Goal: Task Accomplishment & Management: Manage account settings

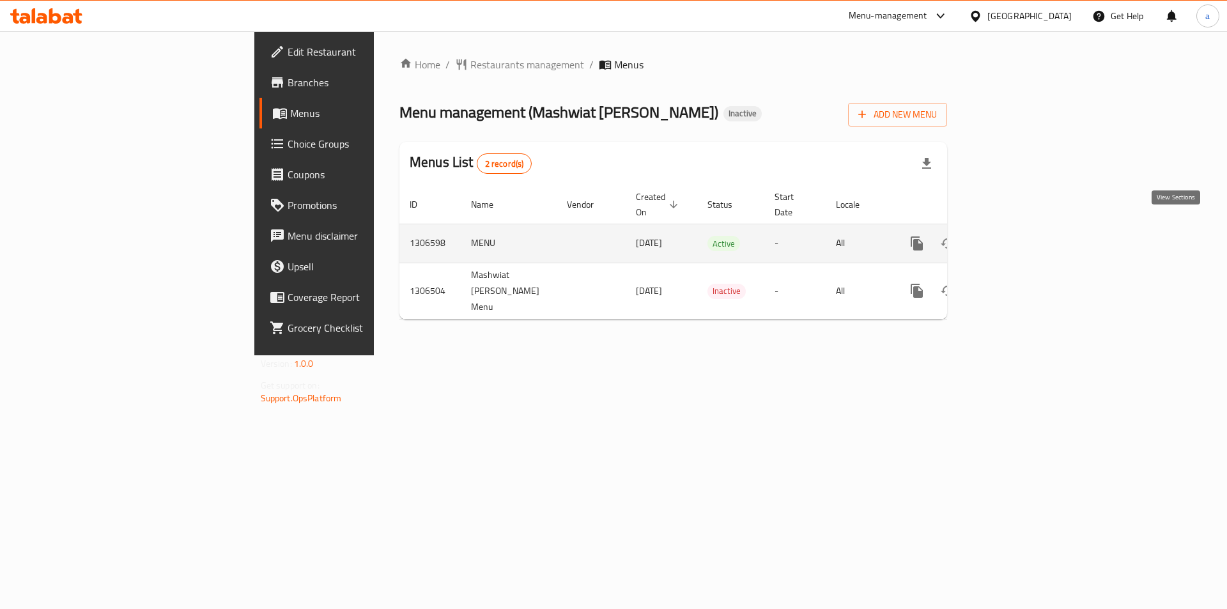
click at [1017, 236] on icon "enhanced table" at bounding box center [1008, 243] width 15 height 15
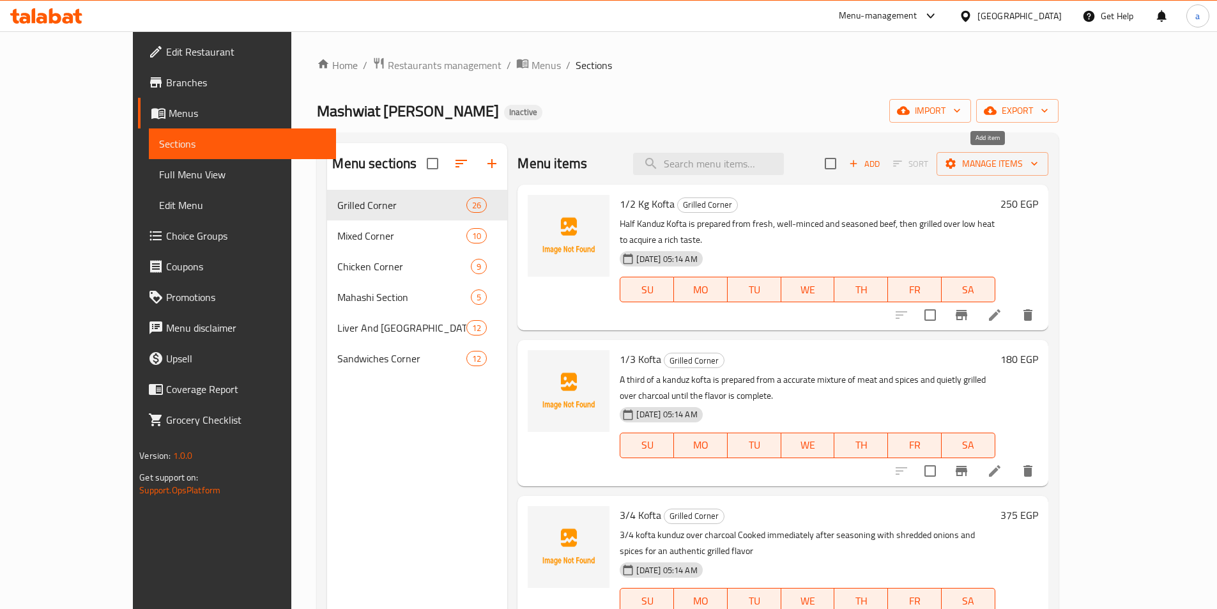
click at [860, 160] on icon "button" at bounding box center [854, 164] width 12 height 12
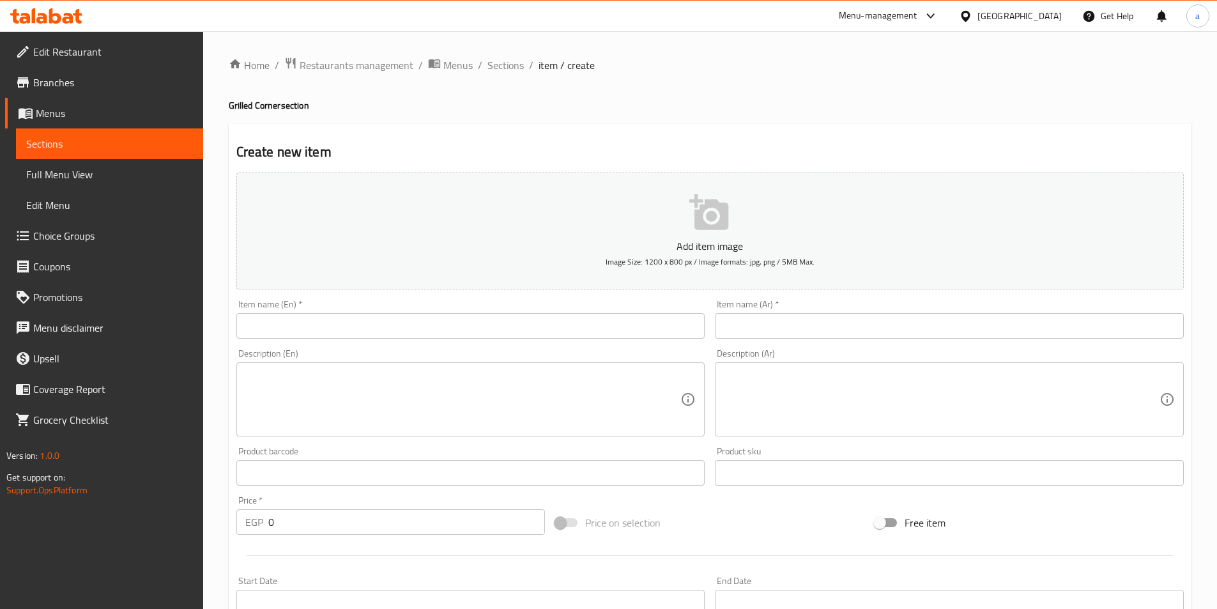
click at [137, 133] on link "Sections" at bounding box center [109, 143] width 187 height 31
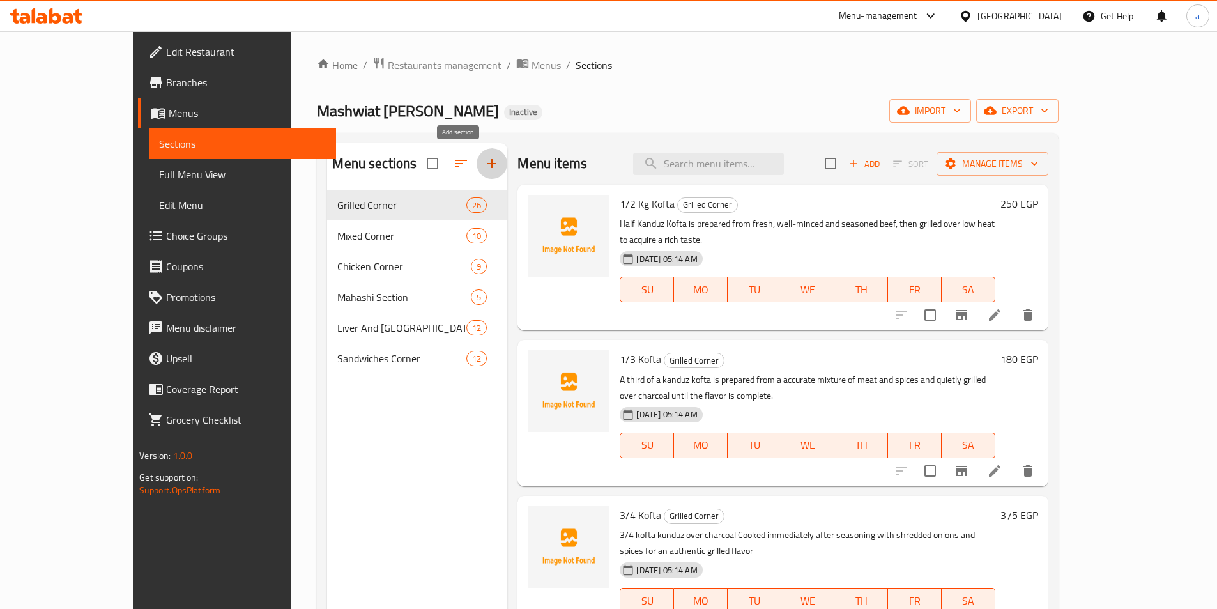
click at [484, 158] on icon "button" at bounding box center [491, 163] width 15 height 15
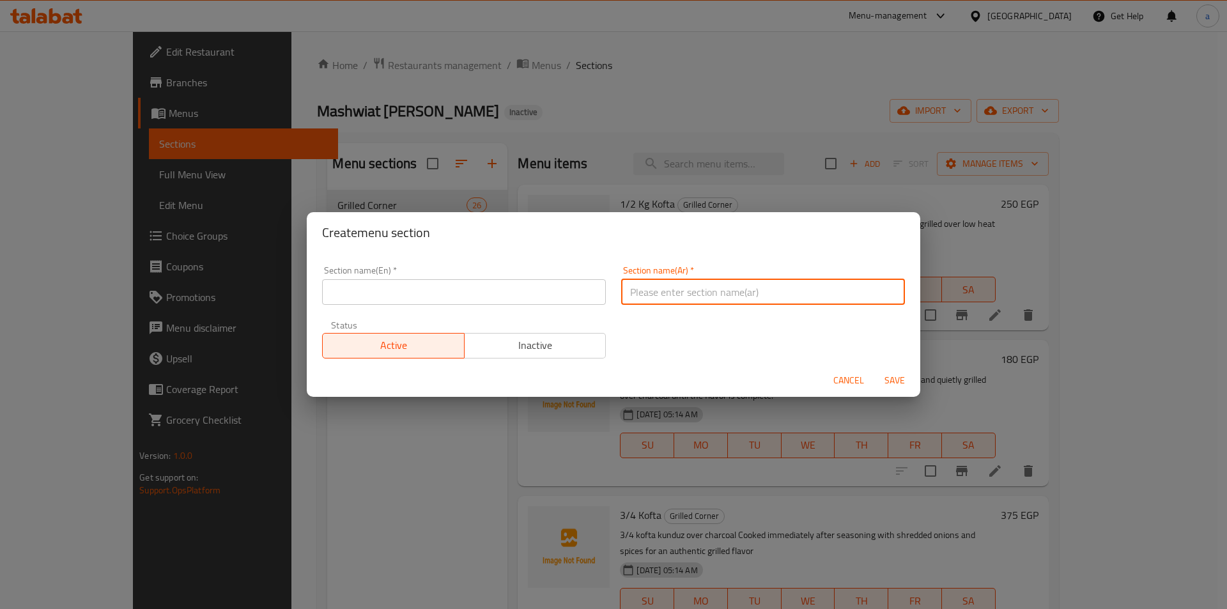
click at [661, 286] on input "text" at bounding box center [763, 292] width 284 height 26
paste input "قسم العائلات"
type input "قسم العائلات"
click at [537, 296] on input "text" at bounding box center [464, 292] width 284 height 26
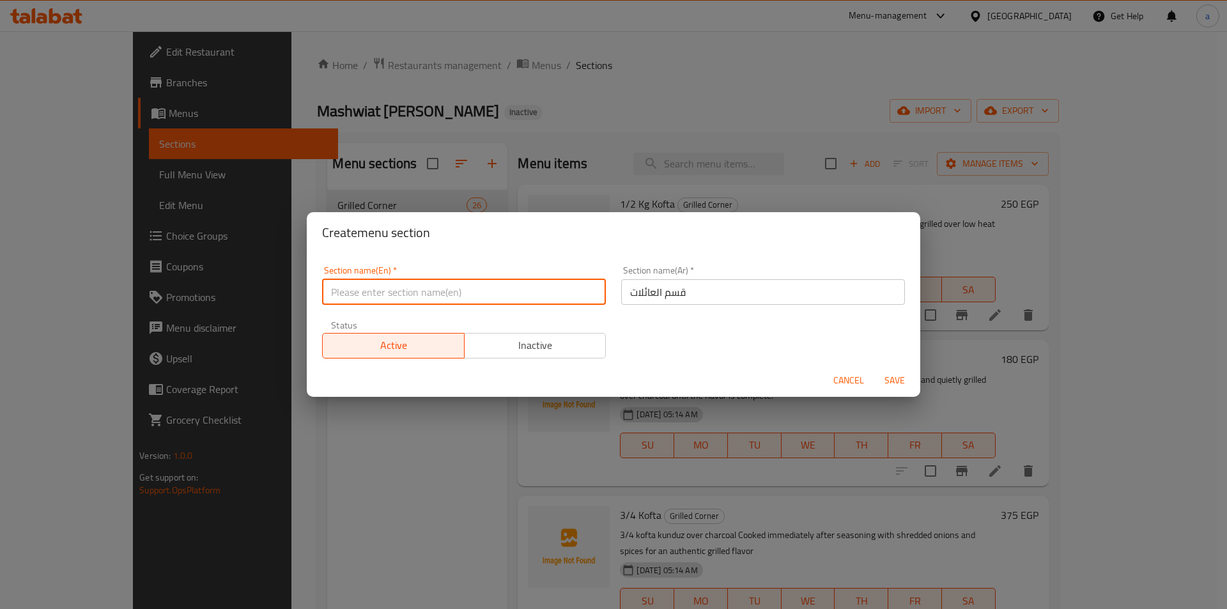
click at [660, 353] on div "Section name(En)   * Section name(En) * Section name(Ar)   * قسم العائلات Secti…" at bounding box center [613, 312] width 598 height 108
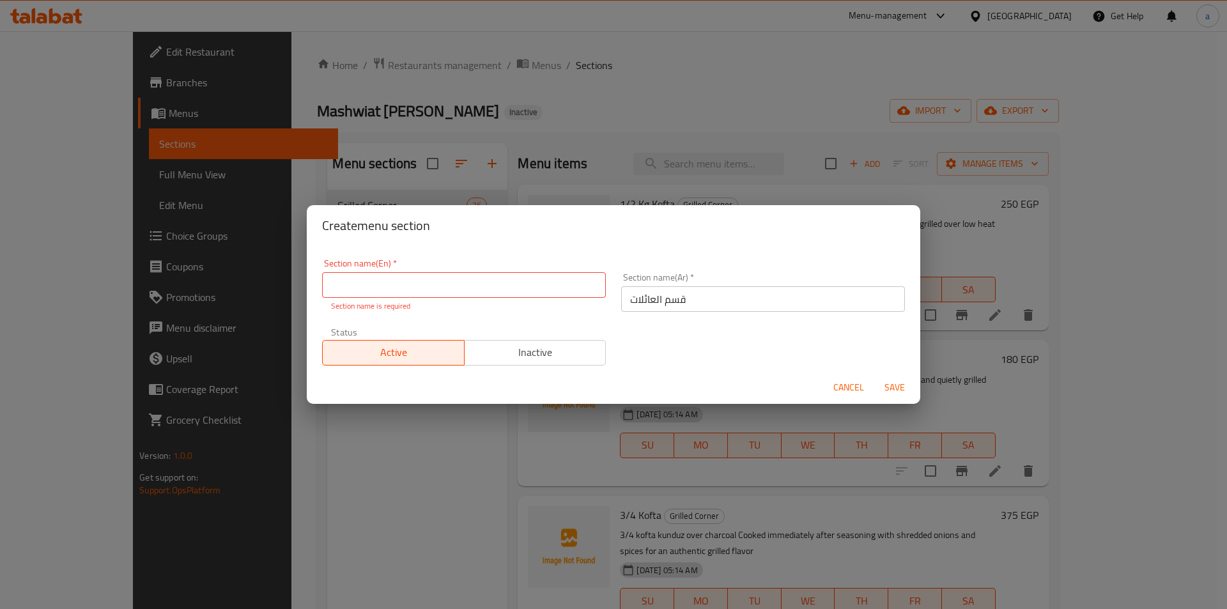
click at [413, 295] on input "text" at bounding box center [464, 285] width 284 height 26
paste input "family section"
click at [332, 286] on input "family section" at bounding box center [464, 285] width 284 height 26
click at [364, 286] on input "Family section" at bounding box center [464, 285] width 284 height 26
type input "Family Section"
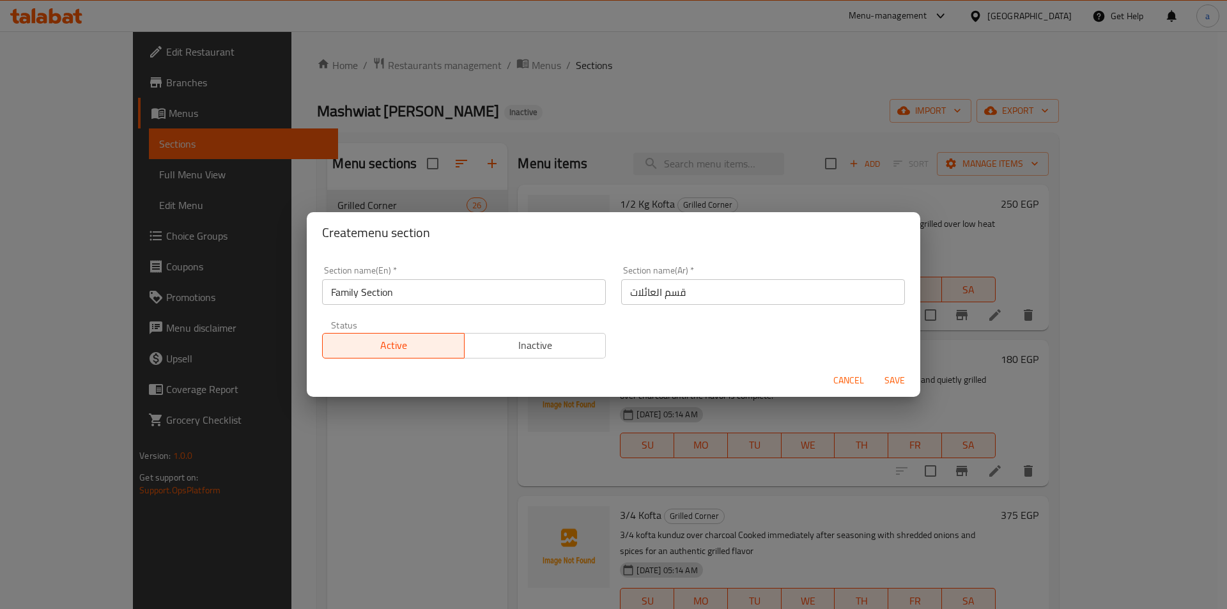
click at [670, 348] on div "Section name(En)   * Family Section Section name(En) * Section name(Ar)   * قسم…" at bounding box center [613, 312] width 598 height 108
click at [895, 384] on span "Save" at bounding box center [894, 381] width 31 height 16
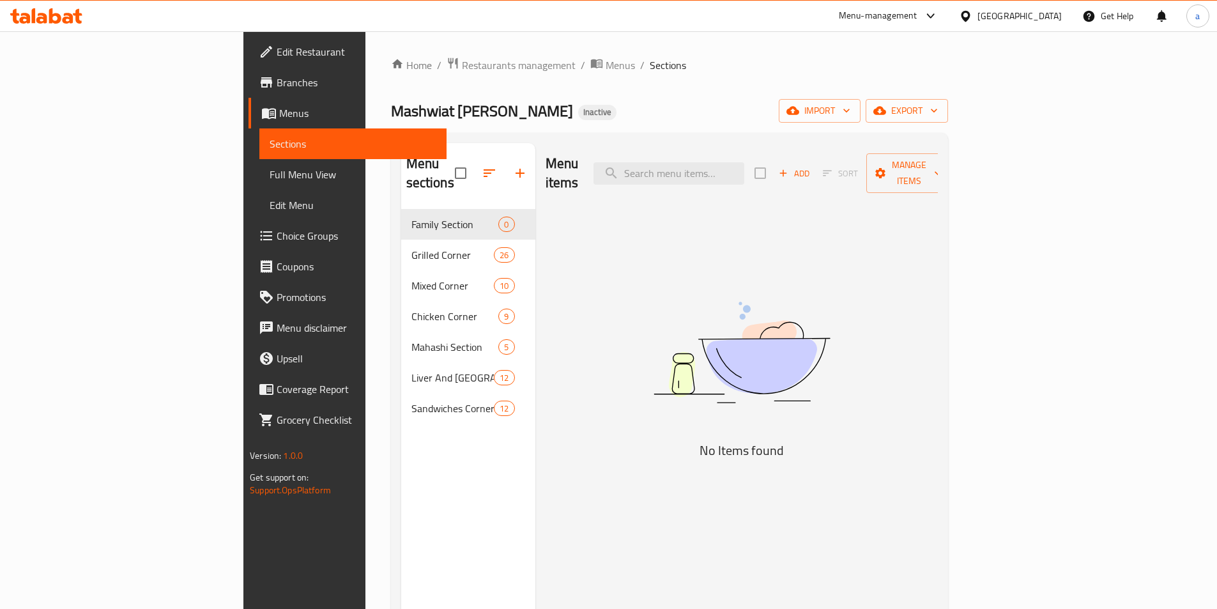
click at [812, 170] on span "Add" at bounding box center [794, 173] width 35 height 15
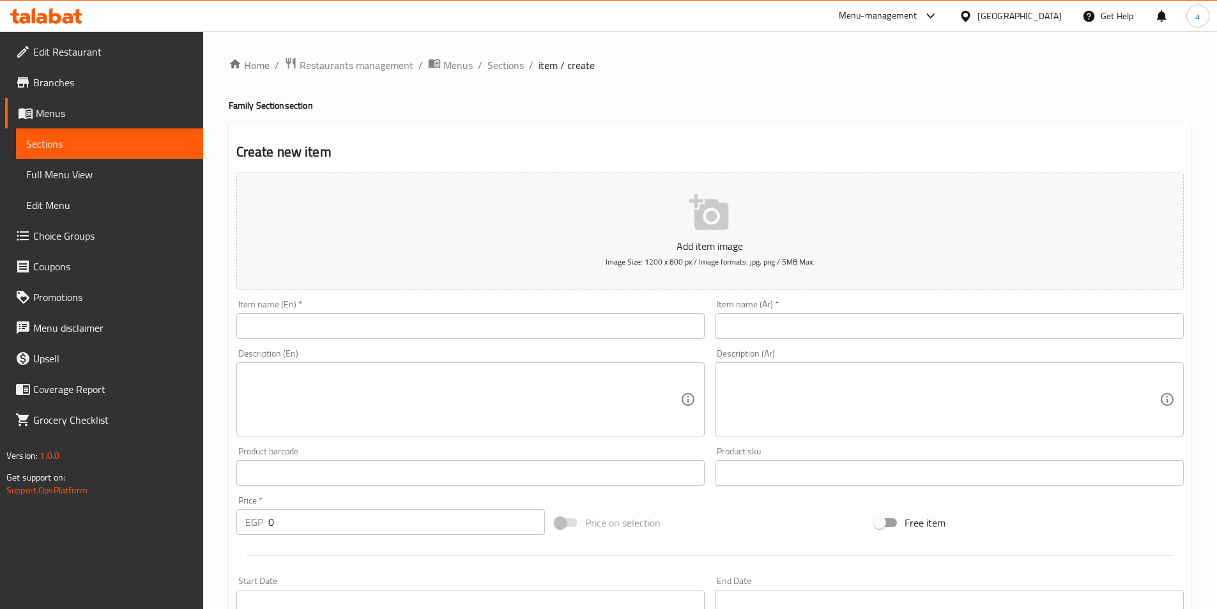
click at [777, 316] on input "text" at bounding box center [949, 326] width 469 height 26
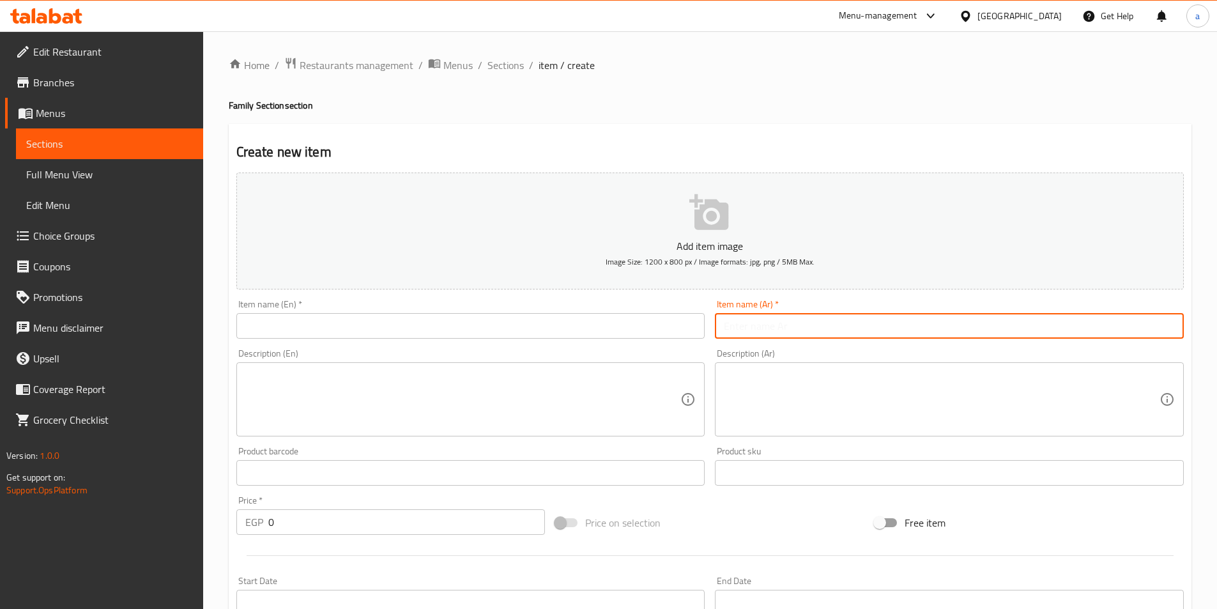
paste input "فرخة مع نص كفته ونص شيش مععيش وسلطات وشوربة تقدم كوجبة متكاملة شهية"
type input "فرخة مع نص كفته ونص شيش مععيش وسلطات وشوربة تقدم كوجبة متكاملة شهية"
click at [763, 325] on input "فرخة مع نص كفته ونص شيش مععيش وسلطات وشوربة تقدم كوجبة متكاملة شهية" at bounding box center [949, 326] width 469 height 26
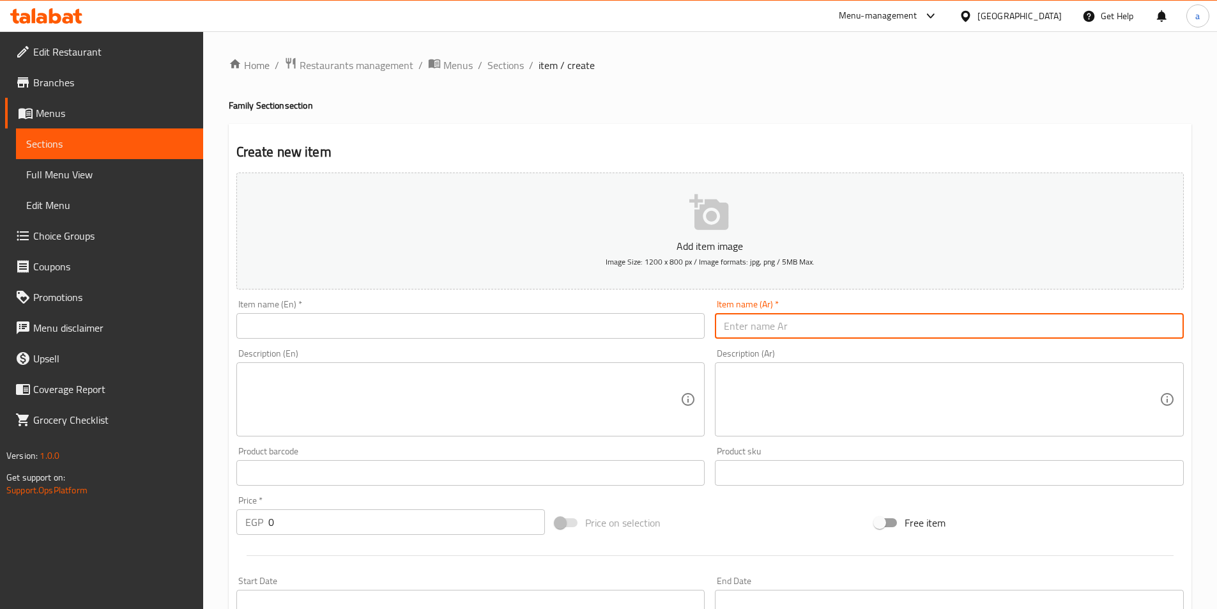
click at [804, 390] on textarea at bounding box center [942, 399] width 436 height 61
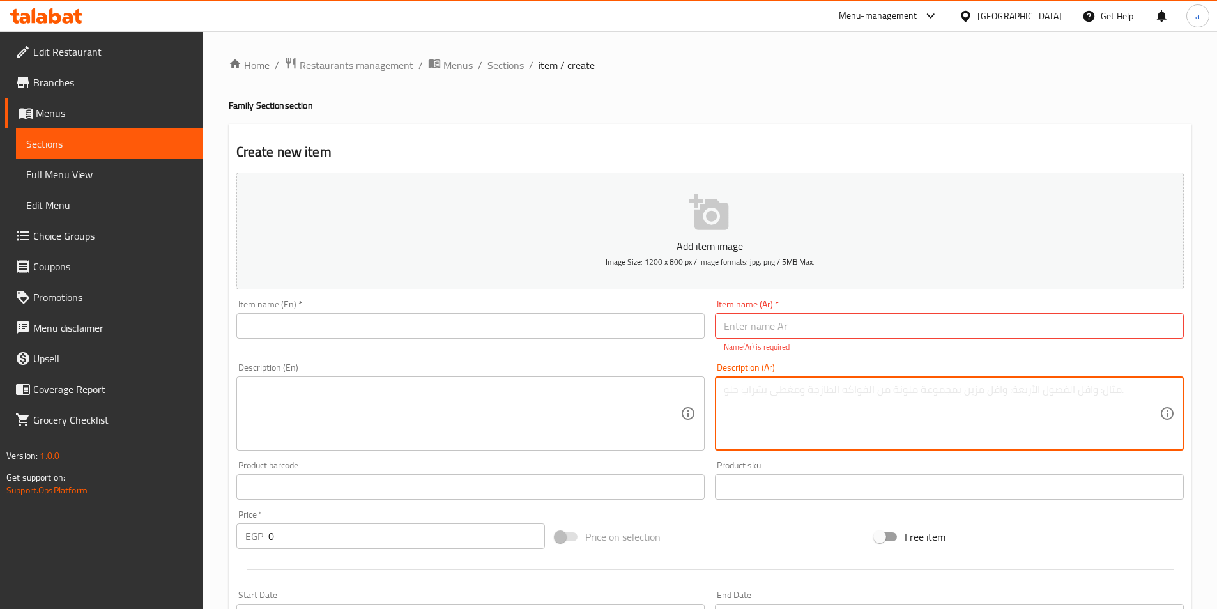
paste textarea "فرخة مع نص كفته ونص شيش مععيش وسلطات وشوربة تقدم كوجبة متكاملة شهية"
type textarea "فرخة مع نص كفته ونص شيش مععيش وسلطات وشوربة تقدم كوجبة متكاملة شهية"
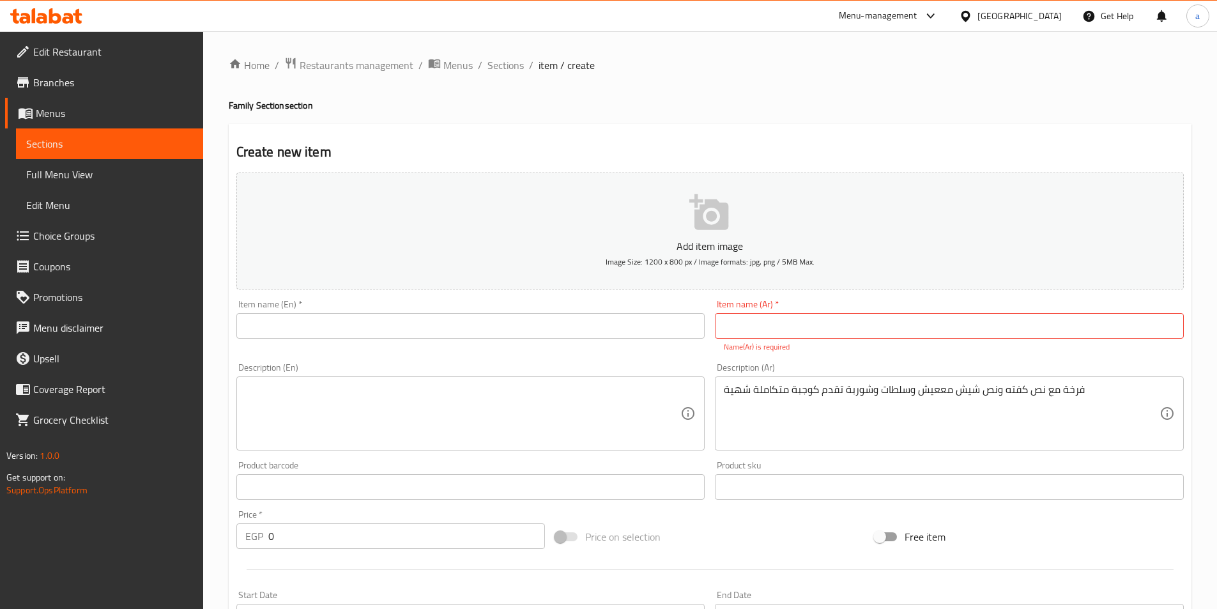
click at [383, 329] on input "text" at bounding box center [470, 326] width 469 height 26
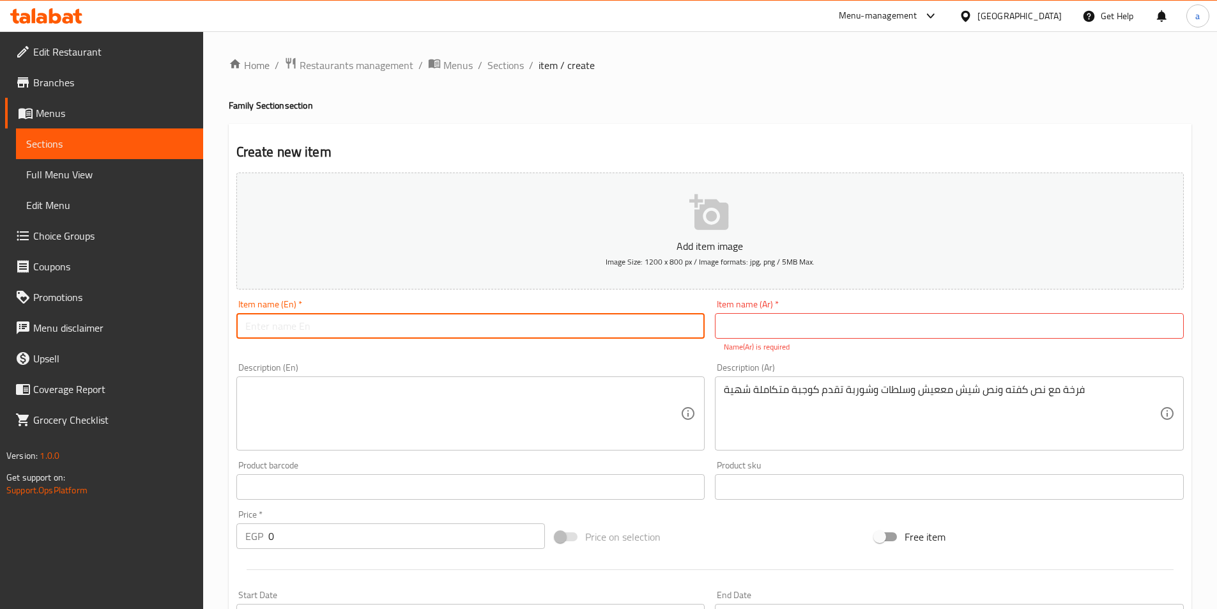
paste input "Chicken + half kofta + half shish + bread and salad + tahini and pickles + spar…"
type input "Chicken + half kofta + half shish + bread and salad + tahini and pickles + spar…"
click at [689, 330] on input "Chicken + half kofta + half shish + bread and salad + tahini and pickles + spar…" at bounding box center [470, 326] width 469 height 26
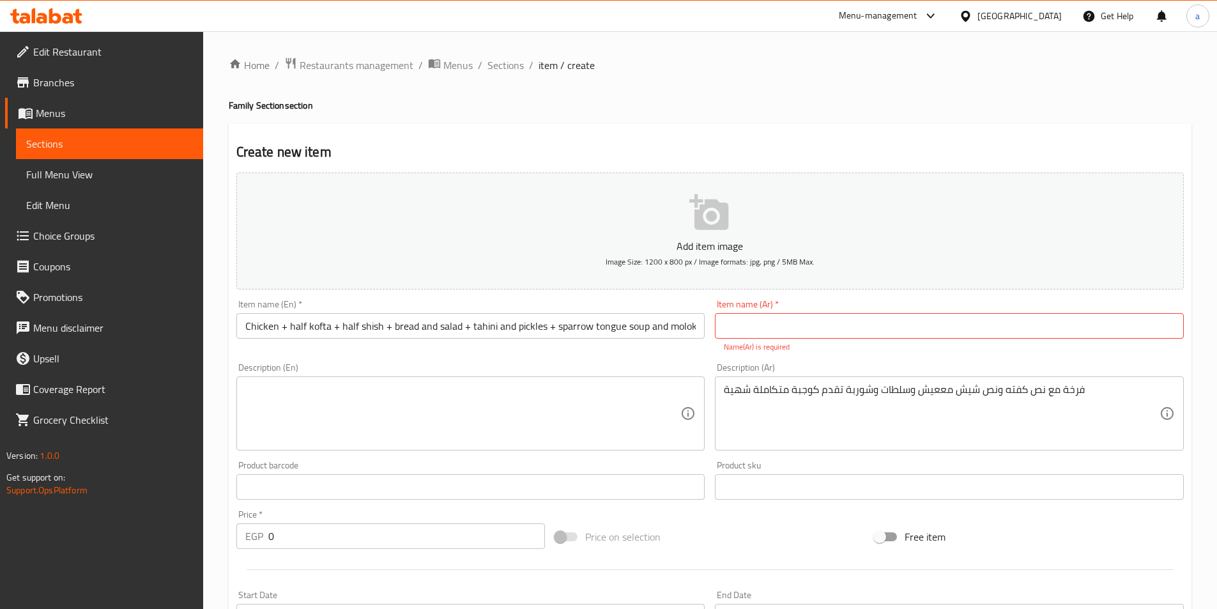
click at [583, 339] on div "Item name (En)   * Chicken + half kofta + half shish + bread and salad + tahini…" at bounding box center [470, 326] width 479 height 63
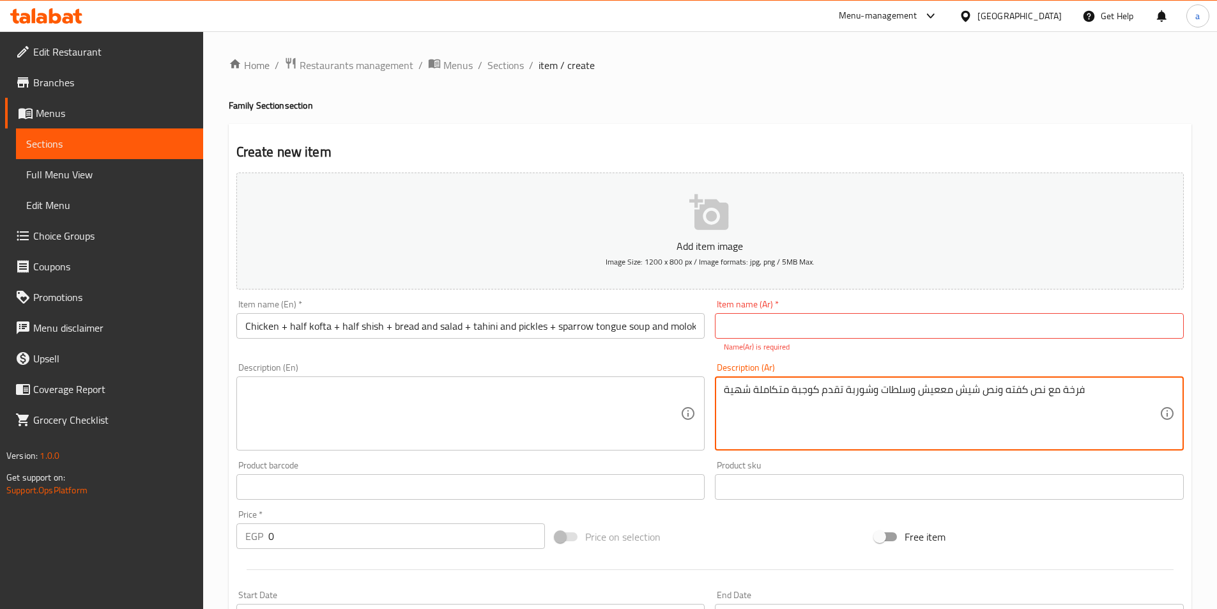
click at [798, 355] on div "Item name (Ar)   * Item name (Ar) * Name(Ar) is required" at bounding box center [949, 326] width 479 height 63
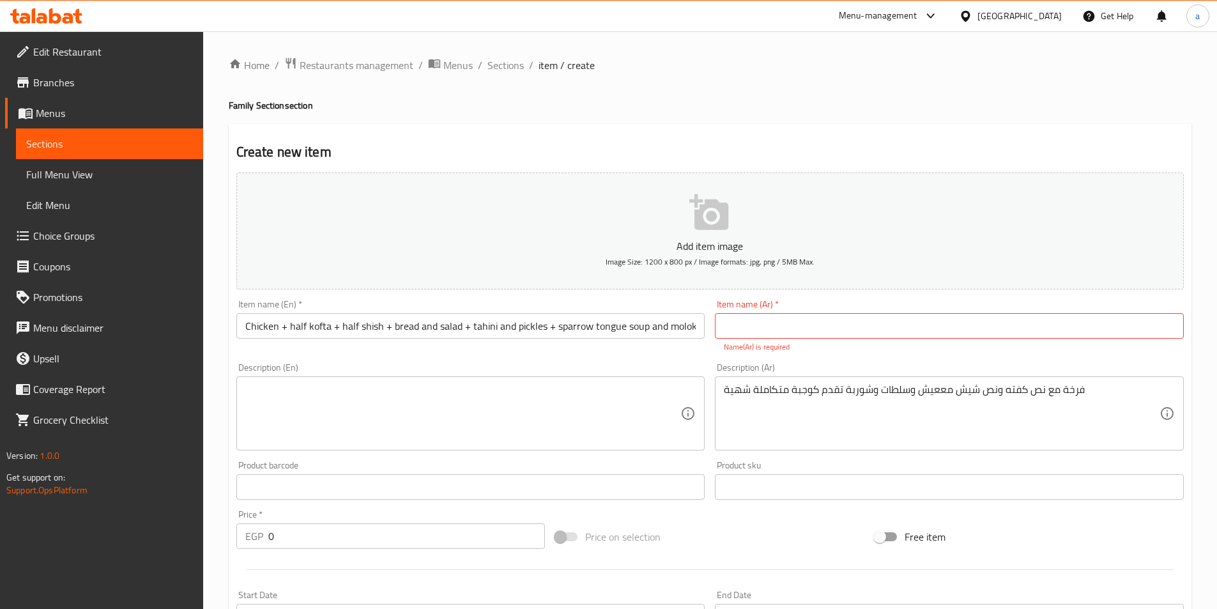
click at [139, 153] on link "Sections" at bounding box center [109, 143] width 187 height 31
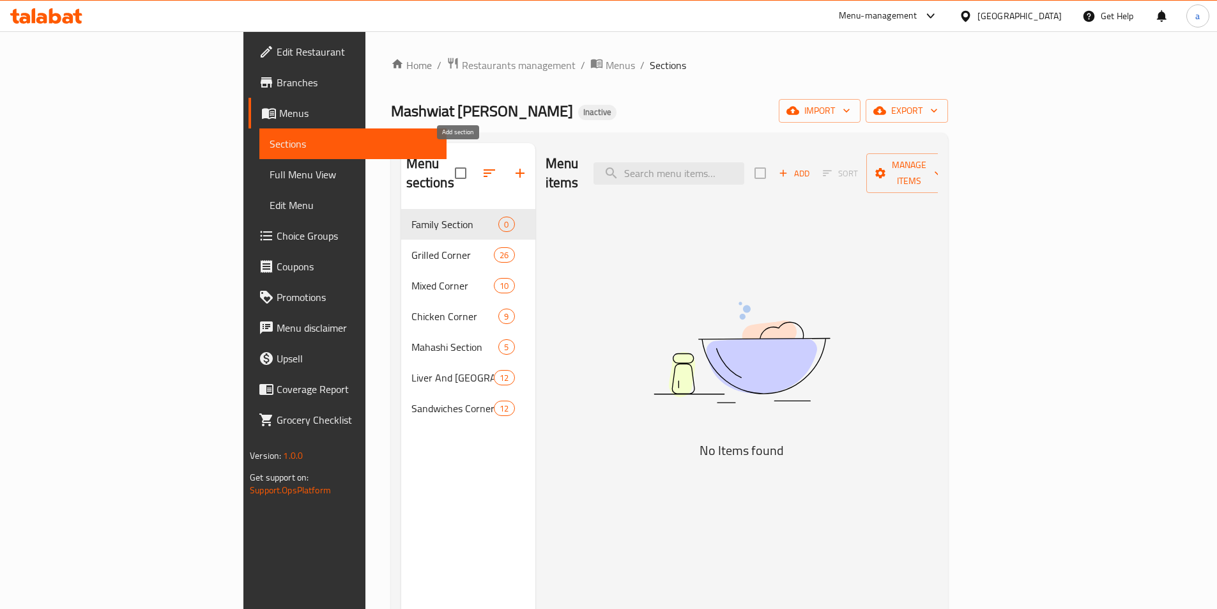
click at [513, 166] on icon "button" at bounding box center [520, 173] width 15 height 15
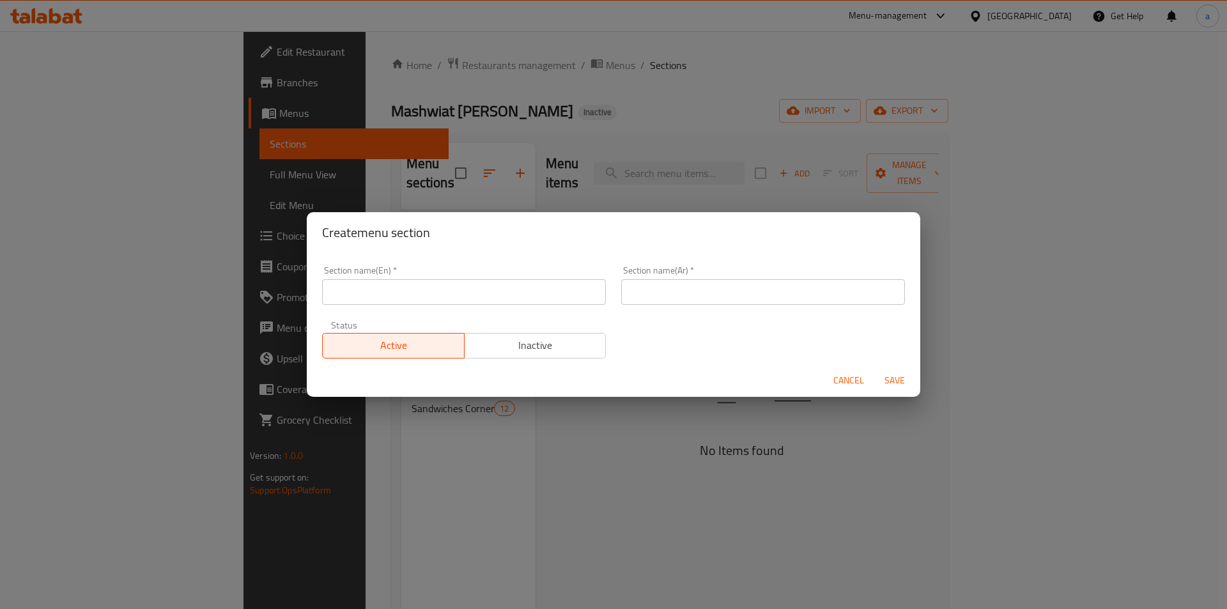
click at [668, 294] on input "text" at bounding box center [763, 292] width 284 height 26
paste input "الاضافات"
type input "الاضافات :"
click at [469, 297] on input "text" at bounding box center [464, 292] width 284 height 26
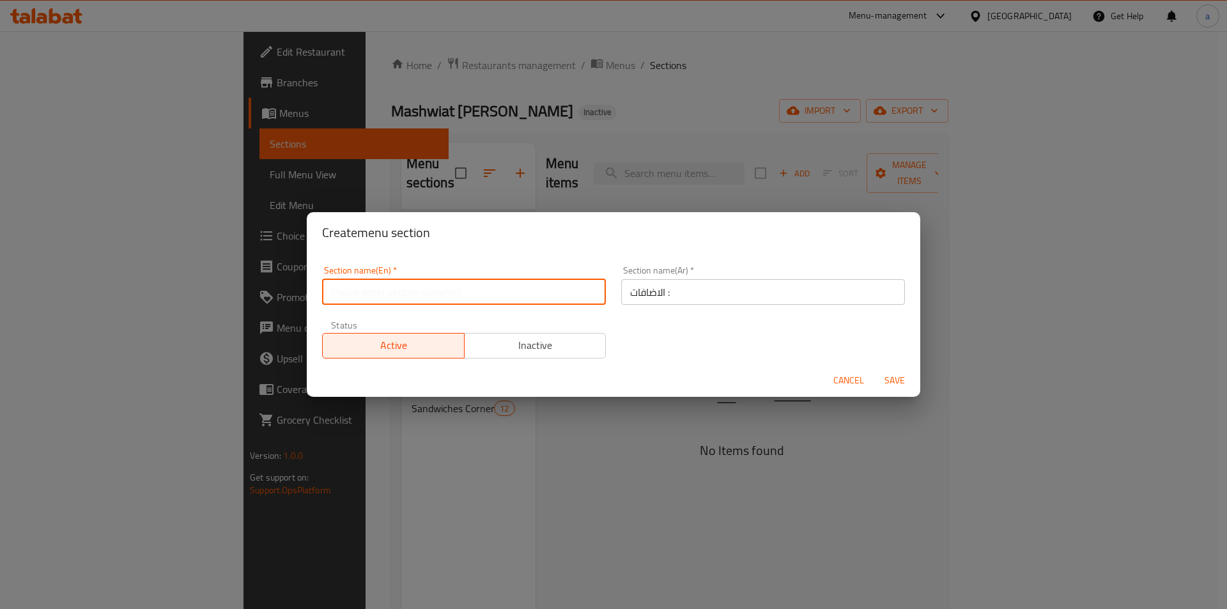
paste input "Add-ons"
type input "Add-ons :"
click at [883, 380] on span "Save" at bounding box center [894, 381] width 31 height 16
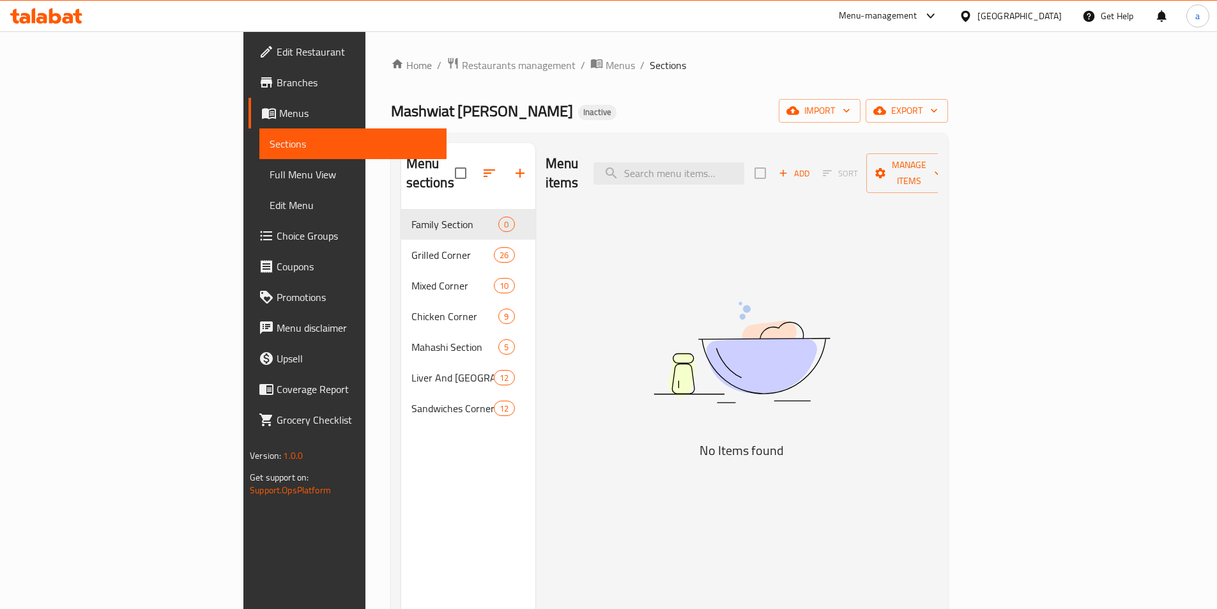
click at [401, 507] on div "Menu sections Family Section 0 Grilled Corner 26 Mixed Corner 10 Chicken Corner…" at bounding box center [468, 447] width 134 height 609
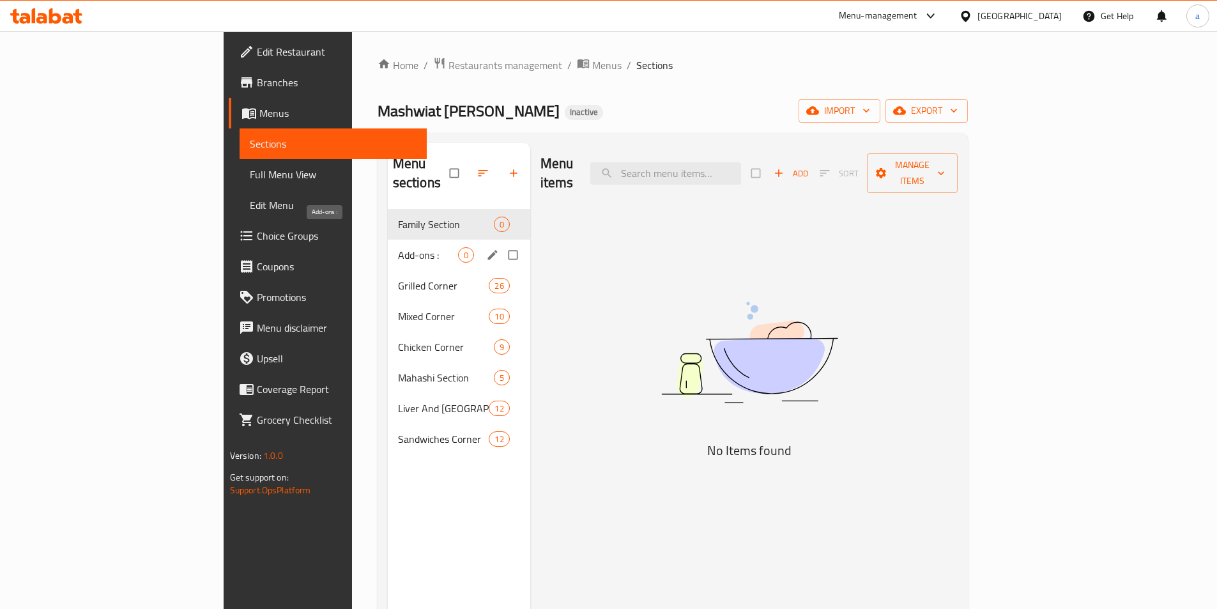
click at [398, 247] on span "Add-ons :" at bounding box center [428, 254] width 60 height 15
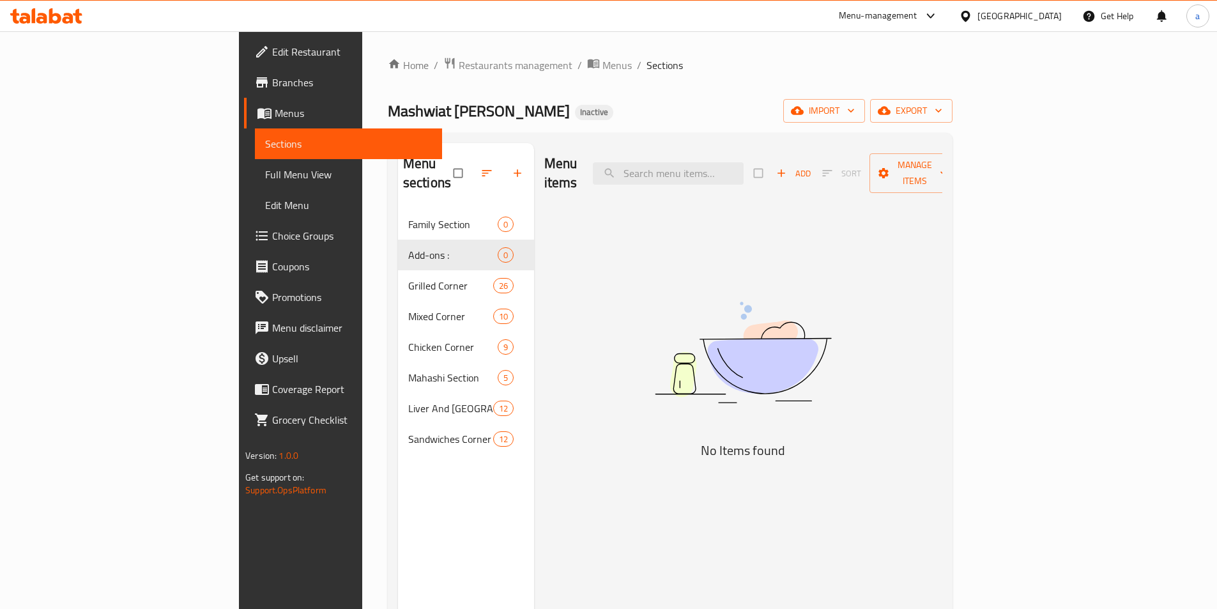
click at [814, 164] on button "Add" at bounding box center [793, 174] width 41 height 20
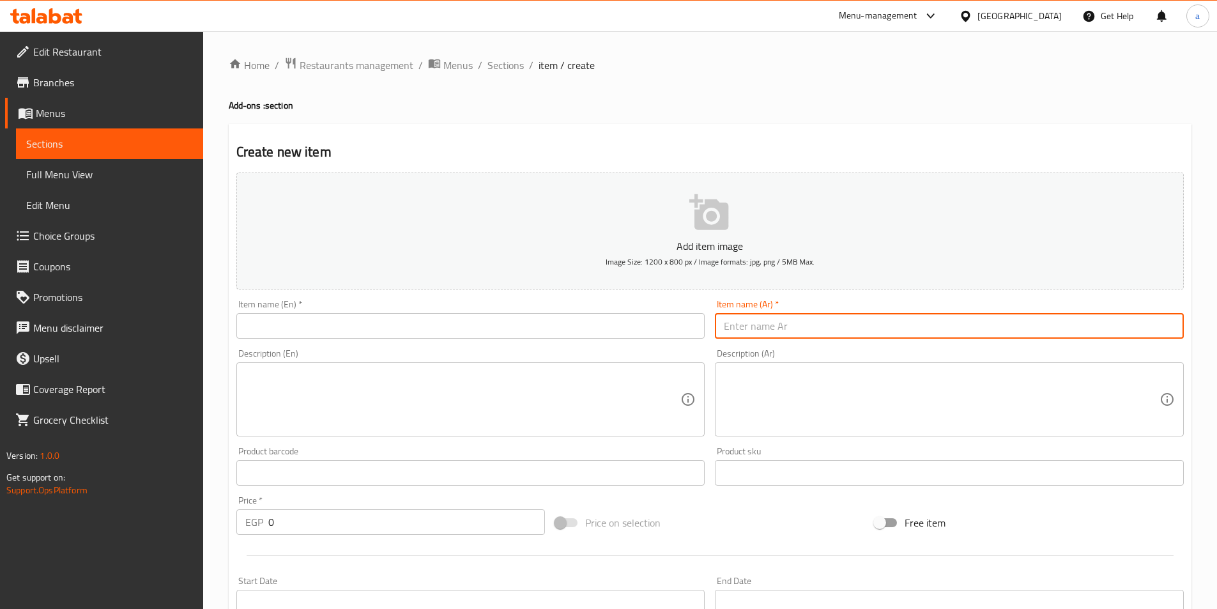
click at [845, 328] on input "text" at bounding box center [949, 326] width 469 height 26
paste input "طبق رز ساده"
type input "طبق رز ساده"
click at [307, 521] on input "0" at bounding box center [406, 522] width 277 height 26
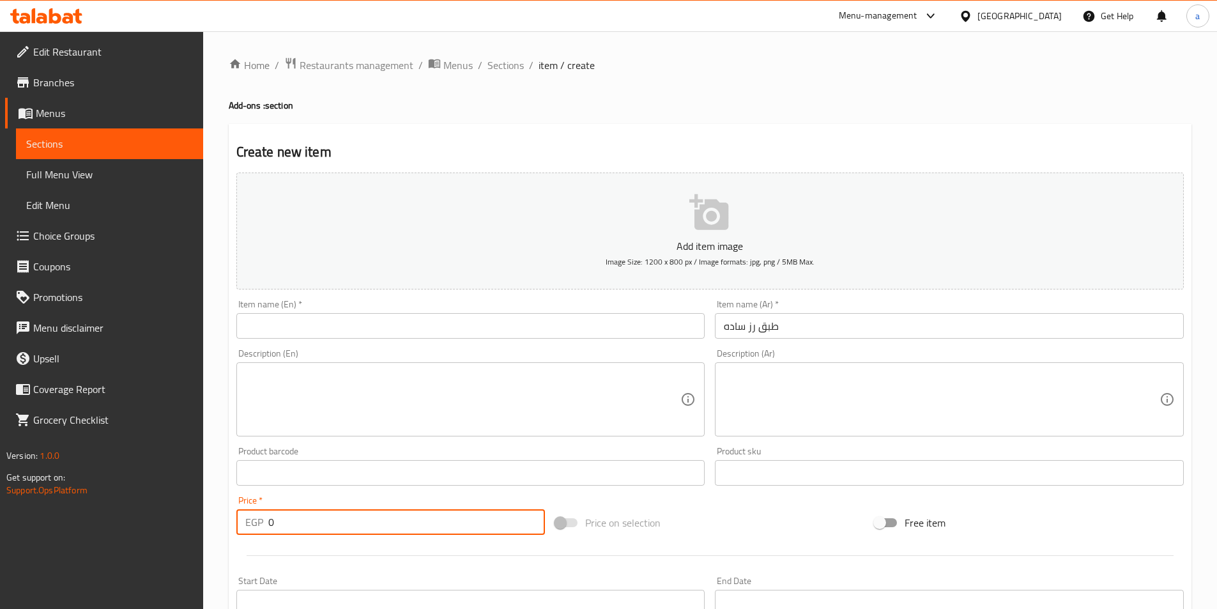
click at [307, 521] on input "0" at bounding box center [406, 522] width 277 height 26
type input "35"
click at [313, 544] on div at bounding box center [710, 555] width 958 height 31
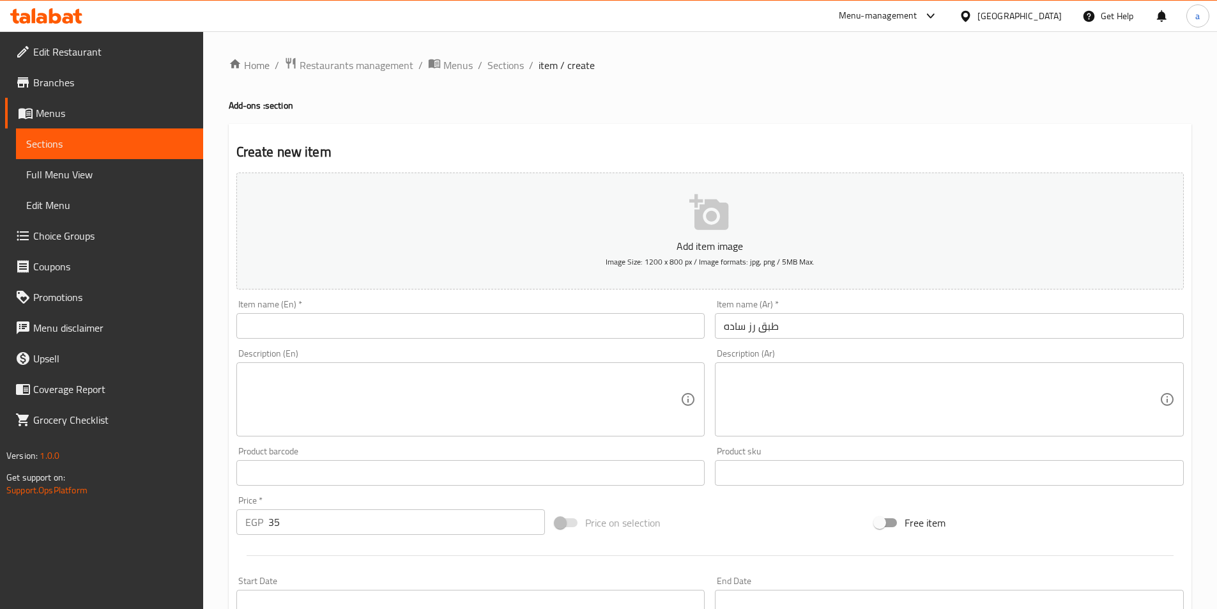
click at [734, 325] on input "طبق رز ساده" at bounding box center [949, 326] width 469 height 26
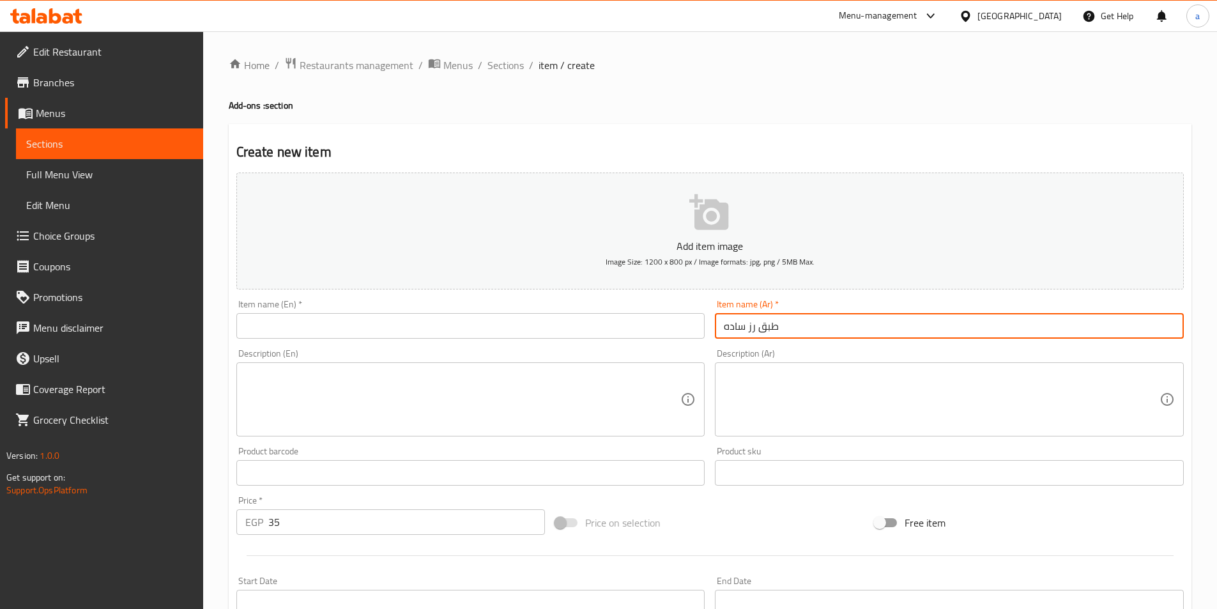
click at [734, 325] on input "طبق رز ساده" at bounding box center [949, 326] width 469 height 26
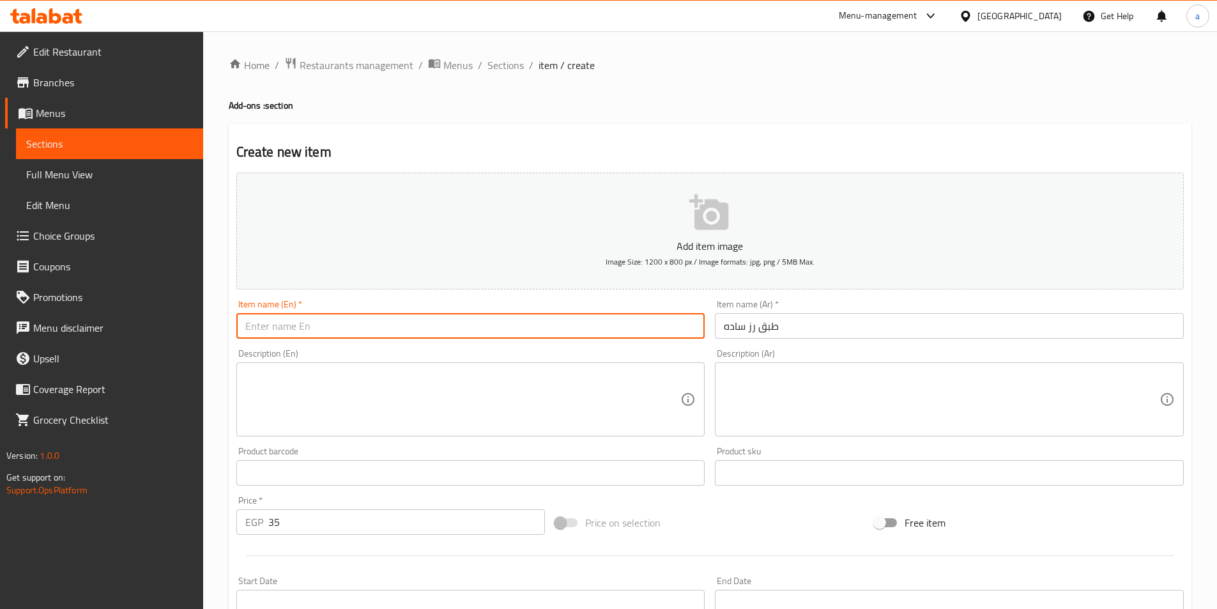
click at [306, 327] on input "text" at bounding box center [470, 326] width 469 height 26
paste input "Plain rice dish"
click at [271, 326] on input "Plain rice dish" at bounding box center [470, 326] width 469 height 26
type input "Plain Rice Dish"
click at [354, 405] on textarea at bounding box center [463, 399] width 436 height 61
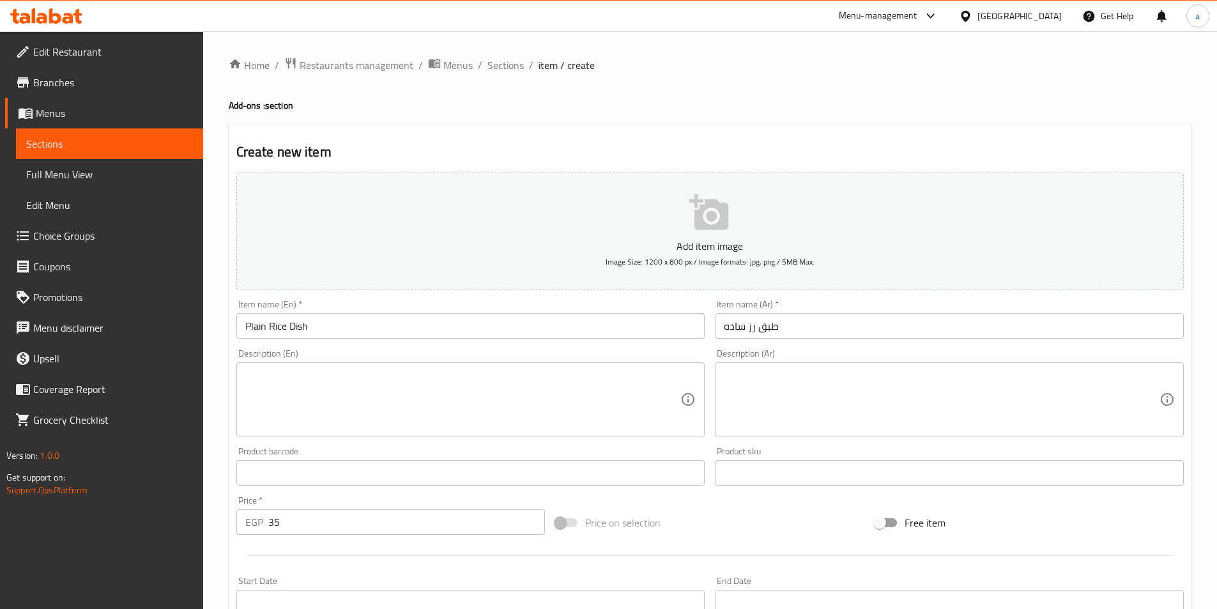
click at [908, 404] on textarea at bounding box center [942, 399] width 436 height 61
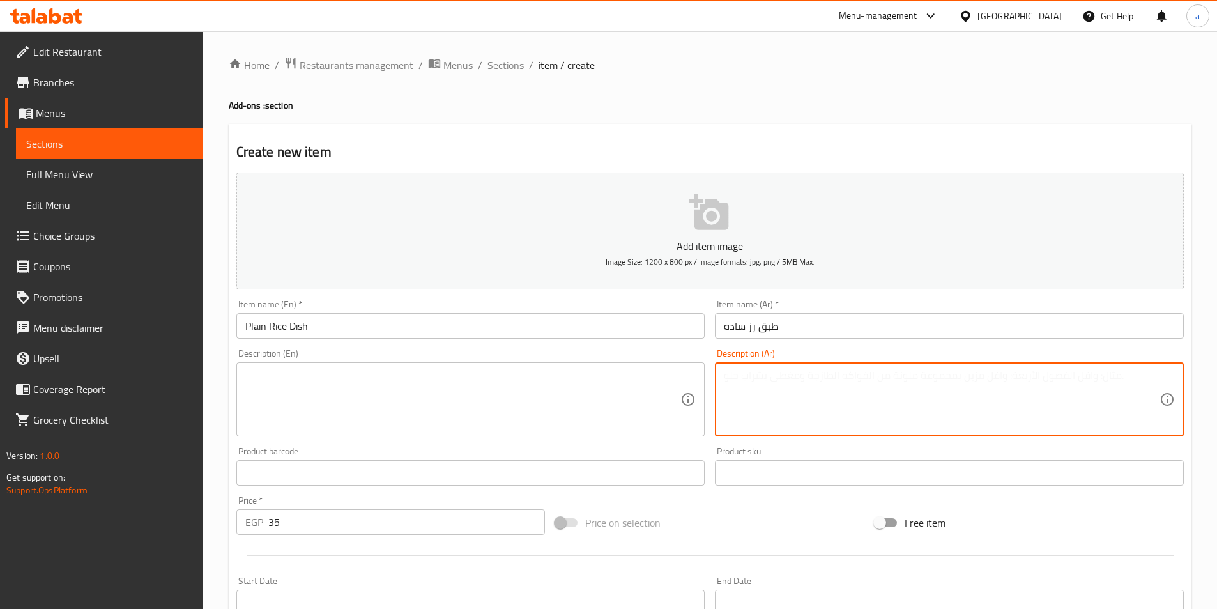
paste textarea "طبق رز ساده مطبوخ بنكهة خفيفة وطبيعية ليقدم مع الوجبات المتنوعة"
type textarea "طبق رز ساده مطبوخ بنكهة خفيفة وطبيعية ليقدم مع الوجبات المتنوعة"
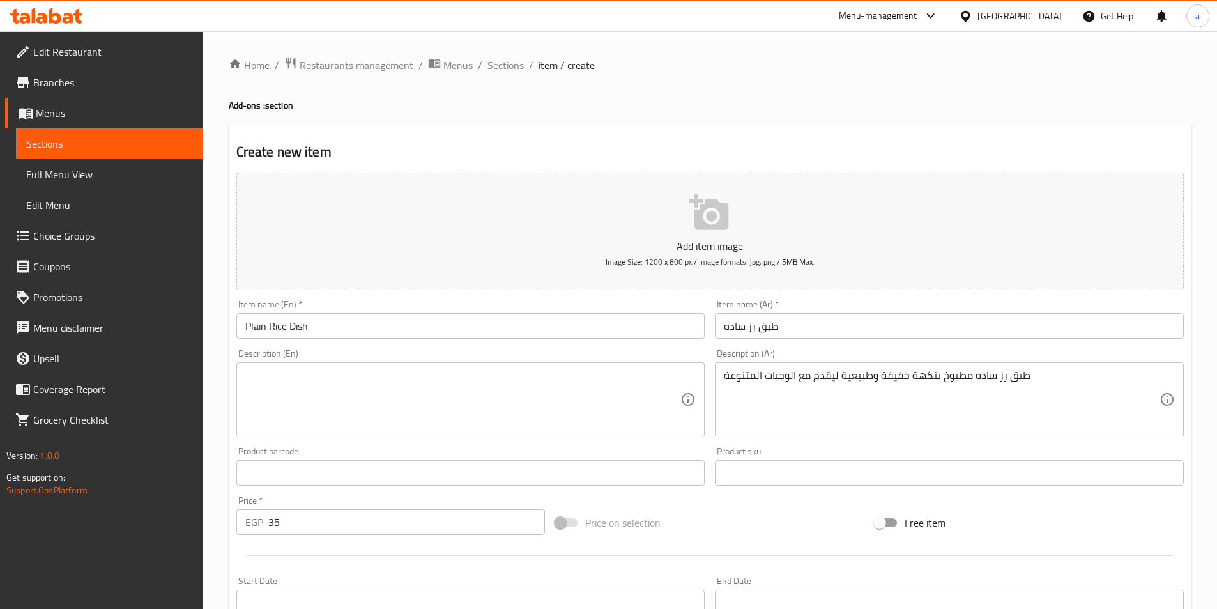
click at [327, 380] on textarea at bounding box center [463, 399] width 436 height 61
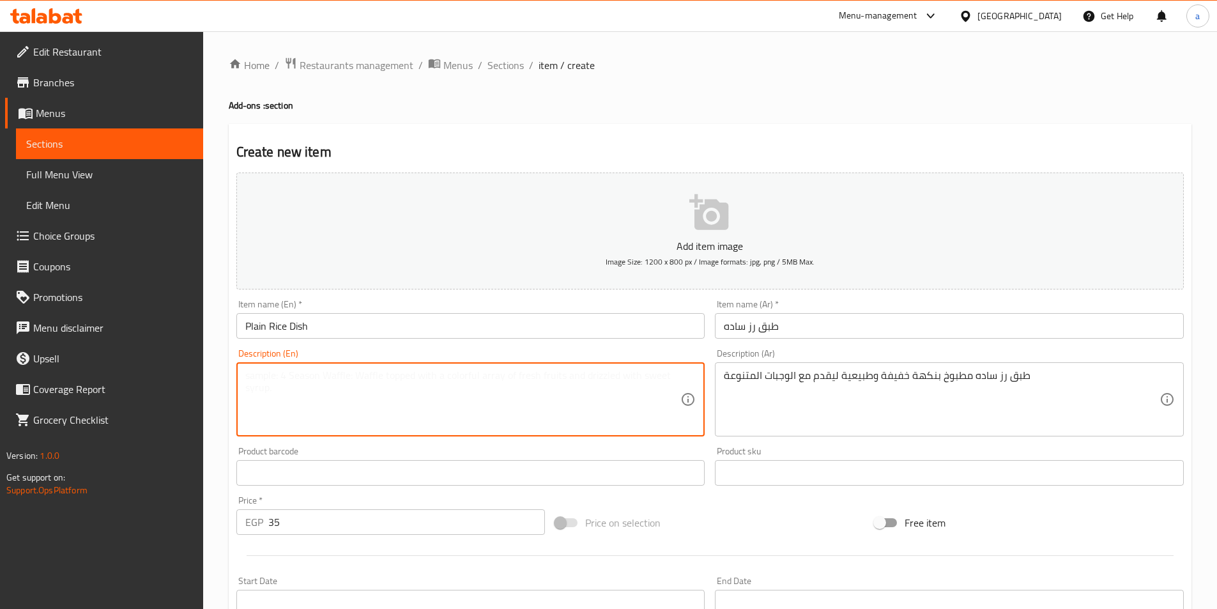
paste textarea "A plain rice dish cooked with a light and natural flavour to be served with var…"
click at [463, 383] on textarea "A plain rice dish cooked with a light and natural flavour to be served with var…" at bounding box center [463, 399] width 436 height 61
drag, startPoint x: 553, startPoint y: 377, endPoint x: 629, endPoint y: 380, distance: 76.7
click at [629, 380] on textarea "A plain rice dish cooked with a light and natural flavor to be served with vari…" at bounding box center [463, 399] width 436 height 61
type textarea "A plain rice dish cooked with a light and natural flavor to be served with vari…"
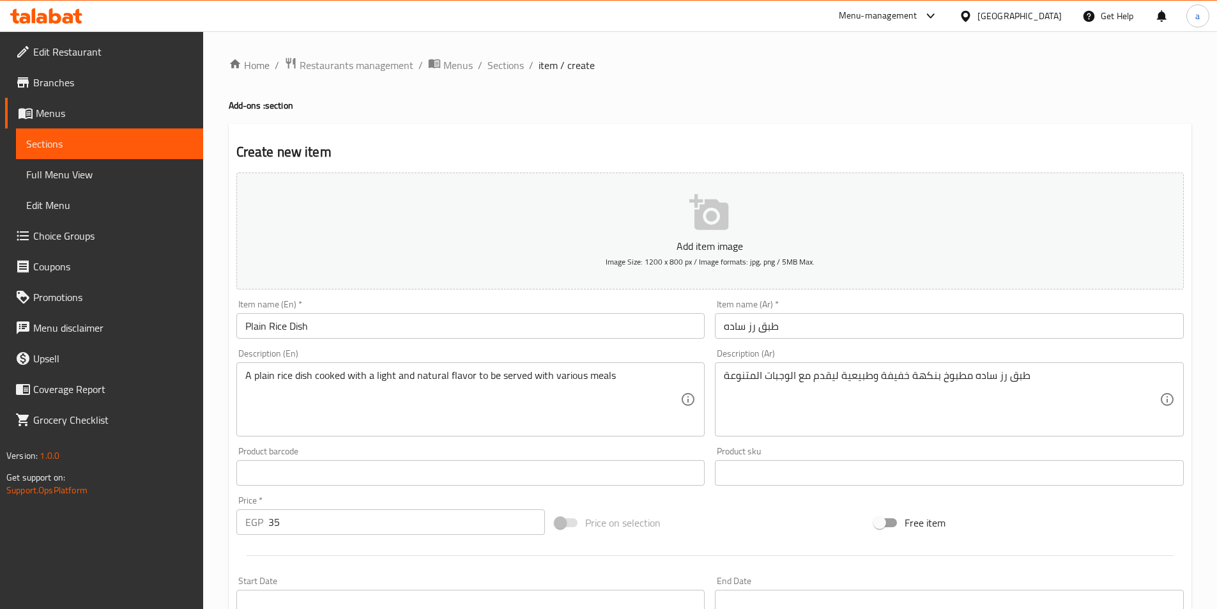
click at [568, 378] on textarea "A plain rice dish cooked with a light and natural flavor to be served with vari…" at bounding box center [463, 399] width 436 height 61
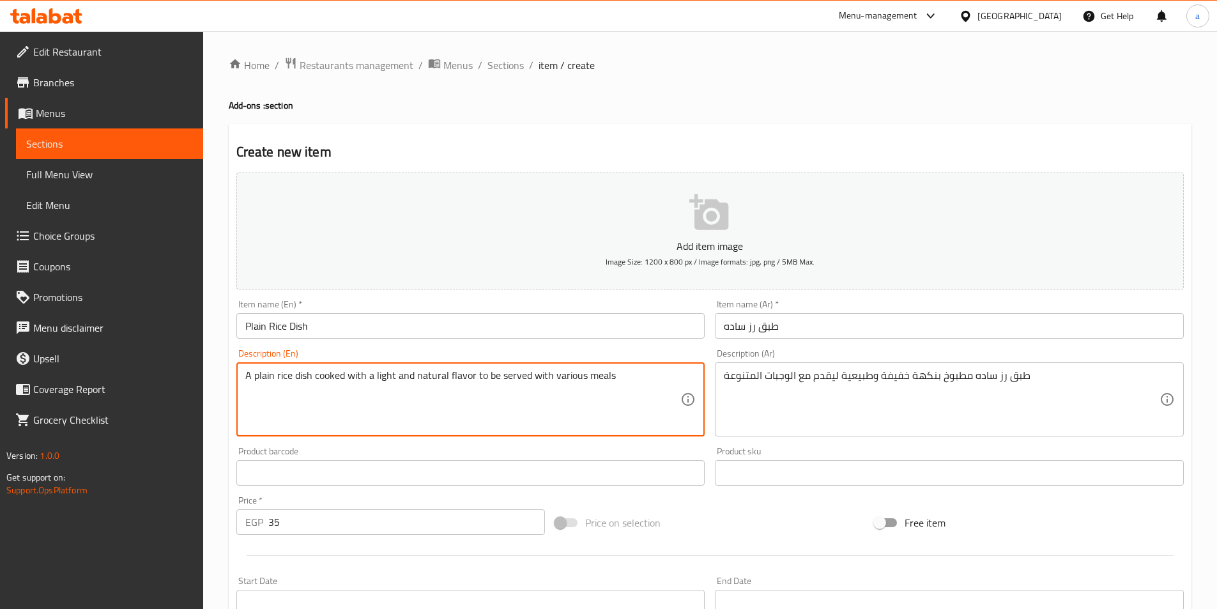
click at [568, 378] on textarea "A plain rice dish cooked with a light and natural flavor to be served with vari…" at bounding box center [463, 399] width 436 height 61
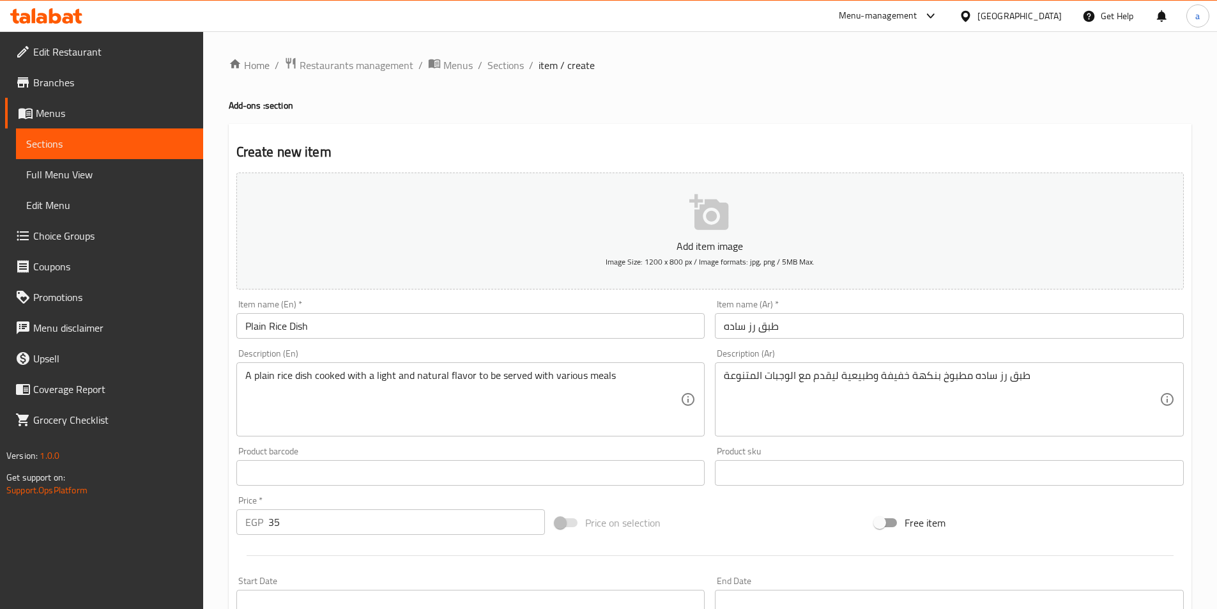
click at [640, 513] on label "Price on selection" at bounding box center [604, 523] width 112 height 24
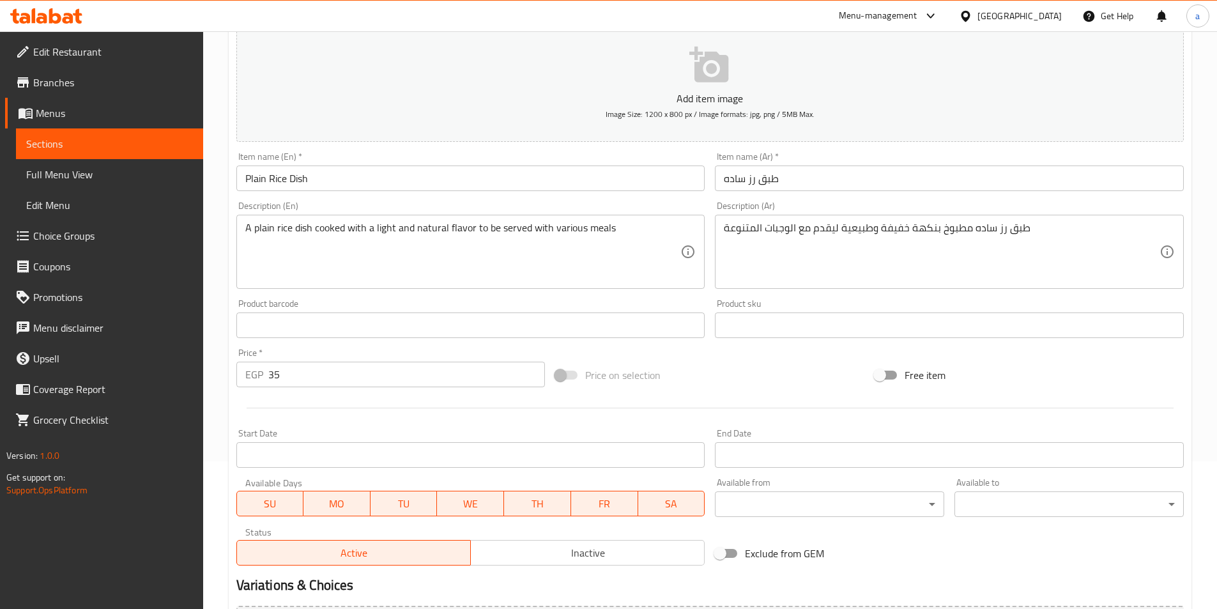
scroll to position [294, 0]
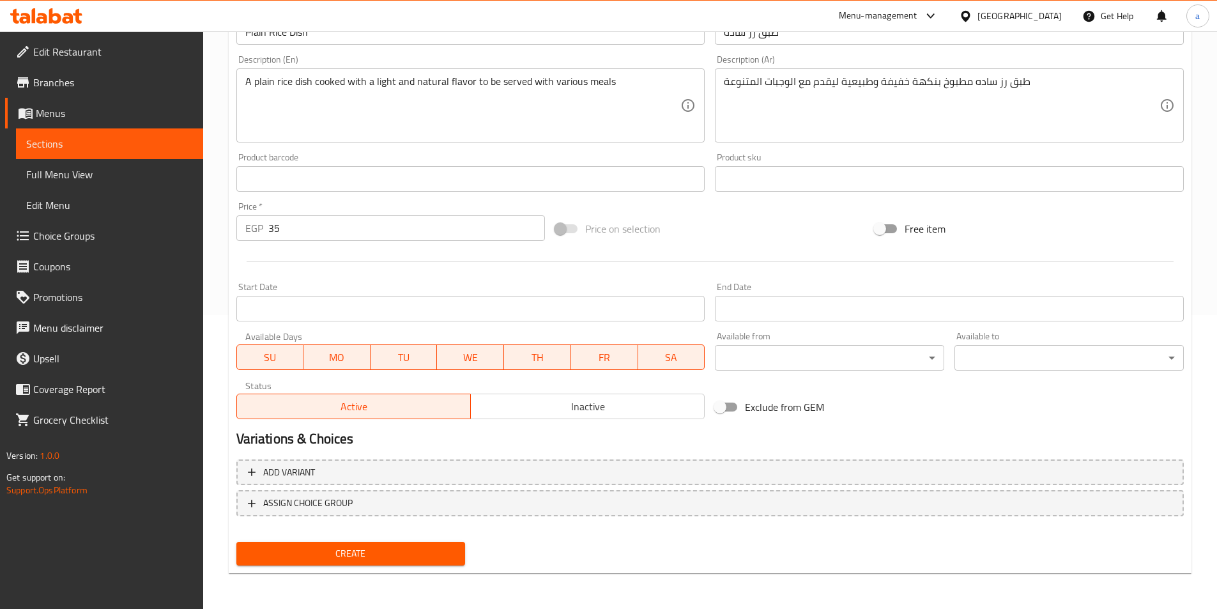
click at [387, 561] on span "Create" at bounding box center [351, 554] width 209 height 16
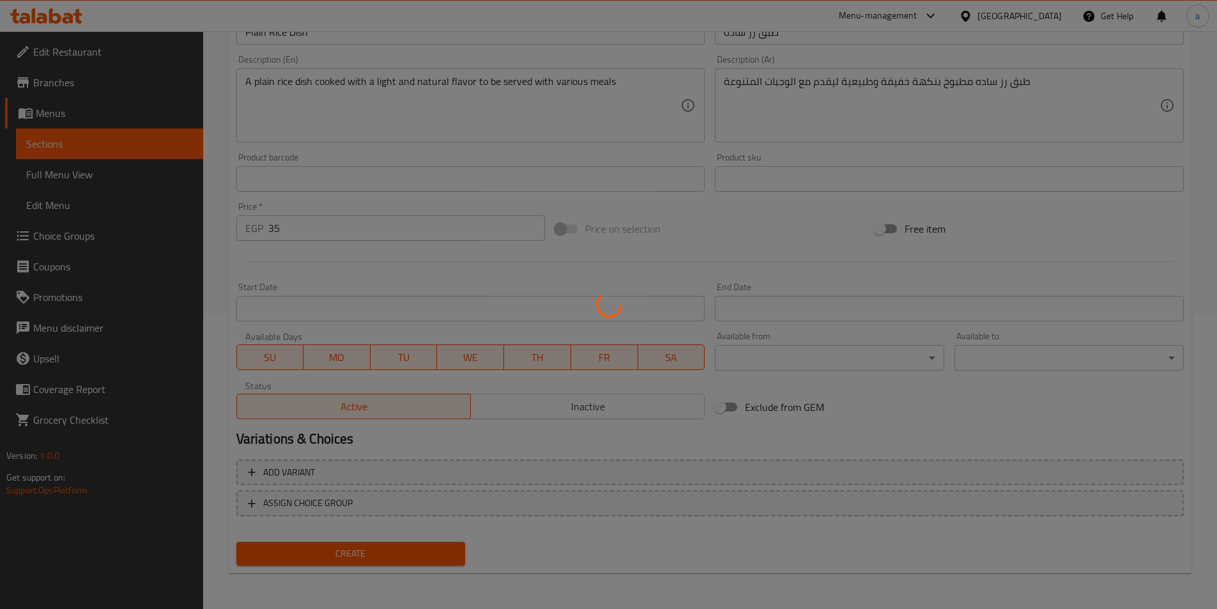
type input "0"
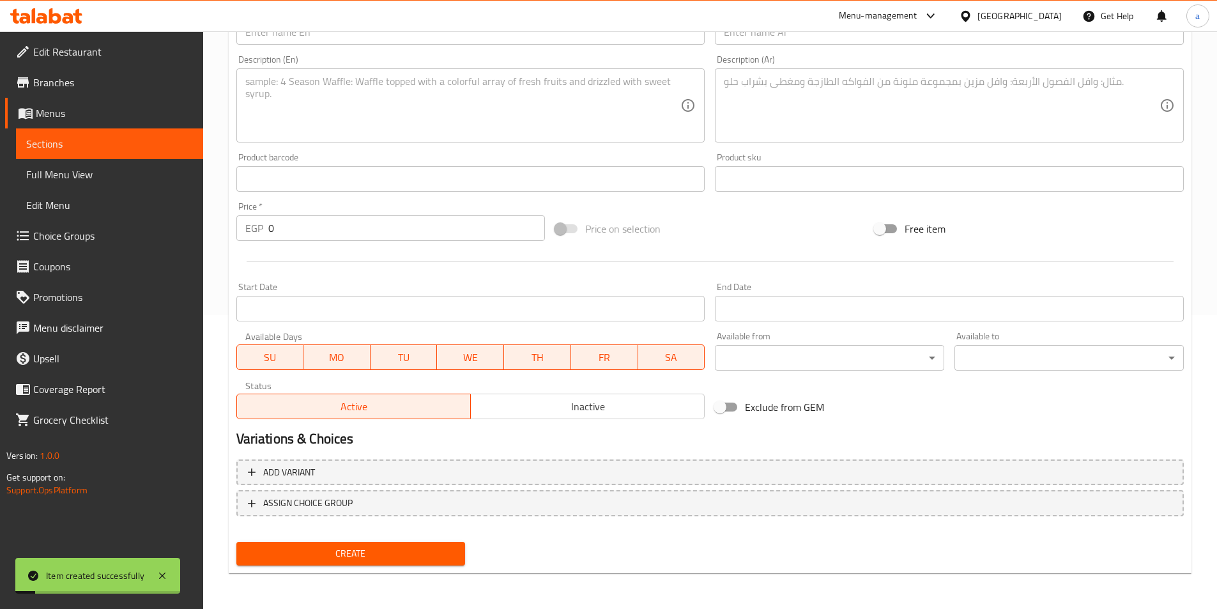
click at [74, 152] on link "Sections" at bounding box center [109, 143] width 187 height 31
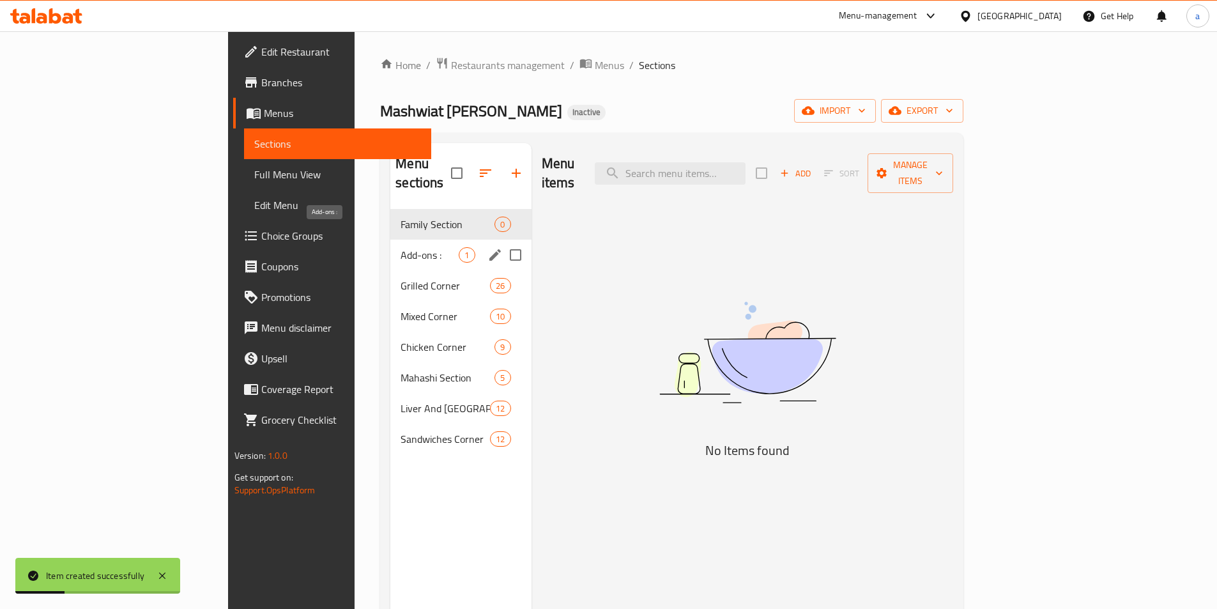
click at [401, 247] on span "Add-ons :" at bounding box center [430, 254] width 58 height 15
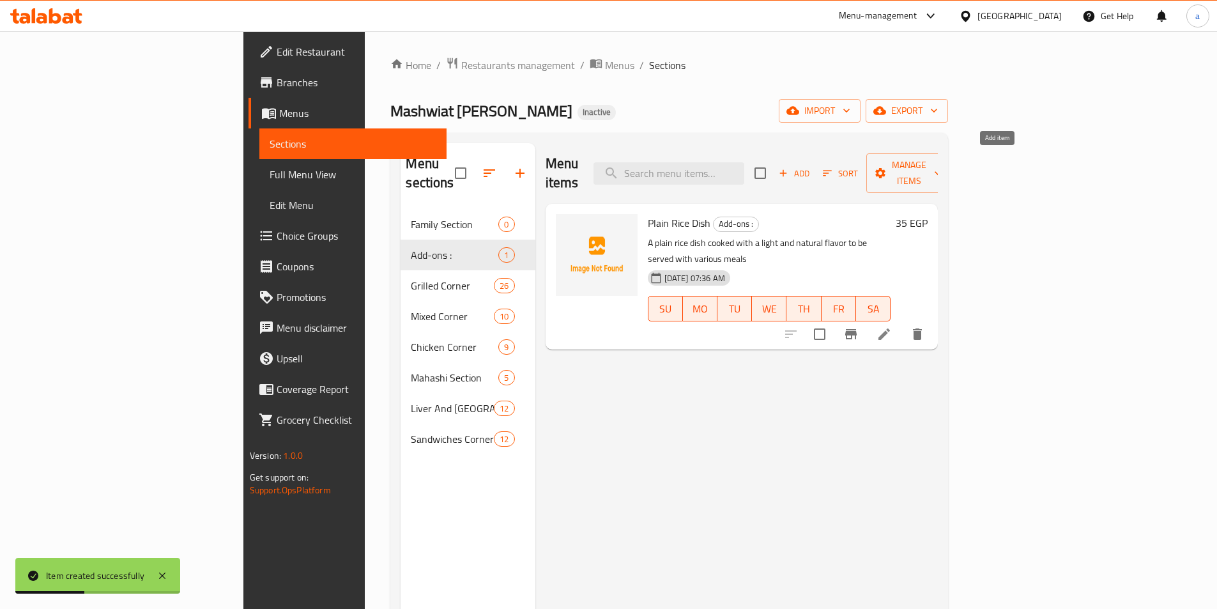
click at [812, 166] on span "Add" at bounding box center [794, 173] width 35 height 15
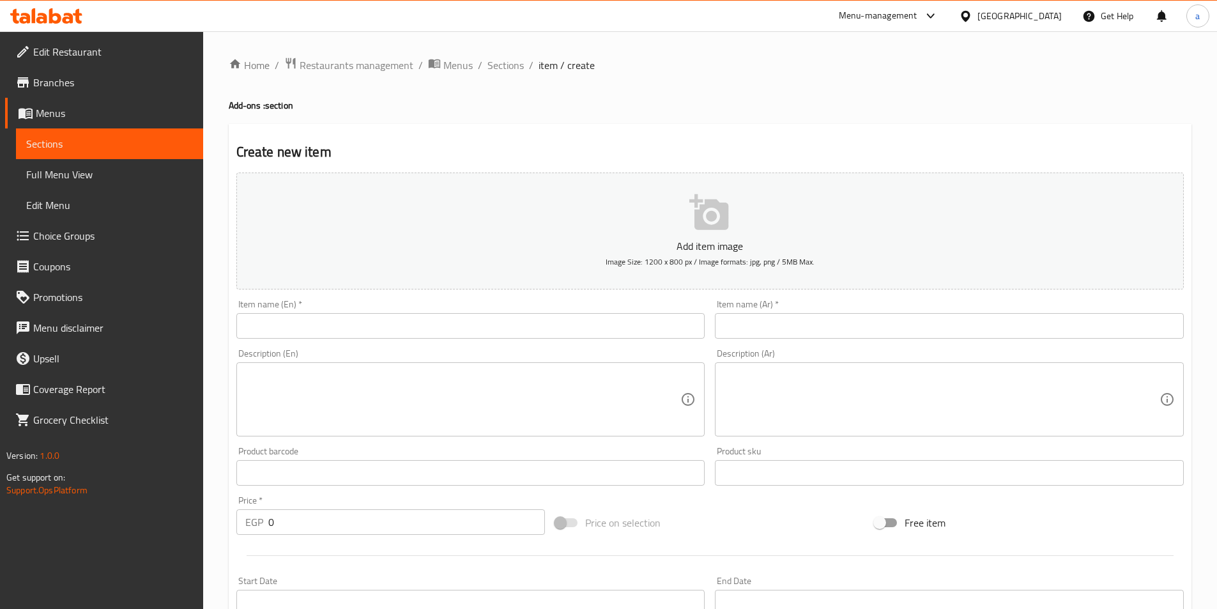
click at [805, 331] on input "text" at bounding box center [949, 326] width 469 height 26
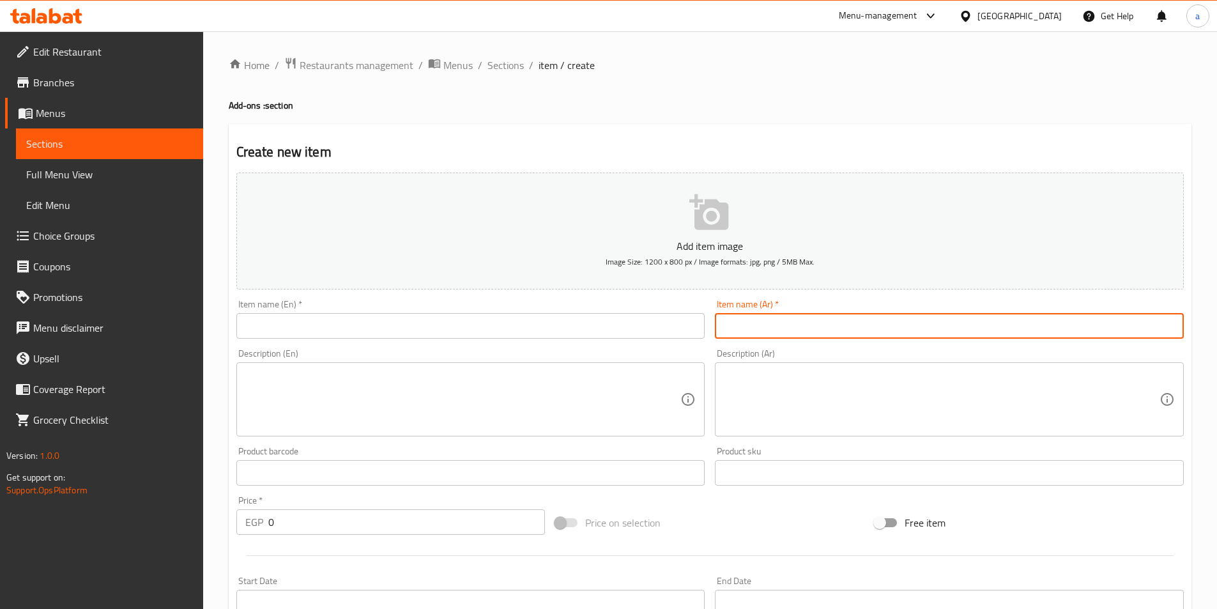
paste input "طبق رز خلطه."
type input "طبق رز خلطه."
click at [455, 323] on input "text" at bounding box center [470, 326] width 469 height 26
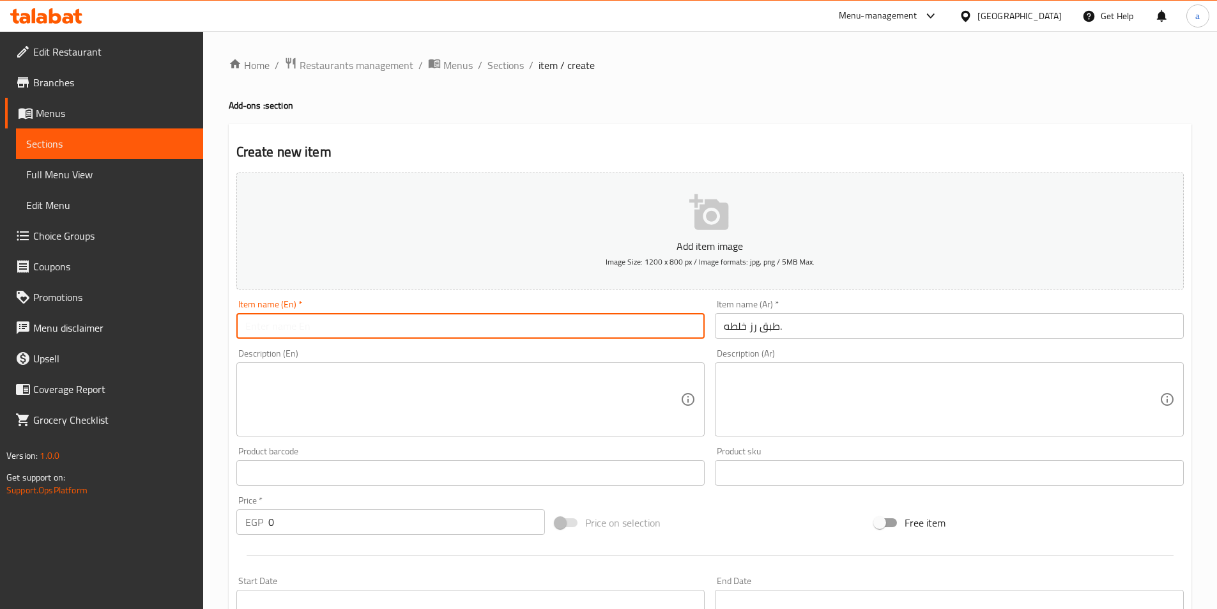
paste input "Khalta Rice"
click at [389, 350] on div "Description (En) Description (En)" at bounding box center [470, 393] width 469 height 88
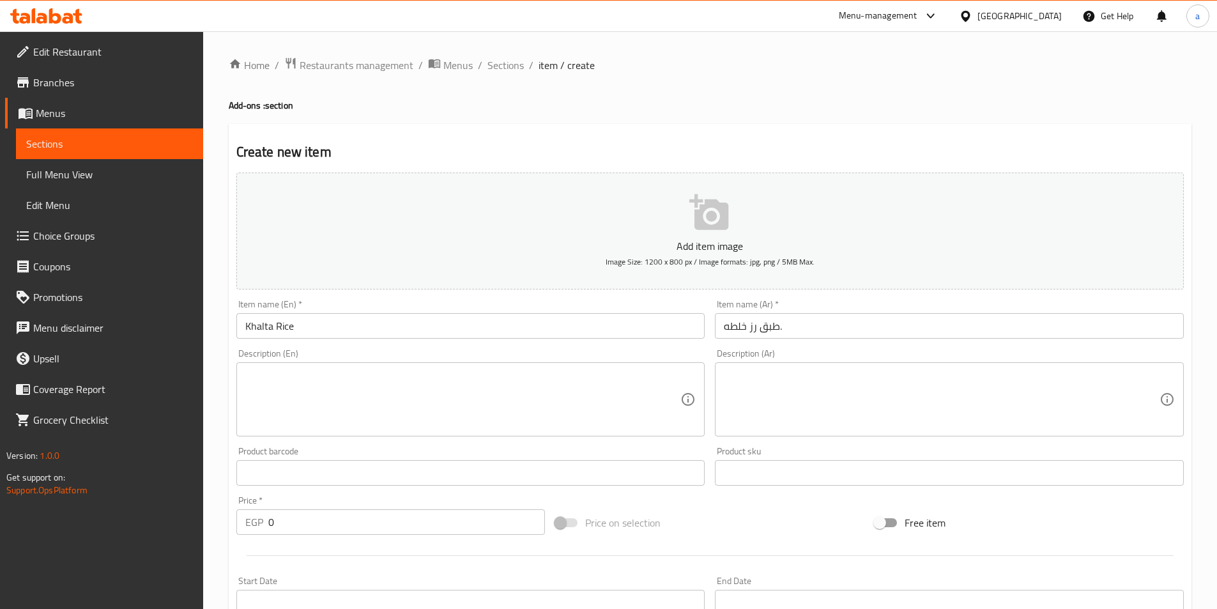
click at [322, 331] on input "Khalta Rice" at bounding box center [470, 326] width 469 height 26
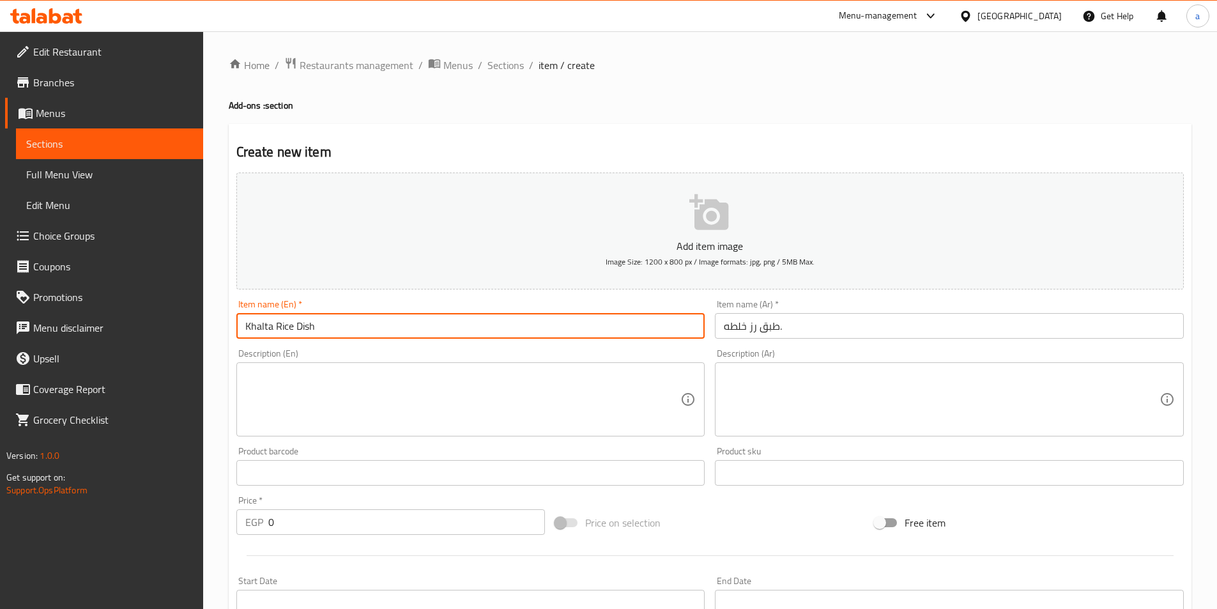
click at [259, 328] on input "Khalta Rice Dish" at bounding box center [470, 326] width 469 height 26
type input "Khalta Rice Dish"
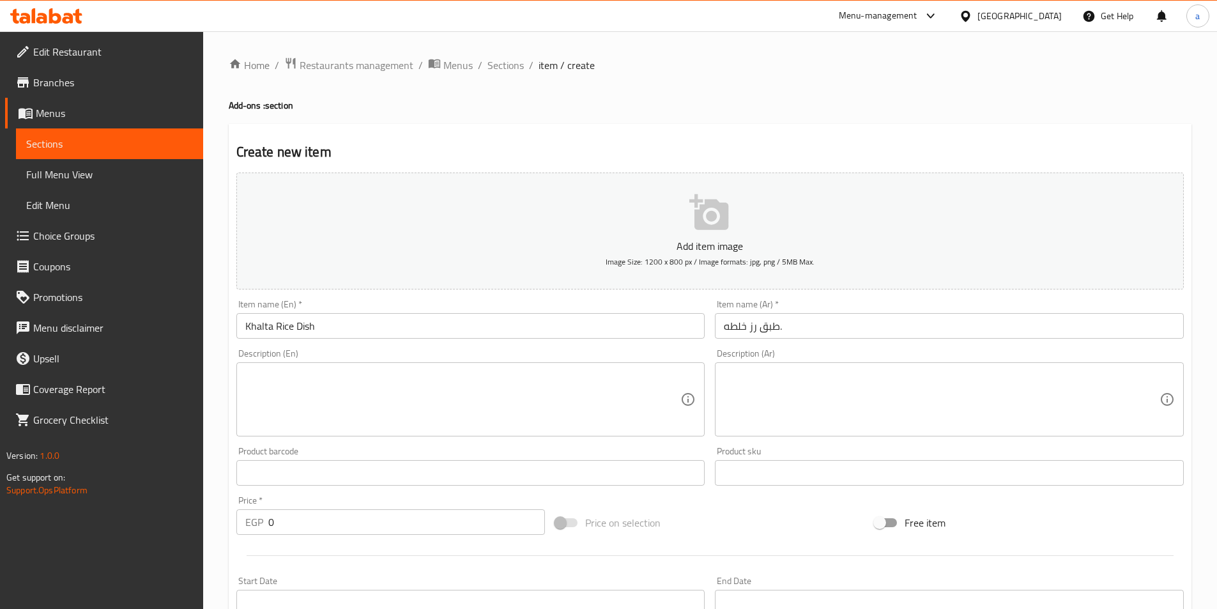
click at [347, 350] on div "Description (En) Description (En)" at bounding box center [470, 393] width 469 height 88
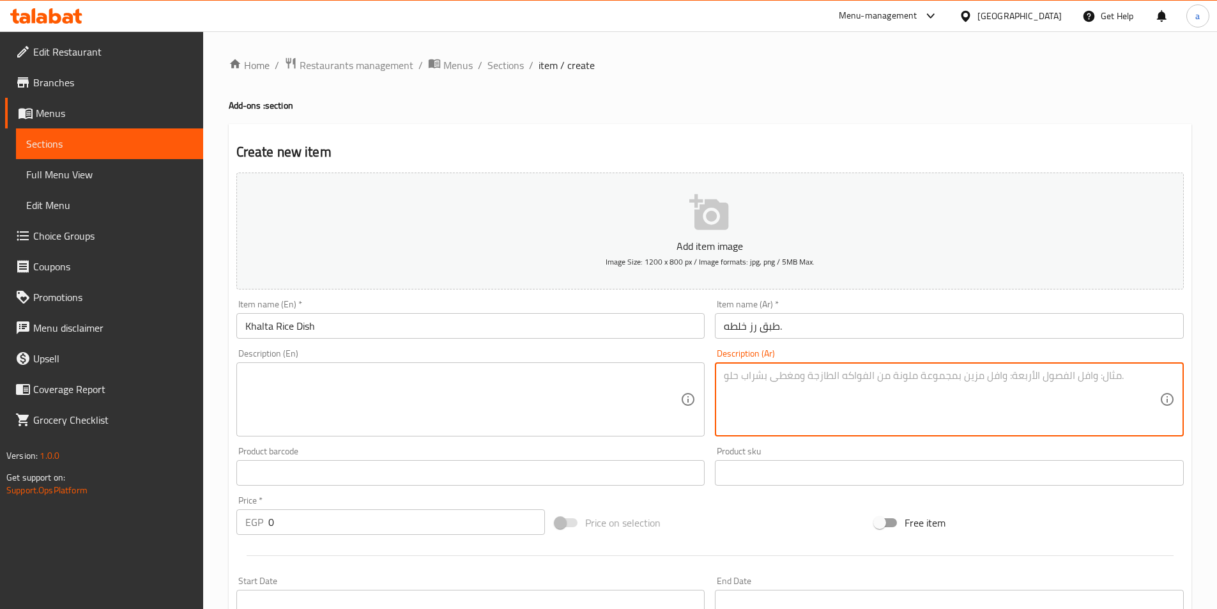
click at [798, 374] on textarea at bounding box center [942, 399] width 436 height 61
paste textarea "طبق رز خلطه يحتوي على الأرز المطبوخ مع الخضروات والتوابل ليعطي طعماً مميزاً"
type textarea "طبق رز خلطه يحتوي على الأرز المطبوخ مع الخضروات والتوابل ليعطي طعماً مميزاً"
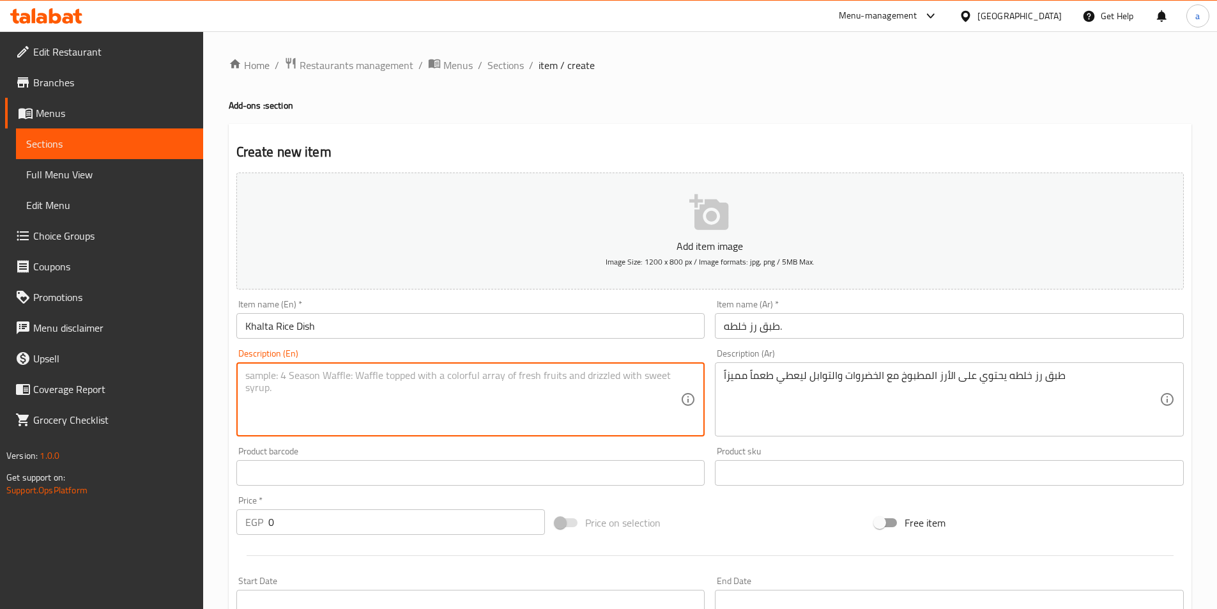
click at [354, 390] on textarea at bounding box center [463, 399] width 436 height 61
paste textarea "A mixed rice dish containing cooked rice with vegetables and spices to give a d…"
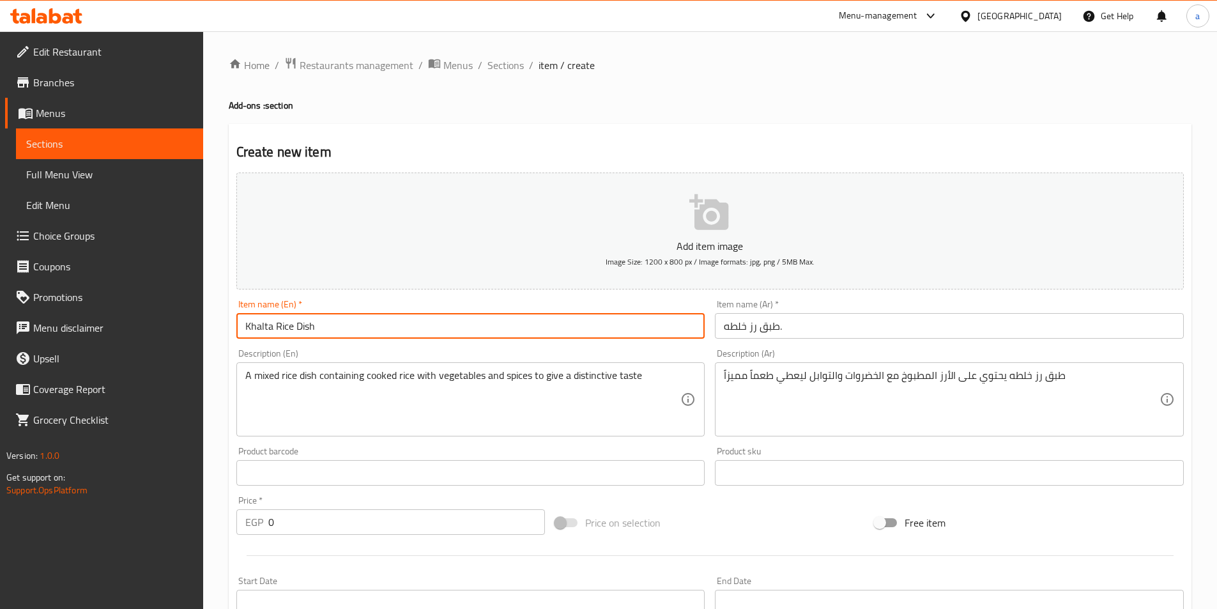
drag, startPoint x: 291, startPoint y: 328, endPoint x: 239, endPoint y: 330, distance: 51.8
click at [239, 330] on input "Khalta Rice Dish" at bounding box center [470, 326] width 469 height 26
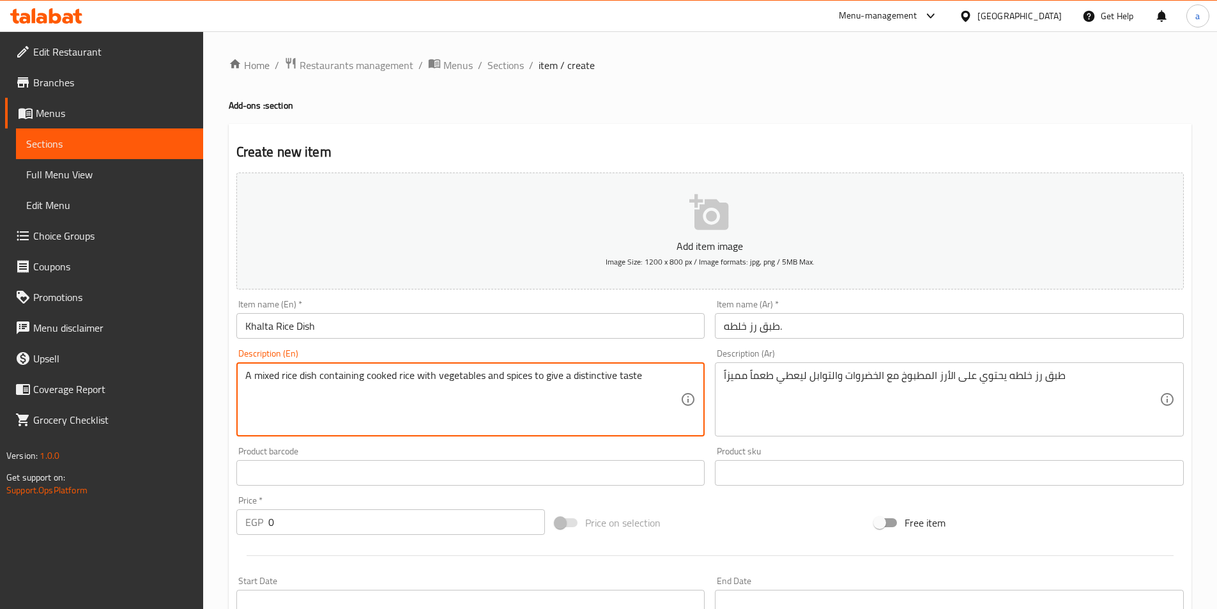
drag, startPoint x: 295, startPoint y: 375, endPoint x: 252, endPoint y: 378, distance: 42.3
paste textarea "Khalta R"
click at [332, 405] on textarea "A Khalta Rice dish containing cooked rice with vegetables and spices to give a …" at bounding box center [463, 399] width 436 height 61
click at [599, 377] on textarea "A Khalta Rice dish containing cooked rice with vegetables and spices to give a …" at bounding box center [463, 399] width 436 height 61
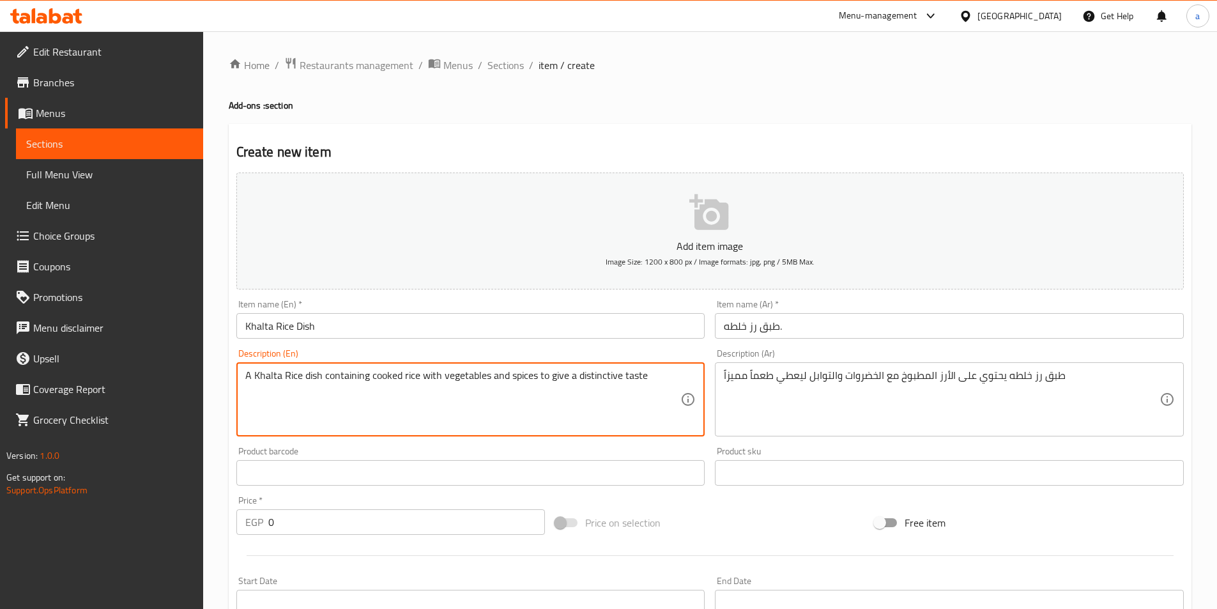
type textarea "A Khalta Rice dish containing cooked rice with vegetables and spices to give a …"
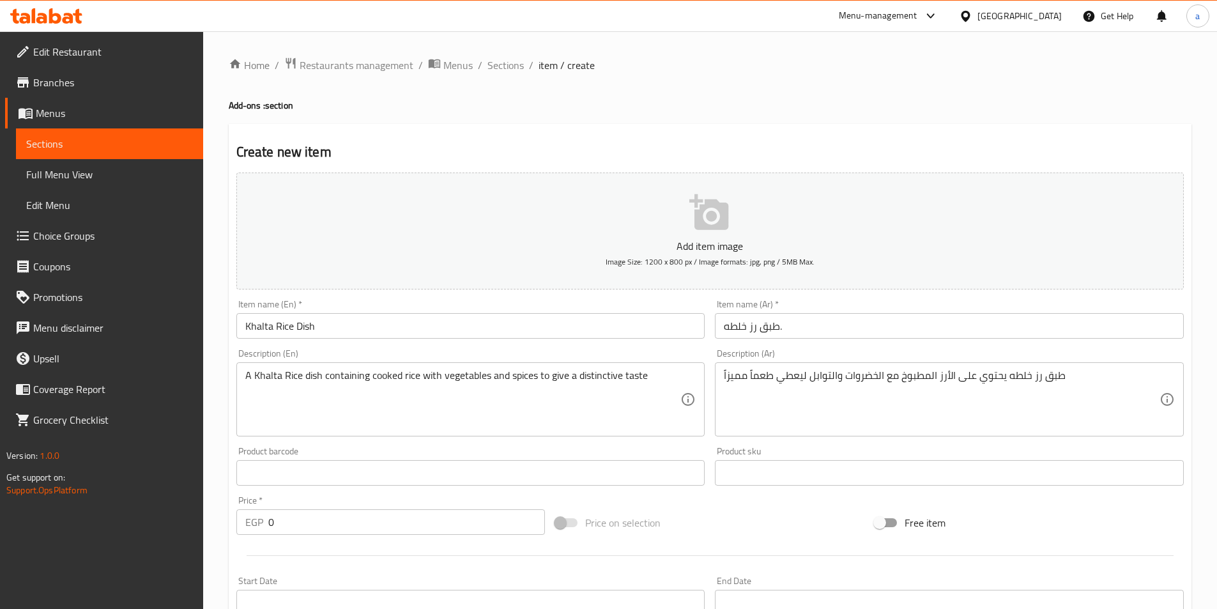
click at [605, 403] on textarea "A Khalta Rice dish containing cooked rice with vegetables and spices to give a …" at bounding box center [463, 399] width 436 height 61
click at [324, 508] on div "Price   * EGP 0 Price *" at bounding box center [390, 515] width 309 height 39
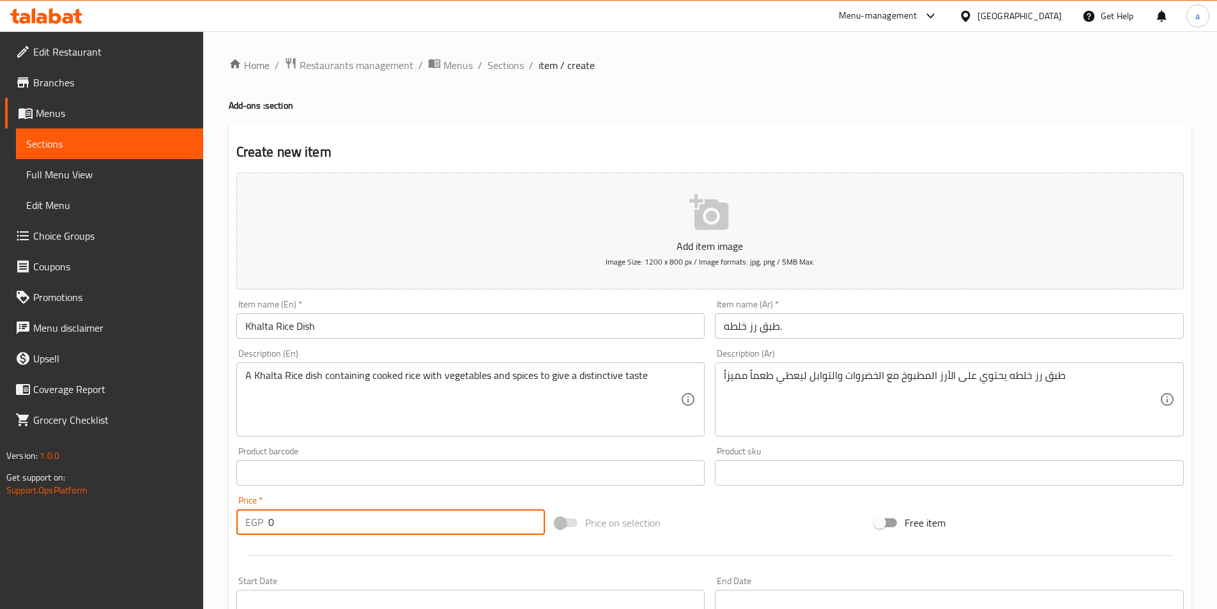
click at [323, 518] on input "0" at bounding box center [406, 522] width 277 height 26
type input "45"
click at [318, 557] on div at bounding box center [710, 555] width 958 height 31
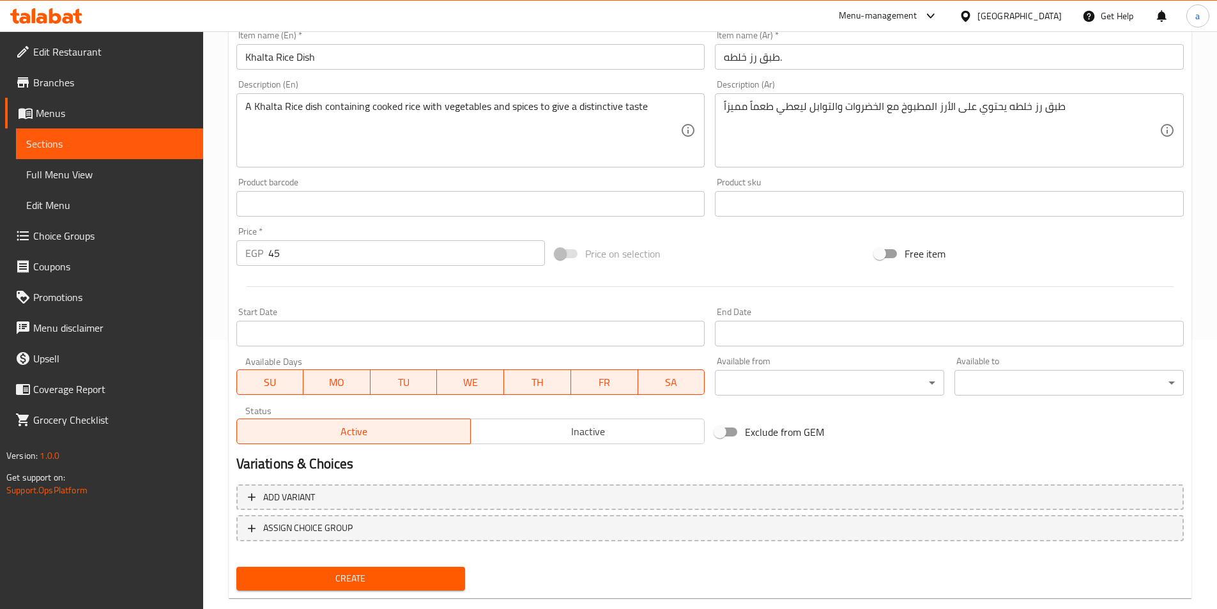
scroll to position [294, 0]
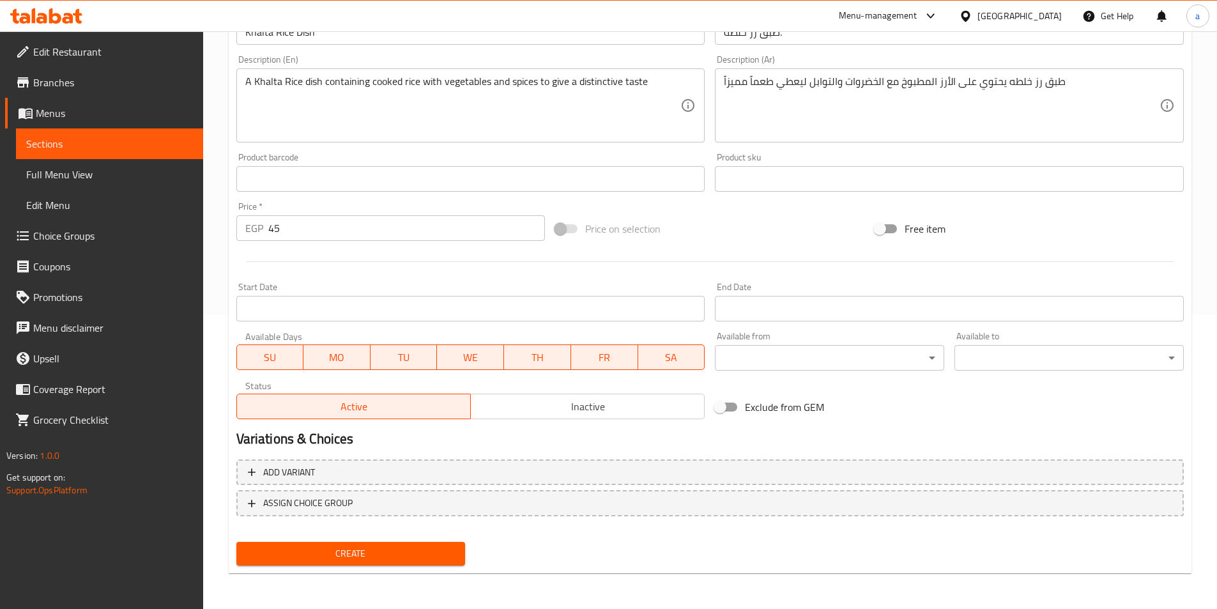
click at [340, 558] on span "Create" at bounding box center [351, 554] width 209 height 16
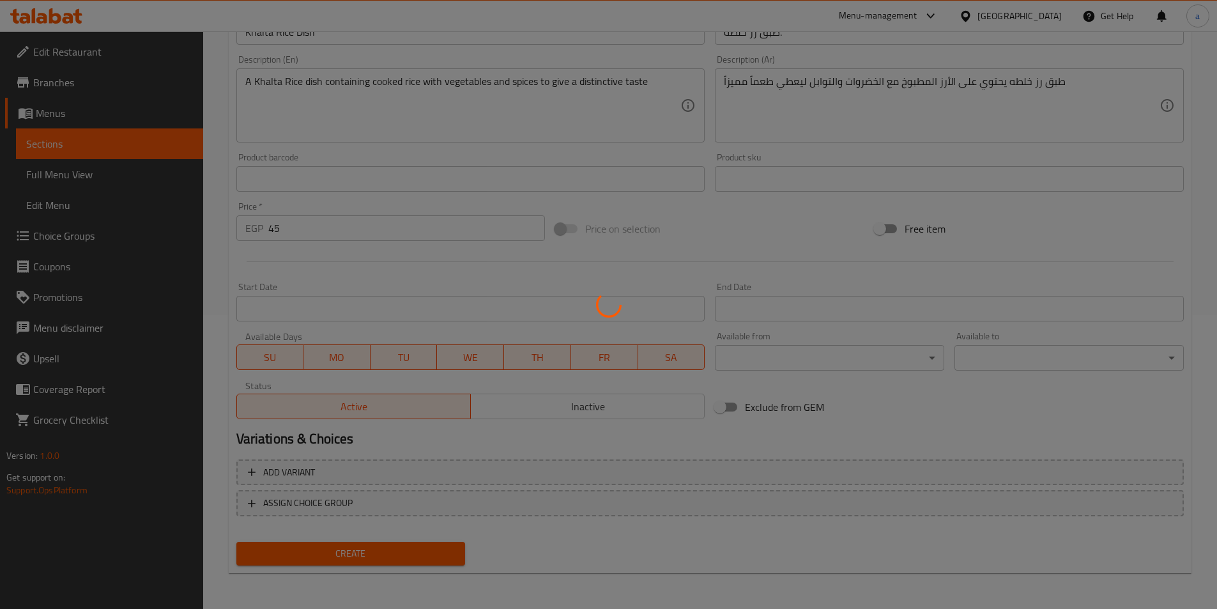
type input "0"
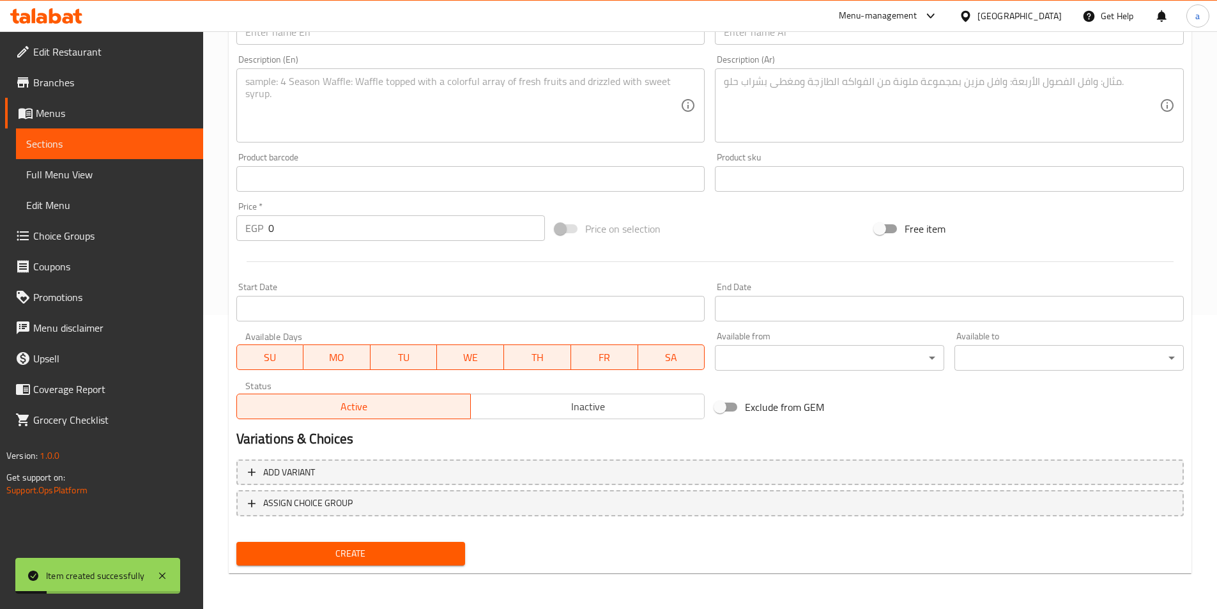
click at [125, 137] on span "Sections" at bounding box center [109, 143] width 167 height 15
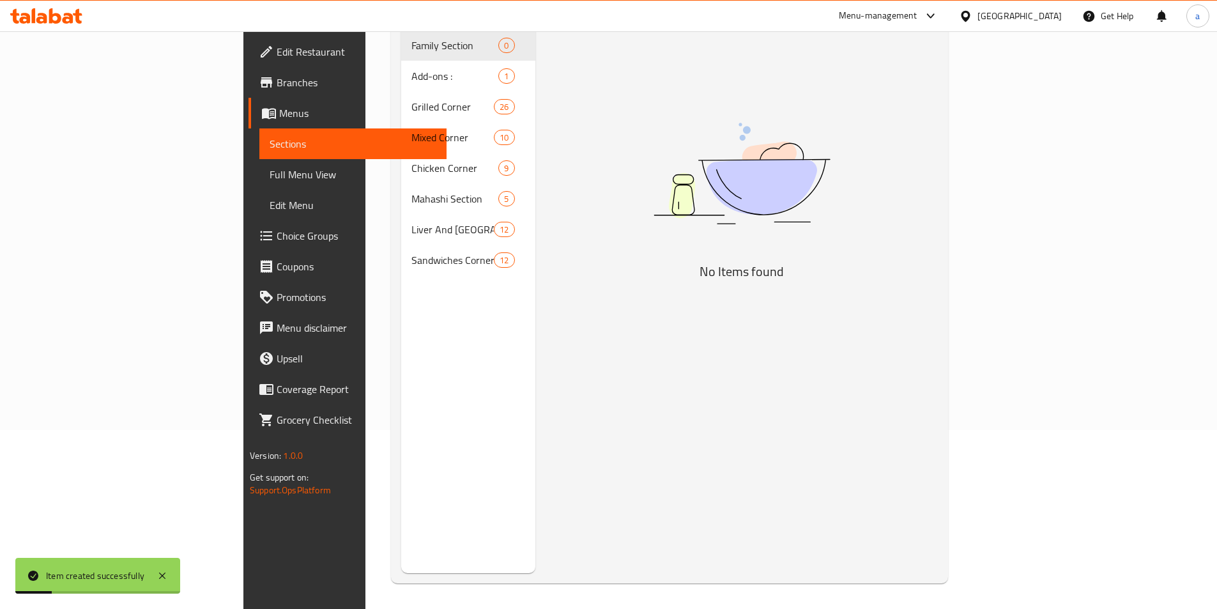
scroll to position [179, 0]
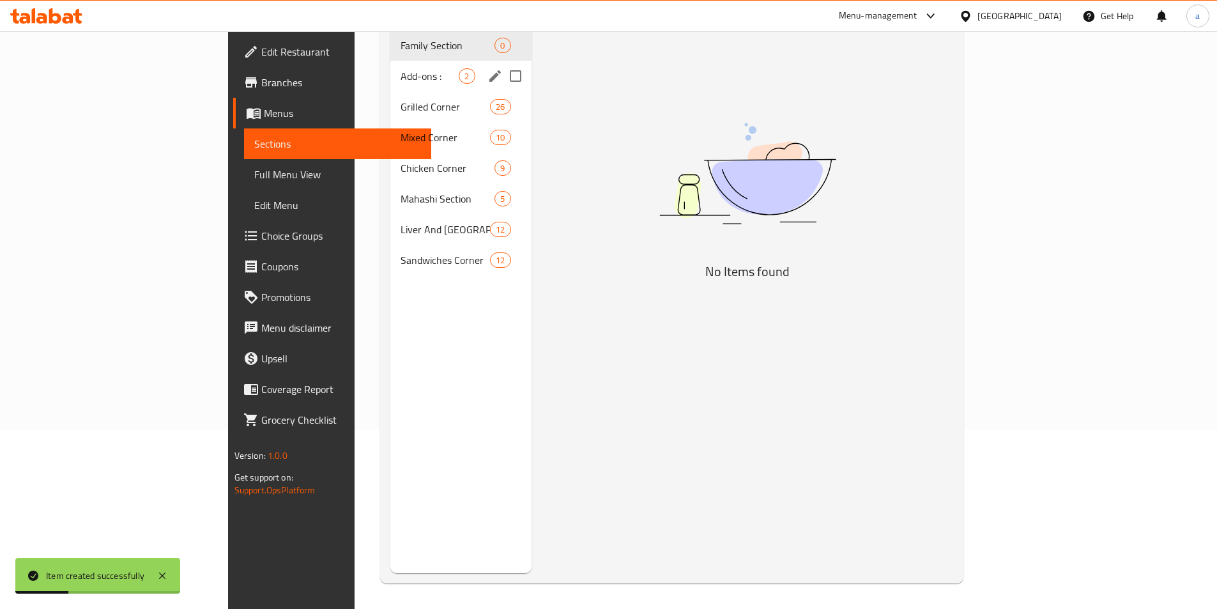
click at [401, 68] on span "Add-ons :" at bounding box center [430, 75] width 58 height 15
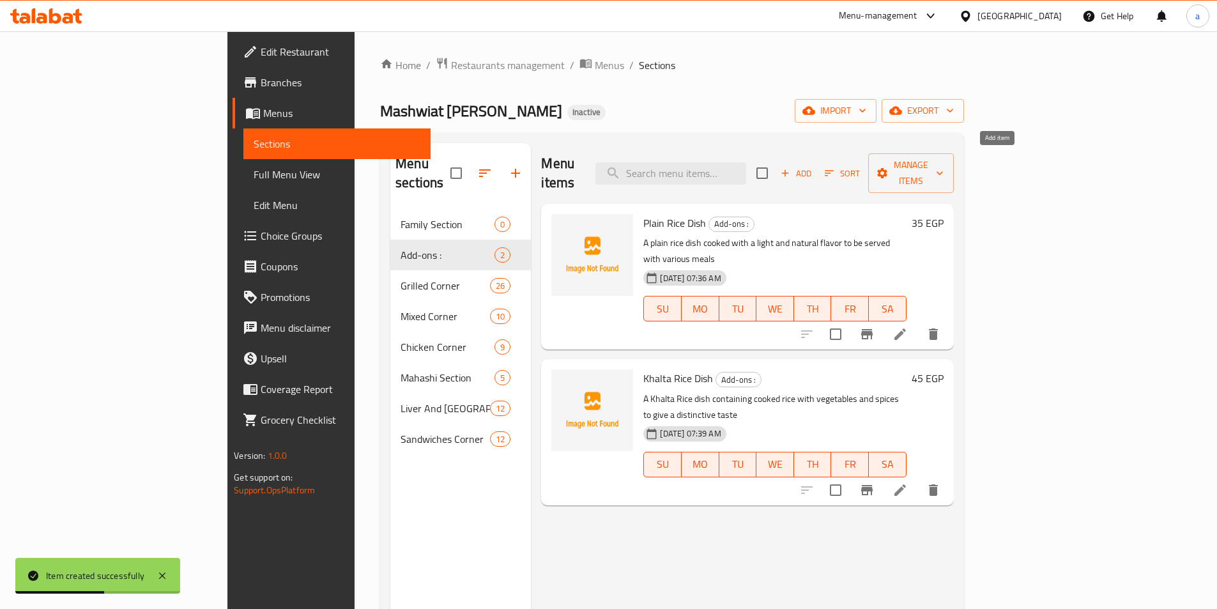
click at [817, 172] on button "Add" at bounding box center [796, 174] width 41 height 20
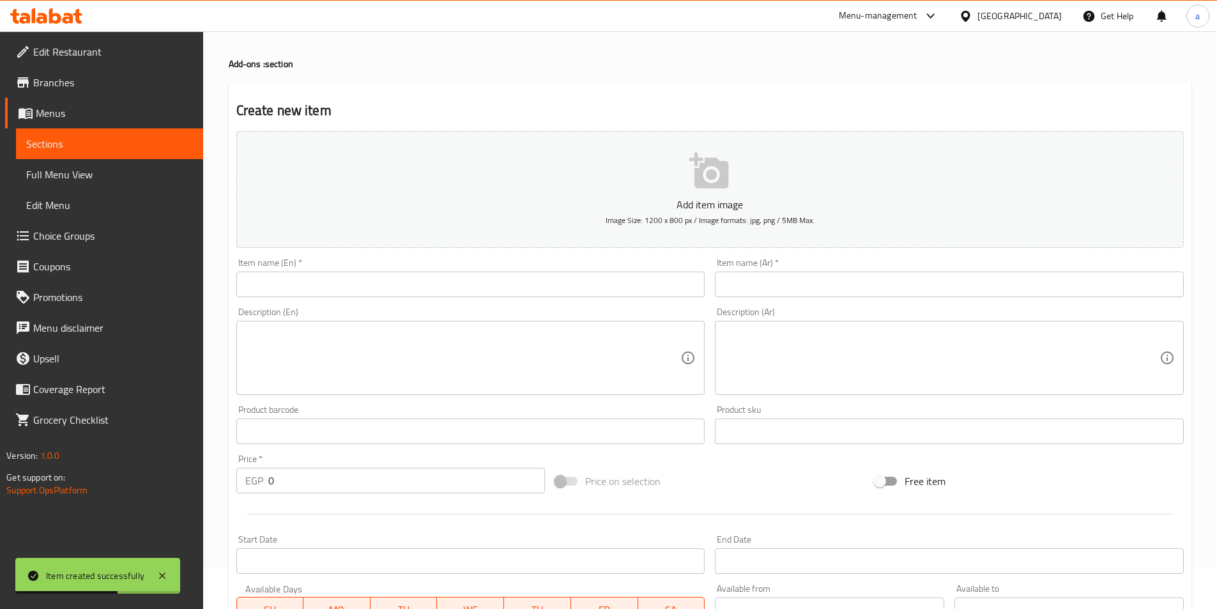
scroll to position [64, 0]
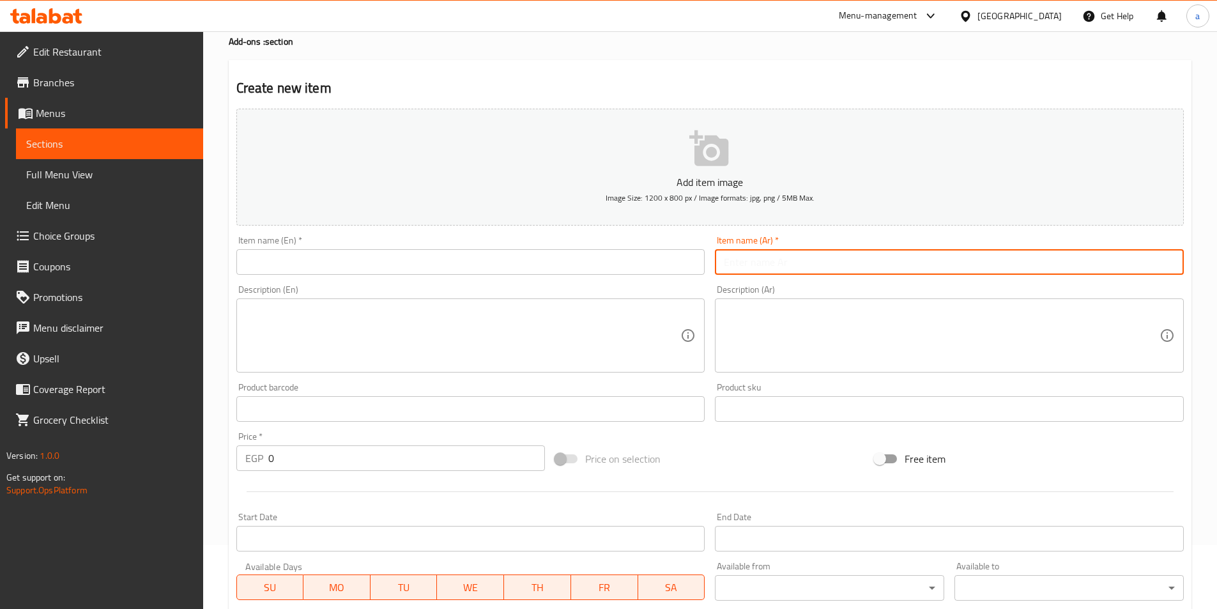
drag, startPoint x: 783, startPoint y: 265, endPoint x: 824, endPoint y: 274, distance: 41.9
click at [783, 265] on input "text" at bounding box center [949, 262] width 469 height 26
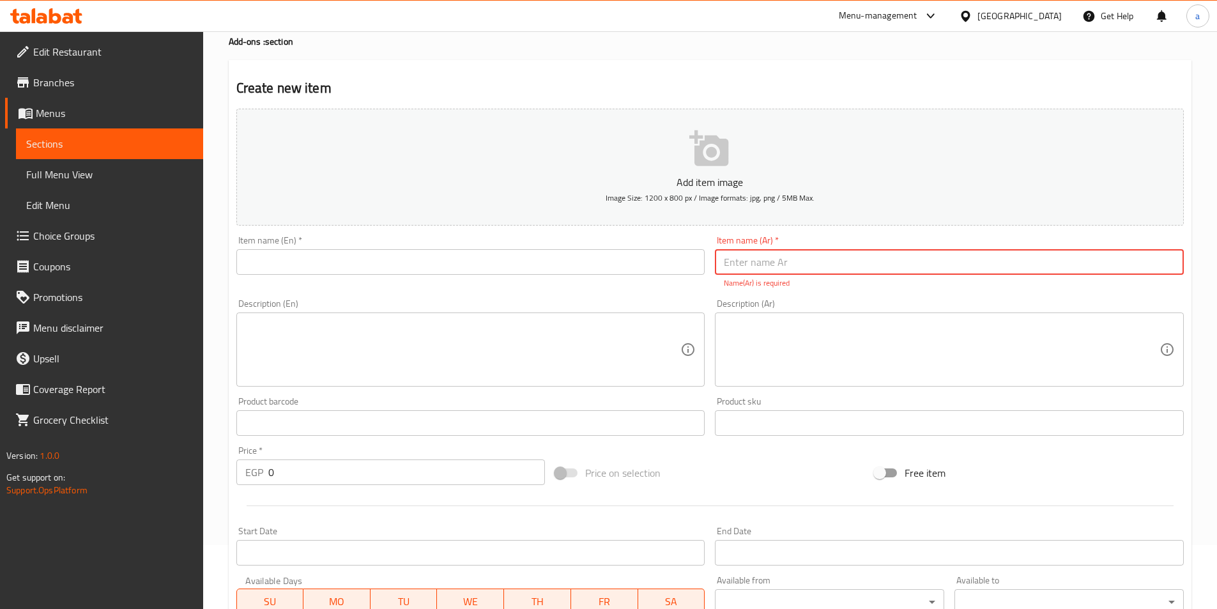
click at [811, 261] on input "text" at bounding box center [949, 262] width 469 height 26
paste input "طبق مكرونه بالبشاميل."
click at [549, 272] on input "text" at bounding box center [470, 262] width 469 height 26
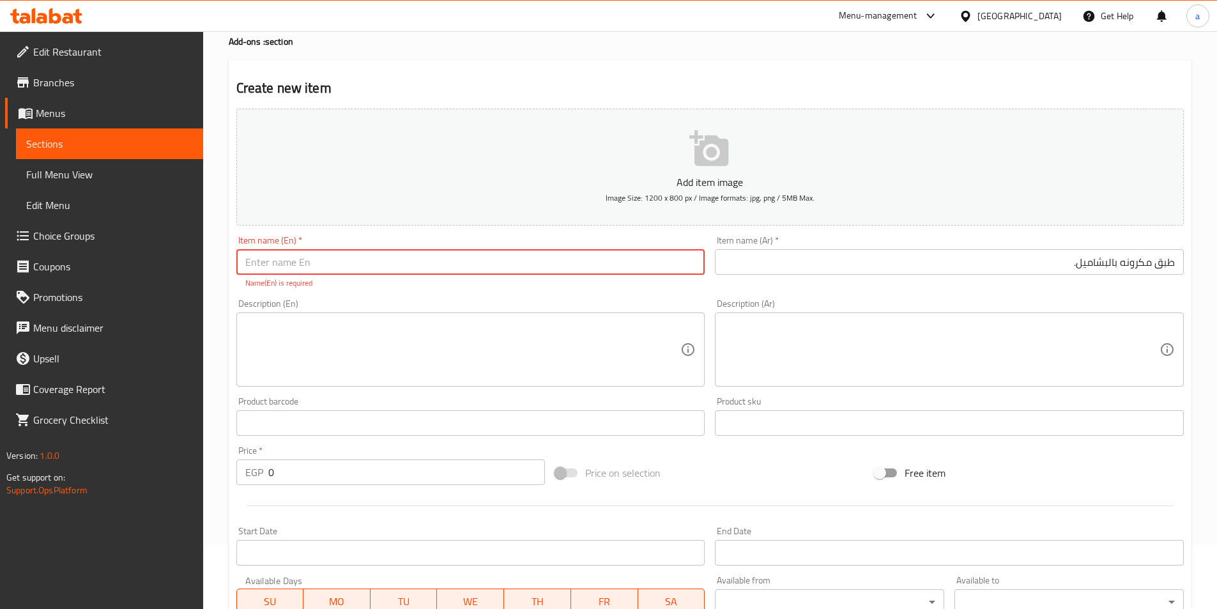
click at [390, 261] on input "text" at bounding box center [470, 262] width 469 height 26
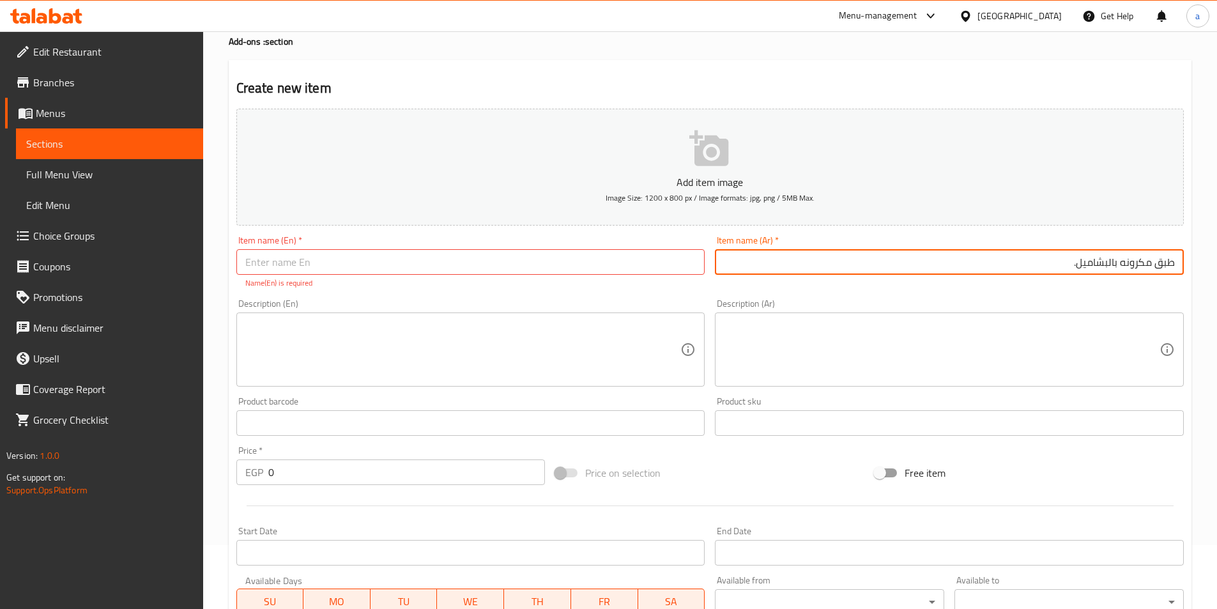
drag, startPoint x: 1122, startPoint y: 262, endPoint x: 1195, endPoint y: 262, distance: 73.5
click at [1195, 262] on div "Home / Restaurants management / Menus / Sections / item / create Add-ons : sect…" at bounding box center [710, 410] width 1014 height 886
click at [718, 285] on div "Item name (Ar)   * ر بالبشاميل. Item name (Ar) *" at bounding box center [949, 262] width 479 height 63
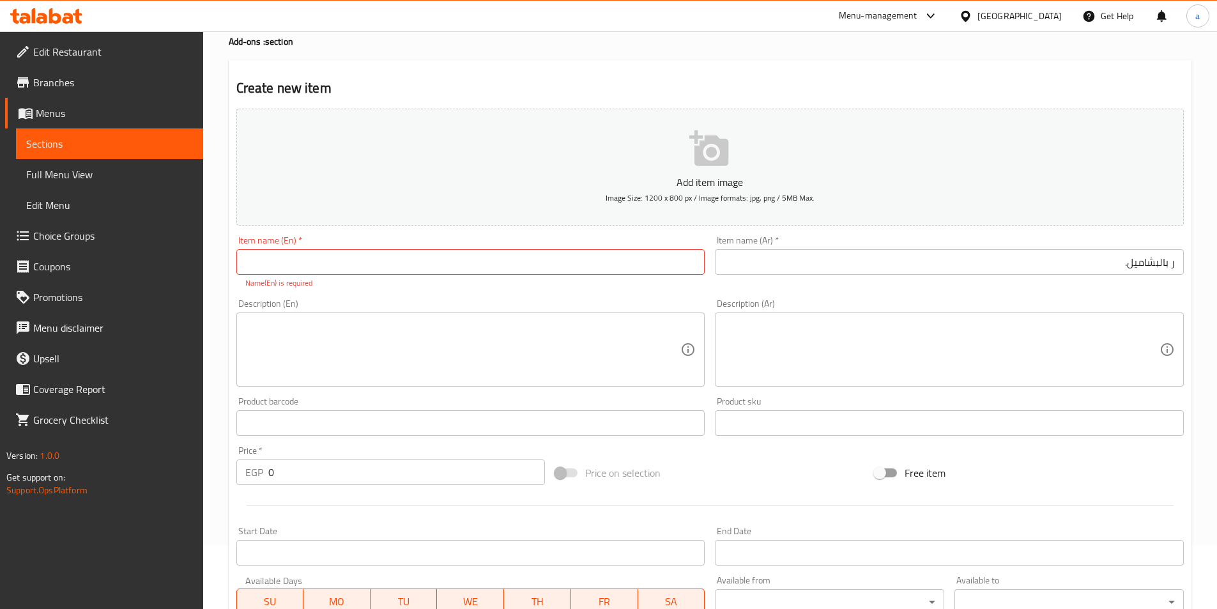
click at [1001, 270] on input "ر بالبشاميل." at bounding box center [949, 262] width 469 height 26
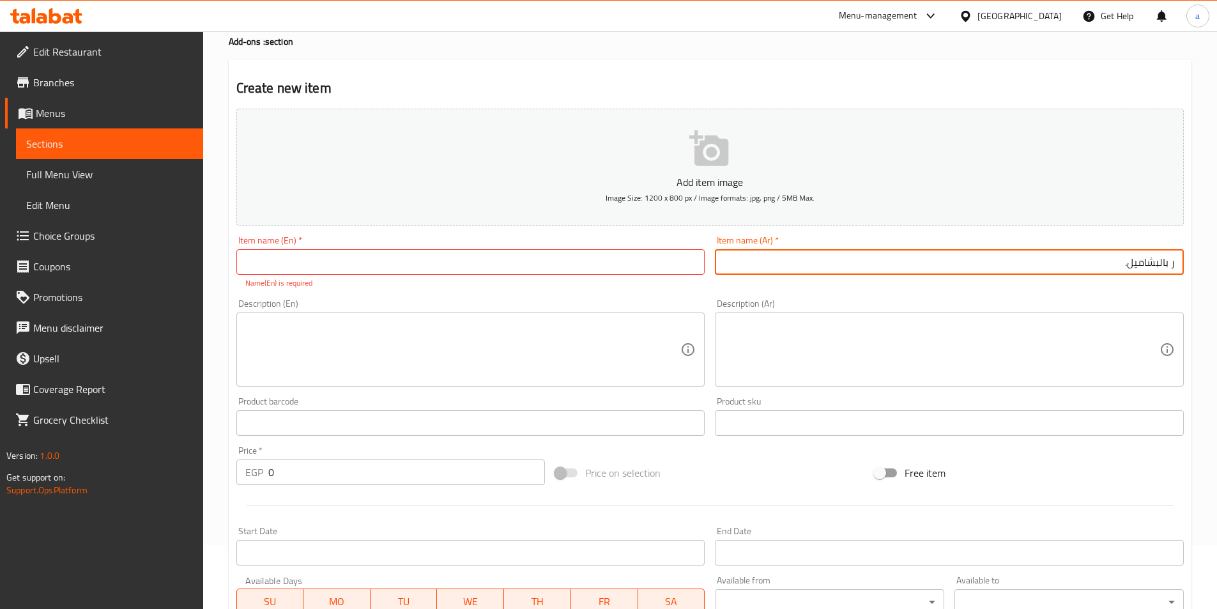
type input "طبق مكرونه بالبشاميل."
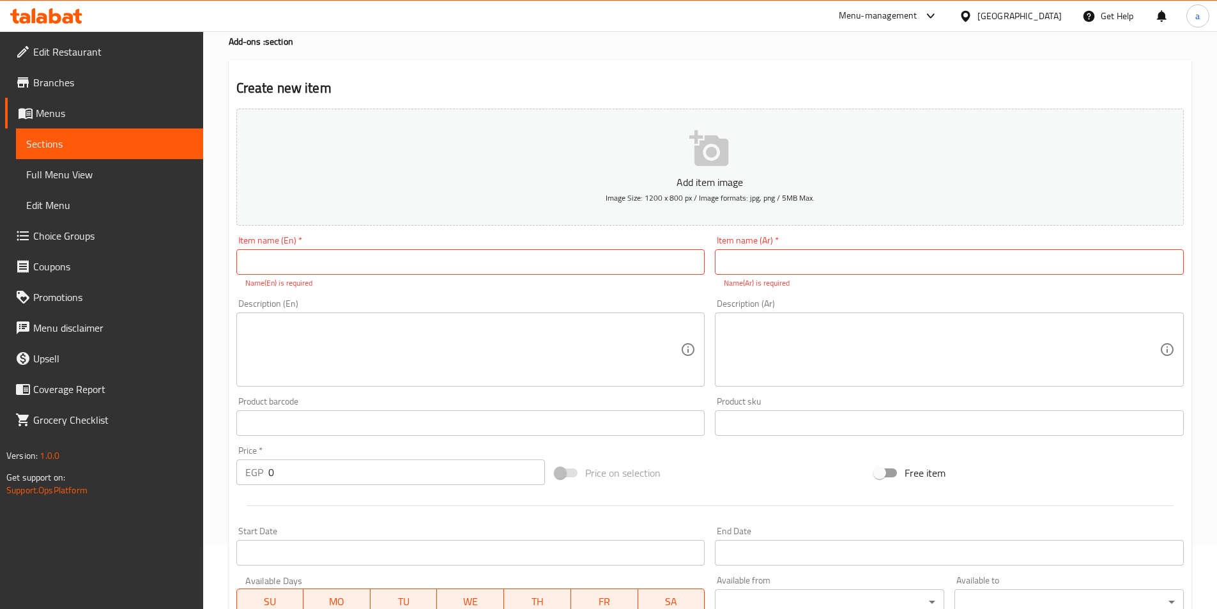
click at [801, 251] on input "text" at bounding box center [949, 262] width 469 height 26
paste input "طبق مكرونه بالبشاميل."
type input "طبق مكرونه بالبشاميل."
click at [765, 293] on div "Item name (Ar)   * طبق مكرونه بالبشاميل. Item name (Ar) * Name(Ar) is required" at bounding box center [949, 262] width 479 height 63
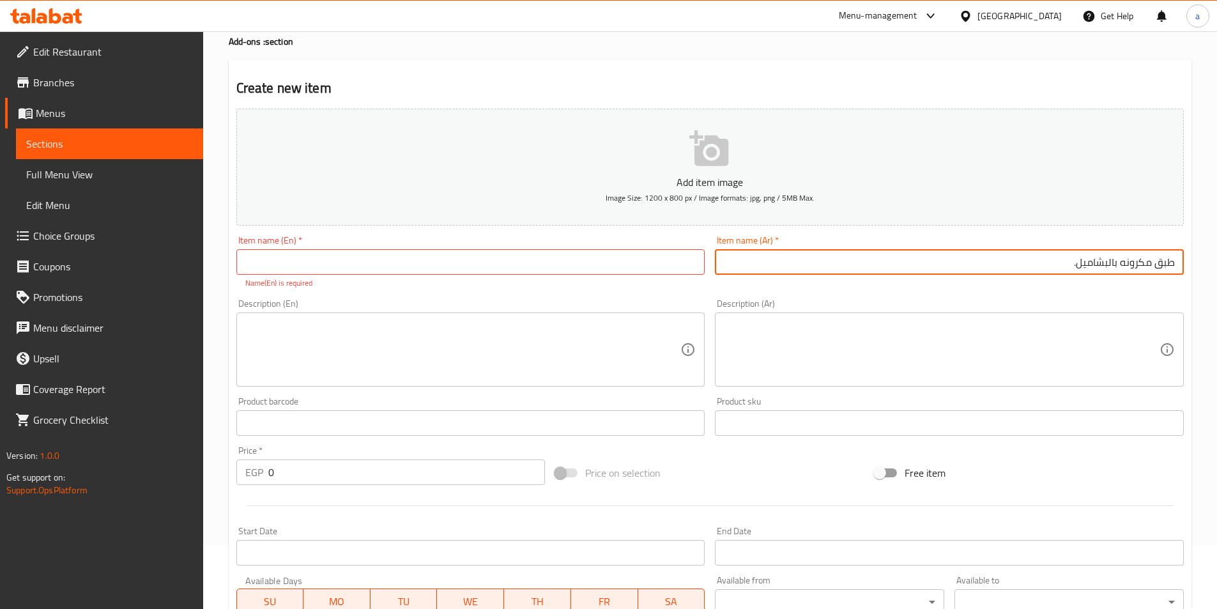
drag, startPoint x: 1120, startPoint y: 265, endPoint x: 1199, endPoint y: 261, distance: 78.7
click at [1199, 261] on div "Home / Restaurants management / Menus / Sections / item / create Add-ons : sect…" at bounding box center [710, 410] width 1014 height 886
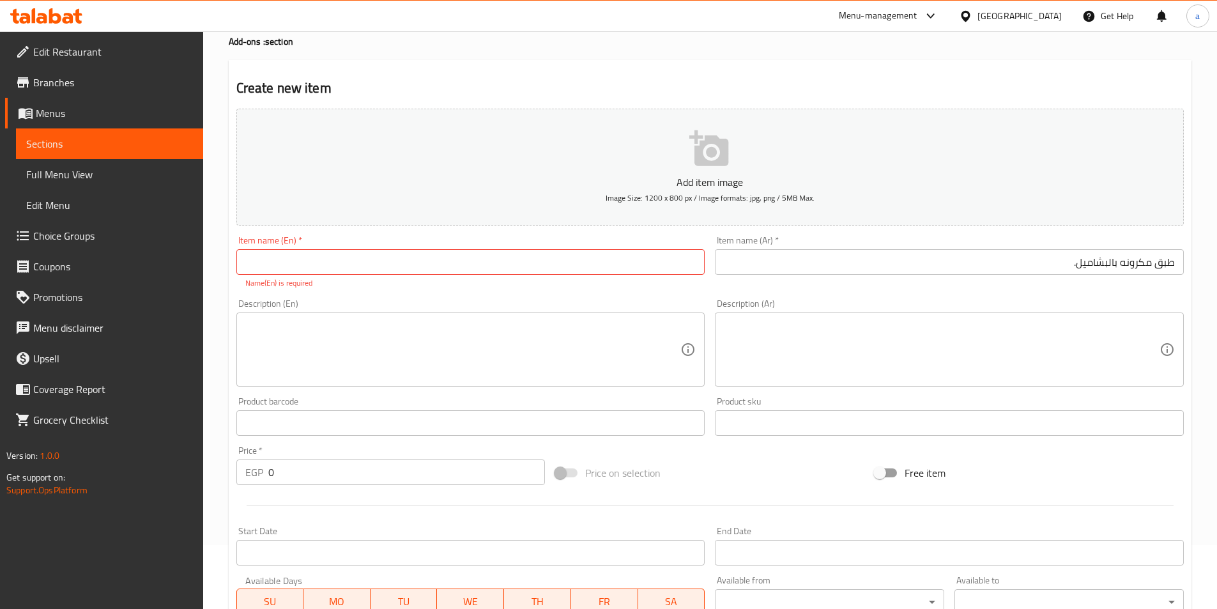
click at [396, 263] on input "text" at bounding box center [470, 262] width 469 height 26
click at [266, 265] on input "text" at bounding box center [470, 262] width 469 height 26
paste input "Pasta plate"
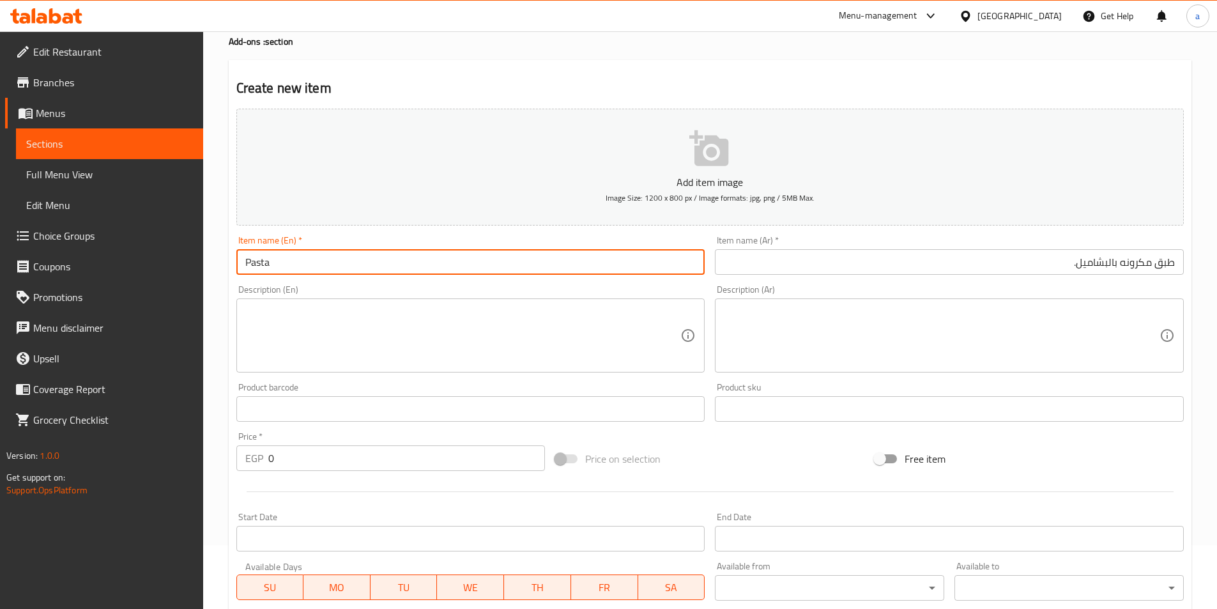
click at [295, 265] on input "Pasta" at bounding box center [470, 262] width 469 height 26
paste input "Bechamel"
click at [295, 264] on input "Pasta Bechamel" at bounding box center [470, 262] width 469 height 26
paste input "Bechamel"
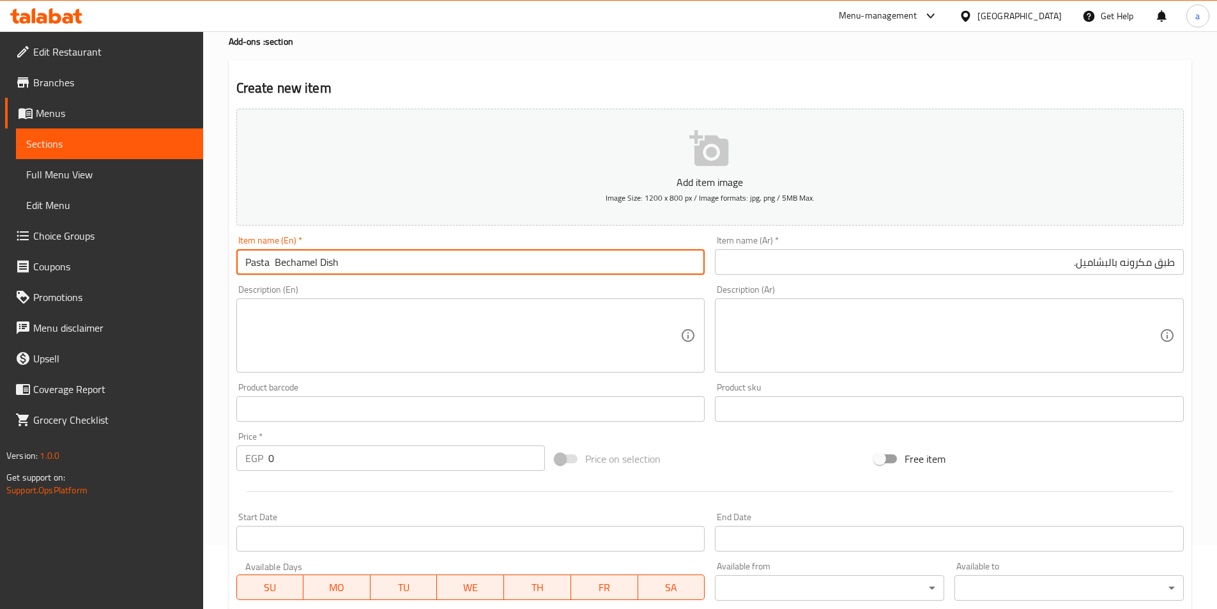
click at [330, 268] on input "Pasta Bechamel Dish" at bounding box center [470, 262] width 469 height 26
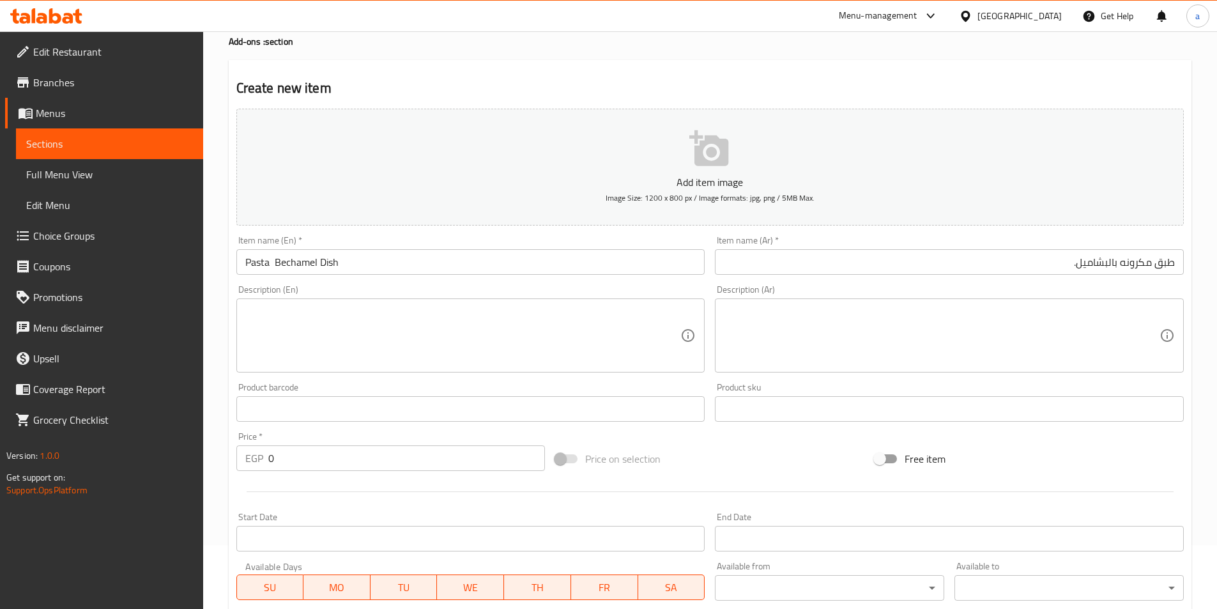
click at [422, 286] on div "Description (En) Description (En)" at bounding box center [470, 329] width 469 height 88
click at [275, 268] on input "Pasta Bechamel Dish" at bounding box center [470, 262] width 469 height 26
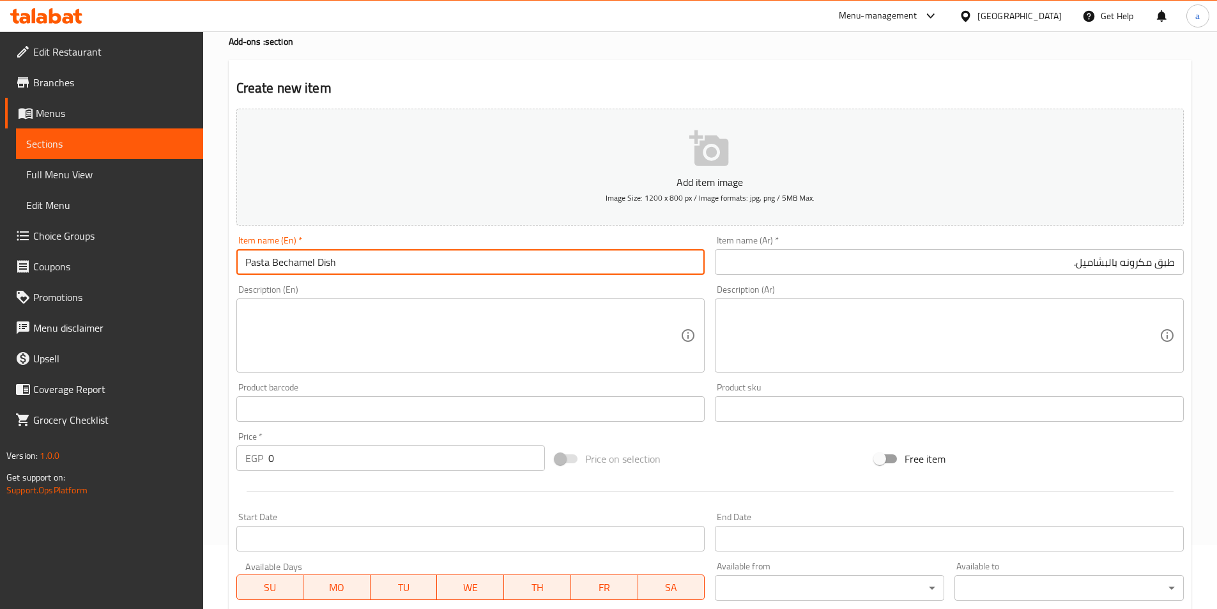
type input "Pasta Bechamel Dish"
click at [357, 336] on textarea at bounding box center [463, 335] width 436 height 61
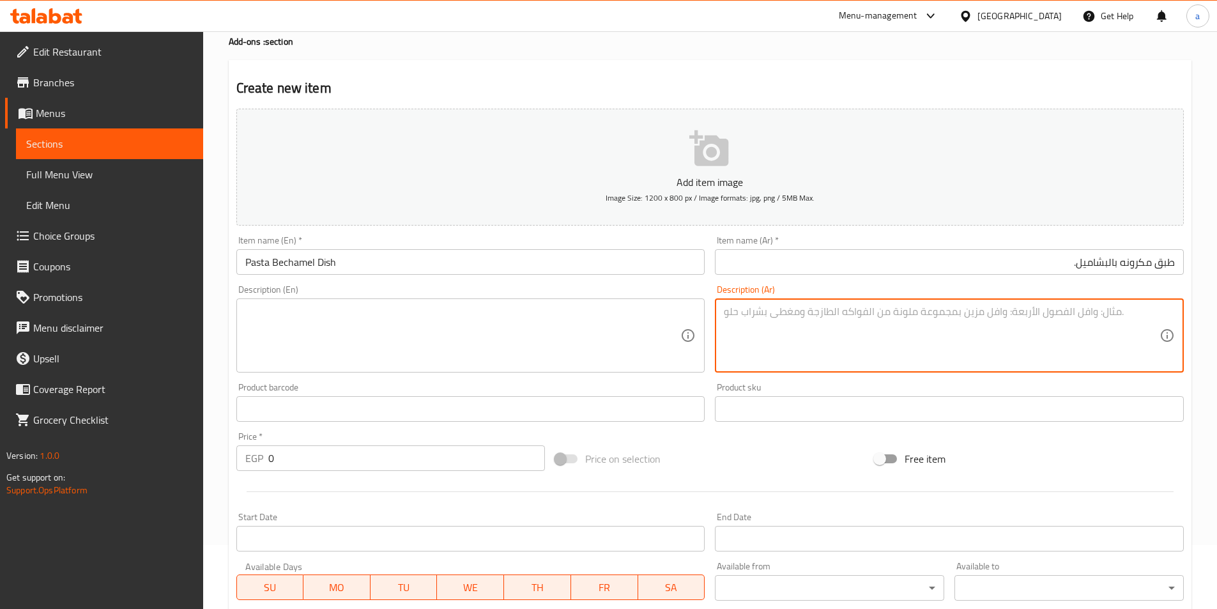
click at [909, 336] on textarea at bounding box center [942, 335] width 436 height 61
paste textarea "طبق مكرونه بالبشاميل محضرة من مكرونة مسلوقة وصلصة بشاميل كريمية مطبوخة بعناية"
type textarea "طبق مكرونه بالبشاميل محضرة من مكرونة مسلوقة وصلصة بشاميل كريمية مطبوخة بعناية"
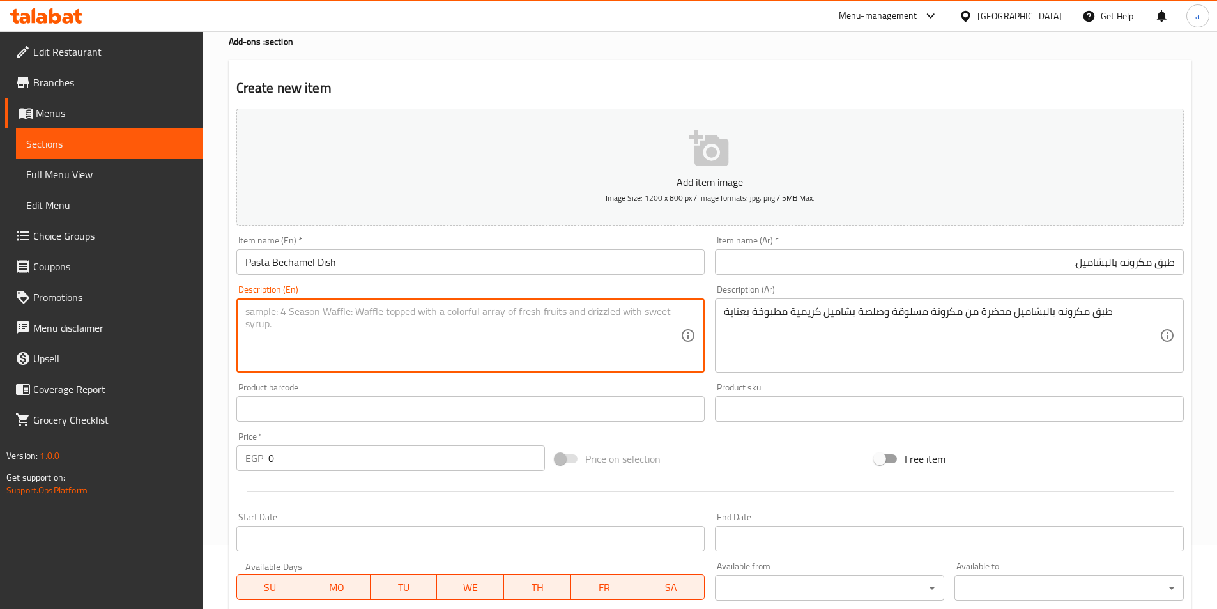
click at [282, 337] on textarea at bounding box center [463, 335] width 436 height 61
paste textarea "طبق مكرونه بالبشاميل محضرة من مكرونة مسلوقة وصلصة بشاميل كريمية مطبوخة بعناية"
click at [282, 337] on textarea "طبق مكرونه بالبشاميل محضرة من مكرونة مسلوقة وصلصة بشاميل كريمية مطبوخة بعناية" at bounding box center [463, 335] width 436 height 61
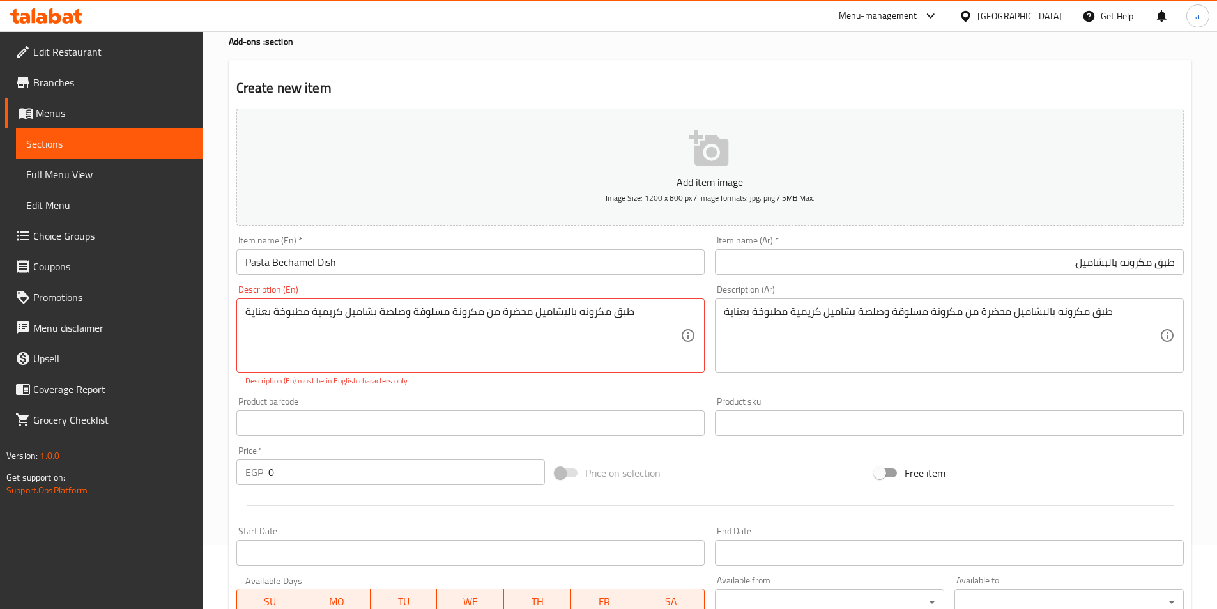
click at [277, 316] on textarea "طبق مكرونه بالبشاميل محضرة من مكرونة مسلوقة وصلصة بشاميل كريمية مطبوخة بعناية" at bounding box center [463, 335] width 436 height 61
paste textarea "A macaroni and bechamel dish made with boiled macaroni and a creamy bechamel sa…"
drag, startPoint x: 295, startPoint y: 314, endPoint x: 313, endPoint y: 309, distance: 18.6
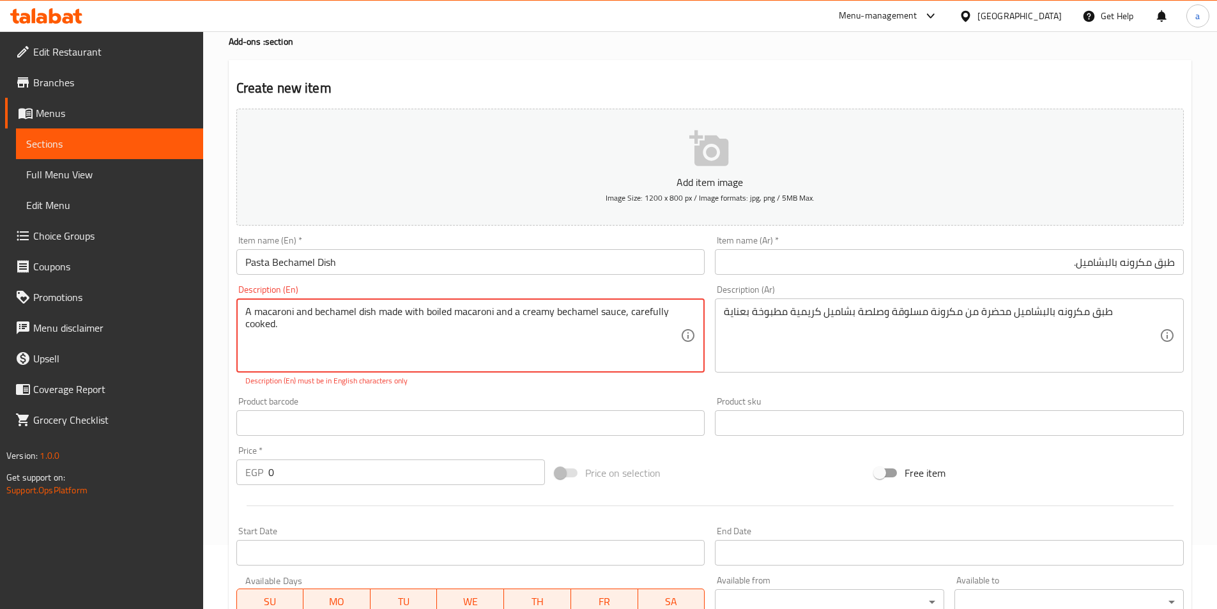
click at [313, 309] on textarea "A macaroni and bechamel dish made with boiled macaroni and a creamy bechamel sa…" at bounding box center [463, 335] width 436 height 61
type textarea "A macaroni and bechamel dish made with boiled macaroni and a creamy bechamel sa…"
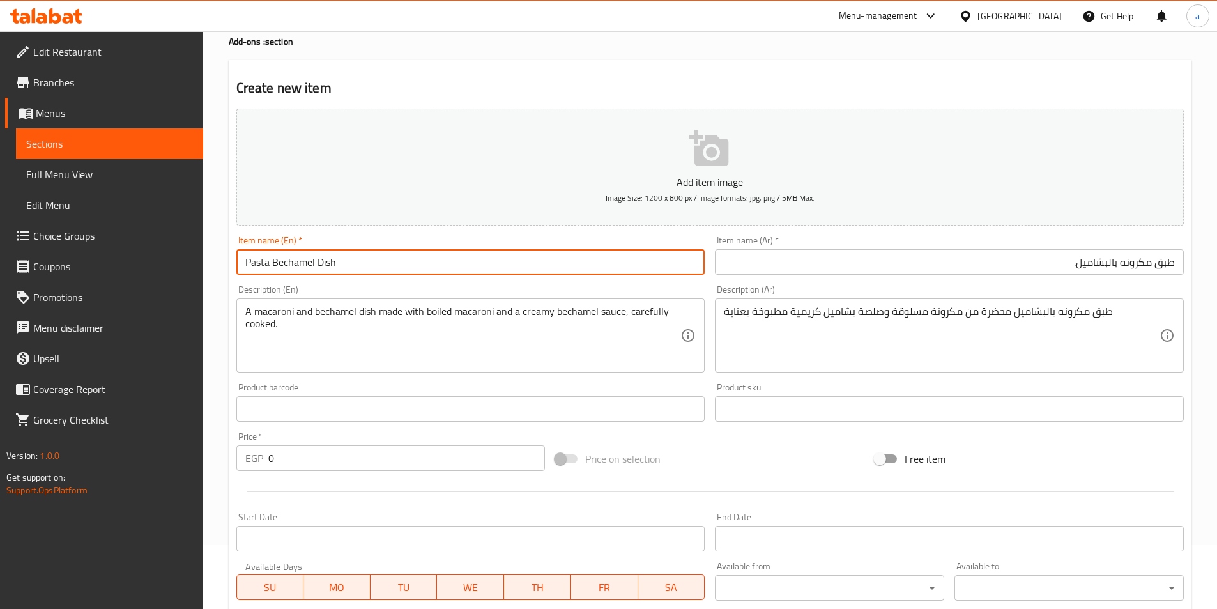
click at [272, 265] on input "Pasta Bechamel Dish" at bounding box center [470, 262] width 469 height 26
paste input "and"
click at [274, 270] on input "Pasta andBechamel Dish" at bounding box center [470, 262] width 469 height 26
click at [397, 270] on input "Pasta and Bechamel Dish" at bounding box center [470, 262] width 469 height 26
type input "Pasta and Bechamel Dish"
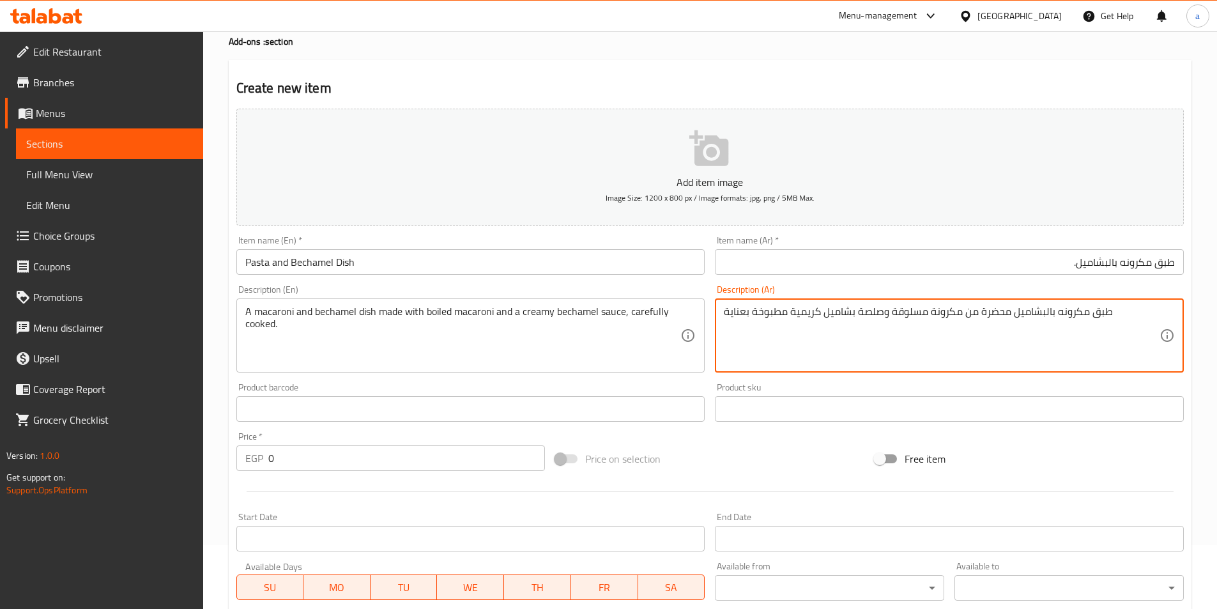
click at [992, 317] on textarea "طبق مكرونه بالبشاميل محضرة من مكرونة مسلوقة وصلصة بشاميل كريمية مطبوخة بعناية" at bounding box center [942, 335] width 436 height 61
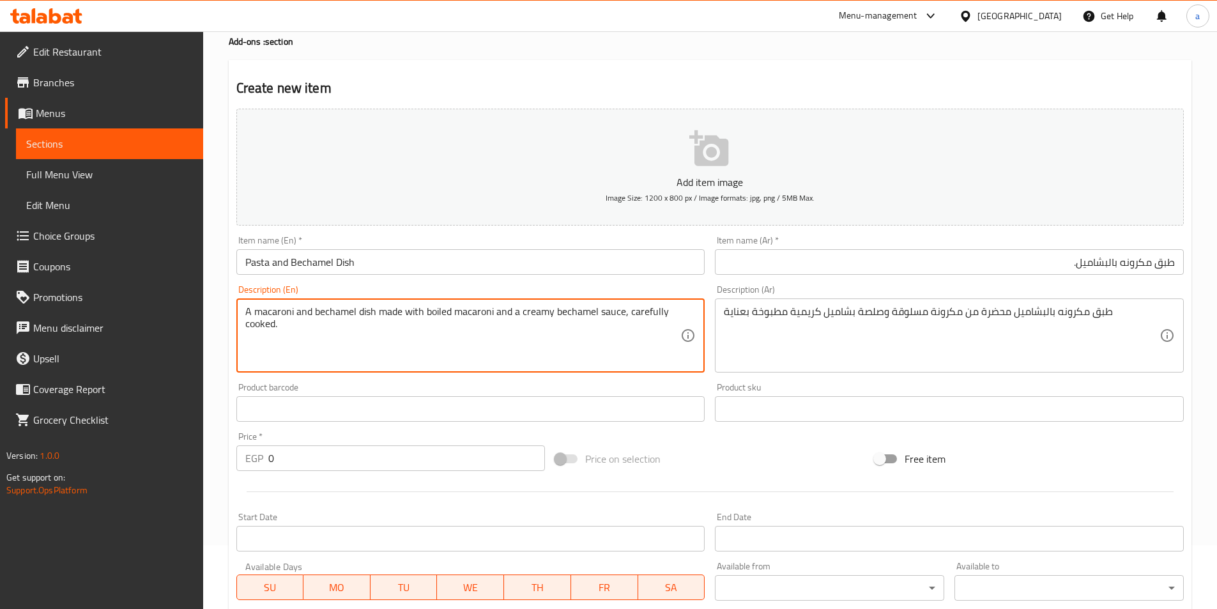
drag, startPoint x: 380, startPoint y: 314, endPoint x: 400, endPoint y: 316, distance: 20.5
paste textarea "Prepared"
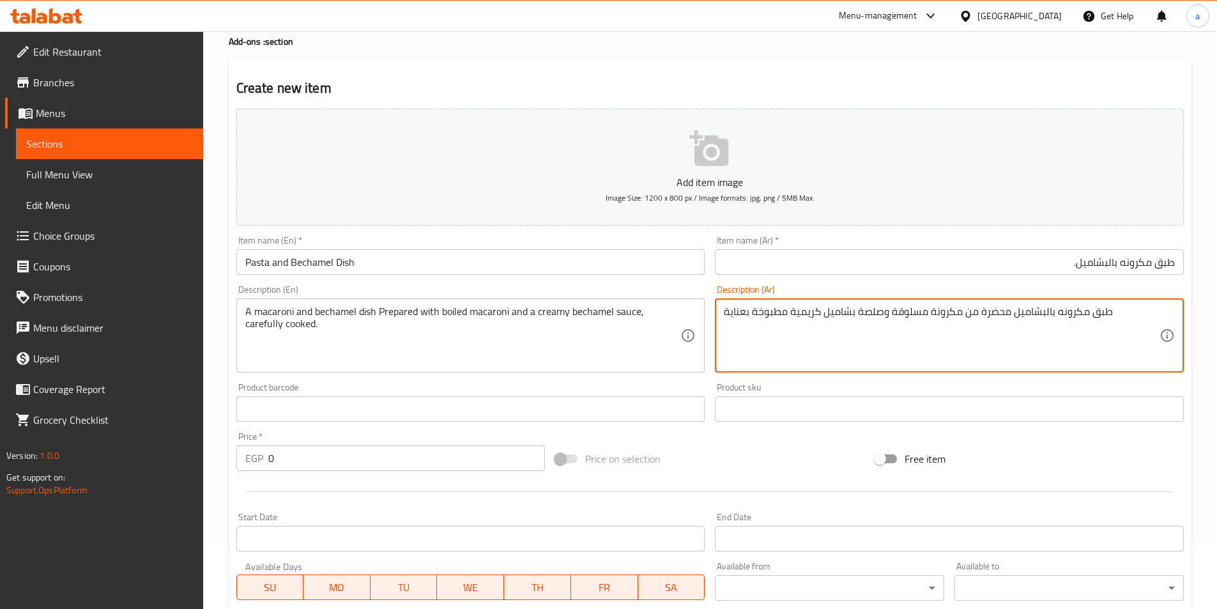
click at [1070, 313] on textarea "طبق مكرونه بالبشاميل محضرة من مكرونة مسلوقة وصلصة بشاميل كريمية مطبوخة بعناية" at bounding box center [942, 335] width 436 height 61
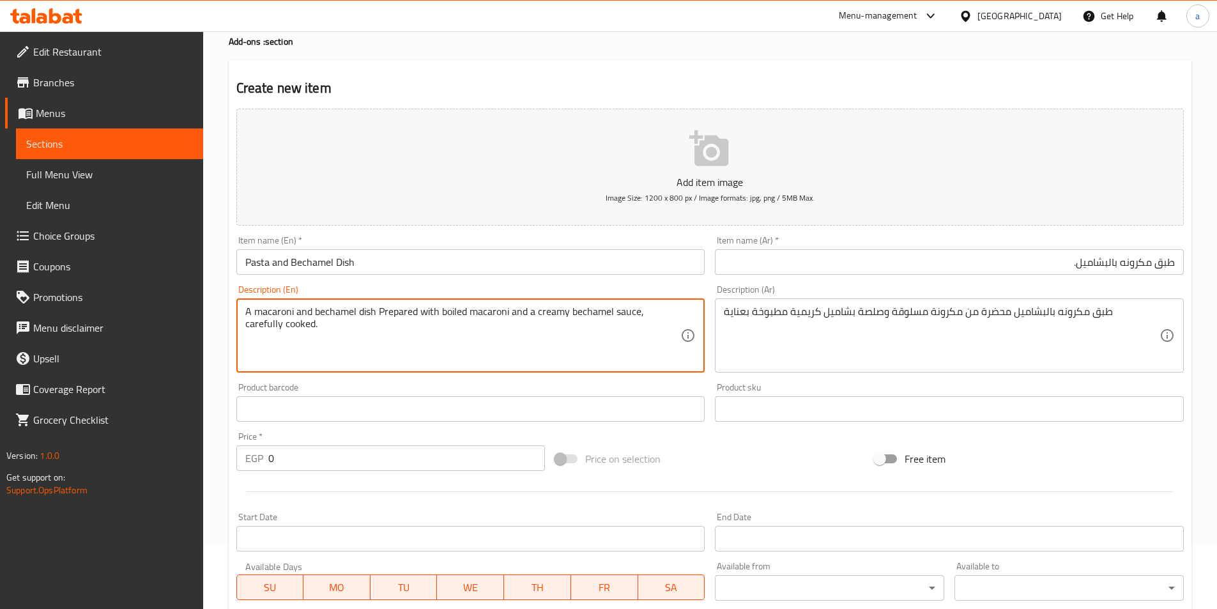
click at [275, 313] on textarea "A macaroni and bechamel dish Prepared with boiled macaroni and a creamy bechame…" at bounding box center [463, 335] width 436 height 61
paste textarea "Pasta"
click at [469, 308] on textarea "A Pasta and bechamel dish Prepared with boiled macaroni and a creamy bechamel s…" at bounding box center [463, 335] width 436 height 61
paste textarea "Pasta"
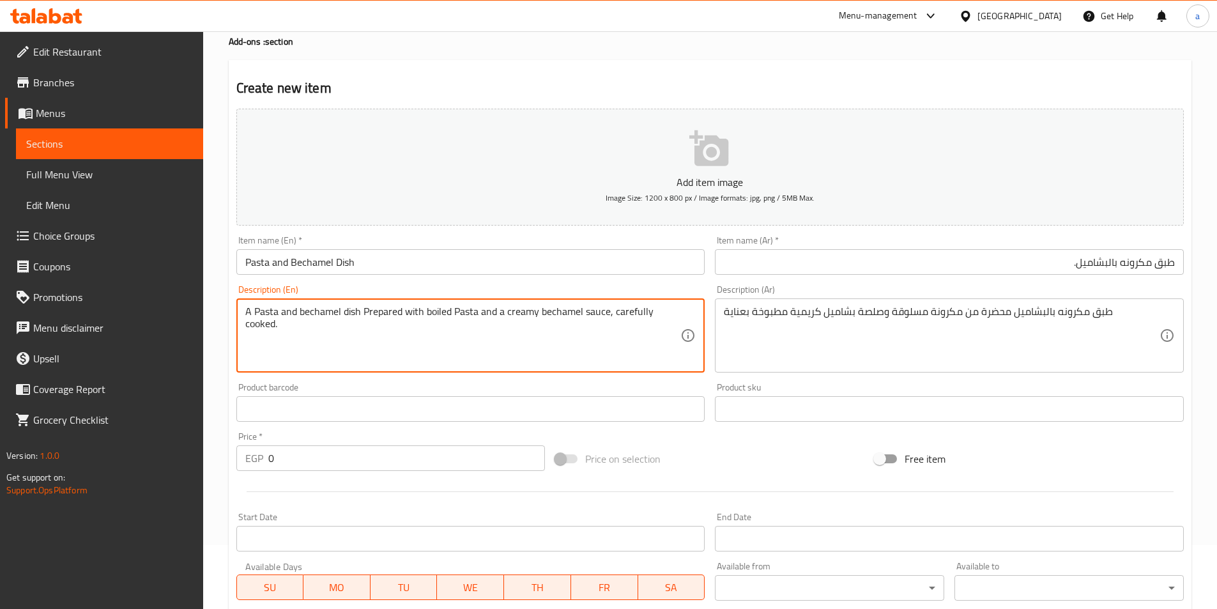
click at [570, 341] on textarea "A Pasta and bechamel dish Prepared with boiled Pasta and a creamy bechamel sauc…" at bounding box center [463, 335] width 436 height 61
type textarea "A Pasta and bechamel dish Prepared with boiled Pasta and a creamy bechamel sauc…"
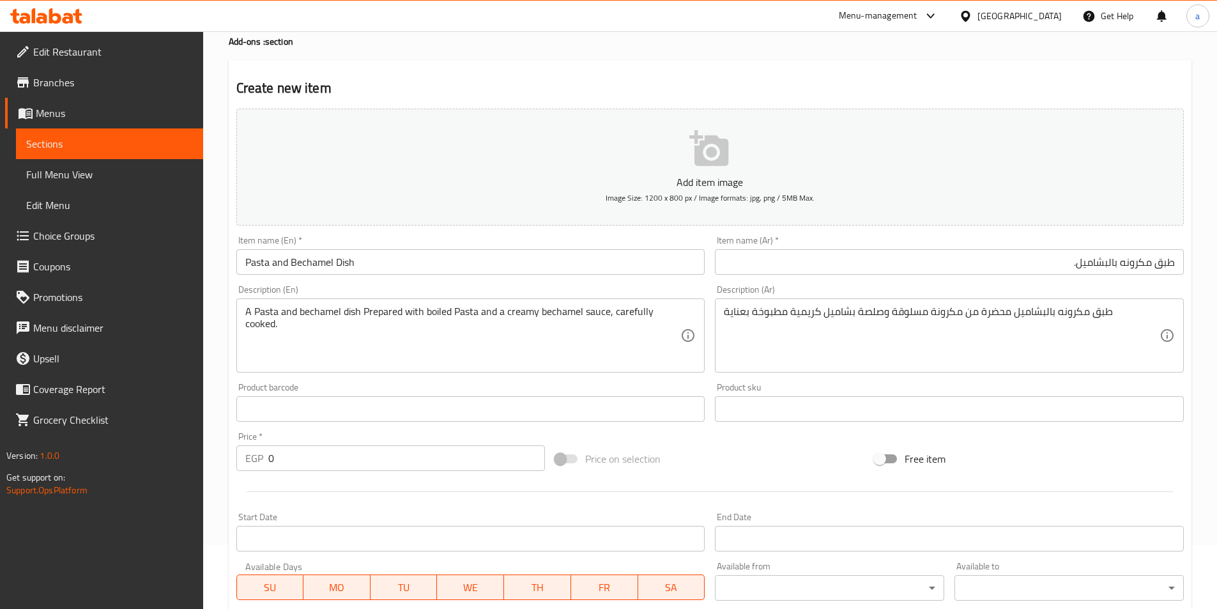
click at [307, 467] on input "0" at bounding box center [406, 458] width 277 height 26
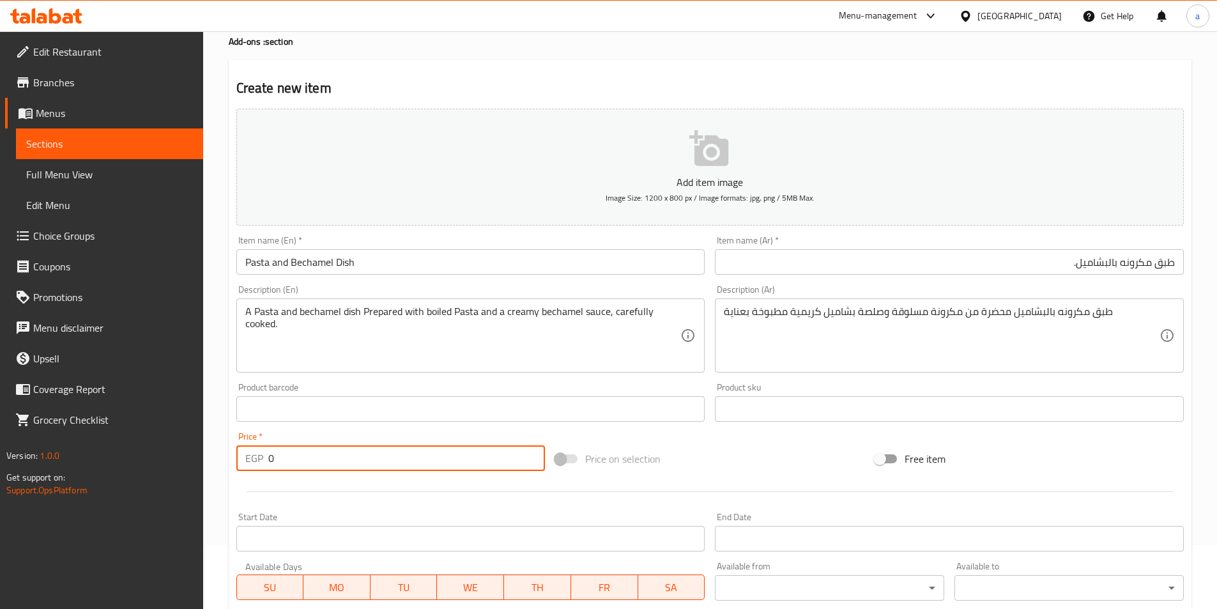
click at [307, 467] on input "0" at bounding box center [406, 458] width 277 height 26
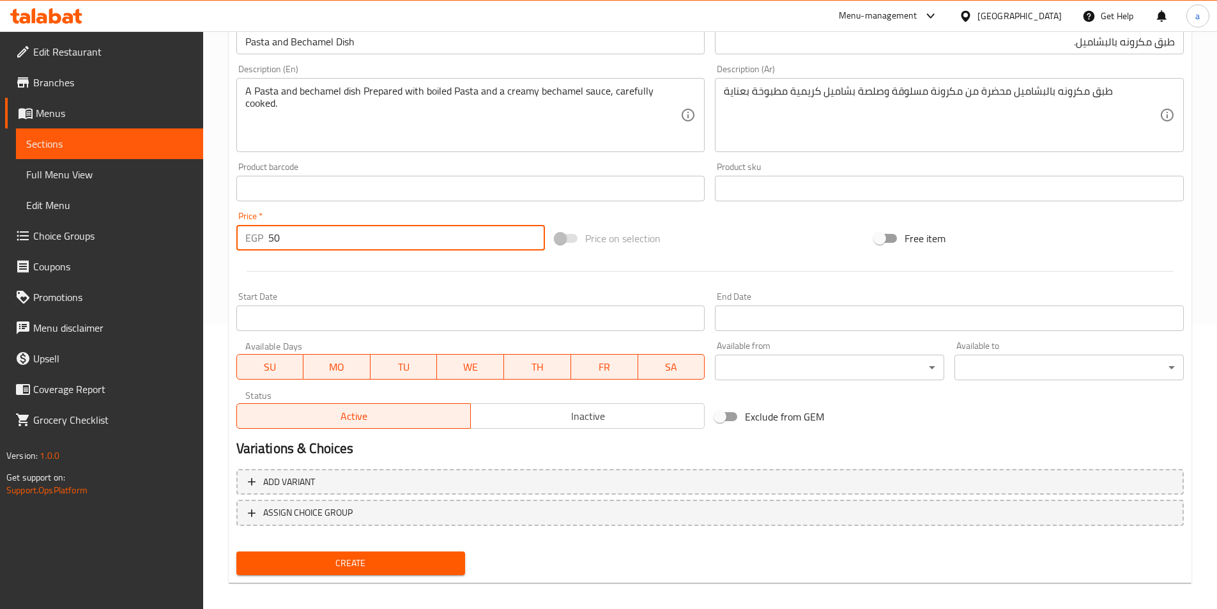
scroll to position [294, 0]
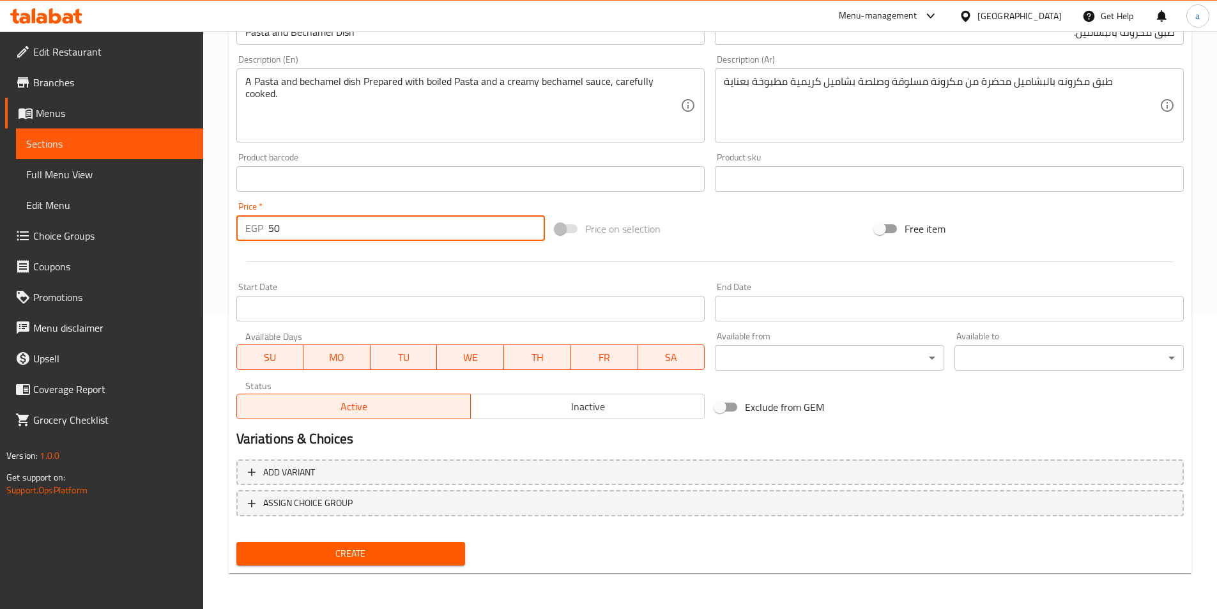
type input "50"
click at [361, 557] on span "Create" at bounding box center [351, 554] width 209 height 16
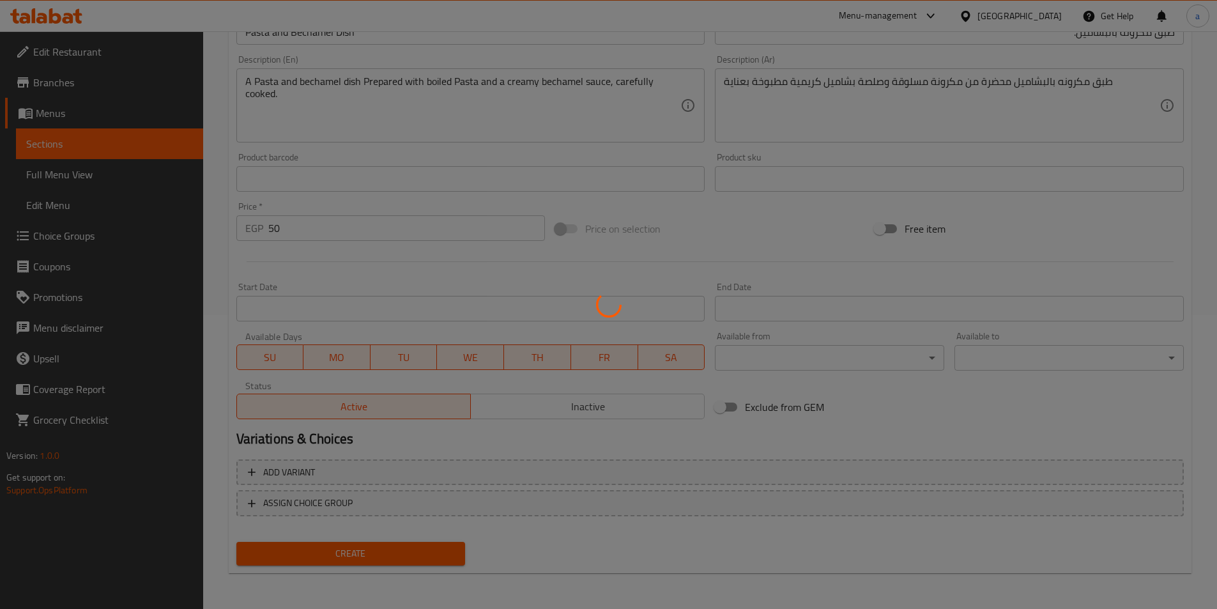
type input "0"
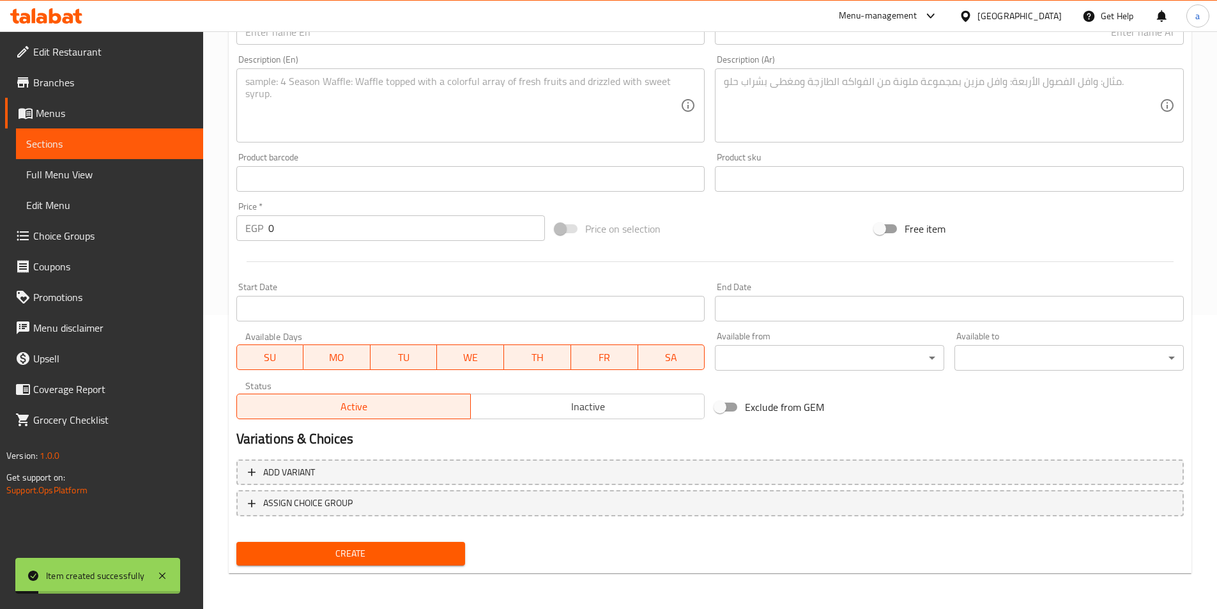
click at [166, 139] on span "Sections" at bounding box center [109, 143] width 167 height 15
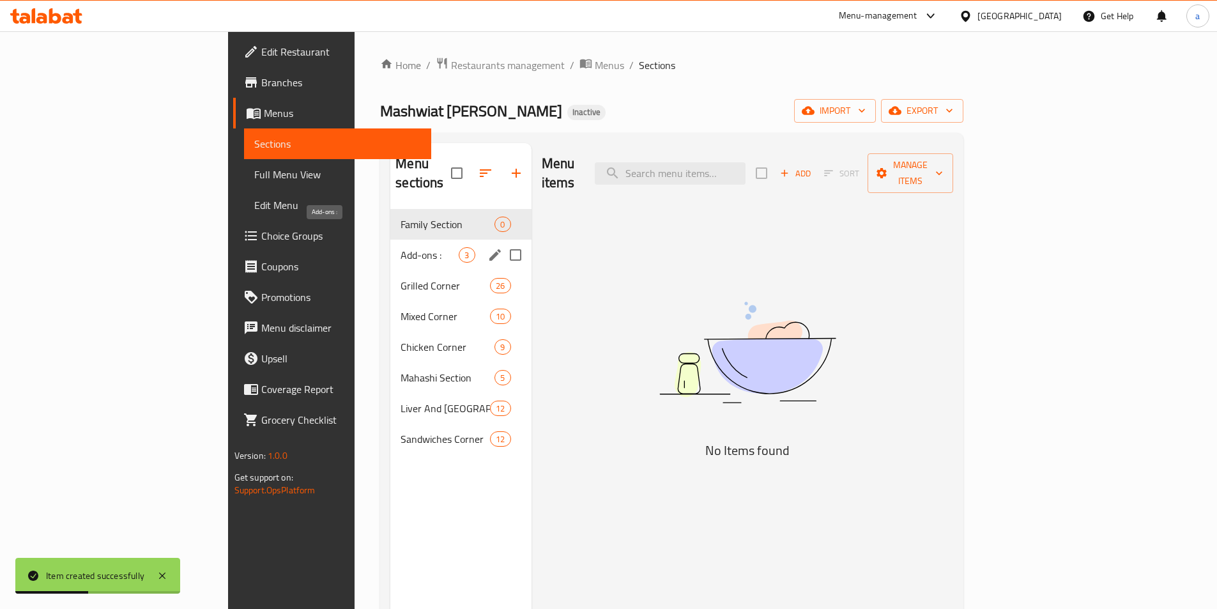
click at [401, 247] on span "Add-ons :" at bounding box center [430, 254] width 58 height 15
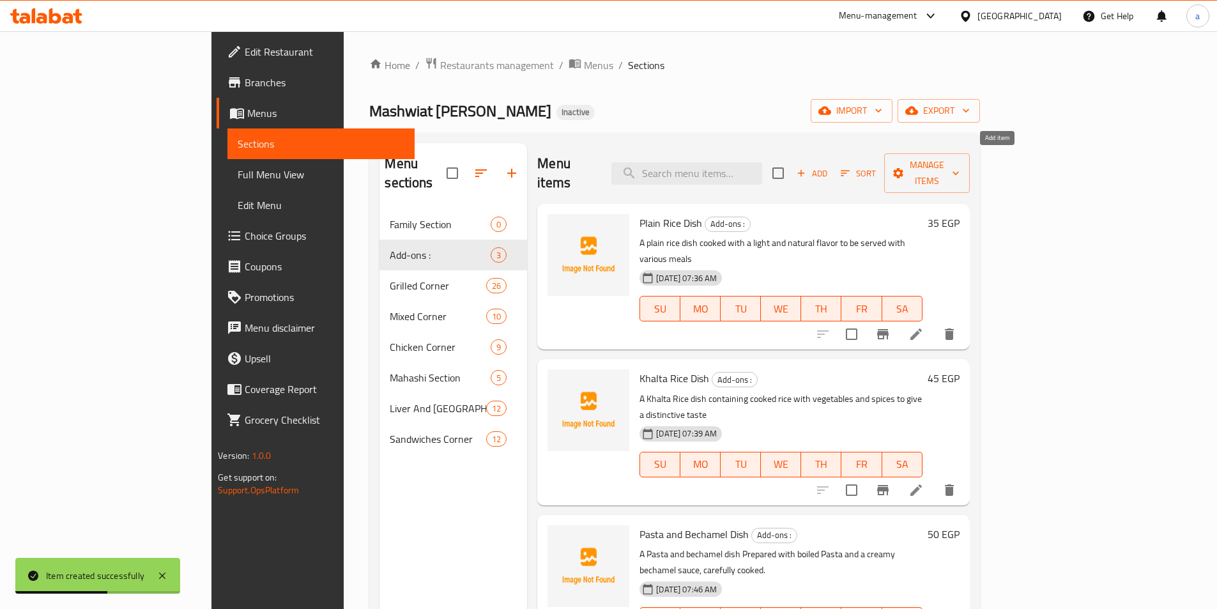
click at [830, 166] on span "Add" at bounding box center [812, 173] width 35 height 15
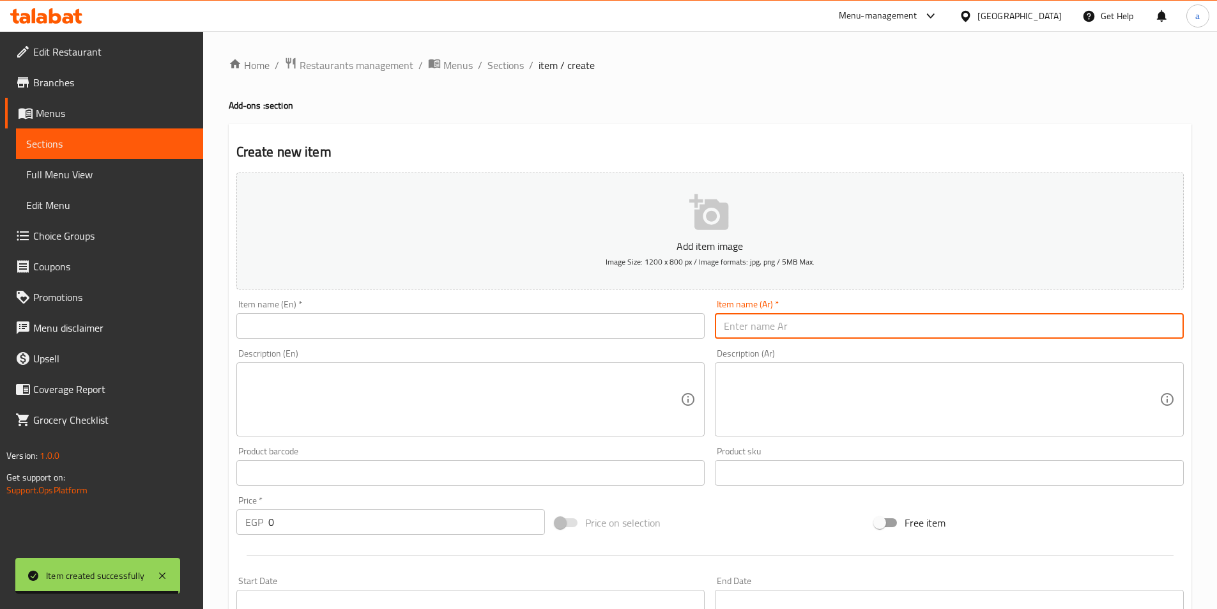
click at [825, 328] on input "text" at bounding box center [949, 326] width 469 height 26
paste input "طبق شوربه لسان عصفور."
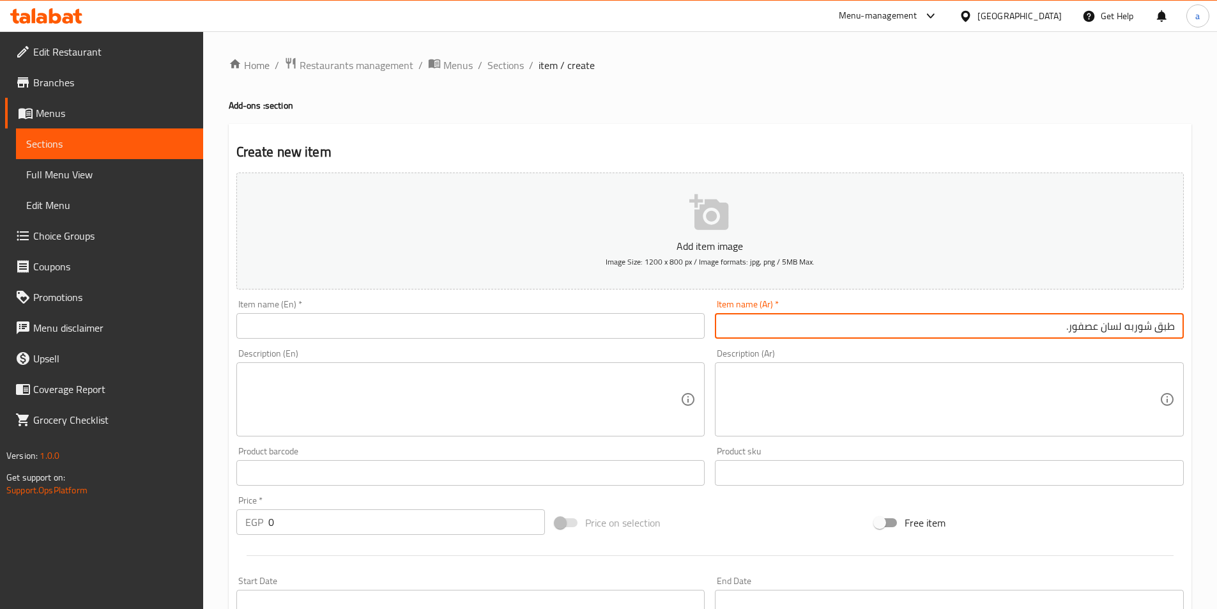
click at [863, 333] on input "طبق شوربه لسان عصفور." at bounding box center [949, 326] width 469 height 26
type input "طبق شوربه لسان عصفور."
click at [617, 331] on input "text" at bounding box center [470, 326] width 469 height 26
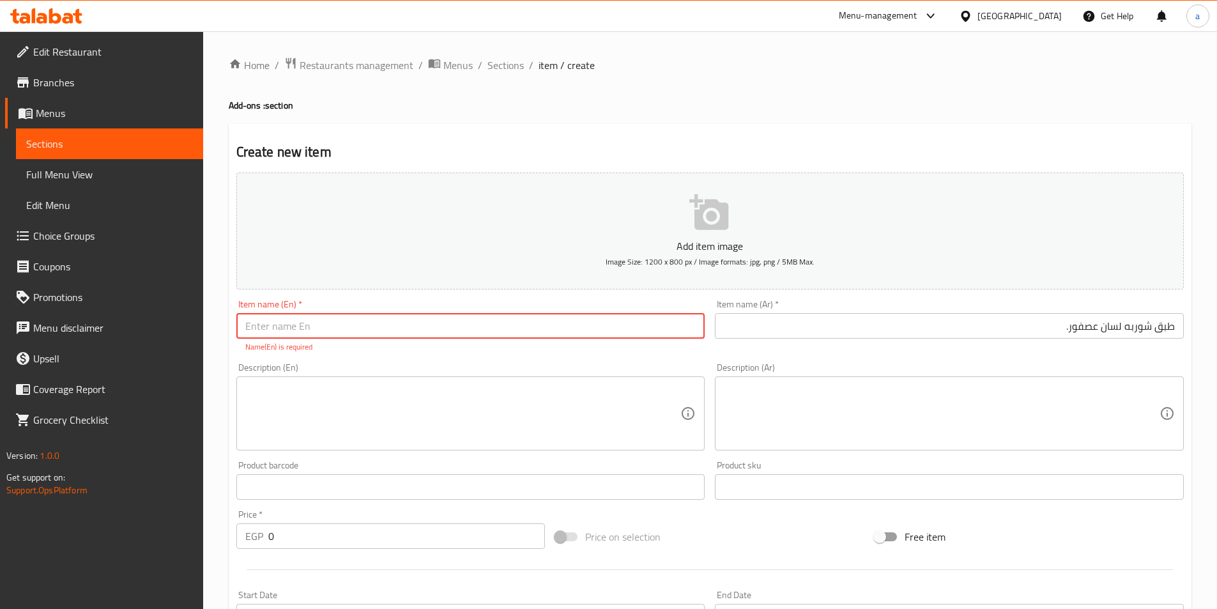
click at [308, 333] on input "text" at bounding box center [470, 326] width 469 height 26
paste input "Orzo"
click at [1152, 335] on input "طبق شوربه لسان عصفور." at bounding box center [949, 326] width 469 height 26
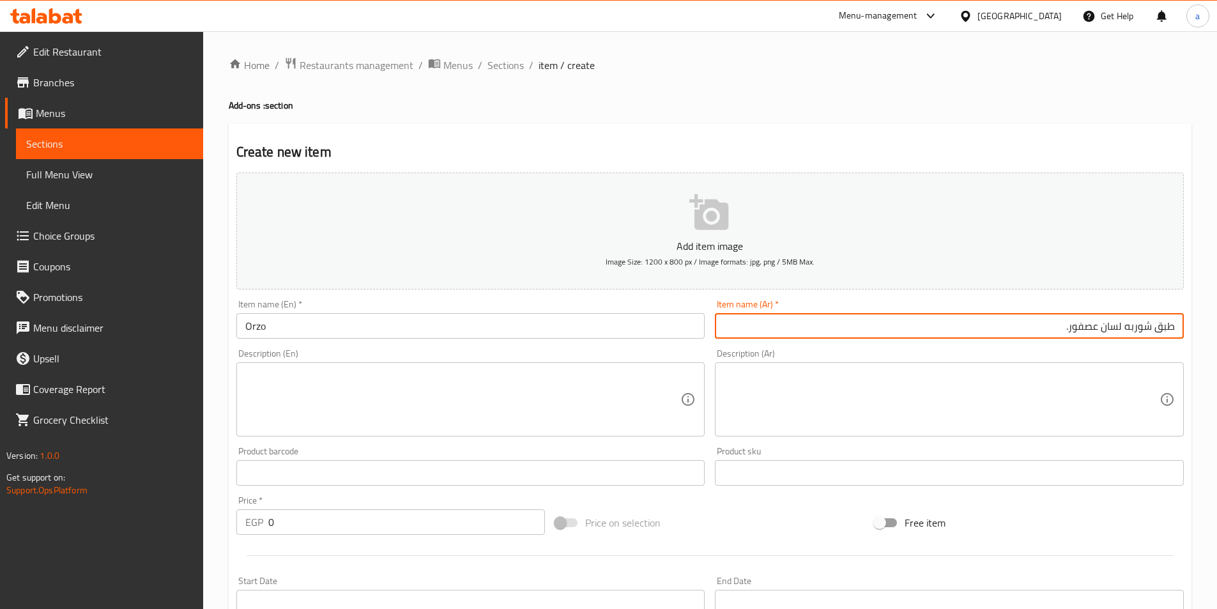
click at [1152, 335] on input "طبق شوربه لسان عصفور." at bounding box center [949, 326] width 469 height 26
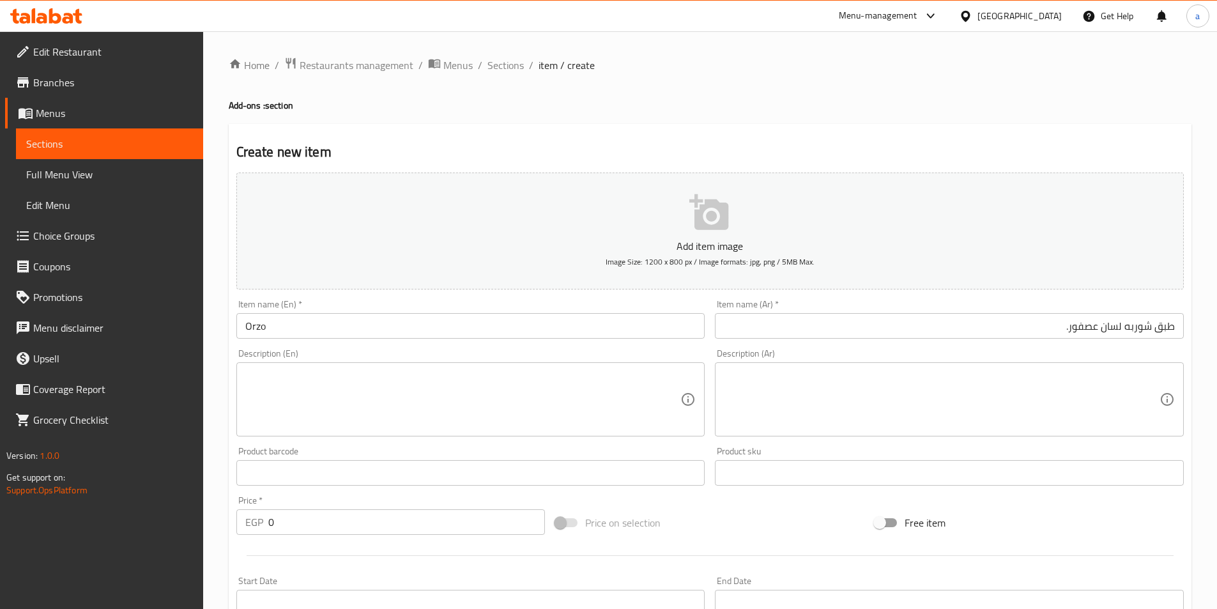
click at [387, 311] on div "Item name (En)   * Orzo Item name (En) *" at bounding box center [470, 319] width 469 height 39
click at [389, 324] on input "Orzo" at bounding box center [470, 326] width 469 height 26
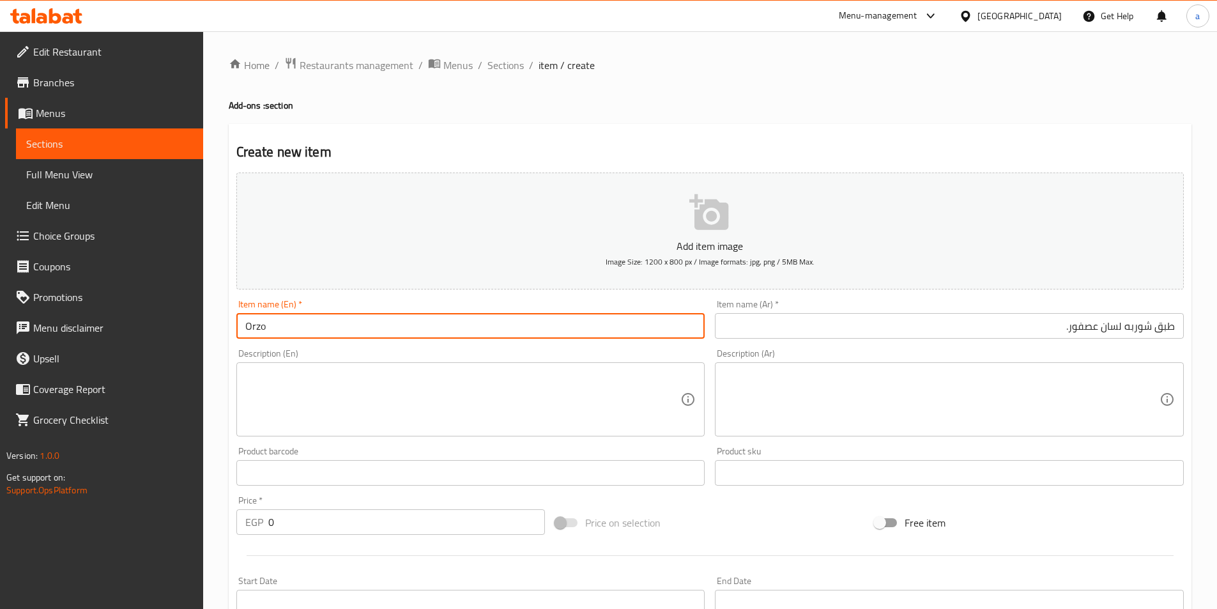
paste input "soup dish."
click at [272, 327] on input "Orzo soup dish." at bounding box center [470, 326] width 469 height 26
click at [296, 326] on input "Orzo Soup dish." at bounding box center [470, 326] width 469 height 26
type input "Orzo Soup Dish."
click at [447, 353] on div "Description (En) Description (En)" at bounding box center [470, 393] width 469 height 88
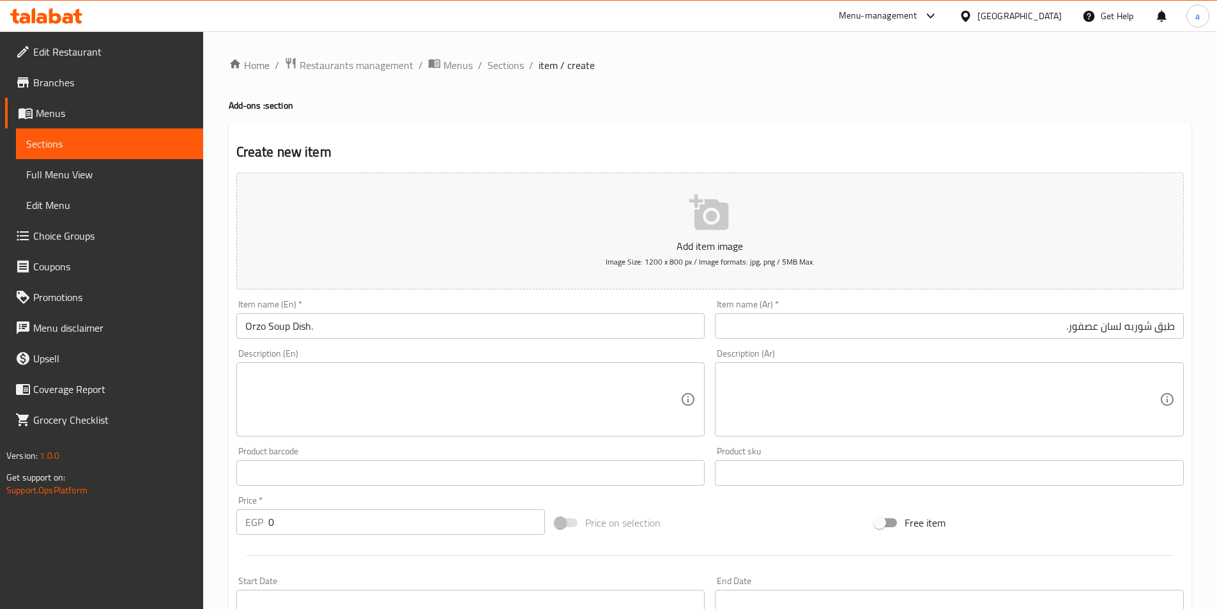
click at [859, 378] on textarea at bounding box center [942, 399] width 436 height 61
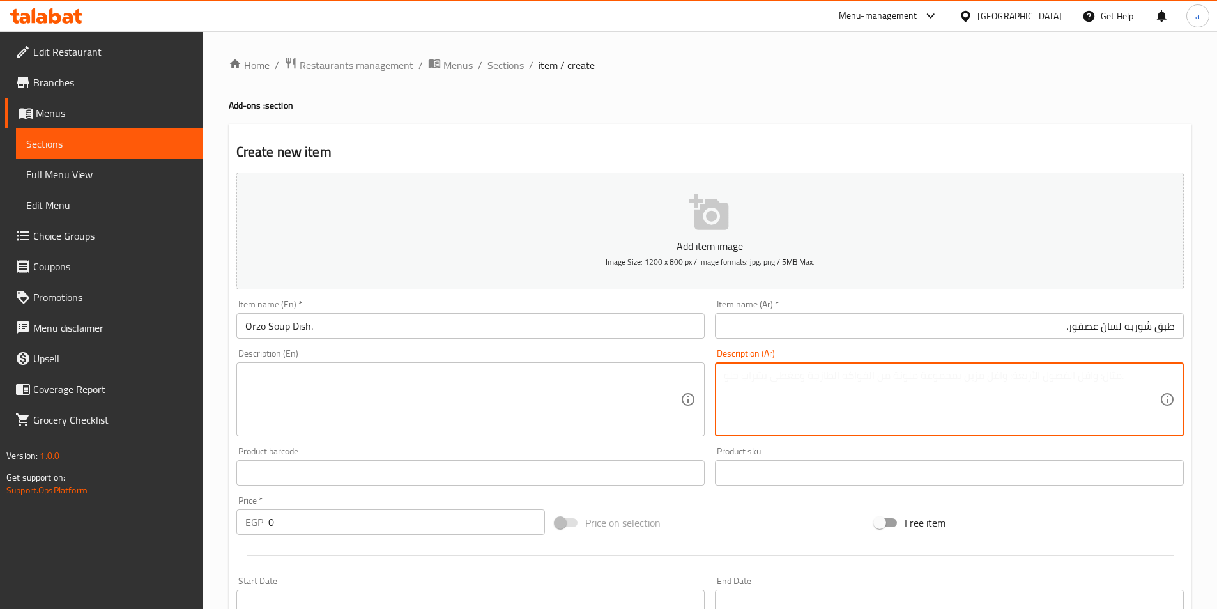
paste textarea "طبق شوربه لسان عصفور شوربة خفيفة محضرة من شعيرية لسان العصفور مع مرق دجاج"
type textarea "طبق شوربه لسان عصفور شوربة خفيفة محضرة من شعيرية لسان العصفور مع مرق دجاج"
click at [557, 397] on textarea at bounding box center [463, 399] width 436 height 61
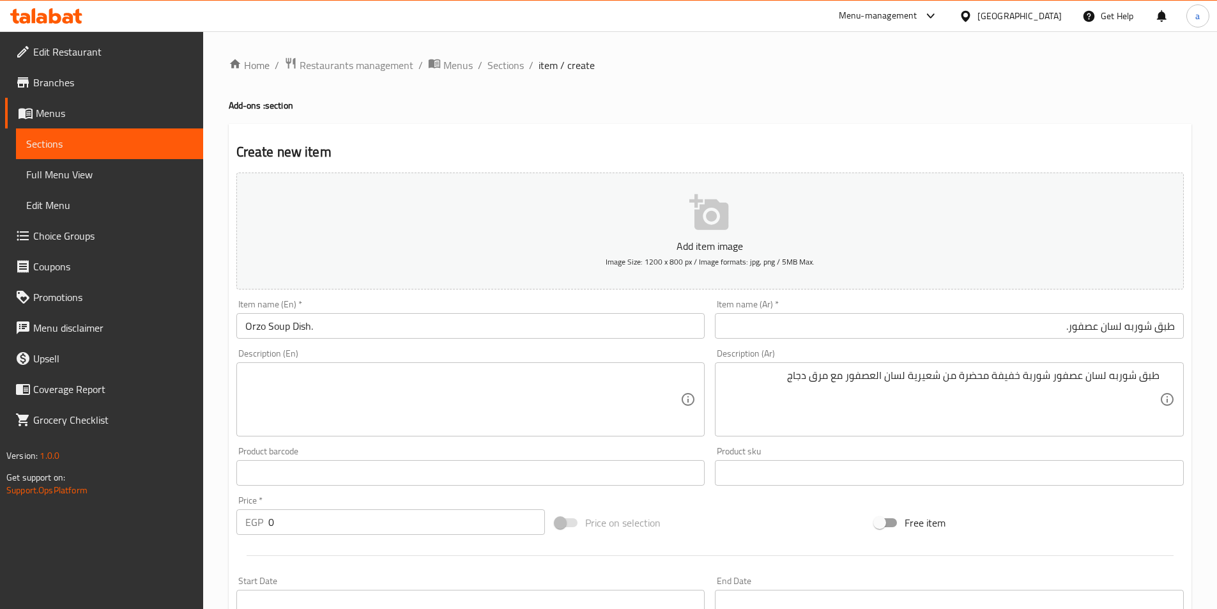
click at [282, 399] on textarea at bounding box center [463, 399] width 436 height 61
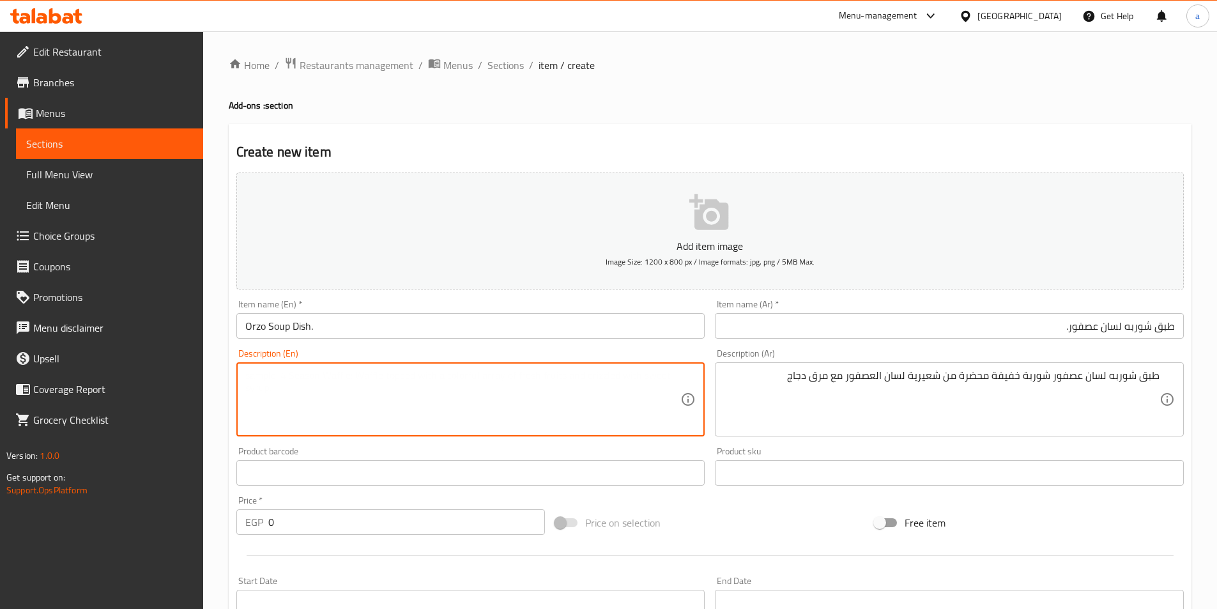
paste textarea "Sparrow tongue soup plate: a light soup made from sparrow tongue vermicelli wit…"
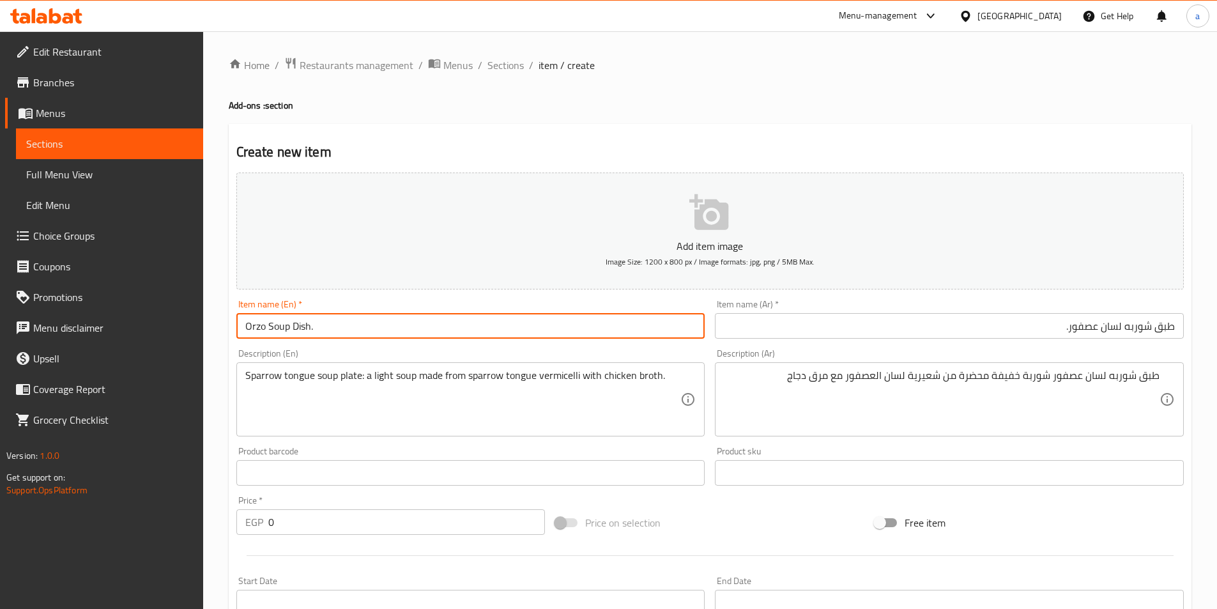
click at [254, 328] on input "Orzo Soup Dish." at bounding box center [470, 326] width 469 height 26
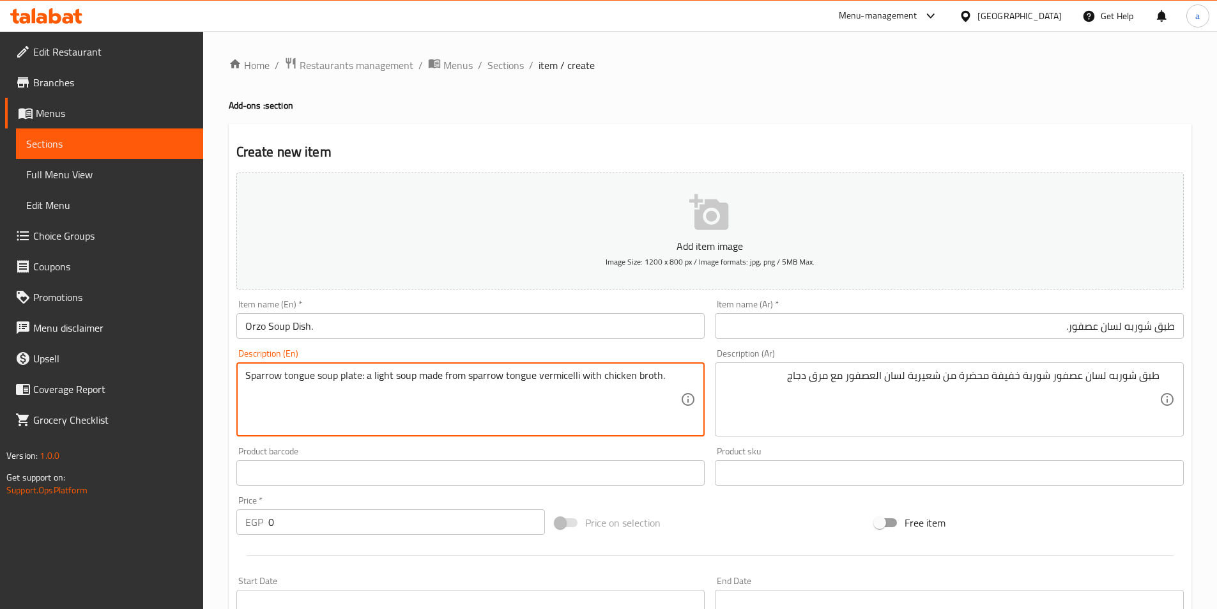
drag, startPoint x: 313, startPoint y: 377, endPoint x: 243, endPoint y: 381, distance: 69.8
paste textarea "Orzo"
click at [301, 325] on input "Orzo Soup Dish." at bounding box center [470, 326] width 469 height 26
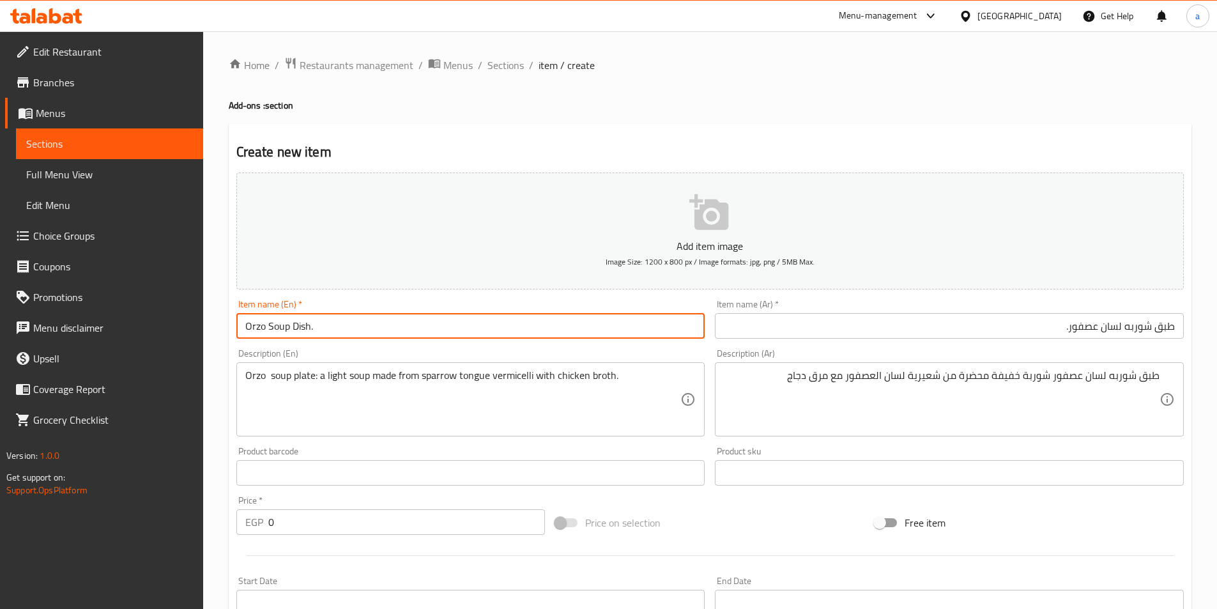
click at [301, 325] on input "Orzo Soup Dish." at bounding box center [470, 326] width 469 height 26
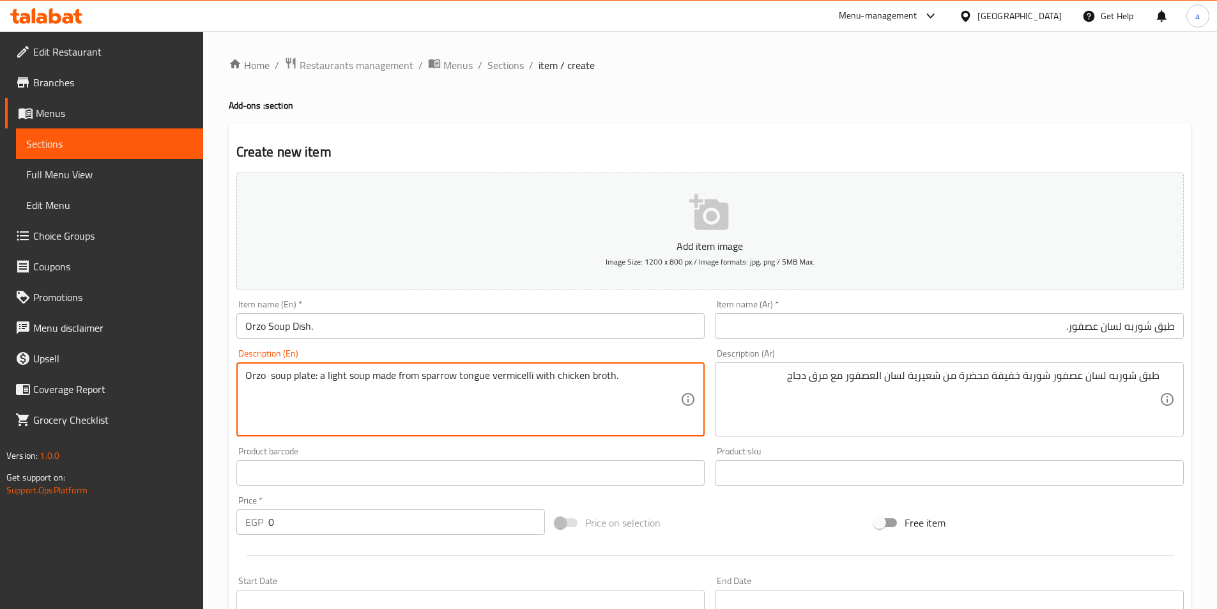
click at [300, 378] on textarea "Orzo soup plate: a light soup made from sparrow tongue vermicelli with chicken …" at bounding box center [463, 399] width 436 height 61
paste textarea "Dish"
click at [316, 376] on textarea "Orzo soup Dish: a light soup made from sparrow tongue vermicelli with chicken b…" at bounding box center [463, 399] width 436 height 61
click at [270, 378] on textarea "Orzo soup Dish a light soup made from sparrow tongue vermicelli with chicken br…" at bounding box center [463, 399] width 436 height 61
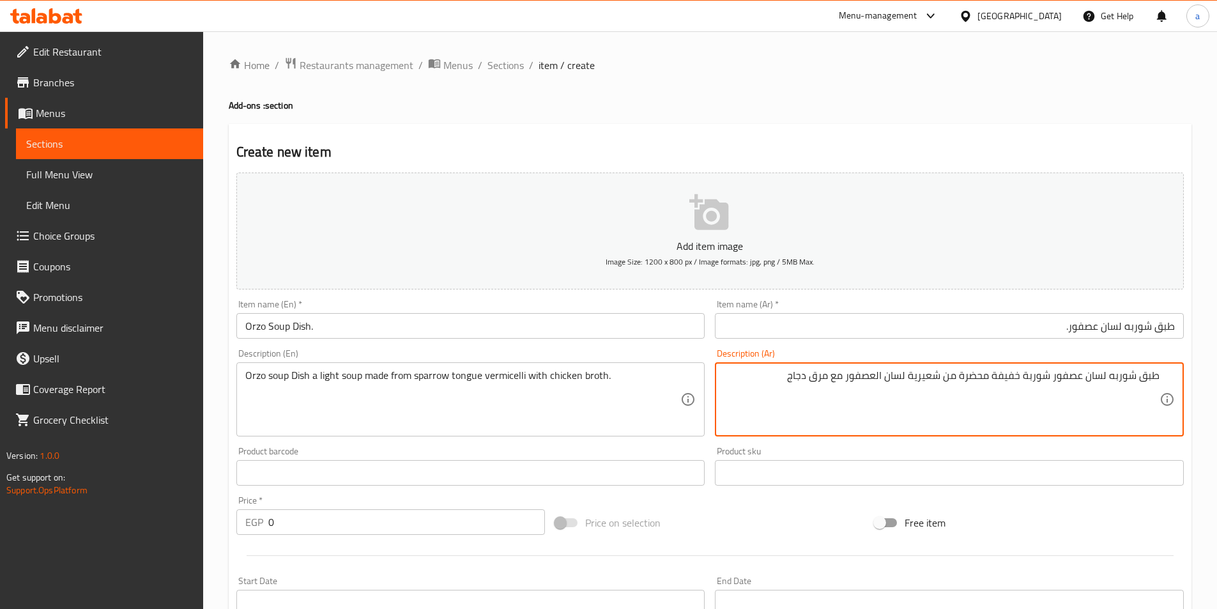
drag, startPoint x: 1053, startPoint y: 376, endPoint x: 782, endPoint y: 396, distance: 271.1
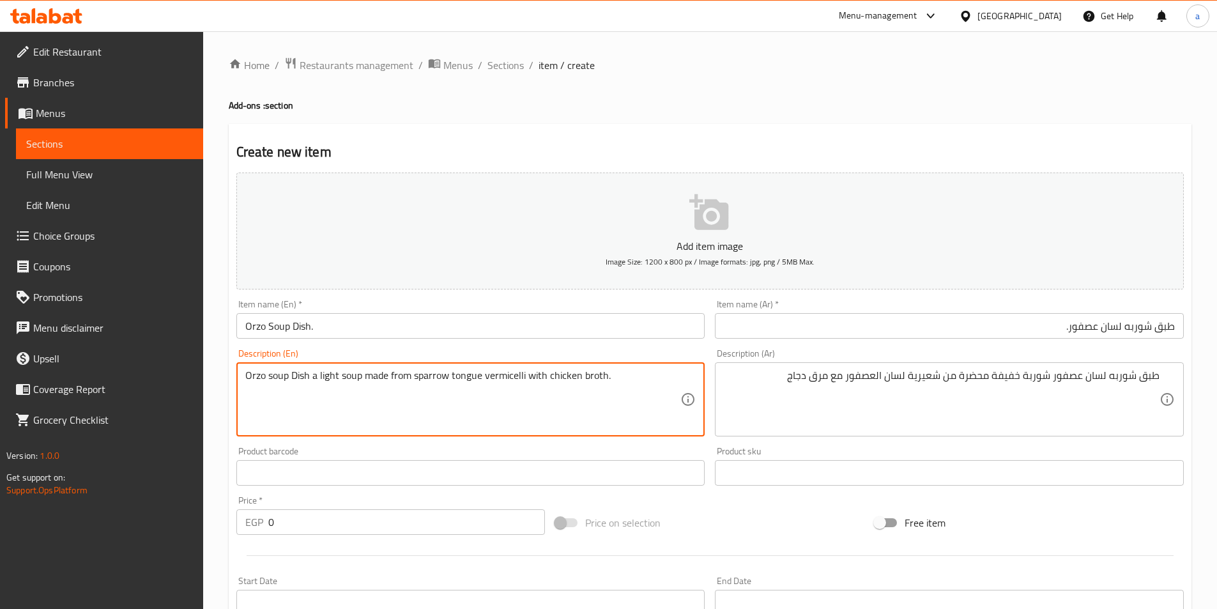
drag, startPoint x: 364, startPoint y: 373, endPoint x: 455, endPoint y: 385, distance: 91.6
drag, startPoint x: 339, startPoint y: 378, endPoint x: 626, endPoint y: 376, distance: 286.9
click at [626, 376] on textarea "Orzo soup Dish a light soup made from sparrow tongue vermicelli with chicken br…" at bounding box center [463, 399] width 436 height 61
click at [355, 396] on textarea "Orzo soup Dish a light soup made from sparrow tongue vermicelli with chicken br…" at bounding box center [463, 399] width 436 height 61
drag, startPoint x: 343, startPoint y: 376, endPoint x: 486, endPoint y: 380, distance: 143.2
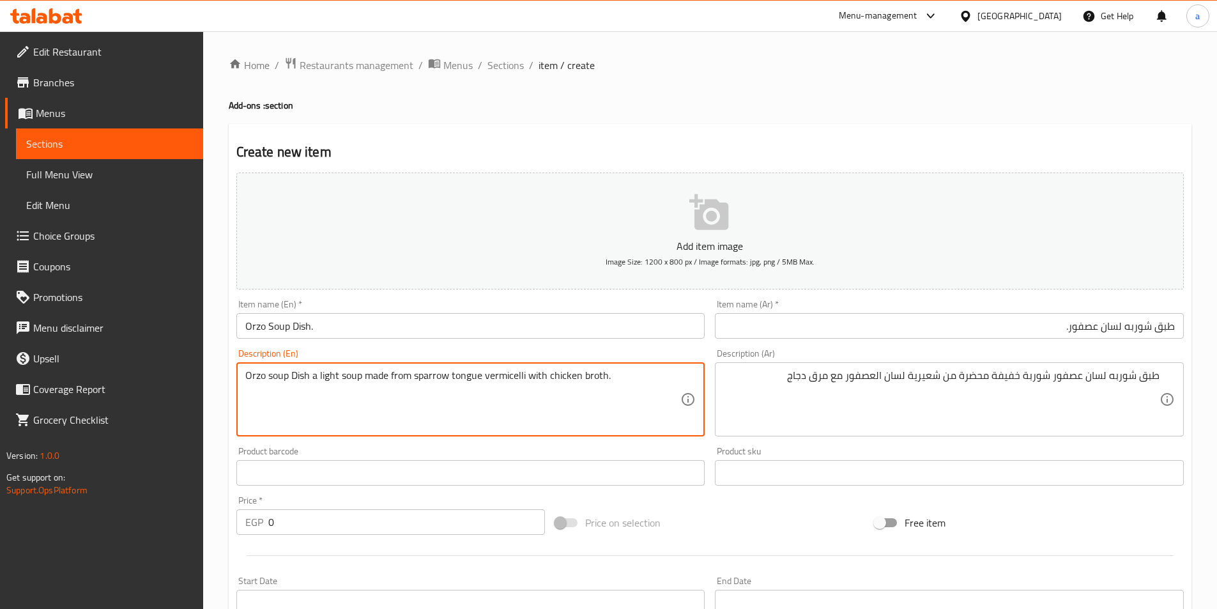
click at [500, 380] on textarea "Orzo soup Dish a light soup made from sparrow tongue vermicelli with chicken br…" at bounding box center [463, 399] width 436 height 61
drag, startPoint x: 341, startPoint y: 380, endPoint x: 645, endPoint y: 378, distance: 304.2
click at [645, 378] on textarea "Orzo soup Dish a light soup made from sparrow tongue vermicelli with chicken br…" at bounding box center [463, 399] width 436 height 61
paste textarea "Light soup prepared from sparrow tongue vermicelli with chicken broth"
click at [255, 375] on textarea "Orzo soup Dish a light Light soup prepared from sparrow tongue vermicelli with …" at bounding box center [463, 399] width 436 height 61
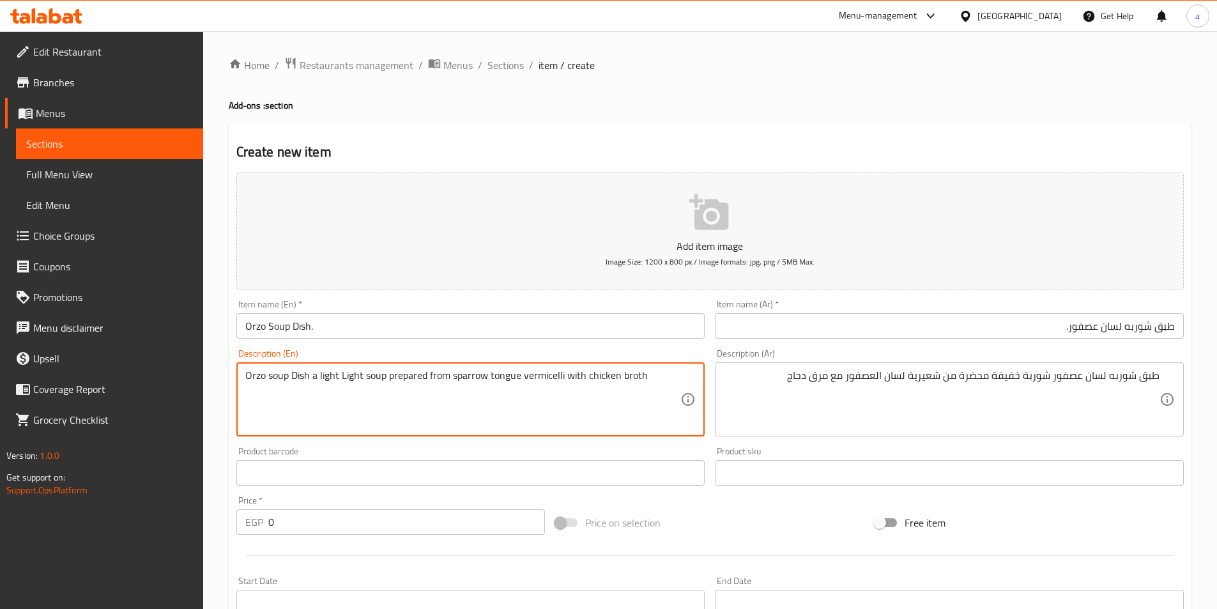
click at [255, 375] on textarea "Orzo soup Dish a light Light soup prepared from sparrow tongue vermicelli with …" at bounding box center [463, 399] width 436 height 61
click at [547, 378] on textarea "Orzo soup Dish a light Light soup prepared from sparrow tongue vermicelli with …" at bounding box center [463, 399] width 436 height 61
click at [513, 423] on textarea "Orzo soup Dish a light Light soup prepared from sparrow tongue vermicelli with …" at bounding box center [463, 399] width 436 height 61
drag, startPoint x: 454, startPoint y: 381, endPoint x: 466, endPoint y: 380, distance: 11.5
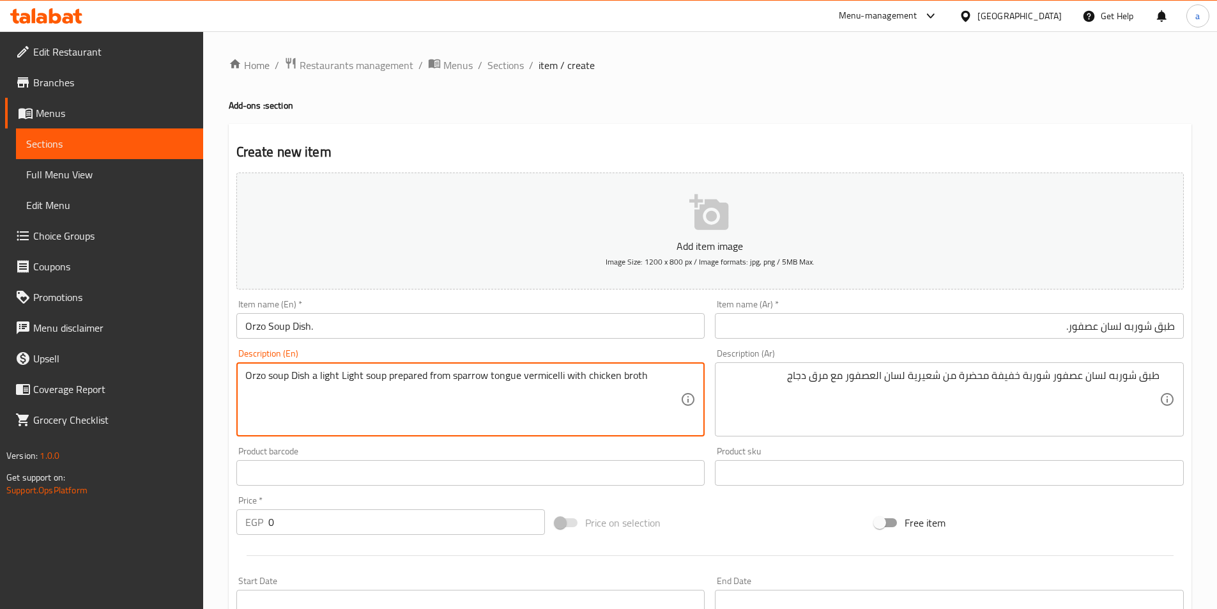
click at [466, 380] on textarea "Orzo soup Dish a light Light soup prepared from sparrow tongue vermicelli with …" at bounding box center [463, 399] width 436 height 61
drag, startPoint x: 451, startPoint y: 380, endPoint x: 519, endPoint y: 384, distance: 67.8
click at [519, 384] on textarea "Orzo soup Dish a light Light soup prepared from sparrow tongue vermicelli with …" at bounding box center [463, 399] width 436 height 61
paste textarea "Orzo"
type textarea "Orzo soup Dish a light Light soup prepared from Orzo vermicelli with chicken br…"
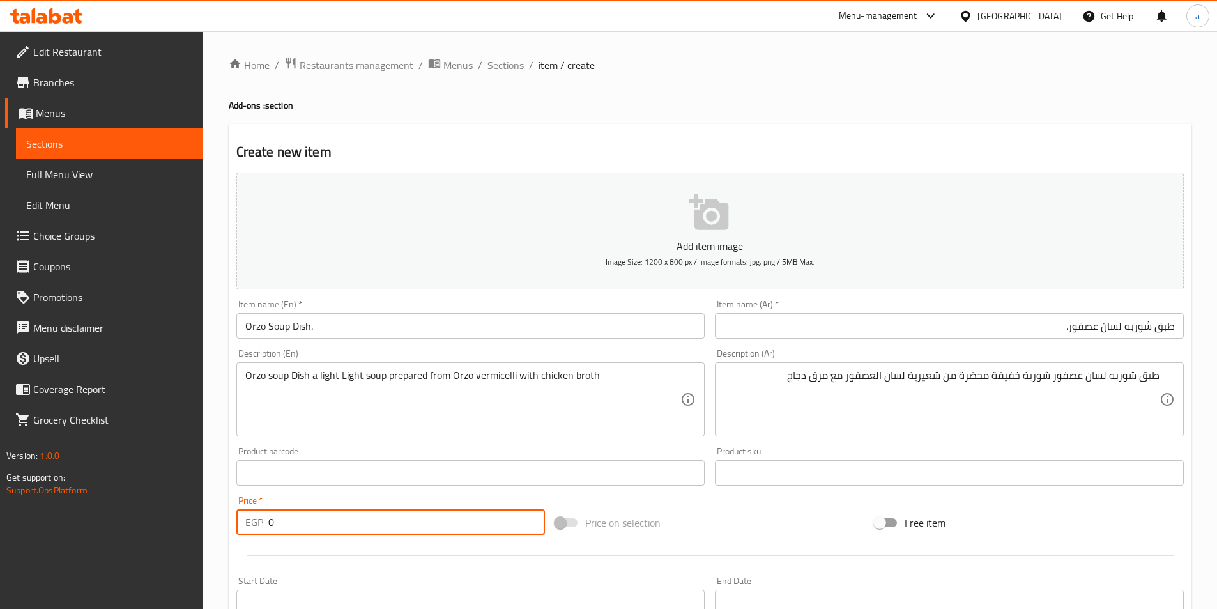
click at [313, 520] on input "0" at bounding box center [406, 522] width 277 height 26
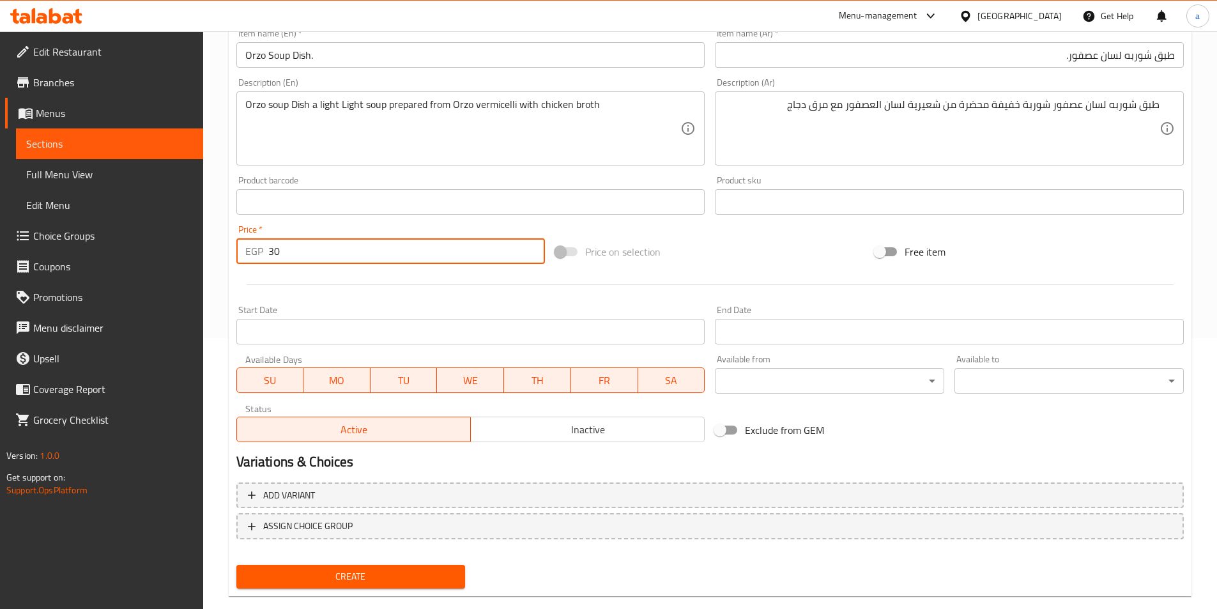
scroll to position [294, 0]
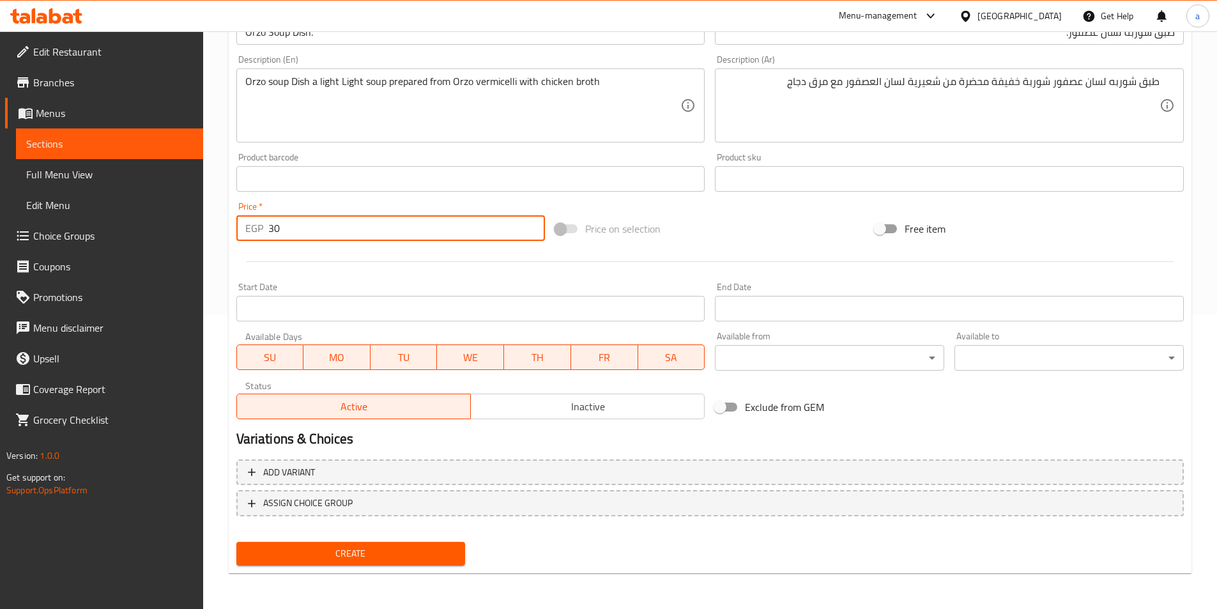
type input "30"
click at [343, 562] on button "Create" at bounding box center [350, 554] width 229 height 24
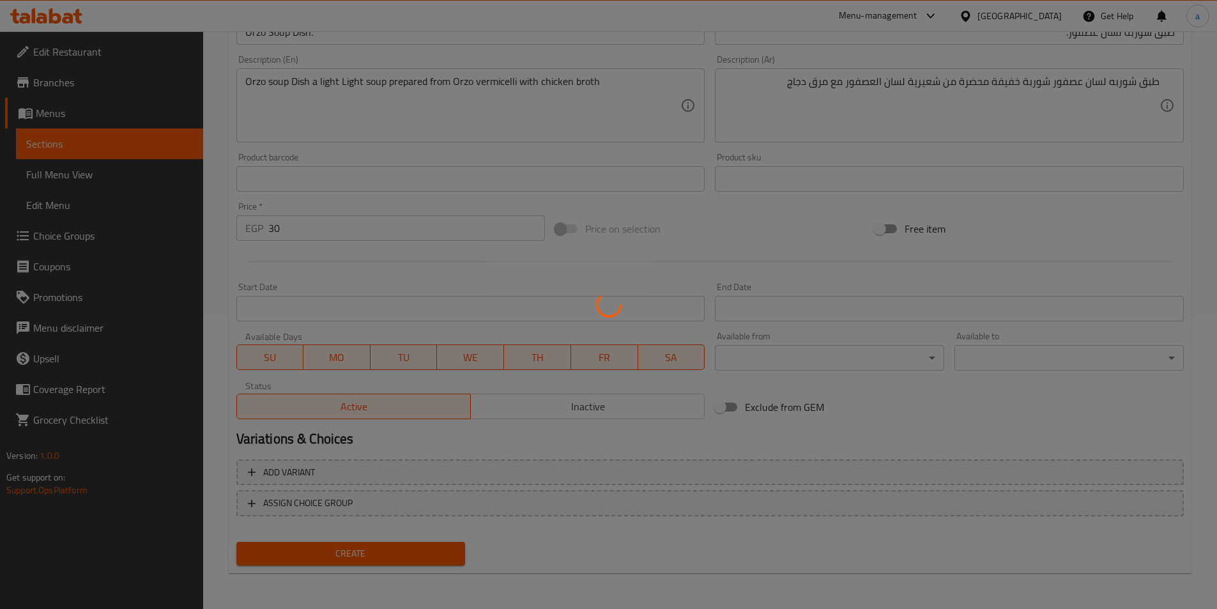
type input "0"
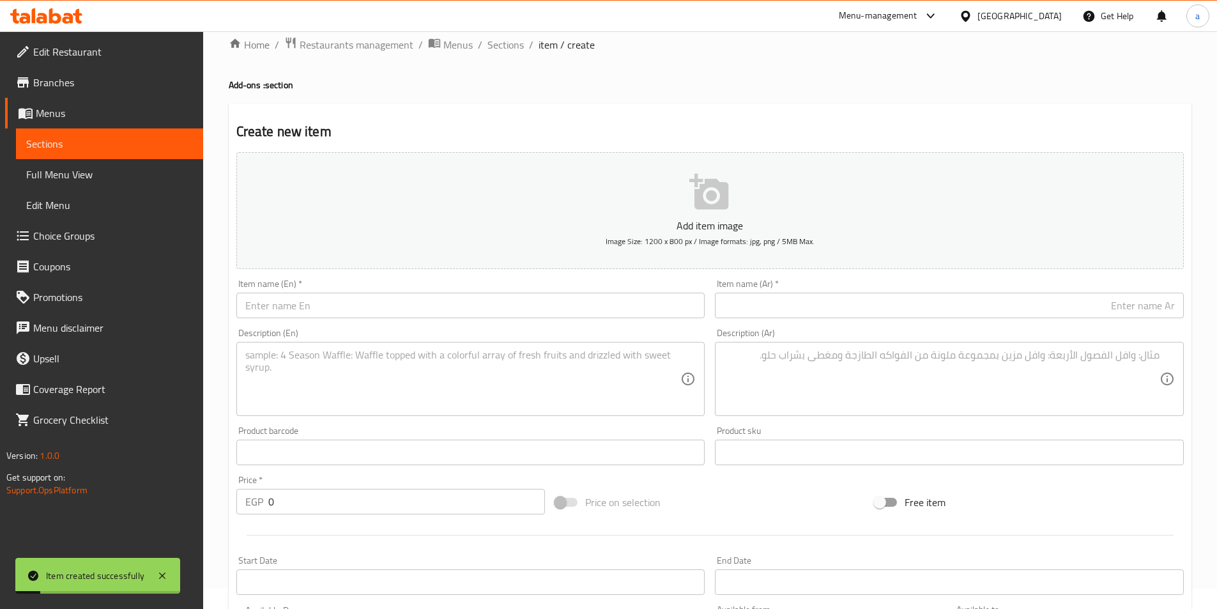
scroll to position [0, 0]
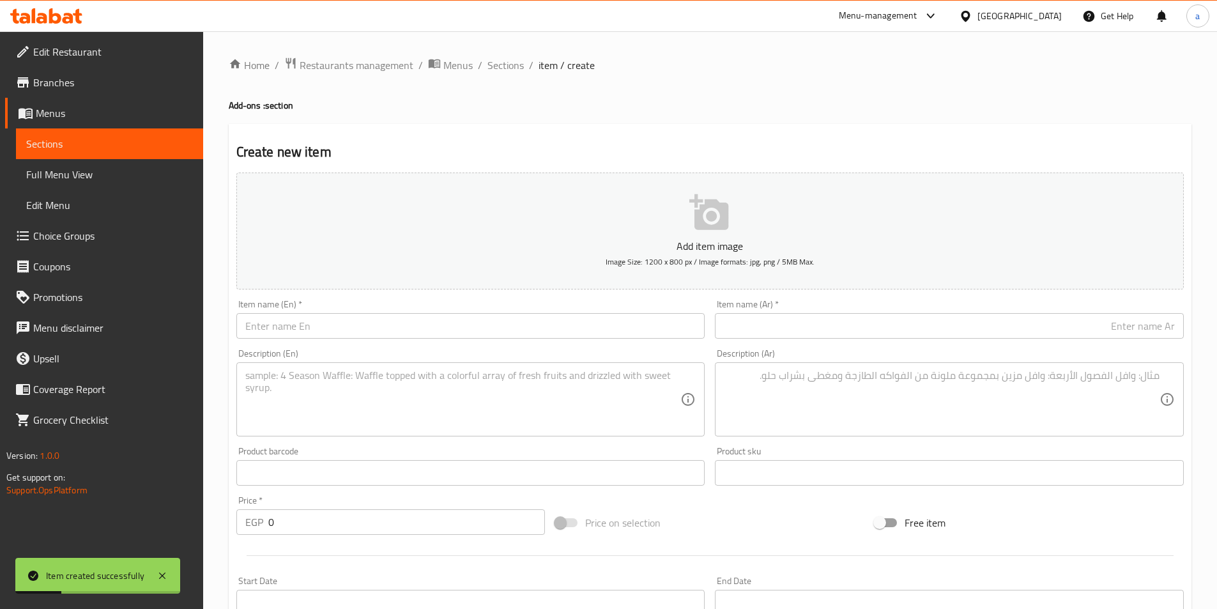
click at [133, 148] on span "Sections" at bounding box center [109, 143] width 167 height 15
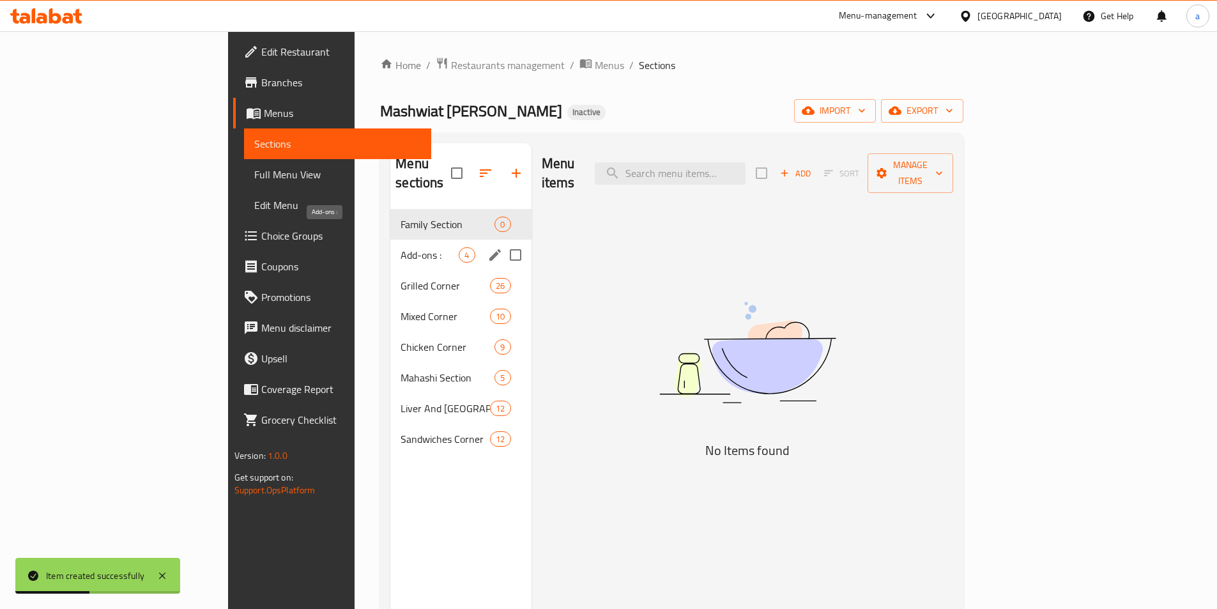
click at [401, 247] on span "Add-ons :" at bounding box center [430, 254] width 58 height 15
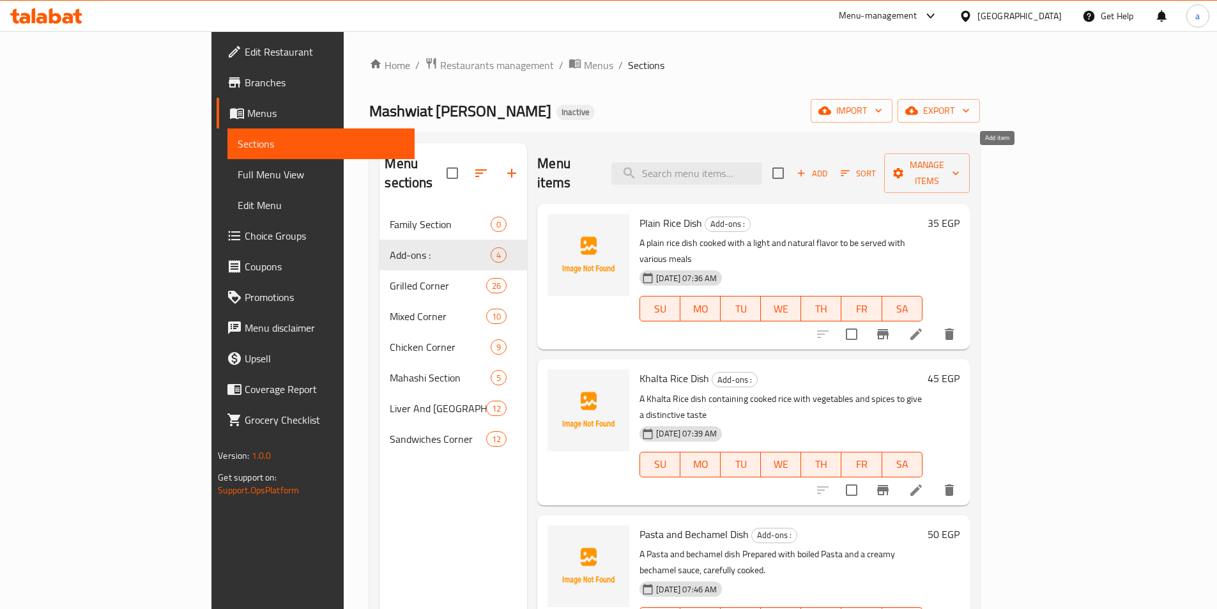
click at [830, 170] on span "Add" at bounding box center [812, 173] width 35 height 15
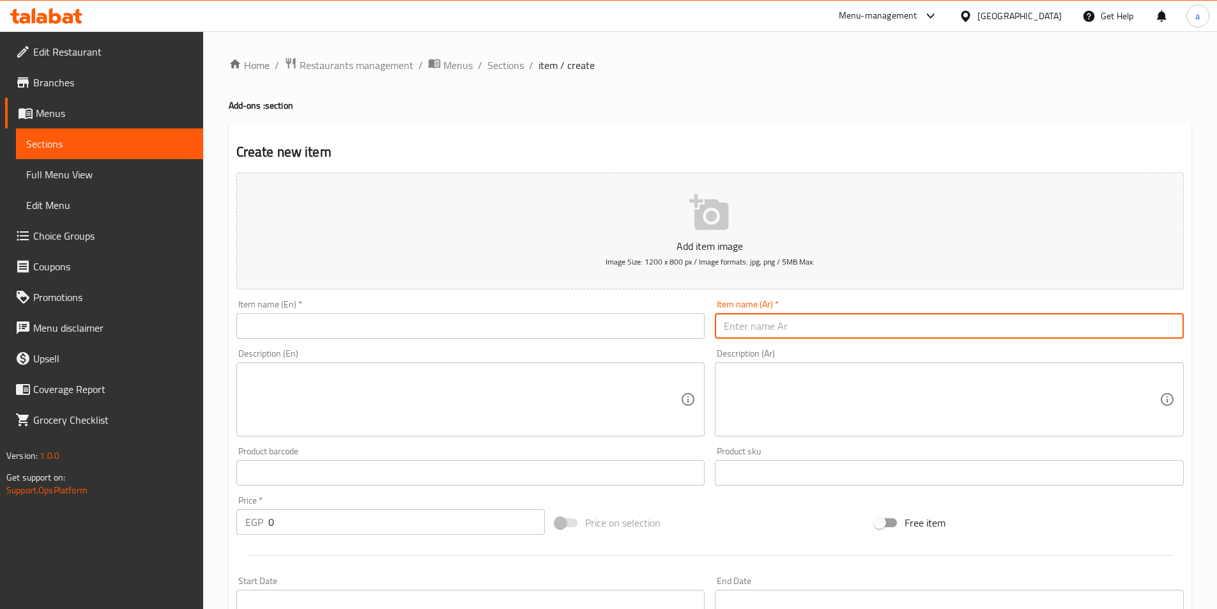
click at [929, 319] on input "text" at bounding box center [949, 326] width 469 height 26
paste input "طبق ملوخيه."
type input "طبق ملوخيه."
click at [874, 290] on div "Add item image Image Size: 1200 x 800 px / Image formats: jpg, png / 5MB Max." at bounding box center [710, 230] width 958 height 127
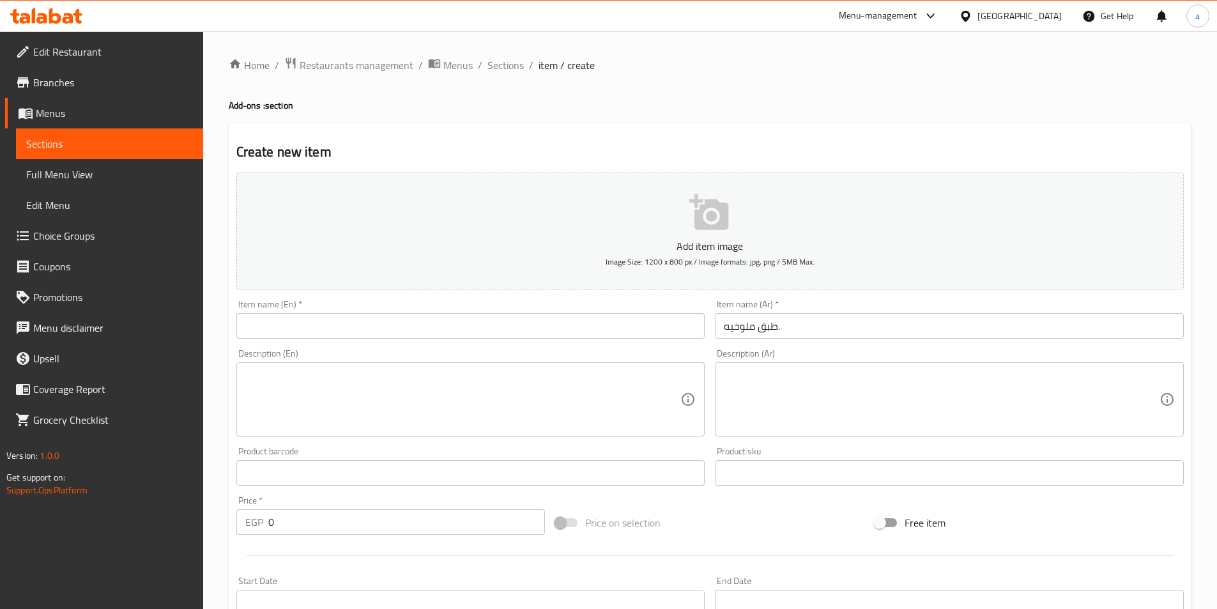
click at [375, 334] on input "text" at bounding box center [470, 326] width 469 height 26
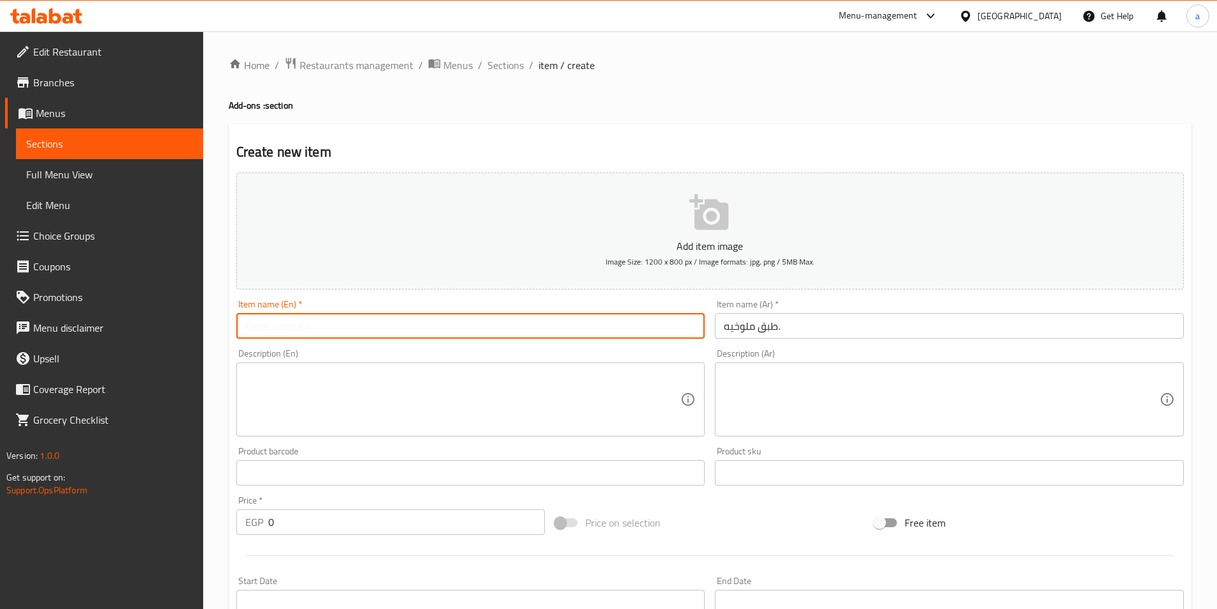
paste input "Molokhia"
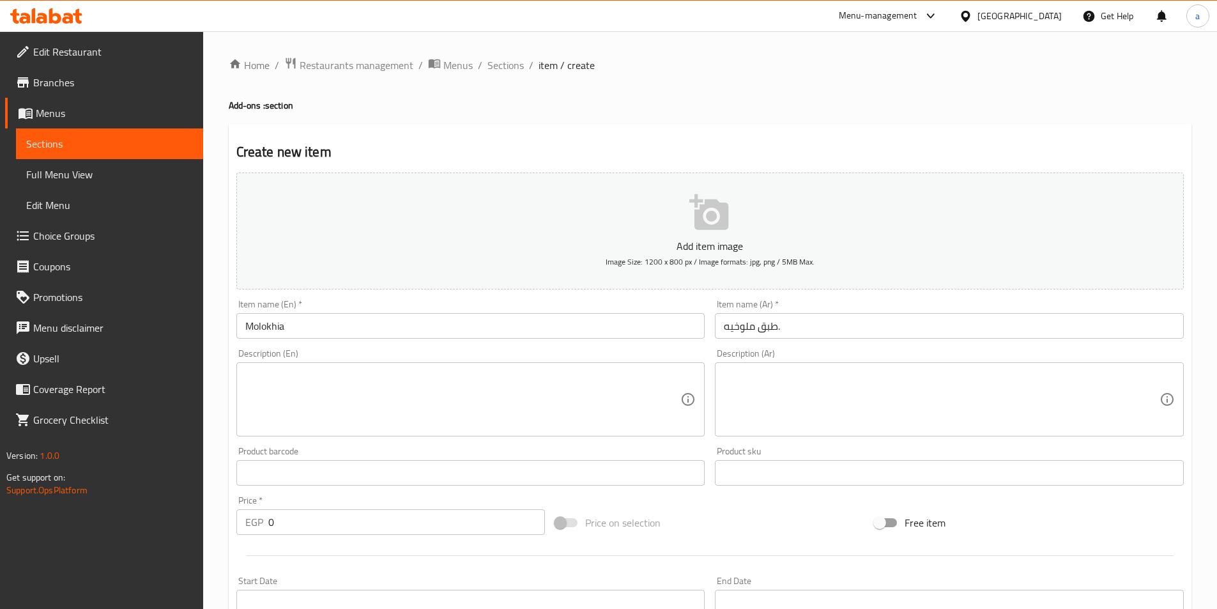
click at [375, 334] on input "Molokhia" at bounding box center [470, 326] width 469 height 26
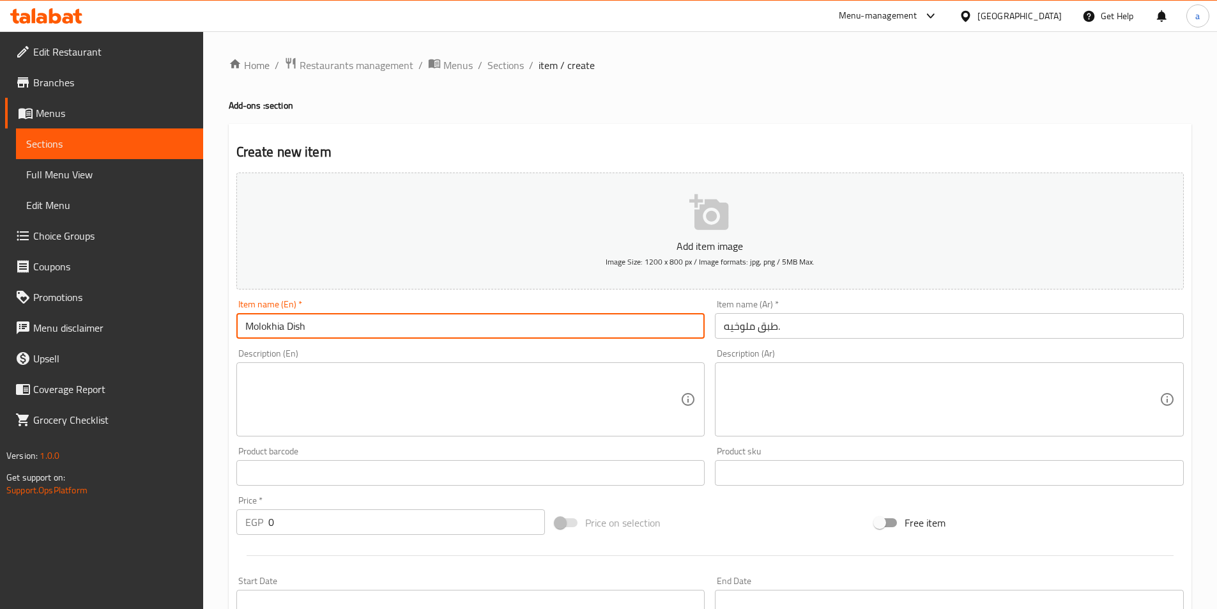
type input "Molokhia Dish"
click at [373, 351] on div "Description (En) Description (En)" at bounding box center [470, 393] width 469 height 88
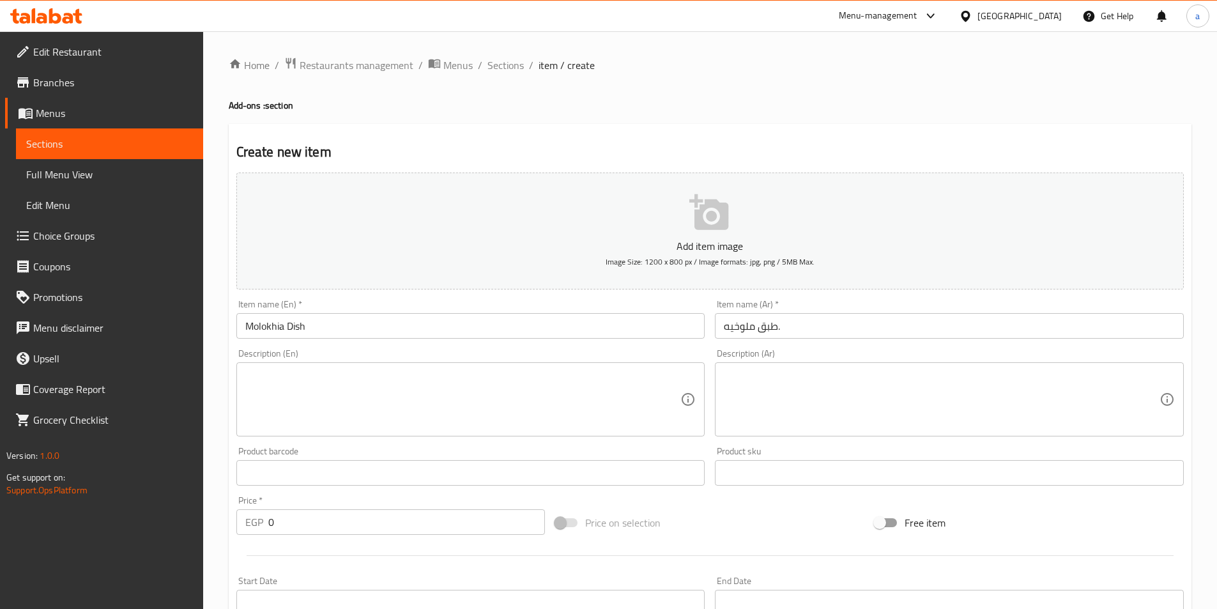
click at [366, 455] on div "Product barcode Product barcode" at bounding box center [470, 466] width 469 height 39
click at [756, 327] on input "طبق ملوخيه." at bounding box center [949, 326] width 469 height 26
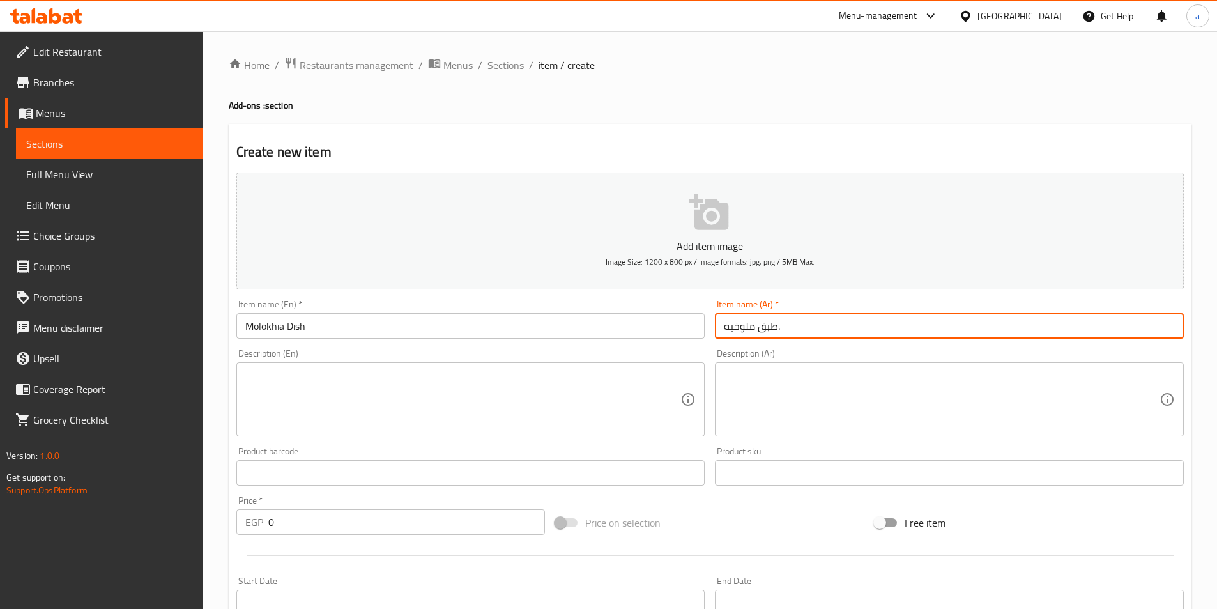
click at [756, 327] on input "طبق ملوخيه." at bounding box center [949, 326] width 469 height 26
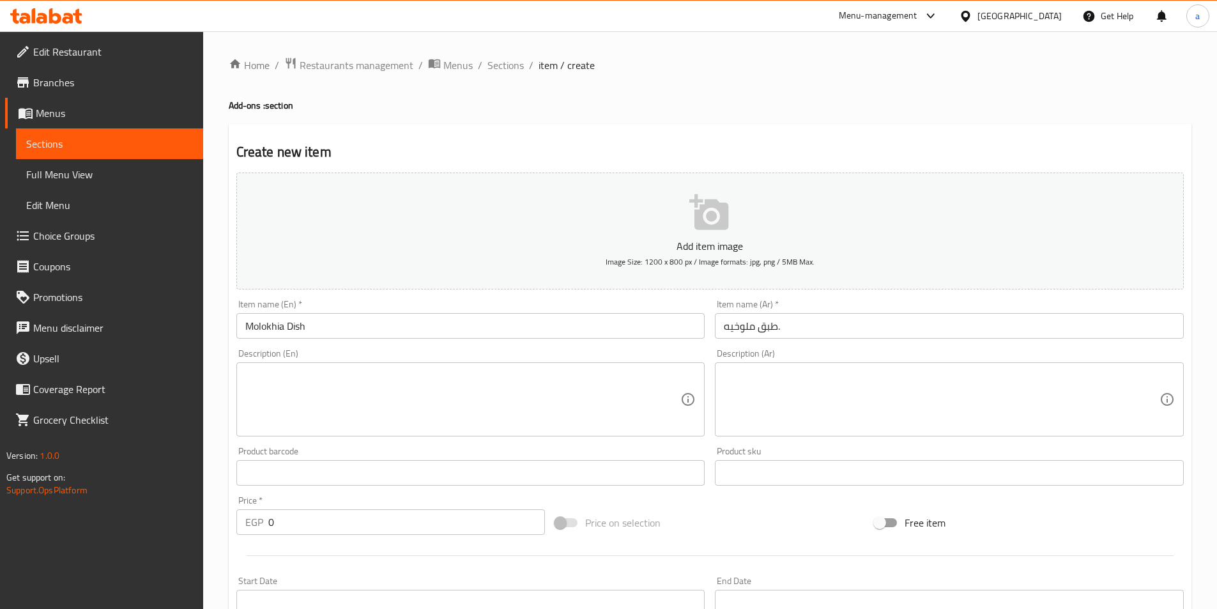
click at [343, 376] on textarea at bounding box center [463, 399] width 436 height 61
click at [747, 382] on textarea at bounding box center [942, 399] width 436 height 61
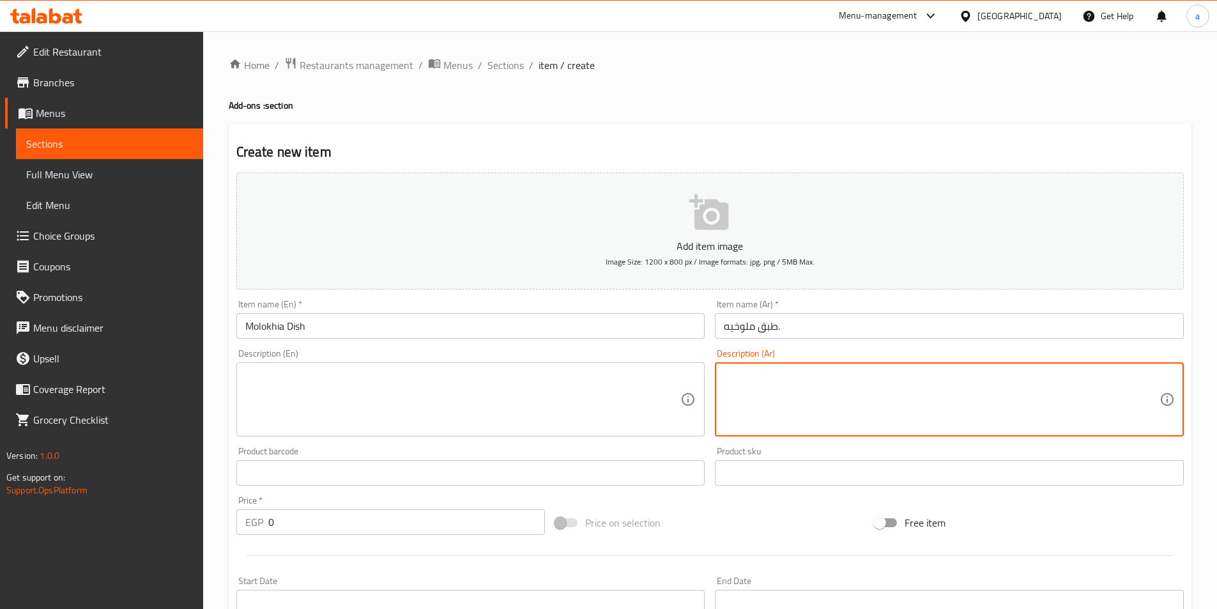
paste textarea "طبق ملوخيه مطبوخ بأوراق الملوخية الطازجة مع ثوم وكزبرة يقدم ساخناً بنكهات شرقية"
click at [773, 387] on textarea "طبق ملوخيه مطبوخ بأوراق الملوخية الطازجة مع ثوم وكزبرة يقدم ساخناً بنكهات شرقية" at bounding box center [942, 399] width 436 height 61
type textarea "طبق ملوخيه مطبوخ بأوراق الملوخية الطازجة مع ثوم وكزبرة يقدم ساخناً بنكهات شرقية"
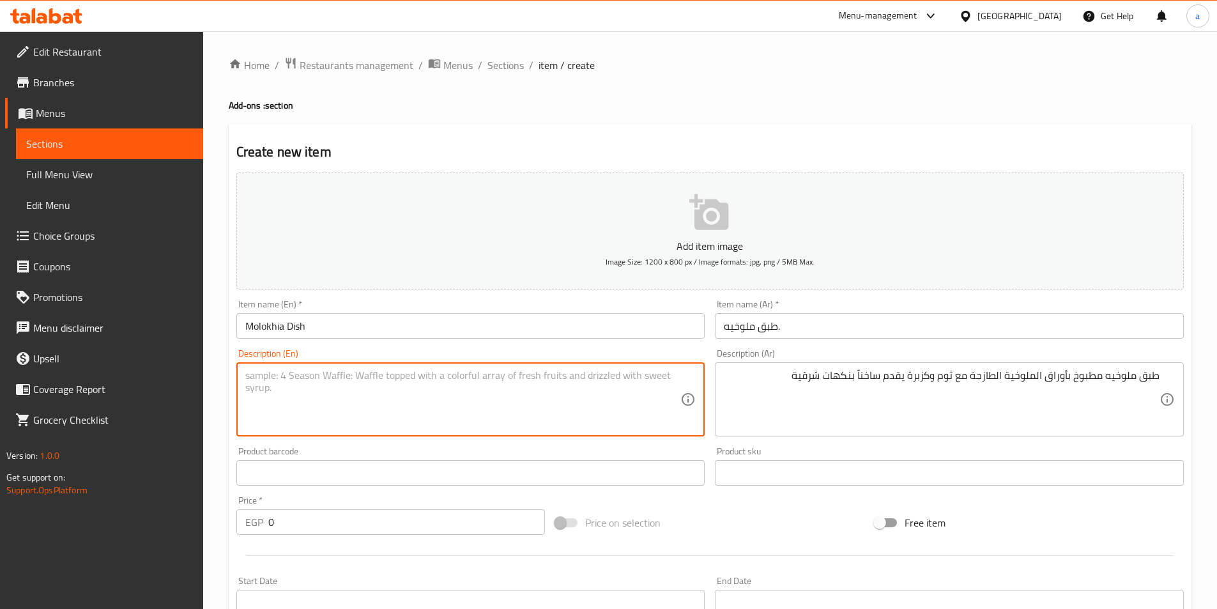
click at [316, 395] on textarea at bounding box center [463, 399] width 436 height 61
paste textarea "A molokhiya dish cooked with fresh molokhiya leaves with garlic and coriander, …"
click at [279, 379] on textarea "A molokhiya dish cooked with fresh molokhiya leaves with garlic and coriander, …" at bounding box center [463, 399] width 436 height 61
drag, startPoint x: 279, startPoint y: 379, endPoint x: 448, endPoint y: 398, distance: 170.4
click at [448, 398] on textarea "A molokhiya dish cooked with fresh molokhiya leaves with garlic and coriander, …" at bounding box center [463, 399] width 436 height 61
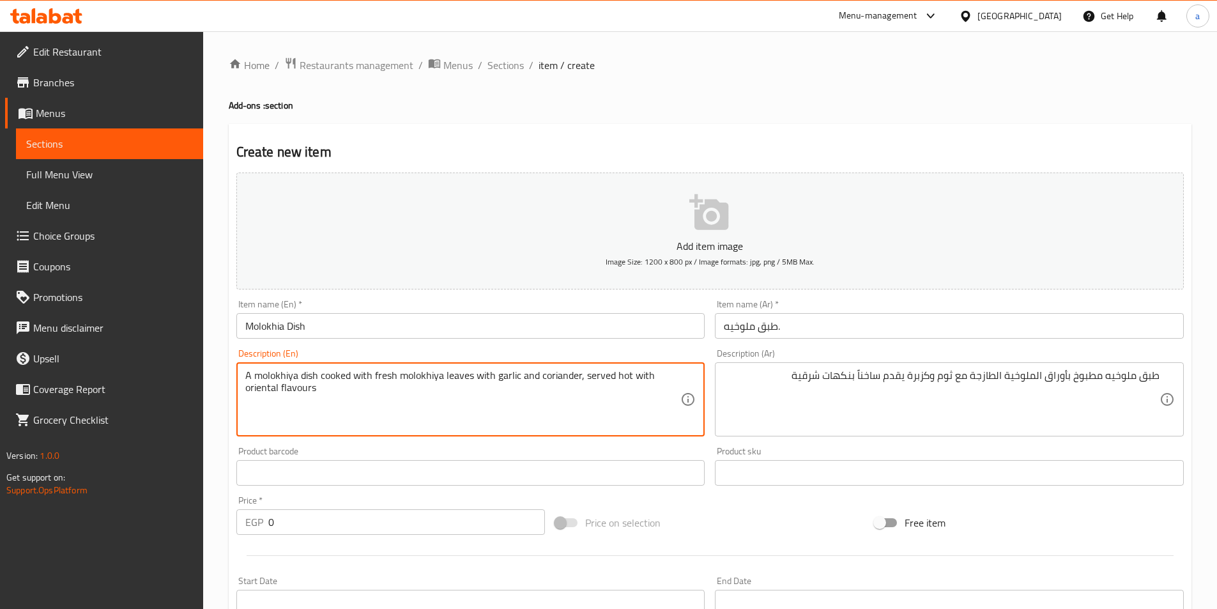
click at [290, 394] on textarea "A molokhiya dish cooked with fresh molokhiya leaves with garlic and coriander, …" at bounding box center [463, 399] width 436 height 61
click at [258, 397] on textarea "A molokhiya dish cooked with fresh molokhiya leaves with garlic and coriander, …" at bounding box center [463, 399] width 436 height 61
click at [251, 388] on textarea "A molokhiya dish cooked with fresh molokhiya leaves with garlic and coriander, …" at bounding box center [463, 399] width 436 height 61
type textarea "A molokhiya dish cooked with fresh molokhiya leaves with garlic and coriander, …"
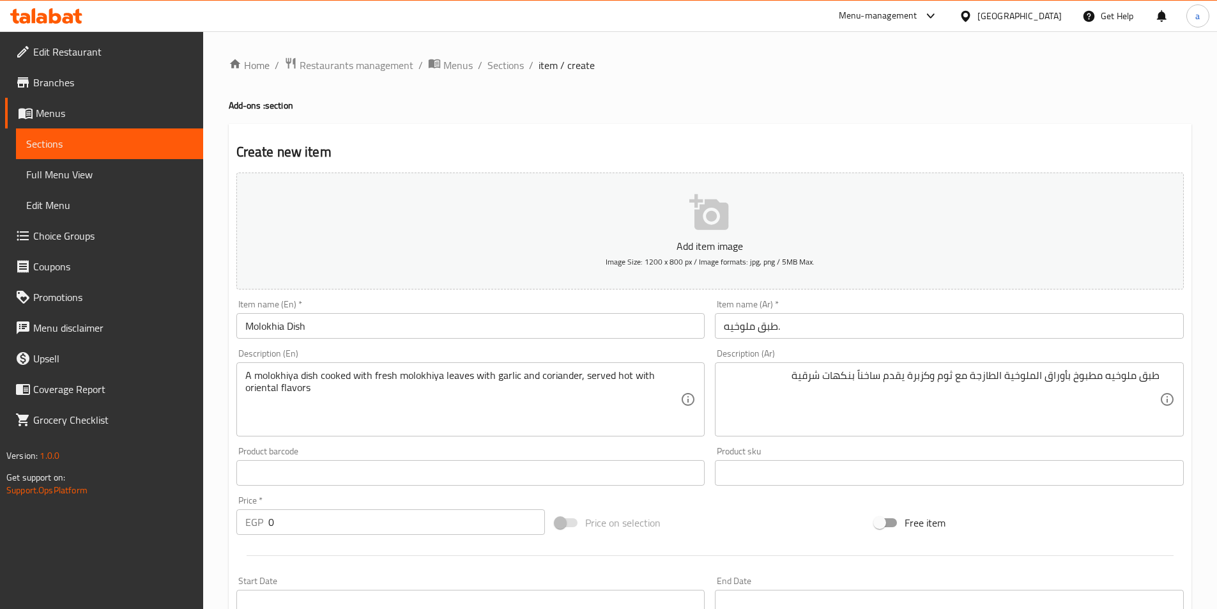
click at [360, 444] on div "Product barcode Product barcode" at bounding box center [470, 466] width 479 height 49
click at [309, 524] on input "0" at bounding box center [406, 522] width 277 height 26
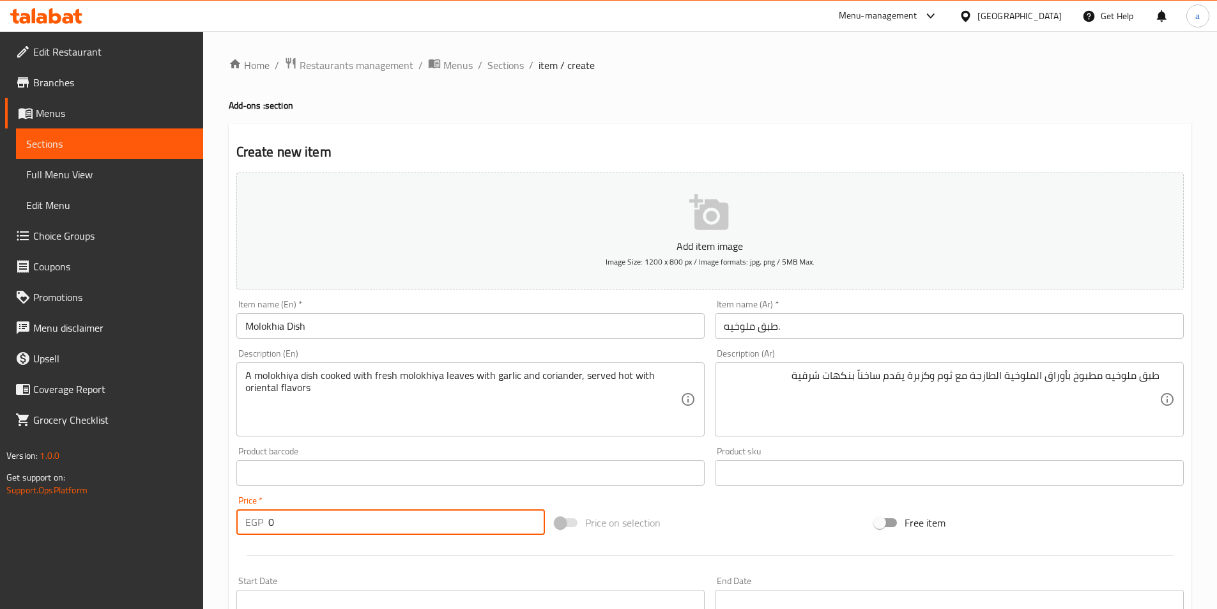
click at [309, 524] on input "0" at bounding box center [406, 522] width 277 height 26
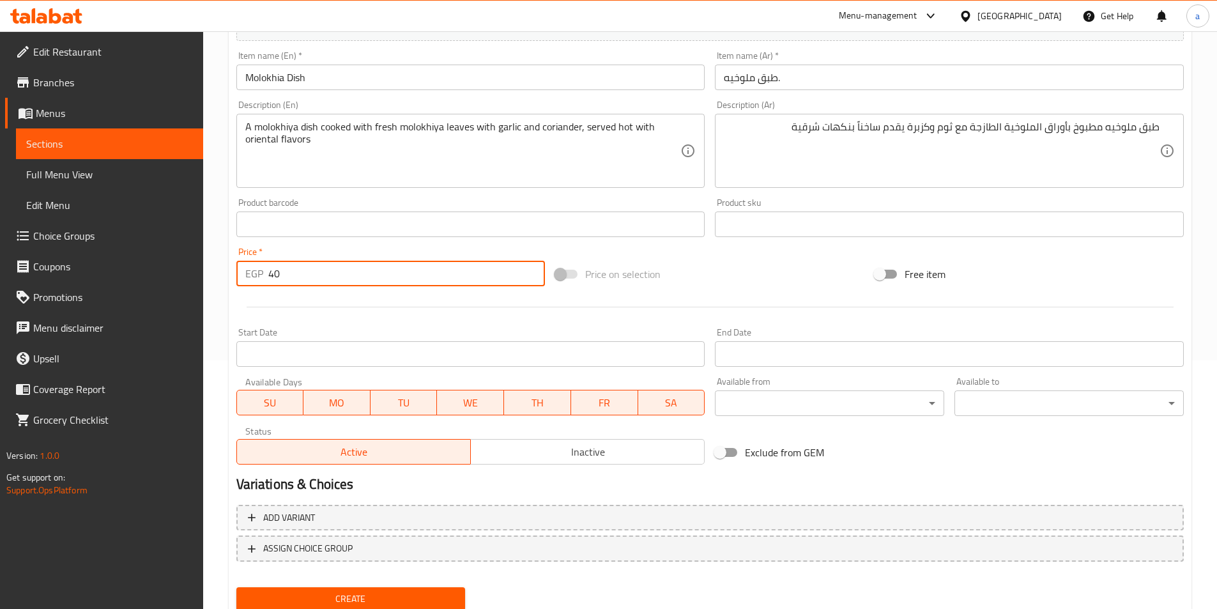
scroll to position [294, 0]
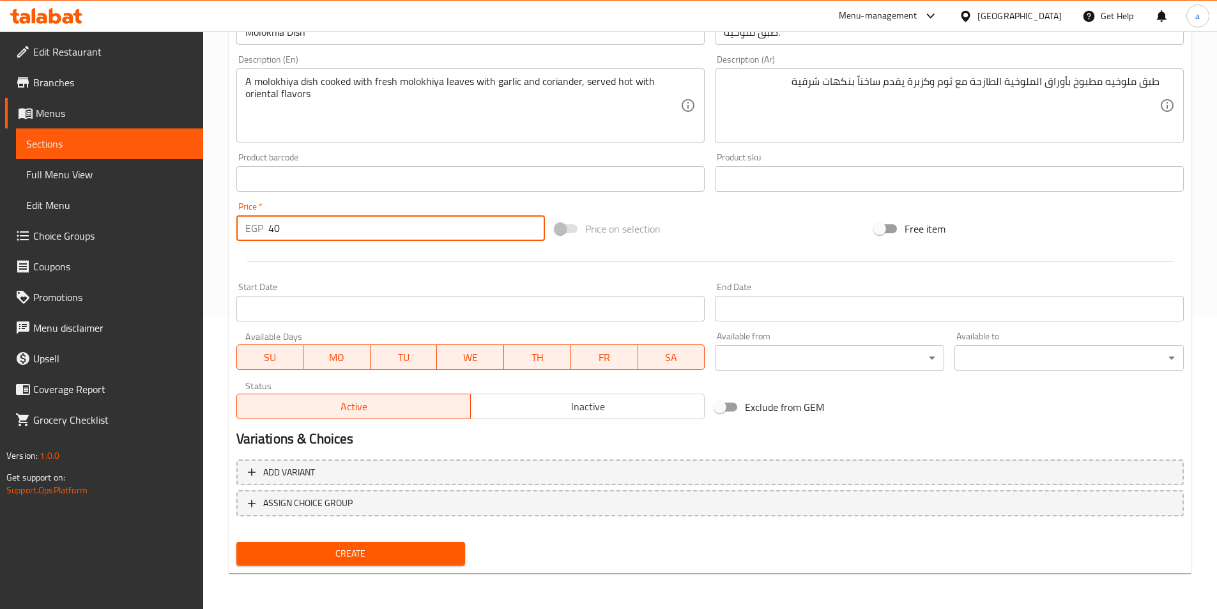
type input "40"
click at [323, 543] on button "Create" at bounding box center [350, 554] width 229 height 24
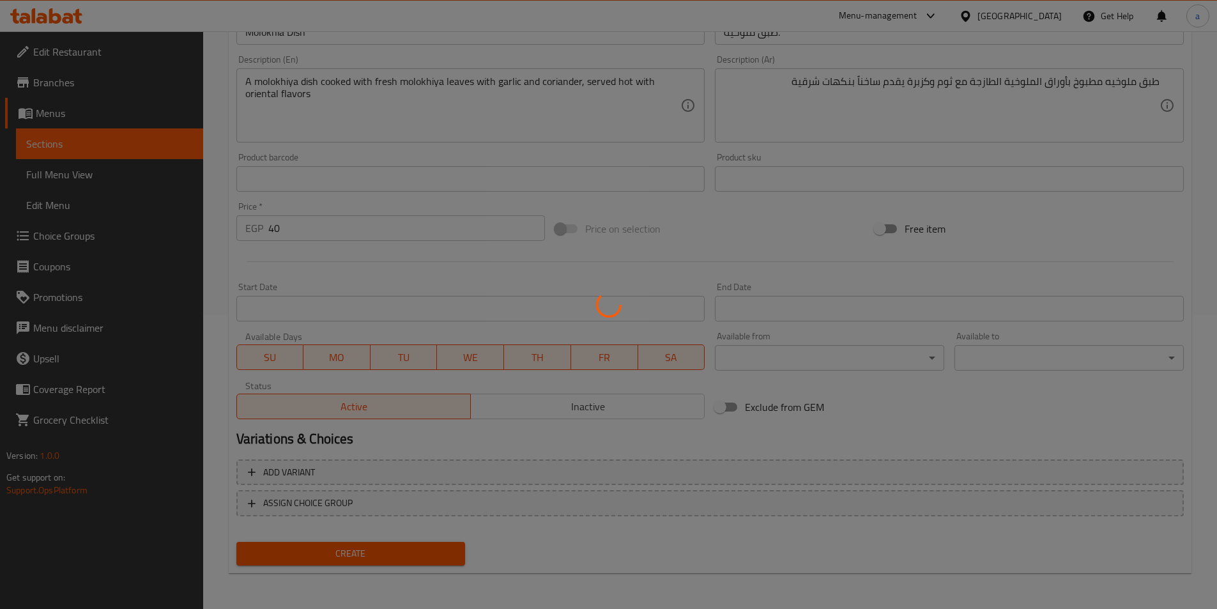
type input "0"
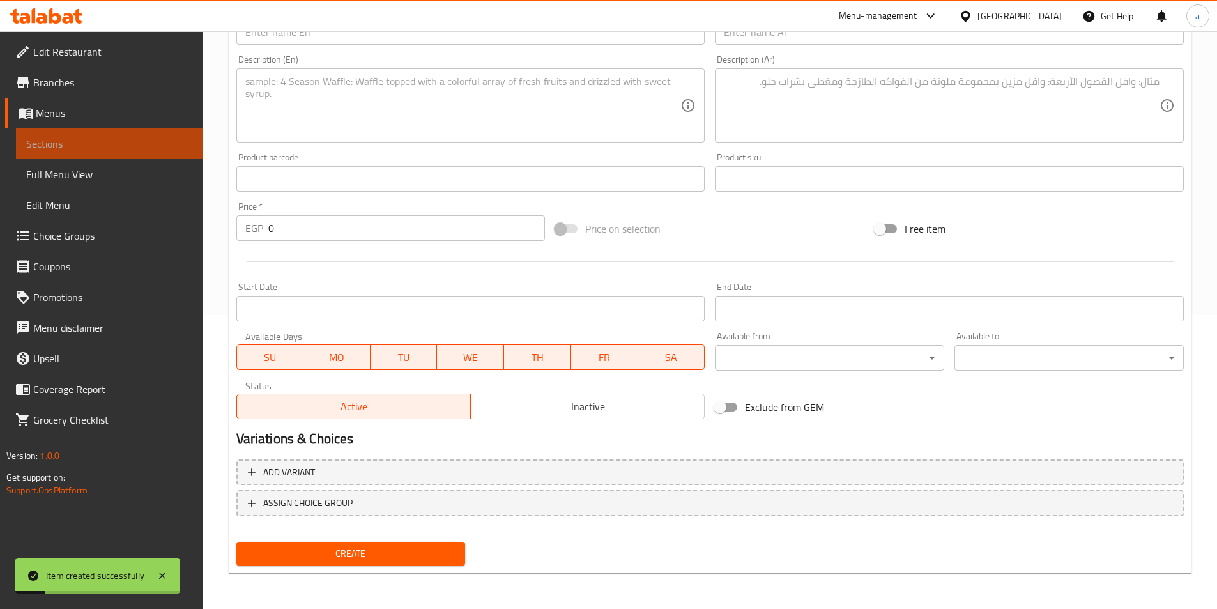
click at [171, 136] on span "Sections" at bounding box center [109, 143] width 167 height 15
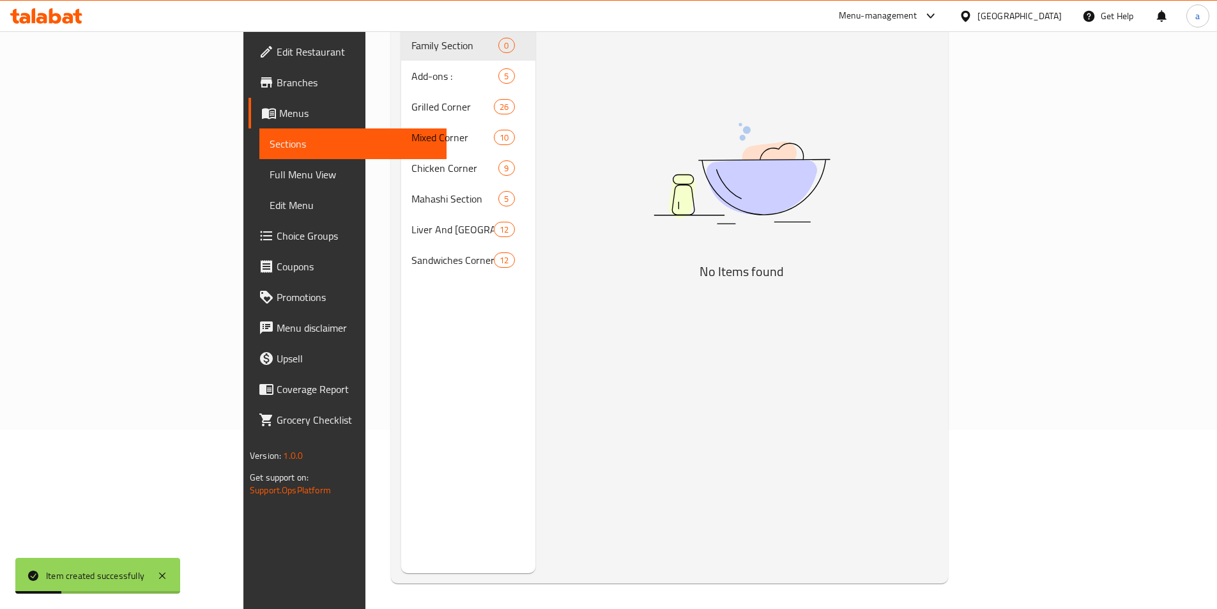
scroll to position [51, 0]
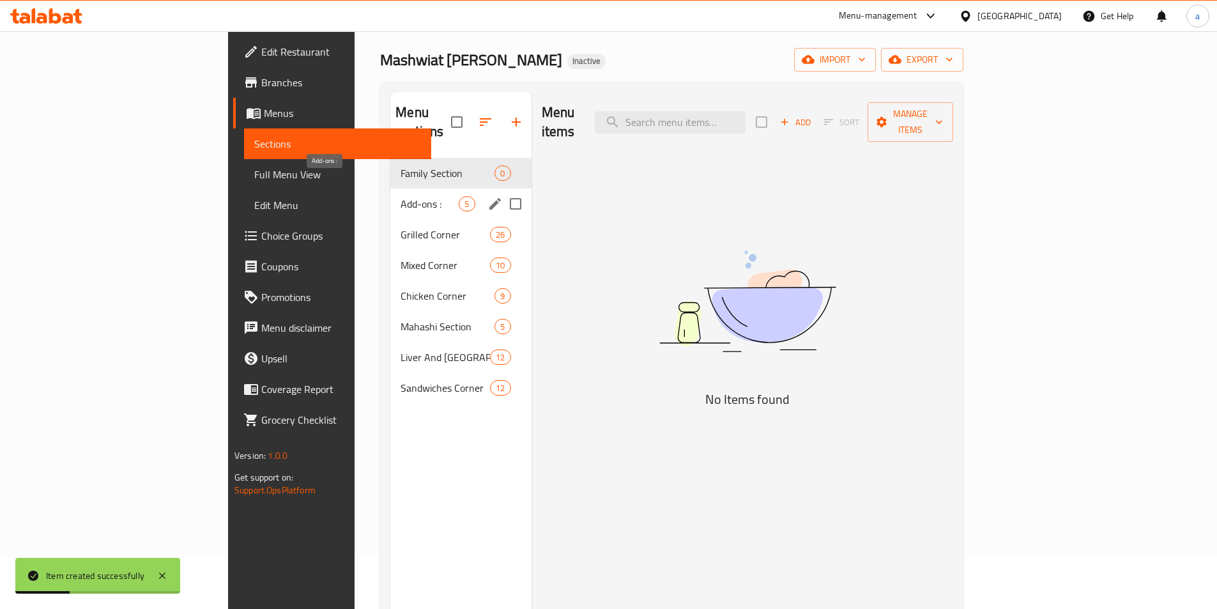
click at [401, 196] on span "Add-ons :" at bounding box center [430, 203] width 58 height 15
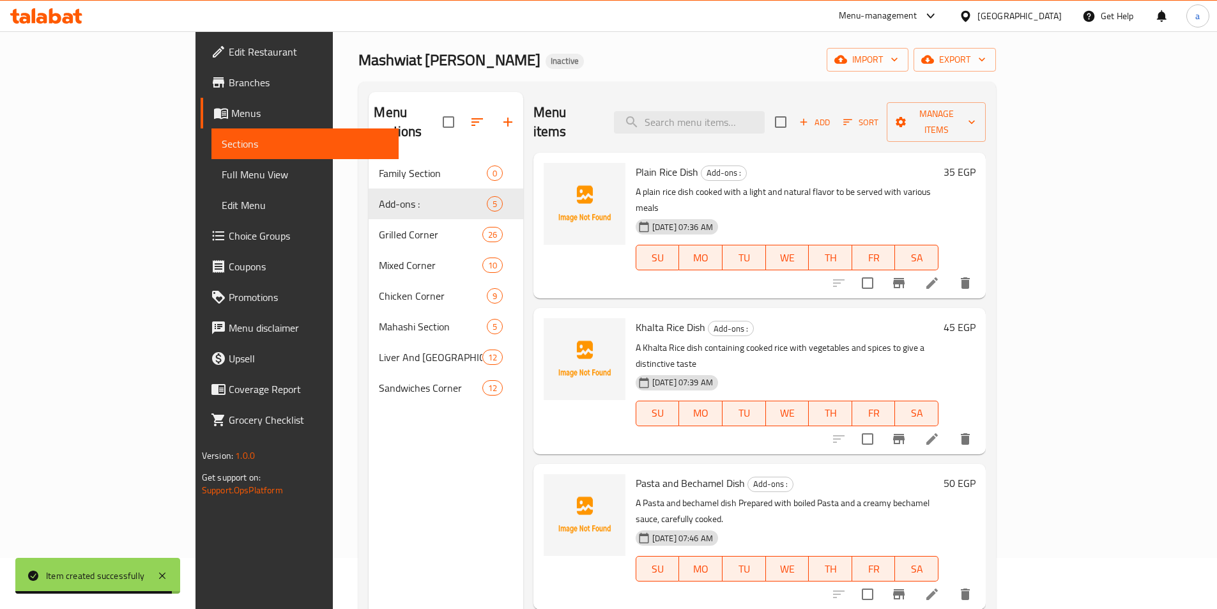
click at [832, 115] on span "Add" at bounding box center [815, 122] width 35 height 15
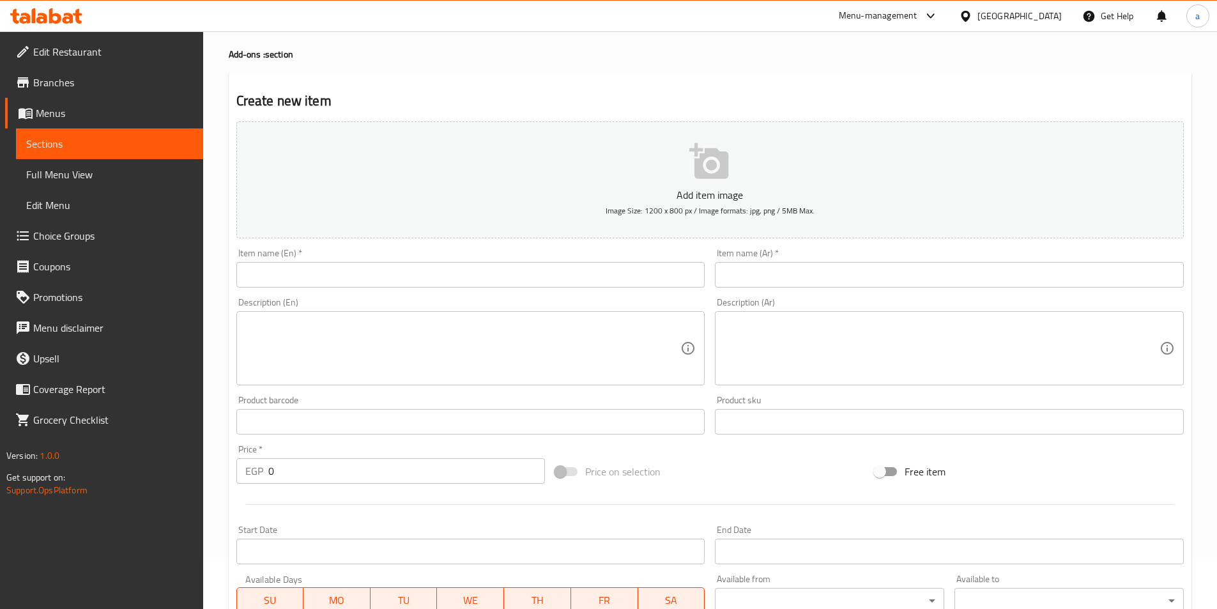
click at [881, 265] on input "text" at bounding box center [949, 275] width 469 height 26
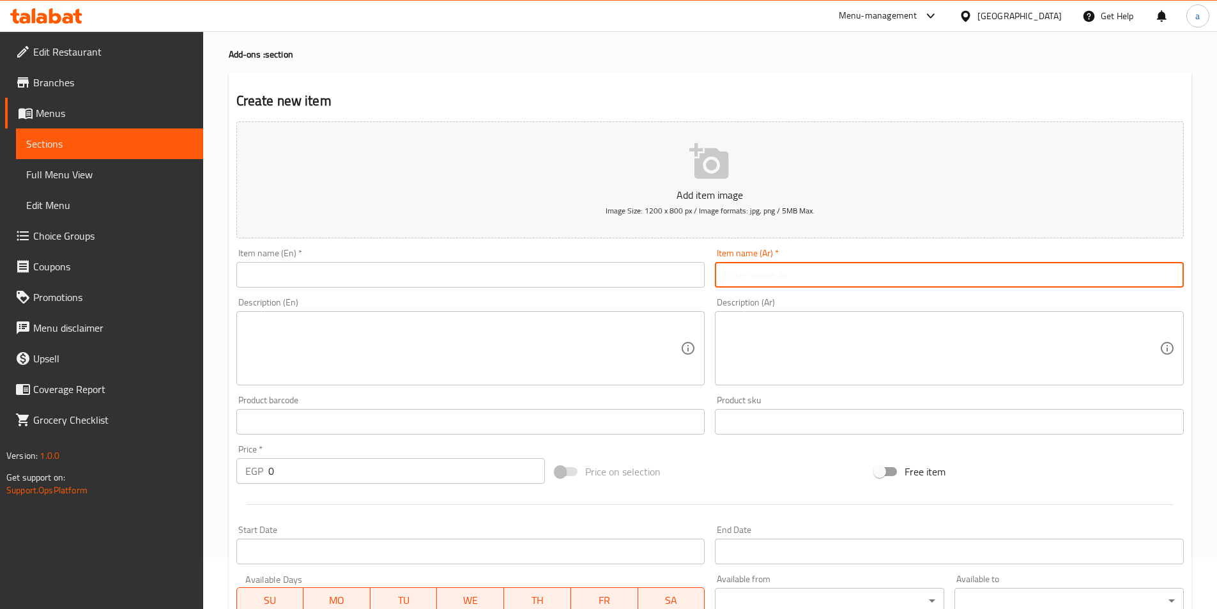
paste input "علبة سلطه."
type input "علبة سلطه."
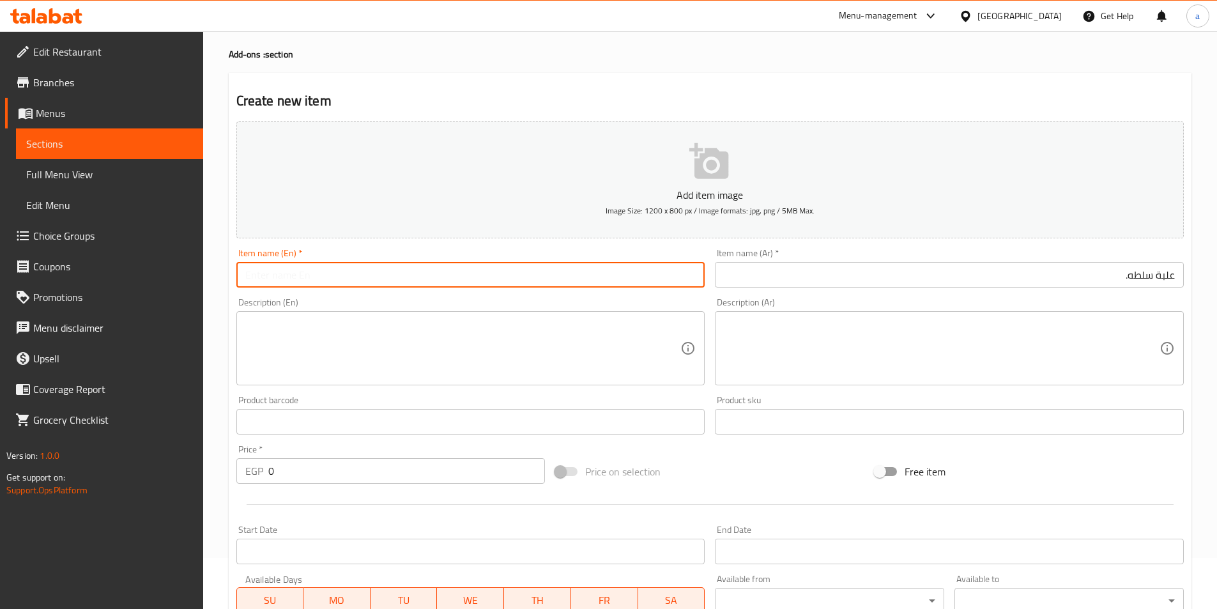
click at [377, 272] on input "text" at bounding box center [470, 275] width 469 height 26
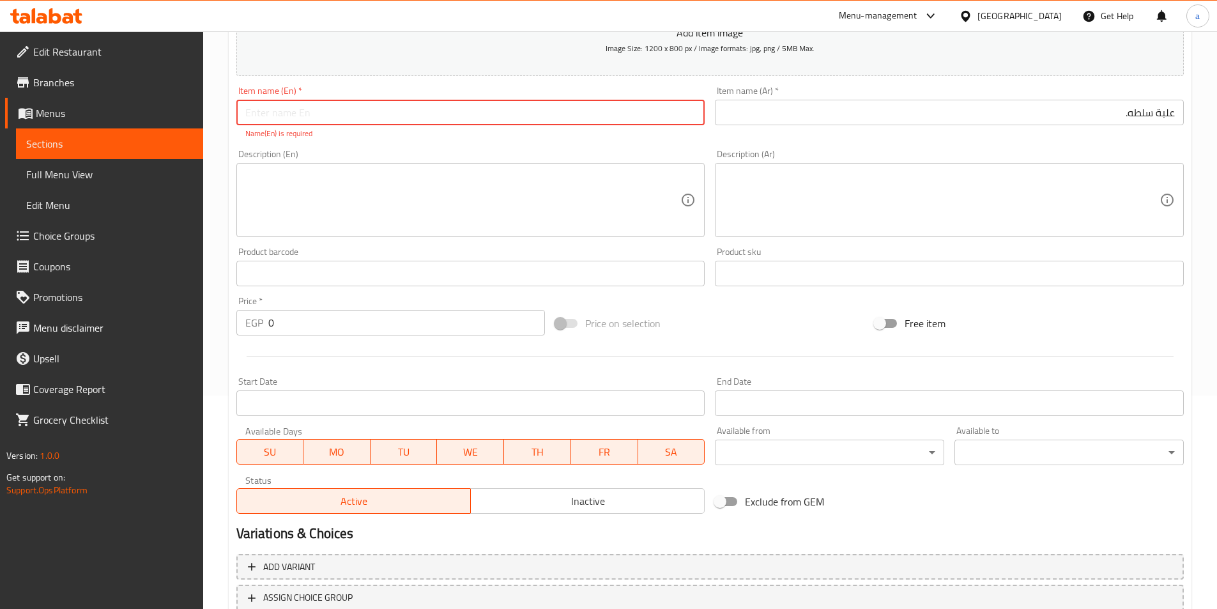
scroll to position [52, 0]
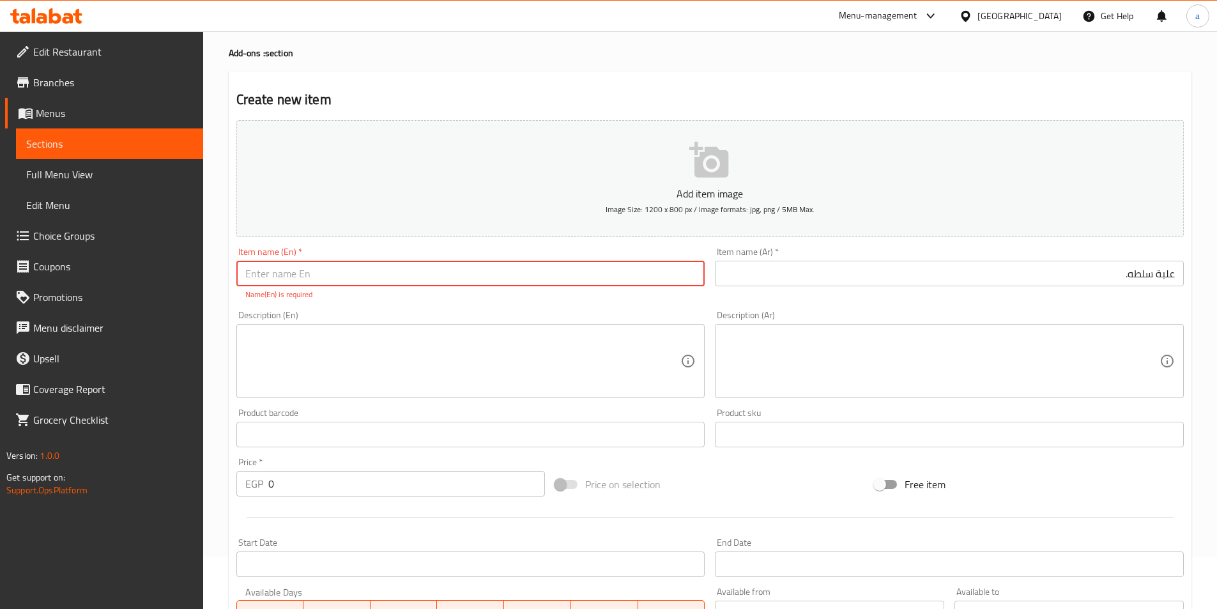
click at [353, 279] on input "text" at bounding box center [470, 274] width 469 height 26
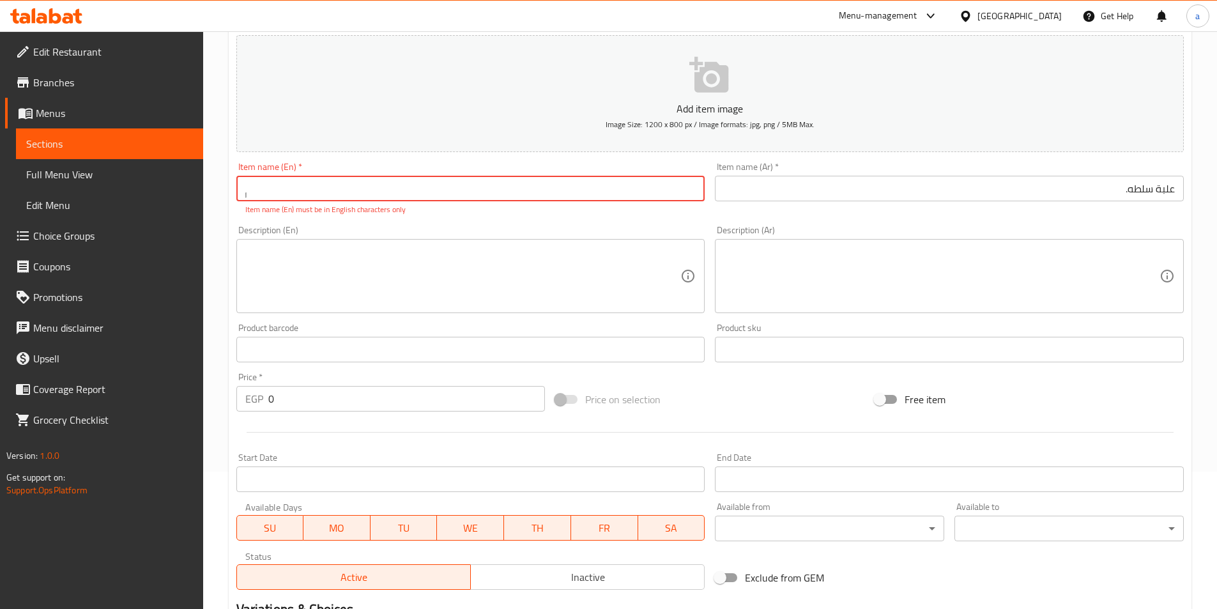
scroll to position [180, 0]
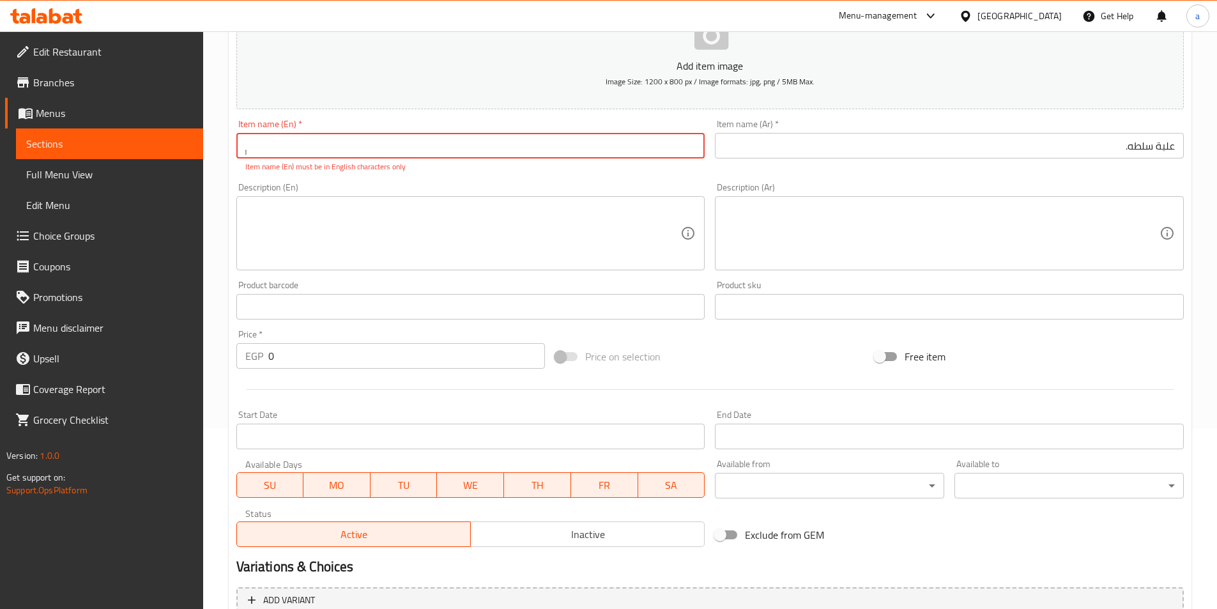
click at [449, 137] on input "ٍٍ" at bounding box center [470, 146] width 469 height 26
type input "ٍ"
type input "Salad Box"
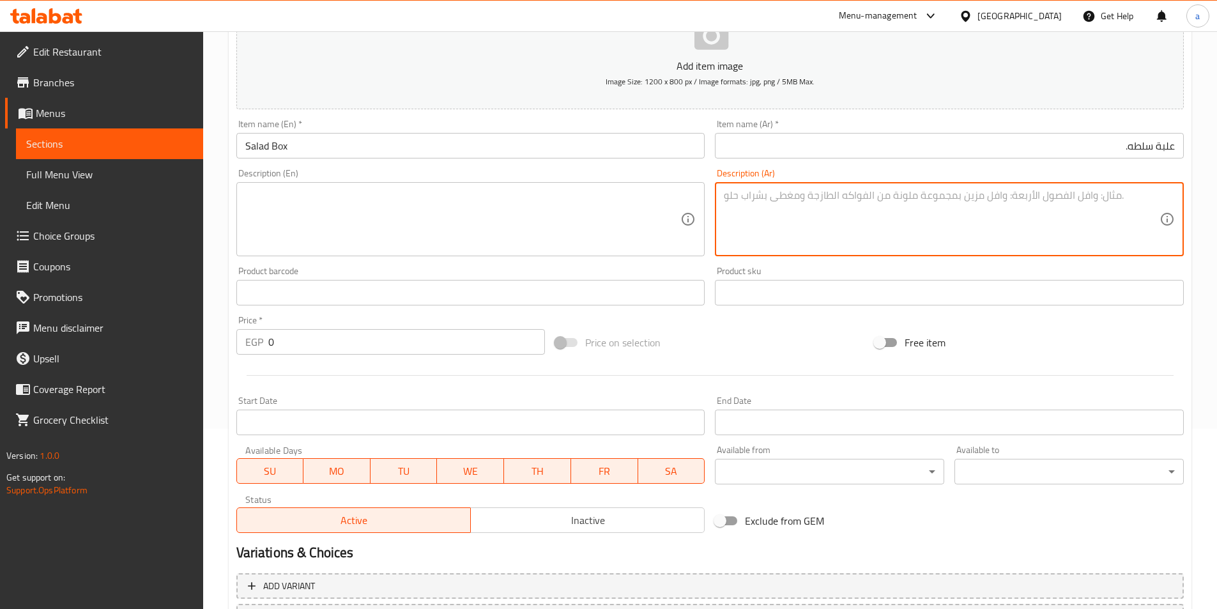
click at [814, 225] on textarea at bounding box center [942, 219] width 436 height 61
paste textarea "علبة سلطه تحتوي على خضروات طازجة مقطعة تقدم كطبق جانبي منعش وصحي"
type textarea "علبة سلطه تحتوي على خضروات طازجة مقطعة تقدم كطبق جانبي منعش وصحي"
click at [327, 206] on textarea at bounding box center [463, 219] width 436 height 61
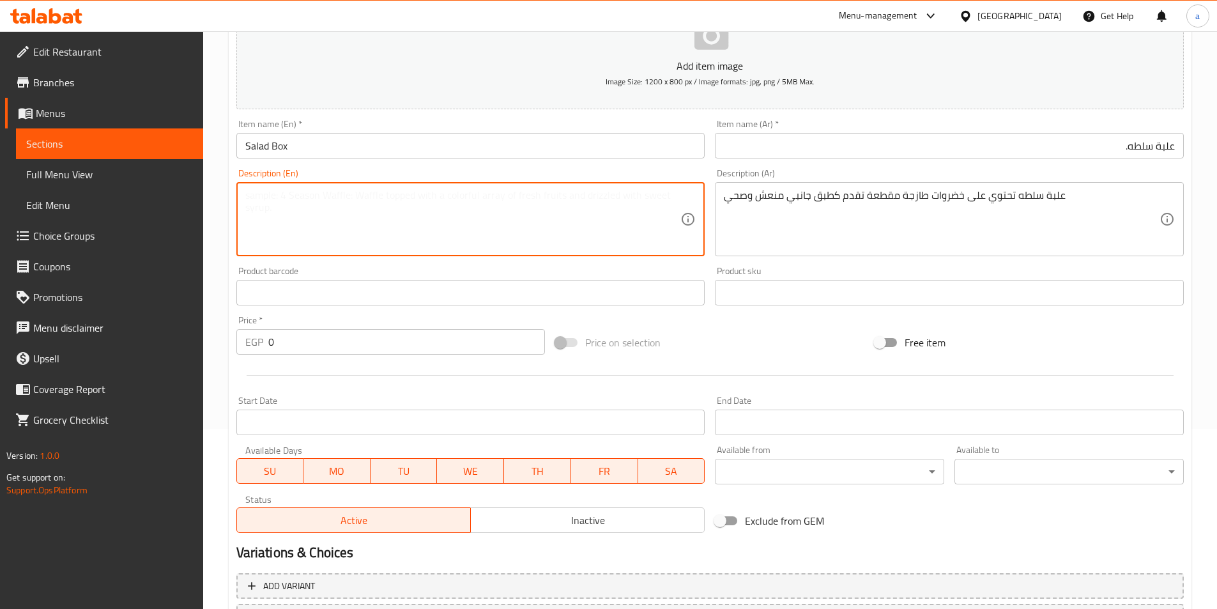
paste textarea "A salad box containing fresh, chopped vegetables served as a refreshing and hea…"
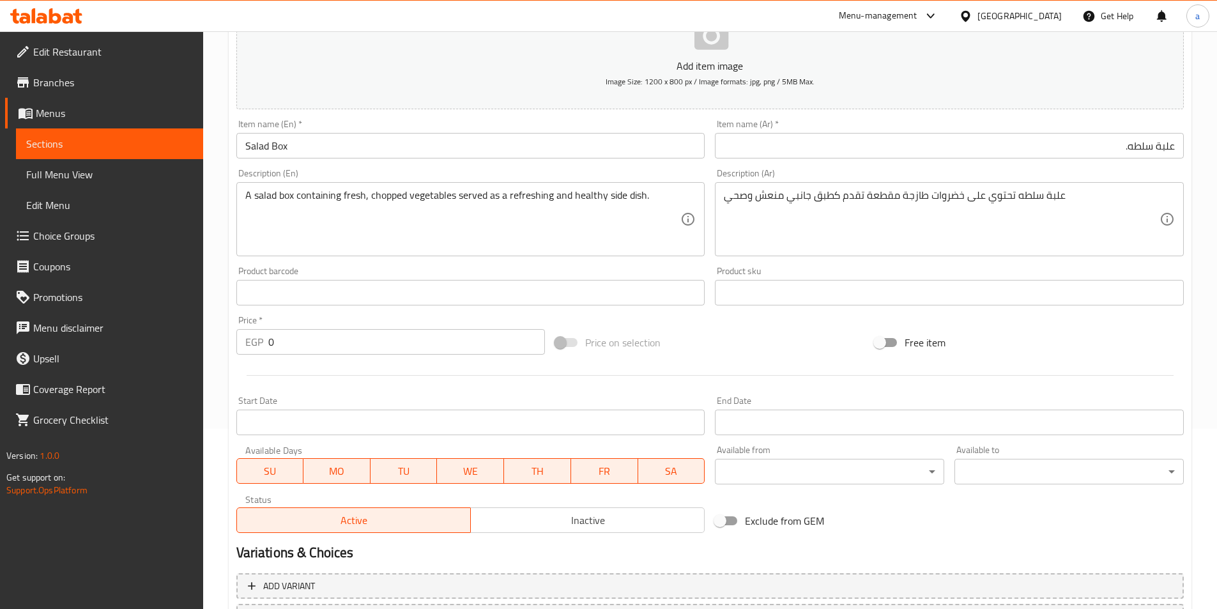
click at [387, 201] on textarea "A salad box containing fresh, chopped vegetables served as a refreshing and hea…" at bounding box center [463, 219] width 436 height 61
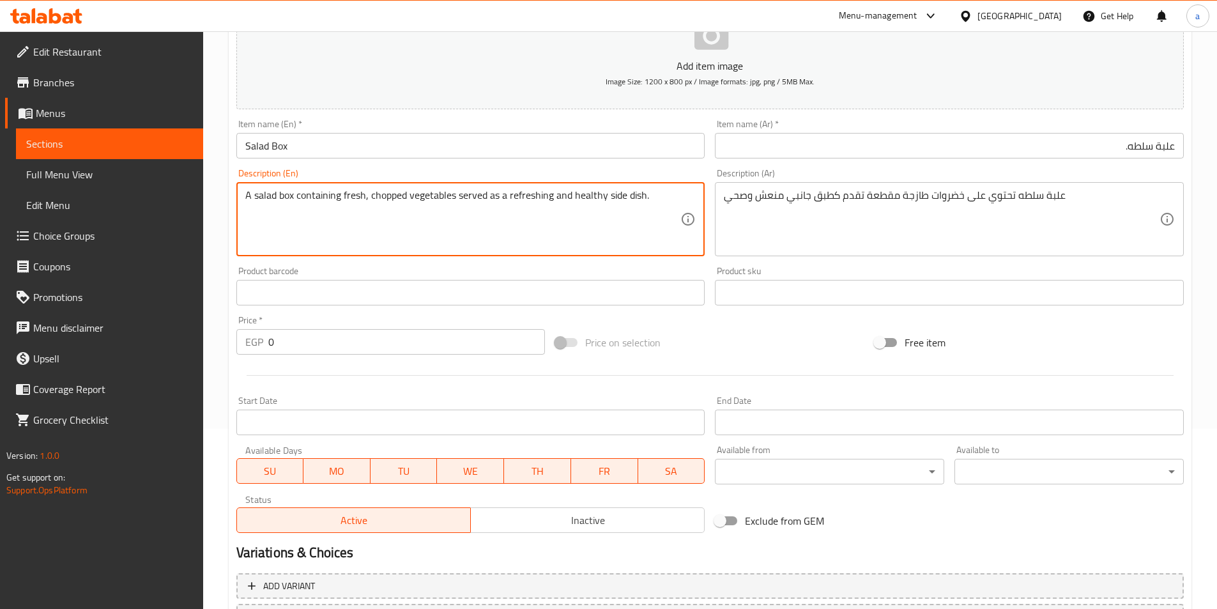
click at [387, 201] on textarea "A salad box containing fresh, chopped vegetables served as a refreshing and hea…" at bounding box center [463, 219] width 436 height 61
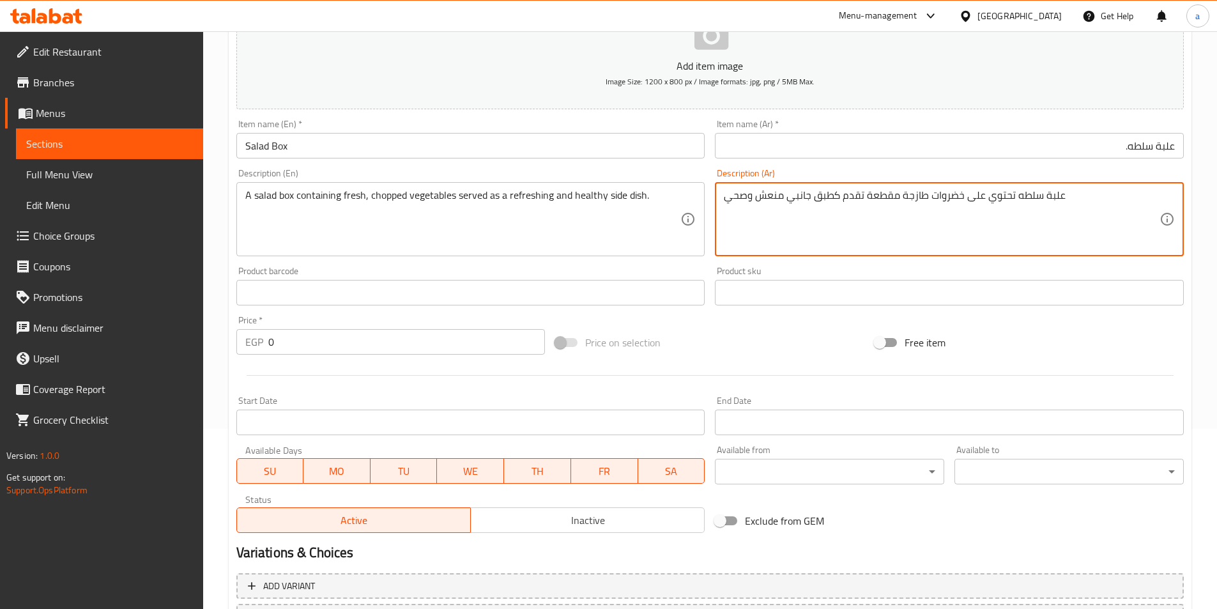
click at [886, 197] on textarea "علبة سلطه تحتوي على خضروات طازجة مقطعة تقدم كطبق جانبي منعش وصحي" at bounding box center [942, 219] width 436 height 61
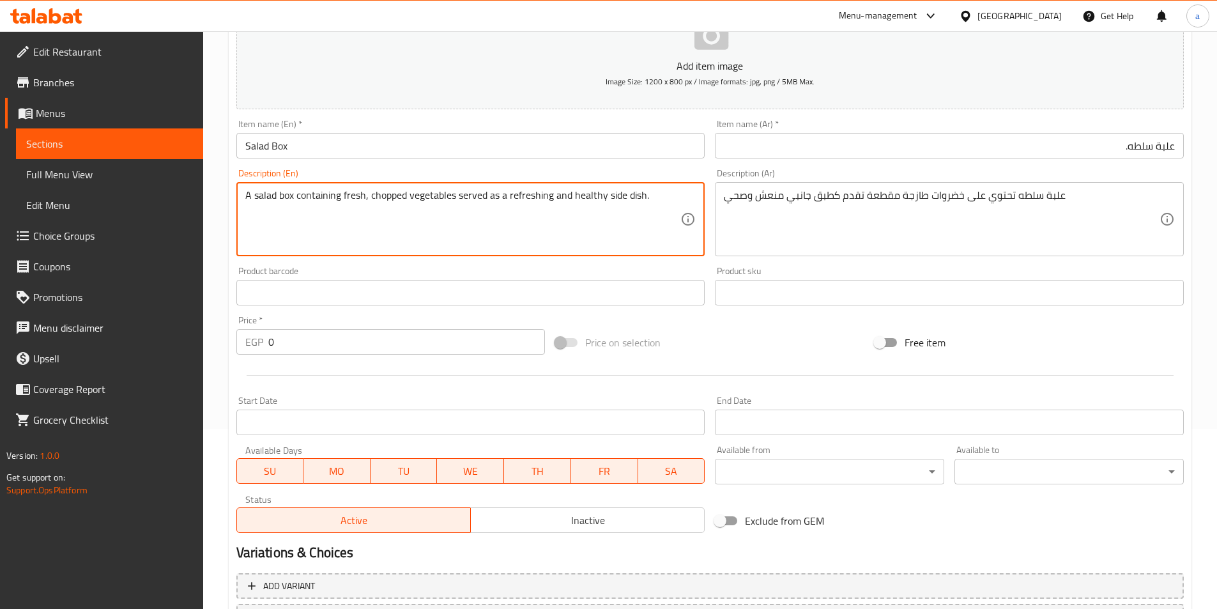
click at [389, 199] on textarea "A salad box containing fresh, chopped vegetables served as a refreshing and hea…" at bounding box center [463, 219] width 436 height 61
paste textarea "Slic"
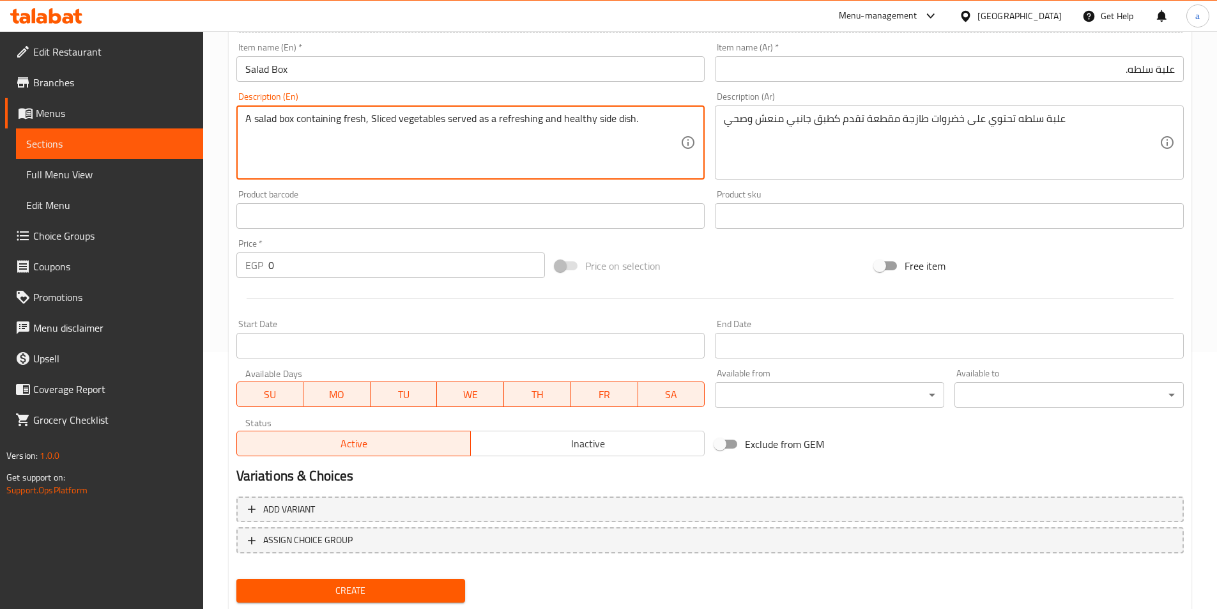
scroll to position [294, 0]
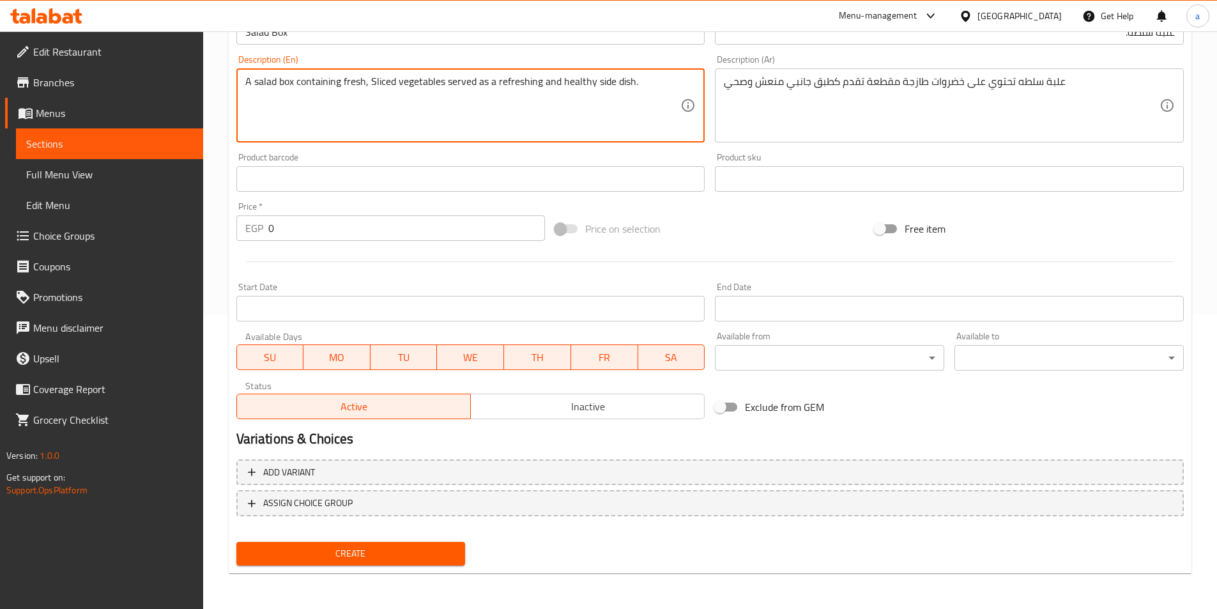
type textarea "A salad box containing fresh, Sliced vegetables served as a refreshing and heal…"
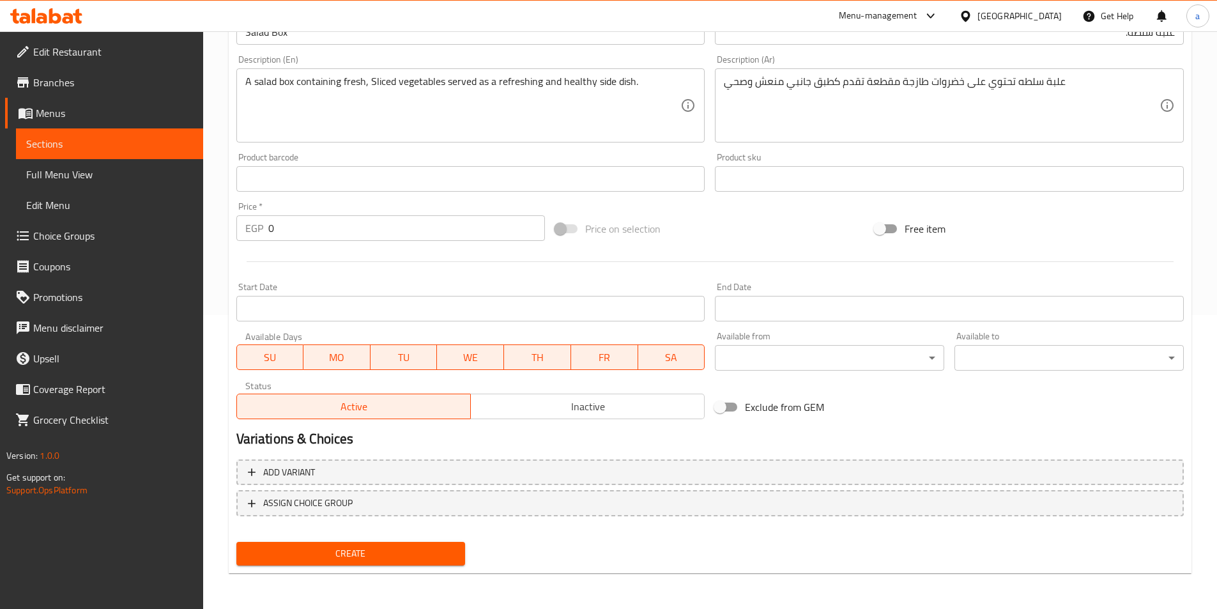
click at [297, 220] on input "0" at bounding box center [406, 228] width 277 height 26
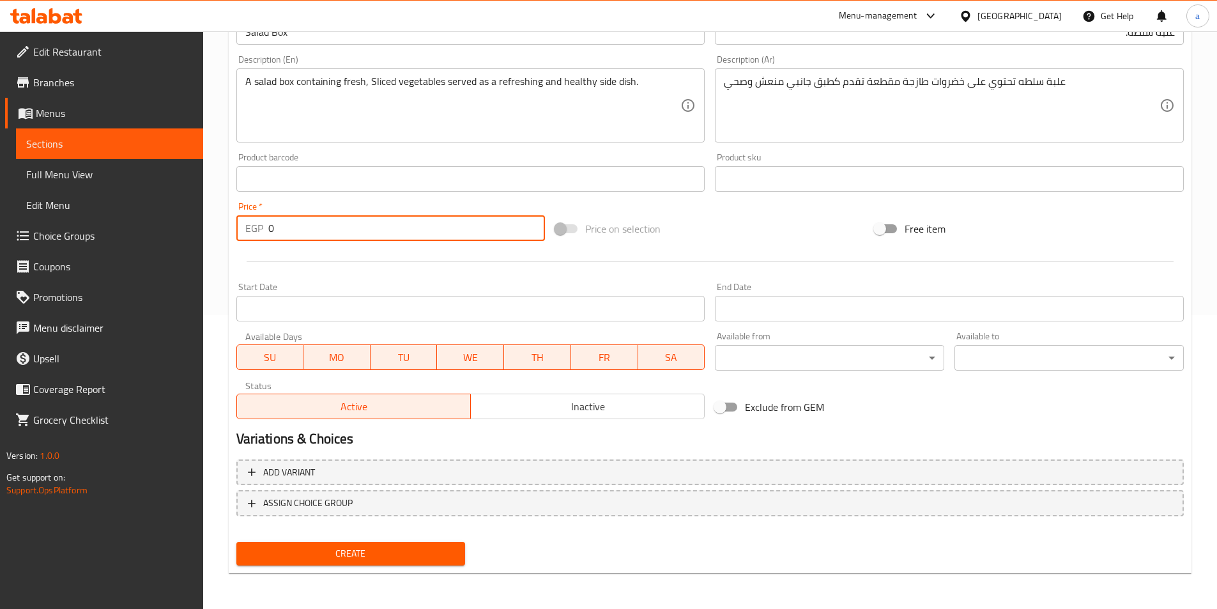
click at [297, 220] on input "0" at bounding box center [406, 228] width 277 height 26
type input "8"
click at [397, 265] on div at bounding box center [710, 261] width 958 height 31
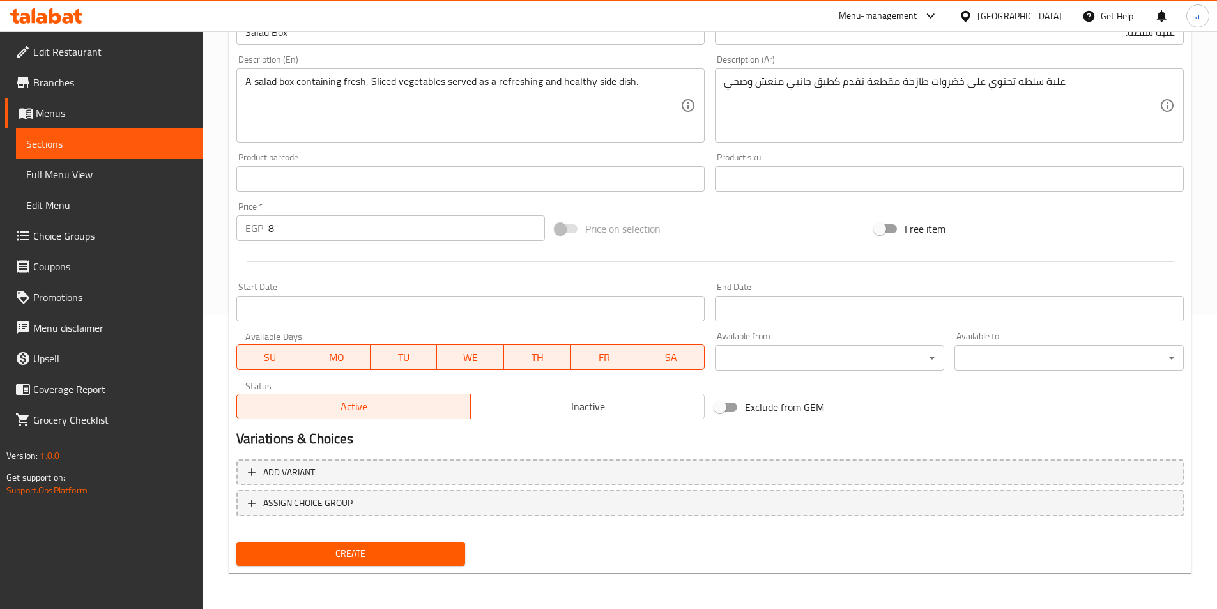
click at [366, 544] on button "Create" at bounding box center [350, 554] width 229 height 24
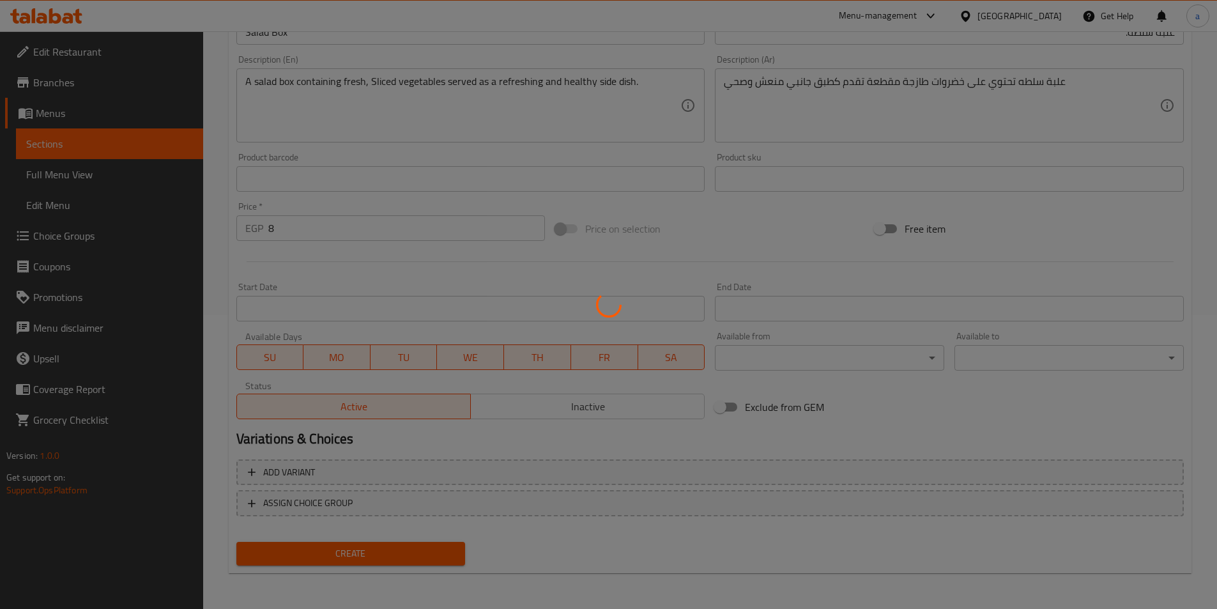
type input "0"
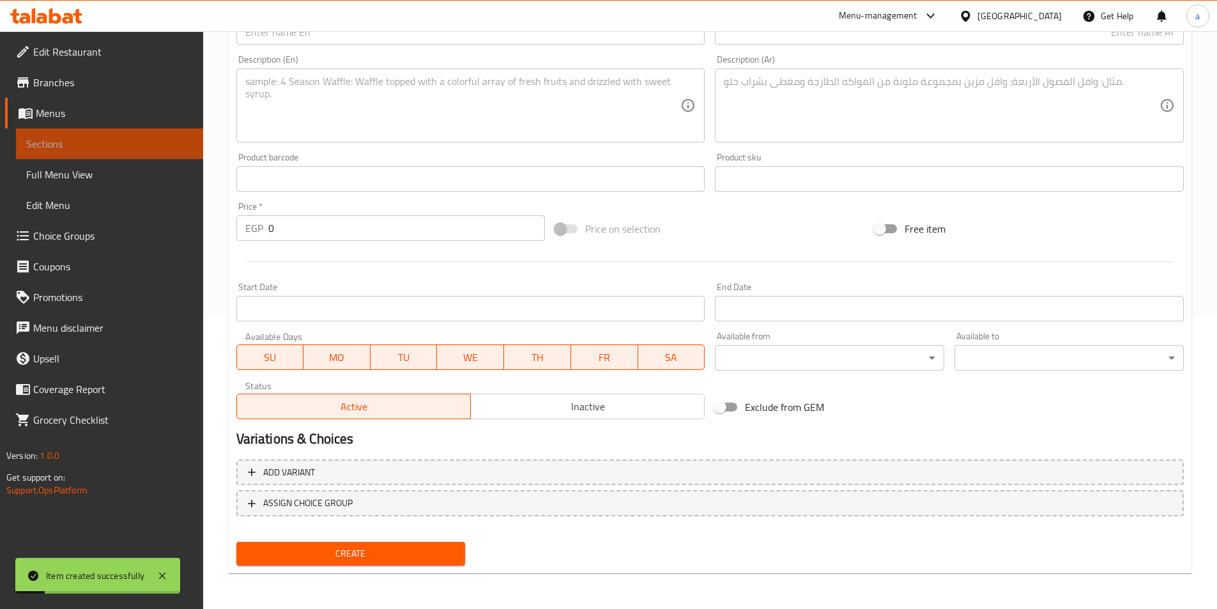
click at [127, 143] on span "Sections" at bounding box center [109, 143] width 167 height 15
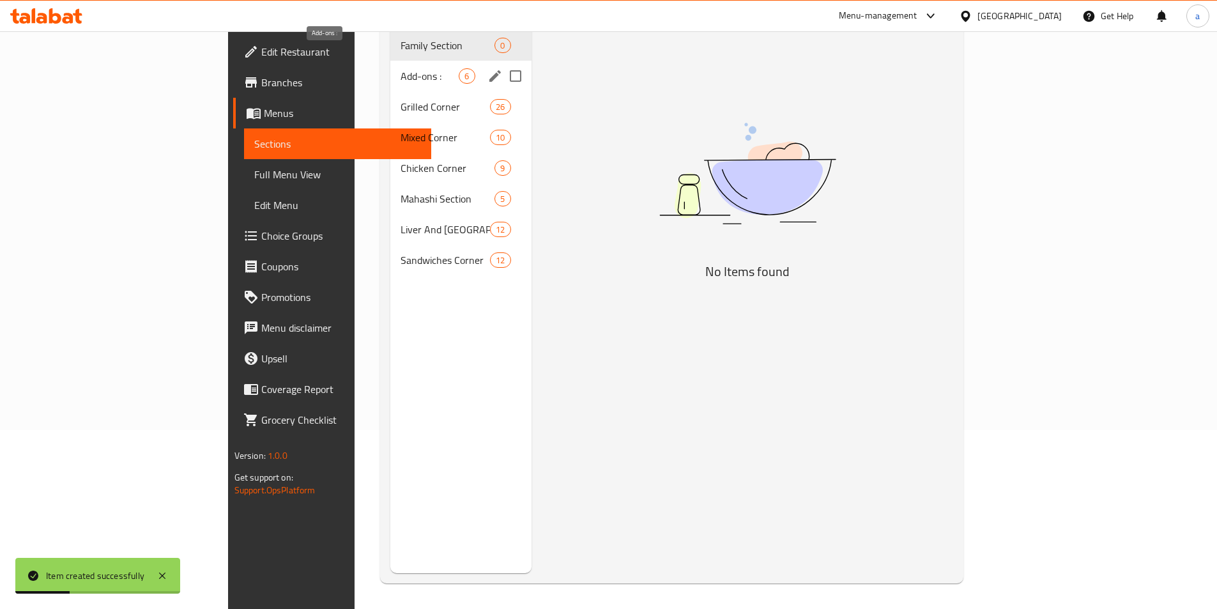
click at [401, 68] on span "Add-ons :" at bounding box center [430, 75] width 58 height 15
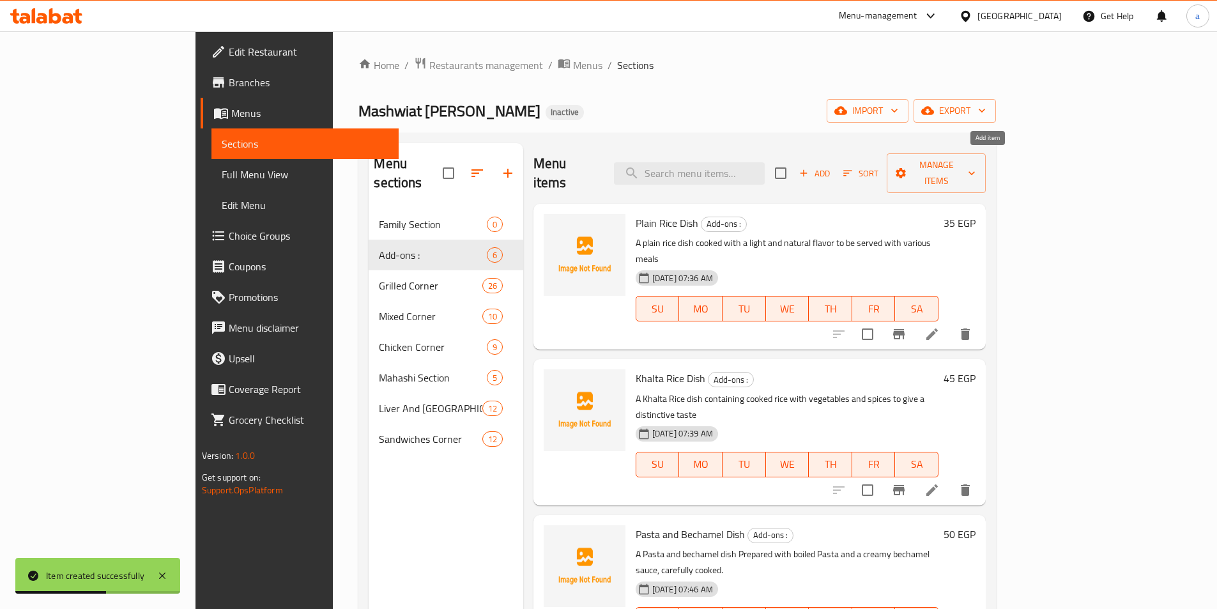
click at [832, 171] on span "Add" at bounding box center [815, 173] width 35 height 15
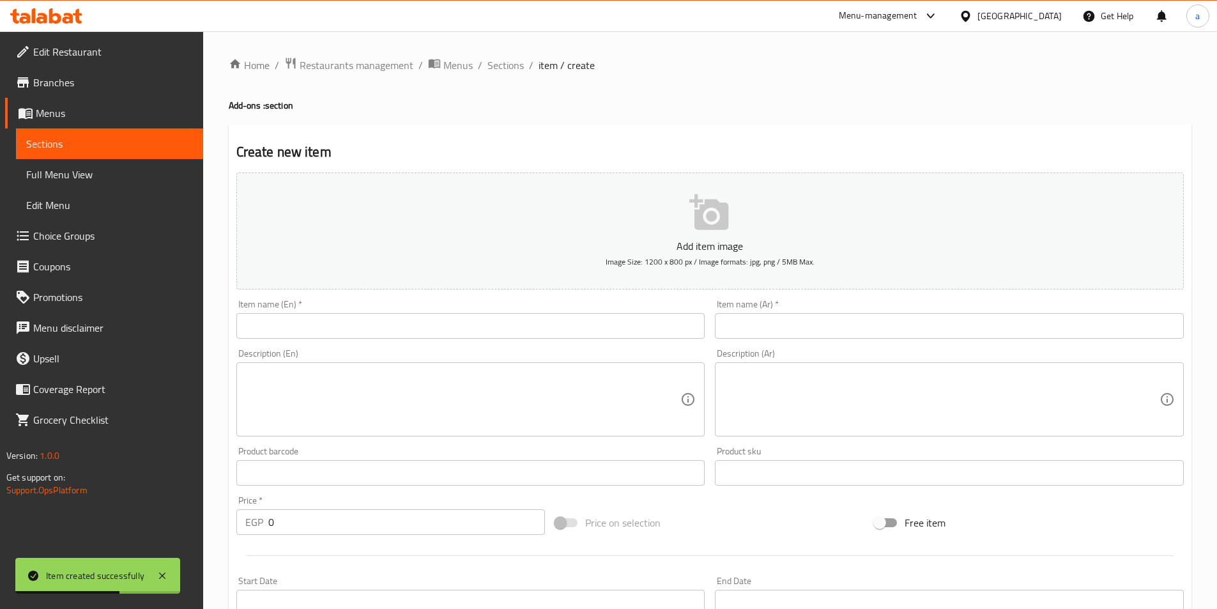
scroll to position [64, 0]
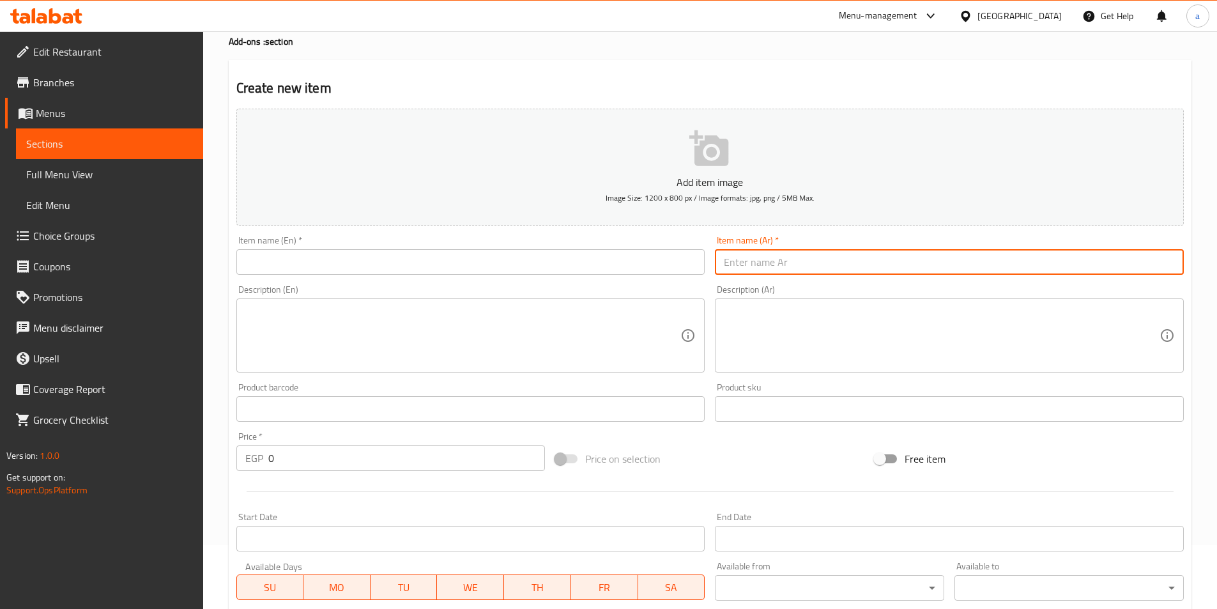
click at [760, 262] on input "text" at bounding box center [949, 262] width 469 height 26
paste input "علبة طحينه."
type input "علبة طحينه."
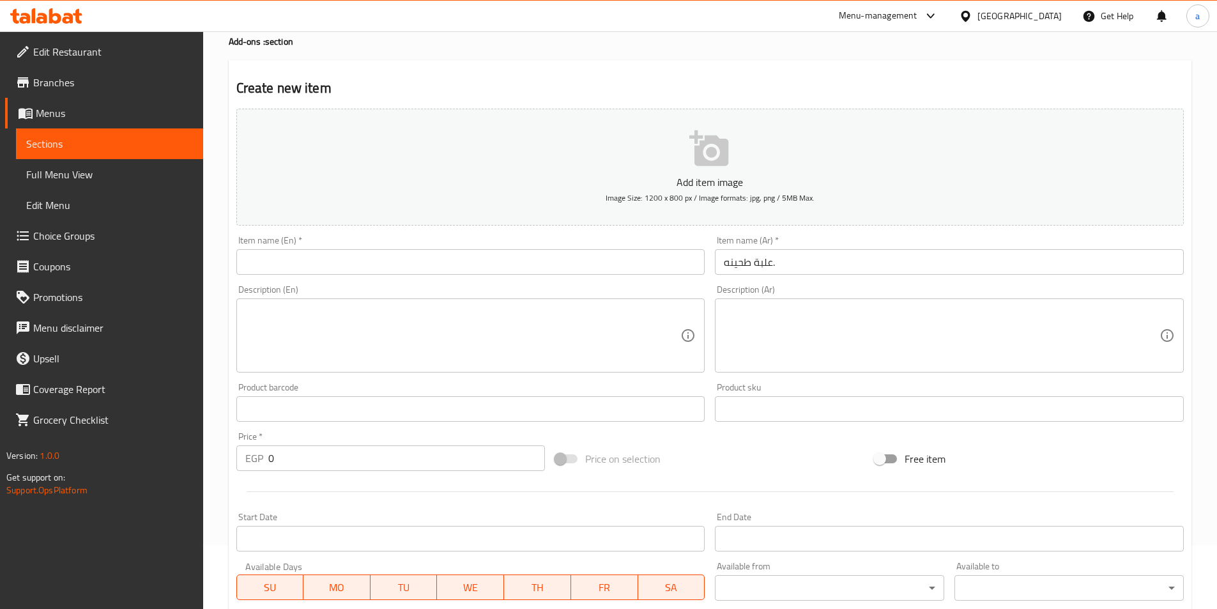
click at [325, 275] on input "text" at bounding box center [470, 262] width 469 height 26
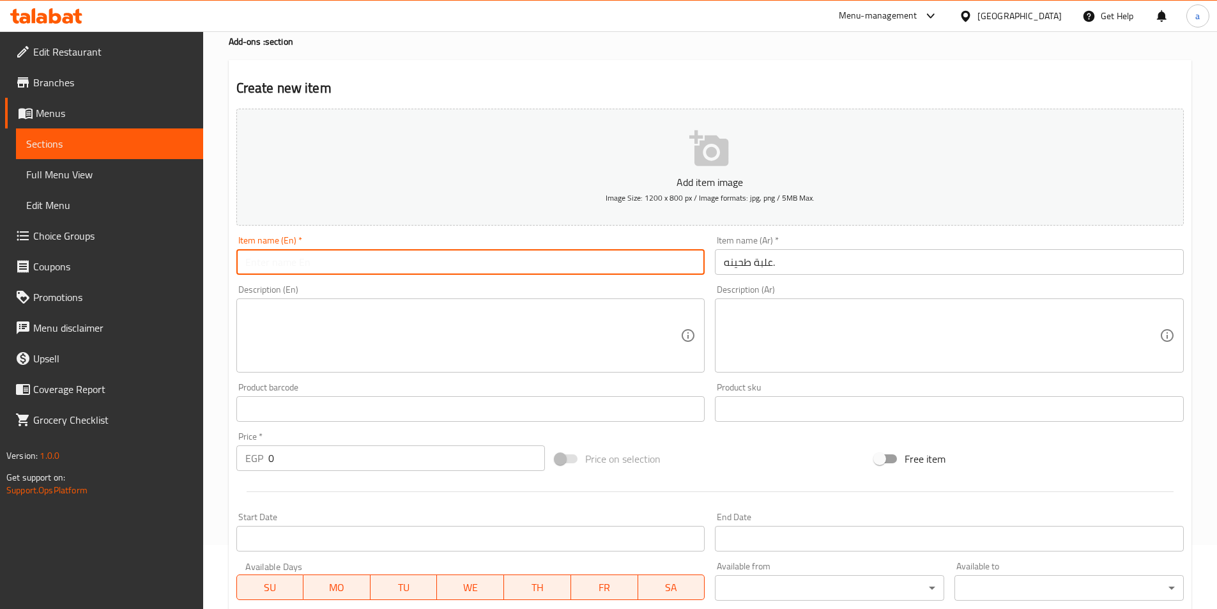
paste input "A box of tahini."
click at [282, 265] on input "A box of tahini." at bounding box center [470, 262] width 469 height 26
type input "Tahini Box"
click at [390, 323] on textarea at bounding box center [463, 335] width 436 height 61
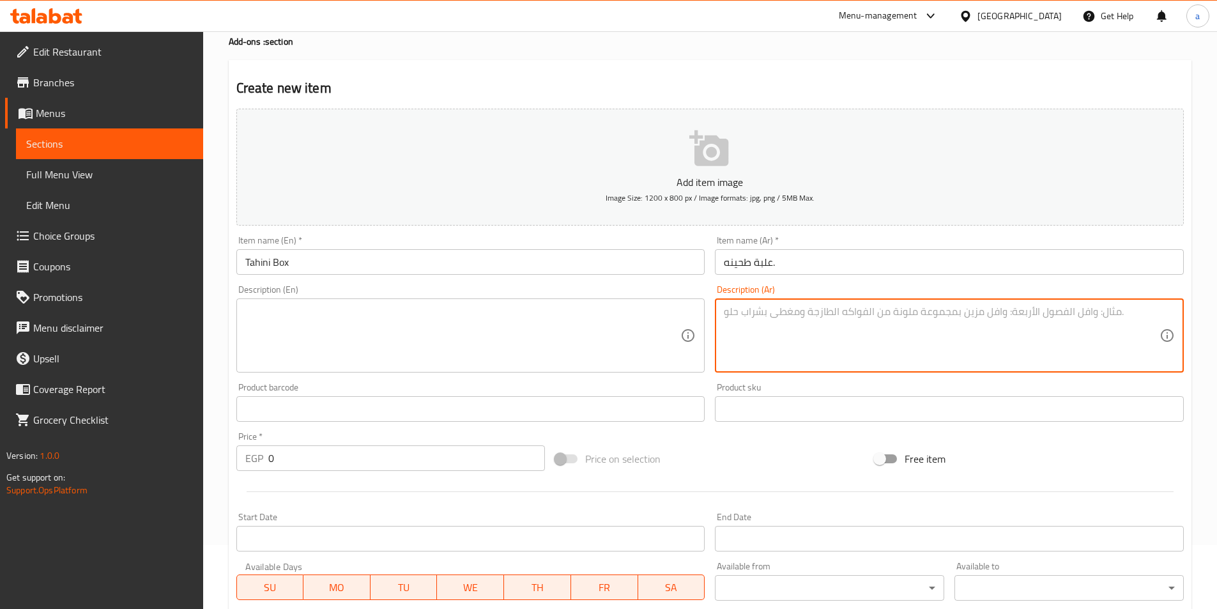
click at [782, 357] on textarea at bounding box center [942, 335] width 436 height 61
paste textarea "علبة طحينه صلصة طحينة مصنوعة من السمسم المحمص تقدم كمقبلات مع الأطباق الرئيسية"
type textarea "علبة طحينه صلصة طحينة مصنوعة من السمسم المحمص تقدم كمقبلات مع الأطباق الرئيسية"
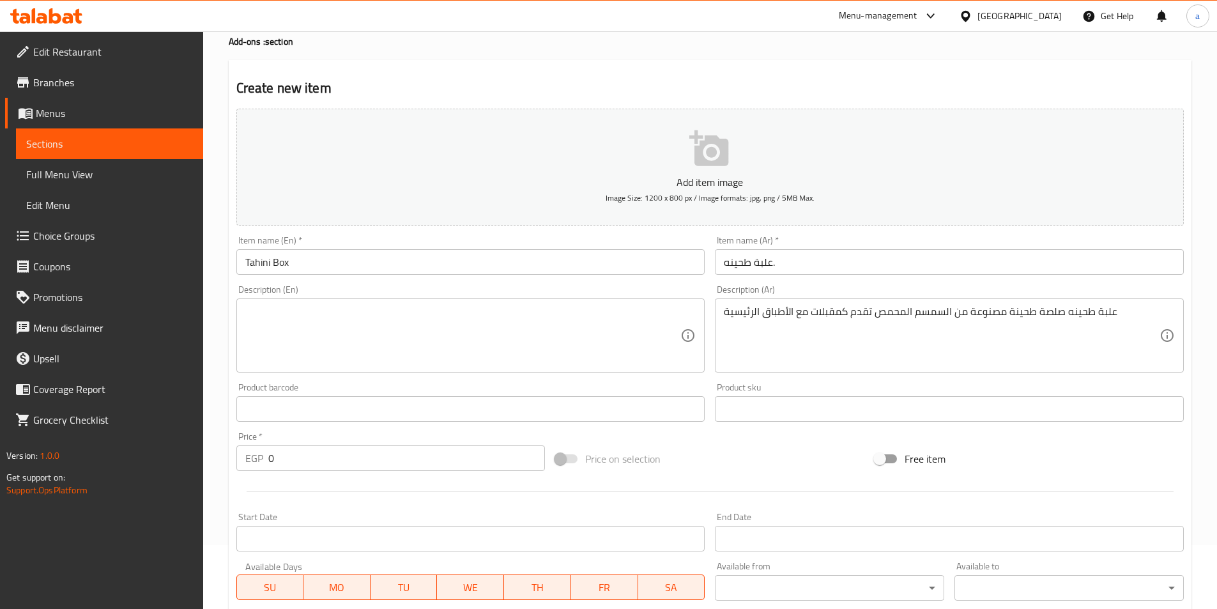
click at [291, 353] on textarea at bounding box center [463, 335] width 436 height 61
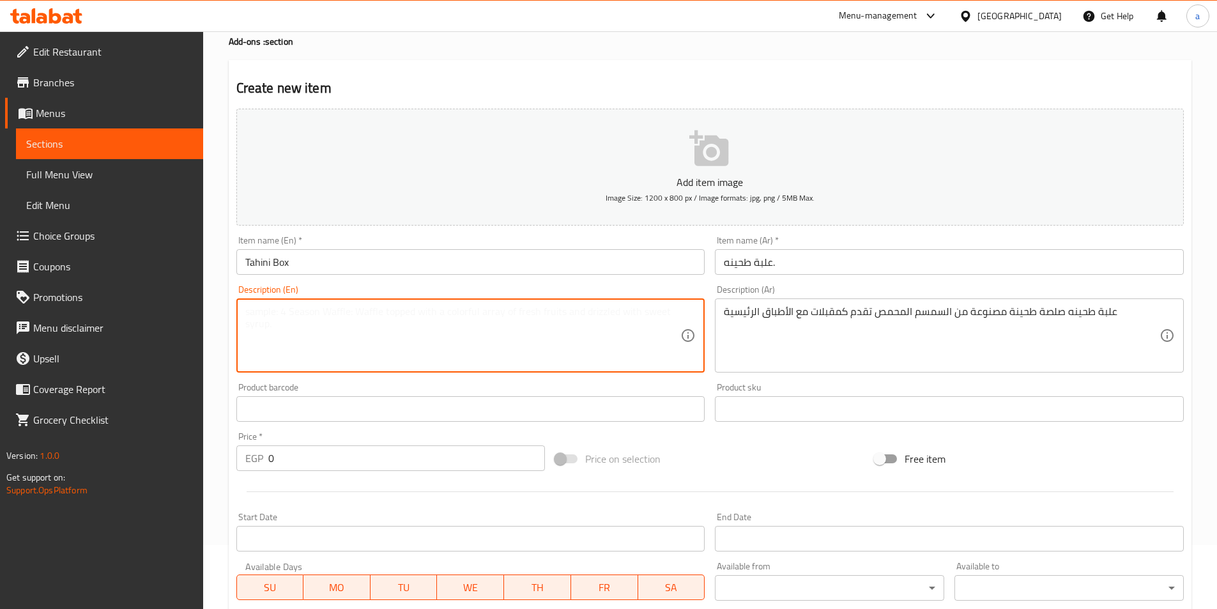
paste textarea "Tahini Box Tahini sauce made from toasted sesame seeds is served as an appetize…"
click at [476, 314] on textarea "Tahini Box Tahini sauce made from toasted sesame seeds is served as an appetize…" at bounding box center [463, 335] width 436 height 61
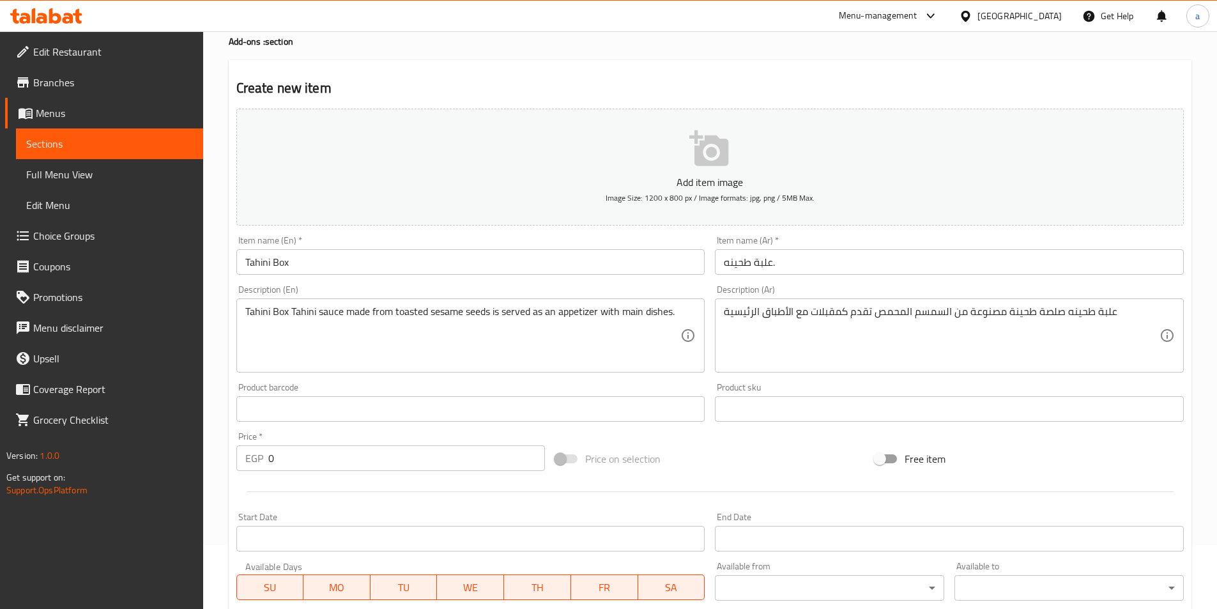
click at [483, 316] on textarea "Tahini Box Tahini sauce made from toasted sesame seeds is served as an appetize…" at bounding box center [463, 335] width 436 height 61
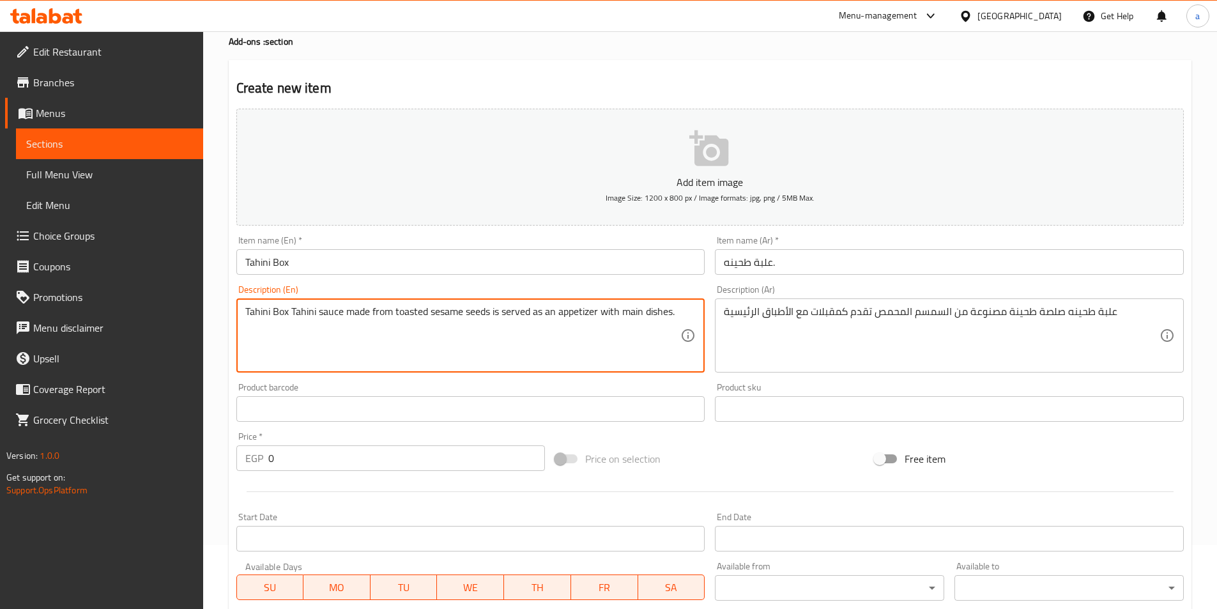
click at [483, 316] on textarea "Tahini Box Tahini sauce made from toasted sesame seeds is served as an appetize…" at bounding box center [463, 335] width 436 height 61
click at [408, 316] on textarea "Tahini Box Tahini sauce made from toasted sesame is served as an appetizer with…" at bounding box center [463, 335] width 436 height 61
type textarea "Tahini Box Tahini sauce made from toasted sesame is served as an appetizer with…"
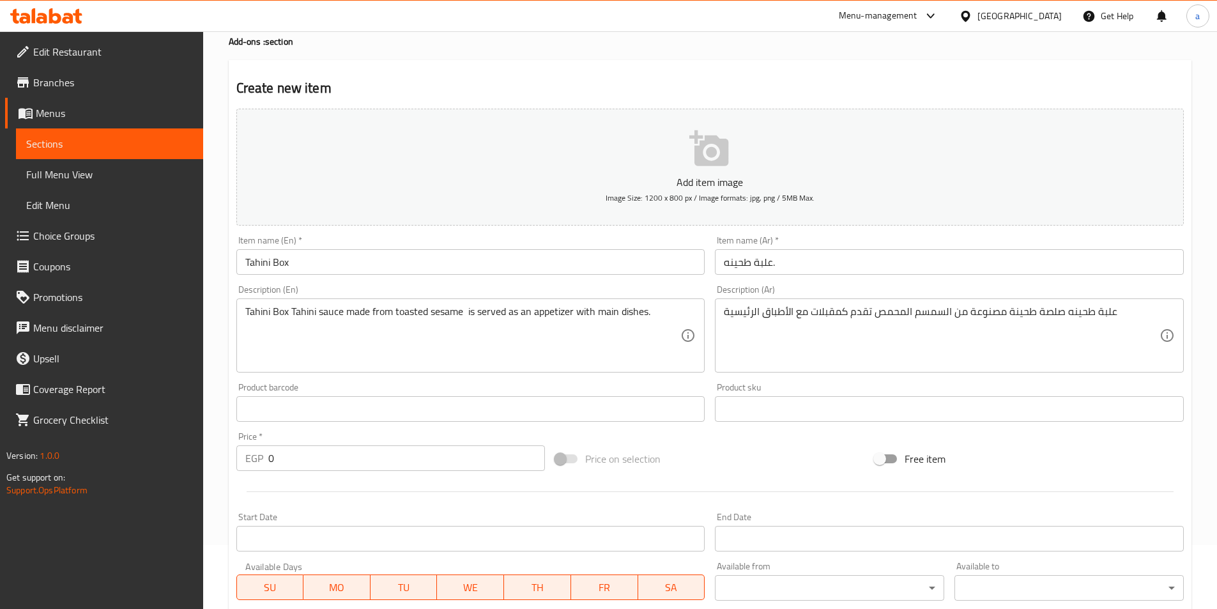
click at [480, 349] on textarea "Tahini Box Tahini sauce made from toasted sesame is served as an appetizer with…" at bounding box center [463, 335] width 436 height 61
click at [349, 462] on input "0" at bounding box center [406, 458] width 277 height 26
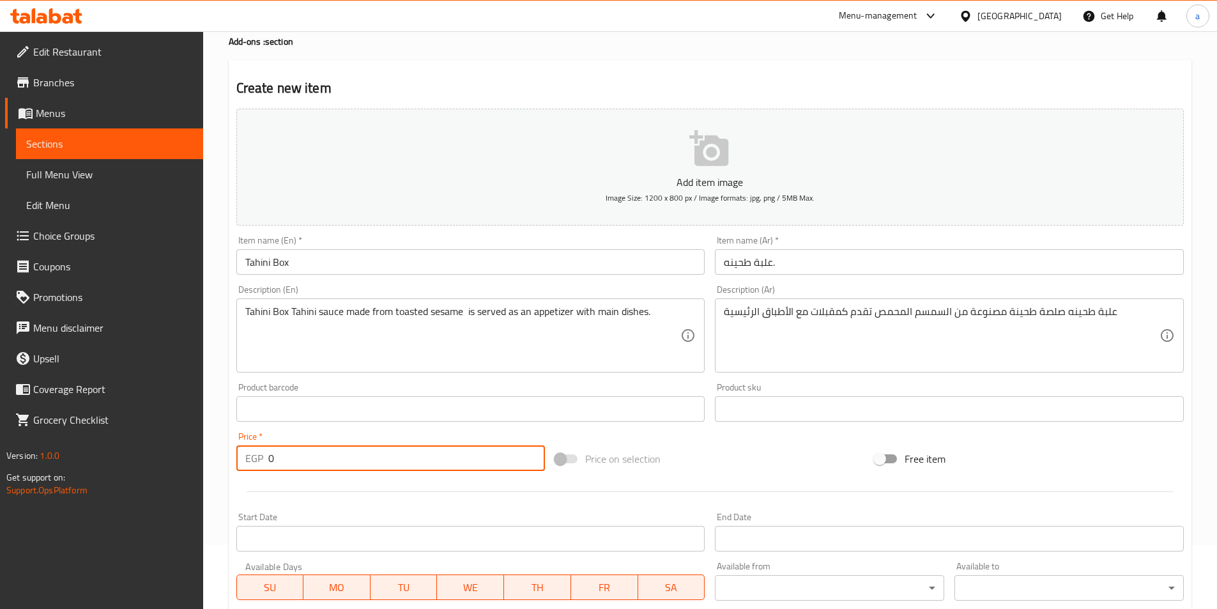
click at [349, 462] on input "0" at bounding box center [406, 458] width 277 height 26
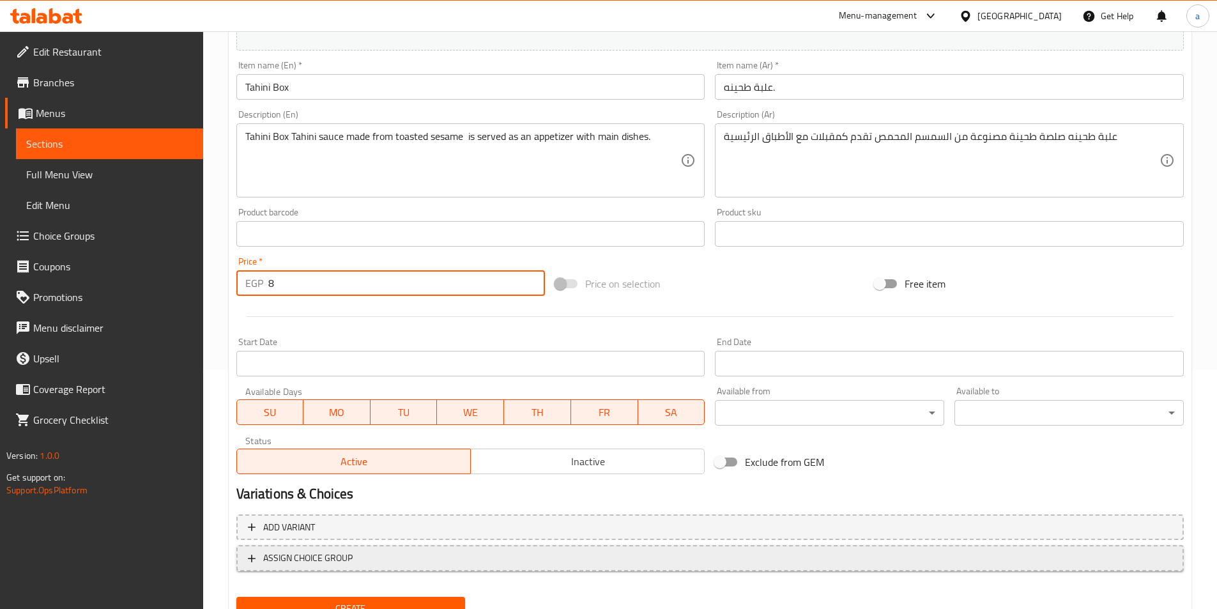
scroll to position [294, 0]
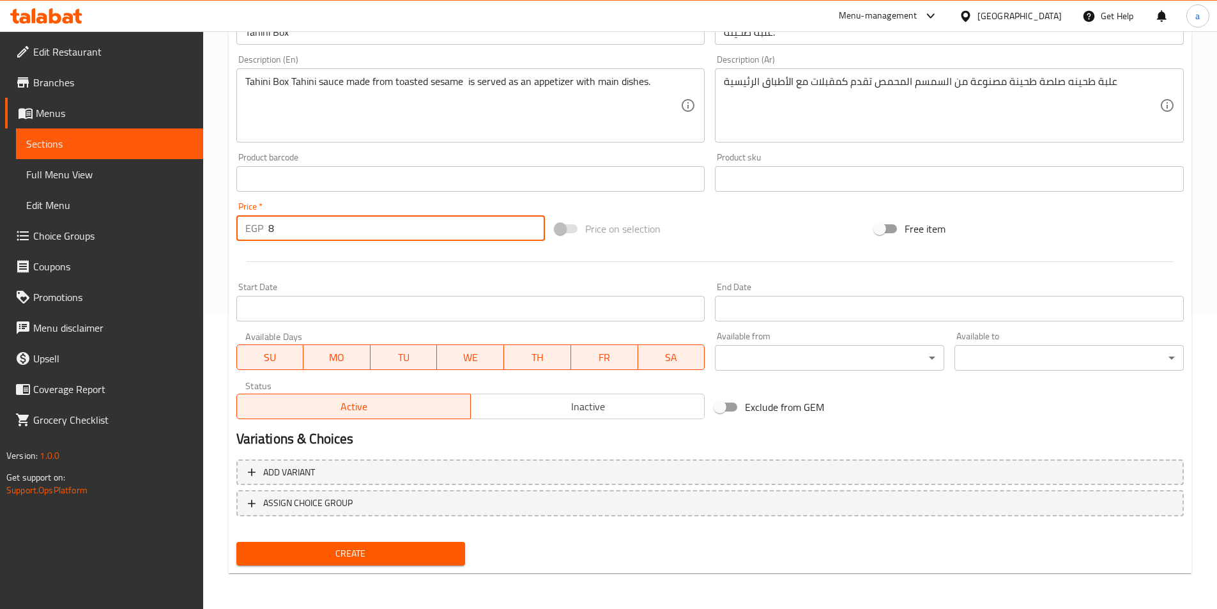
type input "8"
click at [326, 546] on span "Create" at bounding box center [351, 554] width 209 height 16
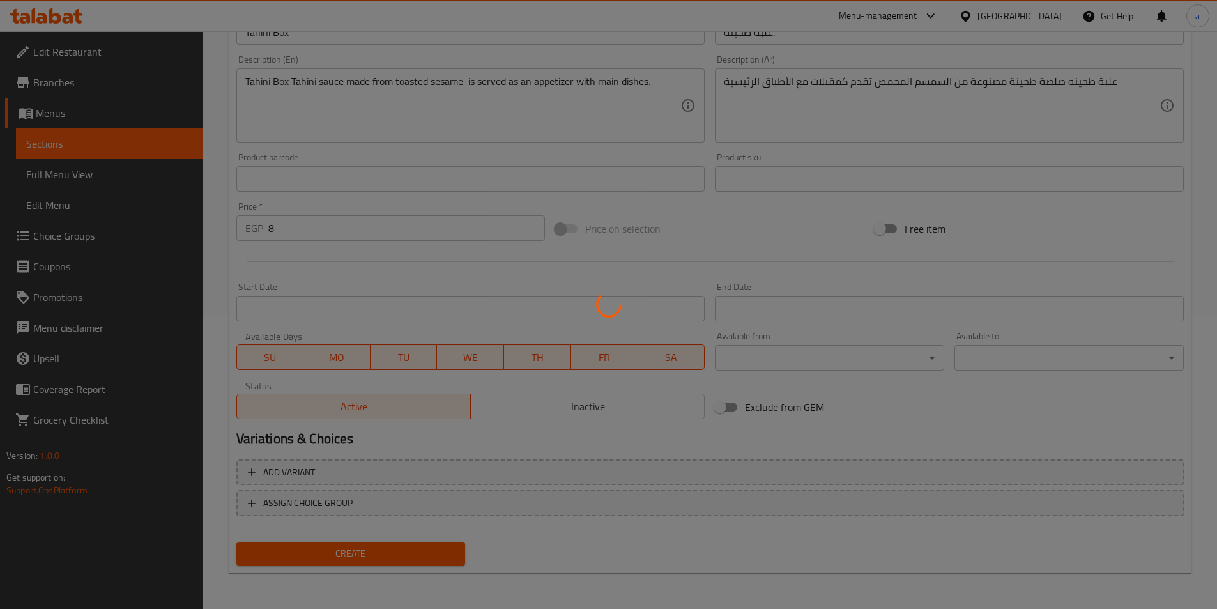
type input "0"
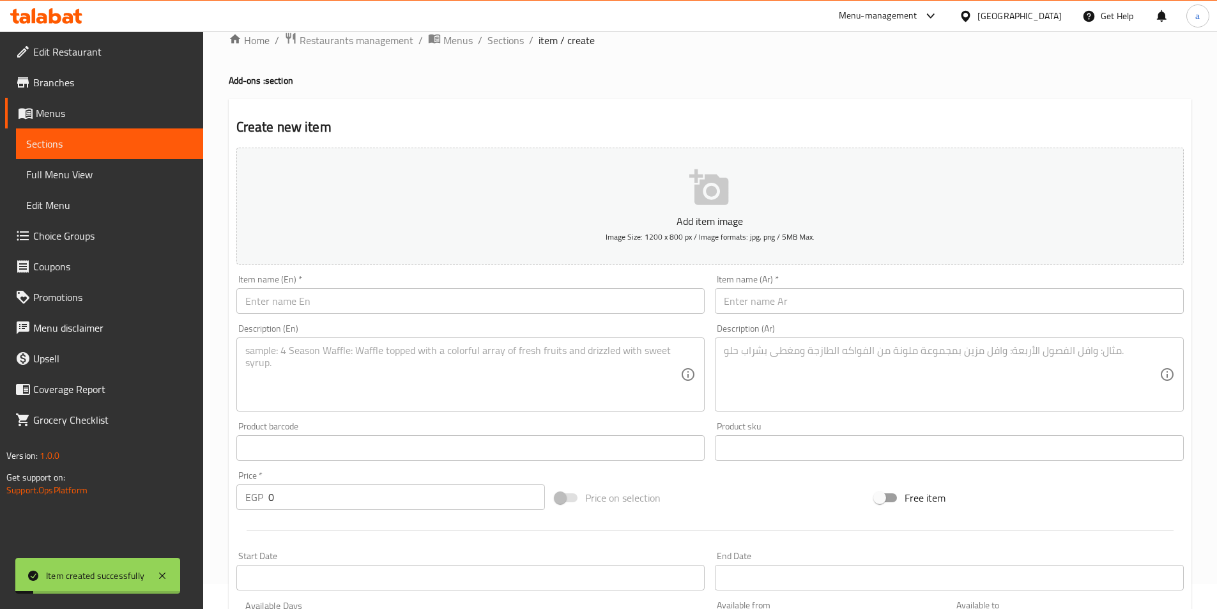
scroll to position [0, 0]
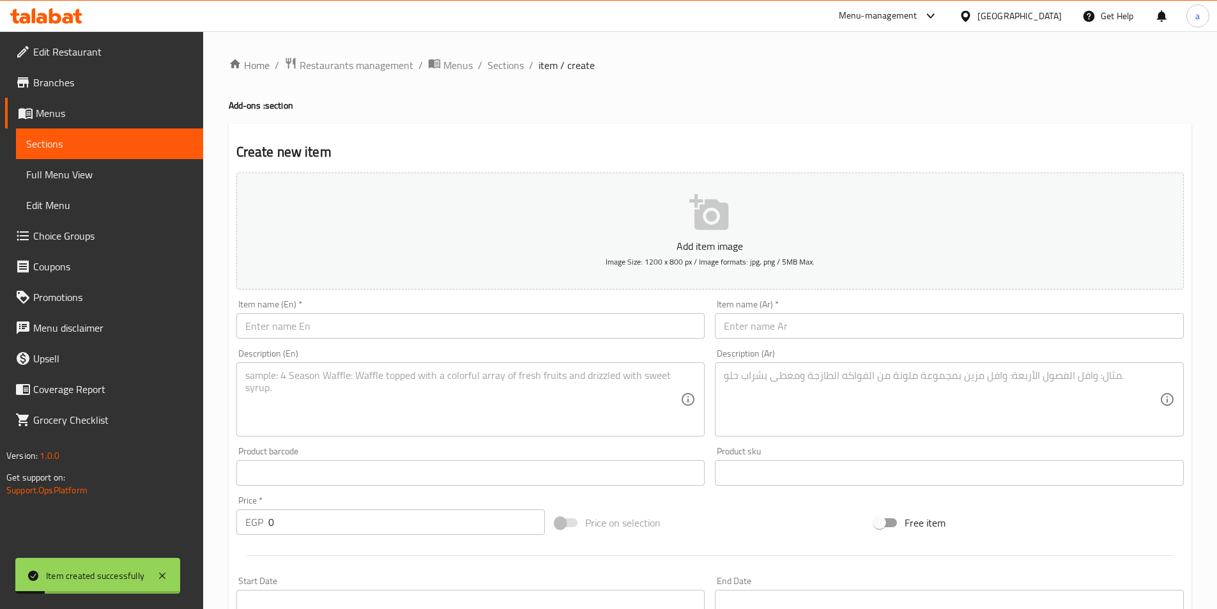
click at [128, 133] on link "Sections" at bounding box center [109, 143] width 187 height 31
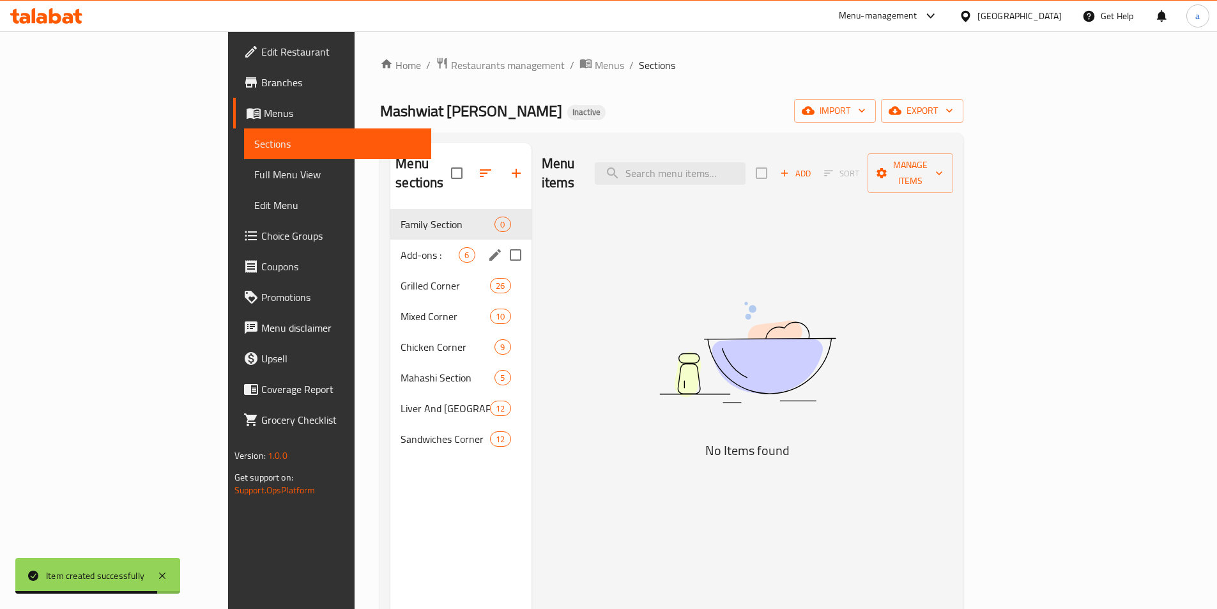
drag, startPoint x: 325, startPoint y: 245, endPoint x: 344, endPoint y: 236, distance: 21.2
click at [390, 245] on div "Add-ons : 6" at bounding box center [460, 255] width 141 height 31
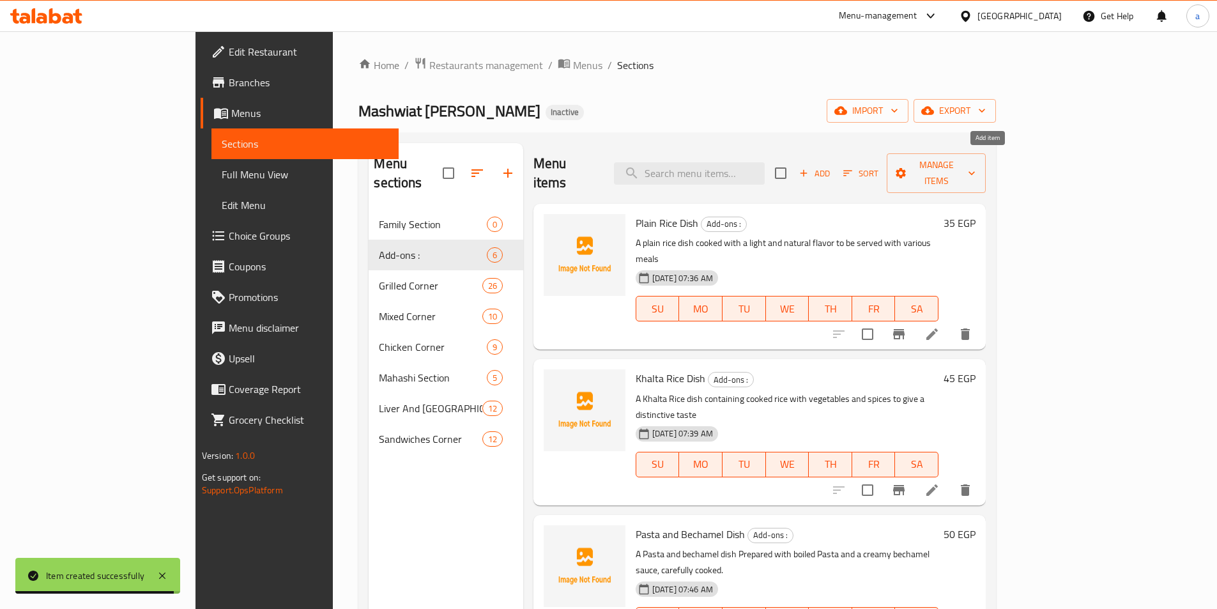
click at [832, 168] on span "Add" at bounding box center [815, 173] width 35 height 15
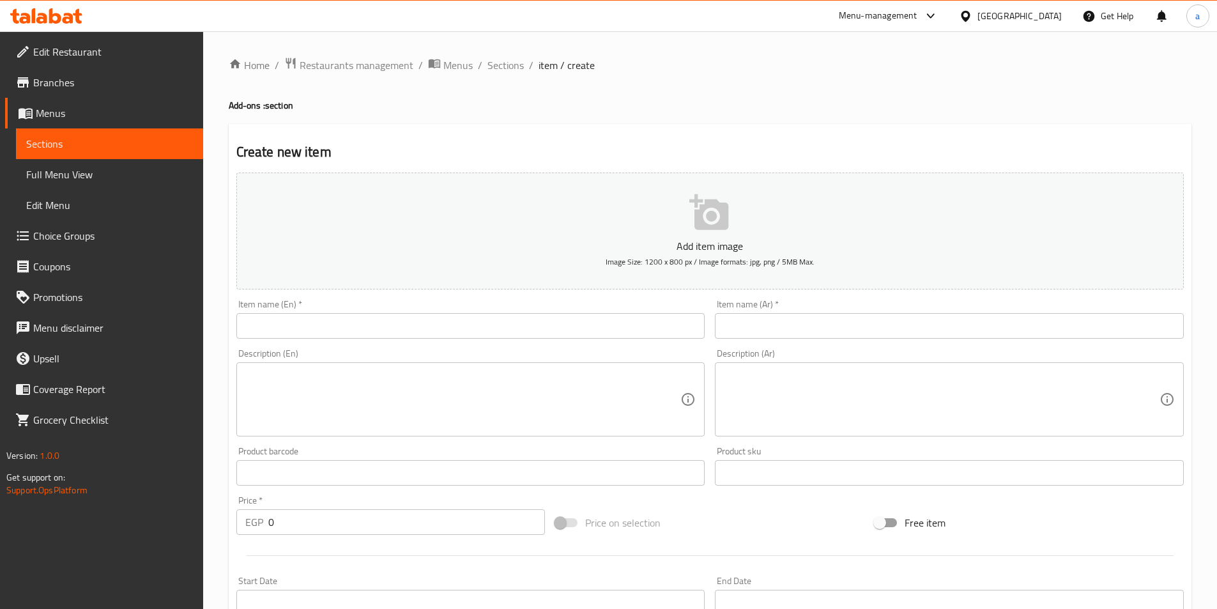
click at [755, 326] on input "text" at bounding box center [949, 326] width 469 height 26
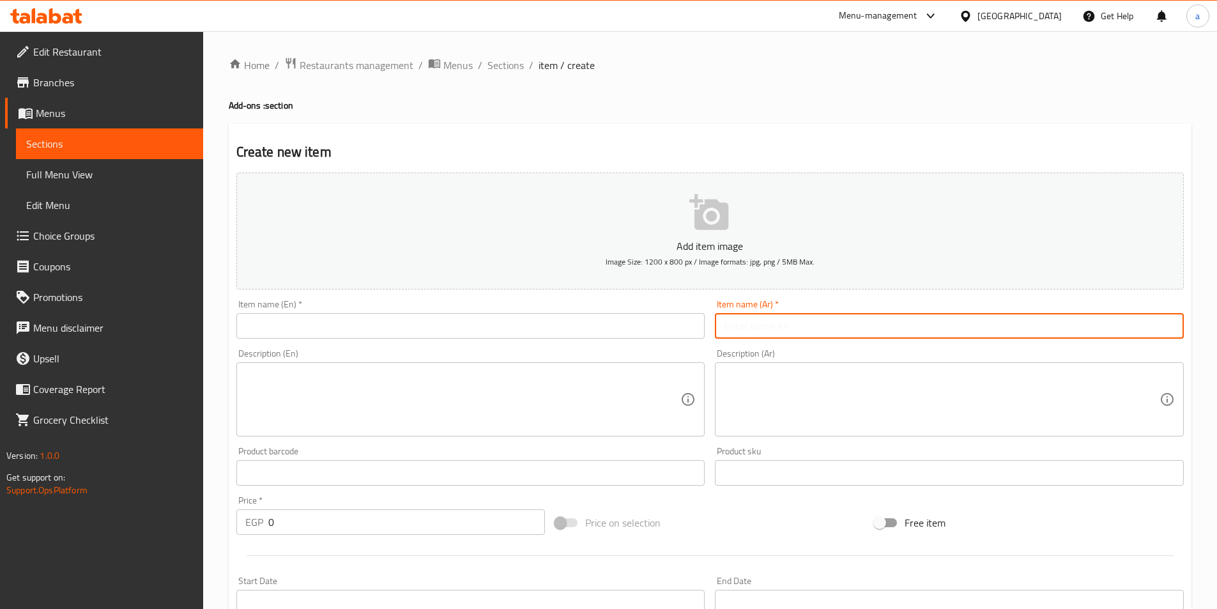
paste input "طبق بتنجان مخلل"
click at [833, 334] on input "طبق بتنجان مخلل" at bounding box center [949, 326] width 469 height 26
type input "طبق بتنجان مخلل"
click at [352, 330] on input "text" at bounding box center [470, 326] width 469 height 26
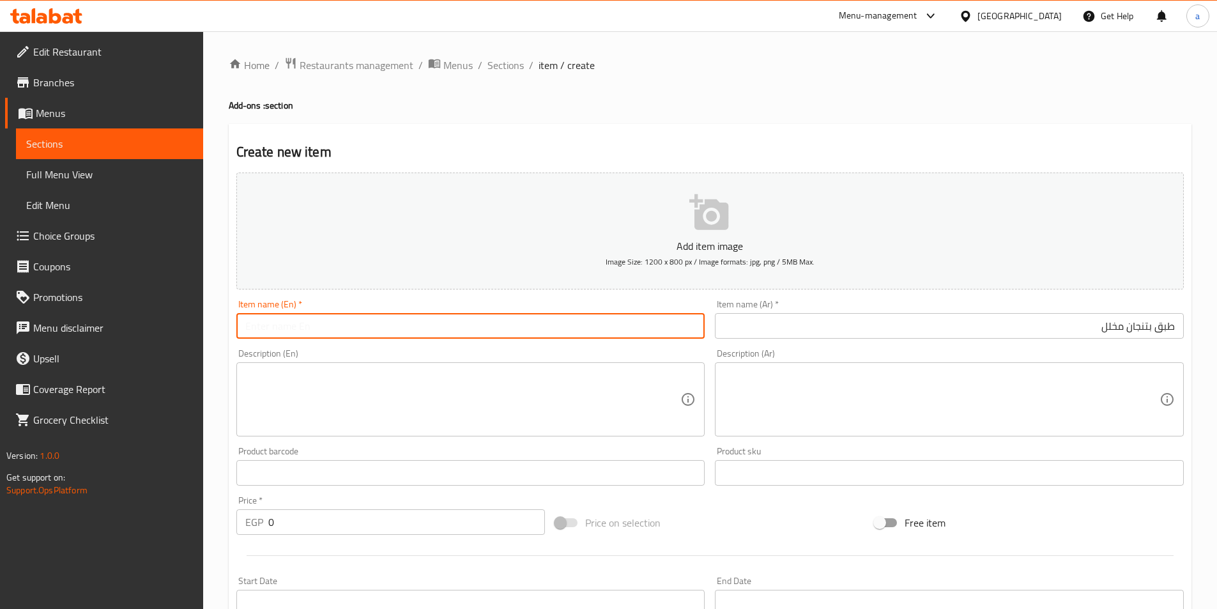
paste input "Pickles"
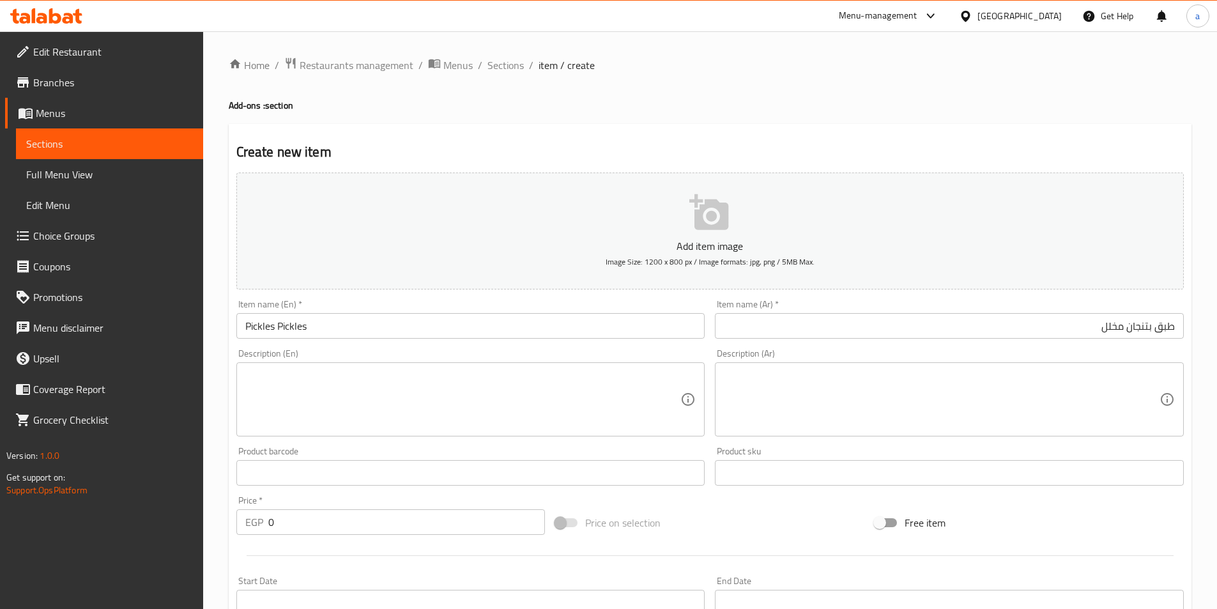
click at [339, 326] on input "Pickles Pickles" at bounding box center [470, 326] width 469 height 26
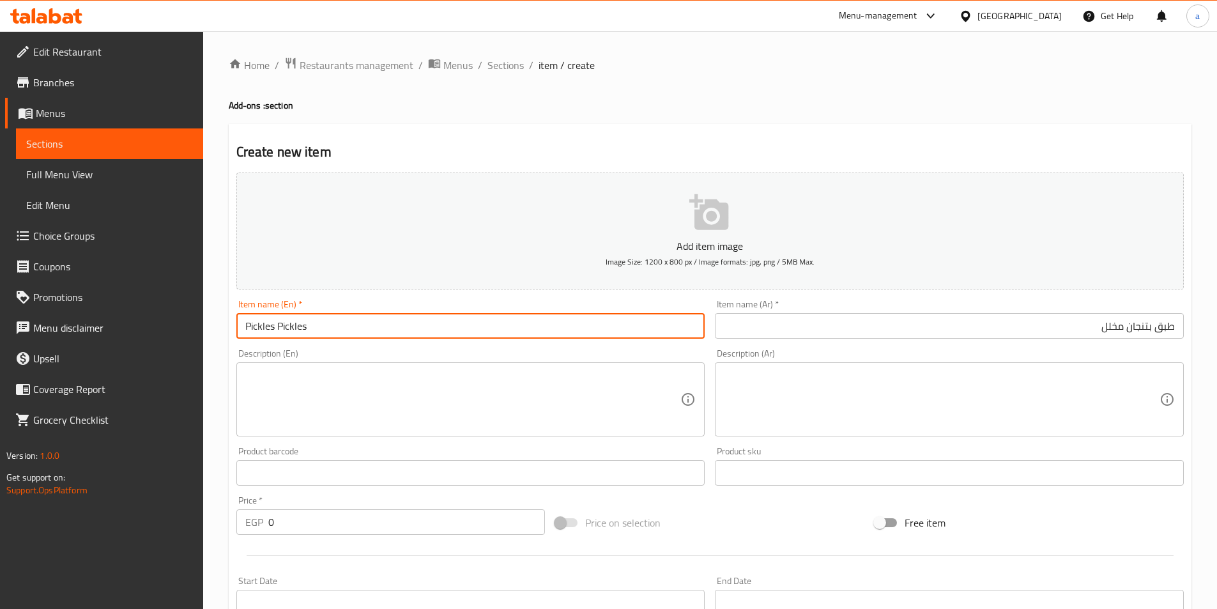
drag, startPoint x: 277, startPoint y: 325, endPoint x: 315, endPoint y: 325, distance: 37.7
click at [315, 325] on input "Pickles Pickles" at bounding box center [470, 326] width 469 height 26
paste input "Eggplant"
type input "Pickles Eggplant Dish"
click at [356, 346] on div "Description (En) Description (En)" at bounding box center [470, 393] width 479 height 98
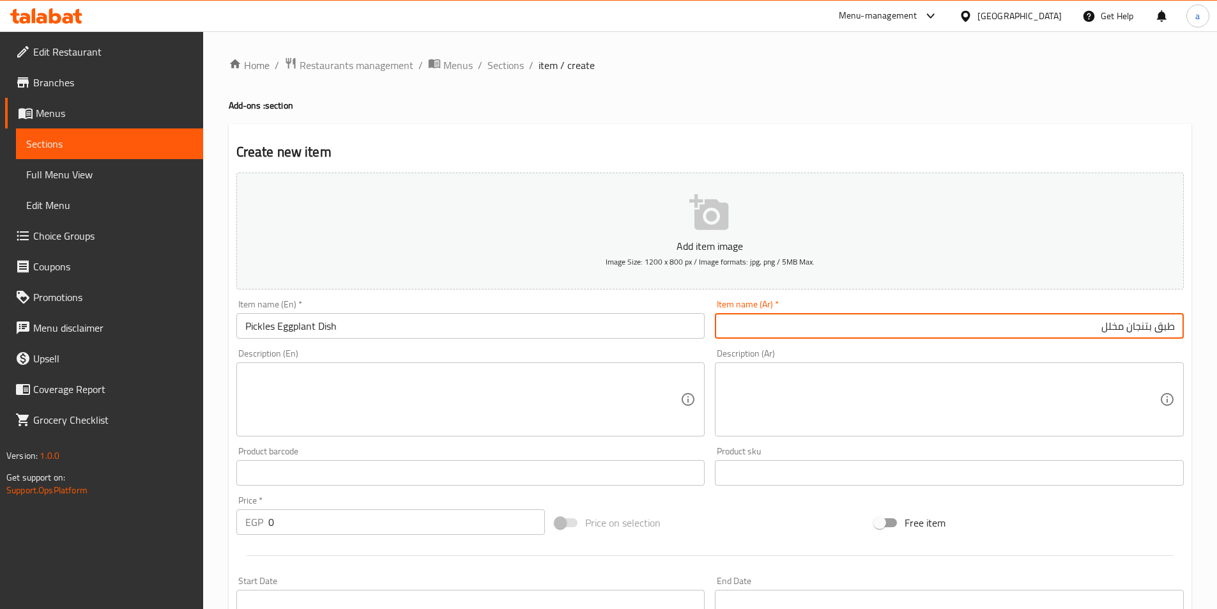
click at [1113, 330] on input "طبق بتنجان مخلل" at bounding box center [949, 326] width 469 height 26
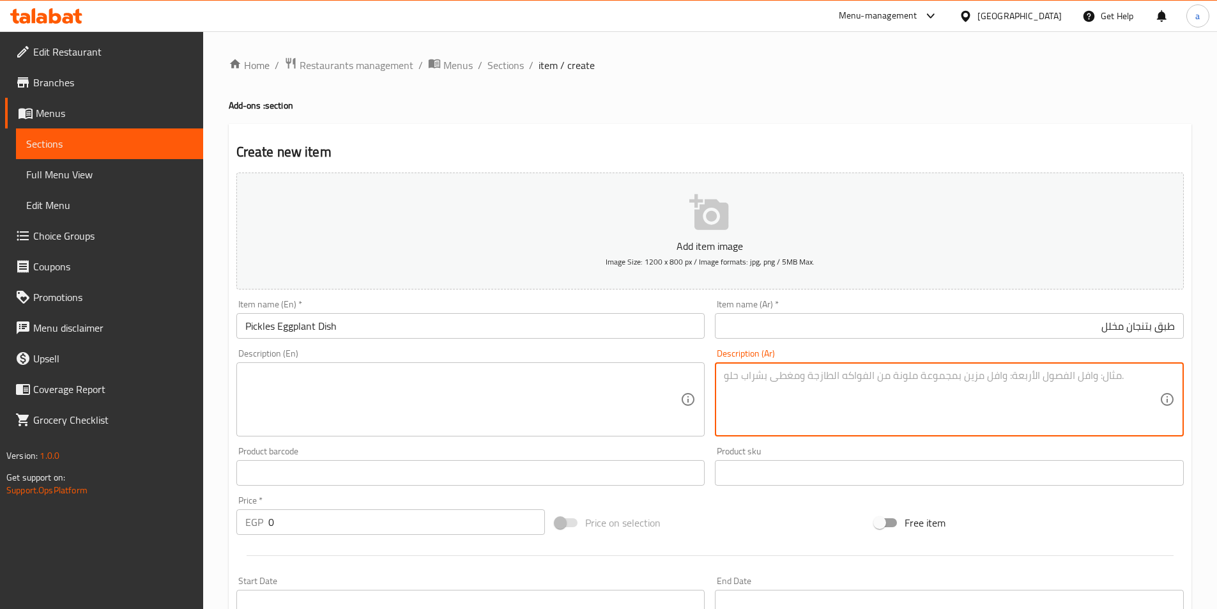
click at [946, 383] on textarea at bounding box center [942, 399] width 436 height 61
paste textarea "طبق بتنجان مخلل محضر من باذنجان مخلل متبل يقدم كطبق جانبي حامض ومنعش"
type textarea "طبق بتنجان مخلل محضر من باذنجان مخلل متبل يقدم كطبق جانبي حامض ومنعش"
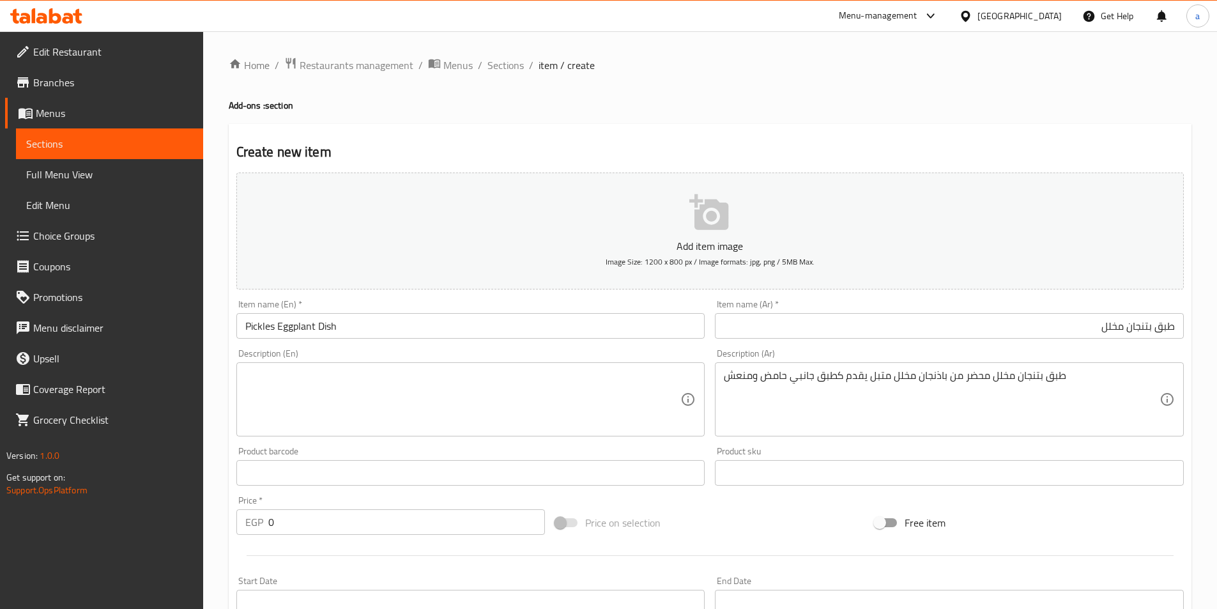
click at [329, 389] on textarea at bounding box center [463, 399] width 436 height 61
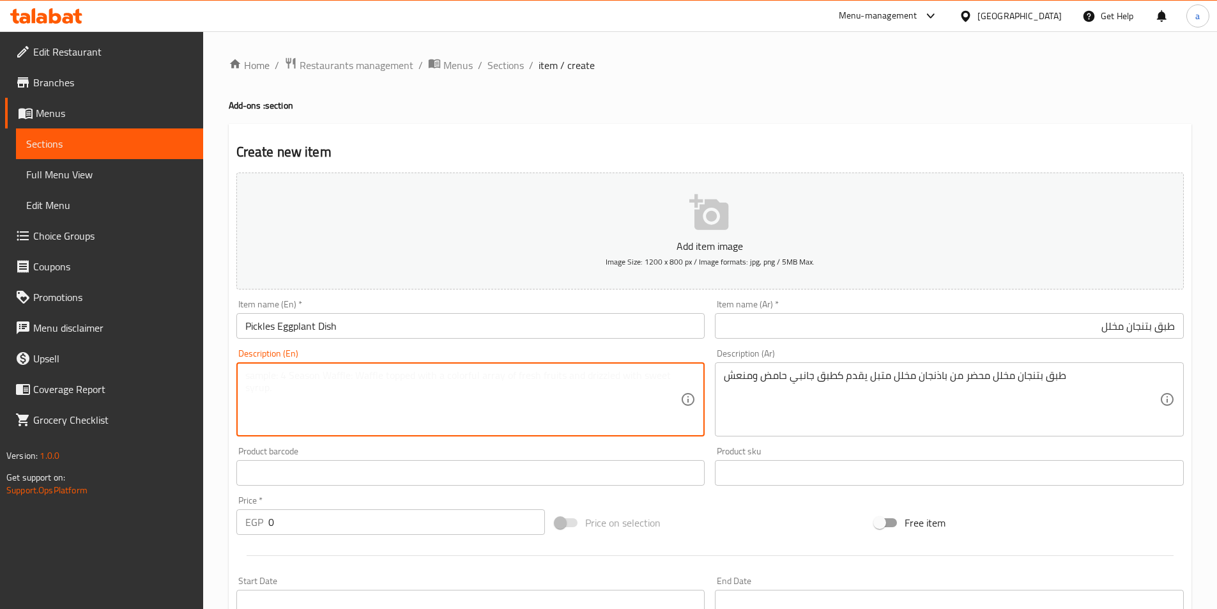
paste textarea "Pickled eggplant is a dish made with marinated pickled eggplant served as a sou…"
click at [328, 380] on textarea "Pickled eggplant is a dish made with marinated pickled eggplant served as a sou…" at bounding box center [463, 399] width 436 height 61
click at [332, 378] on textarea "Pickled eggplant is a dish made with marinated pickled eggplant served as a sou…" at bounding box center [463, 399] width 436 height 61
click at [974, 378] on textarea "طبق بتنجان مخلل محضر من باذنجان مخلل متبل يقدم كطبق جانبي حامض ومنعش" at bounding box center [942, 399] width 436 height 61
click at [350, 376] on textarea "Pickled eggplant dish made with marinated pickled eggplant served as a sour and…" at bounding box center [463, 399] width 436 height 61
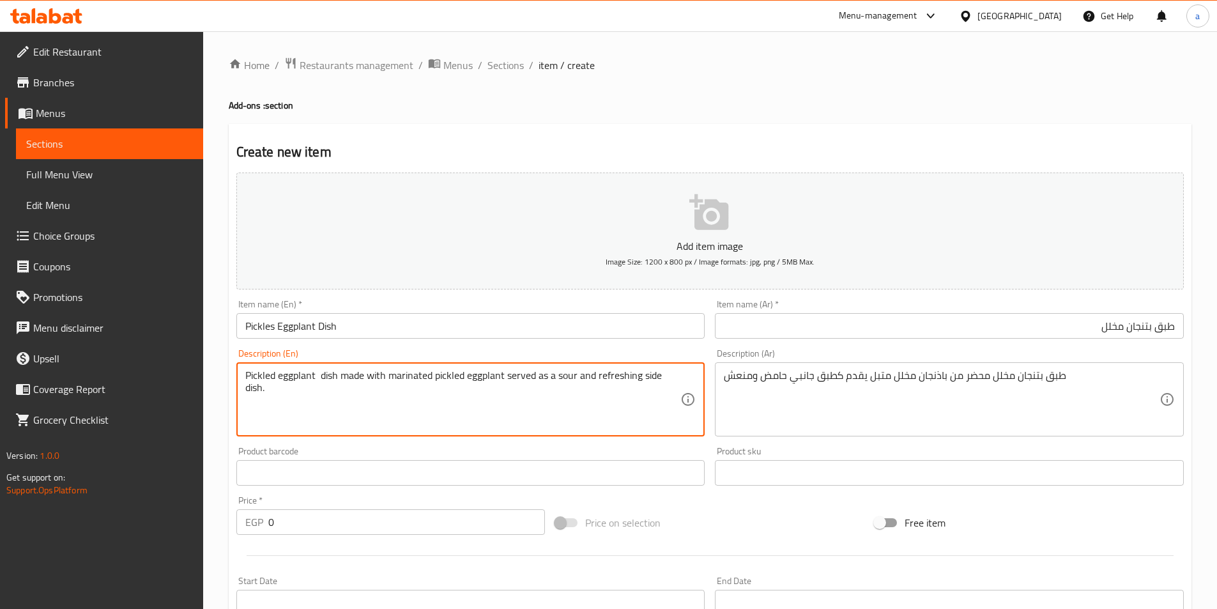
paste textarea "Prepared"
click at [393, 375] on textarea "Pickled eggplant dish Prepared with marinated pickled eggplant served as a sour…" at bounding box center [463, 399] width 436 height 61
type textarea "Pickled eggplant dish Prepared from marinated pickled eggplant served as a sour…"
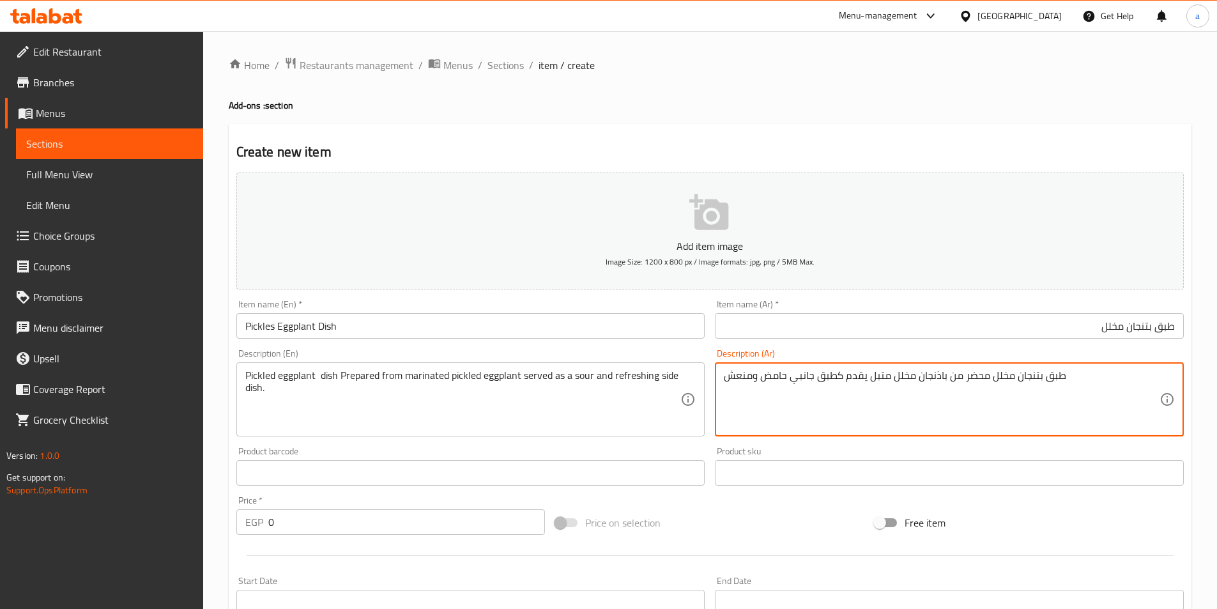
click at [771, 381] on textarea "طبق بتنجان مخلل محضر من باذنجان مخلل متبل يقدم كطبق جانبي حامض ومنعش" at bounding box center [942, 399] width 436 height 61
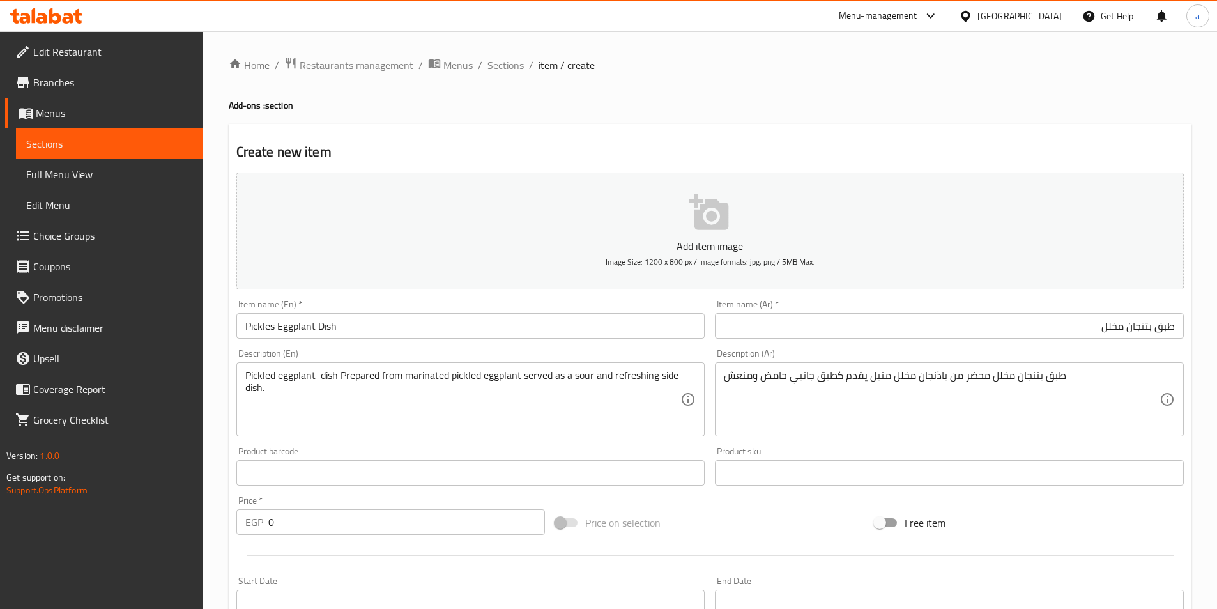
click at [329, 539] on div "Price   * EGP 0 Price *" at bounding box center [391, 515] width 320 height 49
click at [333, 536] on div "Price   * EGP 0 Price *" at bounding box center [391, 515] width 320 height 49
click at [335, 531] on input "0" at bounding box center [406, 522] width 277 height 26
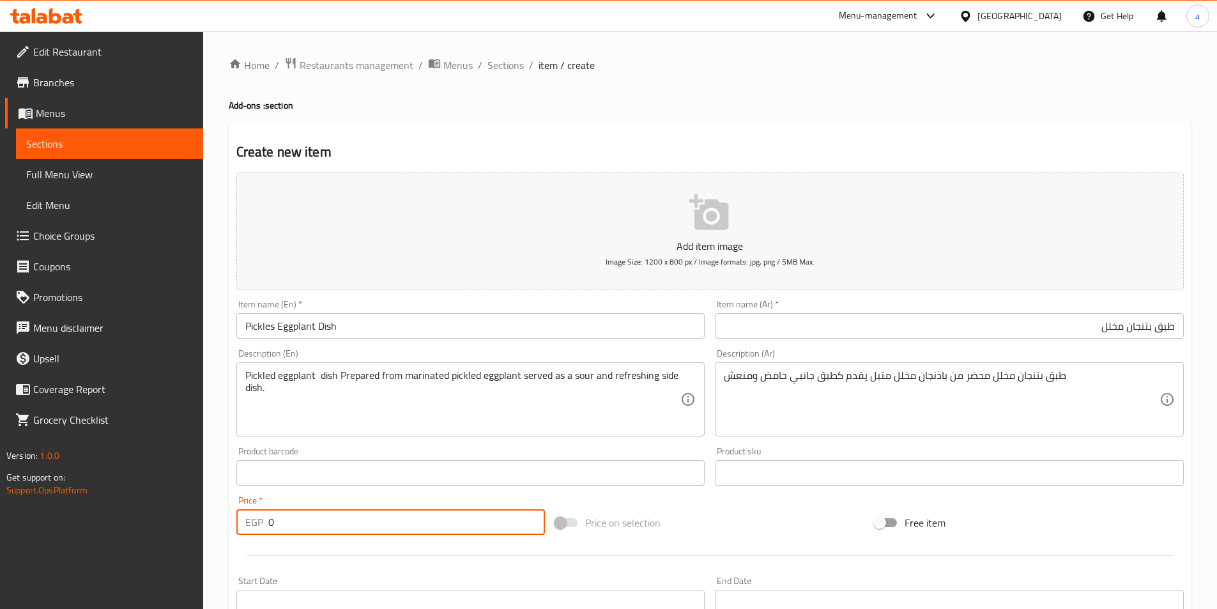
click at [335, 531] on input "0" at bounding box center [406, 522] width 277 height 26
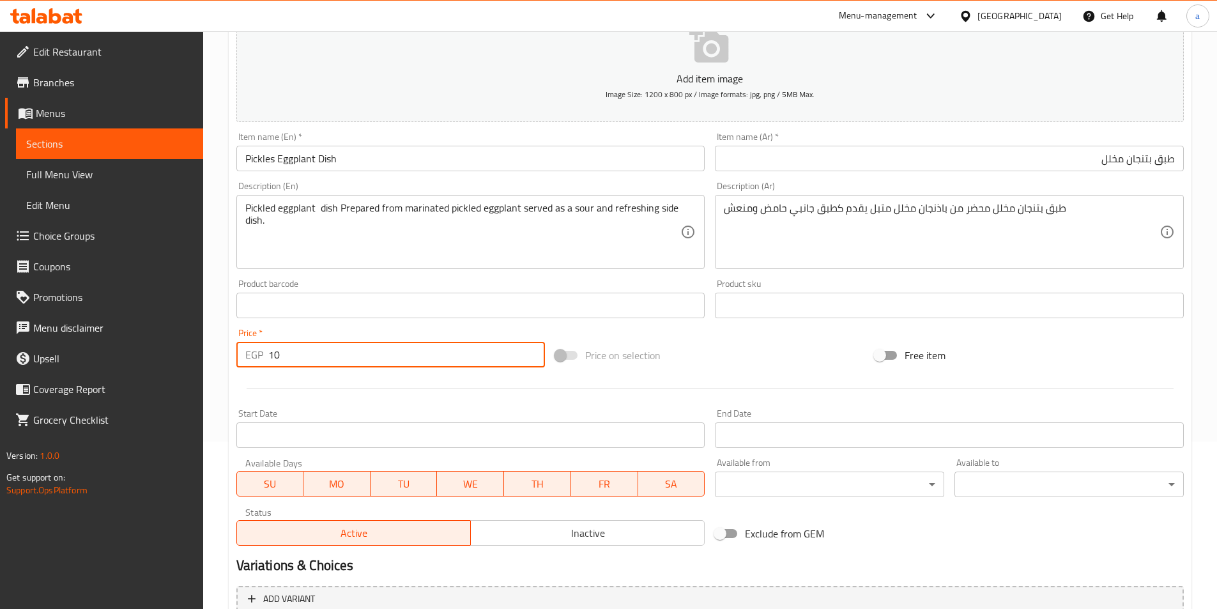
scroll to position [294, 0]
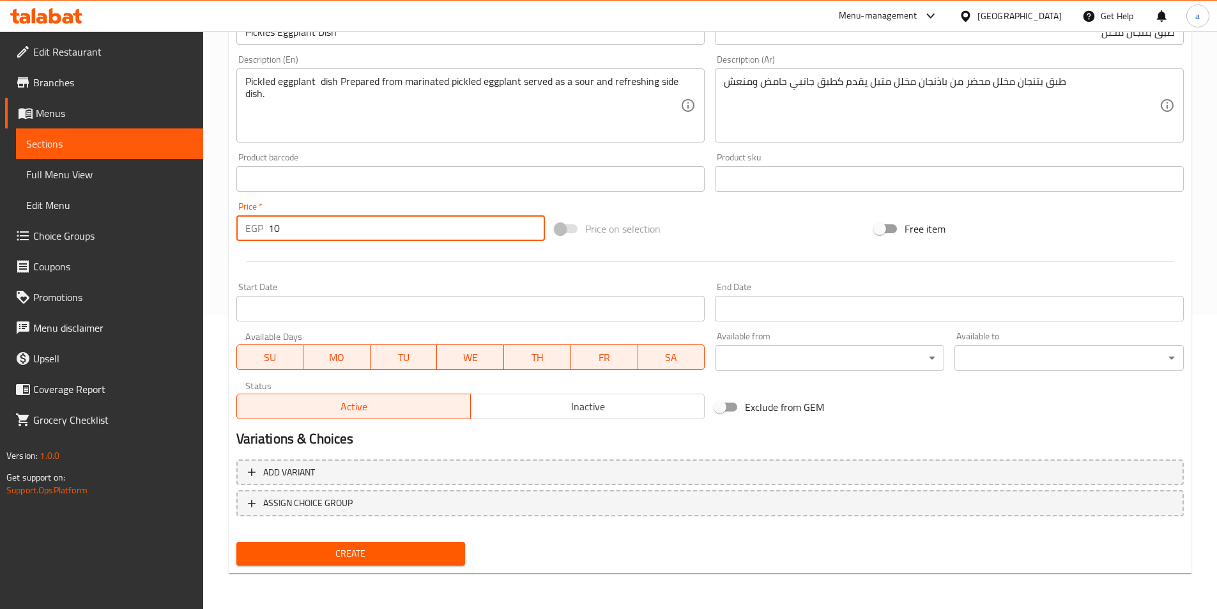
type input "10"
click at [318, 554] on span "Create" at bounding box center [351, 554] width 209 height 16
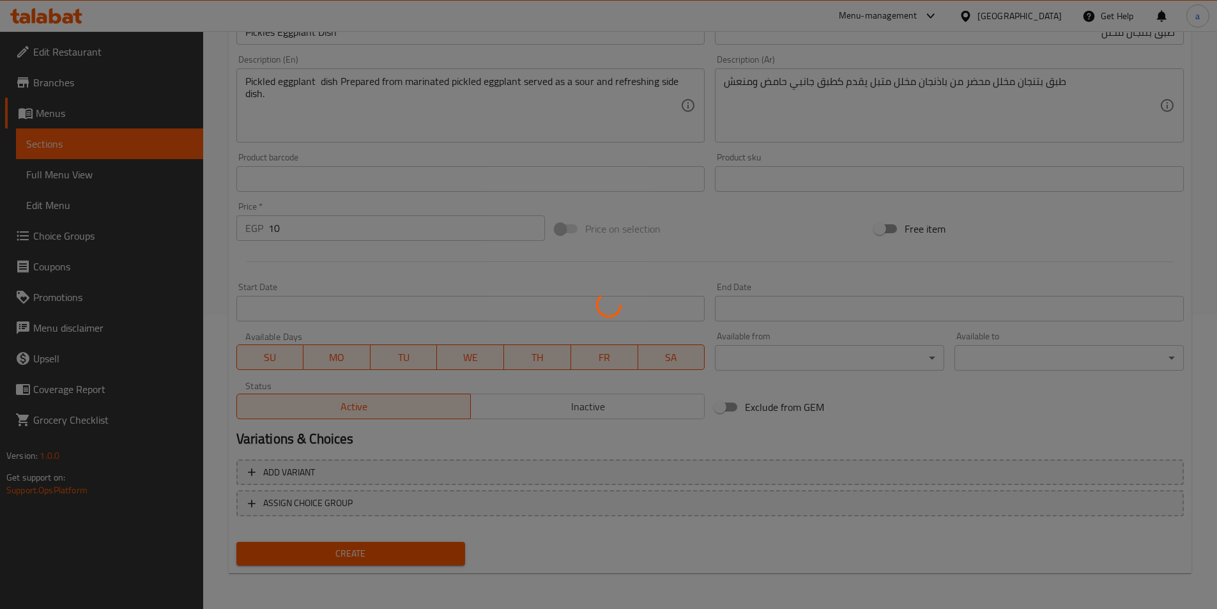
type input "0"
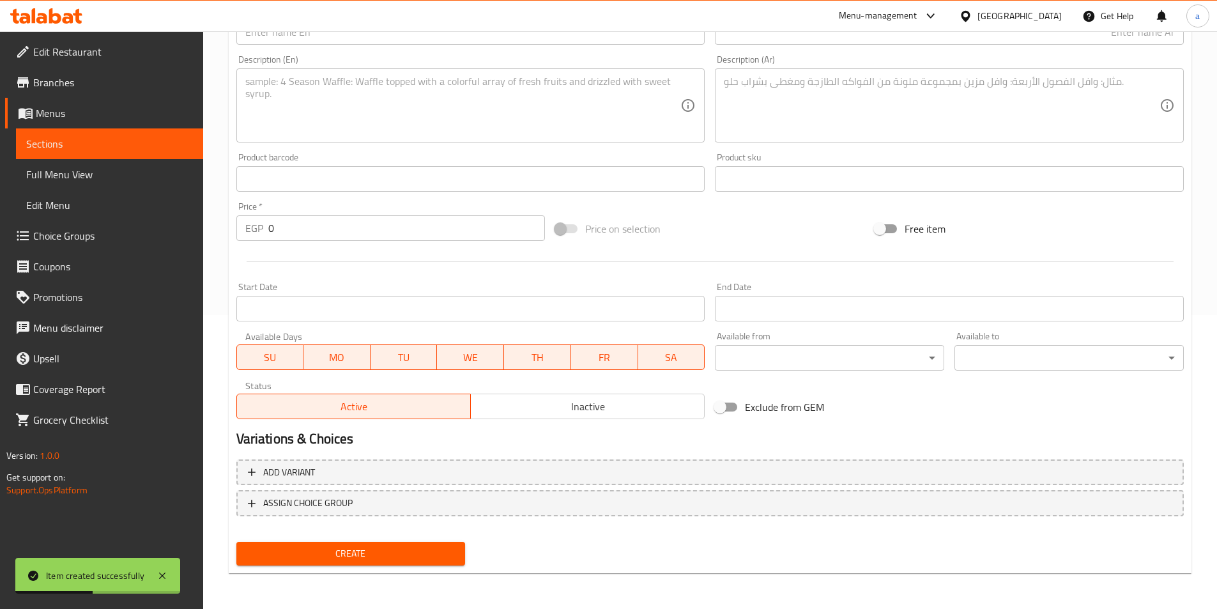
click at [124, 142] on span "Sections" at bounding box center [109, 143] width 167 height 15
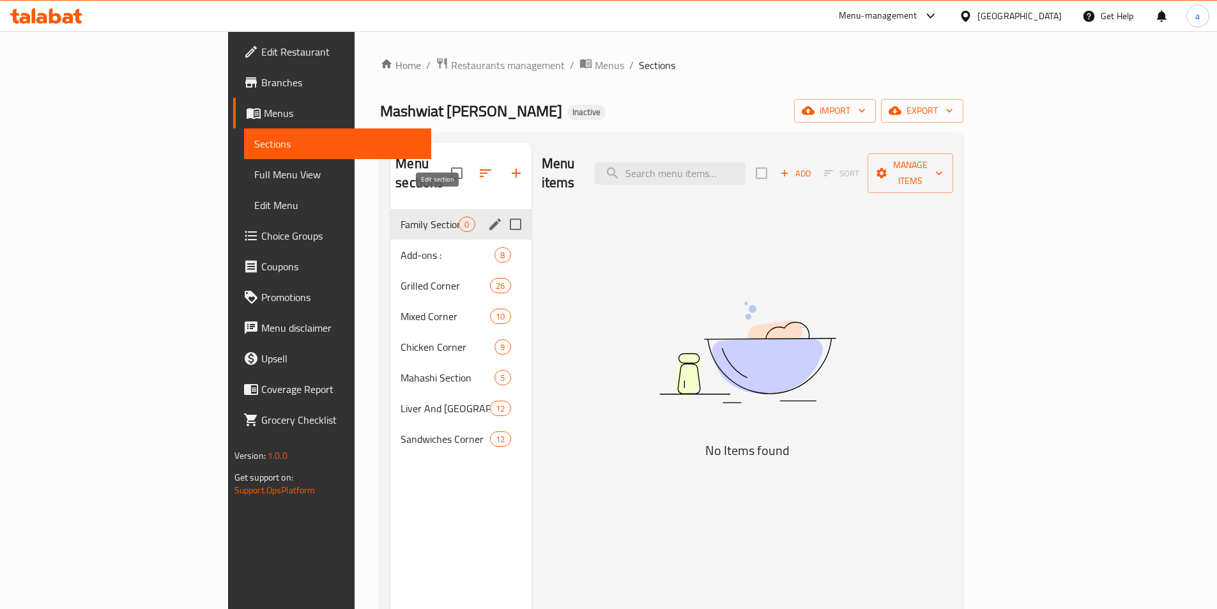
click at [488, 217] on icon "edit" at bounding box center [495, 224] width 15 height 15
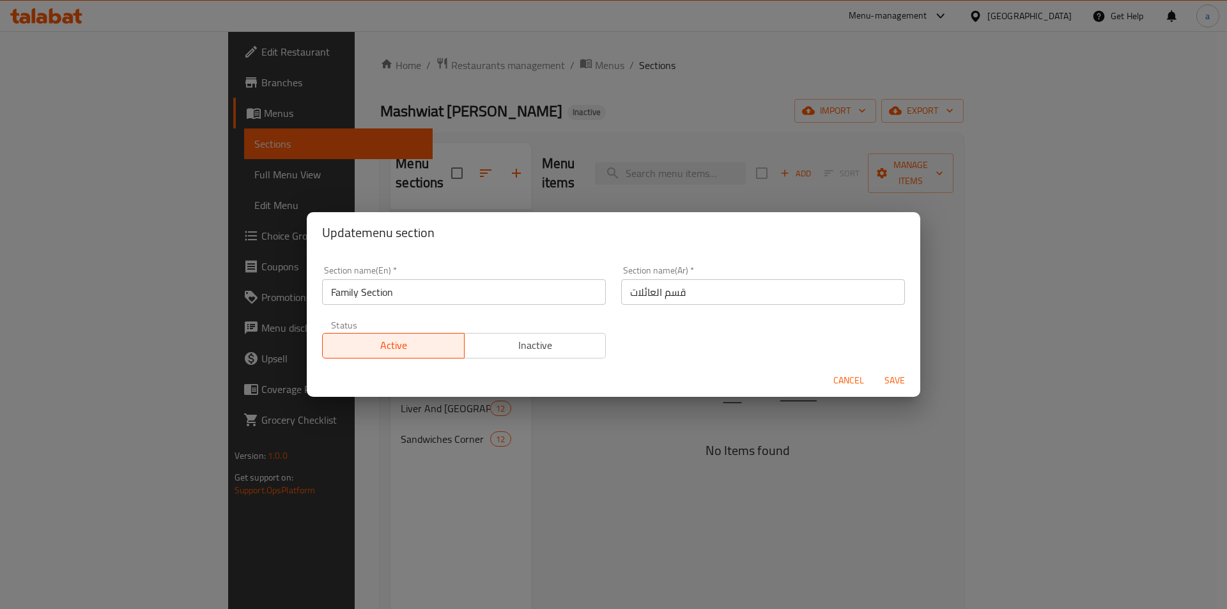
click at [861, 383] on span "Cancel" at bounding box center [848, 381] width 31 height 16
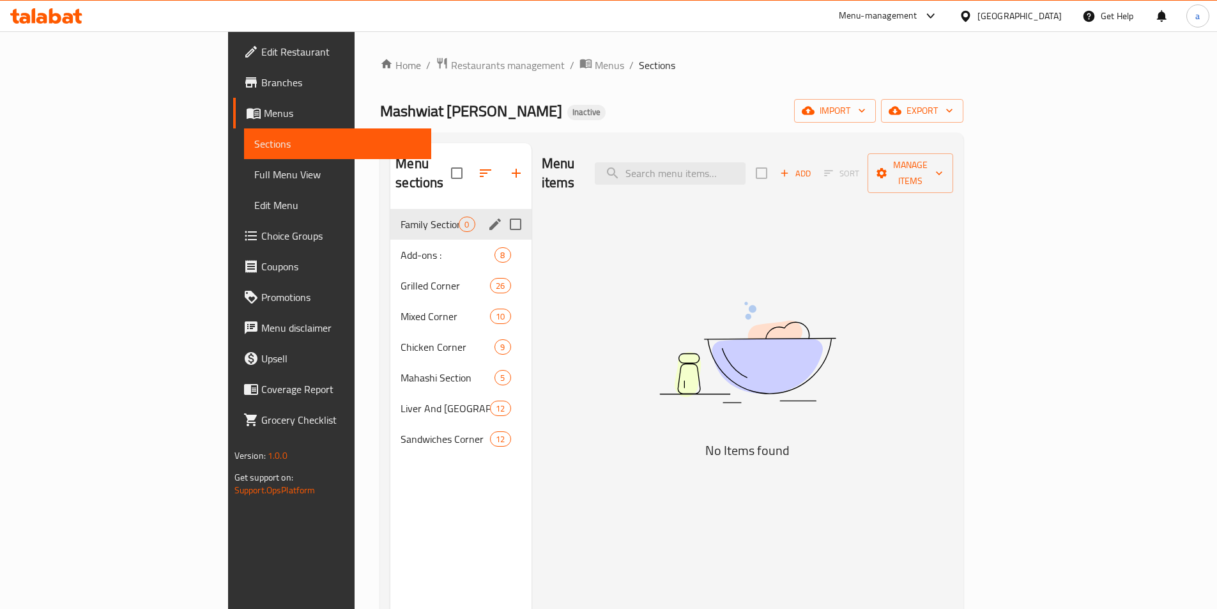
click at [502, 211] on input "Menu sections" at bounding box center [515, 224] width 27 height 27
click at [488, 217] on icon "edit" at bounding box center [495, 224] width 15 height 15
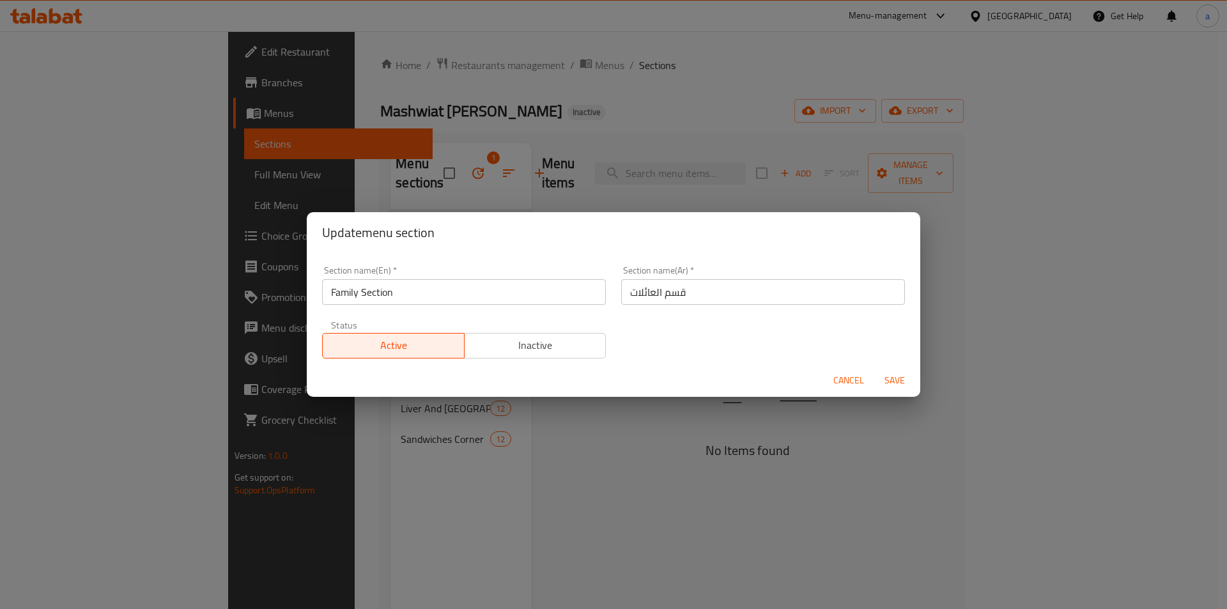
click at [516, 194] on div "Update menu section Section name(En)   * Family Section Section name(En) * Sect…" at bounding box center [613, 304] width 1227 height 609
click at [842, 378] on span "Cancel" at bounding box center [848, 381] width 31 height 16
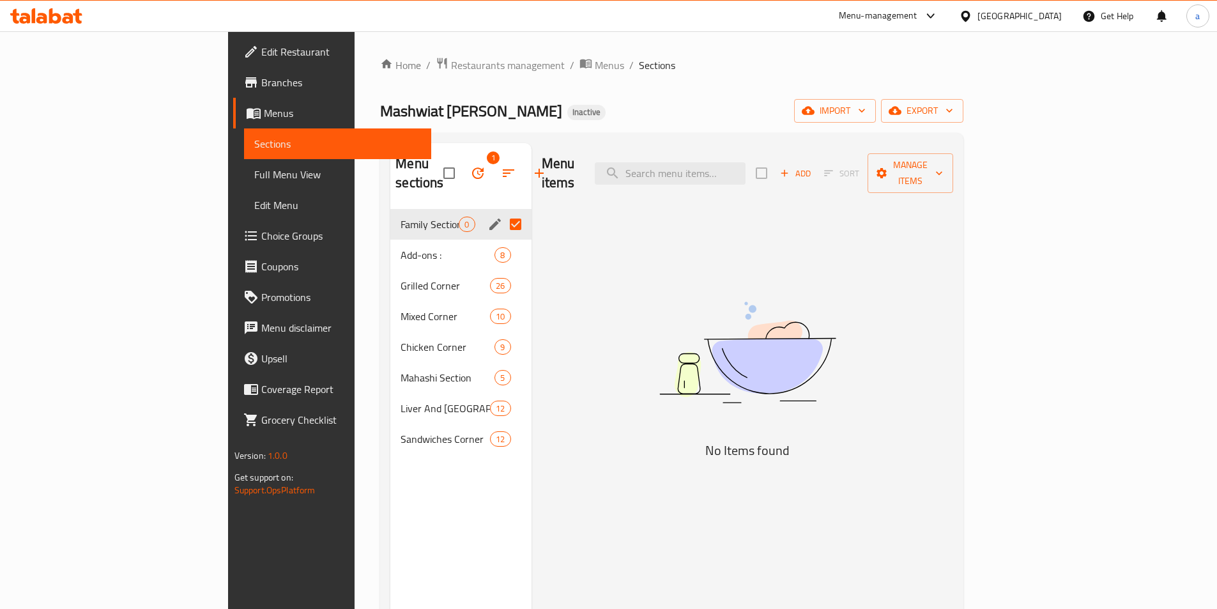
click at [502, 211] on input "Menu sections" at bounding box center [515, 224] width 27 height 27
checkbox input "false"
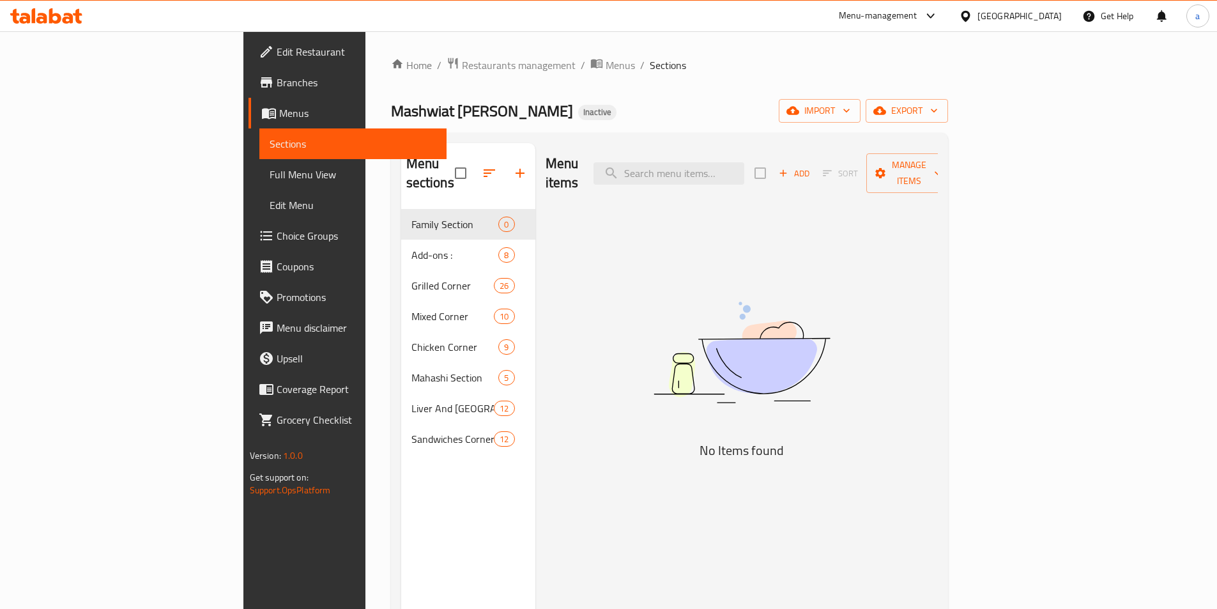
click at [536, 226] on div "Menu items Add Sort Manage items No Items found" at bounding box center [737, 447] width 403 height 609
click at [513, 168] on icon "button" at bounding box center [520, 173] width 15 height 15
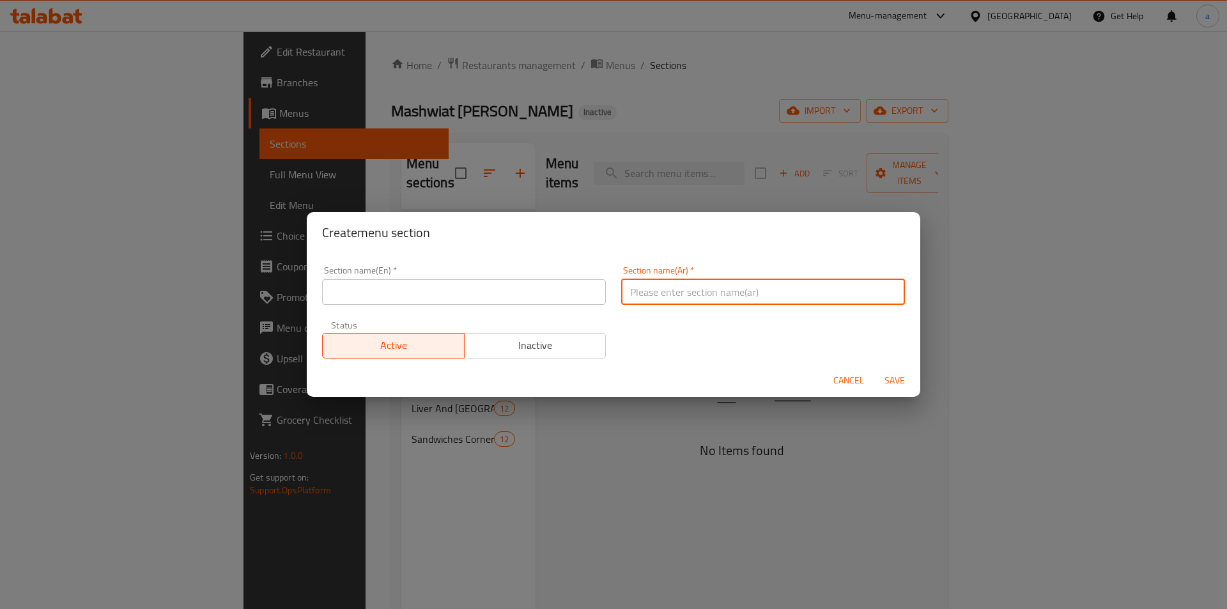
click at [678, 298] on input "text" at bounding box center [763, 292] width 284 height 26
paste input "ركن وجبات التوفير"
click at [638, 295] on input "ركن وجبات التوفير" at bounding box center [763, 292] width 284 height 26
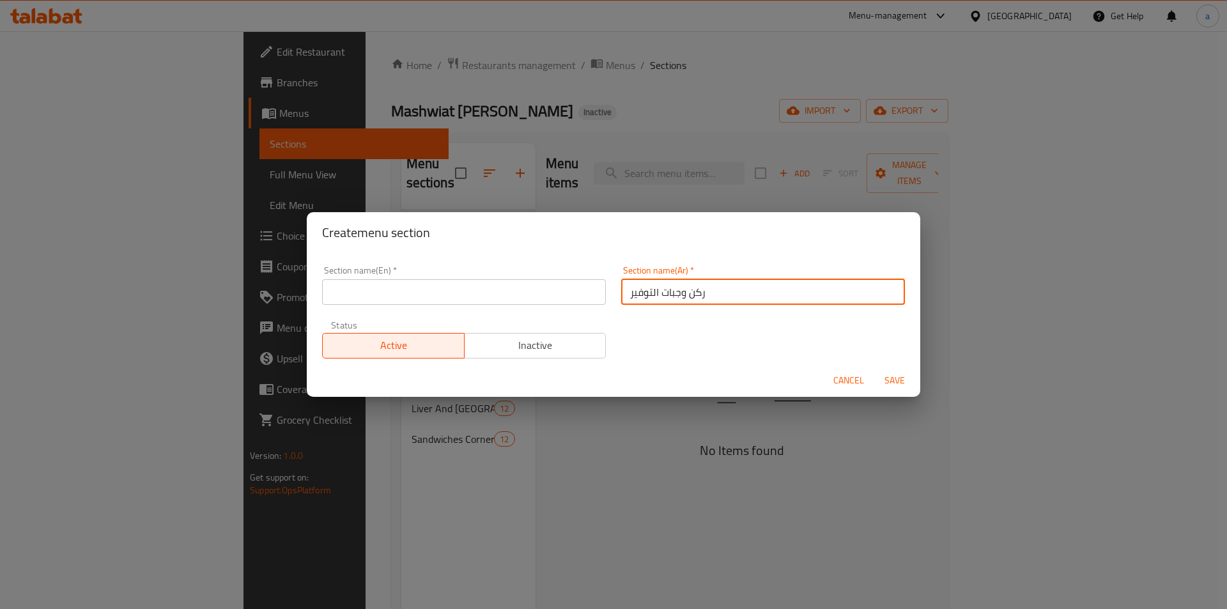
type input "ركن وجبات التوفير"
click at [355, 293] on input "text" at bounding box center [464, 292] width 284 height 26
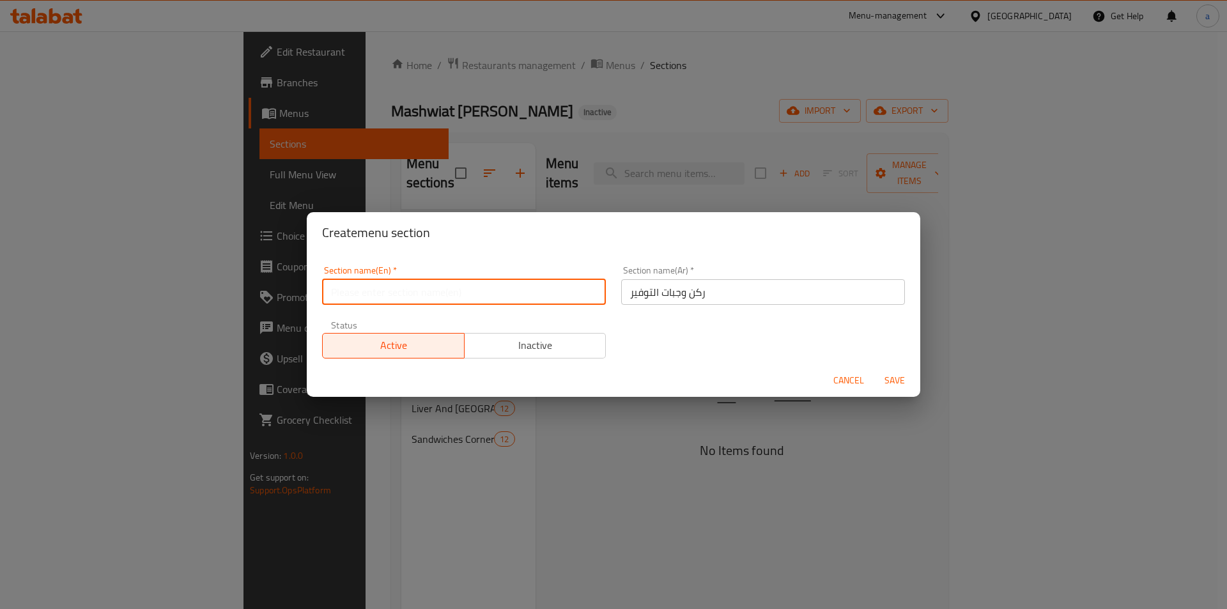
paste input "Savings Meals Corner"
type input "Savings Meals Corner"
click at [888, 378] on span "Save" at bounding box center [894, 381] width 31 height 16
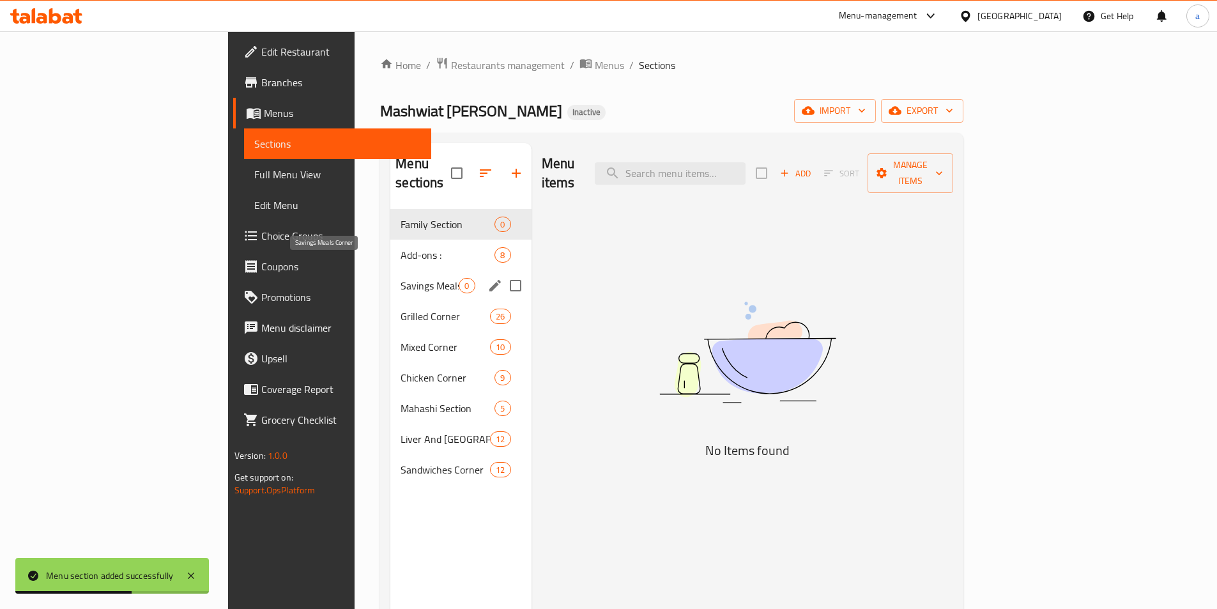
click at [401, 278] on span "Savings Meals Corner" at bounding box center [430, 285] width 58 height 15
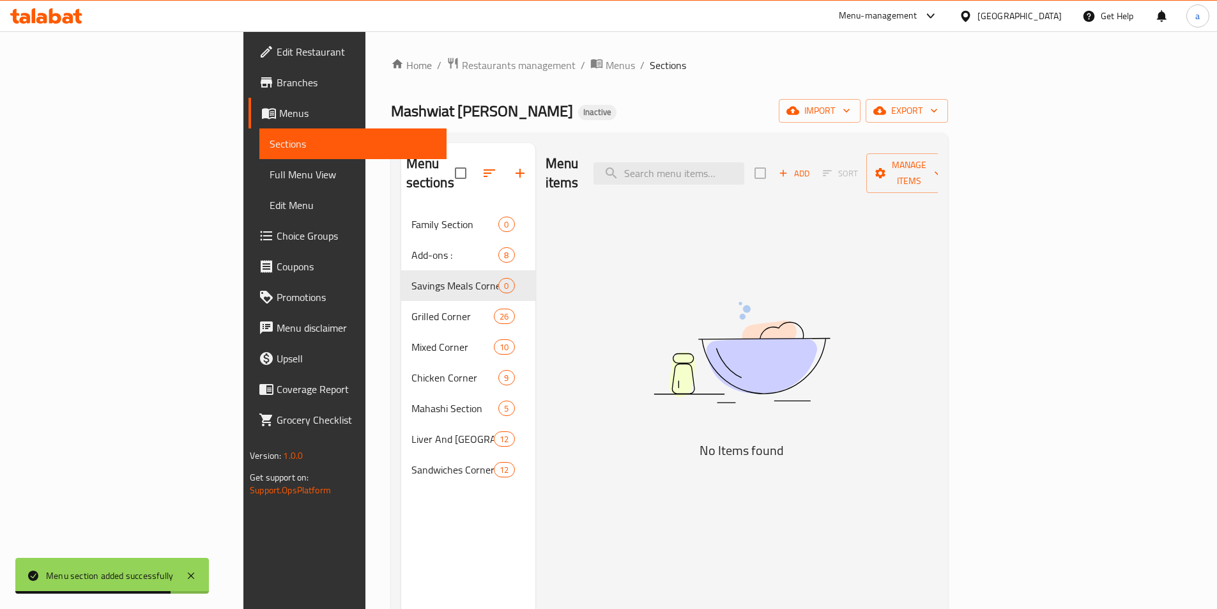
click at [812, 169] on span "Add" at bounding box center [794, 173] width 35 height 15
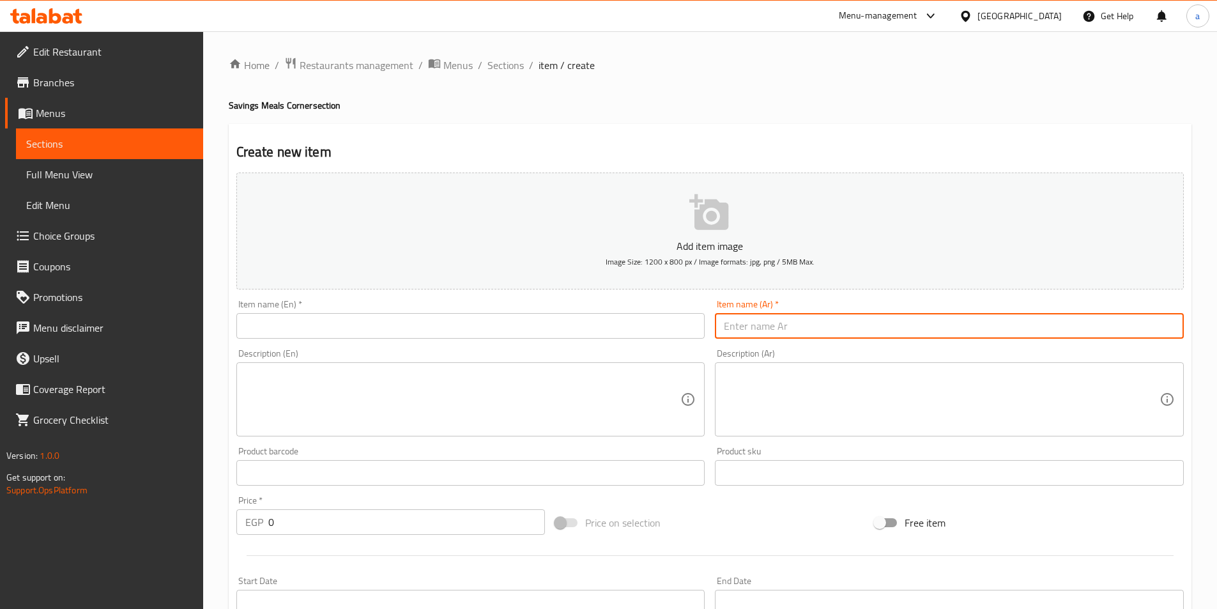
click at [850, 323] on input "text" at bounding box center [949, 326] width 469 height 26
paste input "وجبه1/8كفته ،رز،عيش،سلطات"
type input "وجبه1/8كفته ،رز،عيش،سلطات"
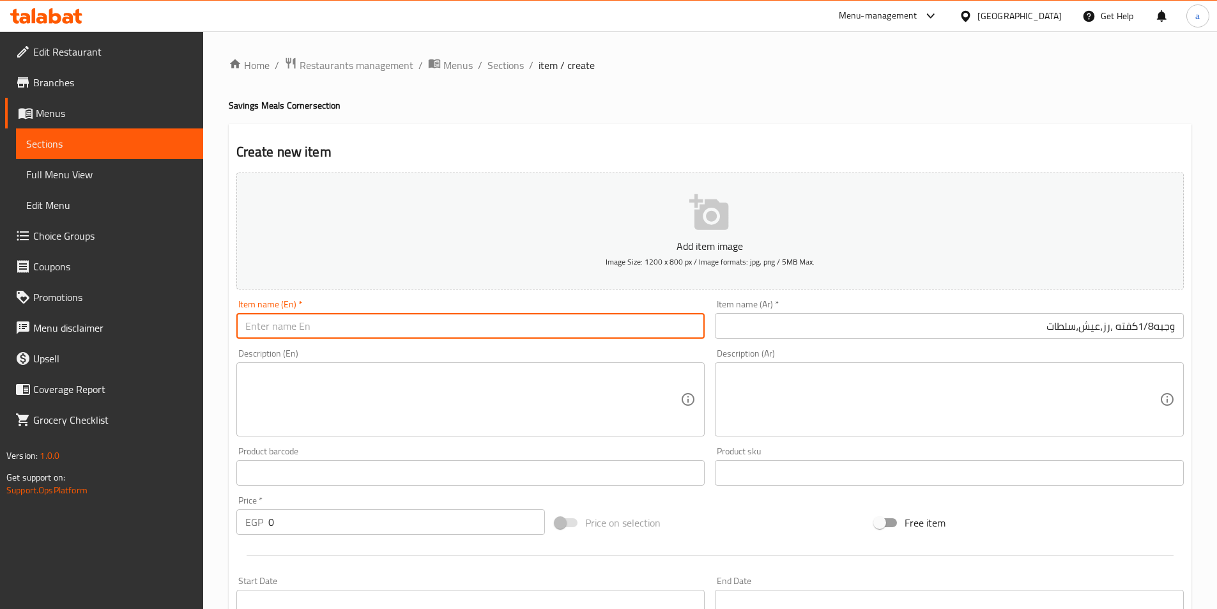
click at [279, 323] on input "text" at bounding box center [470, 326] width 469 height 26
paste input "1/8 meal: kofta, rice, bread, salads"
click at [286, 332] on input "1/8 meal: kofta, rice, bread, salads" at bounding box center [470, 326] width 469 height 26
click at [413, 326] on input "1/8 meal kofta, rice, bread, salads" at bounding box center [470, 326] width 469 height 26
click at [274, 324] on input "1/8 meal kofta, rice, bread, salads" at bounding box center [470, 326] width 469 height 26
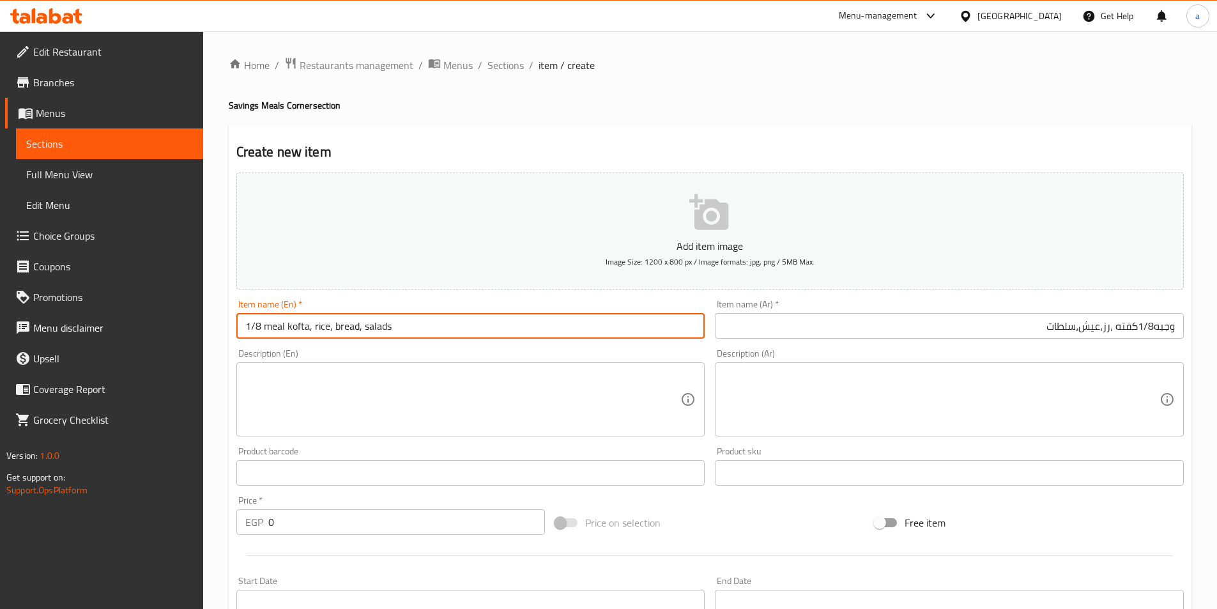
click at [274, 324] on input "1/8 meal kofta, rice, bread, salads" at bounding box center [470, 326] width 469 height 26
paste input "meal"
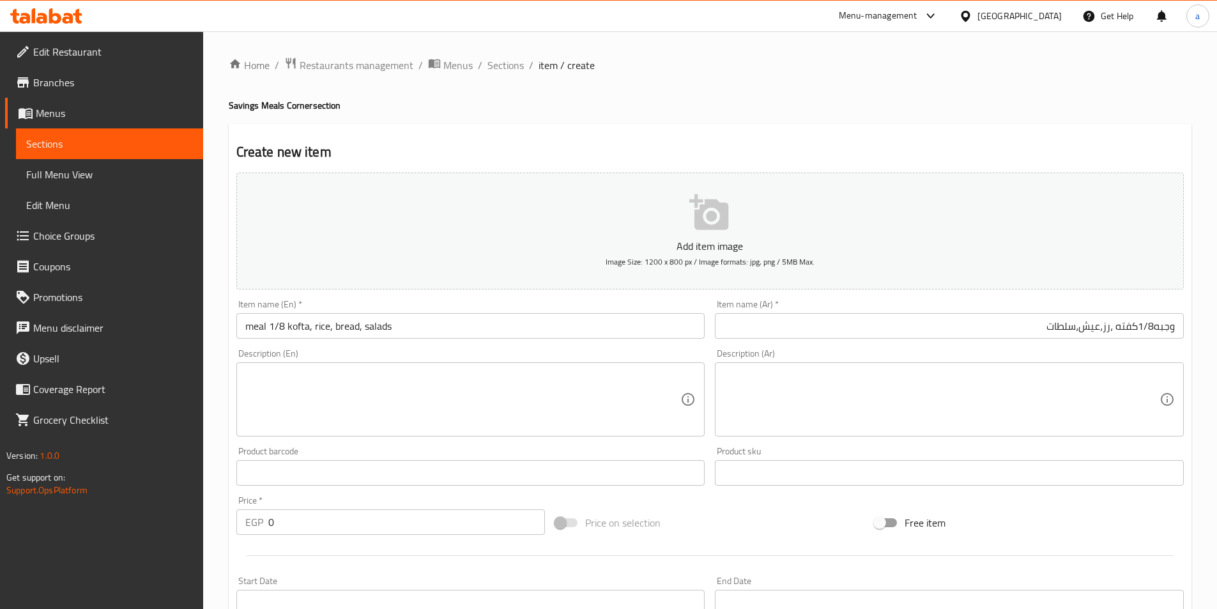
drag, startPoint x: 251, startPoint y: 327, endPoint x: 310, endPoint y: 350, distance: 64.0
click at [251, 327] on input "meal 1/8 kofta, rice, bread, salads" at bounding box center [470, 326] width 469 height 26
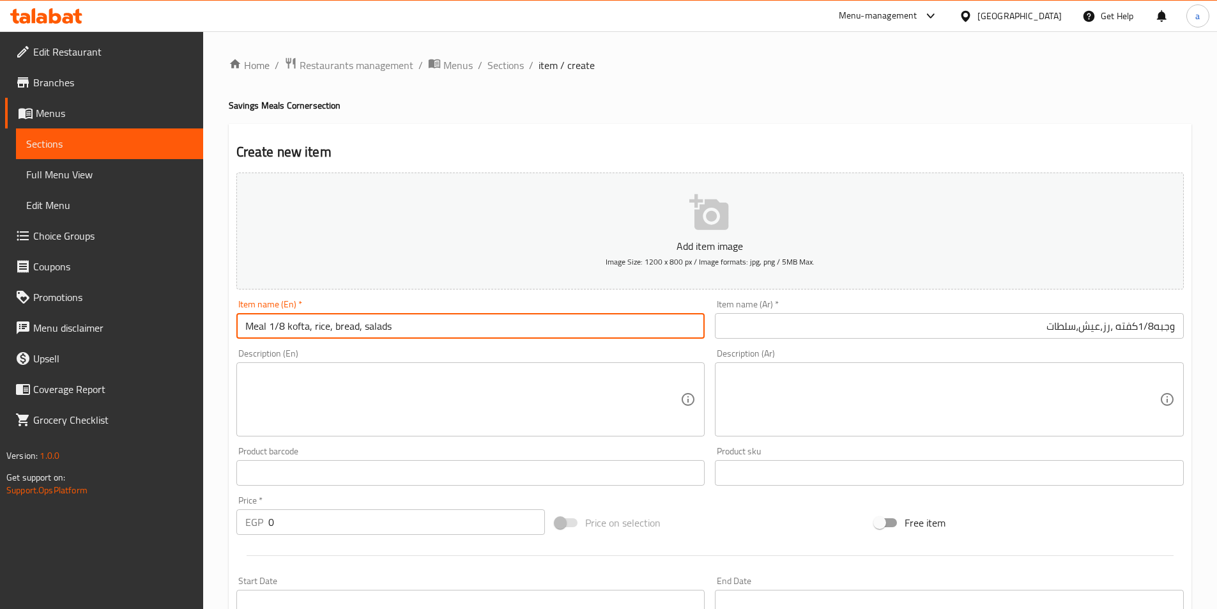
type input "Meal 1/8 kofta, rice, bread, salads"
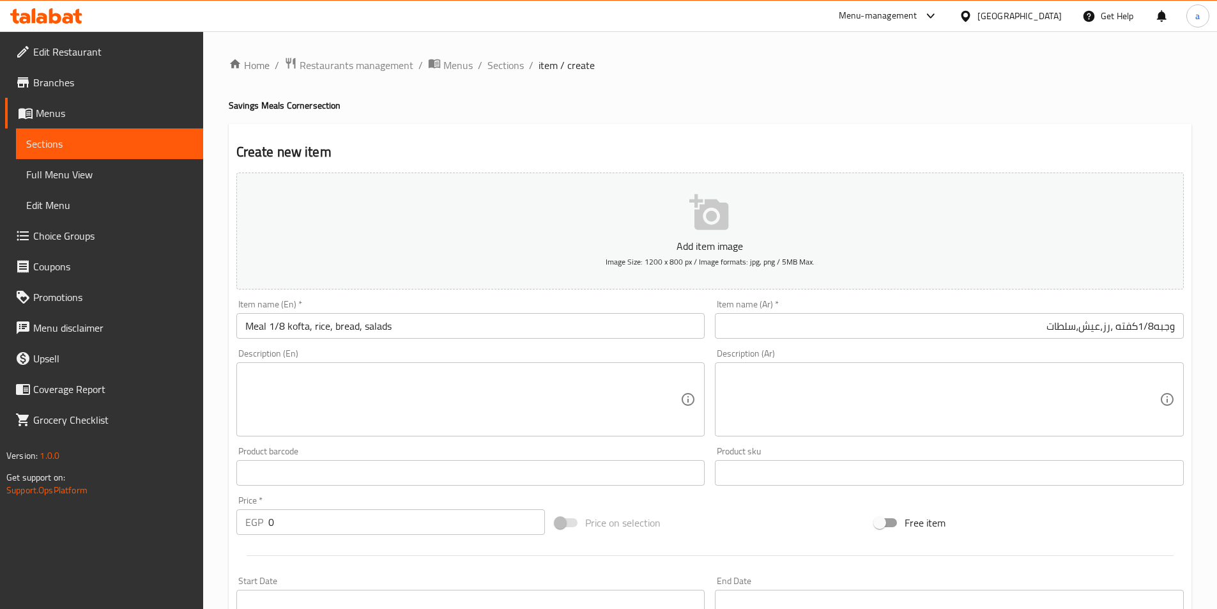
click at [1003, 328] on input "وجبه1/8كفته ،رز،عيش،سلطات" at bounding box center [949, 326] width 469 height 26
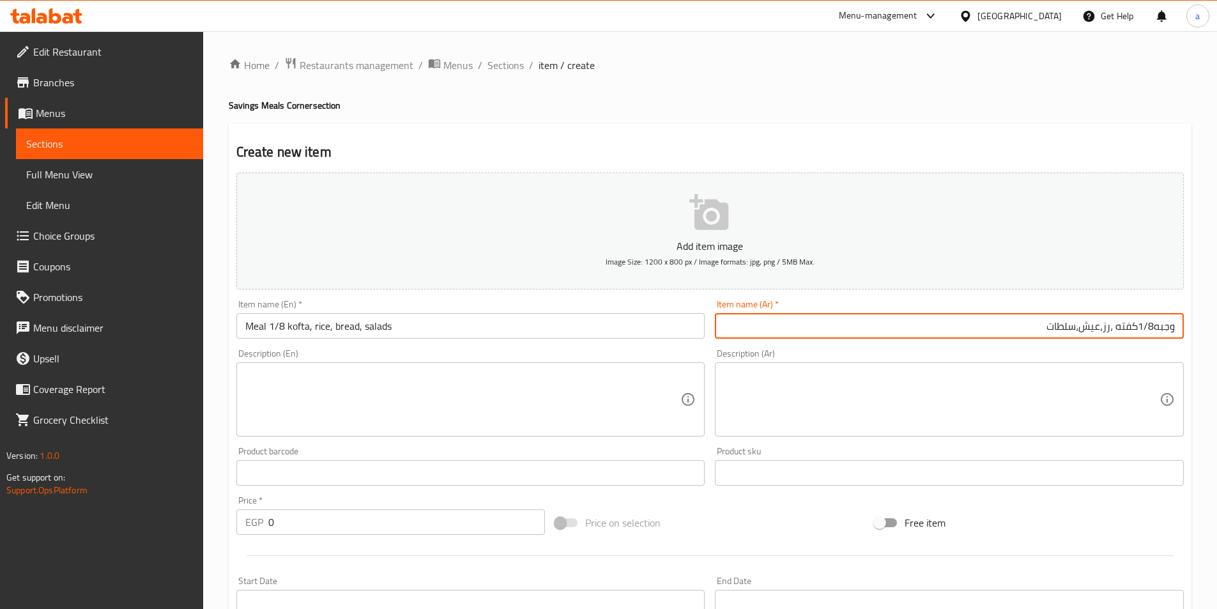
click at [1003, 328] on input "وجبه1/8كفته ،رز،عيش،سلطات" at bounding box center [949, 326] width 469 height 26
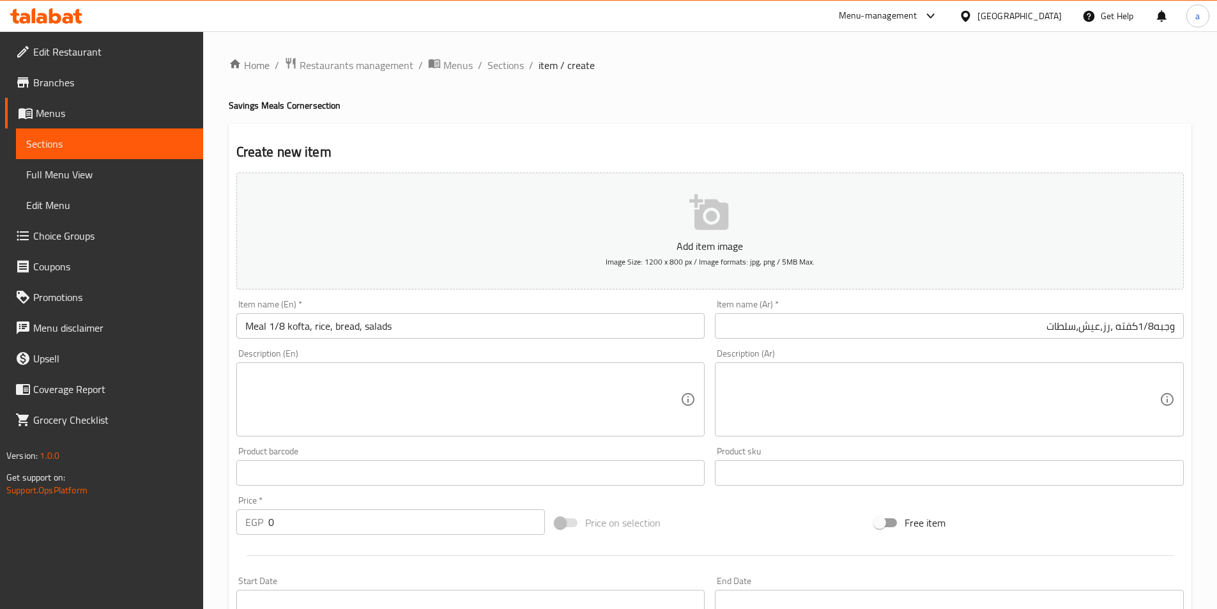
click at [345, 527] on input "0" at bounding box center [406, 522] width 277 height 26
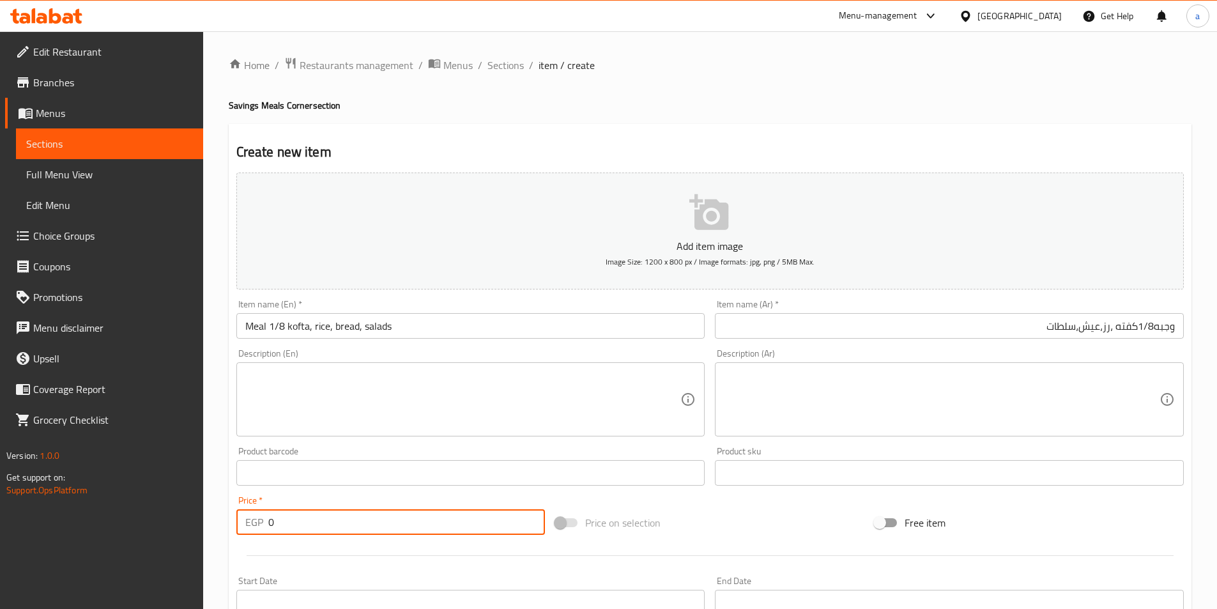
click at [345, 527] on input "0" at bounding box center [406, 522] width 277 height 26
type input "110"
click at [376, 398] on textarea at bounding box center [463, 399] width 436 height 61
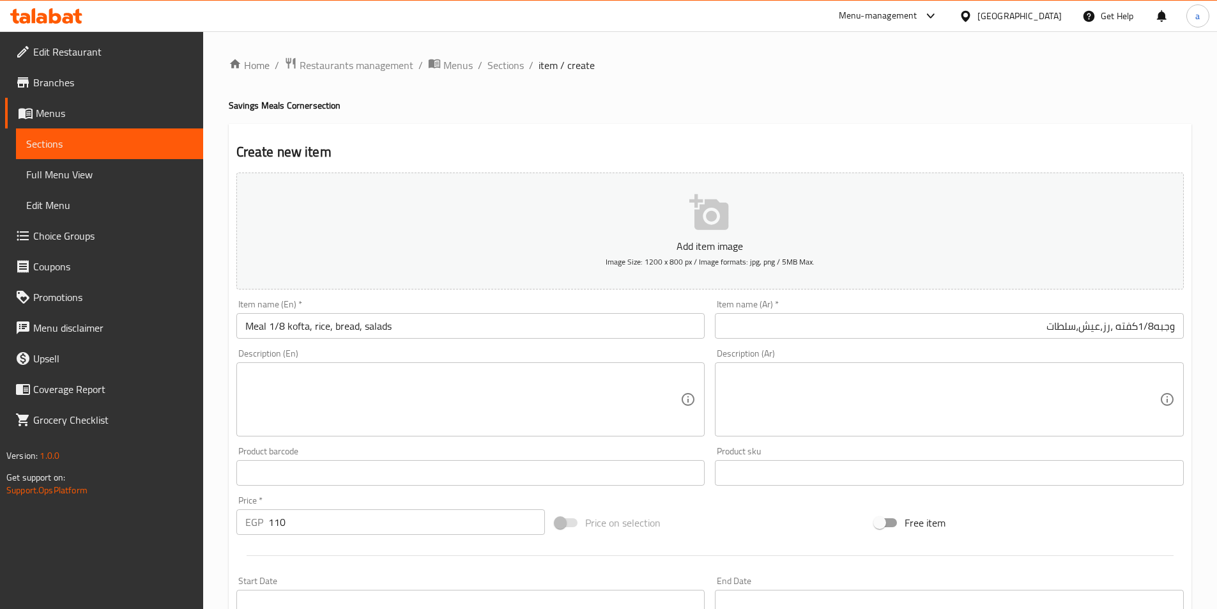
click at [338, 323] on input "Meal 1/8 kofta, rice, bread, salads" at bounding box center [470, 326] width 469 height 26
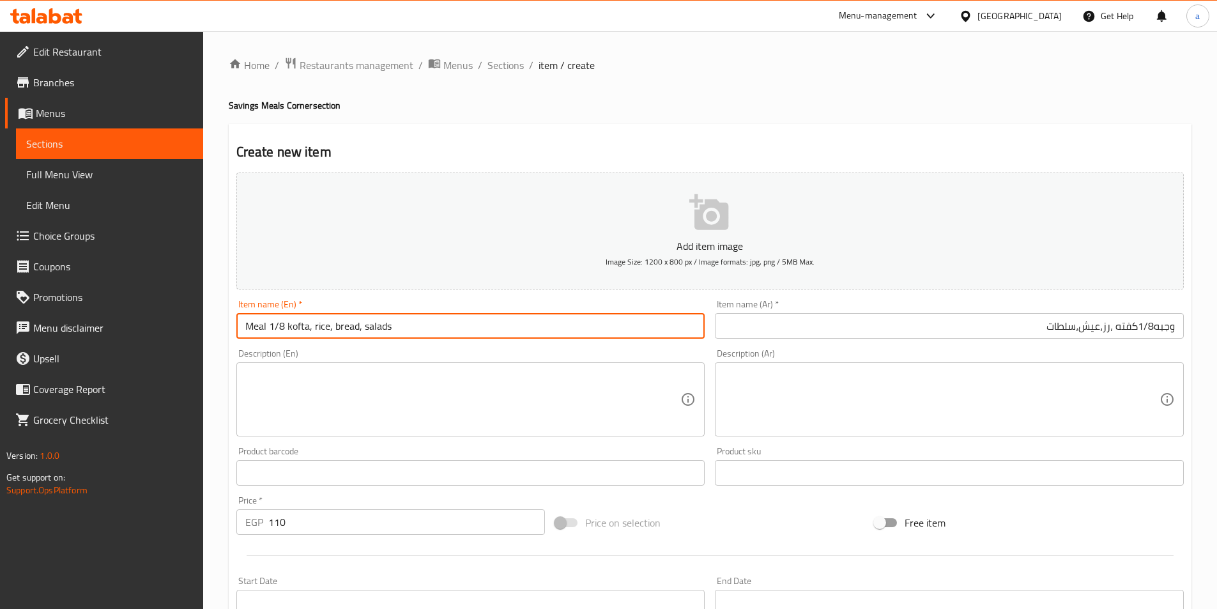
click at [338, 323] on input "Meal 1/8 kofta, rice, bread, salads" at bounding box center [470, 326] width 469 height 26
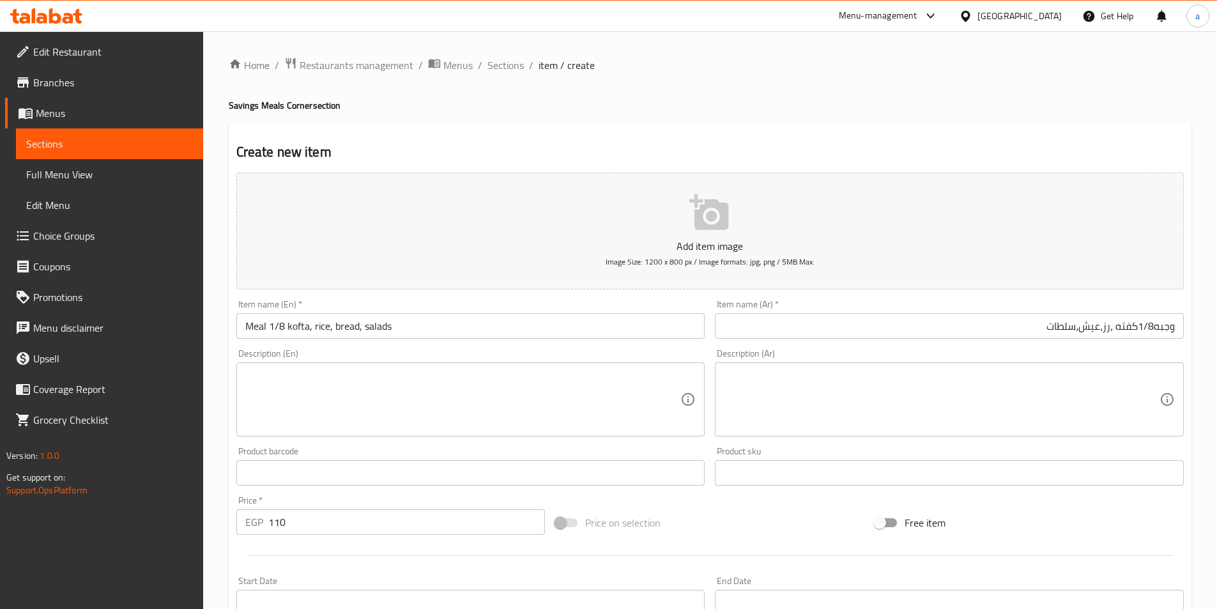
drag, startPoint x: 482, startPoint y: 309, endPoint x: 466, endPoint y: 341, distance: 36.6
click at [482, 309] on div "Item name (En)   * Meal 1/8 kofta, rice, bread, salads Item name (En) *" at bounding box center [470, 319] width 469 height 39
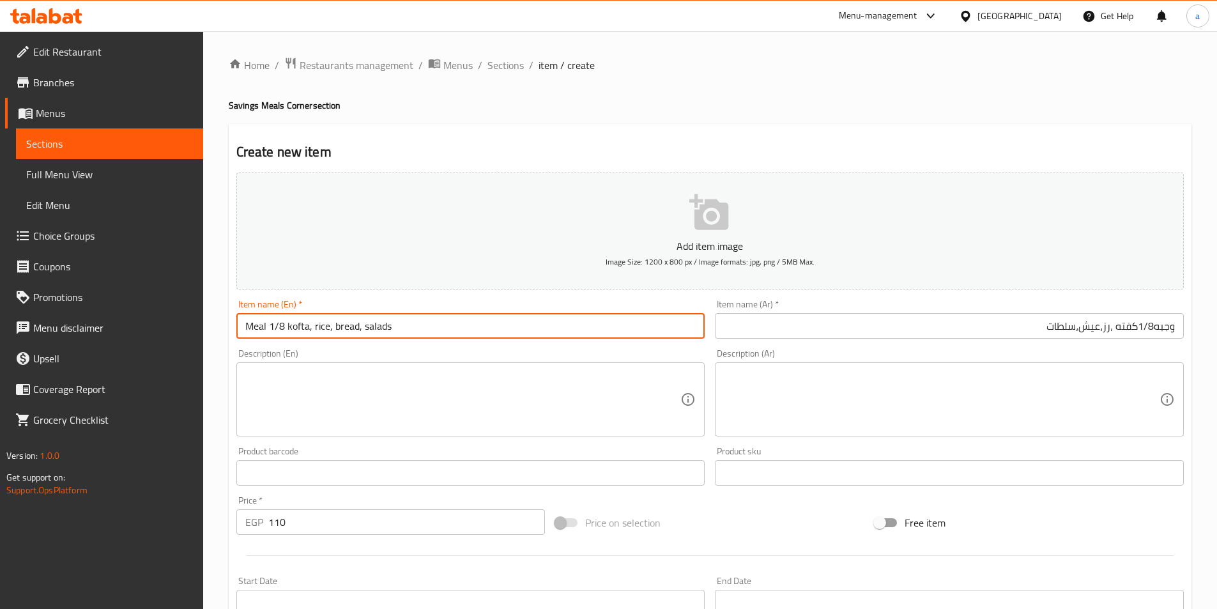
click at [467, 328] on input "Meal 1/8 kofta, rice, bread, salads" at bounding box center [470, 326] width 469 height 26
click at [771, 326] on input "وجبه1/8كفته ،رز،عيش،سلطات" at bounding box center [949, 326] width 469 height 26
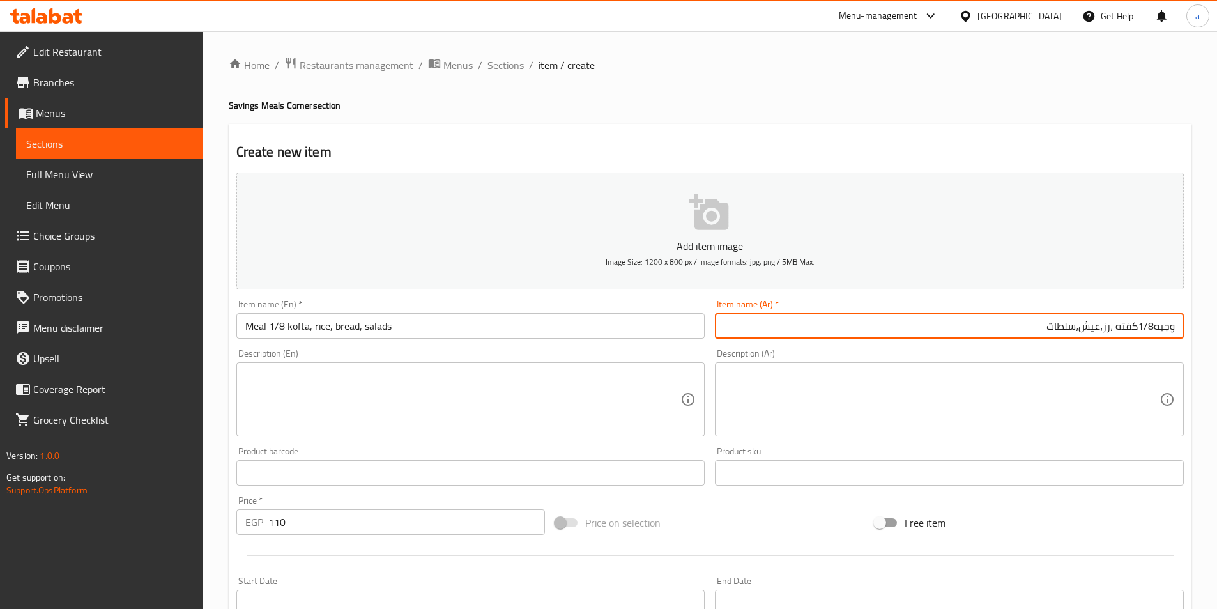
click at [476, 383] on textarea at bounding box center [463, 399] width 436 height 61
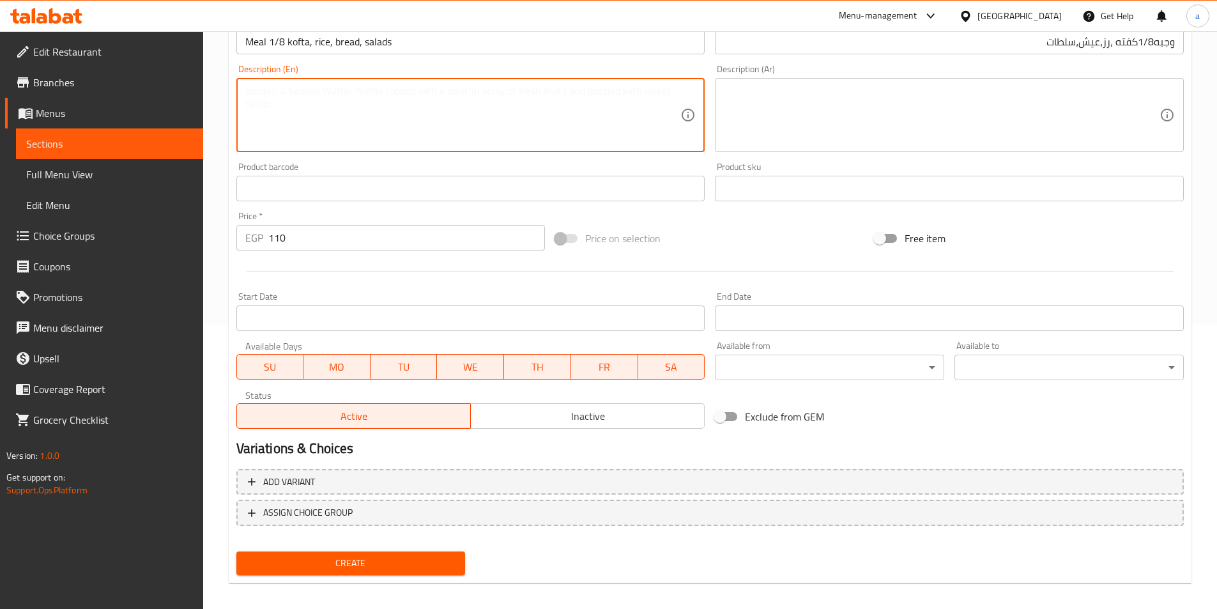
scroll to position [294, 0]
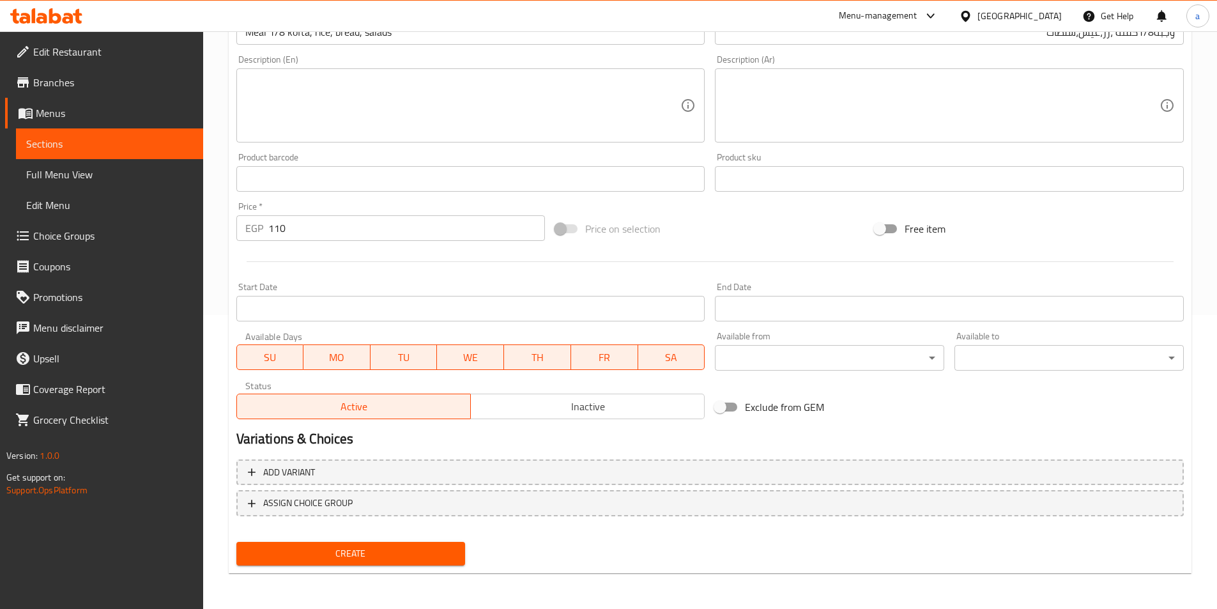
click at [370, 555] on span "Create" at bounding box center [351, 554] width 209 height 16
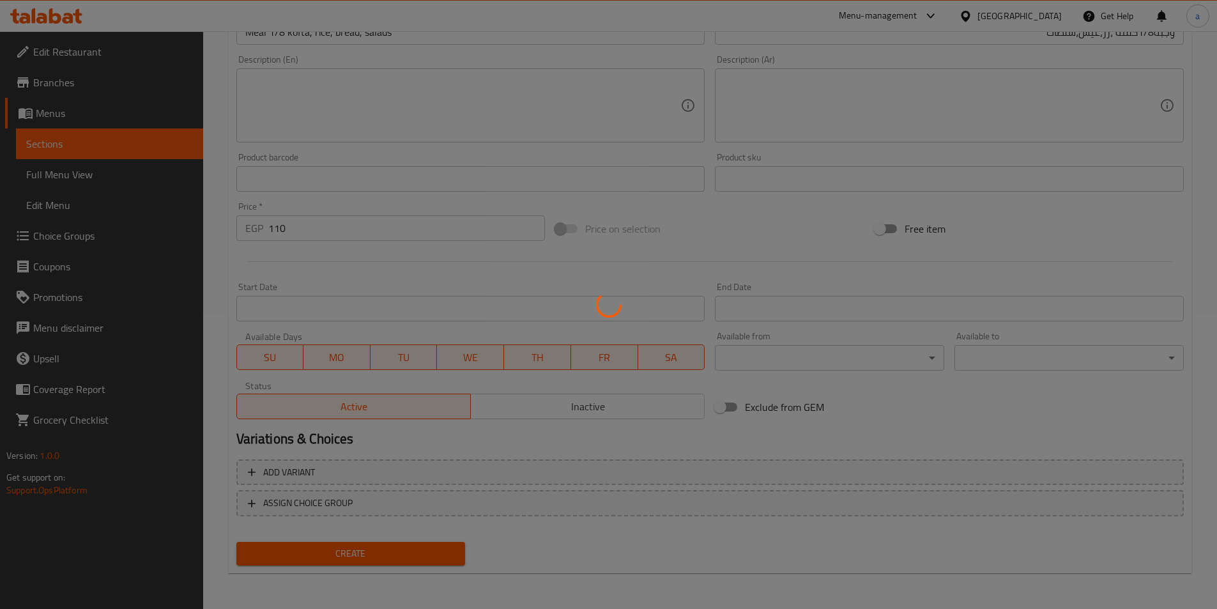
type input "0"
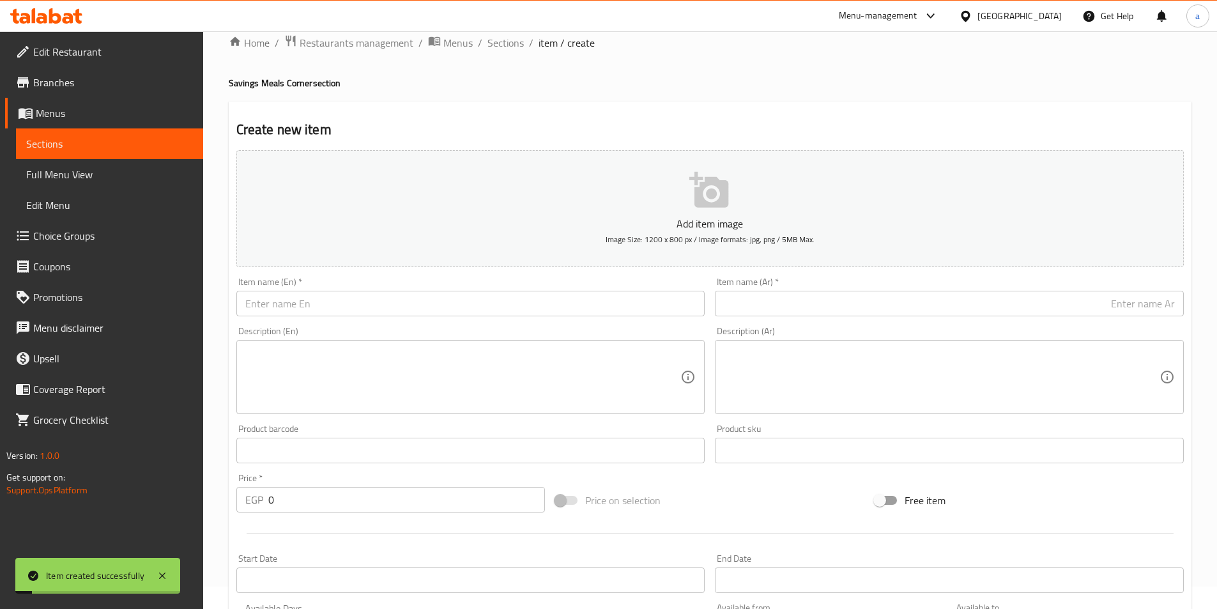
scroll to position [0, 0]
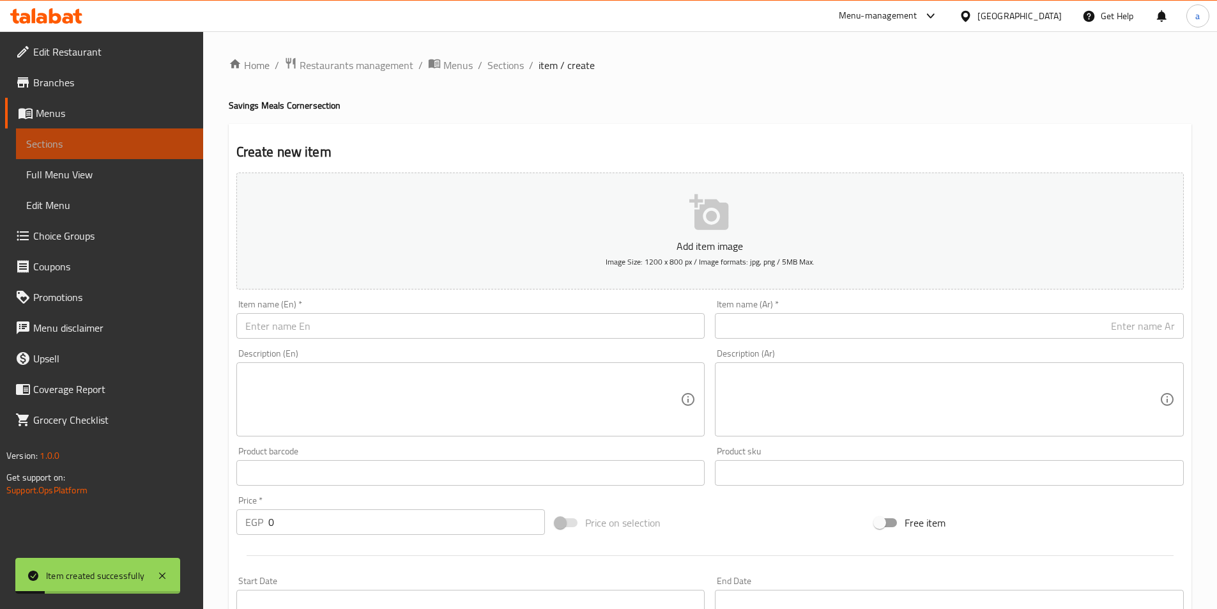
click at [158, 140] on span "Sections" at bounding box center [109, 143] width 167 height 15
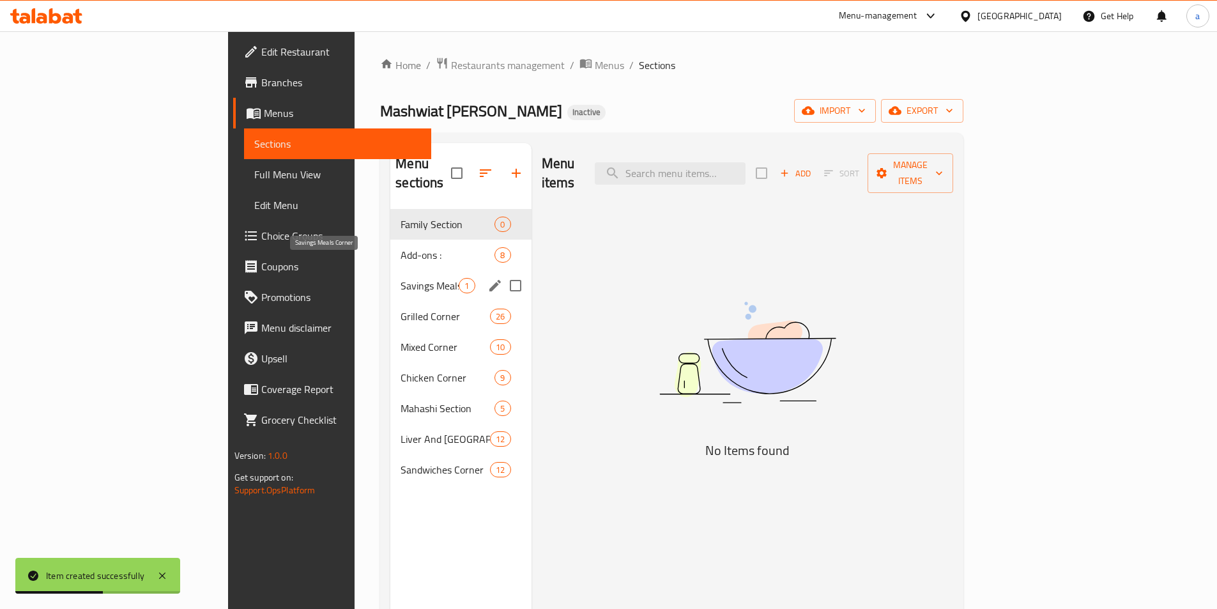
click at [401, 278] on span "Savings Meals Corner" at bounding box center [430, 285] width 58 height 15
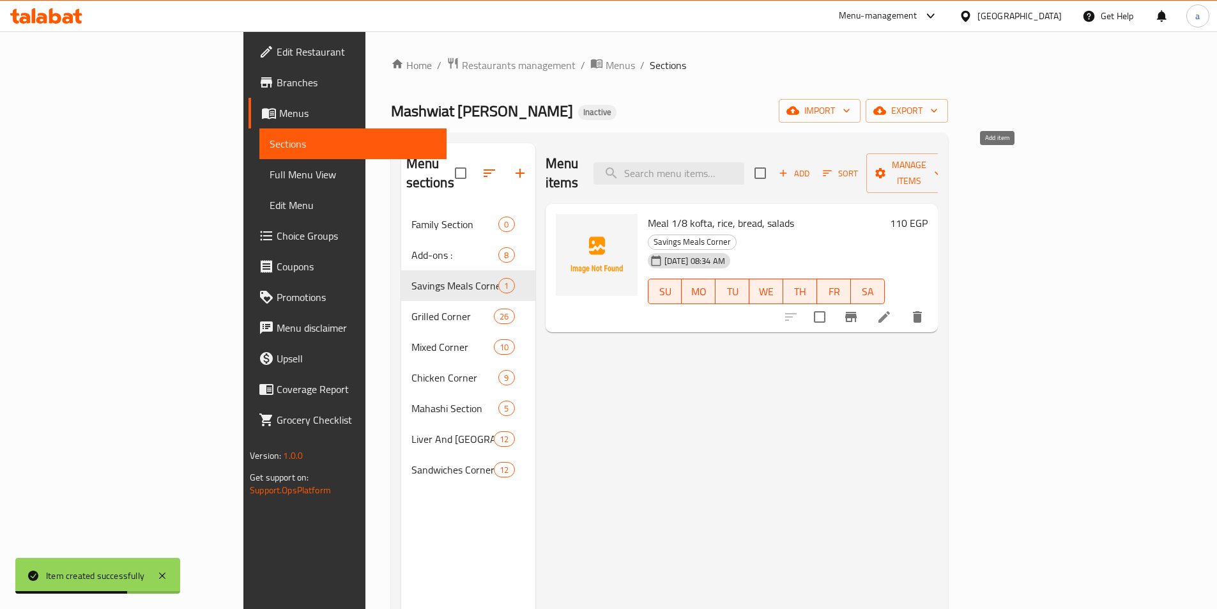
click at [812, 169] on span "Add" at bounding box center [794, 173] width 35 height 15
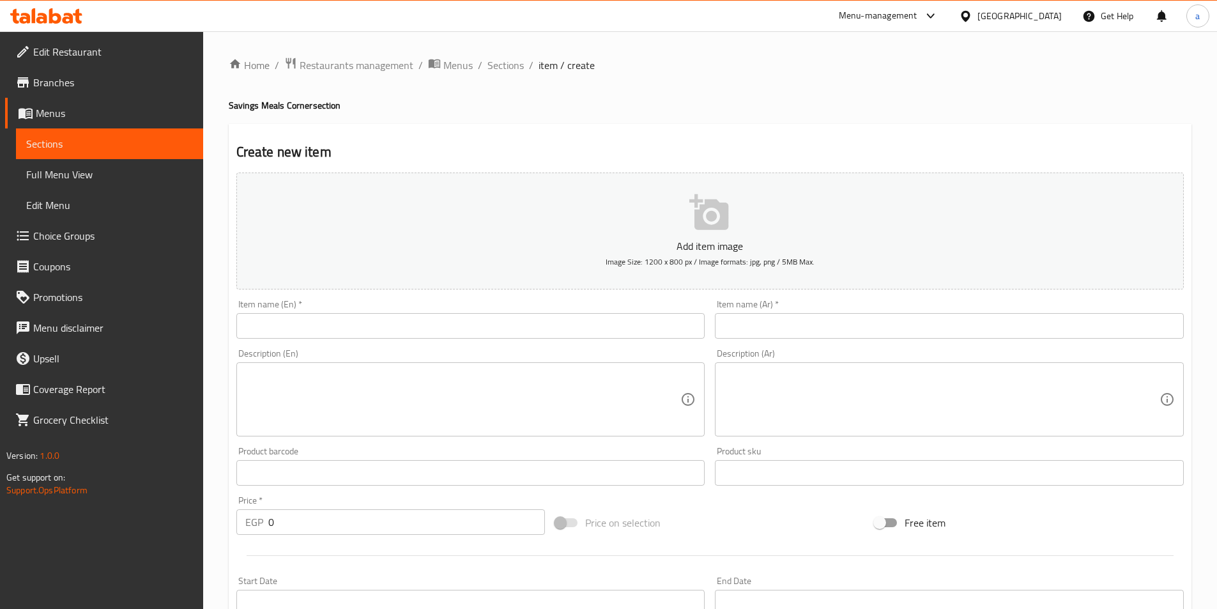
click at [930, 320] on input "text" at bounding box center [949, 326] width 469 height 26
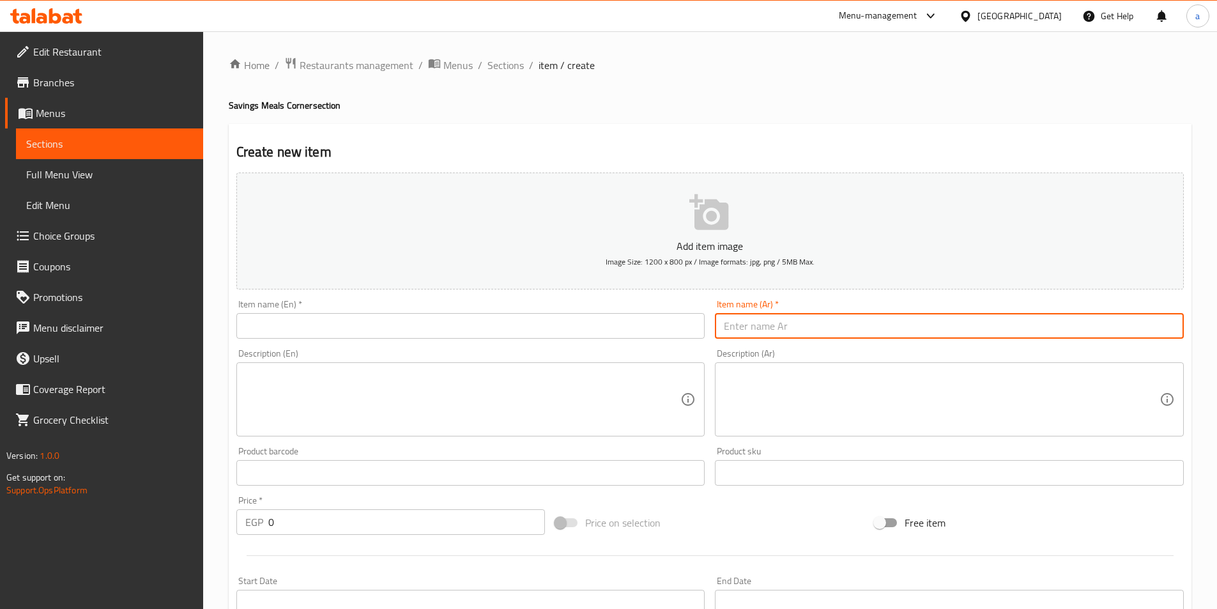
paste input "وجبه1/8شيش طاووق،رز،عيش ،سلطات"
click at [824, 353] on div "Description (Ar) Description (Ar)" at bounding box center [949, 393] width 469 height 88
click at [1156, 328] on input "وجبه1/8شيش طاووق،رز،عيش ،سلطات" at bounding box center [949, 326] width 469 height 26
click at [966, 332] on input "وجبه 1/8شيش طاووق،رز،عيش ،سلطات" at bounding box center [949, 326] width 469 height 26
type input "وجبه 1/8شيش طاووق،رز،عيش ،سلطات"
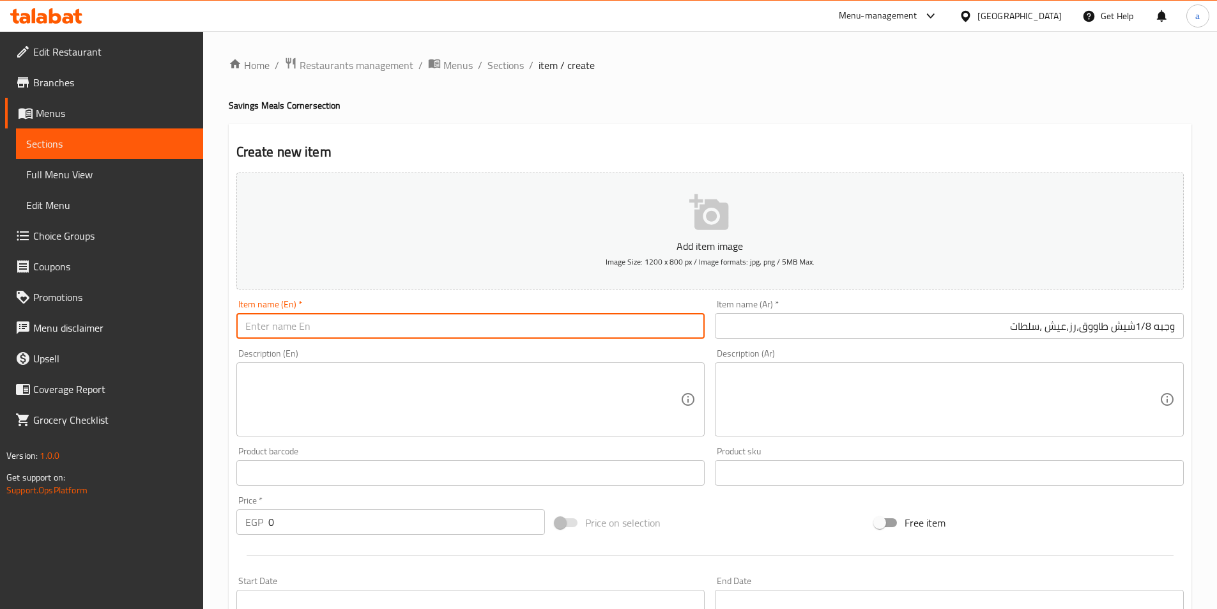
click at [313, 333] on input "text" at bounding box center [470, 326] width 469 height 26
paste input "1/8 meal: chicken shish, rice, bread, salads"
click at [277, 332] on input "1/8 meal: chicken shish, rice, bread, salads" at bounding box center [470, 326] width 469 height 26
paste input "meal"
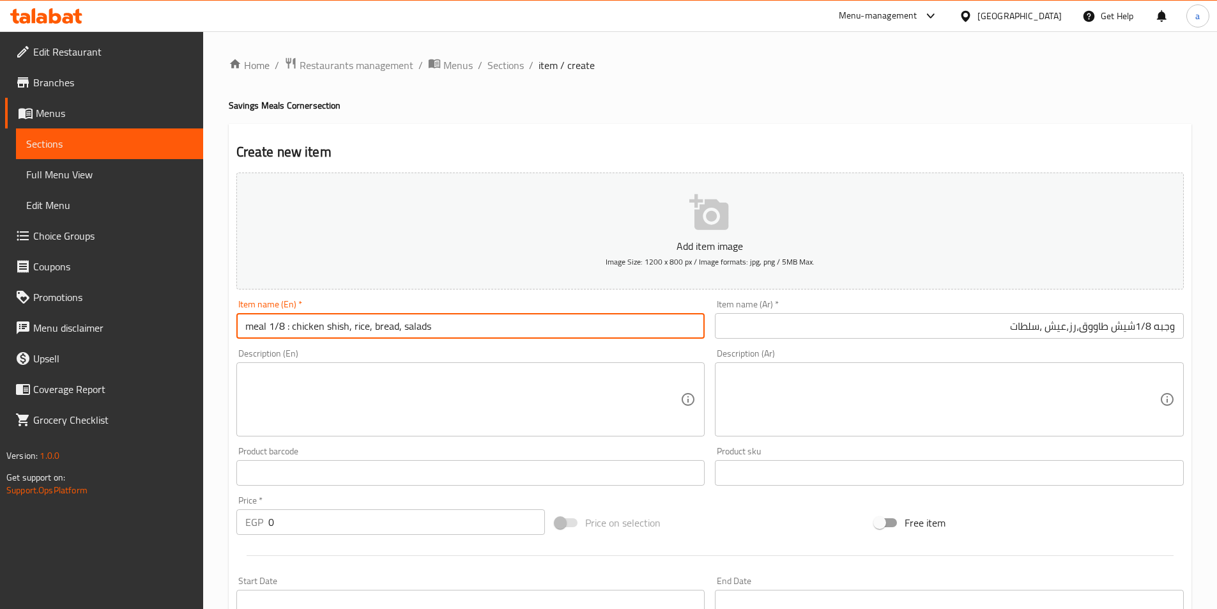
click at [291, 329] on input "meal 1/8 : chicken shish, rice, bread, salads" at bounding box center [470, 326] width 469 height 26
type input "meal 1/8 chicken shish, rice, bread, salads"
click at [304, 387] on textarea at bounding box center [463, 399] width 436 height 61
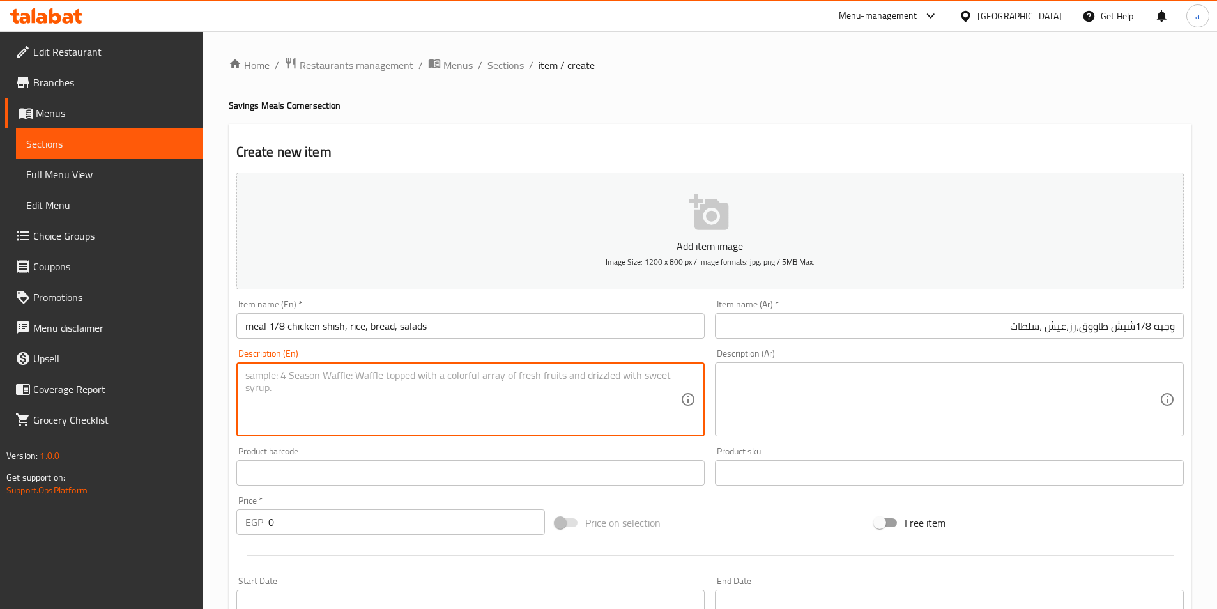
click at [347, 326] on input "meal 1/8 chicken shish, rice, bread, salads" at bounding box center [470, 326] width 469 height 26
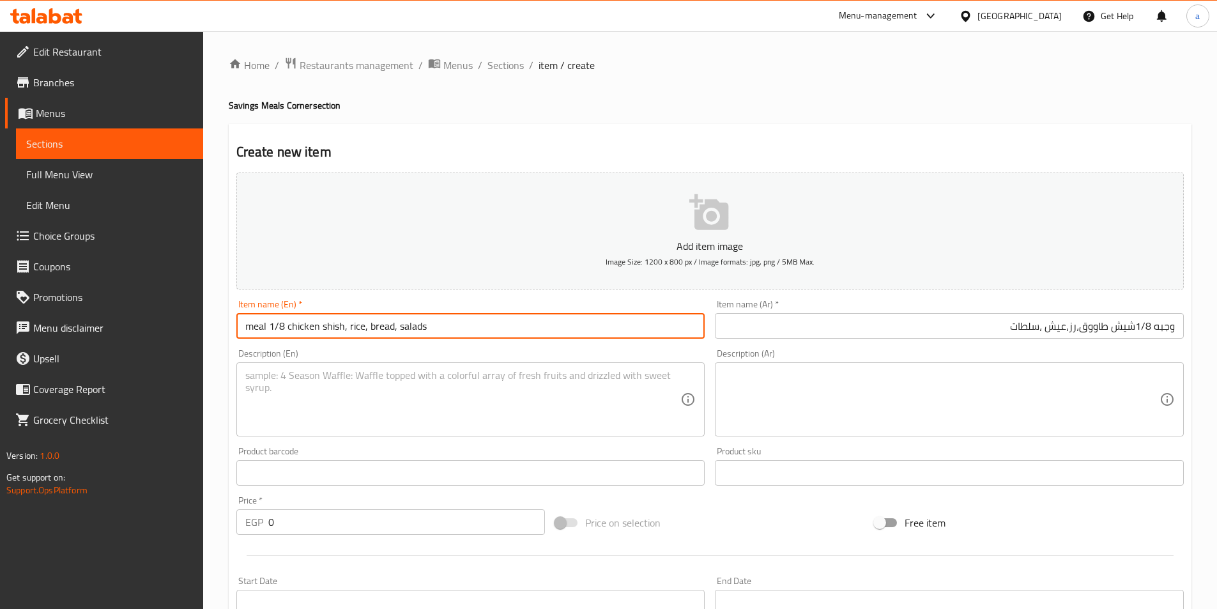
click at [347, 326] on input "meal 1/8 chicken shish, rice, bread, salads" at bounding box center [470, 326] width 469 height 26
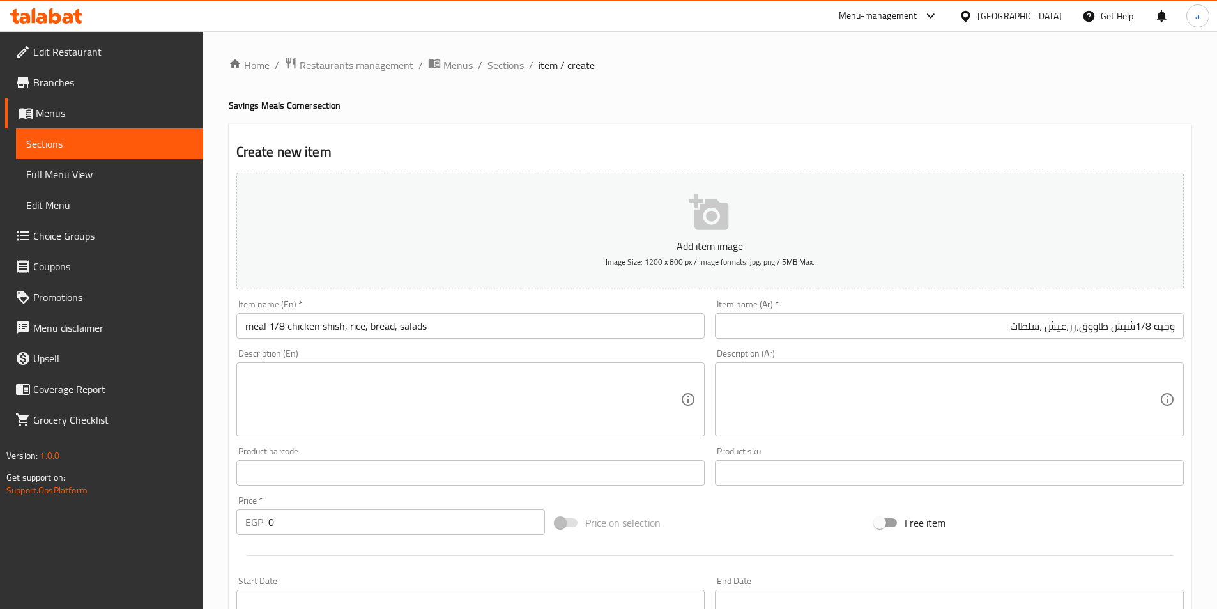
click at [507, 346] on div "Description (En) Description (En)" at bounding box center [470, 393] width 479 height 98
click at [336, 516] on input "0" at bounding box center [406, 522] width 277 height 26
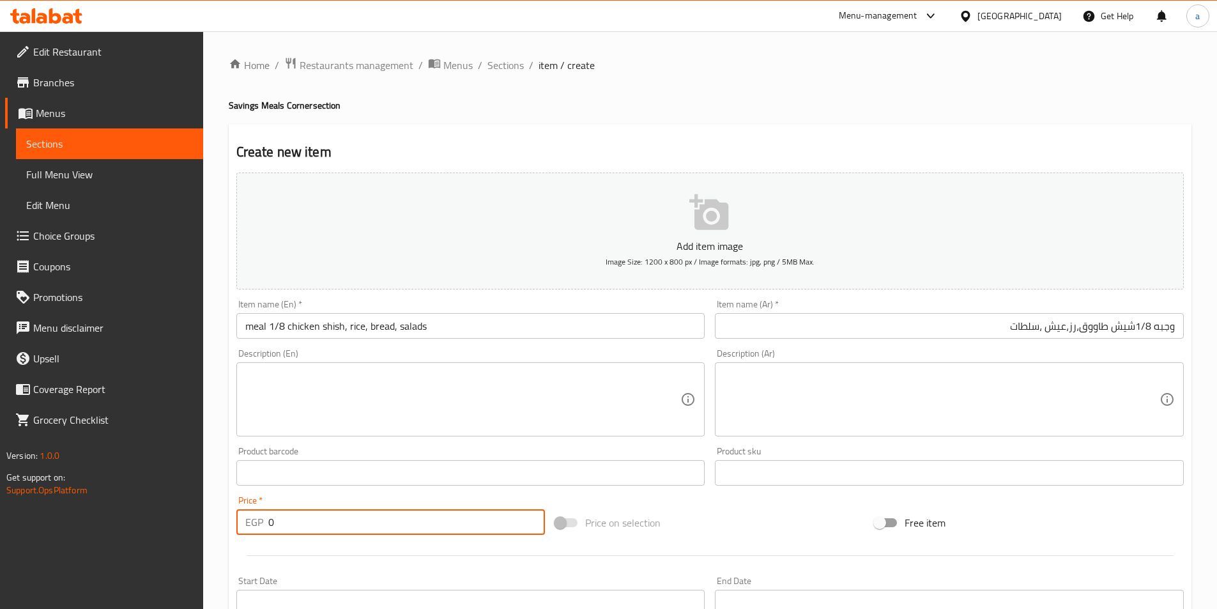
click at [336, 516] on input "0" at bounding box center [406, 522] width 277 height 26
type input "110"
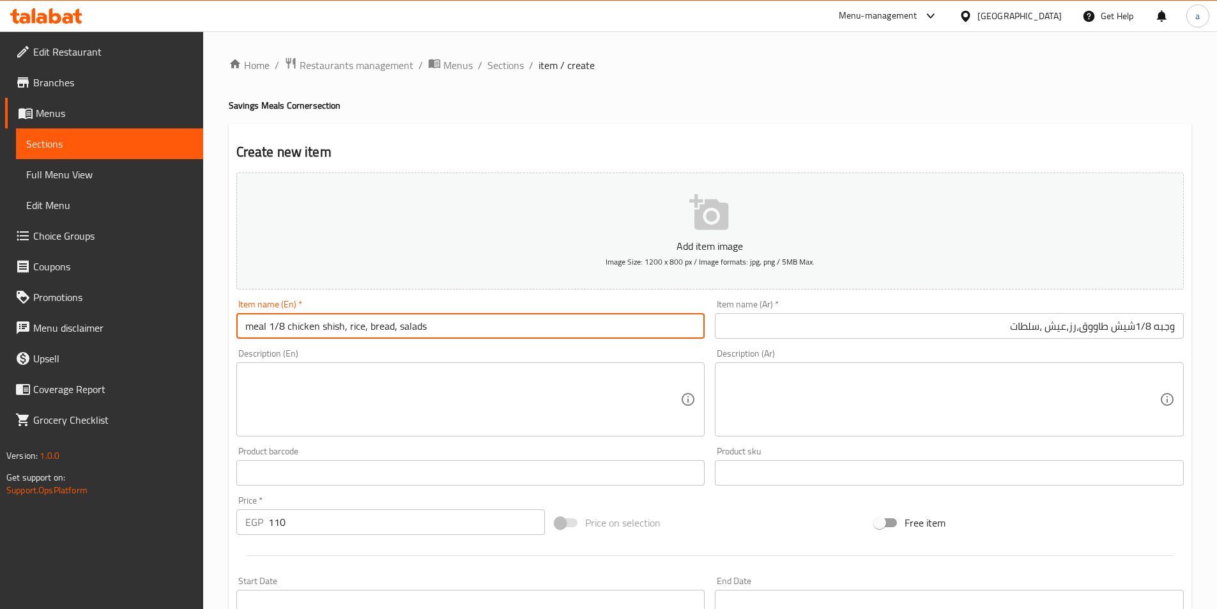
click at [379, 336] on input "meal 1/8 chicken shish, rice, bread, salads" at bounding box center [470, 326] width 469 height 26
click at [957, 333] on input "وجبه 1/8شيش طاووق،رز،عيش ،سلطات" at bounding box center [949, 326] width 469 height 26
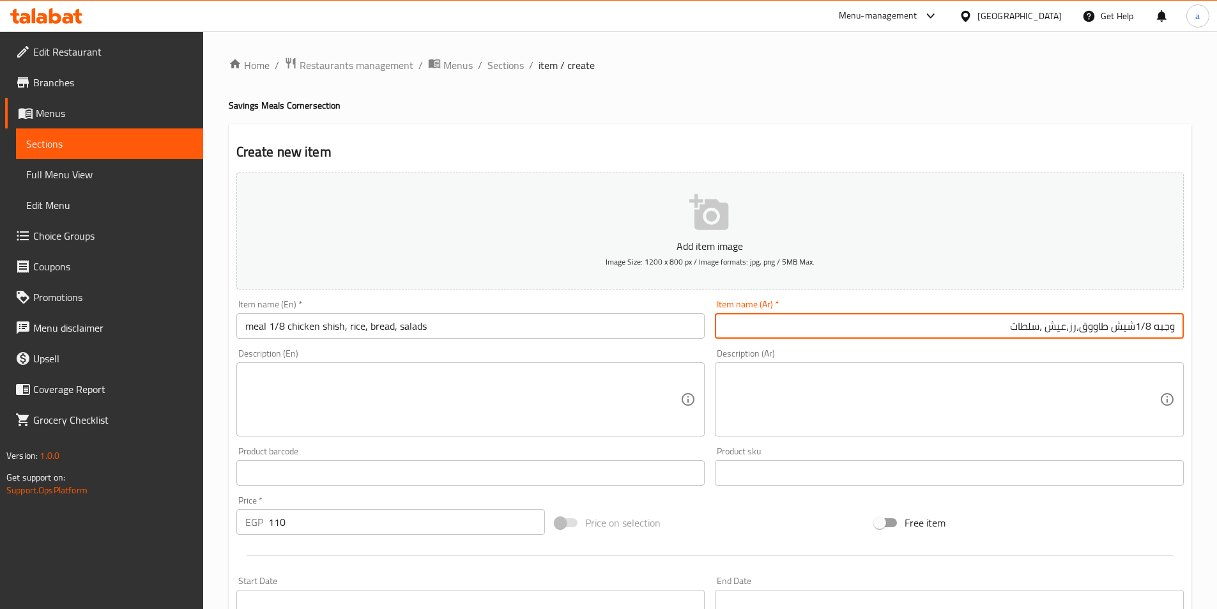
click at [957, 333] on input "وجبه 1/8شيش طاووق،رز،عيش ،سلطات" at bounding box center [949, 326] width 469 height 26
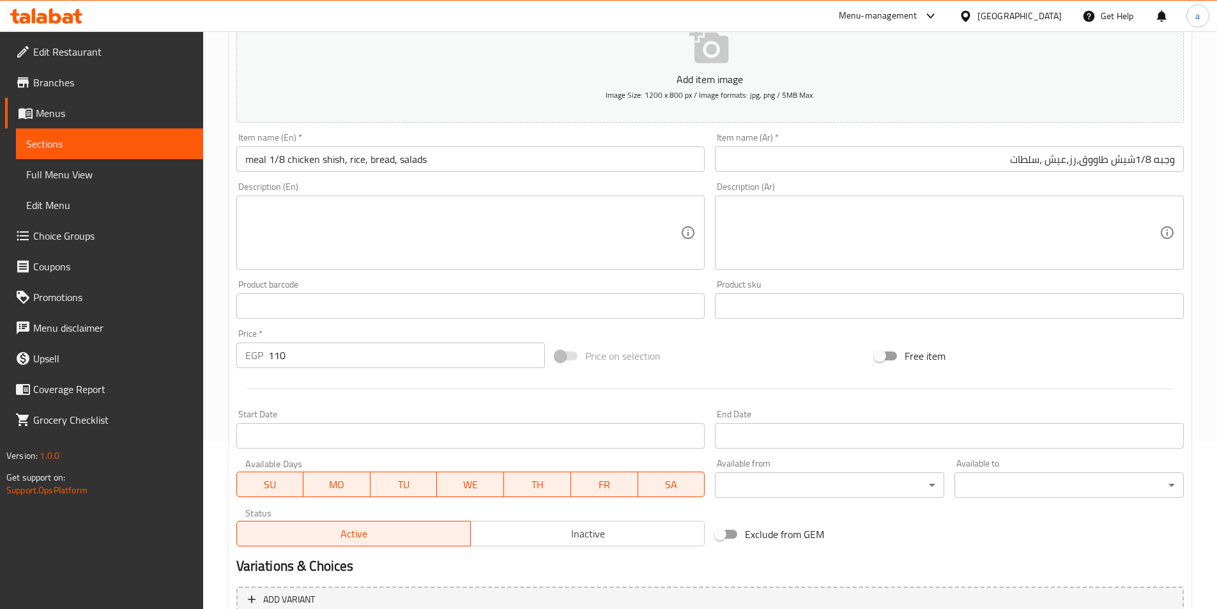
scroll to position [166, 0]
click at [257, 164] on input "meal 1/8 chicken shish, rice, bread, salads" at bounding box center [470, 160] width 469 height 26
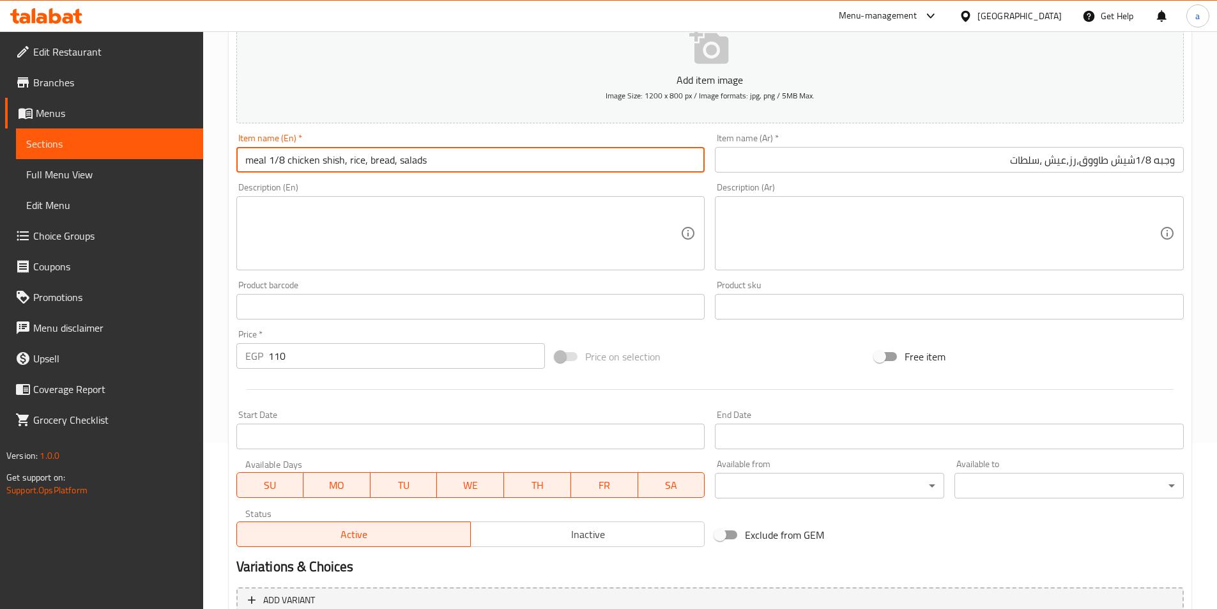
click at [252, 164] on input "meal 1/8 chicken shish, rice, bread, salads" at bounding box center [470, 160] width 469 height 26
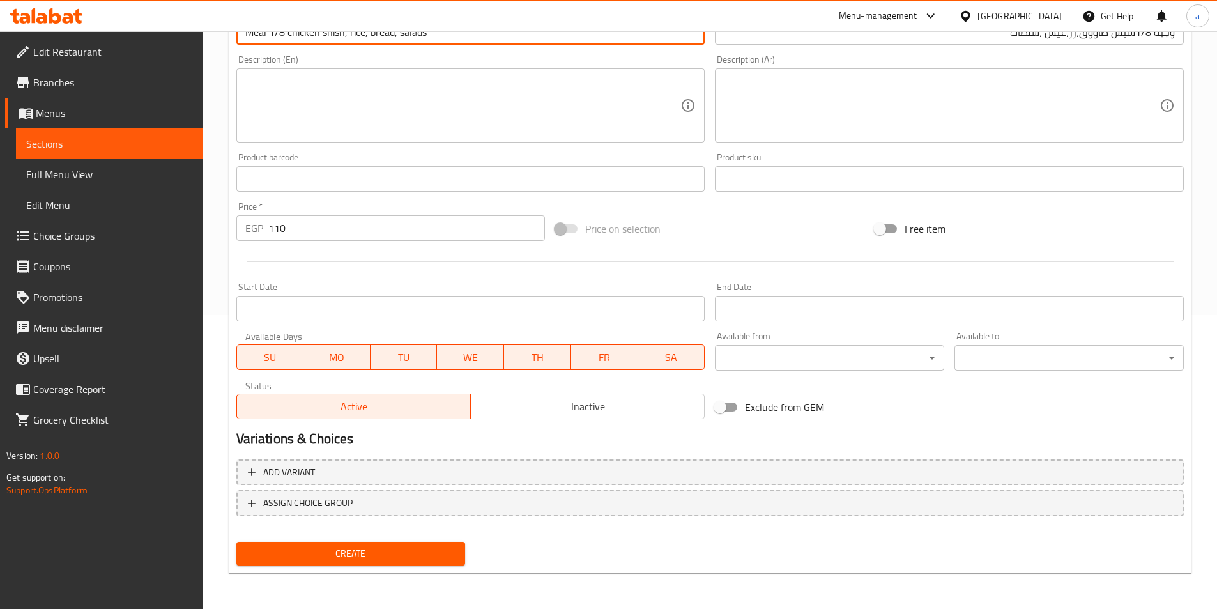
type input "Meal 1/8 chicken shish, rice, bread, salads"
click at [425, 554] on span "Create" at bounding box center [351, 554] width 209 height 16
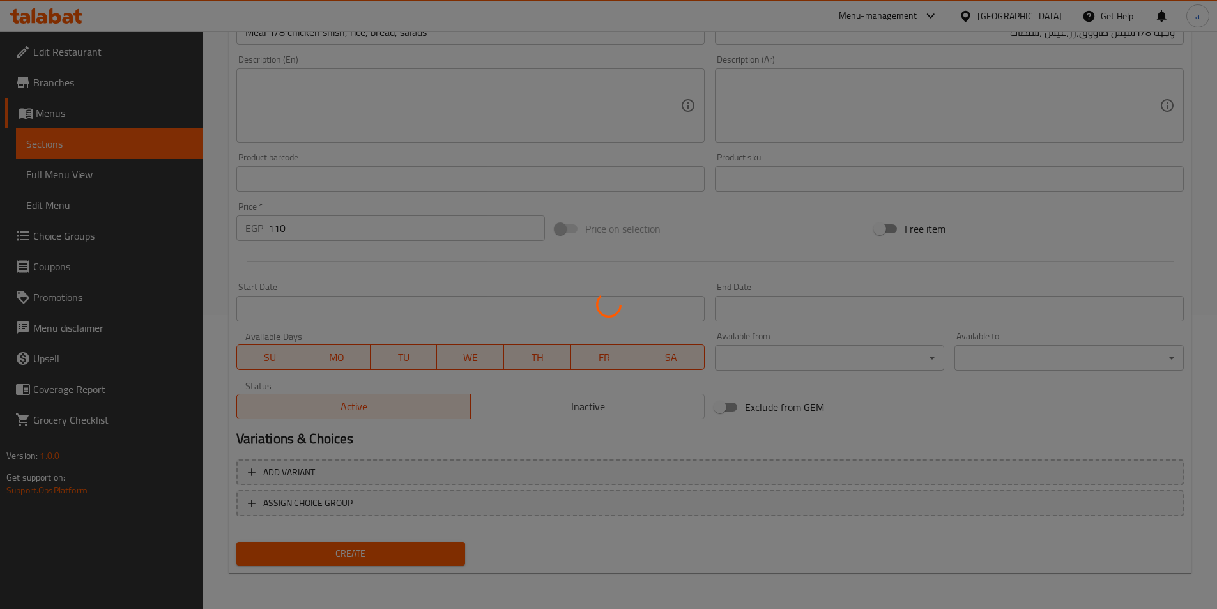
type input "0"
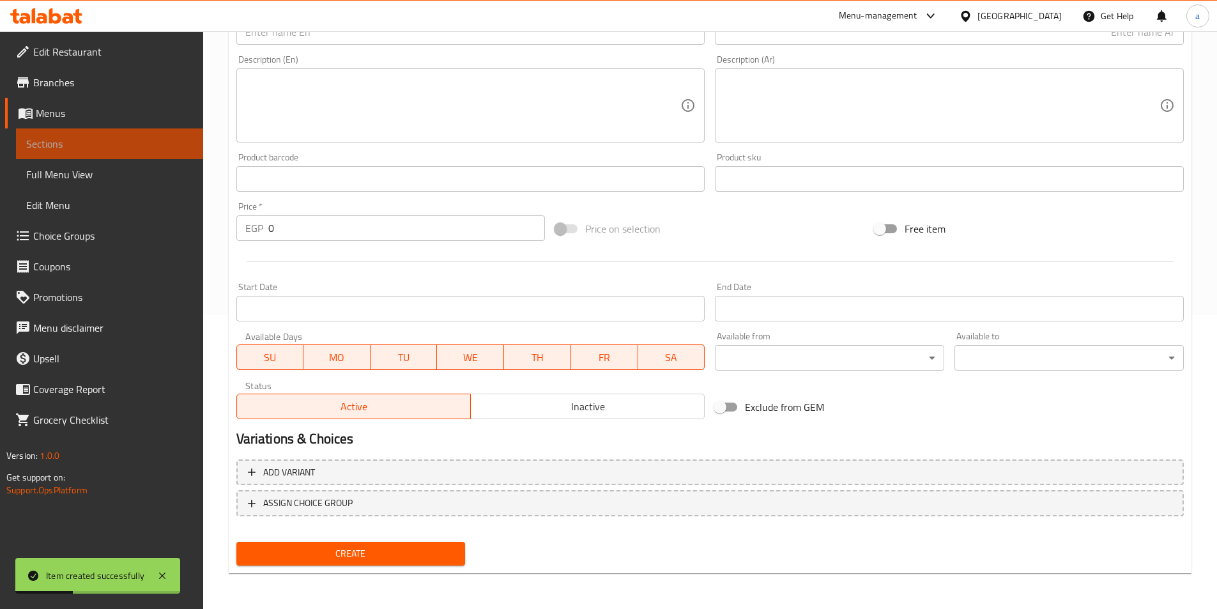
click at [104, 155] on link "Sections" at bounding box center [109, 143] width 187 height 31
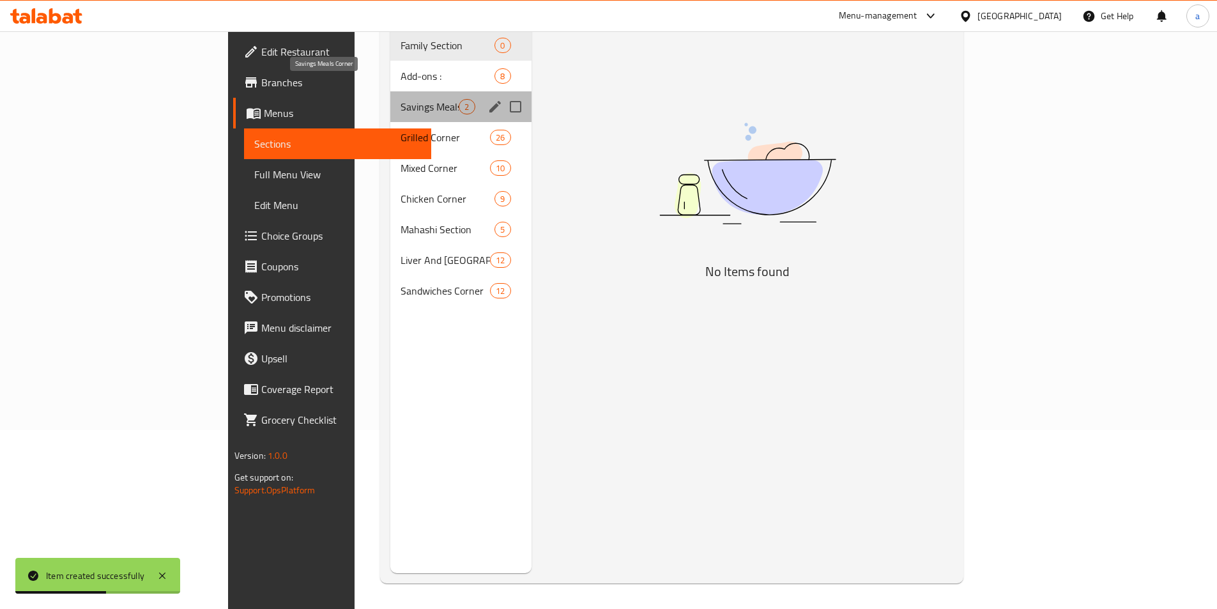
click at [401, 99] on span "Savings Meals Corner" at bounding box center [430, 106] width 58 height 15
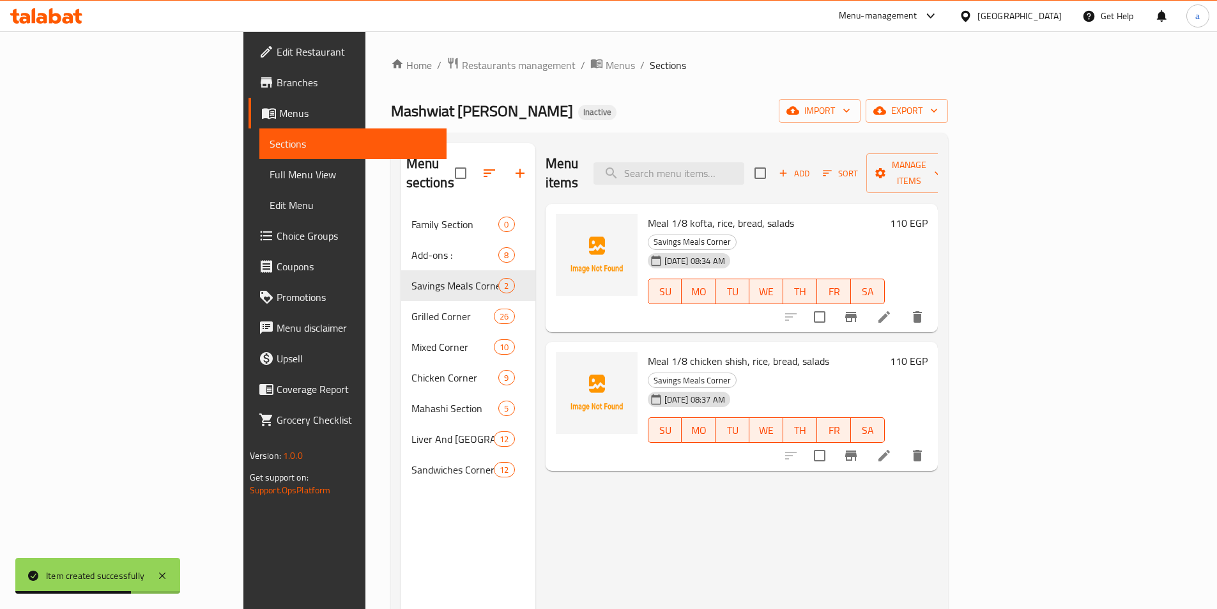
click at [952, 176] on div "Add Sort Manage items" at bounding box center [853, 173] width 197 height 40
click at [812, 166] on span "Add" at bounding box center [794, 173] width 35 height 15
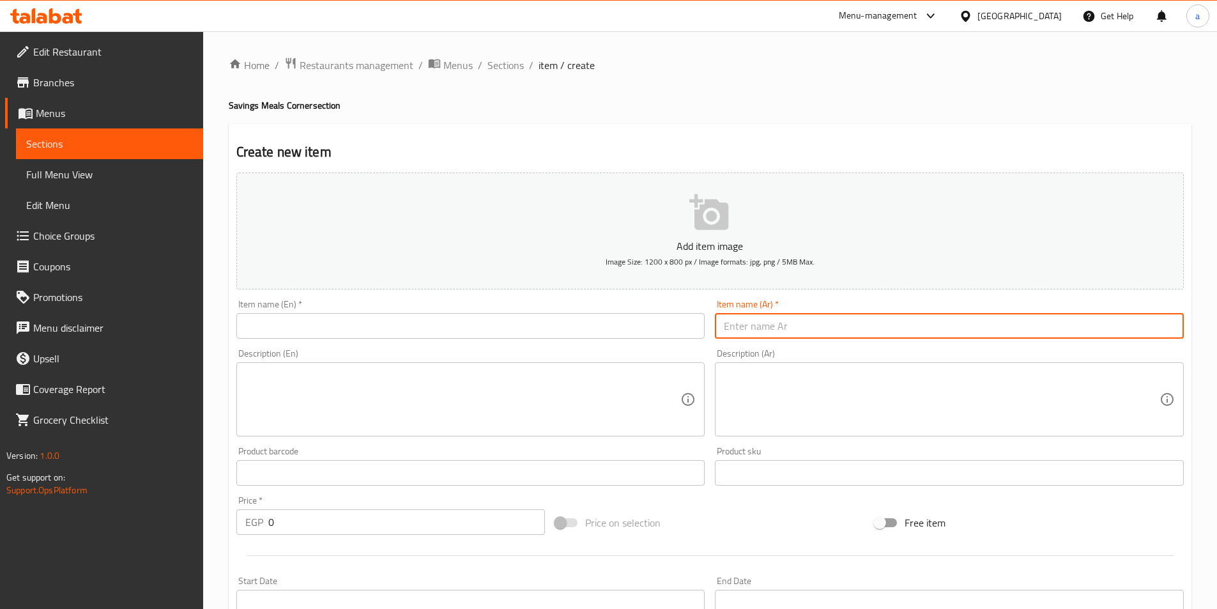
click at [736, 325] on input "text" at bounding box center [949, 326] width 469 height 26
paste input "وجبه1/8صدور بانيه،رز،عيش،سلطه،شوربه"
type input "وجبه1/8صدور بانيه،رز،عيش،سلطه،شوربه"
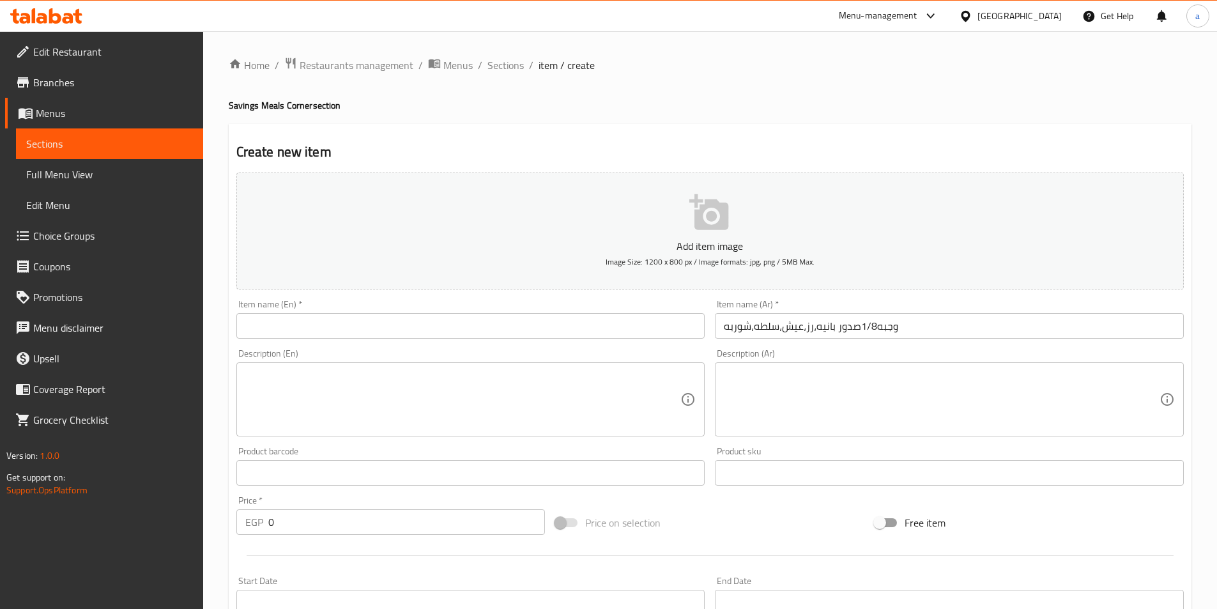
click at [369, 330] on input "text" at bounding box center [470, 326] width 469 height 26
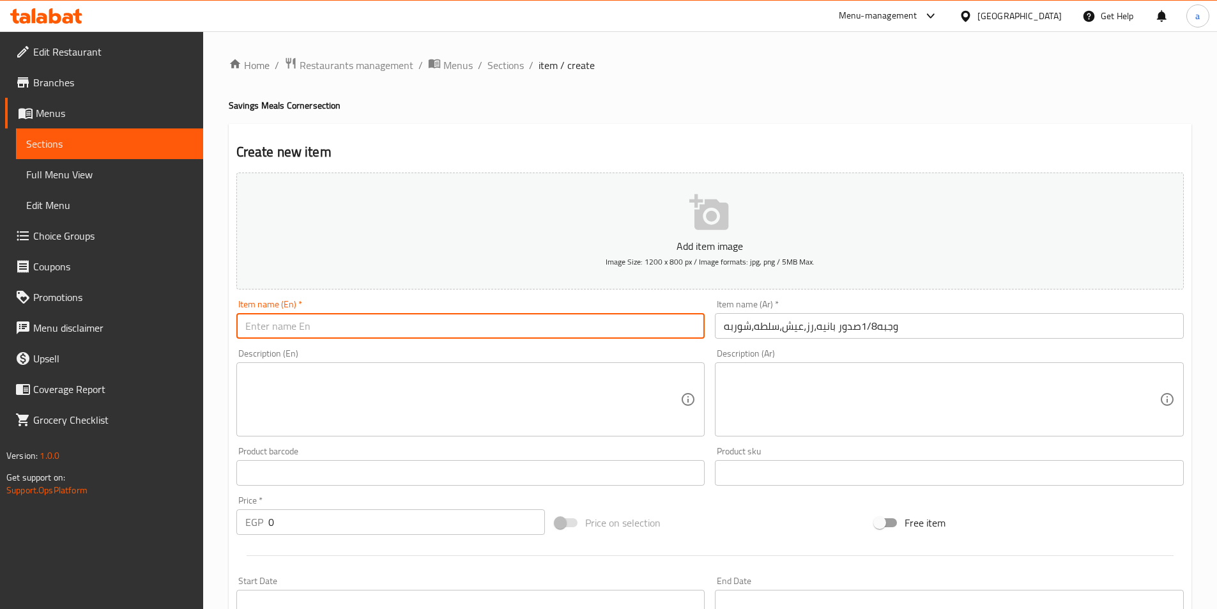
paste input "Meal 1/8 breaded breast, rice, bread, salad, soup"
type input "Meal 1/8 breaded breast, rice, bread, salad, soup"
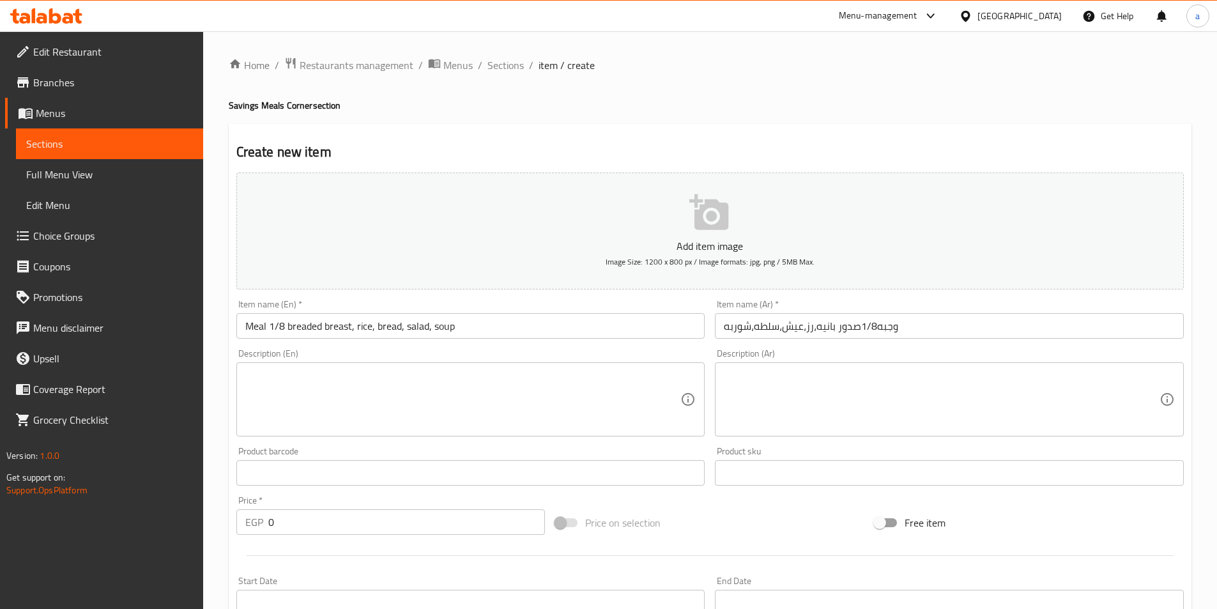
click at [301, 521] on input "0" at bounding box center [406, 522] width 277 height 26
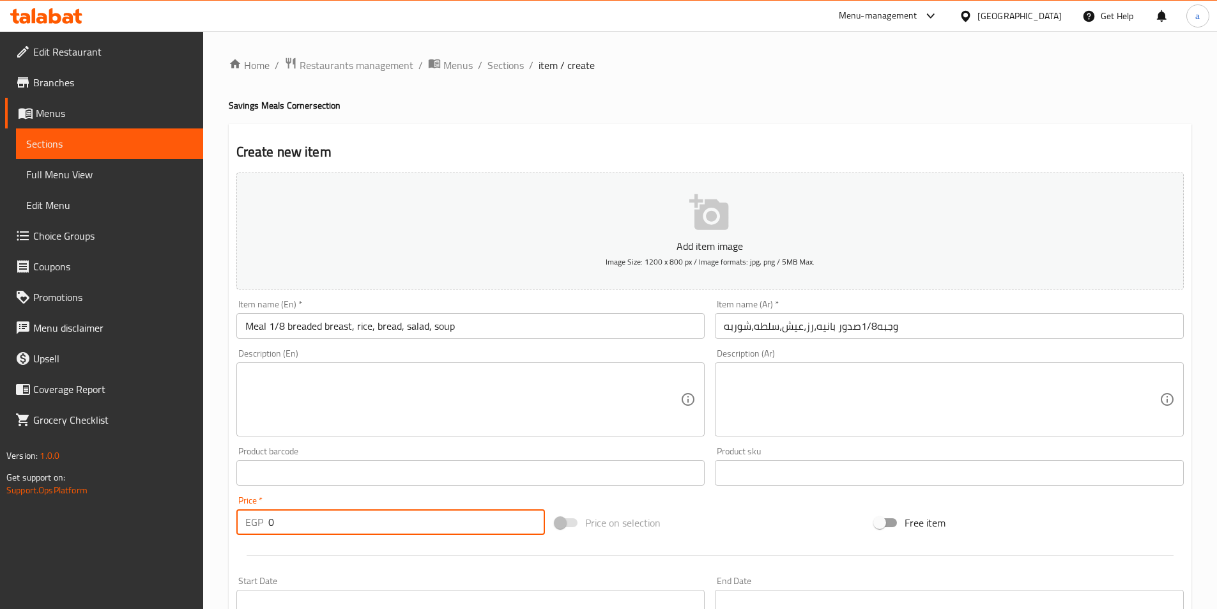
click at [301, 521] on input "0" at bounding box center [406, 522] width 277 height 26
type input "110"
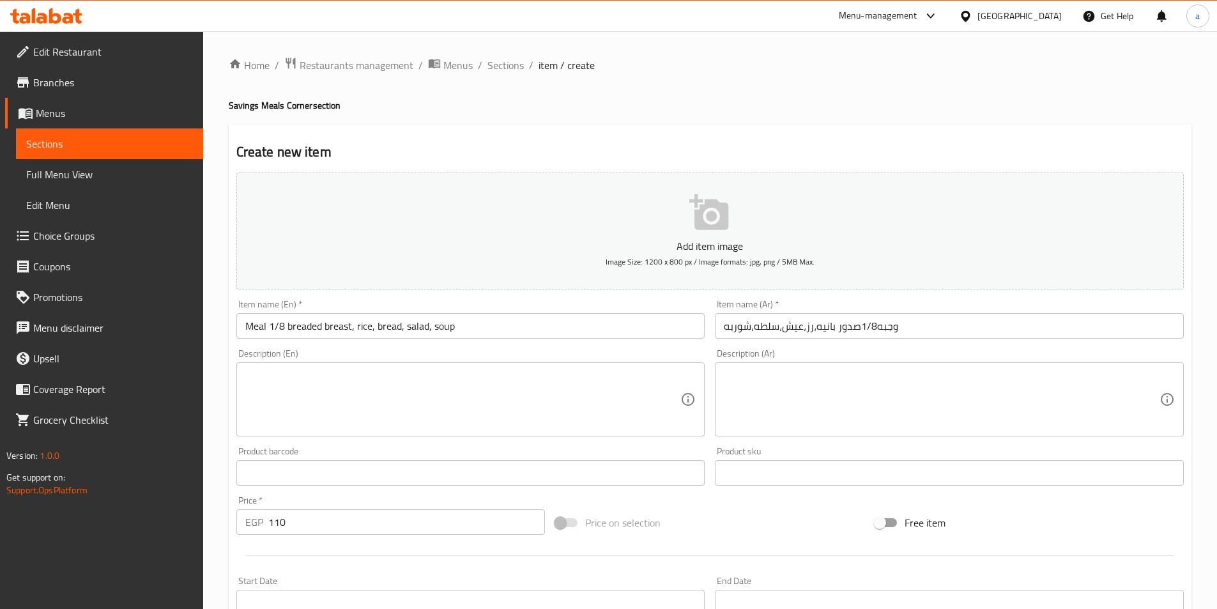
click at [307, 546] on div at bounding box center [710, 555] width 958 height 31
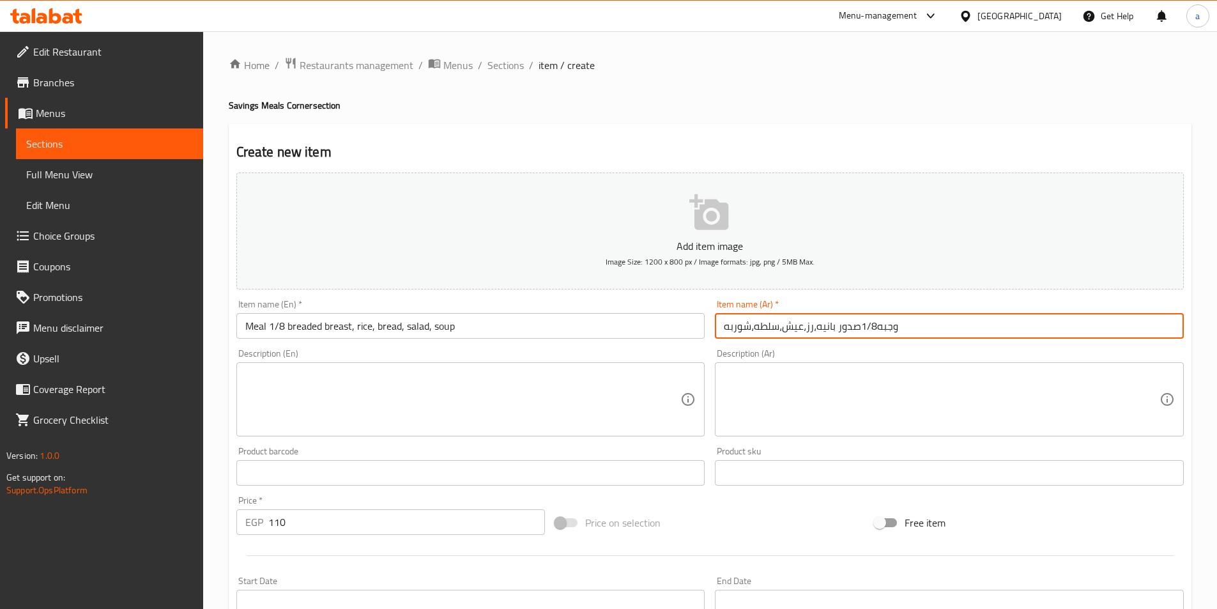
click at [764, 322] on input "وجبه1/8صدور بانيه،رز،عيش،سلطه،شوربه" at bounding box center [949, 326] width 469 height 26
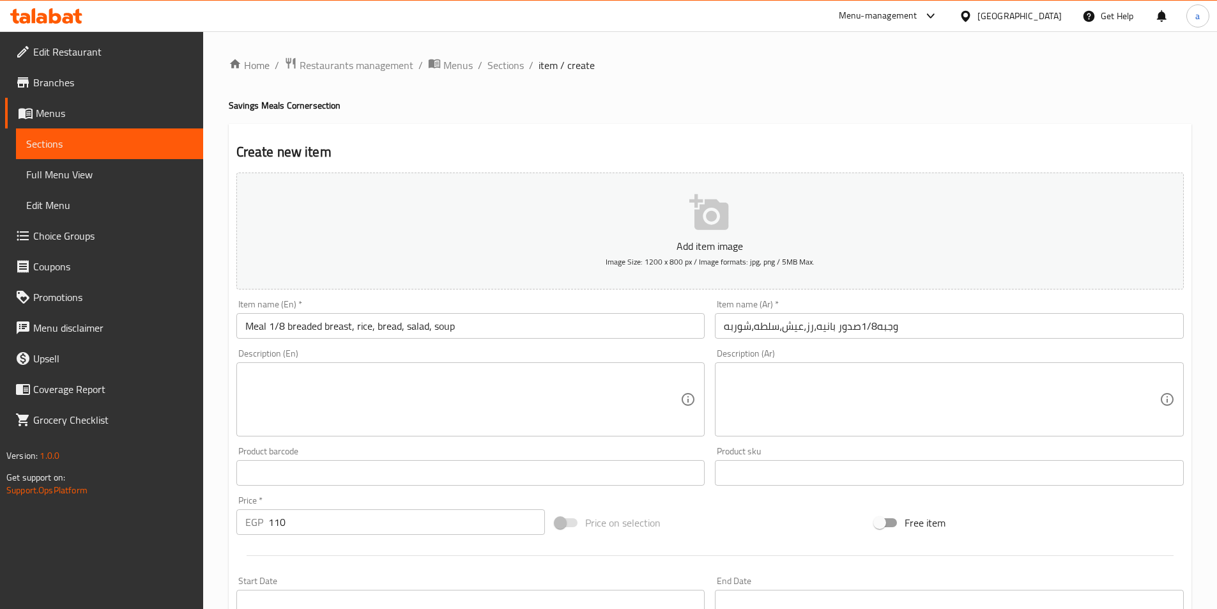
click at [583, 348] on div "Description (En) Description (En)" at bounding box center [470, 393] width 479 height 98
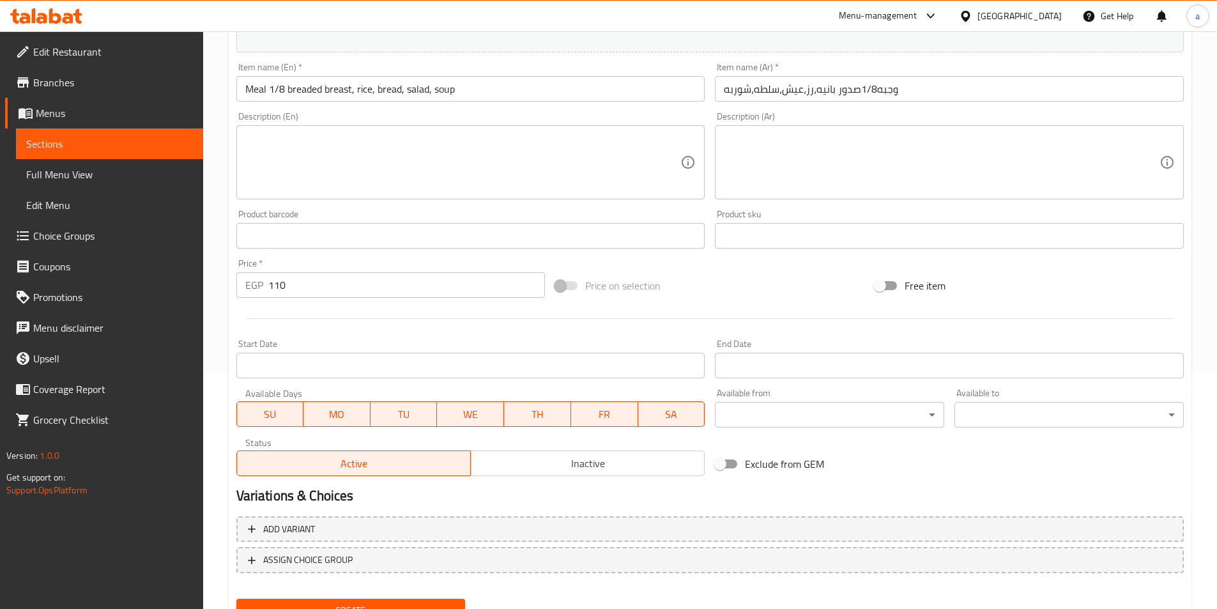
scroll to position [256, 0]
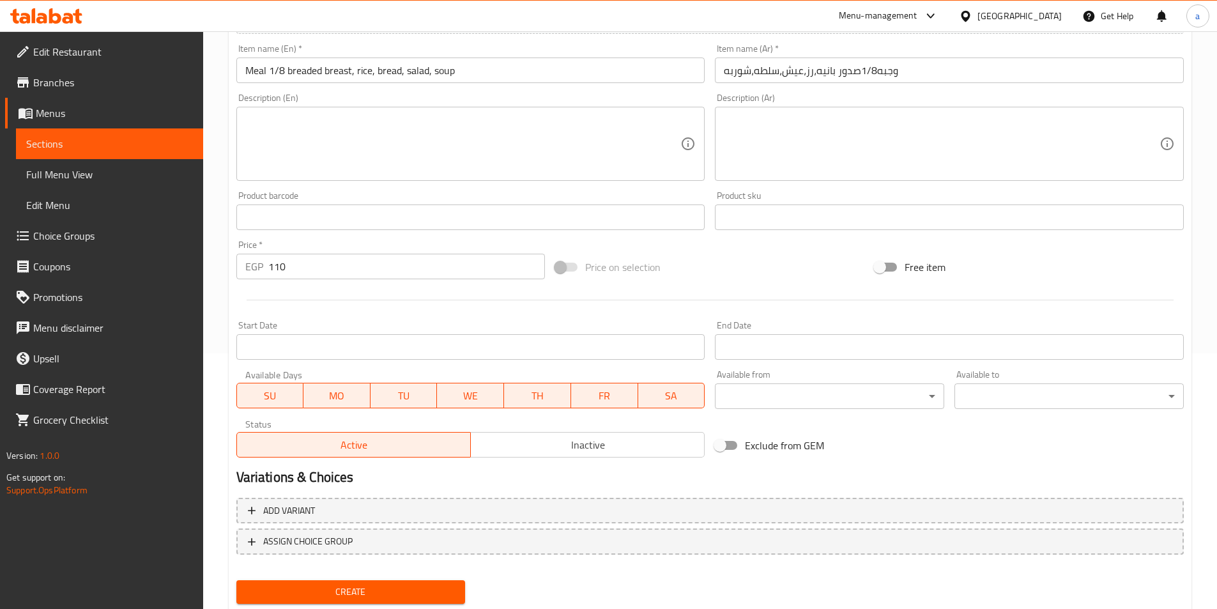
click at [315, 587] on span "Create" at bounding box center [351, 592] width 209 height 16
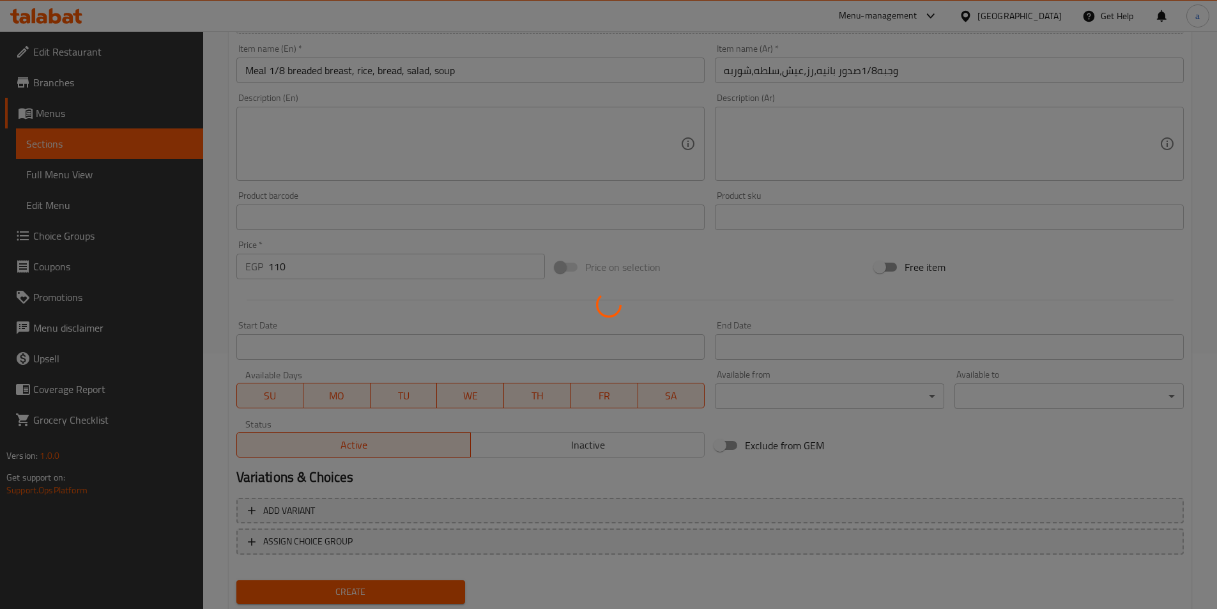
type input "0"
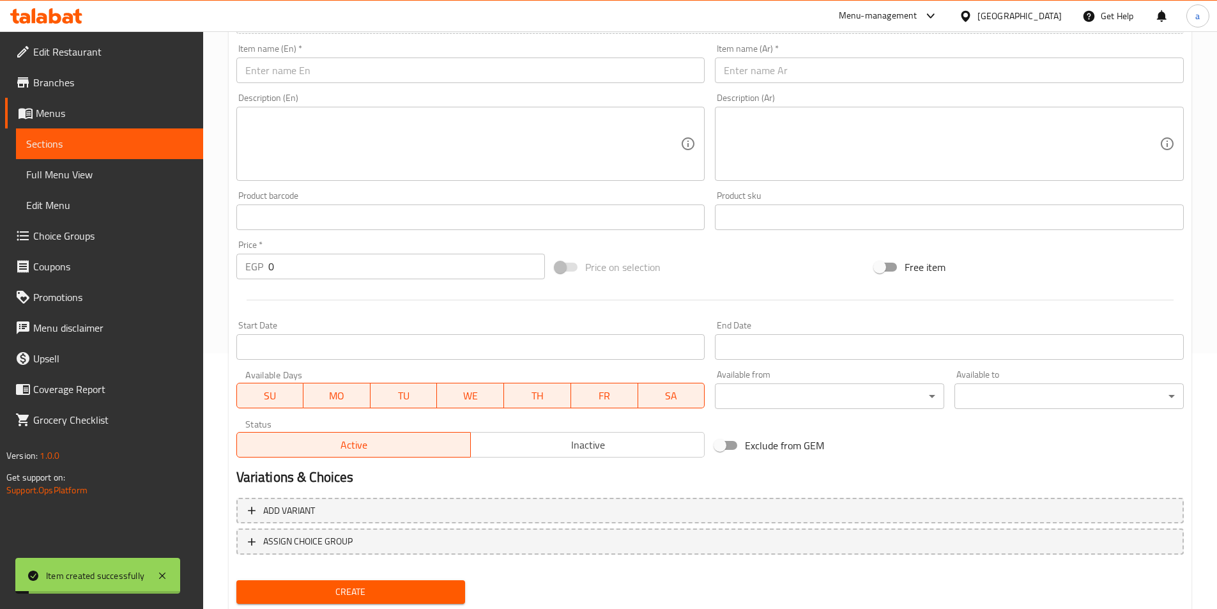
click at [151, 130] on link "Sections" at bounding box center [109, 143] width 187 height 31
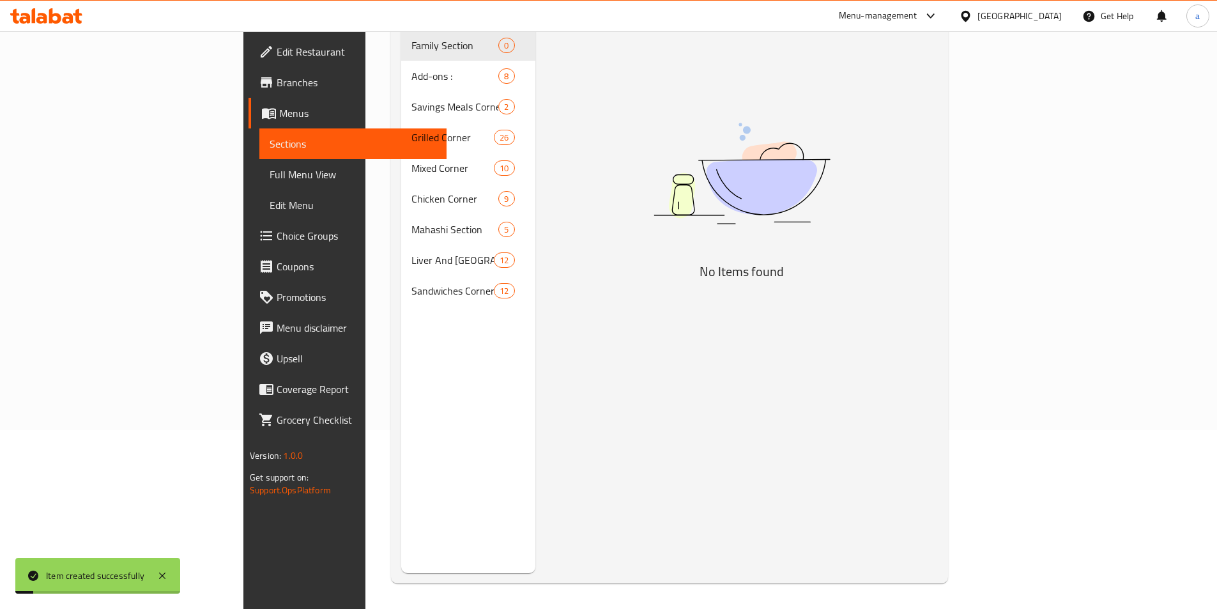
scroll to position [179, 0]
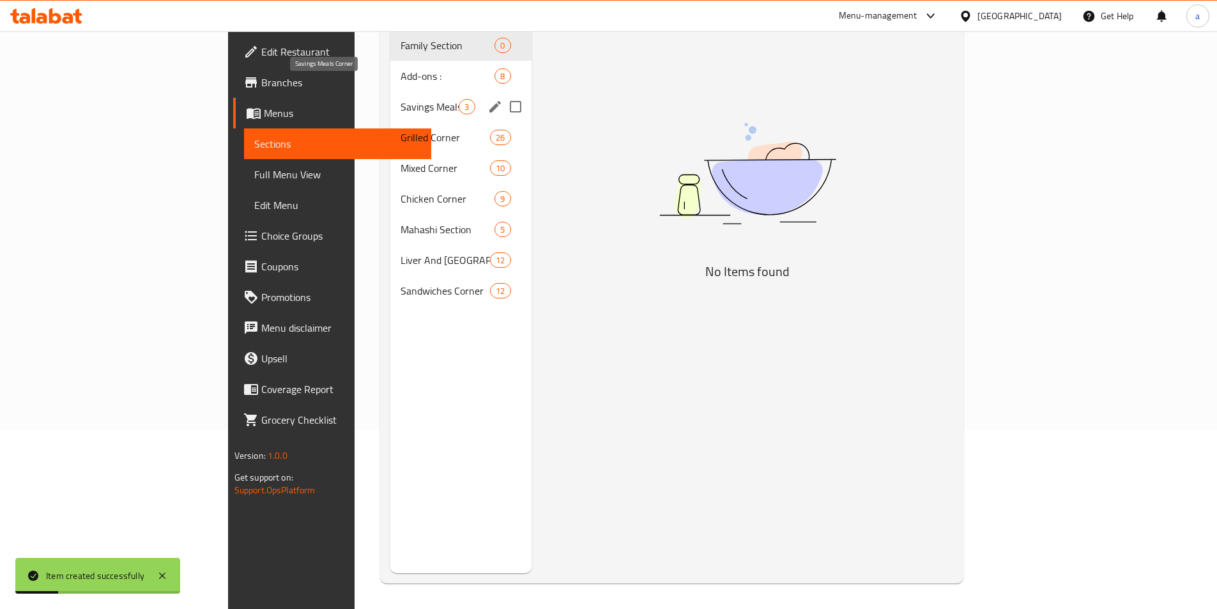
click at [401, 99] on span "Savings Meals Corner" at bounding box center [430, 106] width 58 height 15
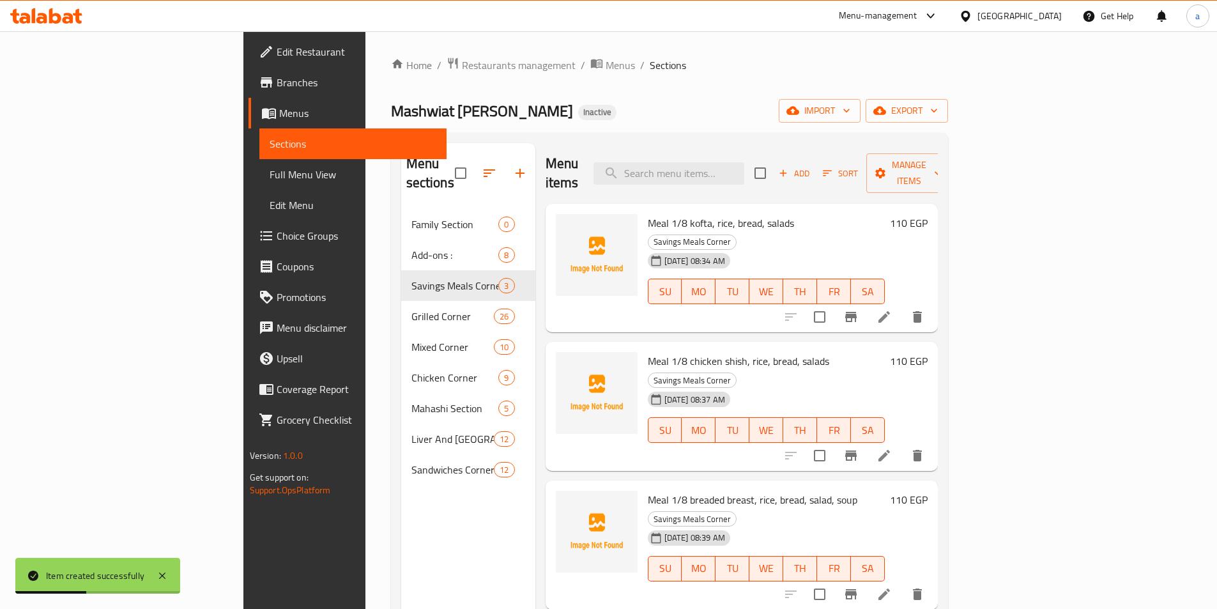
click at [812, 166] on span "Add" at bounding box center [794, 173] width 35 height 15
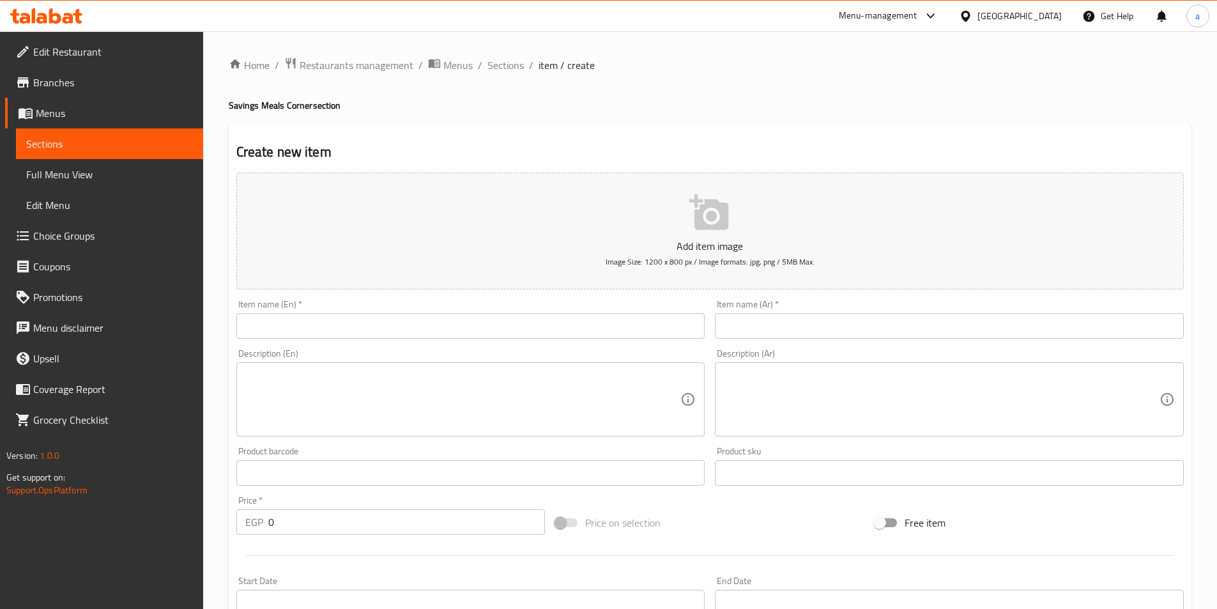
click at [812, 326] on input "text" at bounding box center [949, 326] width 469 height 26
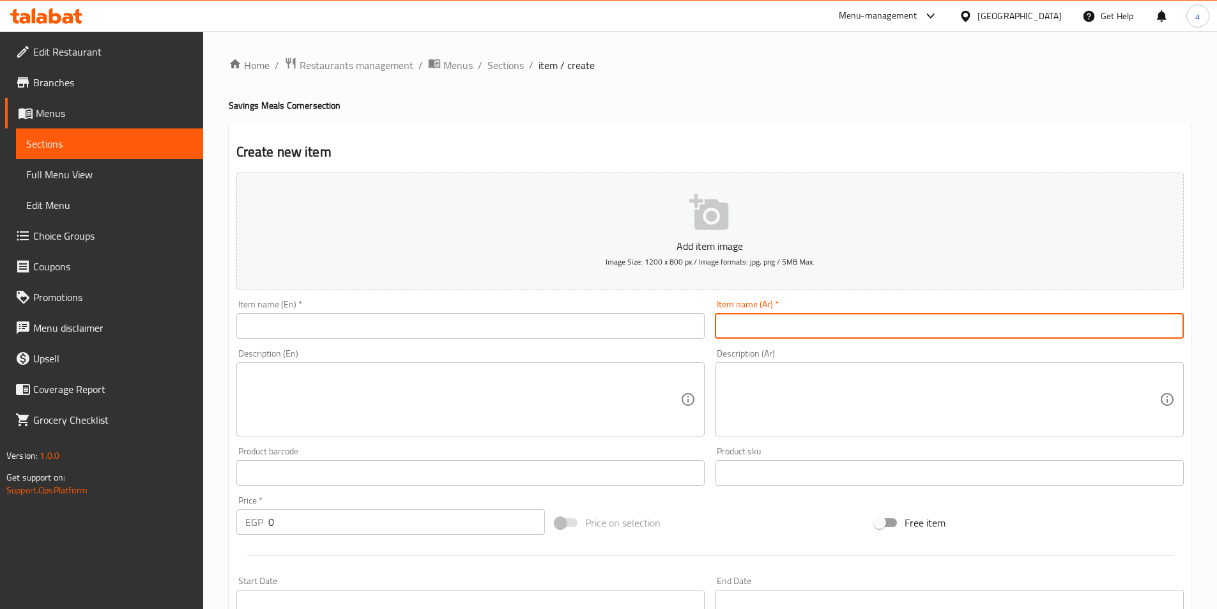
paste input "وجبه مكس.1/8كفته1/8شيش1/8طرب1/8كباب+عيش وسلطه وطحينه شوربه"
type input "وجبه مكس.1/8كفته1/8شيش1/8طرب1/8كباب+عيش وسلطه وطحينه شوربه"
click at [572, 334] on input "text" at bounding box center [470, 326] width 469 height 26
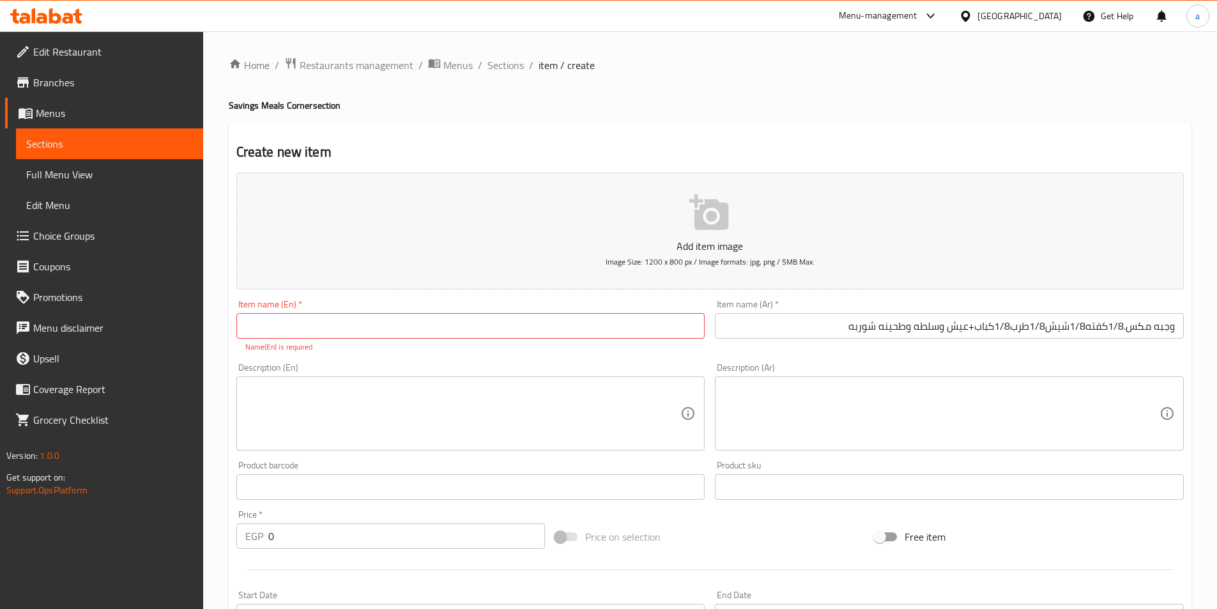
click at [816, 333] on input "وجبه مكس.1/8كفته1/8شيش1/8طرب1/8كباب+عيش وسلطه وطحينه شوربه" at bounding box center [949, 326] width 469 height 26
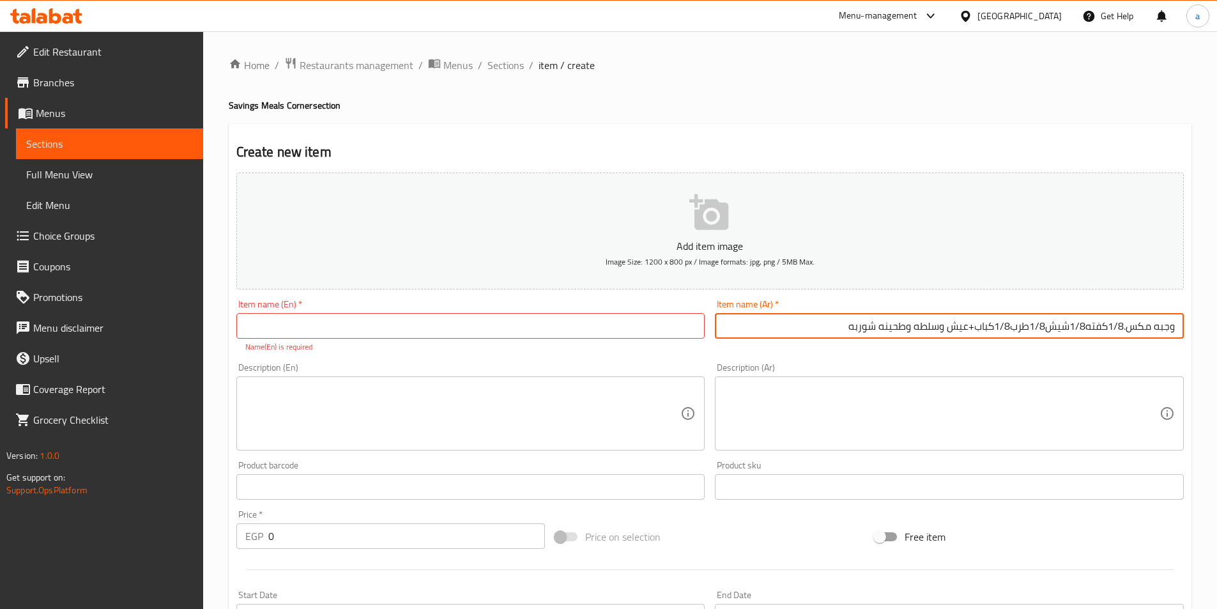
click at [816, 333] on input "وجبه مكس.1/8كفته1/8شيش1/8طرب1/8كباب+عيش وسلطه وطحينه شوربه" at bounding box center [949, 326] width 469 height 26
click at [778, 314] on input "text" at bounding box center [949, 326] width 469 height 26
paste input "وجبه مكس."
type input "وجبه مكس."
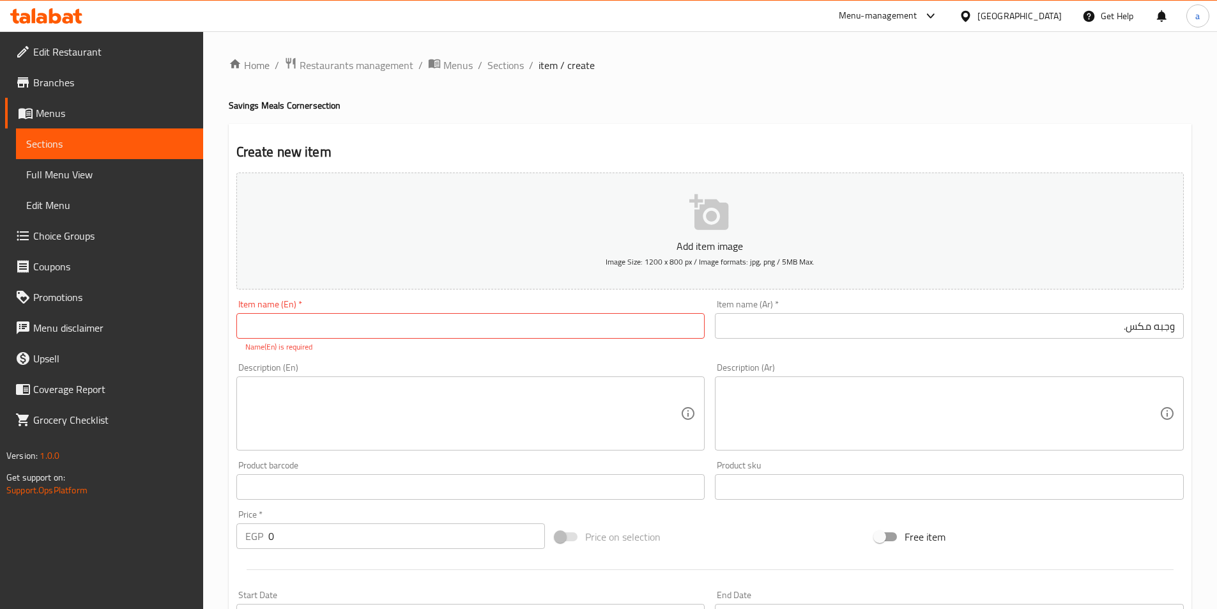
click at [341, 328] on input "text" at bounding box center [470, 326] width 469 height 26
paste input "Meal Mix."
type input "Meal Mix."
click at [323, 392] on textarea at bounding box center [463, 413] width 436 height 61
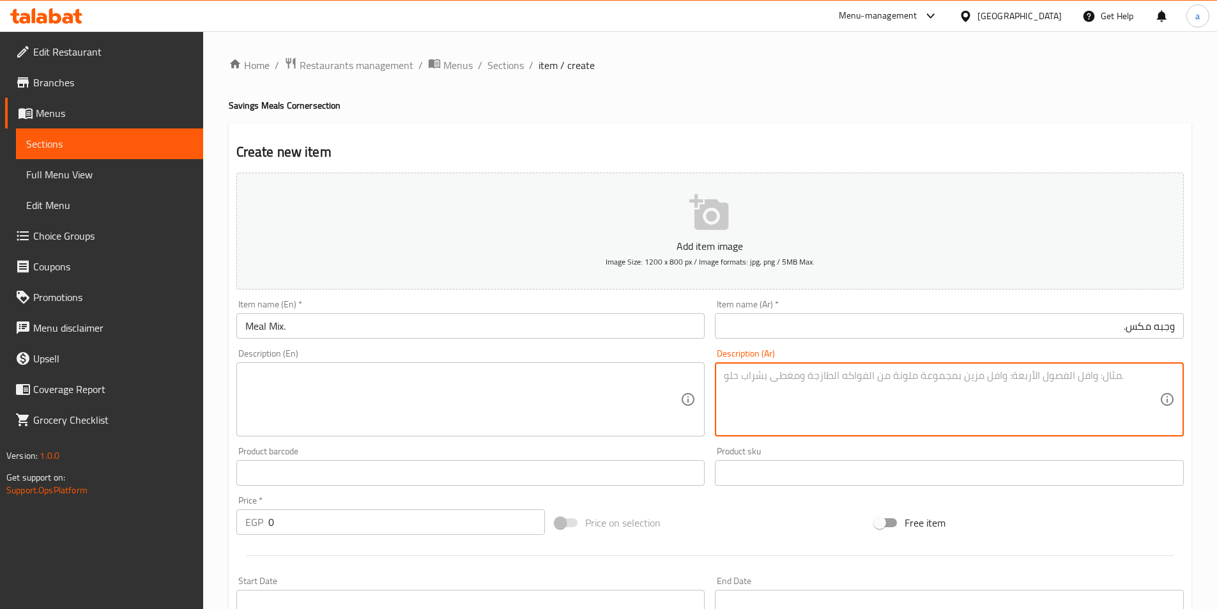
click at [897, 402] on textarea at bounding box center [942, 399] width 436 height 61
paste textarea "1/8كفته1/8شيش1/8طرب1/8كباب+عيش وسلطه وطحينه شوربه"
type textarea "1/8كفته1/8شيش1/8طرب1/8كباب+عيش وسلطه وطحينه شوربه"
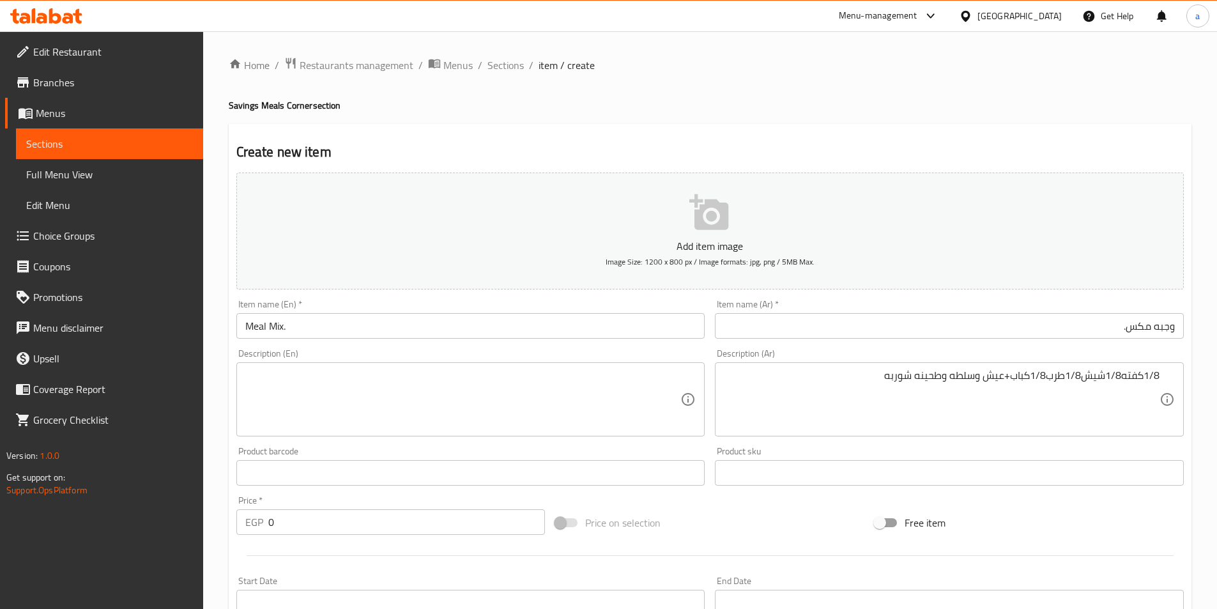
click at [344, 390] on textarea at bounding box center [463, 399] width 436 height 61
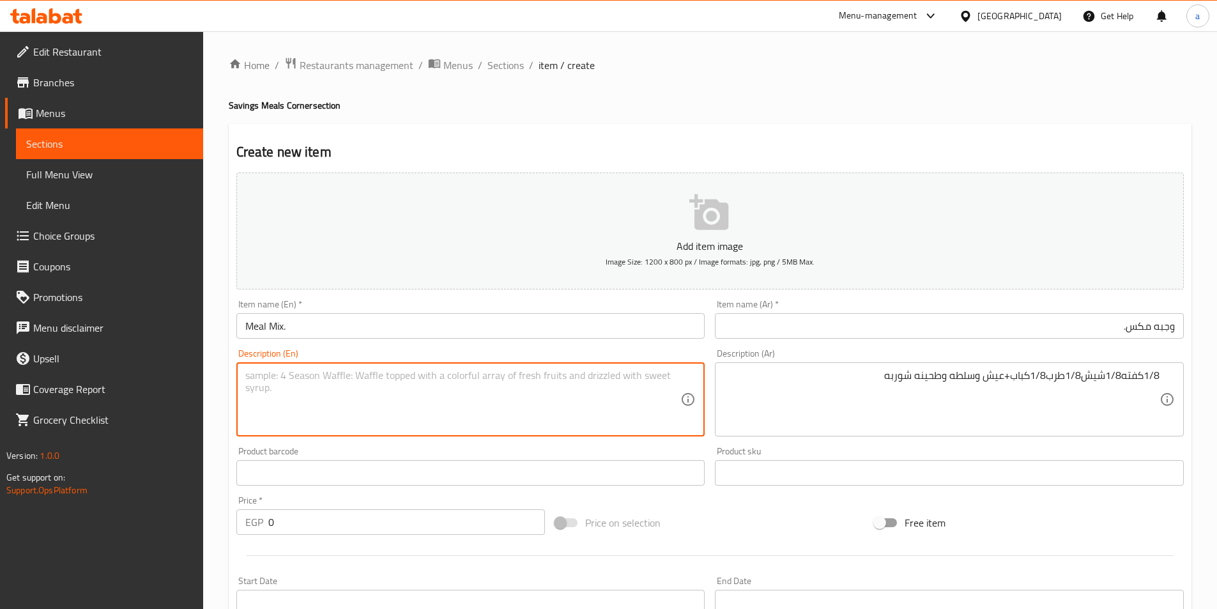
paste textarea "1/8 kofta 1/8 shish 1/8 tarab 1/8 kebab + bread, salad, tahini, soup"
type textarea "1/8 kofta 1/8 shish 1/8 tarab 1/8 kebab + bread, salad, tahini, soup"
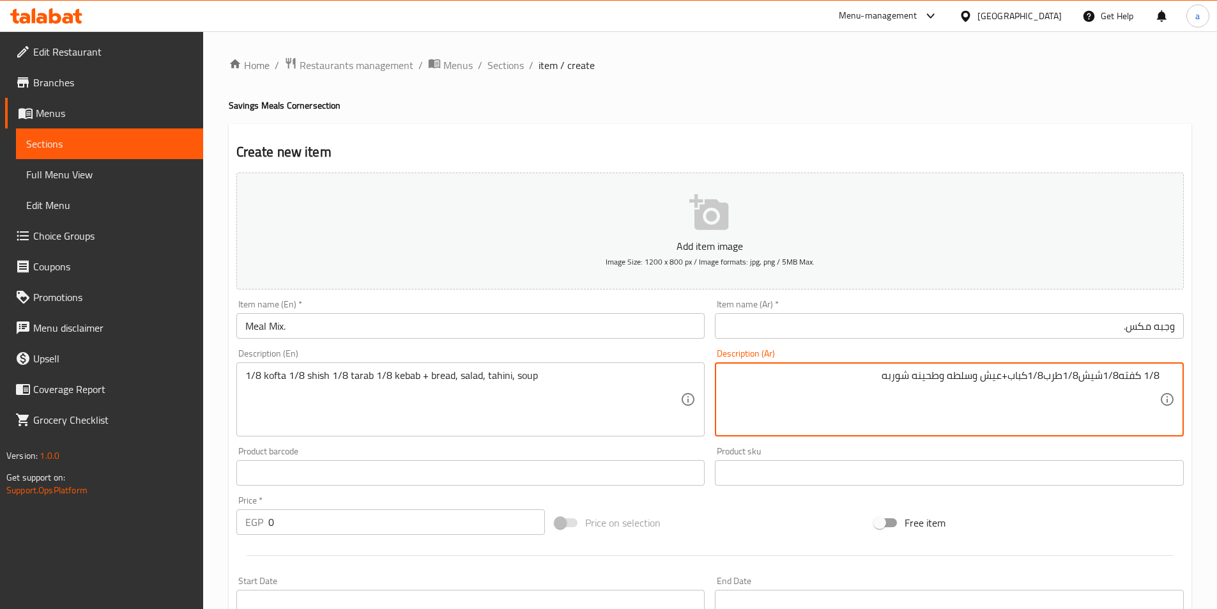
click at [1120, 376] on textarea "1/8 كفته1/8شيش1/8طرب1/8كباب+عيش وسلطه وطحينه شوربه" at bounding box center [942, 399] width 436 height 61
click at [1103, 377] on textarea "1/8 كفته 1/8شيش1/8طرب1/8كباب+عيش وسلطه وطحينه شوربه" at bounding box center [942, 399] width 436 height 61
click at [1076, 376] on textarea "1/8 كفته 1/8 شيش1/8طرب1/8كباب+عيش وسلطه وطحينه شوربه" at bounding box center [942, 399] width 436 height 61
click at [1055, 380] on textarea "1/8 كفته 1/8 شيش 1/8طرب1/8كباب+عيش وسلطه وطحينه شوربه" at bounding box center [942, 399] width 436 height 61
click at [1037, 375] on textarea "1/8 كفته 1/8 شيش 1/8 طرب1/8كباب+عيش وسلطه وطحينه شوربه" at bounding box center [942, 399] width 436 height 61
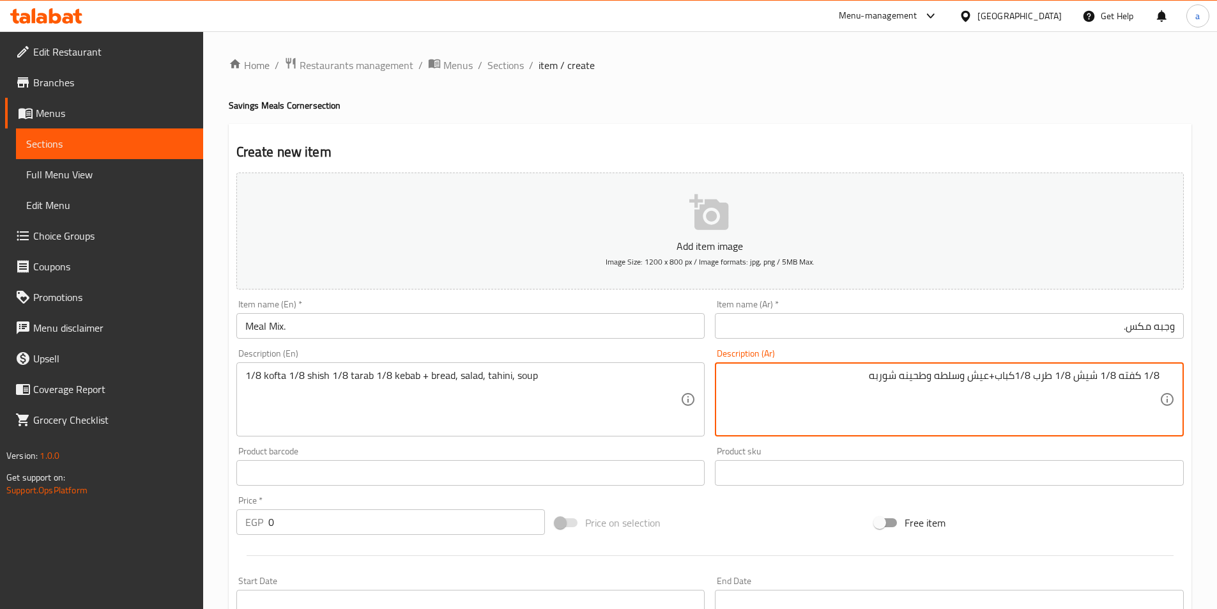
click at [805, 383] on textarea "1/8 كفته 1/8 شيش 1/8 طرب 1/8كباب+عيش وسلطه وطحينه شوربه" at bounding box center [942, 399] width 436 height 61
click at [1043, 375] on textarea "1/8 كفته 1/8 شيش 1/8 طرب 1/8كباب+عيش وسلطه وطحينه شوربه" at bounding box center [942, 399] width 436 height 61
type textarea "1/8 كفته 1/8 شيش 1/8 طرب 1/8كباب+عيش وسلطه وطحينه شوربه"
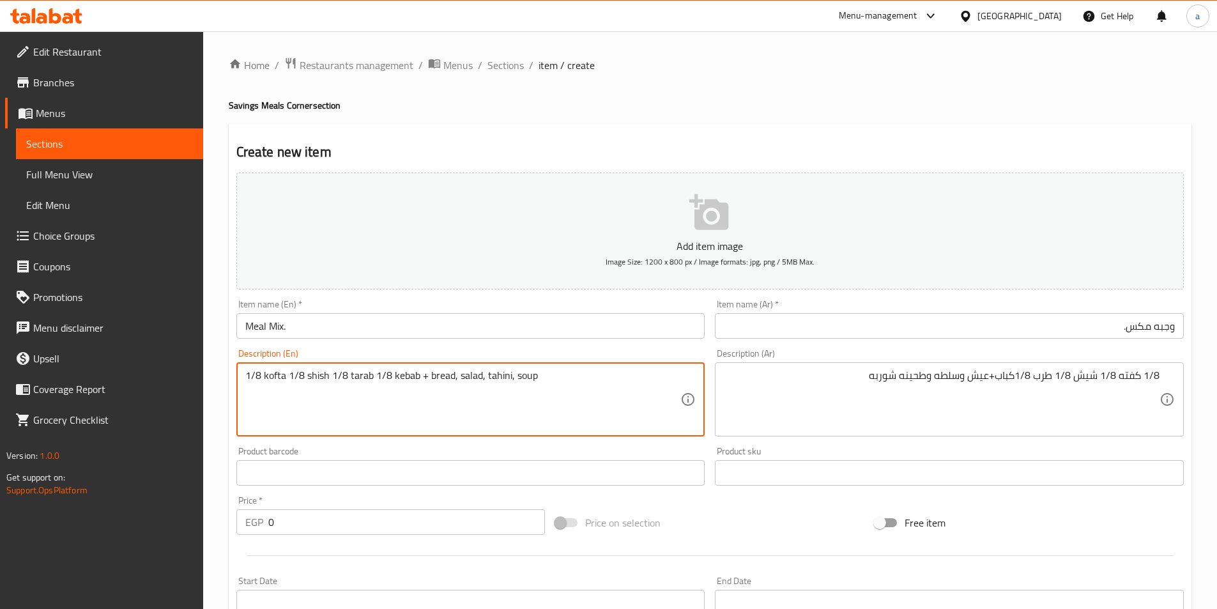
click at [362, 379] on textarea "1/8 kofta 1/8 shish 1/8 tarab 1/8 kebab + bread, salad, tahini, soup" at bounding box center [463, 399] width 436 height 61
paste textarea "Tarb"
type textarea "1/8 kofta 1/8 shish 1/8 Tarb1/8 kebab + bread, salad, tahini, soup"
click at [390, 445] on div "Product barcode Product barcode" at bounding box center [470, 466] width 479 height 49
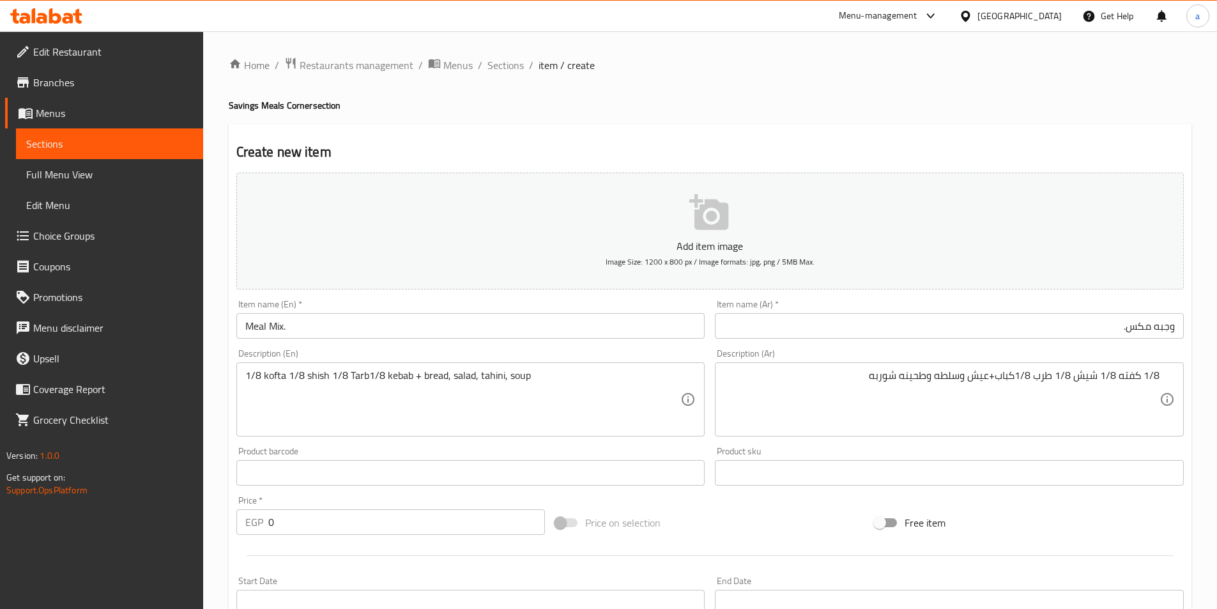
click at [318, 529] on input "0" at bounding box center [406, 522] width 277 height 26
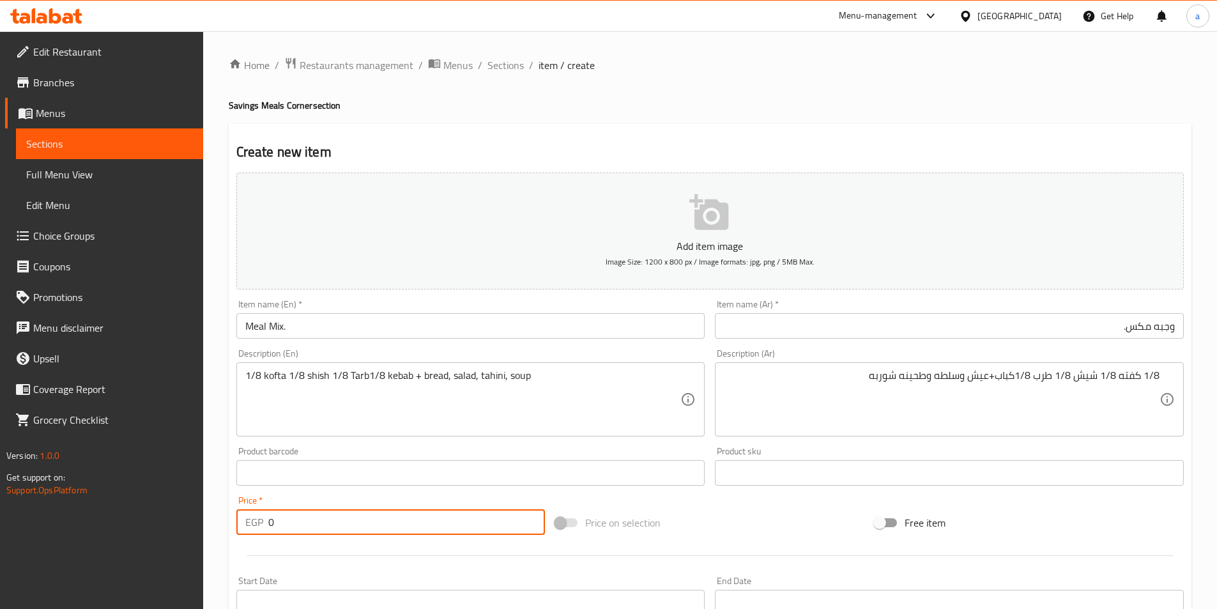
click at [318, 529] on input "0" at bounding box center [406, 522] width 277 height 26
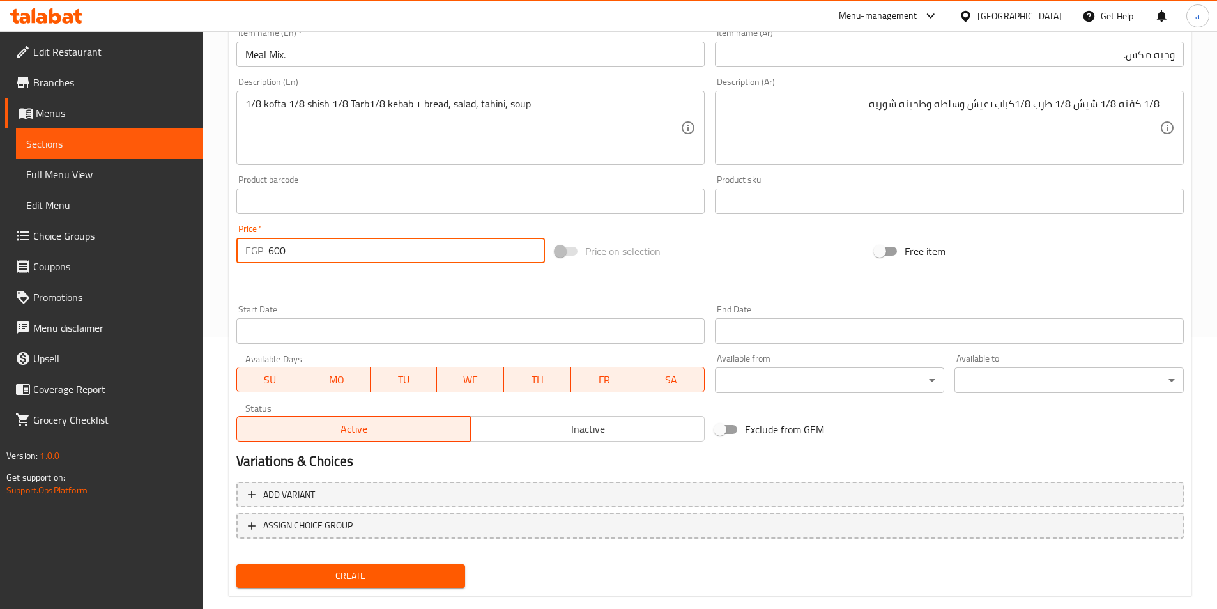
scroll to position [294, 0]
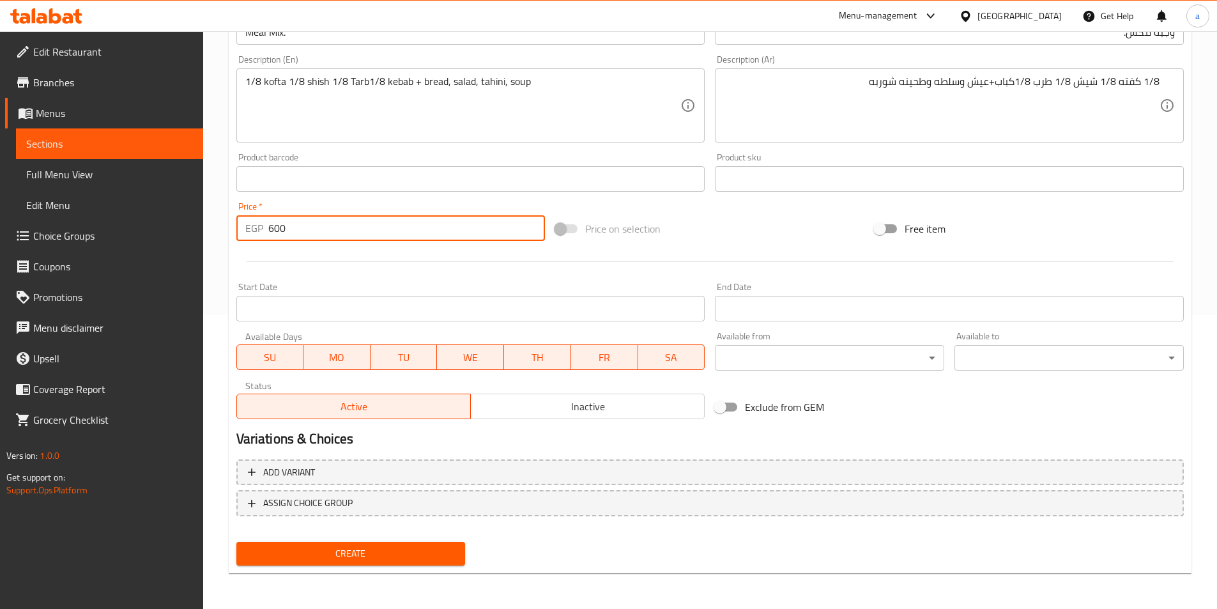
type input "600"
click at [301, 557] on span "Create" at bounding box center [351, 554] width 209 height 16
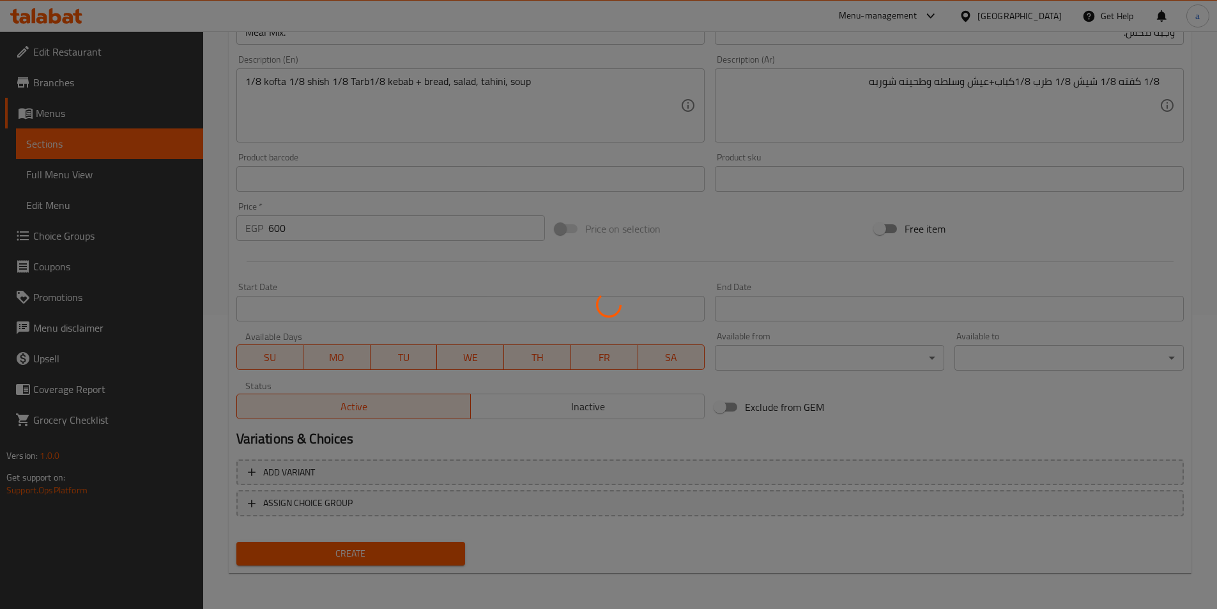
type input "0"
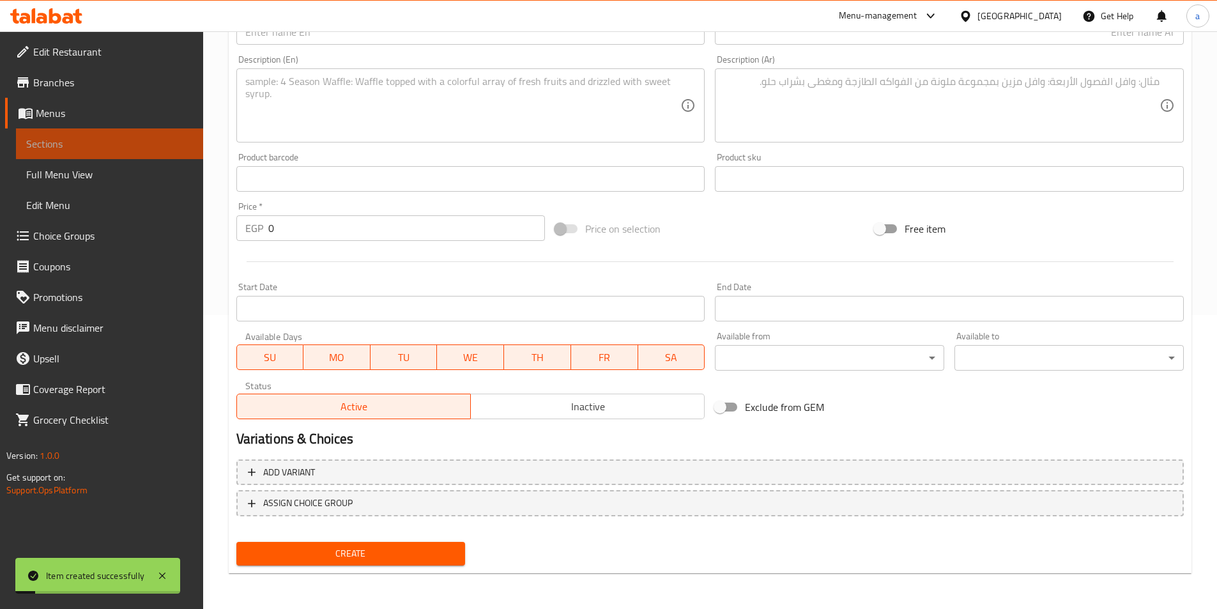
click at [137, 146] on span "Sections" at bounding box center [109, 143] width 167 height 15
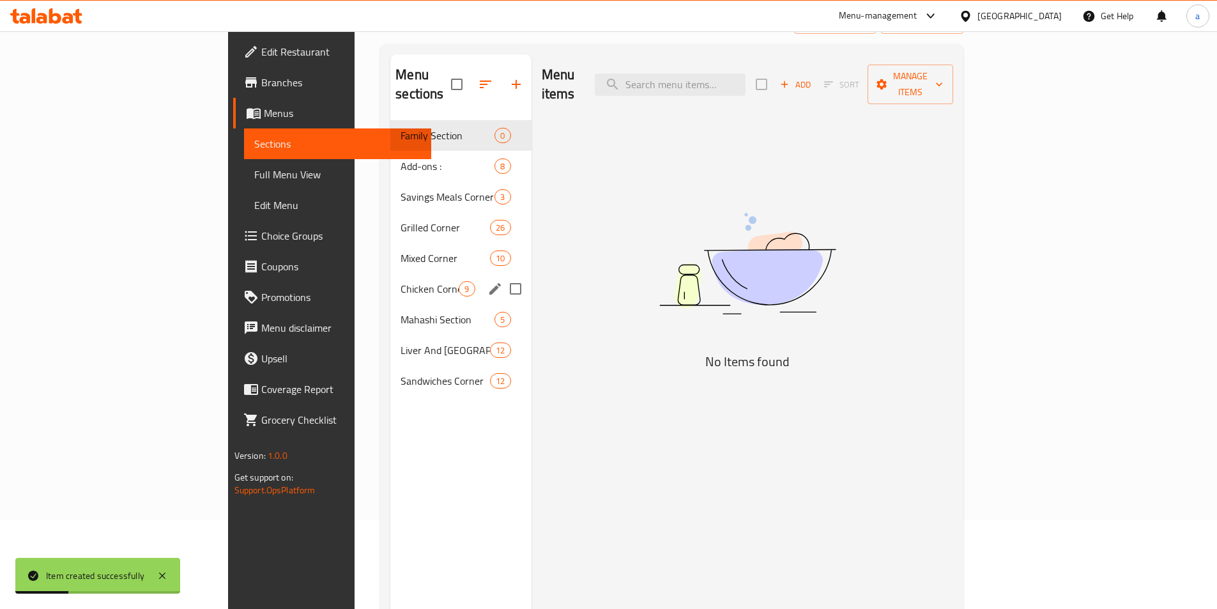
scroll to position [51, 0]
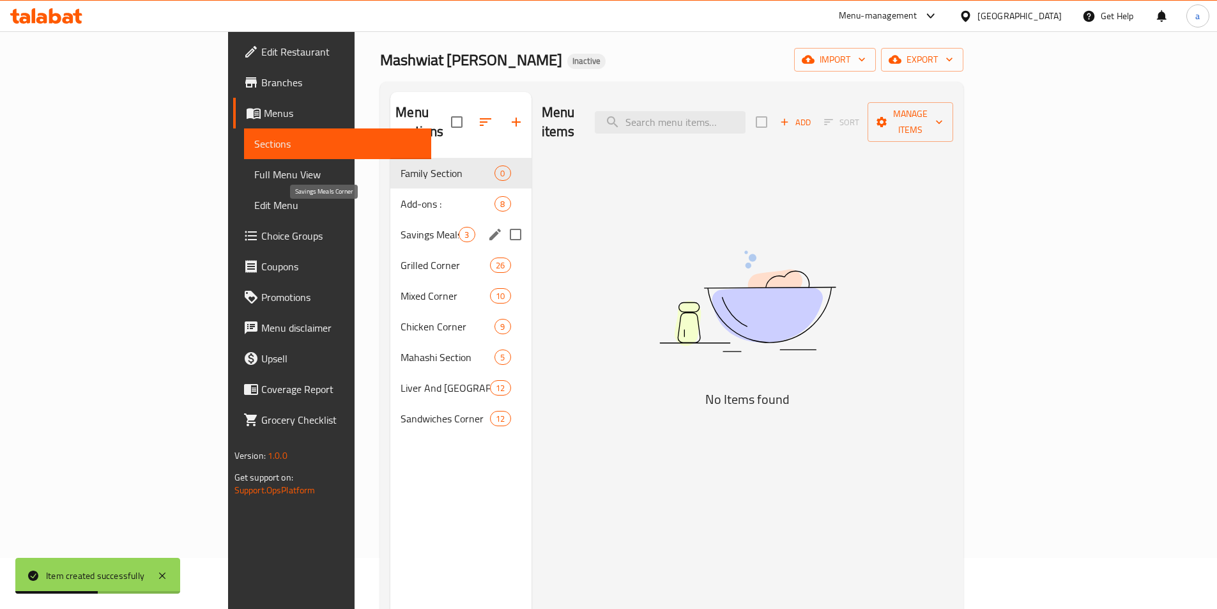
click at [401, 227] on span "Savings Meals Corner" at bounding box center [430, 234] width 58 height 15
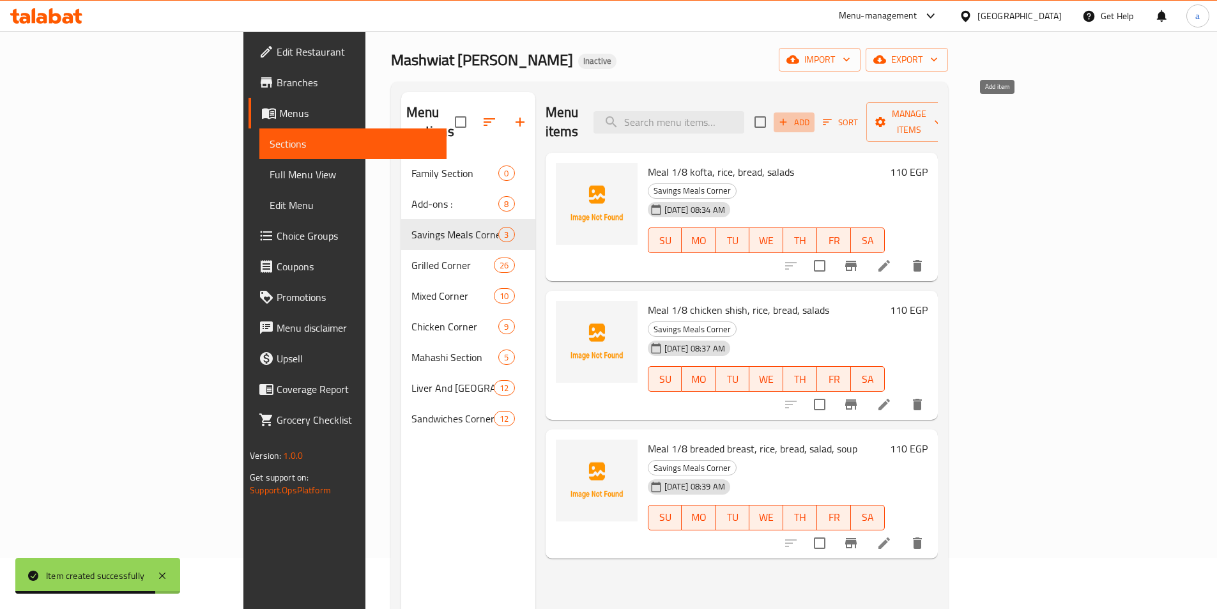
click at [812, 115] on span "Add" at bounding box center [794, 122] width 35 height 15
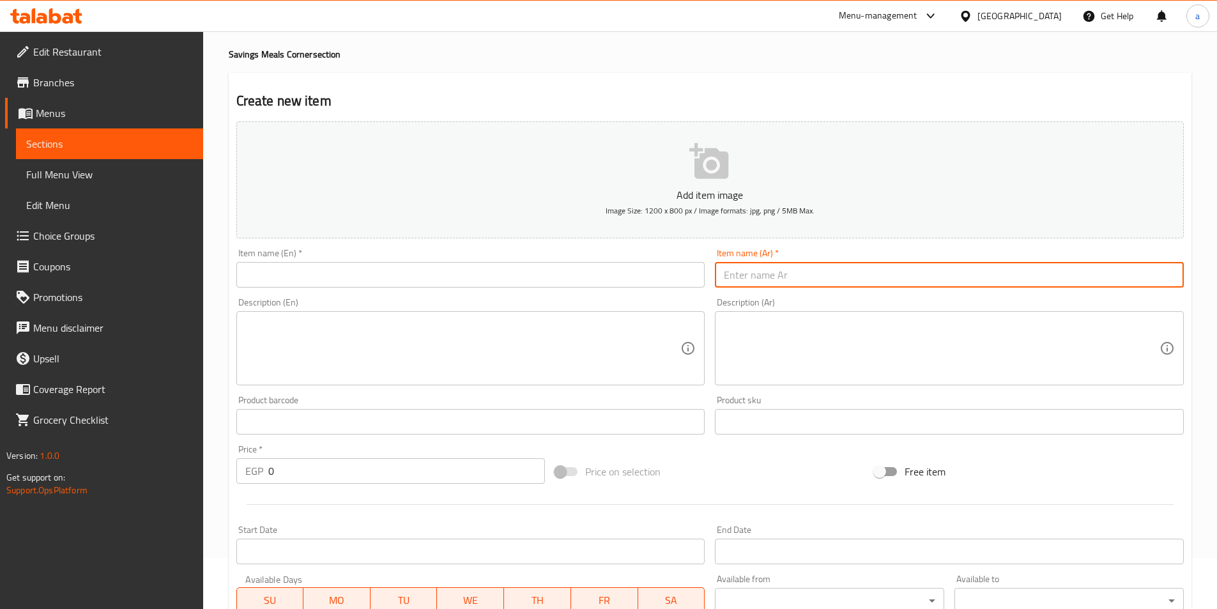
click at [921, 265] on input "text" at bounding box center [949, 275] width 469 height 26
paste input "وجبه نص فراخ."
type input "وجبه نص فراخ."
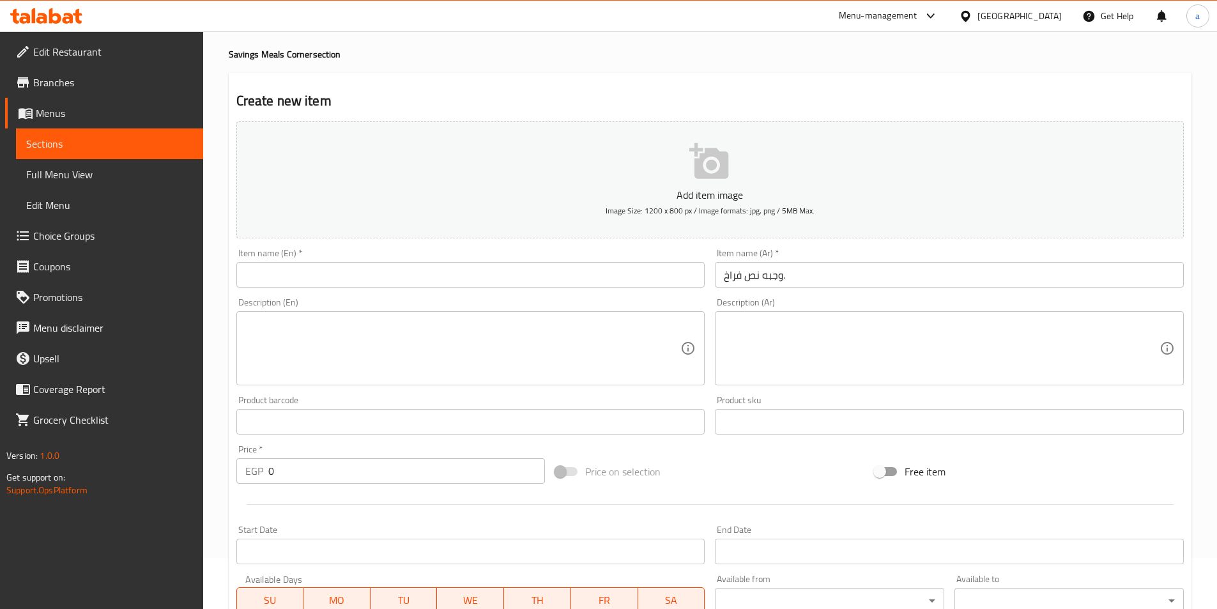
click at [831, 364] on textarea at bounding box center [942, 348] width 436 height 61
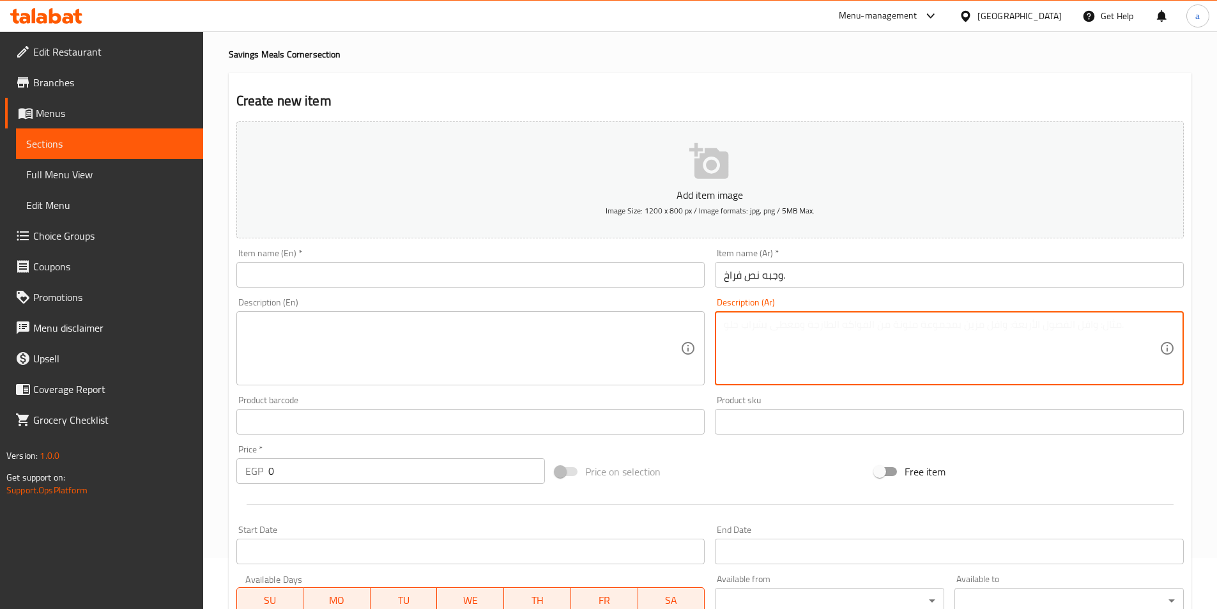
paste textarea "وجبة نص فراخ مشوية لتعزيز النكهة والوجبة الصحية المتكاملة"
type textarea "وجبة نص فراخ مشوية لتعزيز النكهة والوجبة الصحية المتكاملة"
click at [759, 273] on input "وجبه نص فراخ." at bounding box center [949, 275] width 469 height 26
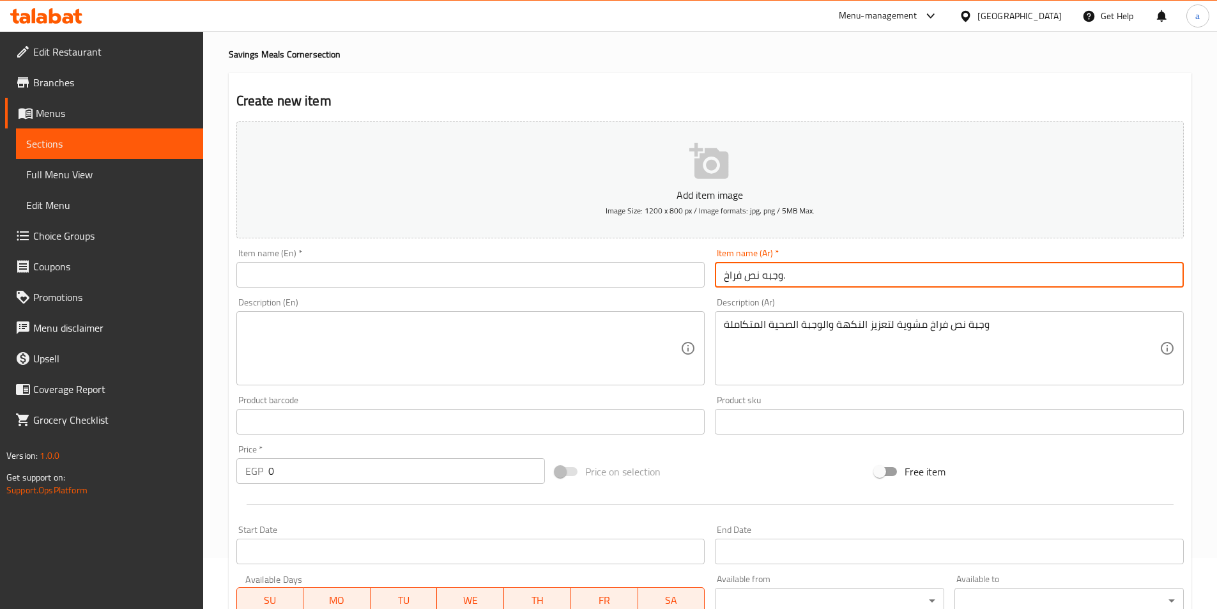
click at [747, 272] on input "وجبه نص فراخ." at bounding box center [949, 275] width 469 height 26
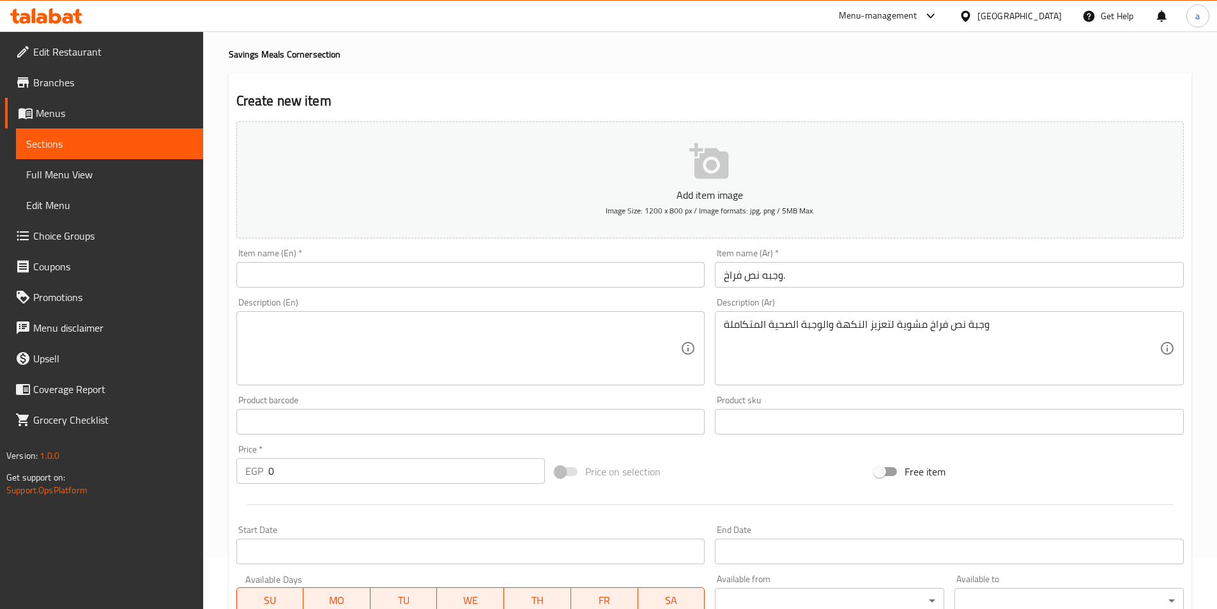
click at [281, 284] on input "text" at bounding box center [470, 275] width 469 height 26
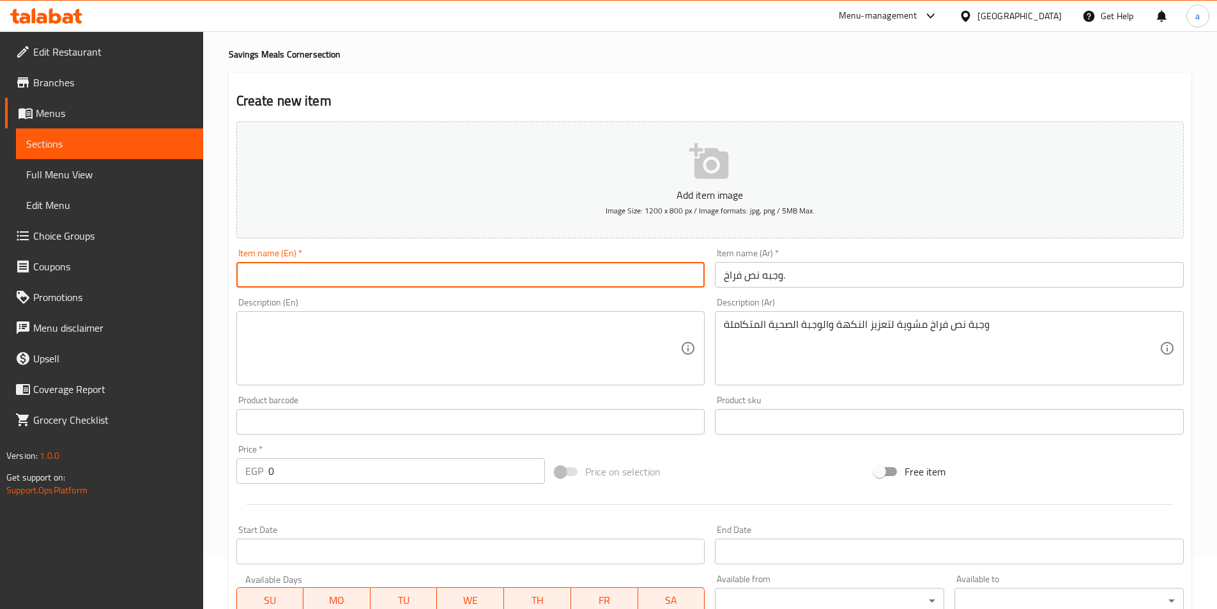
paste input "Half chicken meal."
type input "Half chicken meal."
click at [291, 320] on textarea at bounding box center [463, 348] width 436 height 61
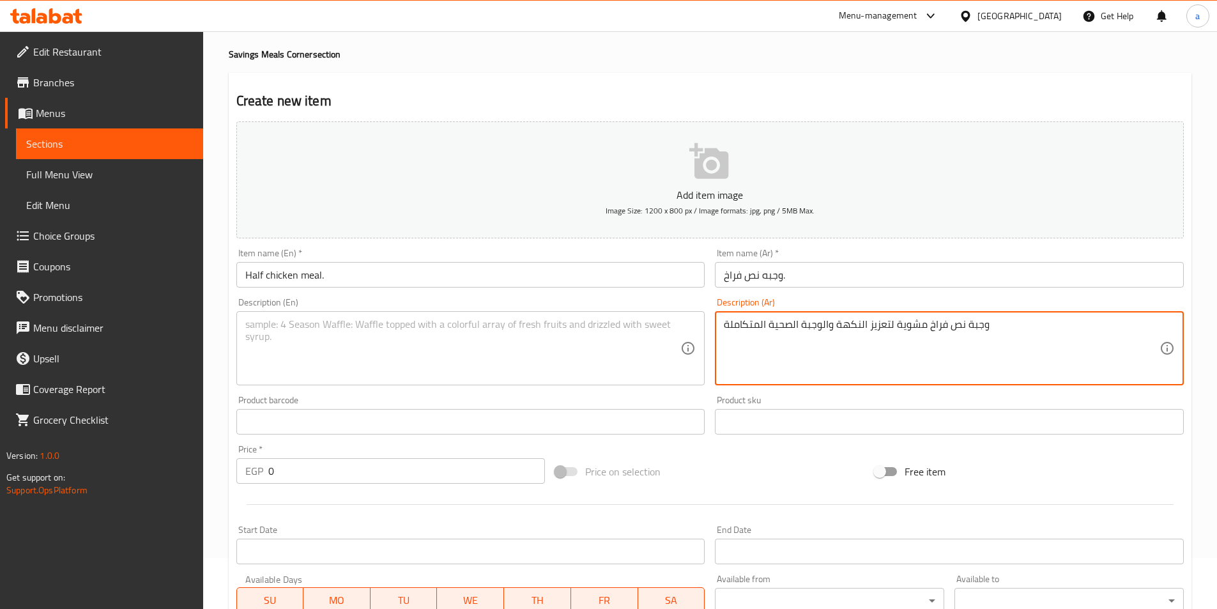
click at [863, 328] on textarea "وجبة نص فراخ مشوية لتعزيز النكهة والوجبة الصحية المتكاملة" at bounding box center [942, 348] width 436 height 61
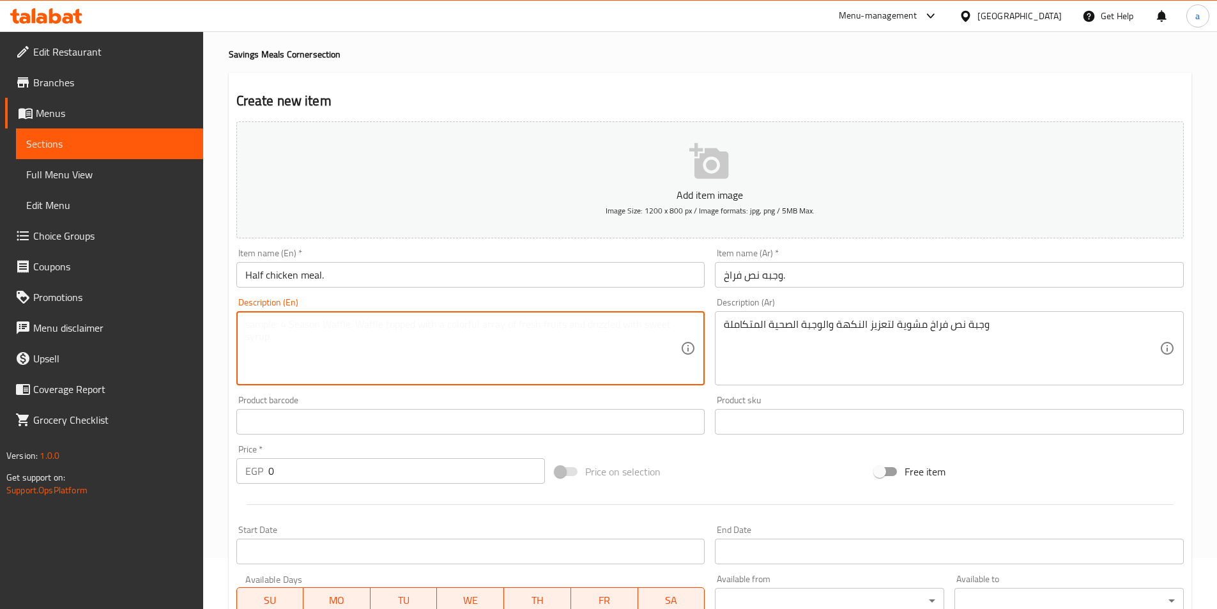
click at [268, 321] on textarea at bounding box center [463, 348] width 436 height 61
paste textarea "Half a grilled chicken meal to enhance the flavor and complete the healthy meal"
type textarea "Half a grilled chicken meal to enhance the flavor and complete the healthy meal"
click at [389, 323] on textarea "Half a grilled chicken meal to enhance the flavor and complete the healthy meal" at bounding box center [463, 348] width 436 height 61
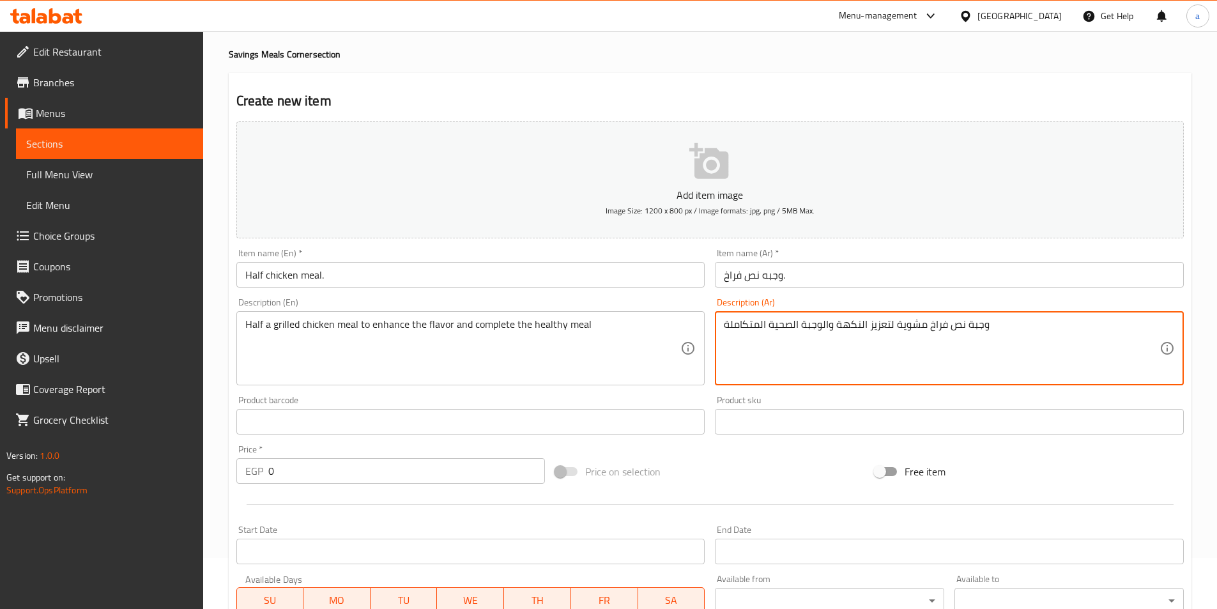
click at [883, 327] on textarea "وجبة نص فراخ مشوية لتعزيز النكهة والوجبة الصحية المتكاملة" at bounding box center [942, 348] width 436 height 61
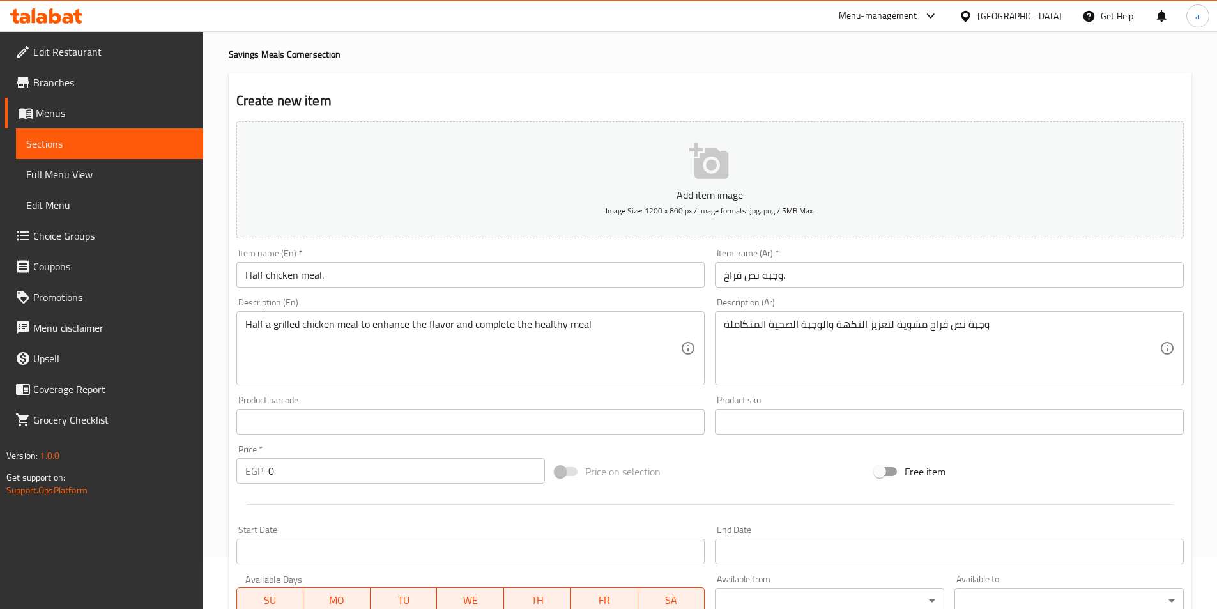
click at [289, 479] on input "0" at bounding box center [406, 471] width 277 height 26
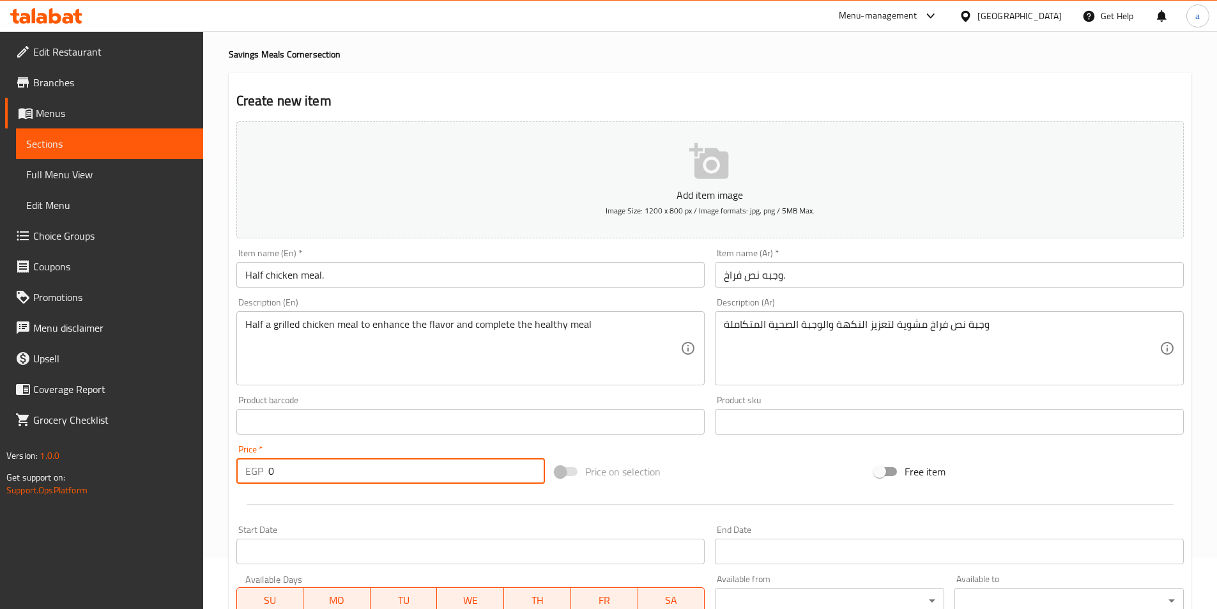
click at [289, 479] on input "0" at bounding box center [406, 471] width 277 height 26
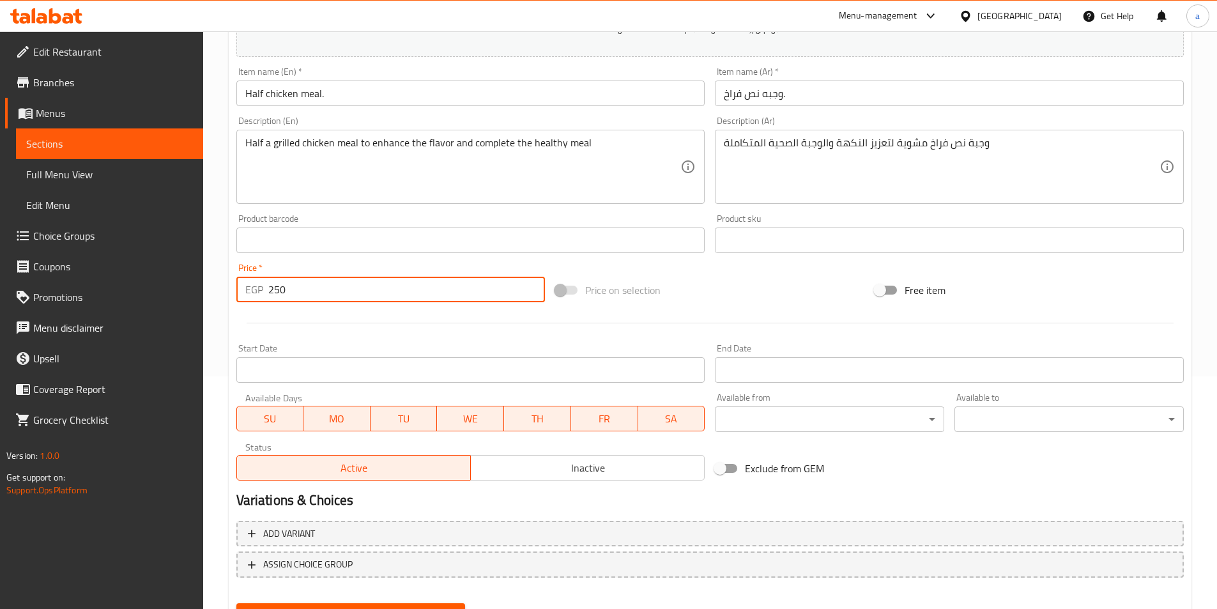
scroll to position [294, 0]
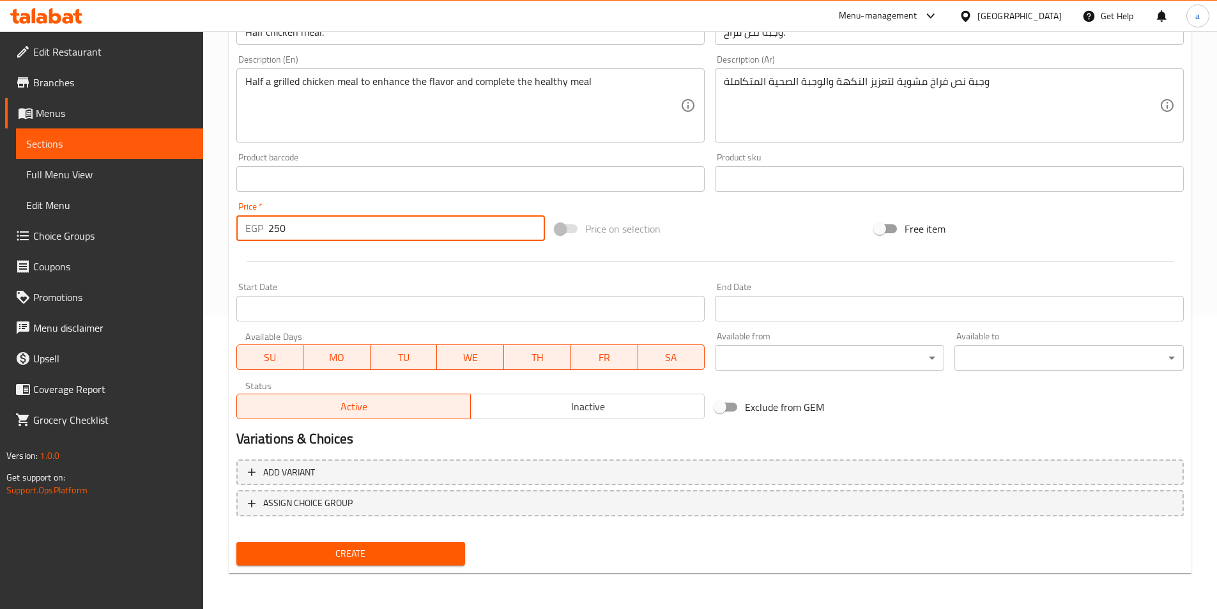
type input "250"
click at [318, 557] on span "Create" at bounding box center [351, 554] width 209 height 16
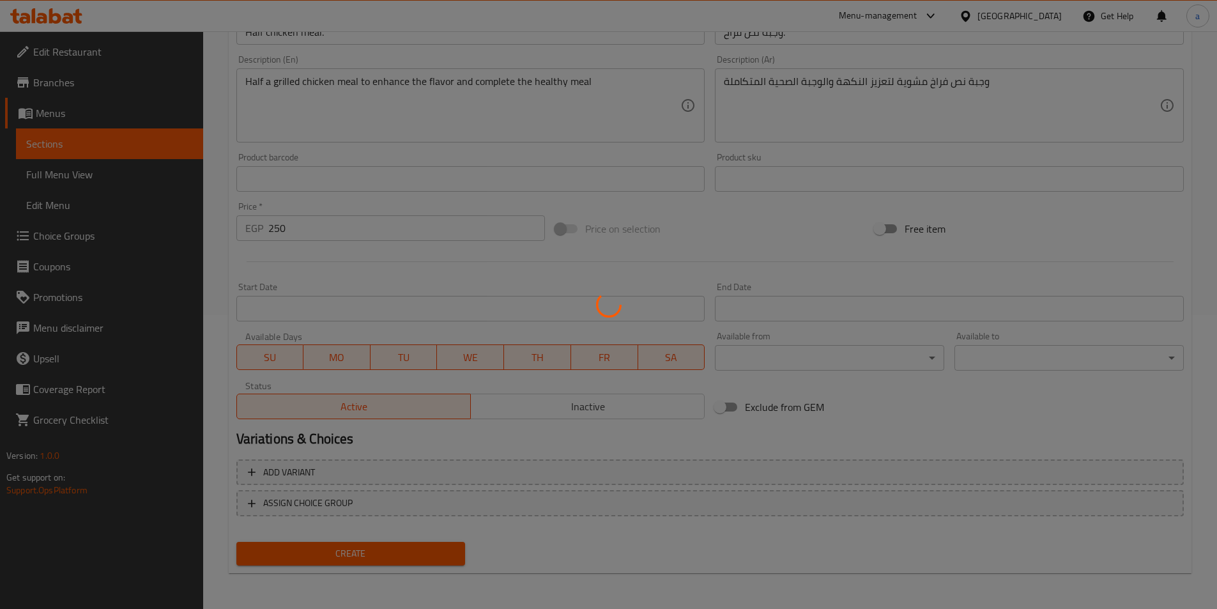
type input "0"
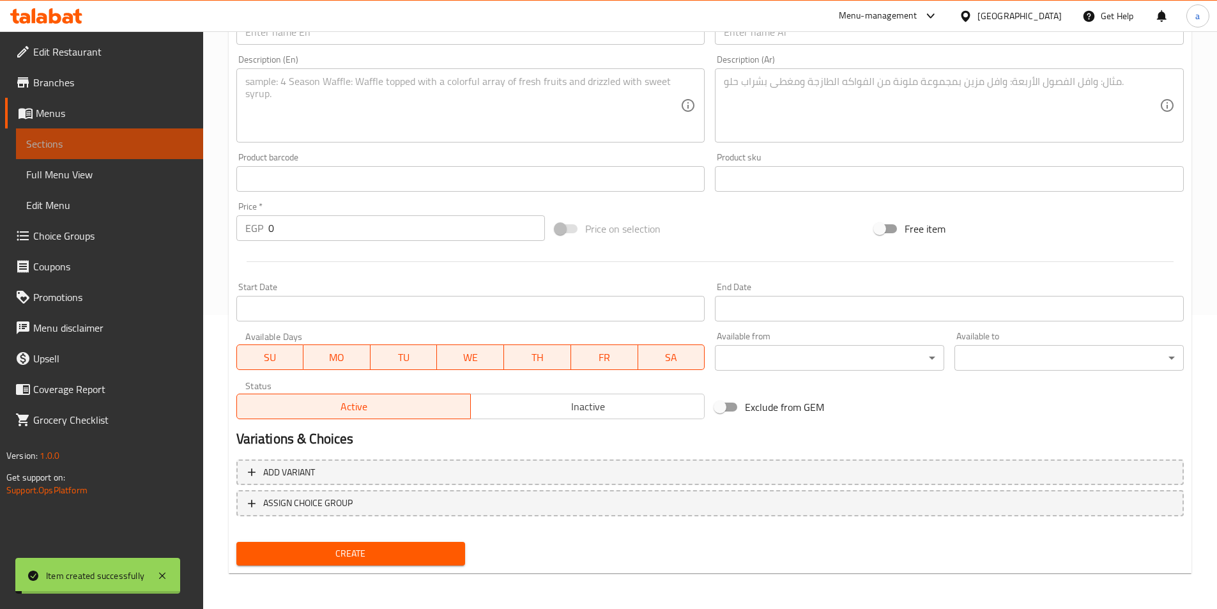
click at [155, 144] on span "Sections" at bounding box center [109, 143] width 167 height 15
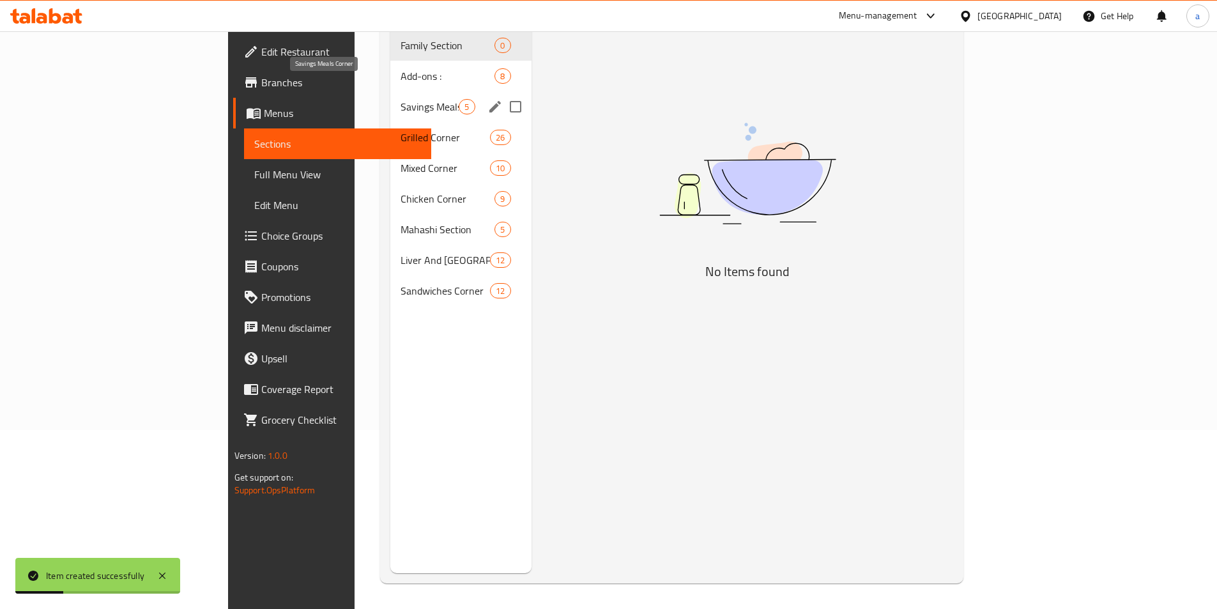
click at [401, 99] on span "Savings Meals Corner" at bounding box center [430, 106] width 58 height 15
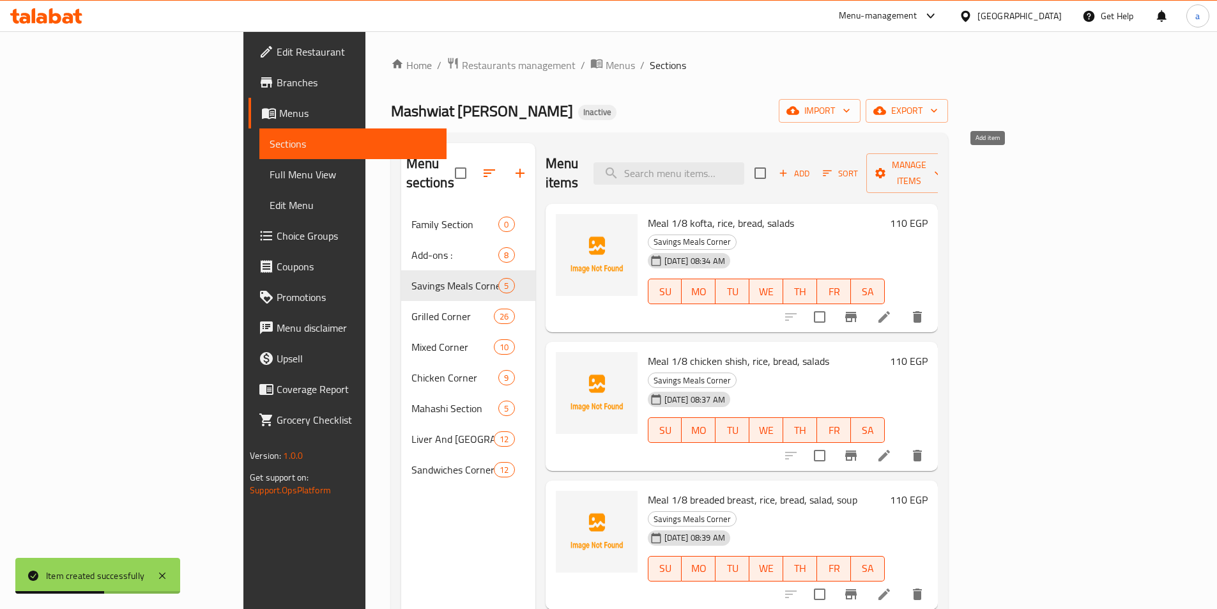
click at [812, 166] on span "Add" at bounding box center [794, 173] width 35 height 15
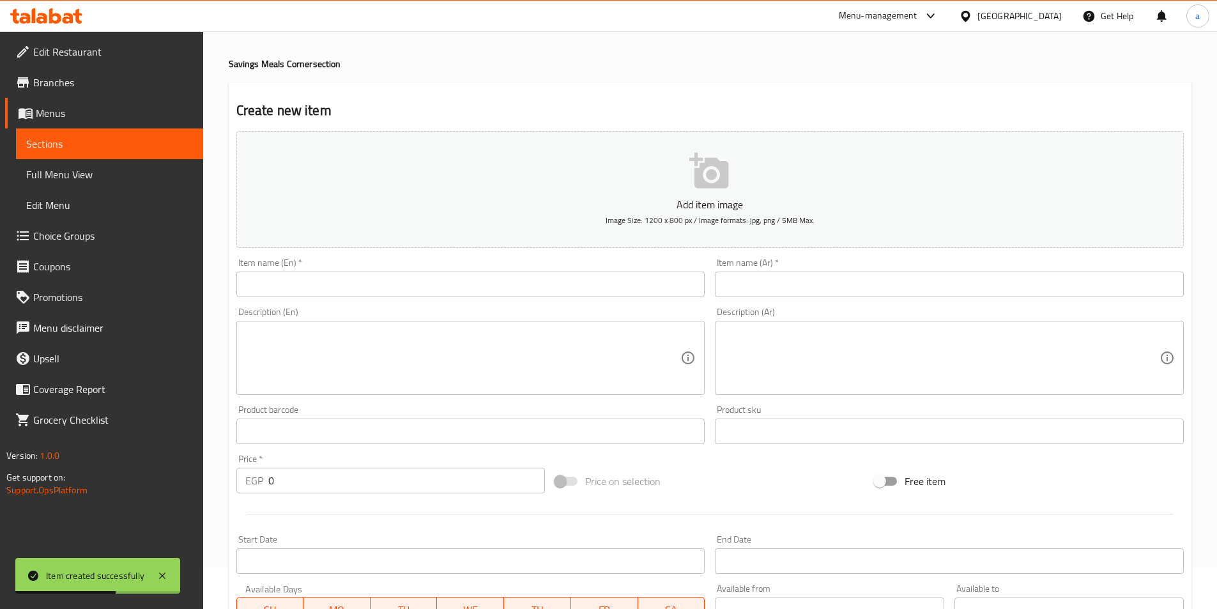
scroll to position [64, 0]
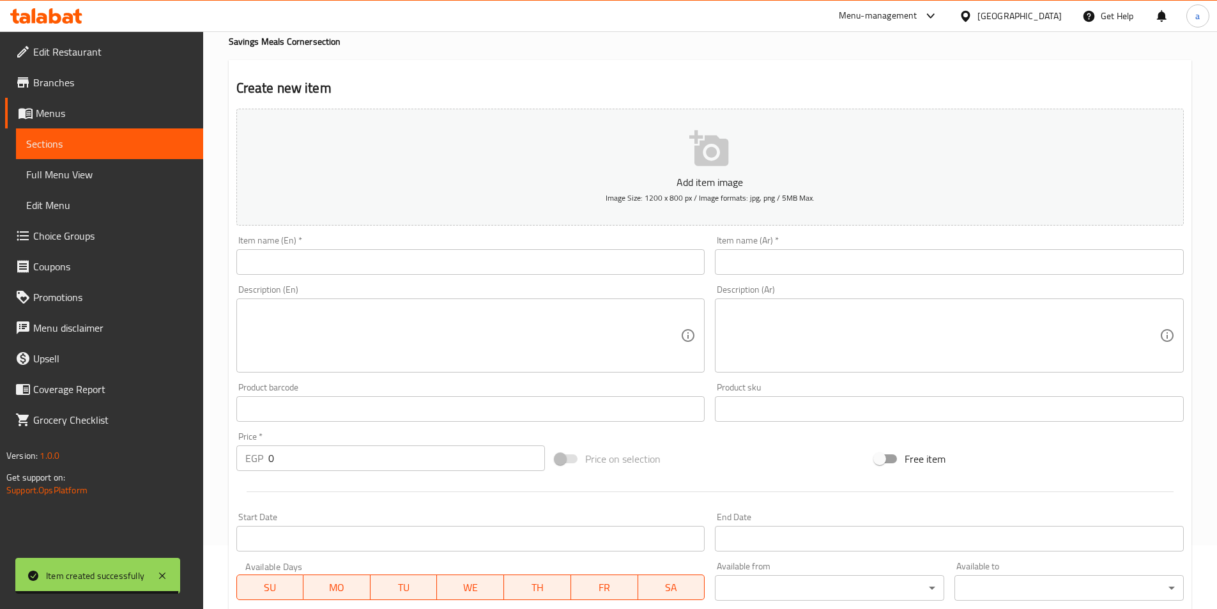
click at [751, 256] on input "text" at bounding box center [949, 262] width 469 height 26
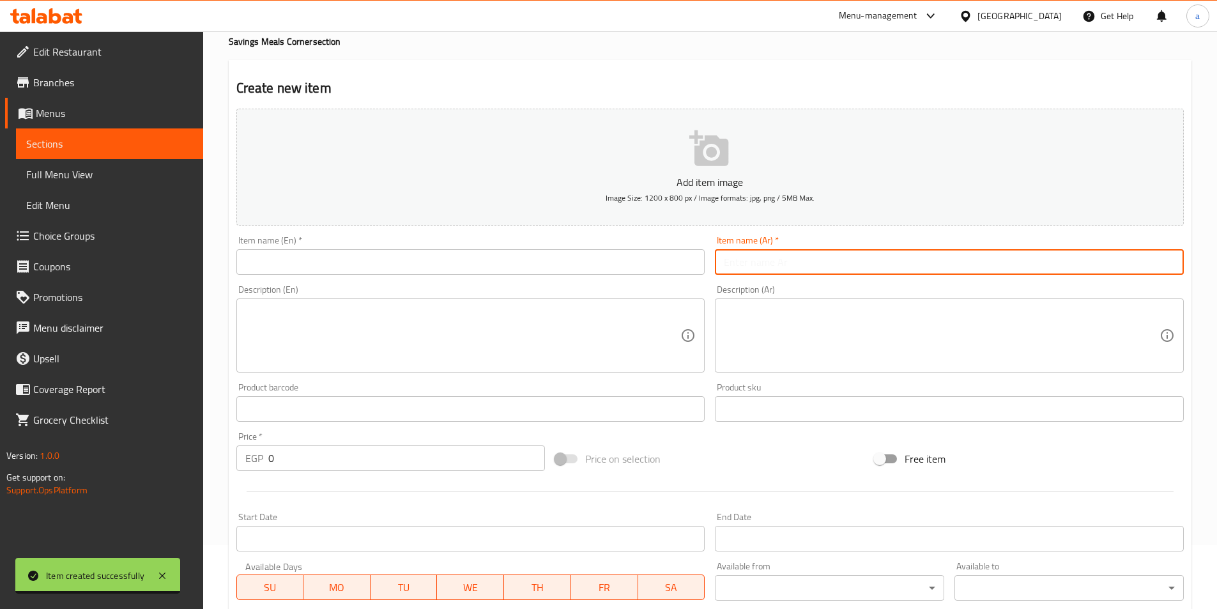
paste input "وجبه ربع فرخه."
type input "وجبه ربع فرخه."
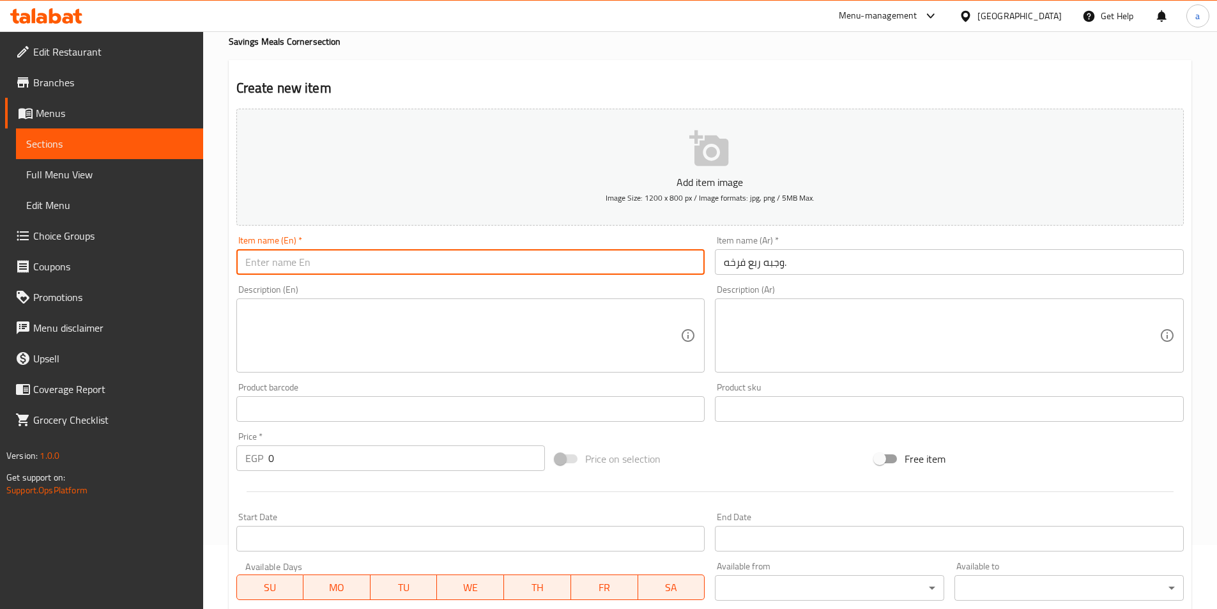
click at [275, 273] on input "text" at bounding box center [470, 262] width 469 height 26
paste input "Quarter chicken meal"
click at [247, 262] on input "Quarter chicken meal" at bounding box center [470, 262] width 469 height 26
type input "Quarter chicken meal"
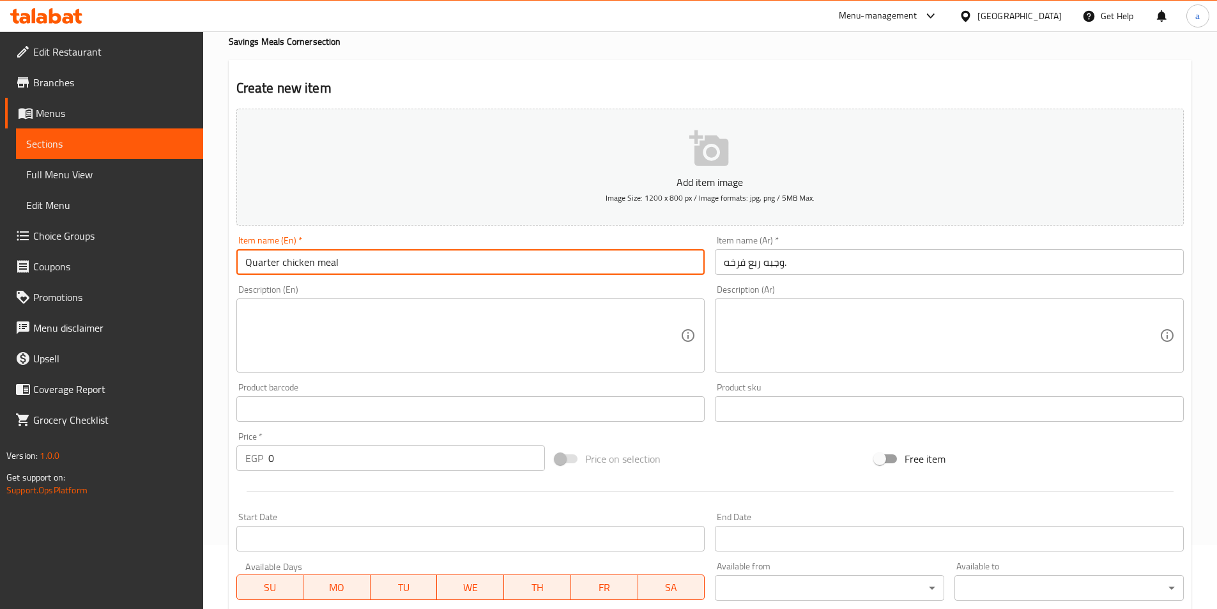
drag, startPoint x: 247, startPoint y: 262, endPoint x: 235, endPoint y: 268, distance: 14.3
click at [235, 268] on div "Item name (En)   * Quarter chicken meal Item name (En) *" at bounding box center [470, 255] width 479 height 49
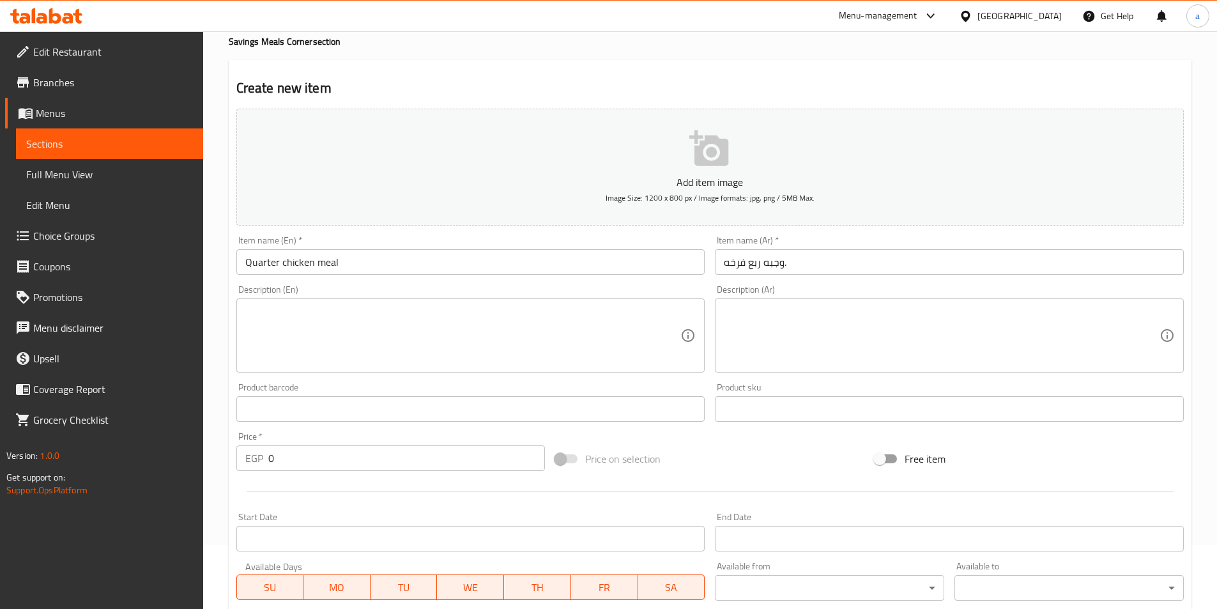
click at [259, 258] on input "Quarter chicken meal" at bounding box center [470, 262] width 469 height 26
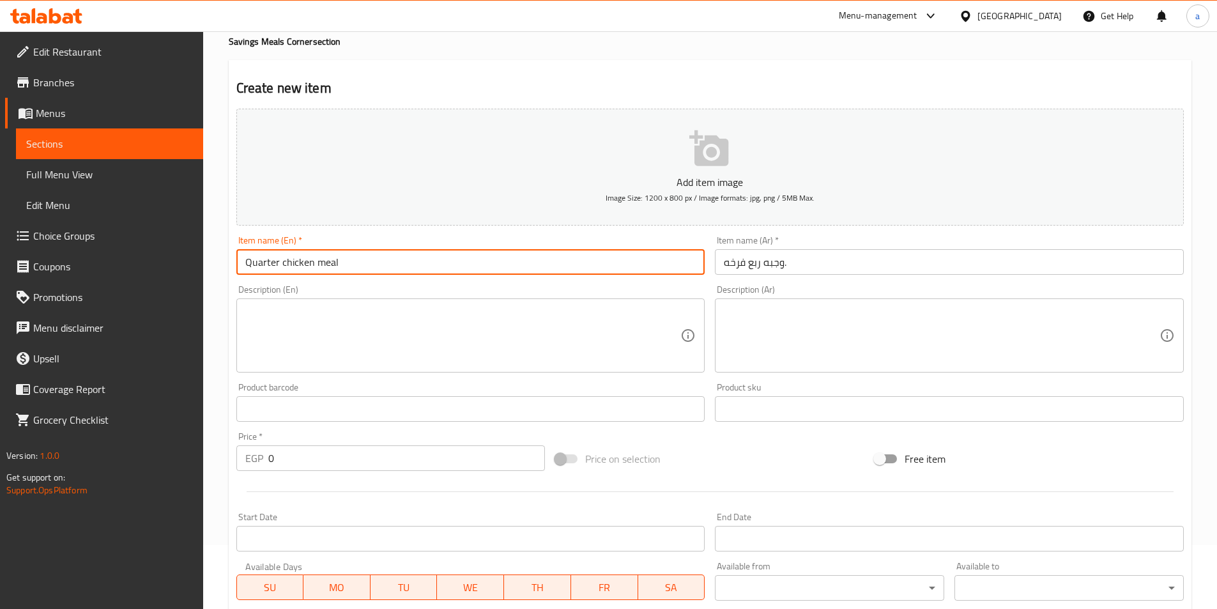
click at [259, 258] on input "Quarter chicken meal" at bounding box center [470, 262] width 469 height 26
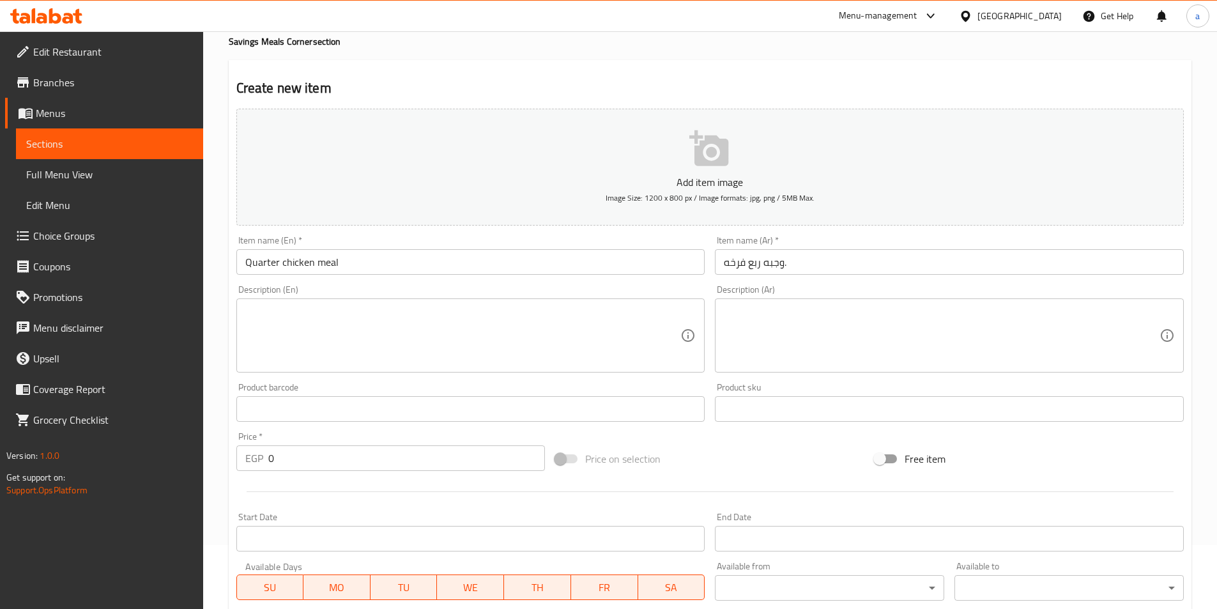
click at [343, 284] on div "Description (En) Description (En)" at bounding box center [470, 329] width 479 height 98
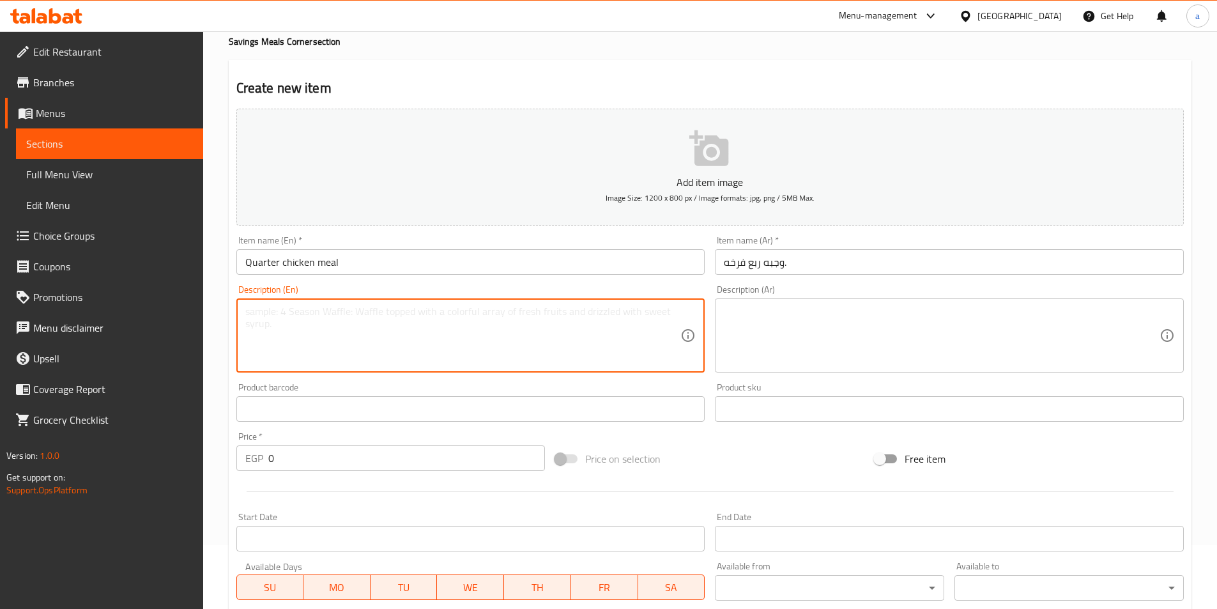
click at [339, 336] on textarea at bounding box center [463, 335] width 436 height 61
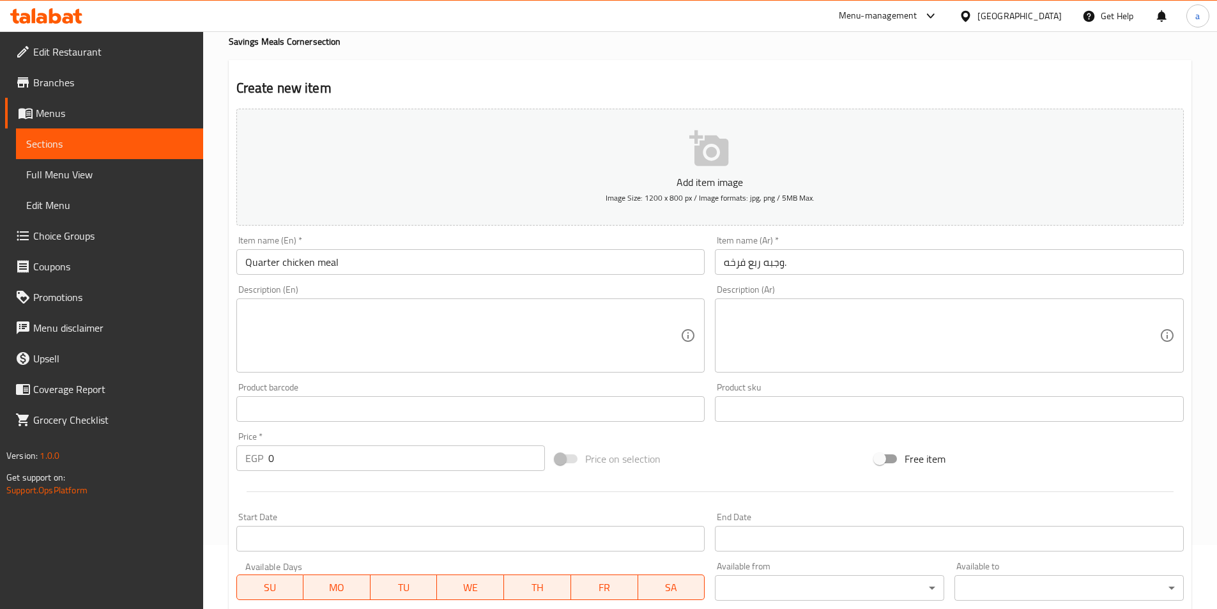
click at [775, 337] on textarea at bounding box center [942, 335] width 436 height 61
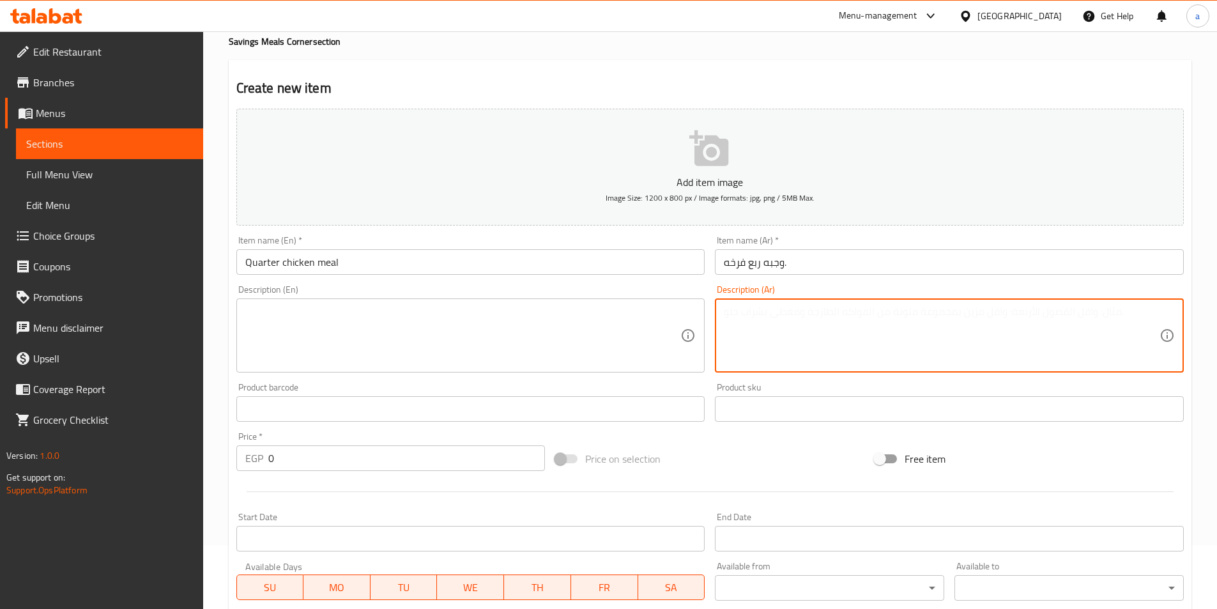
paste textarea "وجبة ربع فرخة مشوية متبلة ومقدمة لتناول وجبة خفيفة وشهية"
type textarea "وجبة ربع فرخة مشوية متبلة ومقدمة لتناول وجبة خفيفة وشهية"
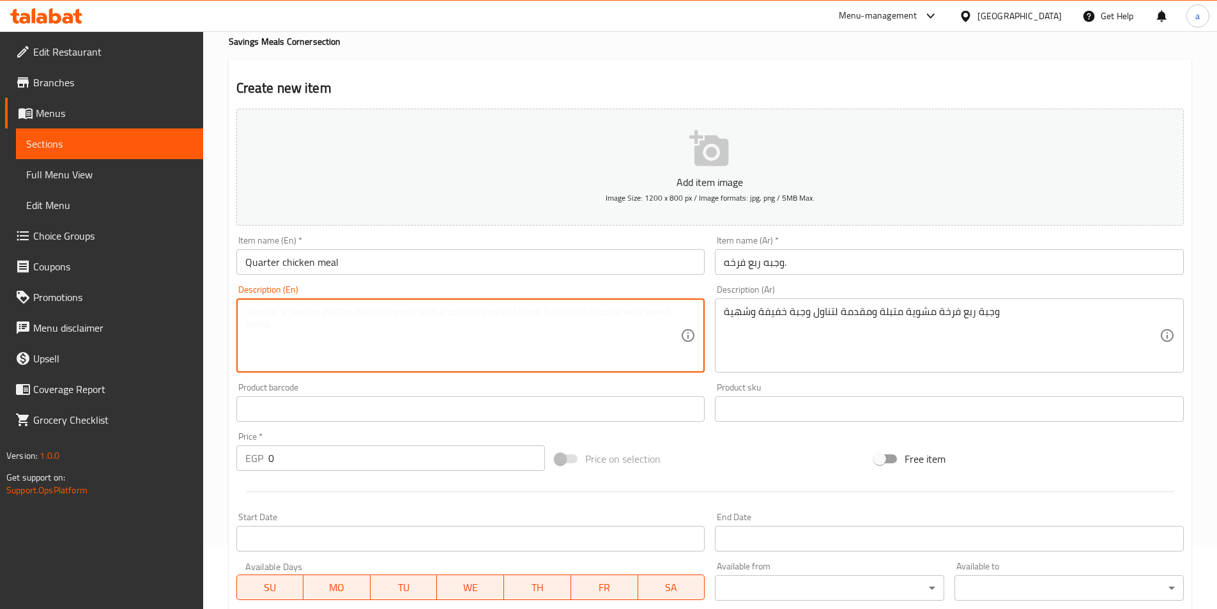
click at [313, 328] on textarea at bounding box center [463, 335] width 436 height 61
paste textarea "A quarter grilled chicken meal, marinated and served for a light and delicious …"
type textarea "A quarter grilled chicken meal, marinated and served for a light and delicious …"
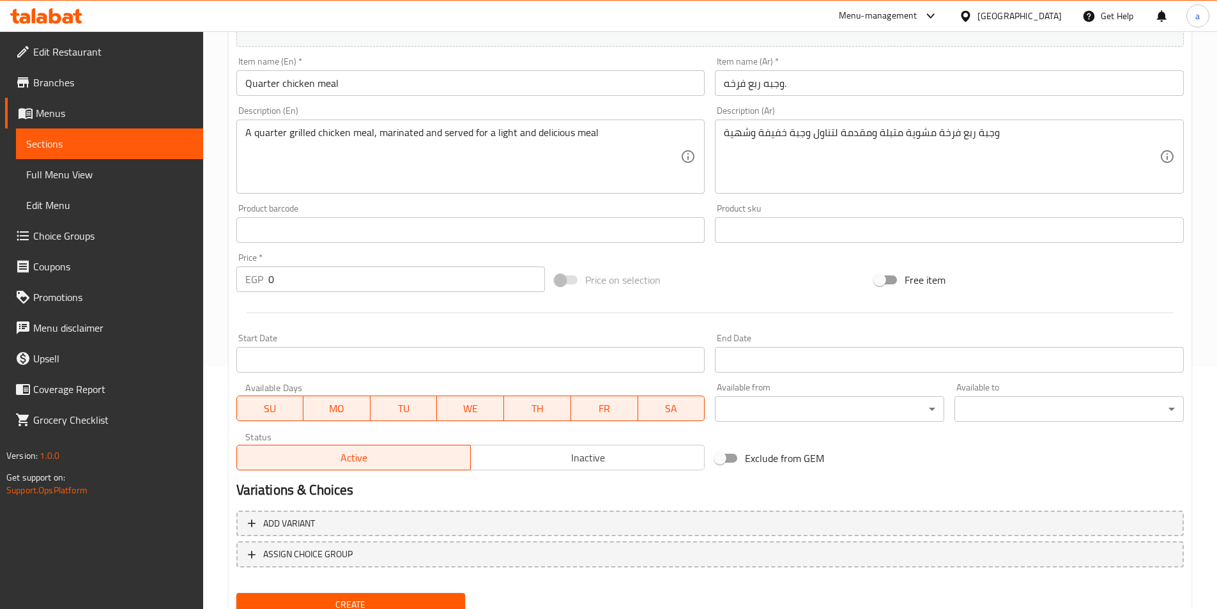
scroll to position [256, 0]
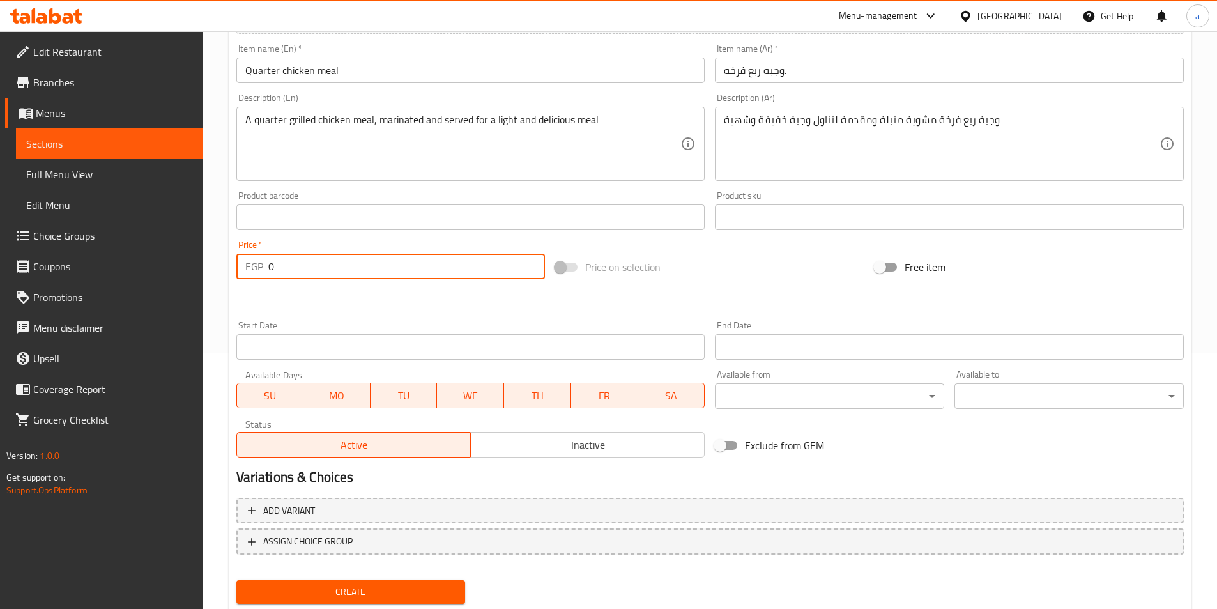
click at [298, 259] on input "0" at bounding box center [406, 267] width 277 height 26
type input "150"
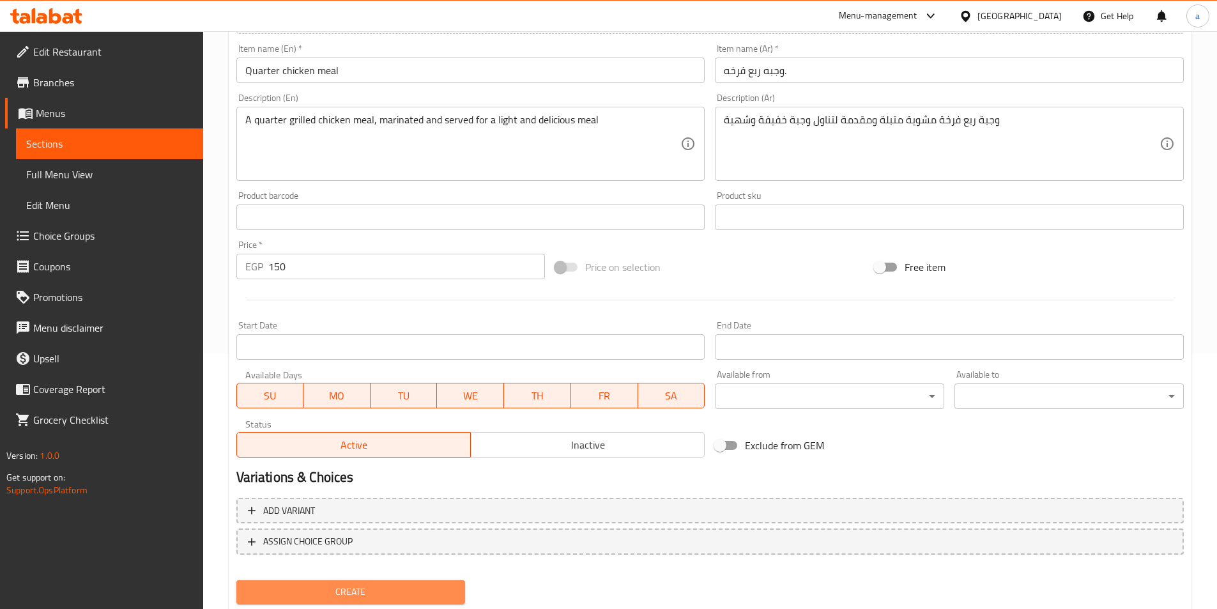
click at [304, 585] on span "Create" at bounding box center [351, 592] width 209 height 16
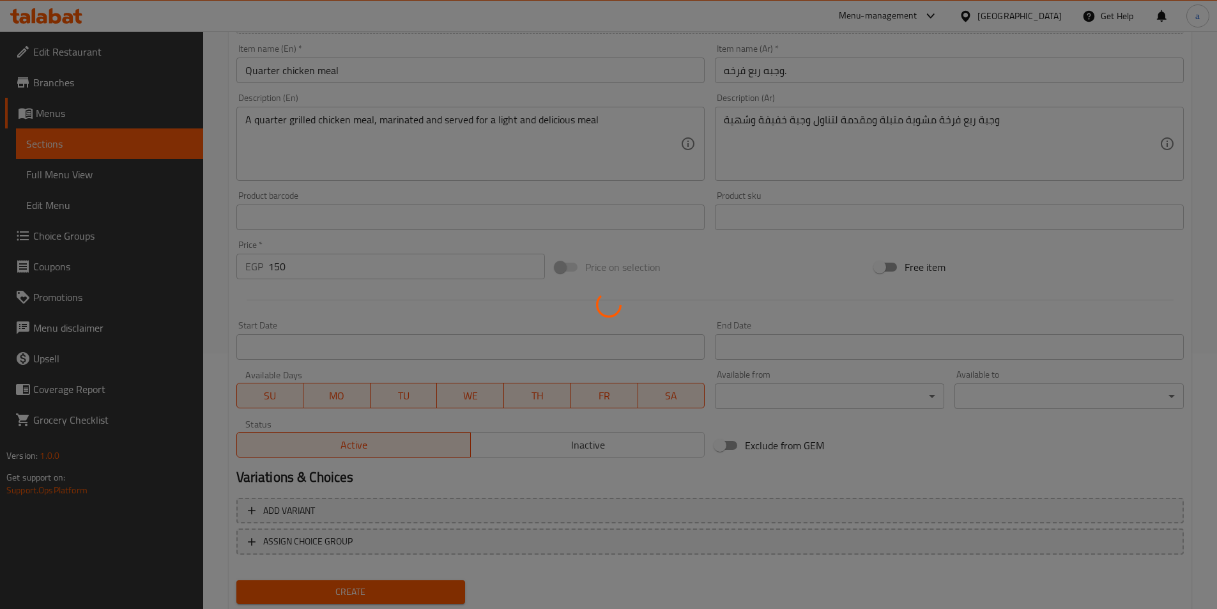
type input "0"
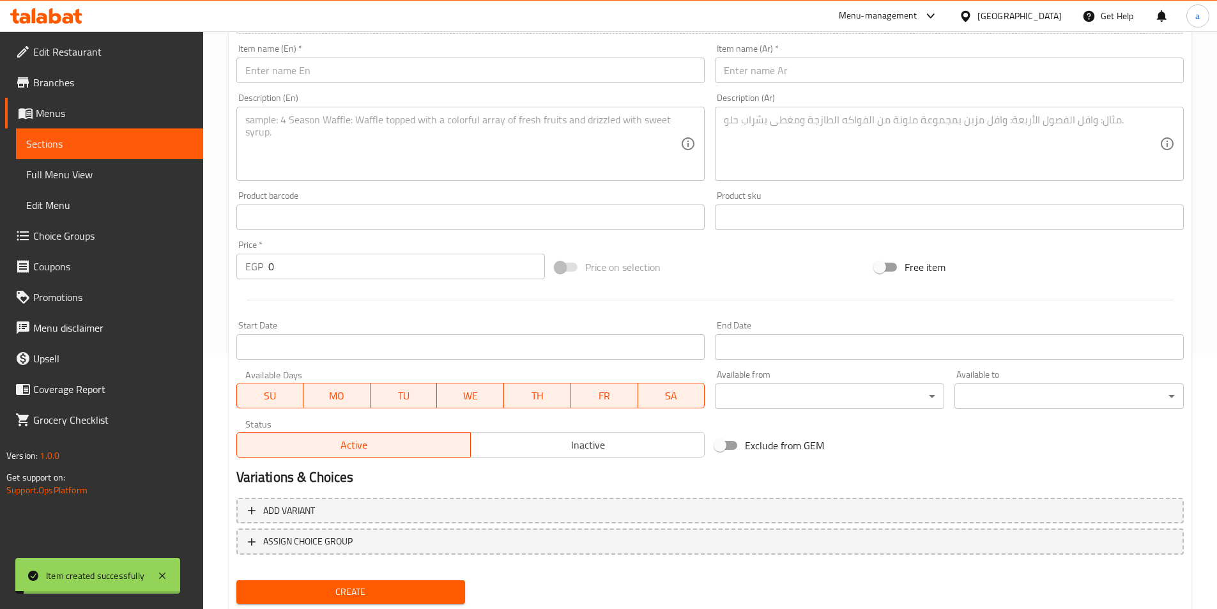
click at [130, 137] on span "Sections" at bounding box center [109, 143] width 167 height 15
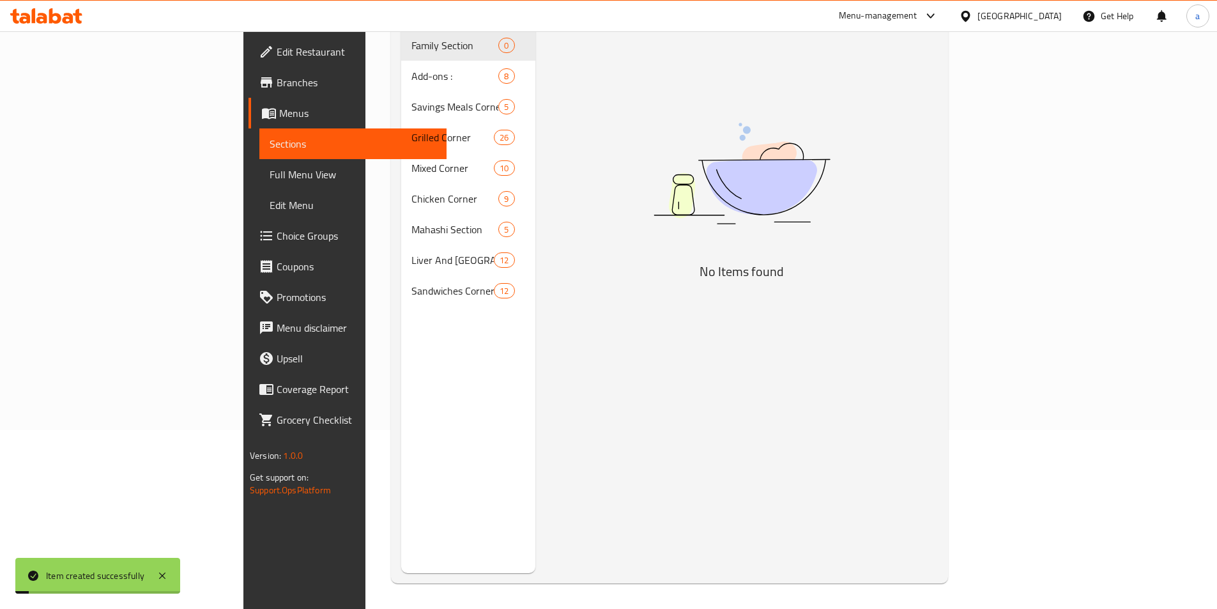
scroll to position [179, 0]
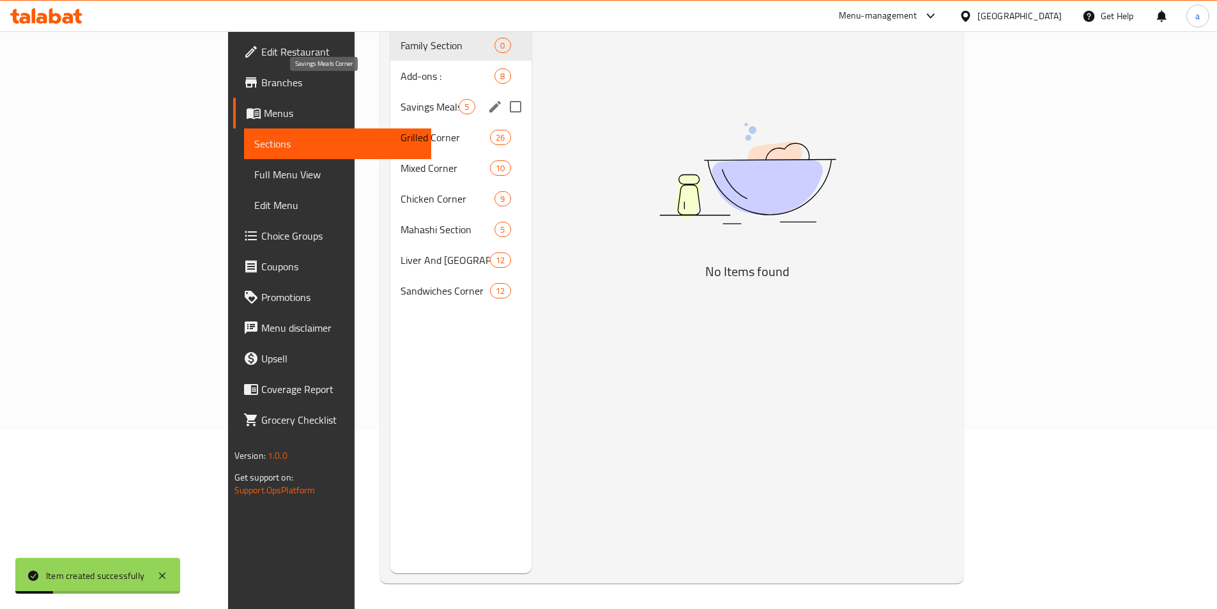
click at [390, 91] on div "Savings Meals Corner 5" at bounding box center [460, 106] width 141 height 31
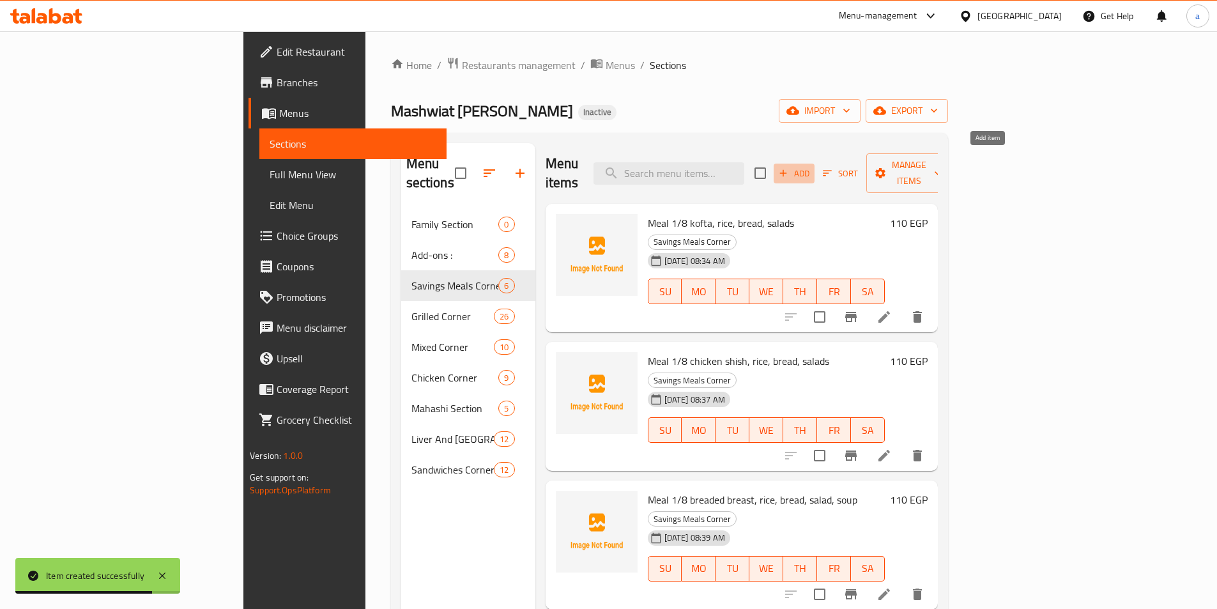
click at [812, 166] on span "Add" at bounding box center [794, 173] width 35 height 15
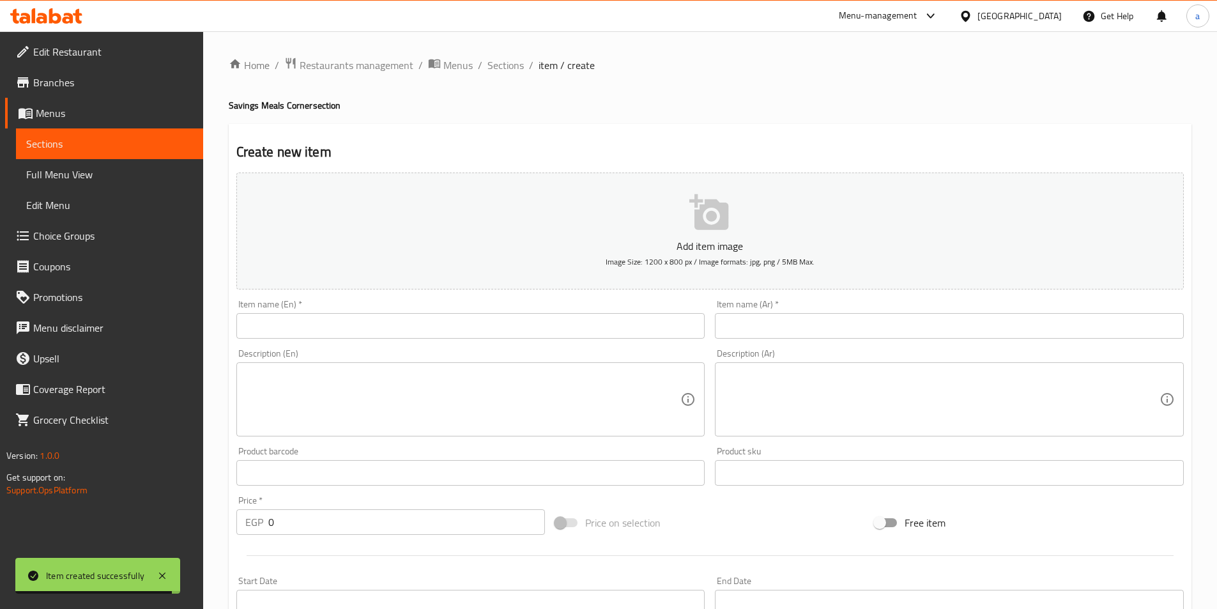
click at [741, 316] on input "text" at bounding box center [949, 326] width 469 height 26
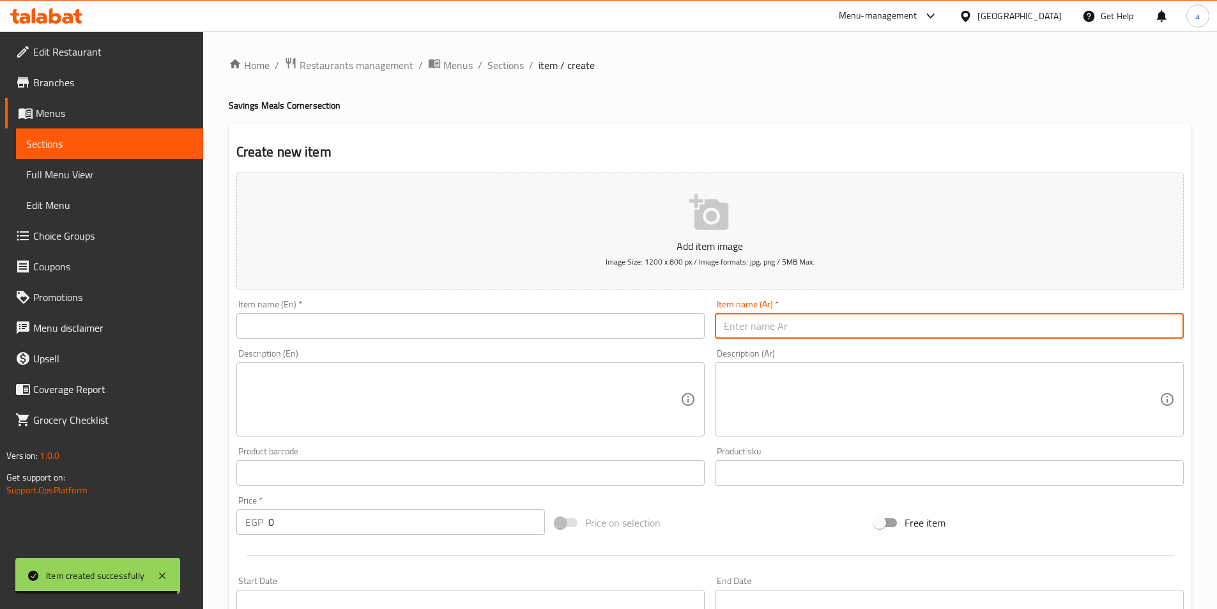
paste input "وجبه ربع كفته."
type input "وجبه ربع كفته."
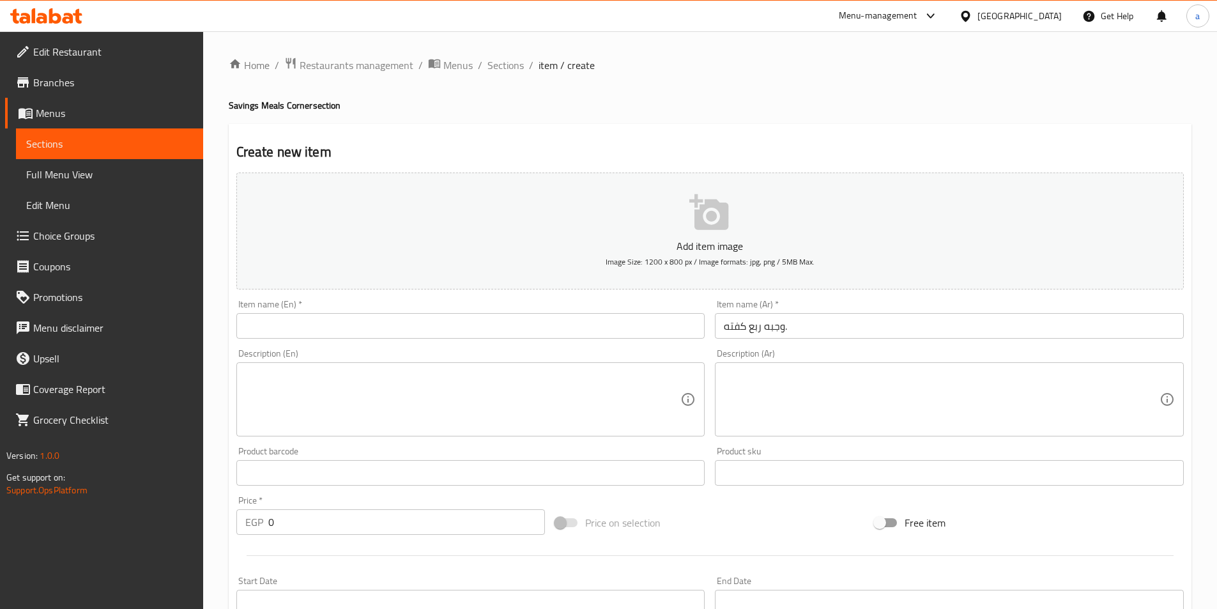
click at [252, 318] on input "text" at bounding box center [470, 326] width 469 height 26
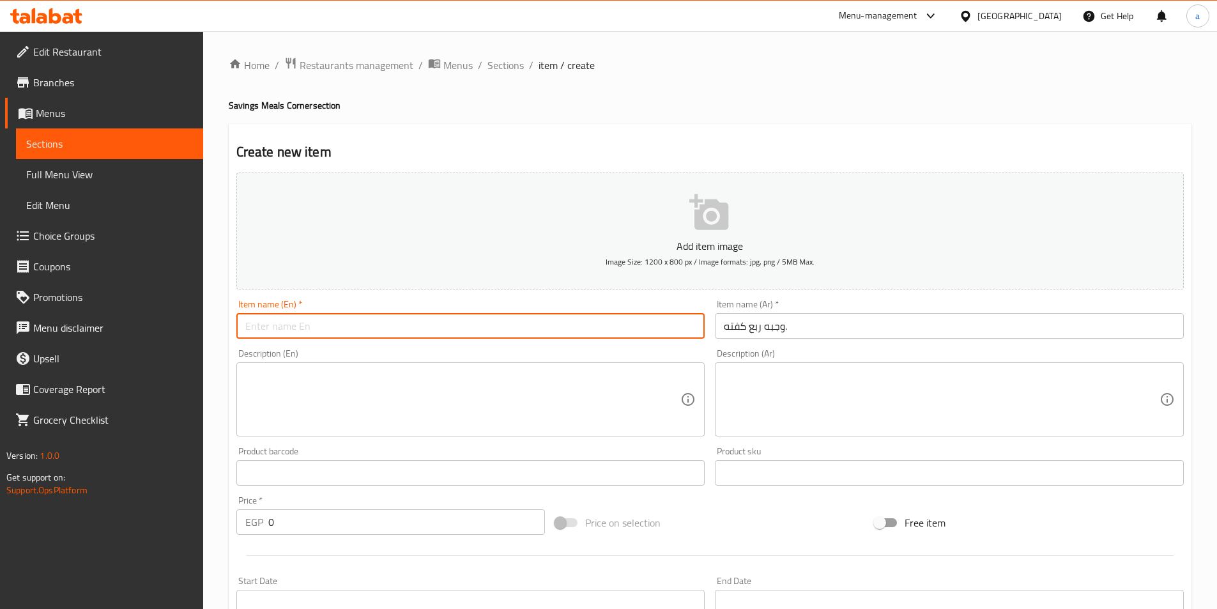
paste input "A quarter kofta meal."
type input "A quarter kofta meal."
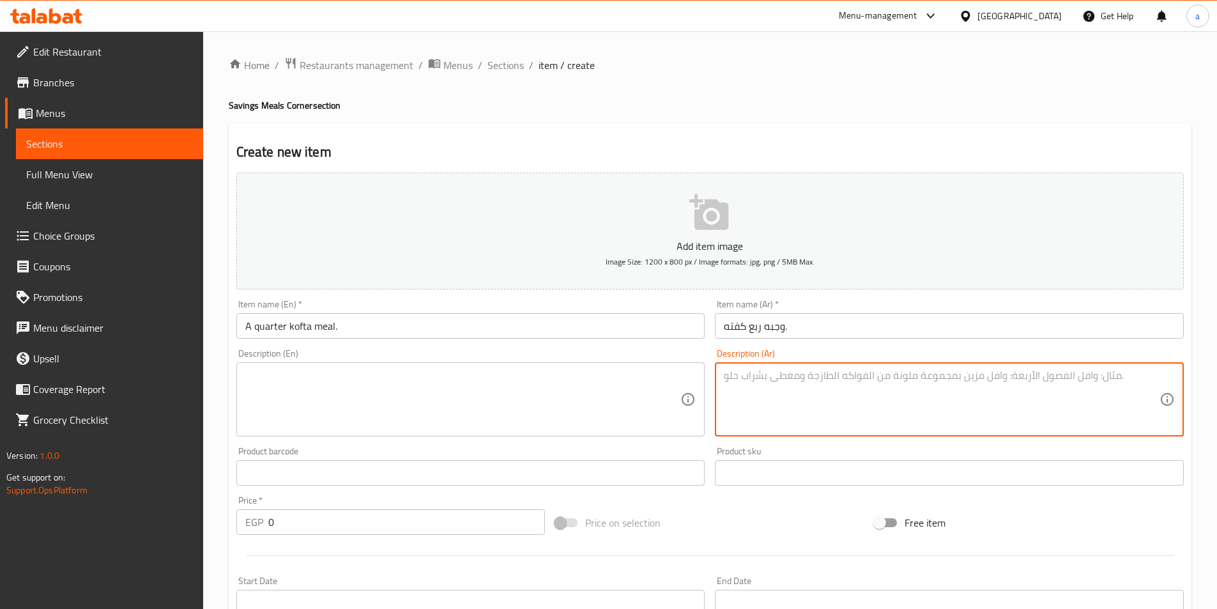
click at [865, 408] on textarea at bounding box center [942, 399] width 436 height 61
paste textarea "وجبة ربع كفته مشوية لتجربة متكاملة من الطعم والتغذية"
type textarea "وجبة ربع كفته مشوية لتجربة متكاملة من الطعم والتغذية"
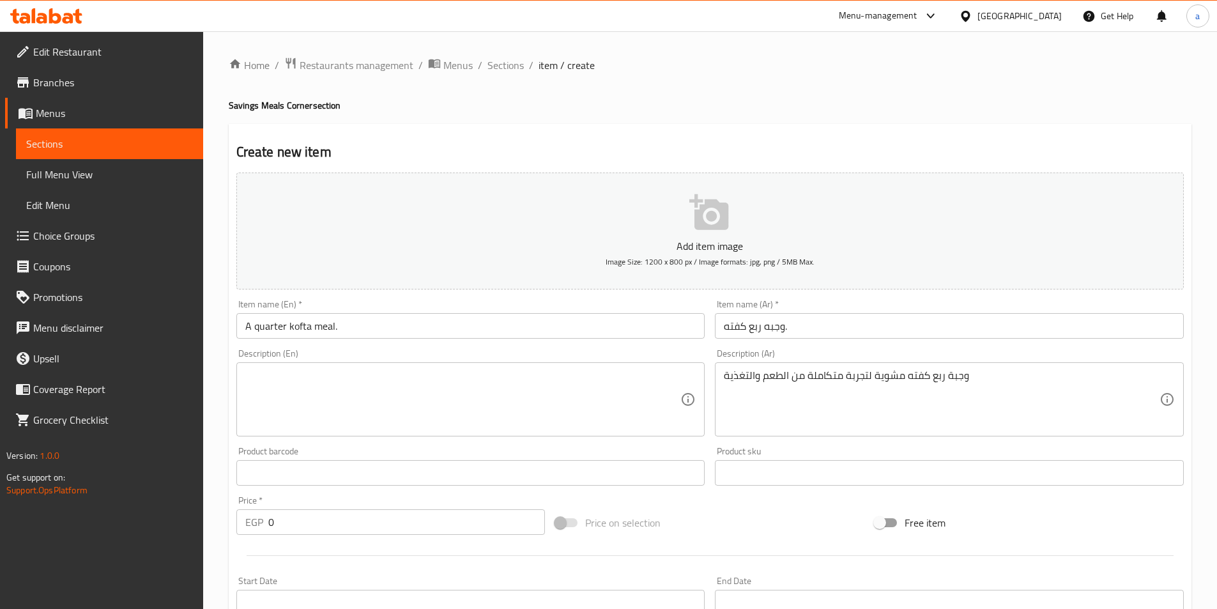
click at [291, 384] on textarea at bounding box center [463, 399] width 436 height 61
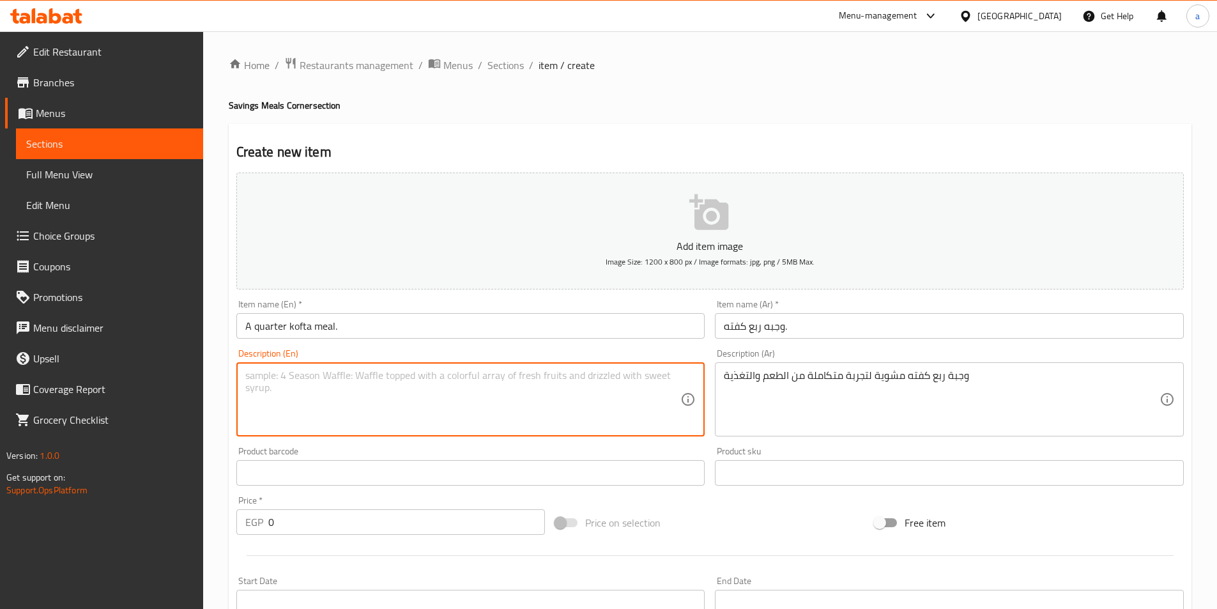
paste textarea "A quarter grilled kofta meal for a complete experience of taste and nutrition"
click at [553, 377] on textarea "A quarter grilled kofta meal for a complete experience of taste and nutrition" at bounding box center [463, 399] width 436 height 61
type textarea "A quarter grilled kofta meal for a complete experience of taste and nutrition"
click at [622, 389] on textarea "A quarter grilled kofta meal for a complete experience of taste and nutrition" at bounding box center [463, 399] width 436 height 61
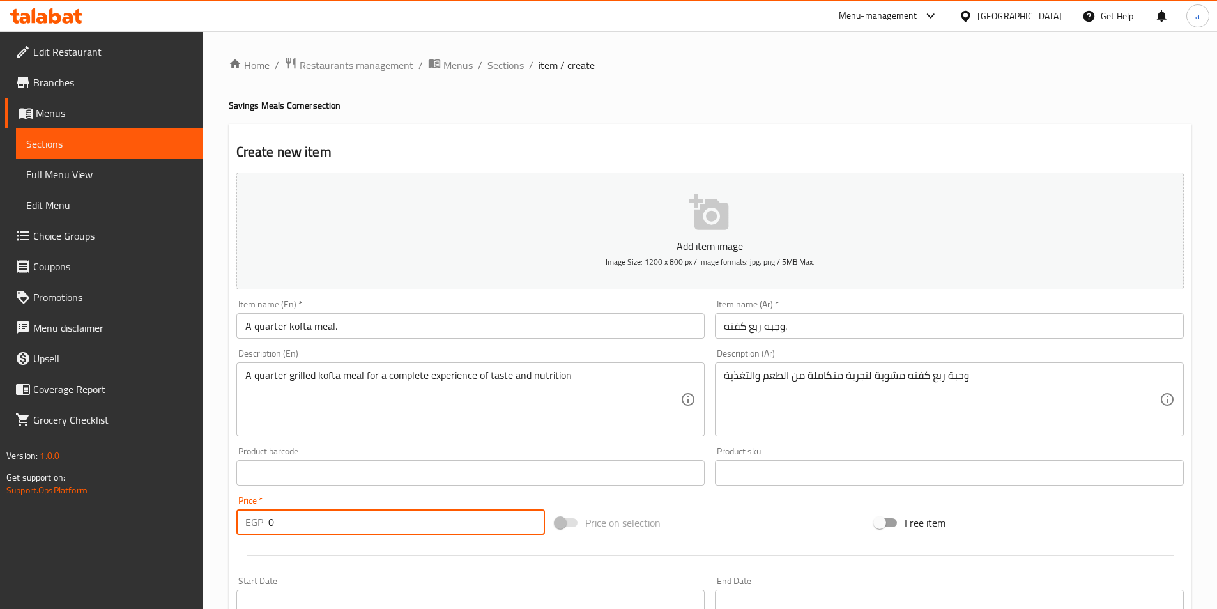
click at [288, 524] on input "0" at bounding box center [406, 522] width 277 height 26
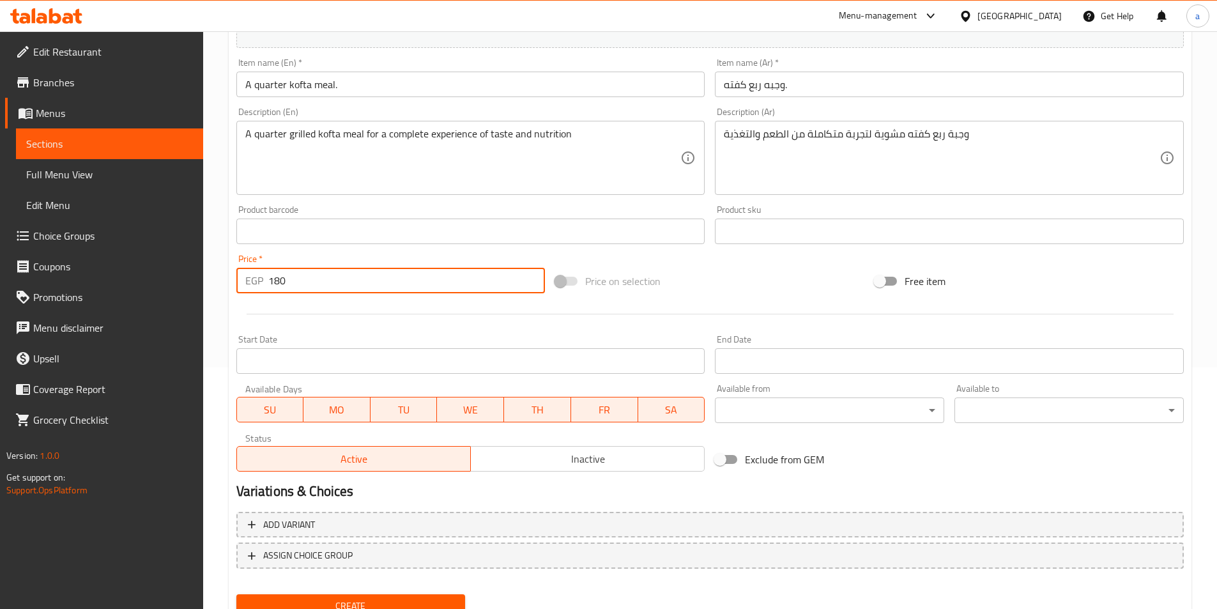
scroll to position [294, 0]
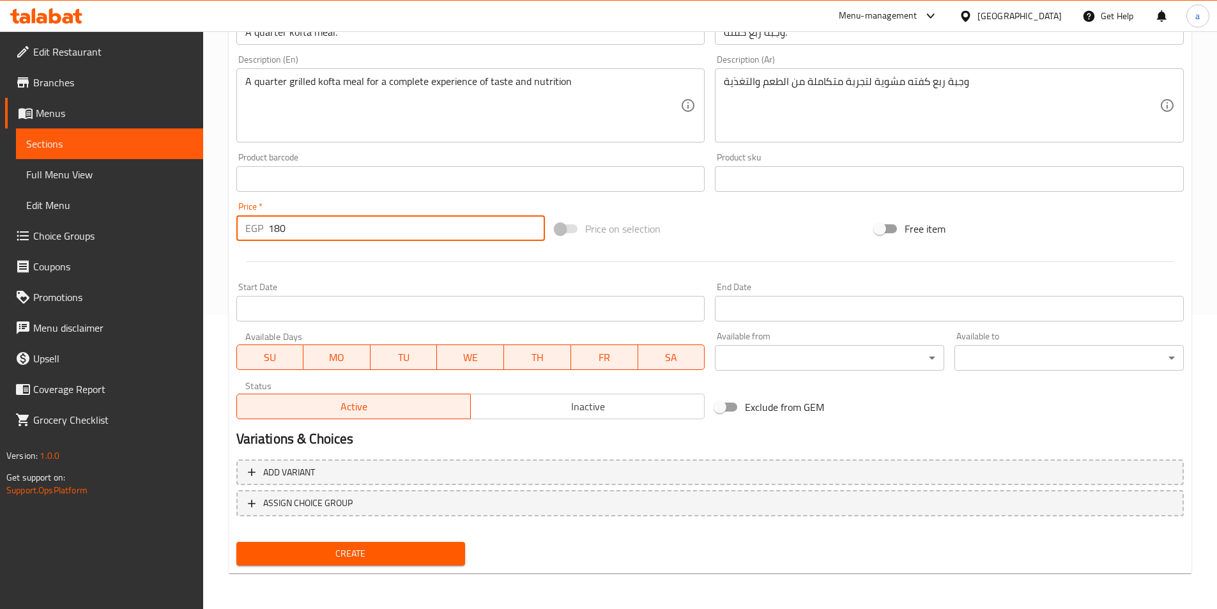
type input "180"
click at [313, 560] on span "Create" at bounding box center [351, 554] width 209 height 16
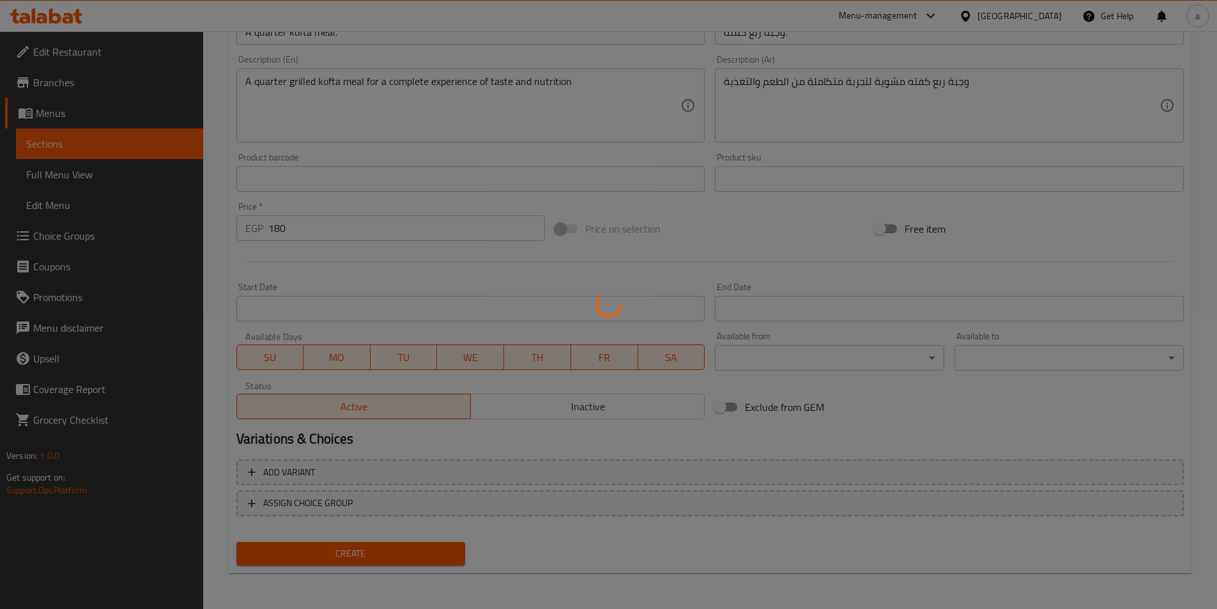
type input "0"
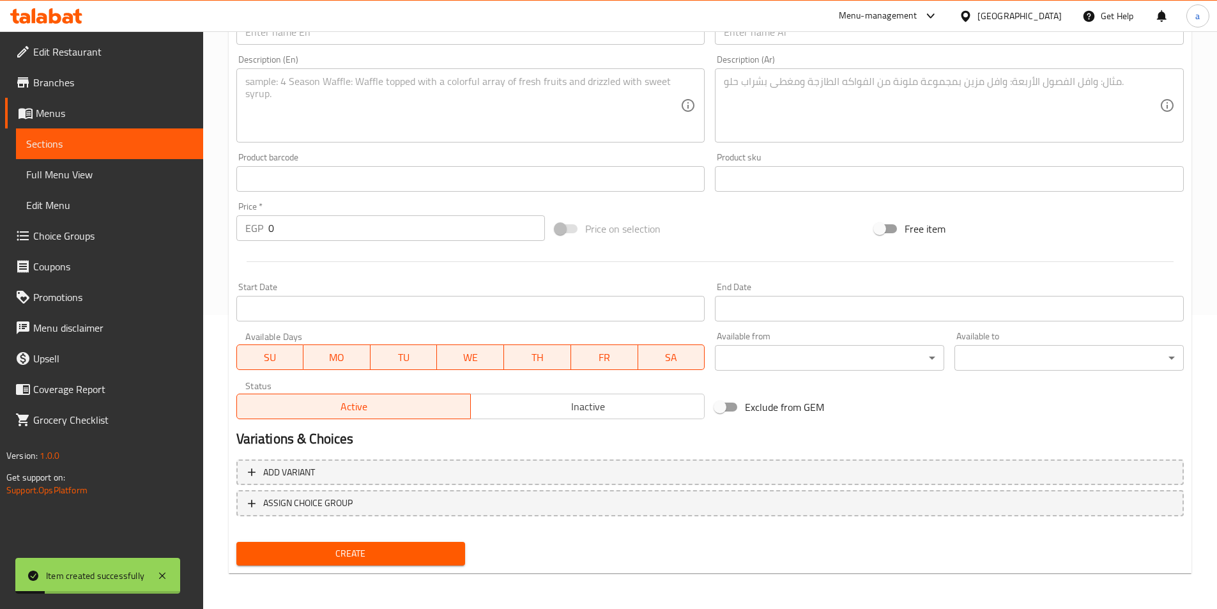
click at [139, 144] on span "Sections" at bounding box center [109, 143] width 167 height 15
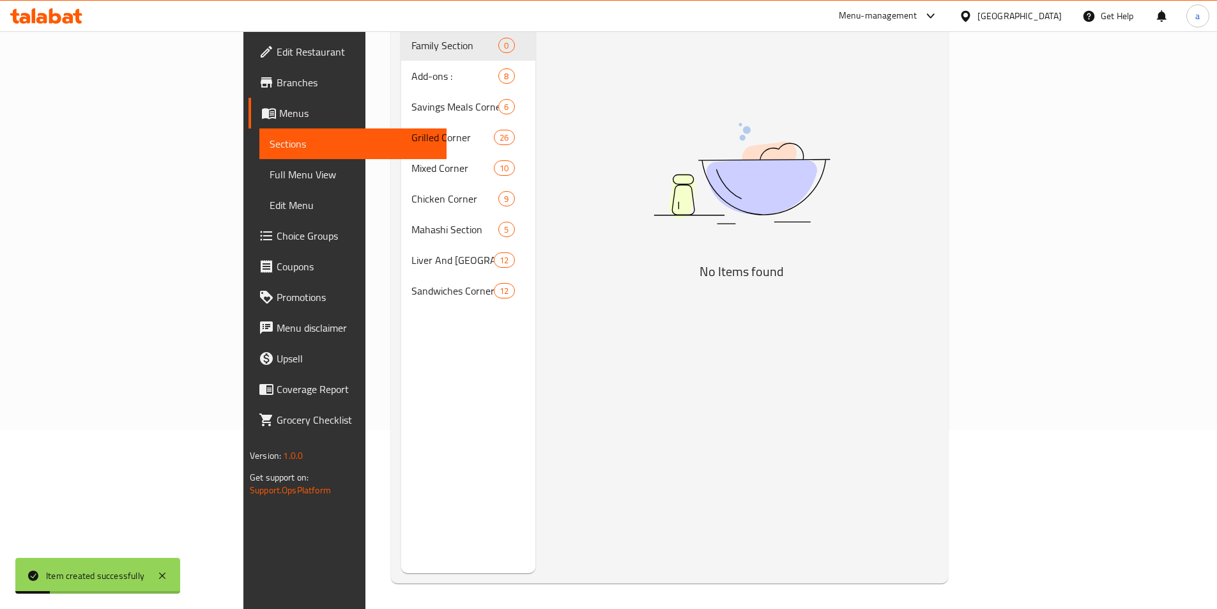
scroll to position [179, 0]
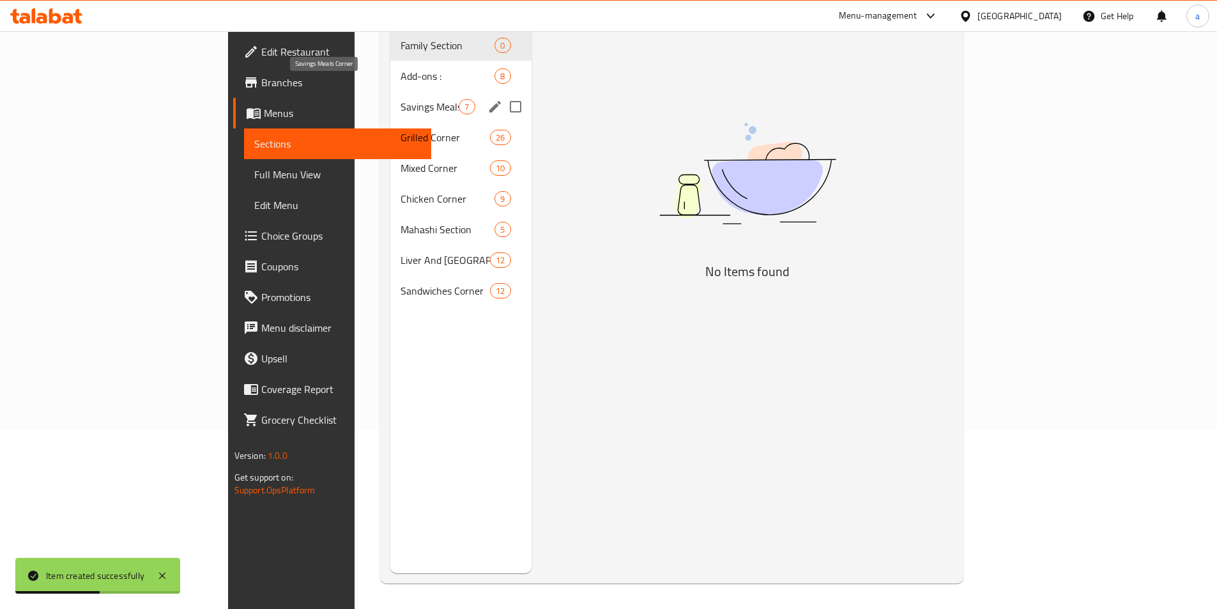
click at [401, 99] on span "Savings Meals Corner" at bounding box center [430, 106] width 58 height 15
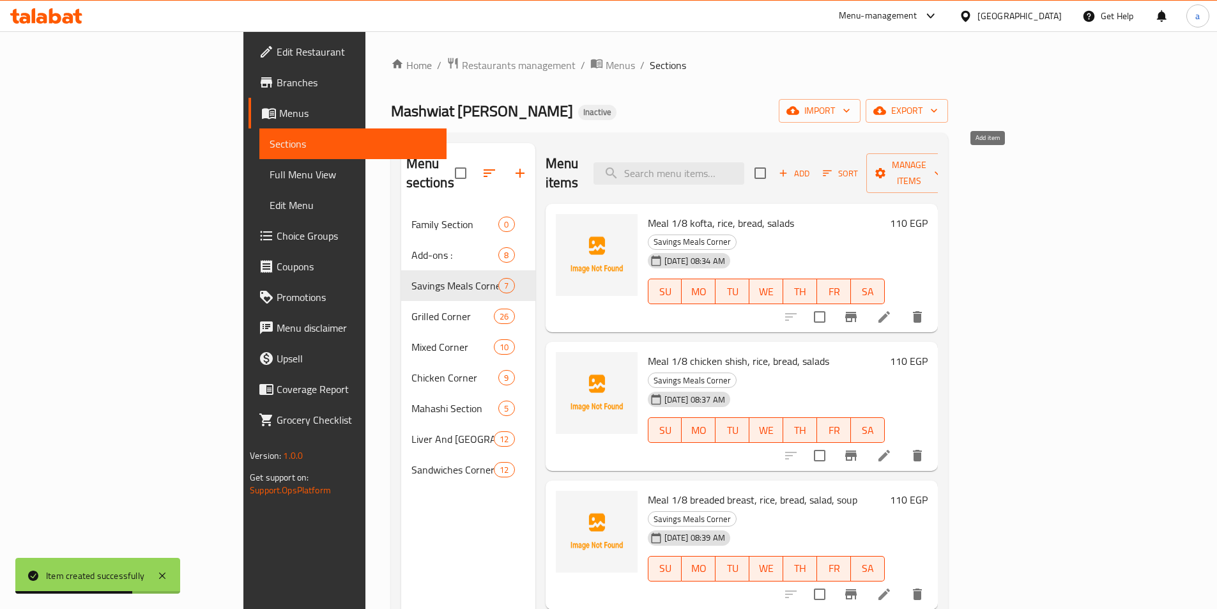
click at [952, 153] on div "Add Sort Manage items" at bounding box center [853, 173] width 197 height 40
click at [812, 166] on span "Add" at bounding box center [794, 173] width 35 height 15
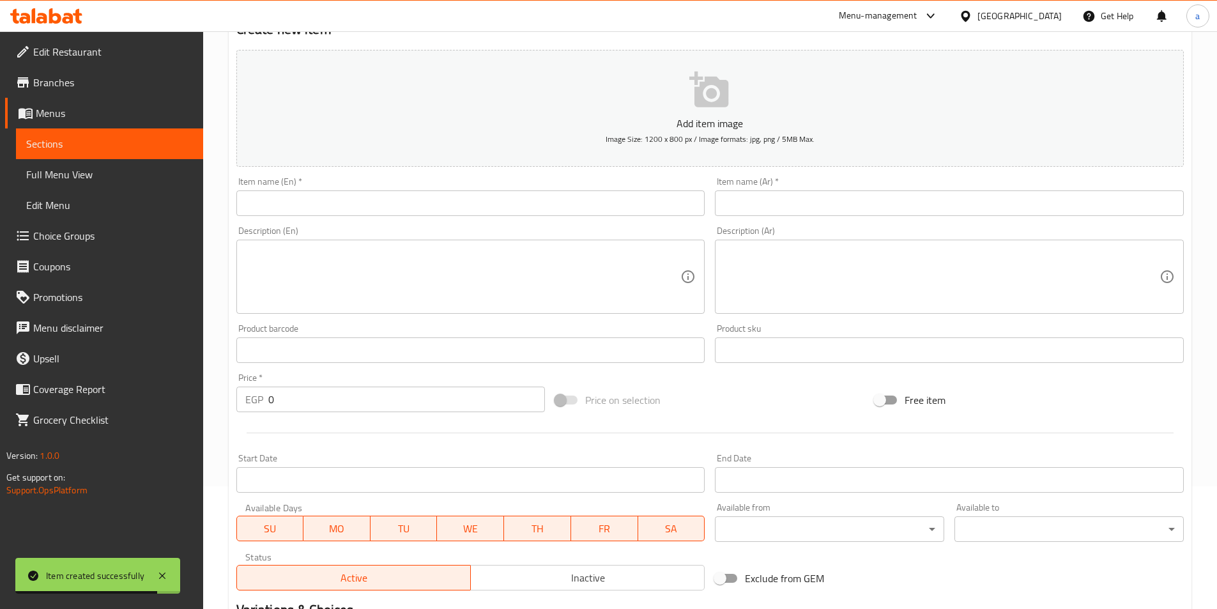
scroll to position [128, 0]
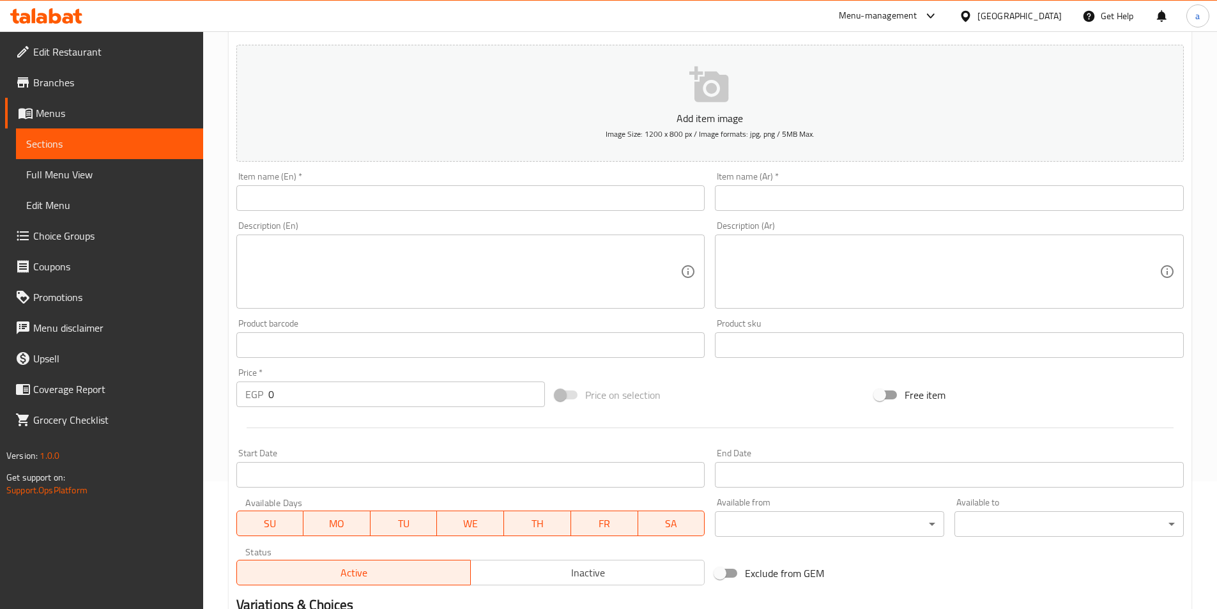
click at [771, 192] on input "text" at bounding box center [949, 198] width 469 height 26
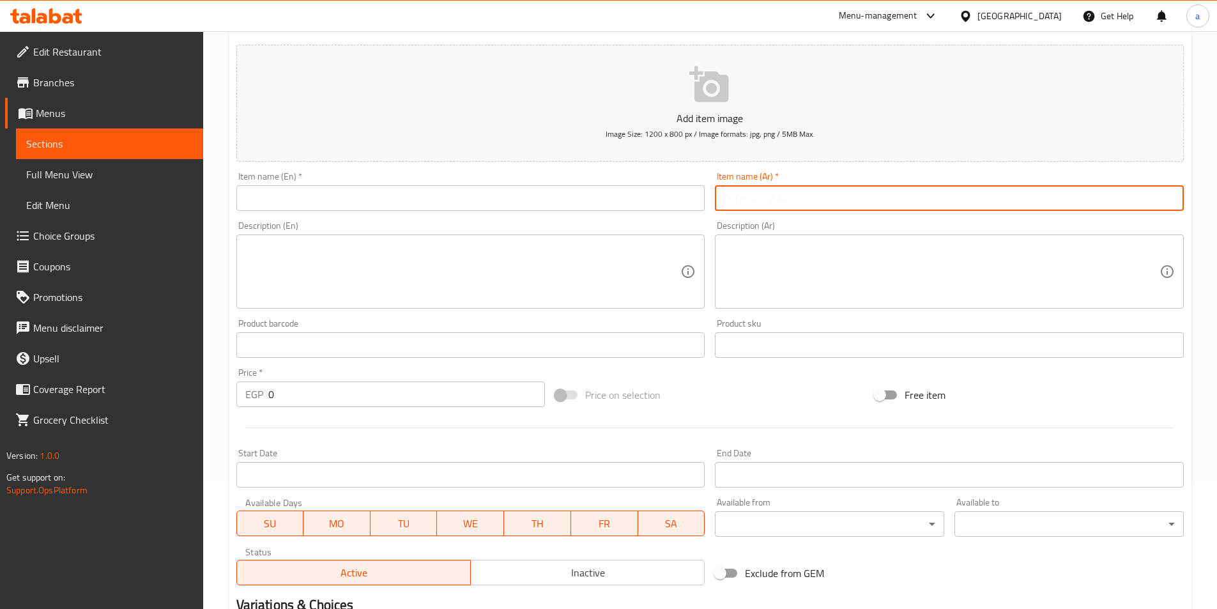
paste input "وجبة الشيف علي."
type input "وجبة الشيف علي."
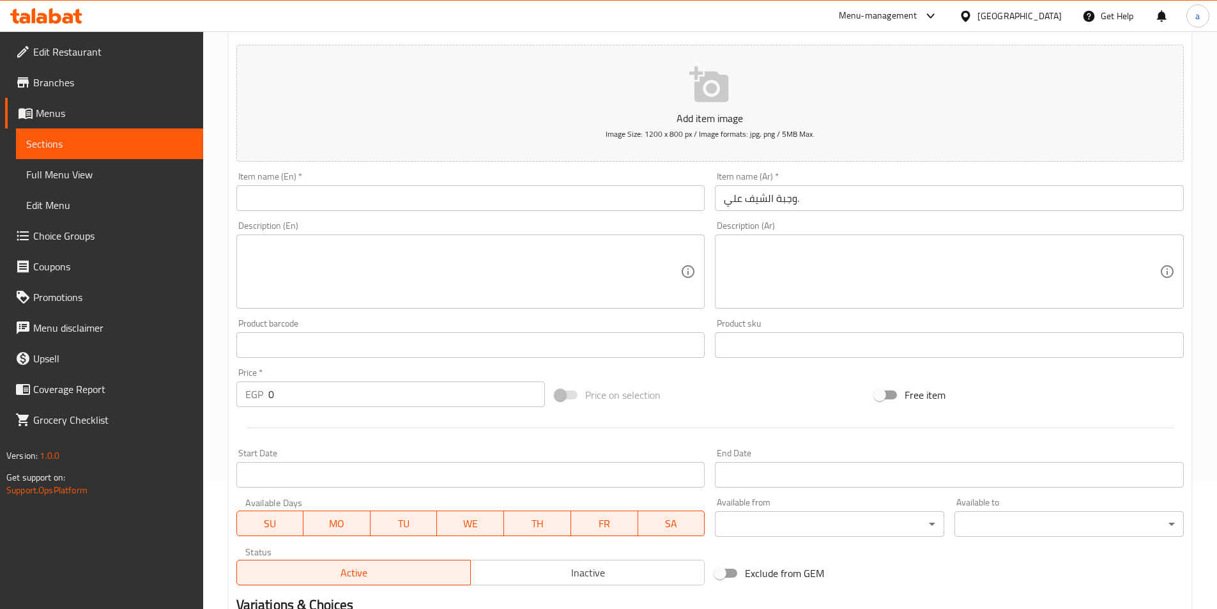
click at [344, 204] on input "text" at bounding box center [470, 198] width 469 height 26
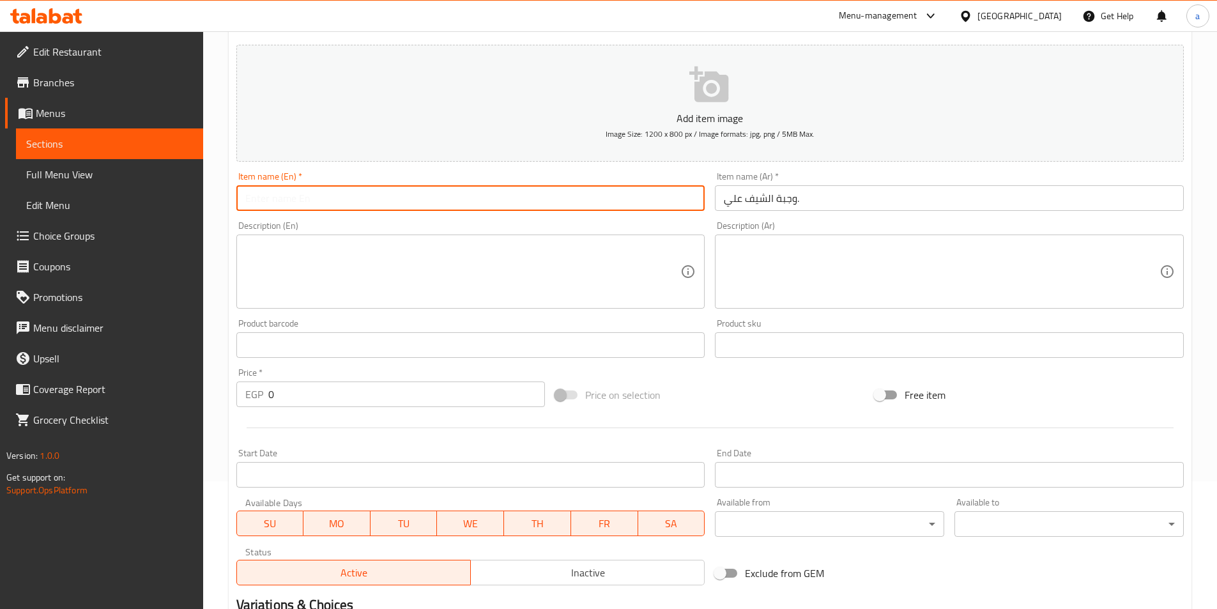
paste input "Chef Ali's meal."
type input "Chef Ali's meal."
click at [336, 218] on div "Description (En) Description (En)" at bounding box center [470, 265] width 479 height 98
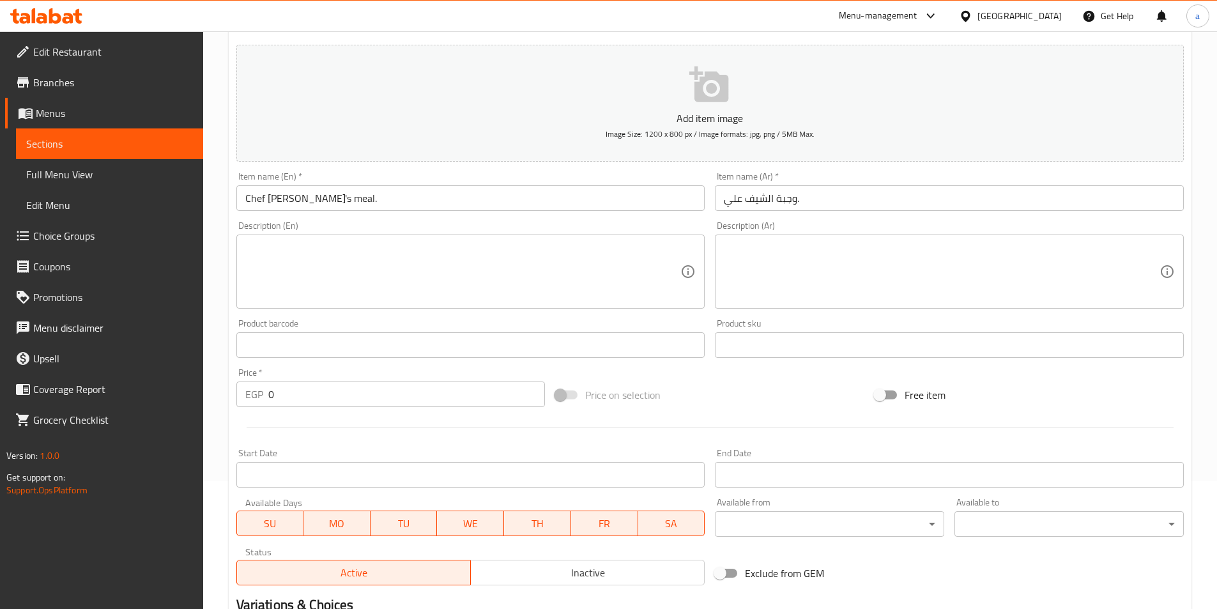
click at [802, 278] on textarea at bounding box center [942, 272] width 436 height 61
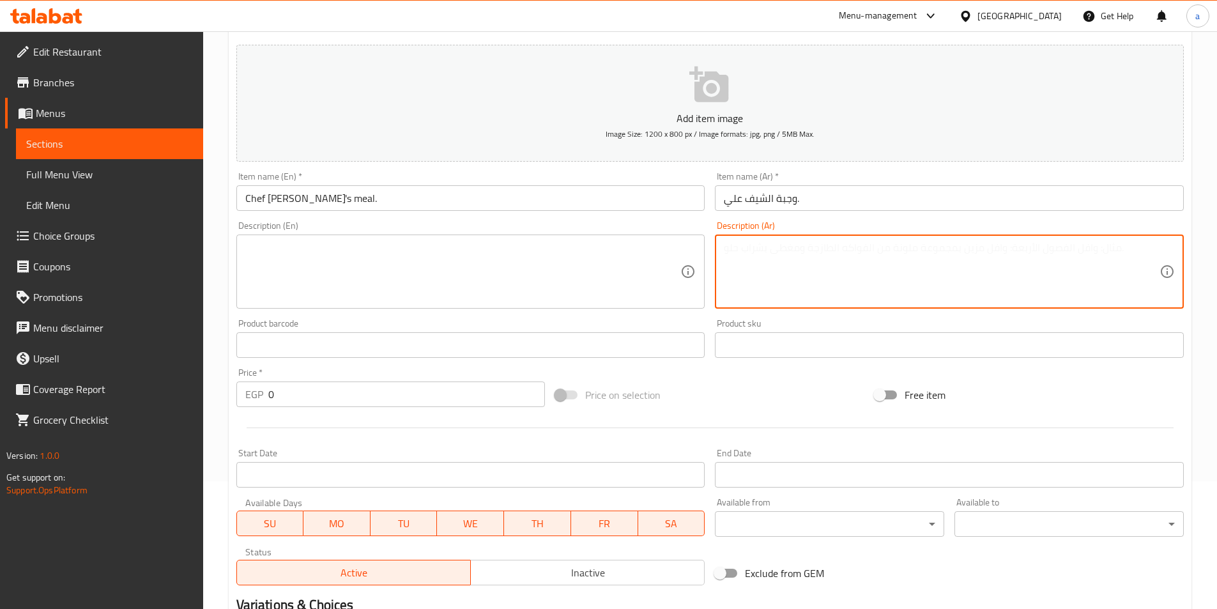
paste textarea "وجبة الشيف علي طبق متكامل يقدم مجموعة من اللحوم المشوية"
type textarea "وجبة الشيف علي طبق متكامل يقدم مجموعة من اللحوم المشوية"
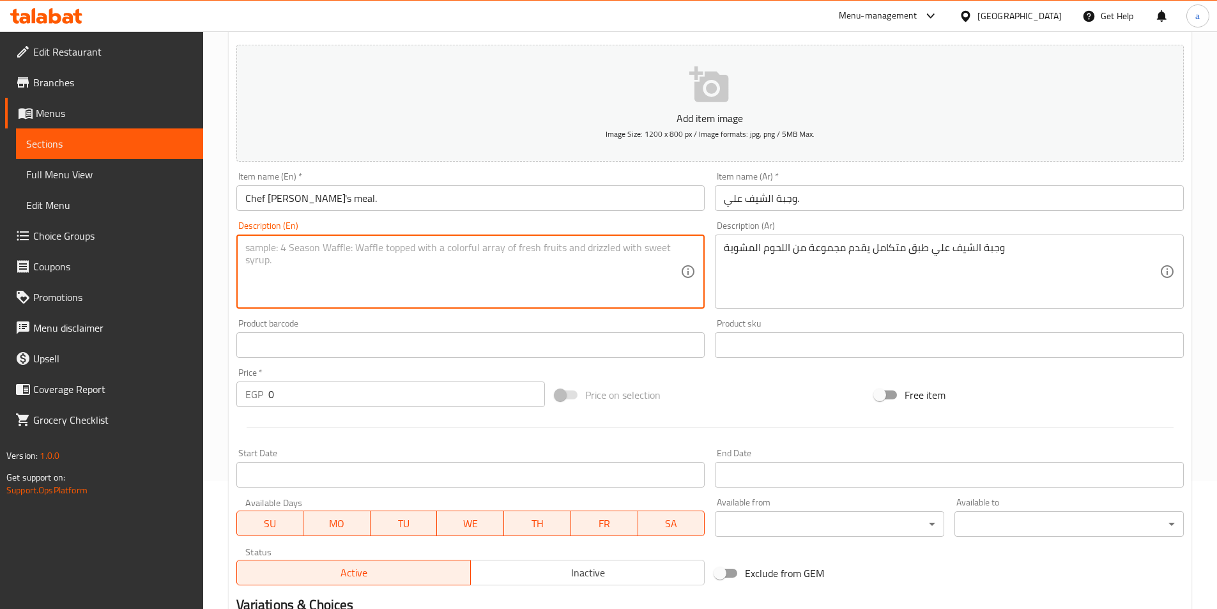
click at [337, 263] on textarea at bounding box center [463, 272] width 436 height 61
paste textarea "Chef Ali's Meal is a complete platter featuring a selection of grilled meats."
click at [378, 251] on textarea "Chef Ali's Meal is a complete platter featuring a selection of grilled meats." at bounding box center [463, 272] width 436 height 61
drag, startPoint x: 378, startPoint y: 251, endPoint x: 777, endPoint y: 369, distance: 415.9
click at [379, 251] on textarea "Chef Ali's Meal is a complete platter featuring a selection of grilled meats." at bounding box center [463, 272] width 436 height 61
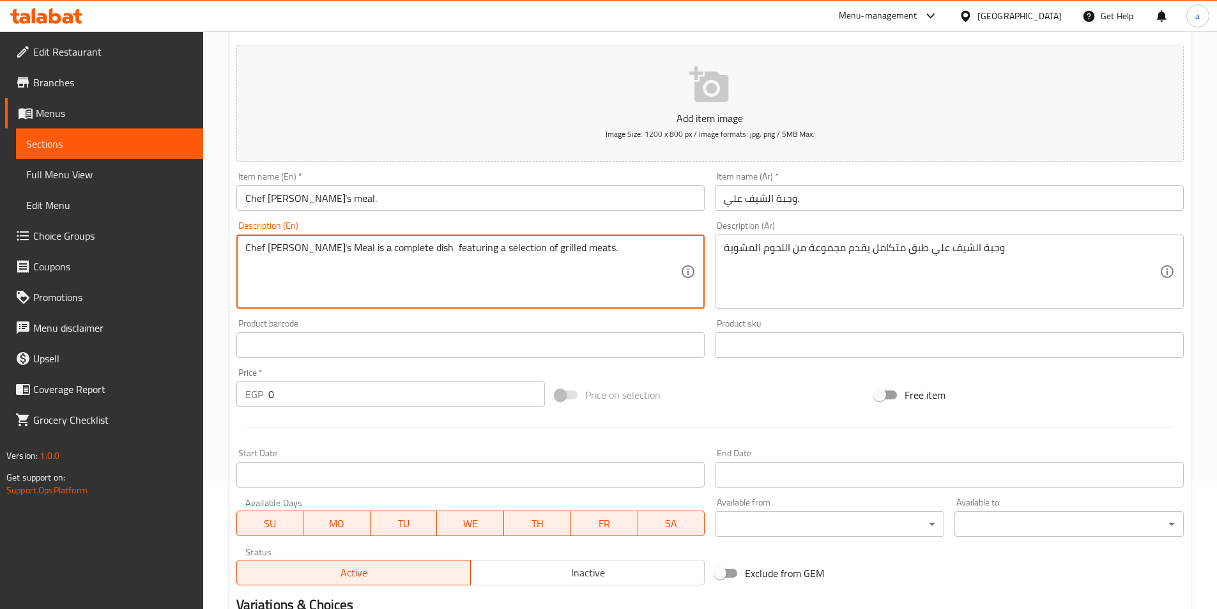
click at [403, 251] on textarea "Chef Ali's Meal is a complete dish featuring a selection of grilled meats." at bounding box center [463, 272] width 436 height 61
type textarea "Chef Ali's Meal is a complete dish featuring a selection of grilled meats."
click at [408, 247] on textarea "Chef Ali's Meal is a complete dish featuring a selection of grilled meats." at bounding box center [463, 272] width 436 height 61
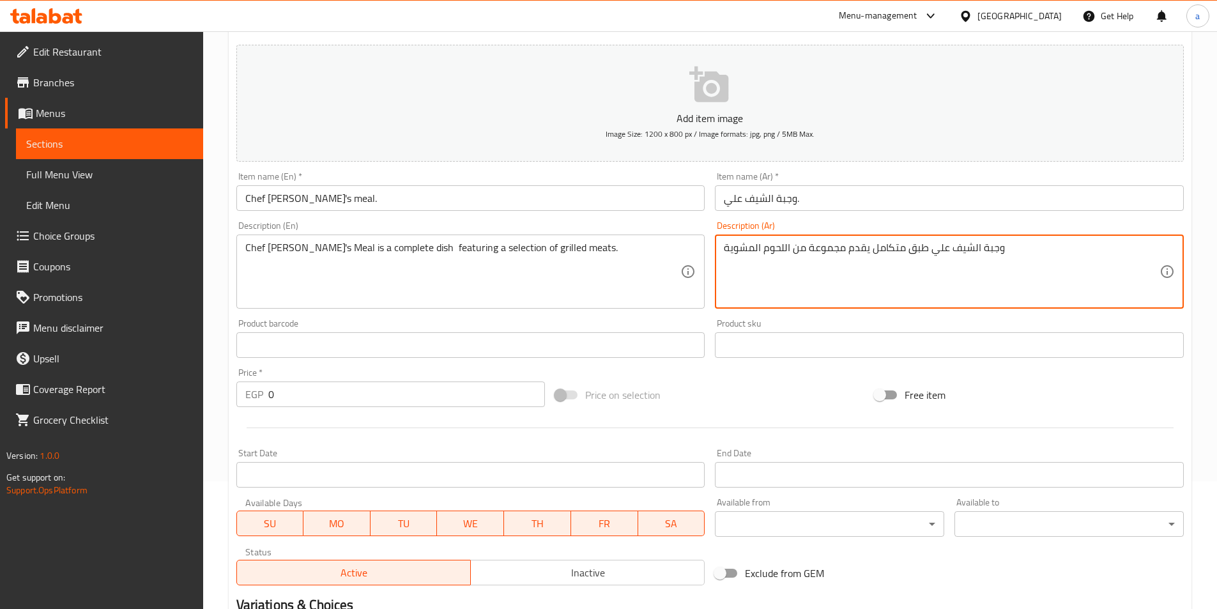
click at [857, 252] on textarea "وجبة الشيف علي طبق متكامل يقدم مجموعة من اللحوم المشوية" at bounding box center [942, 272] width 436 height 61
type textarea "وجبة الشيف علي طبق متكامل يضم مجموعة من اللحوم المشوية"
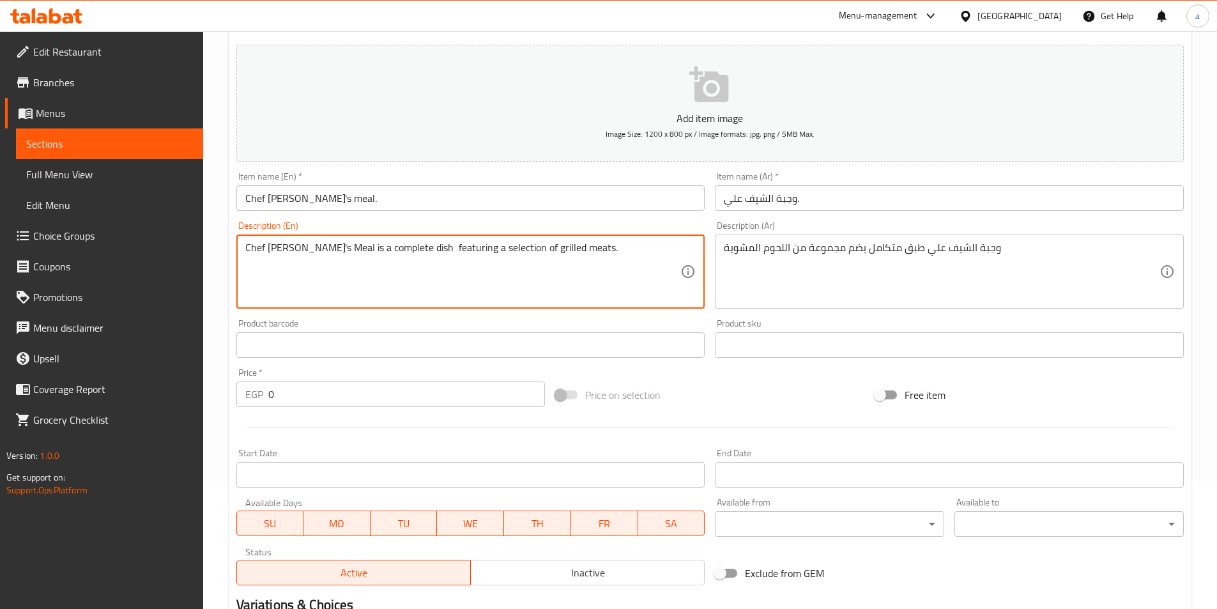
click at [451, 249] on textarea "Chef Ali's Meal is a complete dish featuring a selection of grilled meats." at bounding box center [463, 272] width 436 height 61
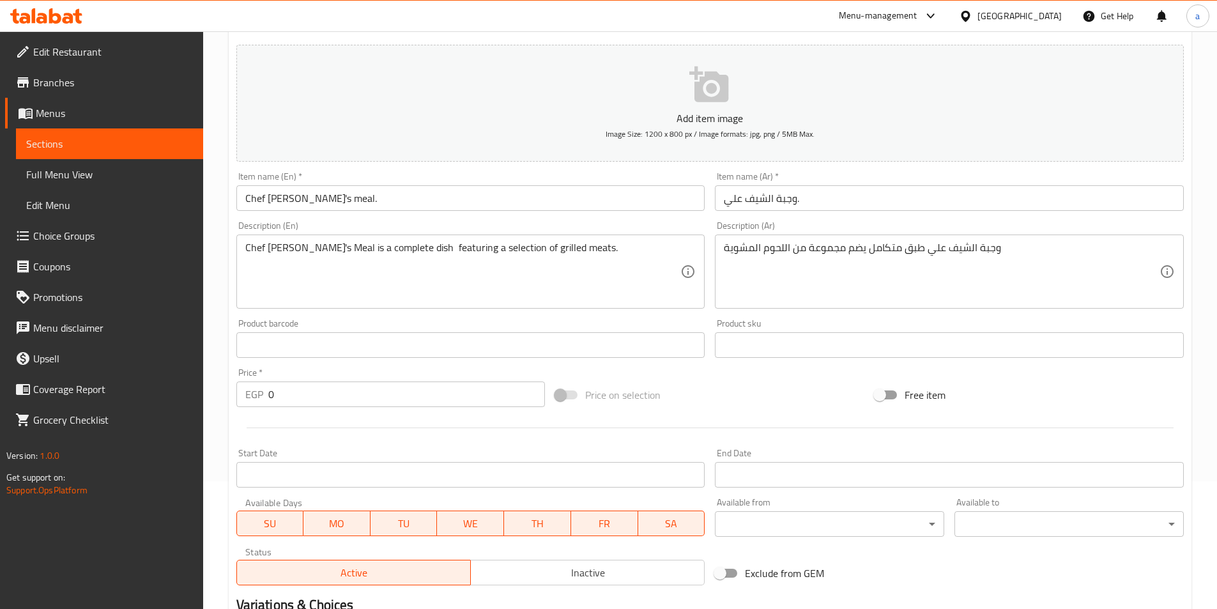
click at [500, 270] on textarea "Chef Ali's Meal is a complete dish featuring a selection of grilled meats." at bounding box center [463, 272] width 436 height 61
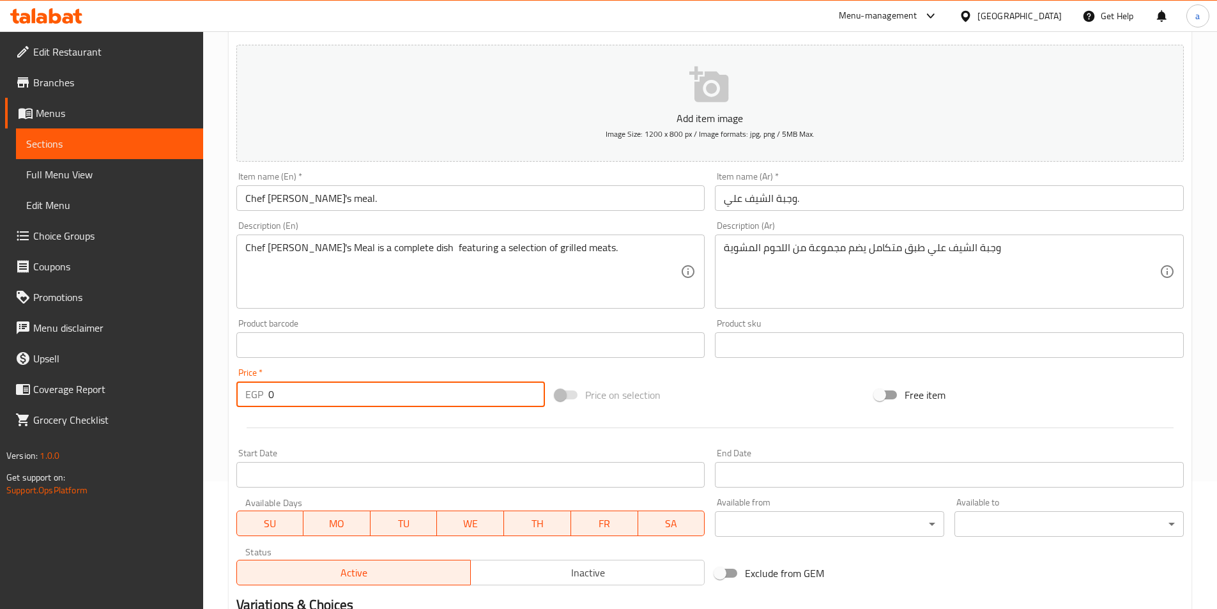
click at [276, 397] on input "0" at bounding box center [406, 395] width 277 height 26
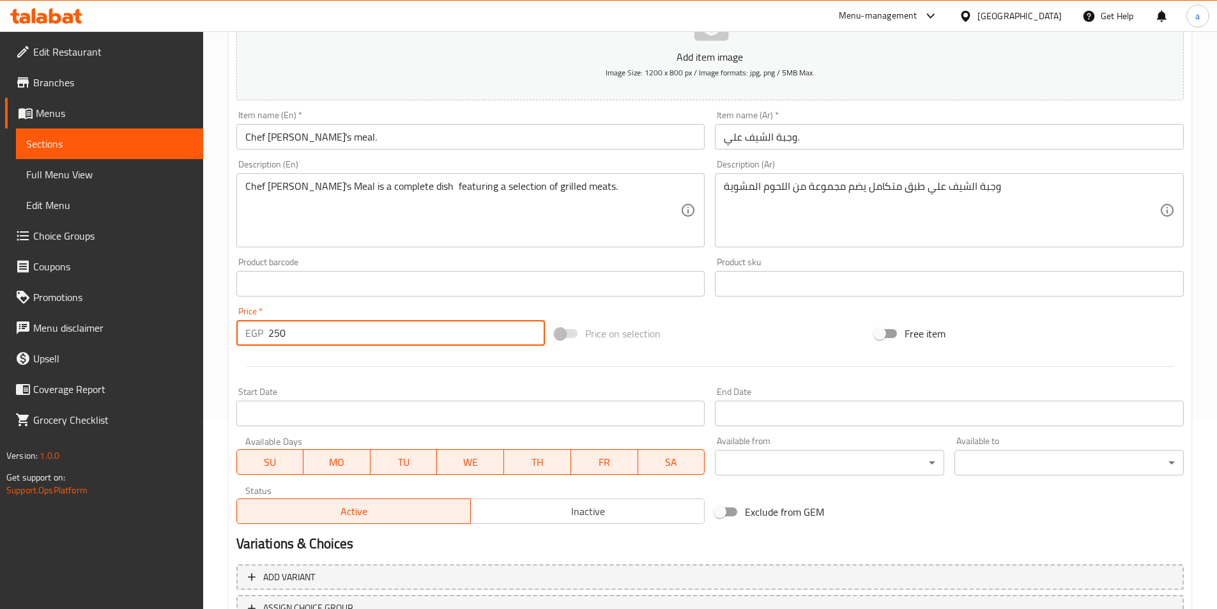
scroll to position [294, 0]
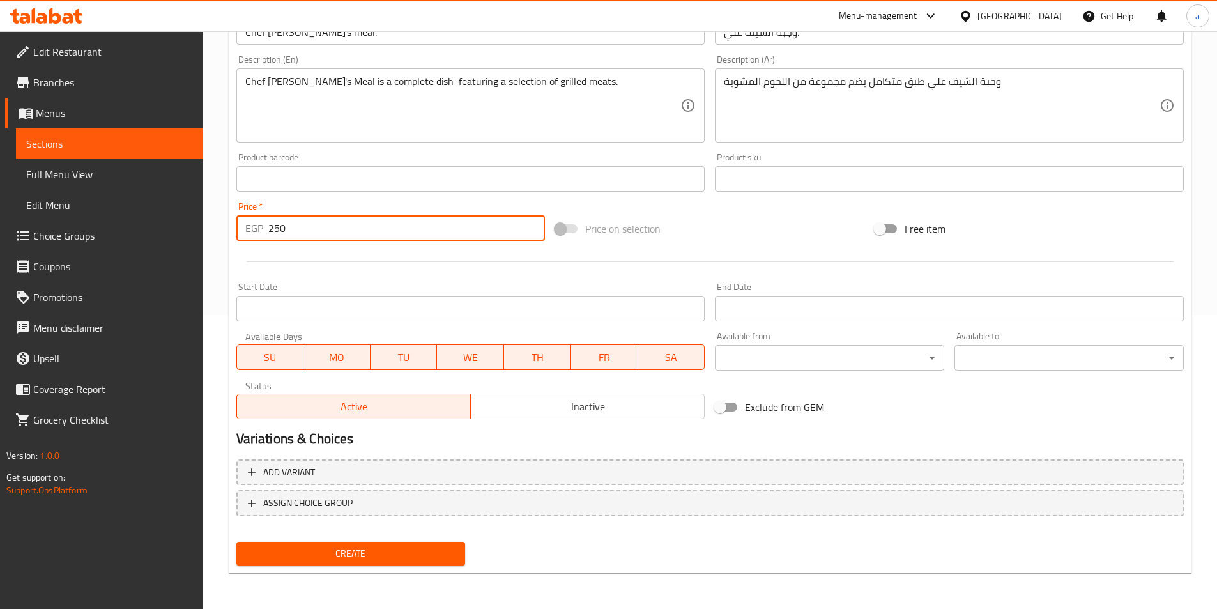
type input "250"
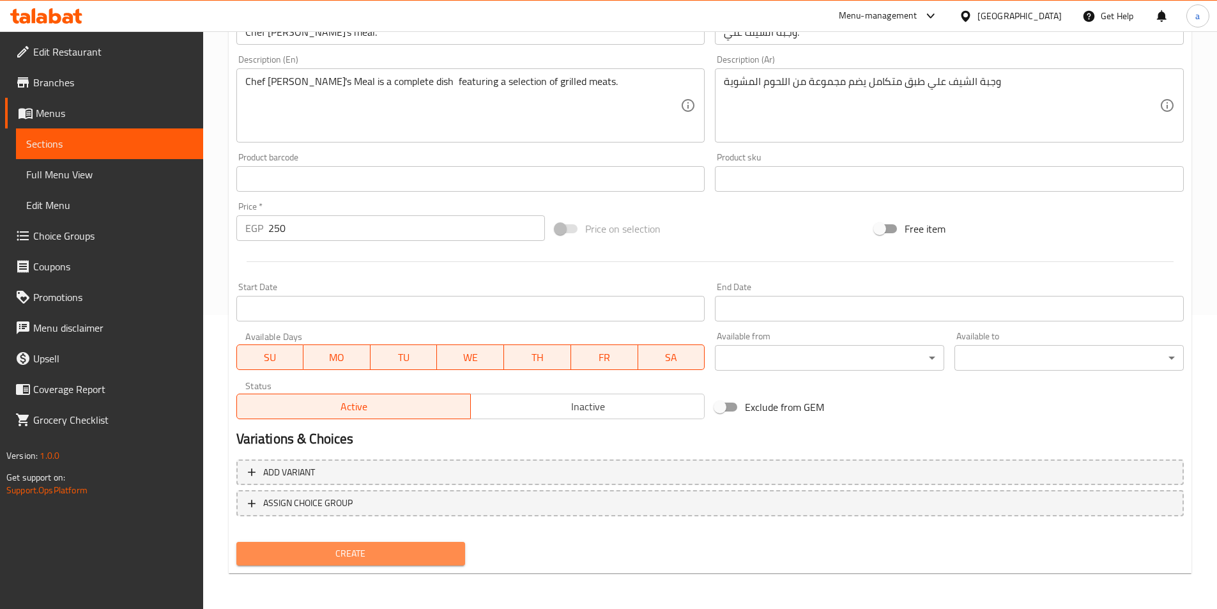
click at [312, 556] on span "Create" at bounding box center [351, 554] width 209 height 16
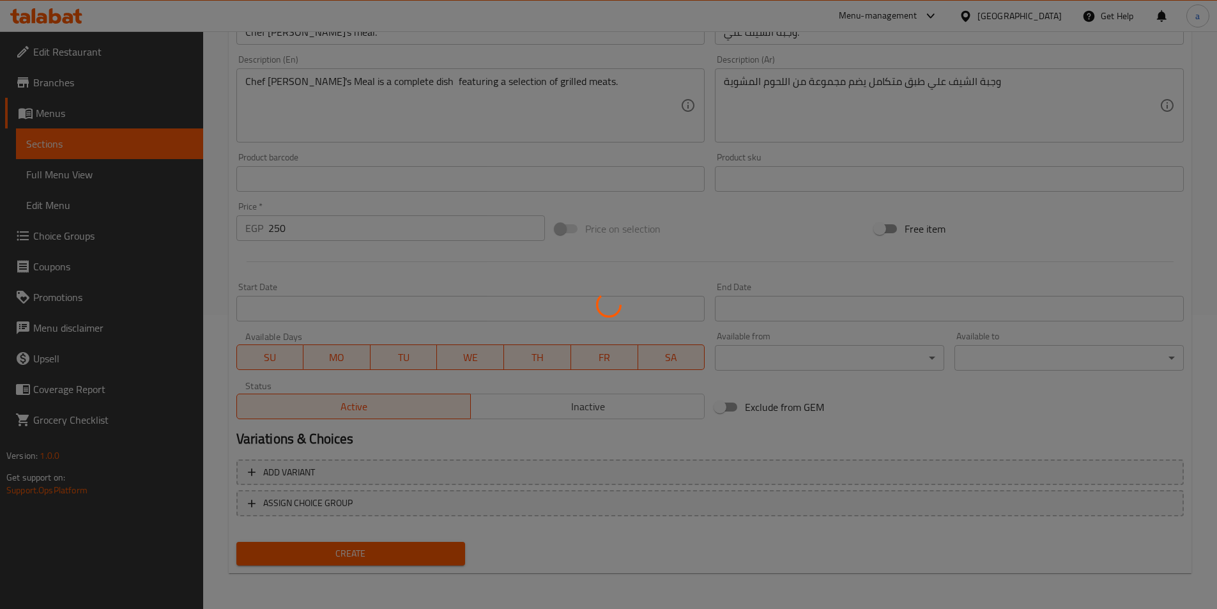
type input "0"
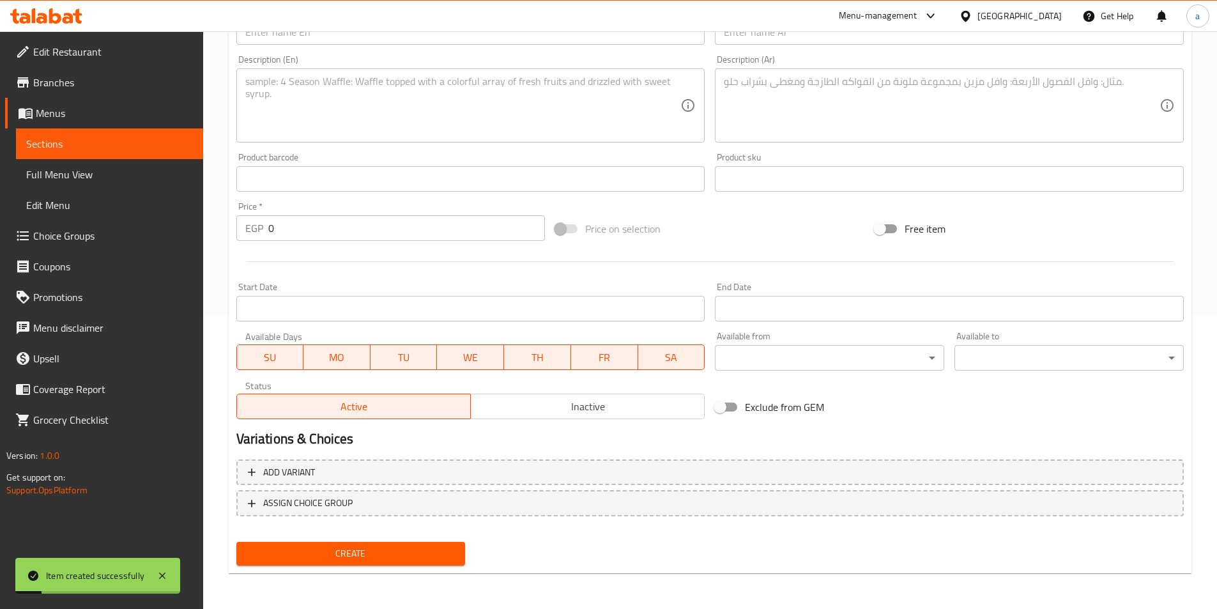
click at [121, 145] on span "Sections" at bounding box center [109, 143] width 167 height 15
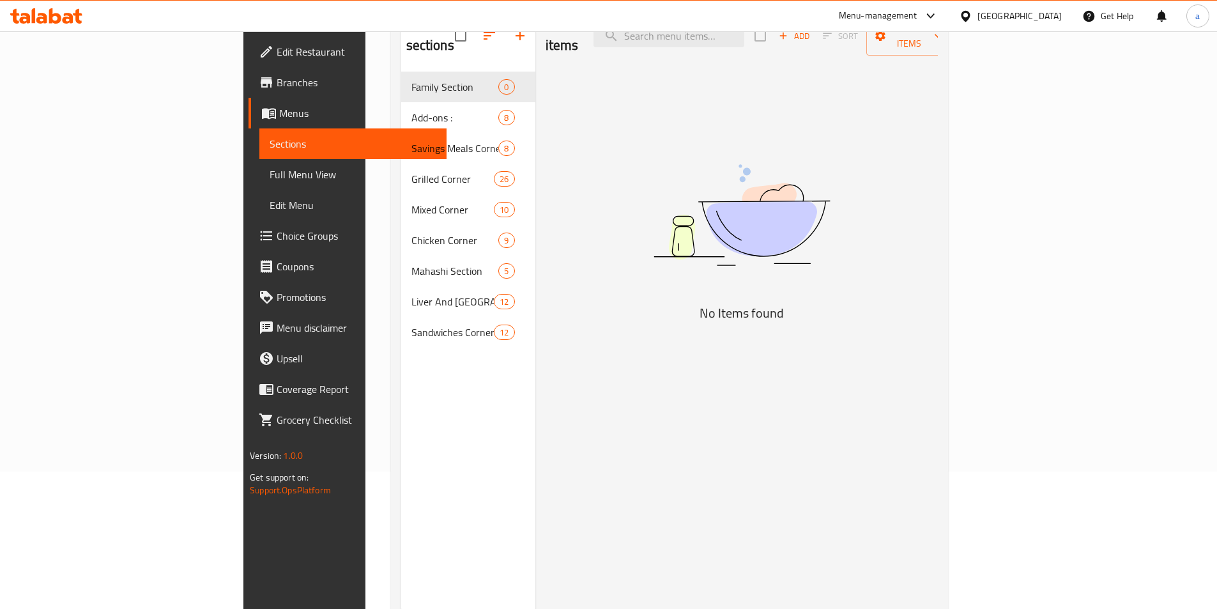
scroll to position [115, 0]
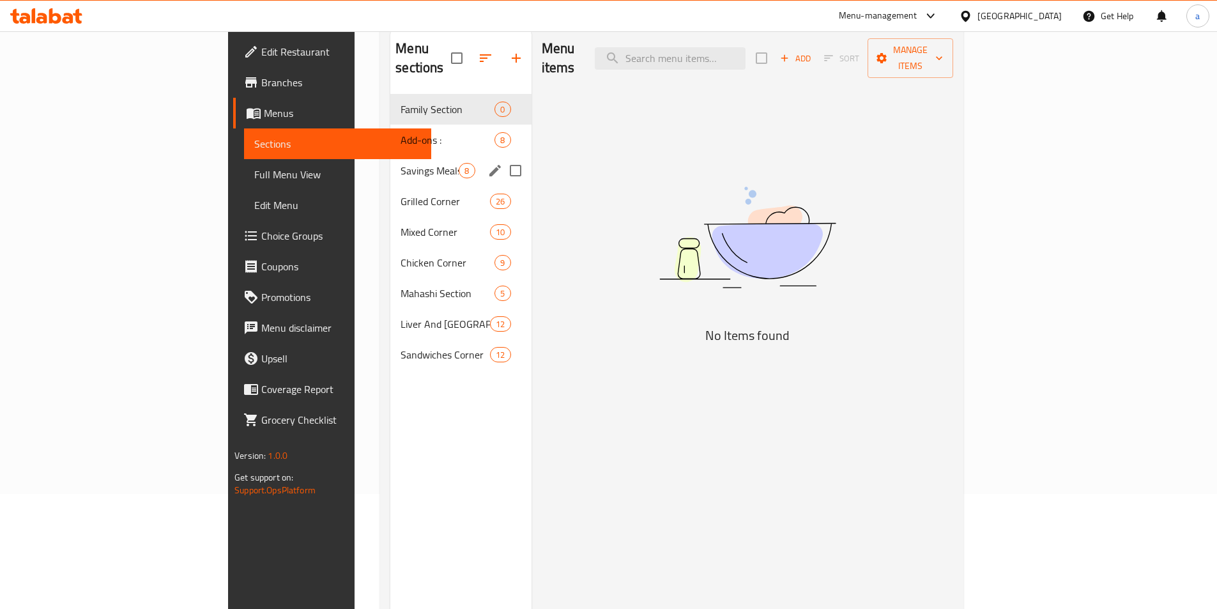
click at [390, 159] on div "Savings Meals Corner 8" at bounding box center [460, 170] width 141 height 31
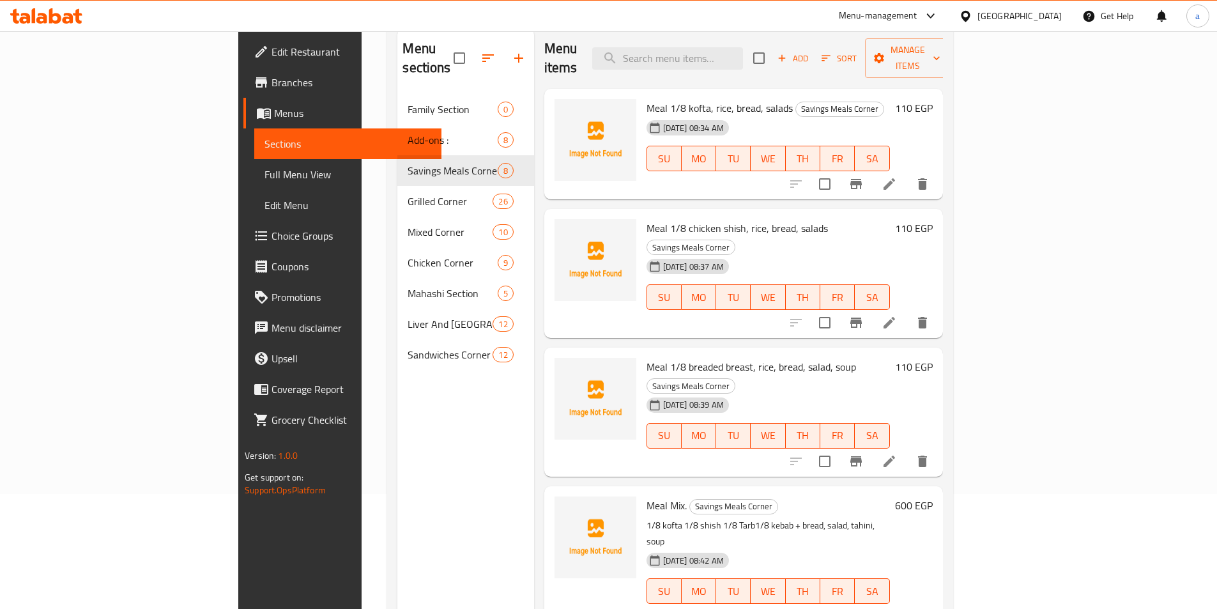
click at [265, 175] on span "Full Menu View" at bounding box center [348, 174] width 167 height 15
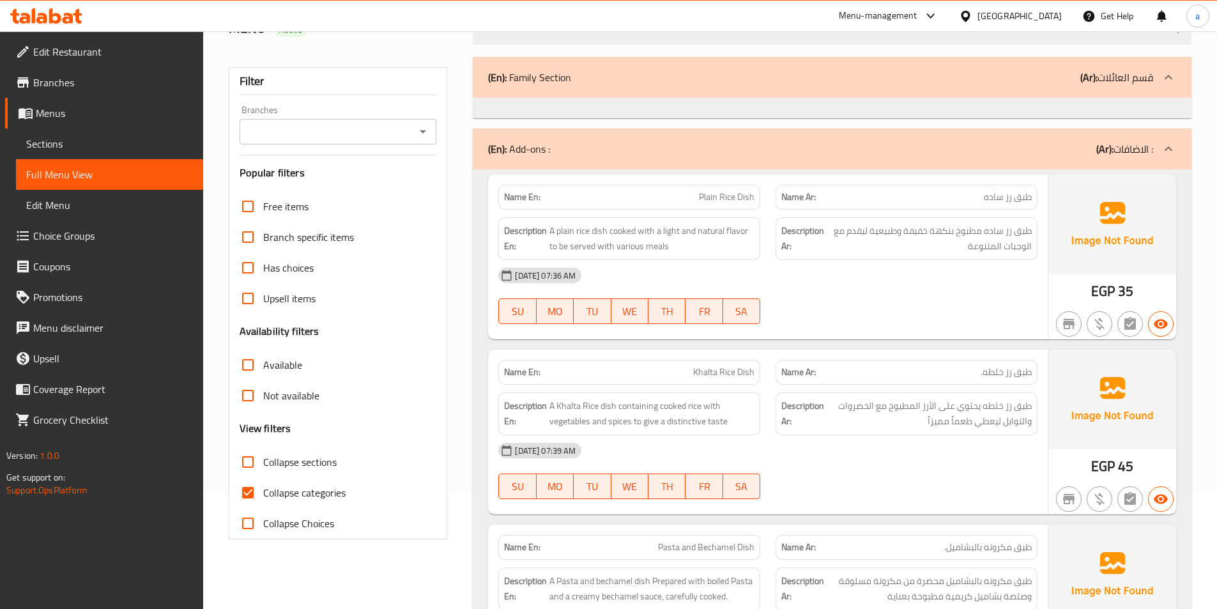
click at [258, 468] on input "Collapse sections" at bounding box center [248, 462] width 31 height 31
checkbox input "true"
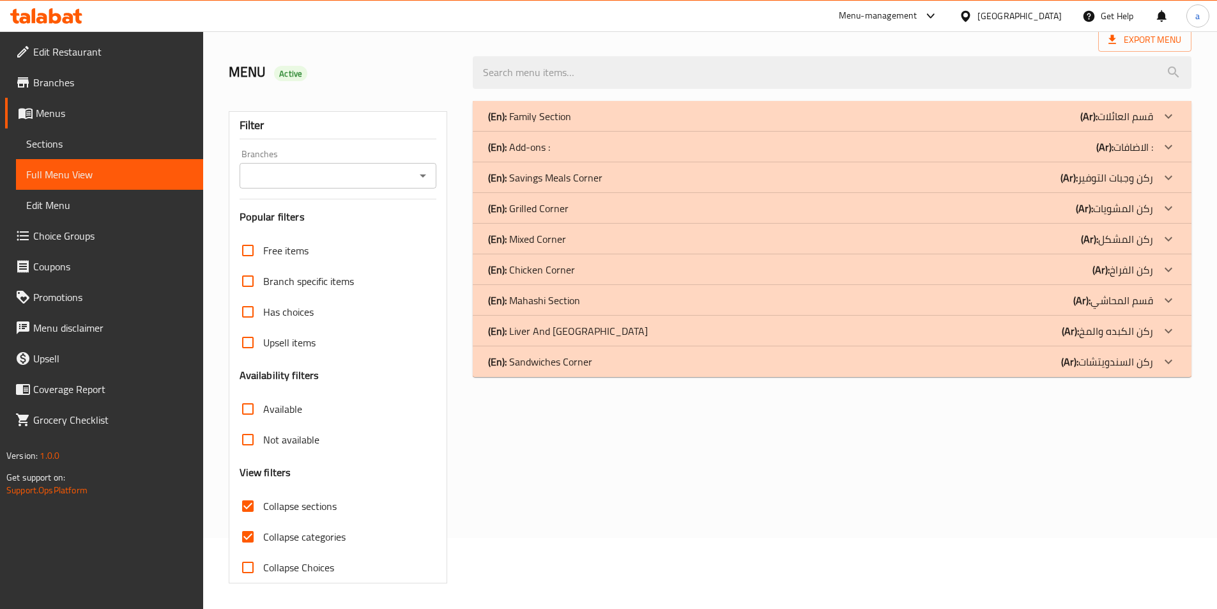
scroll to position [71, 0]
click at [252, 490] on div "Free items Branch specific items Has choices Upsell items Availability filters …" at bounding box center [338, 409] width 197 height 348
click at [253, 541] on input "Collapse categories" at bounding box center [248, 536] width 31 height 31
checkbox input "false"
click at [571, 124] on p "(En): Savings Meals Corner" at bounding box center [529, 116] width 83 height 15
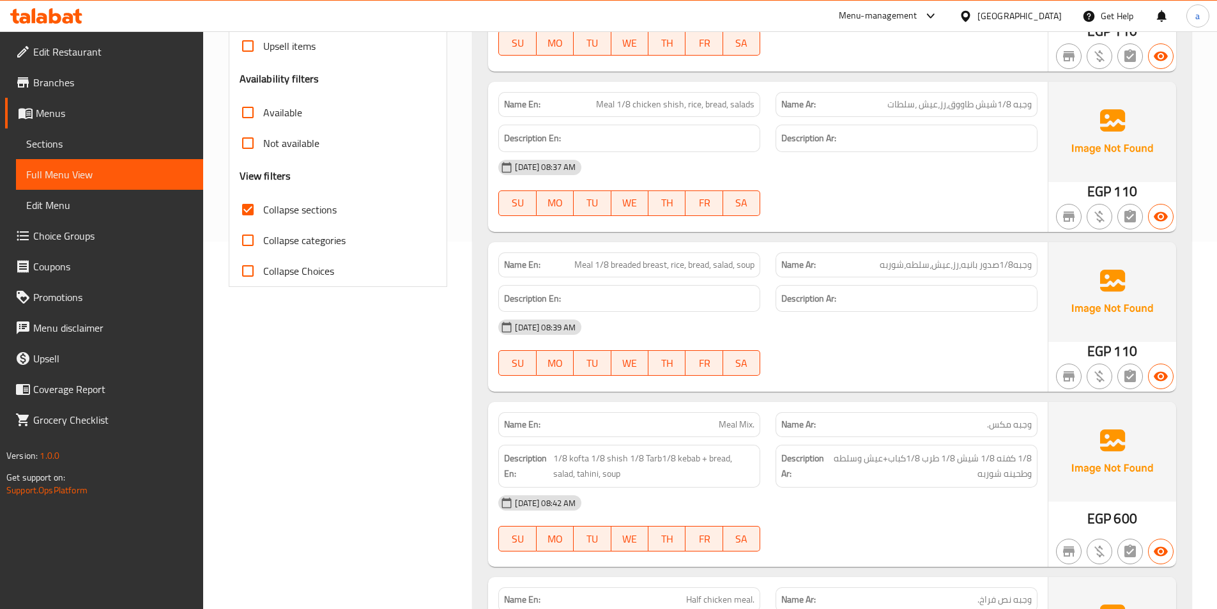
scroll to position [390, 0]
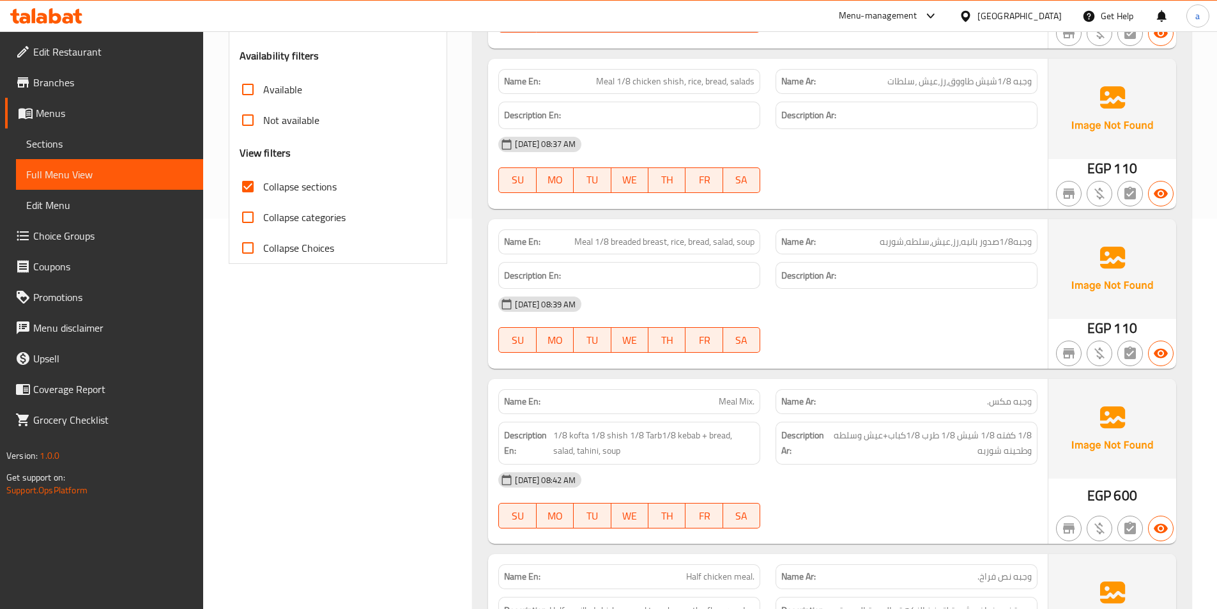
click at [665, 84] on span "Meal 1/8 chicken shish, rice, bread, salads" at bounding box center [675, 81] width 158 height 13
copy span "Meal 1/8 chicken shish, rice, bread, salads"
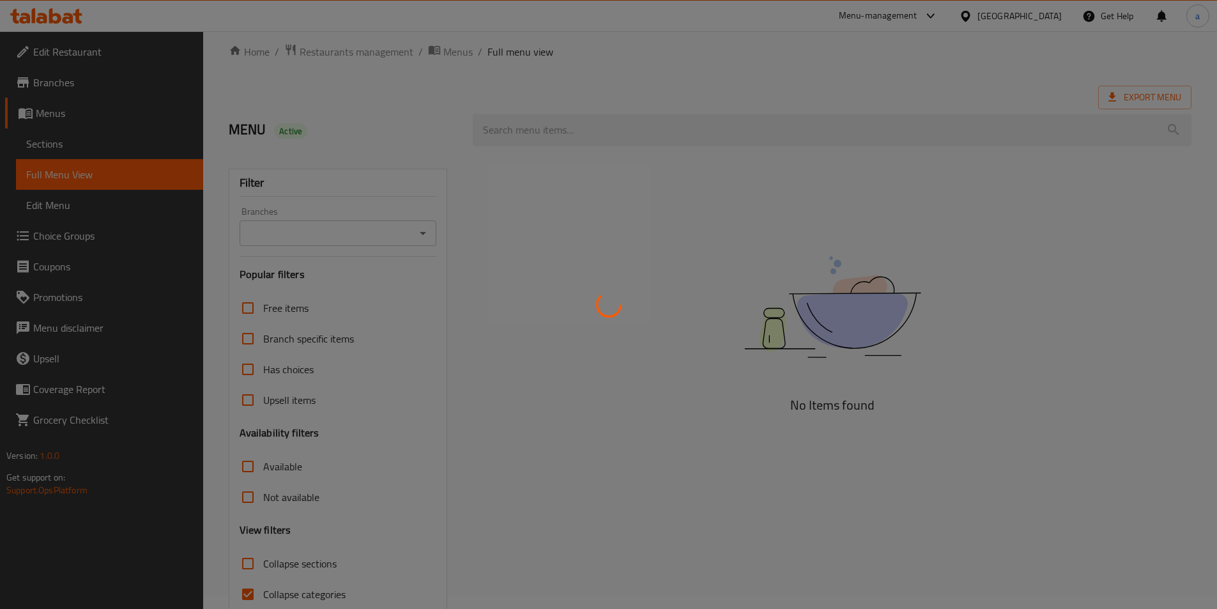
scroll to position [71, 0]
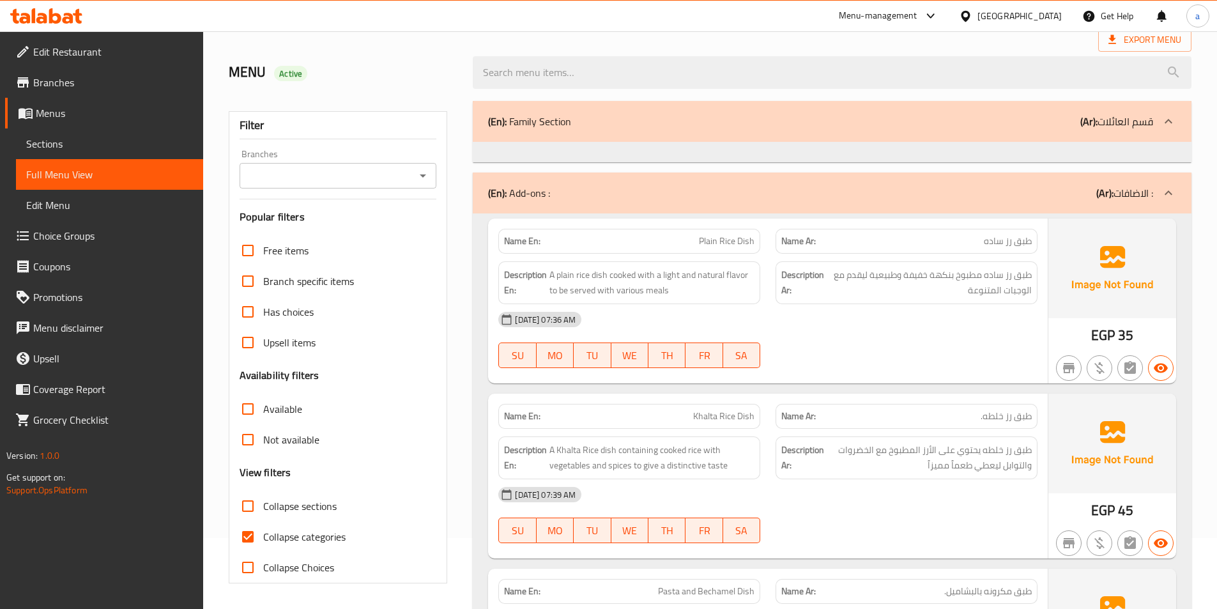
click at [246, 542] on input "Collapse categories" at bounding box center [248, 536] width 31 height 31
checkbox input "false"
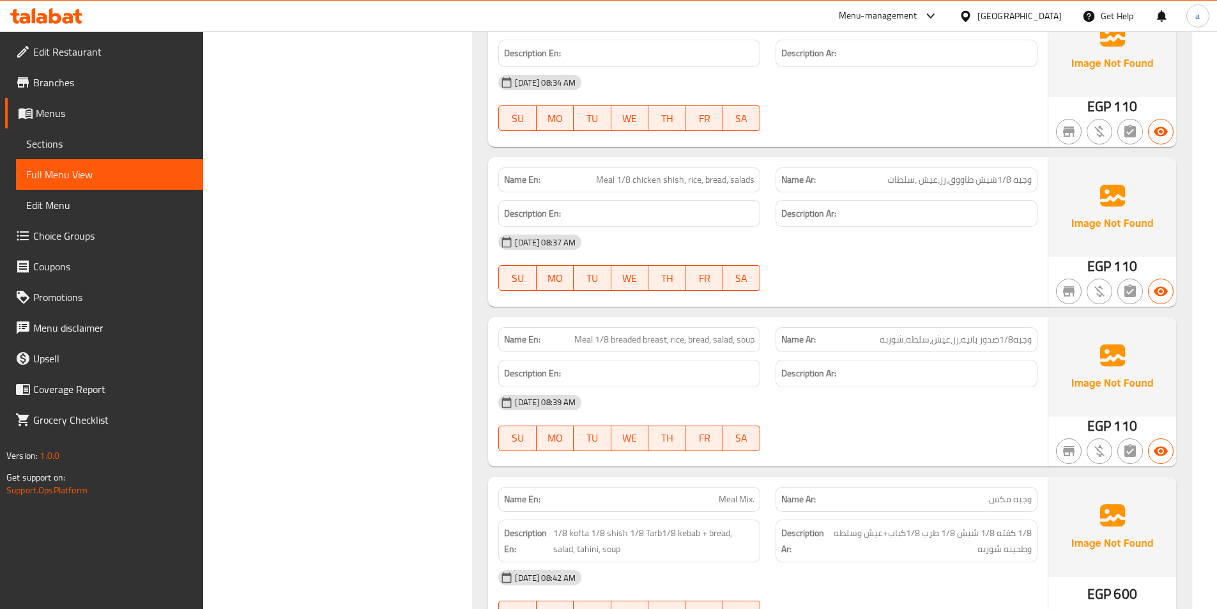
scroll to position [1783, 0]
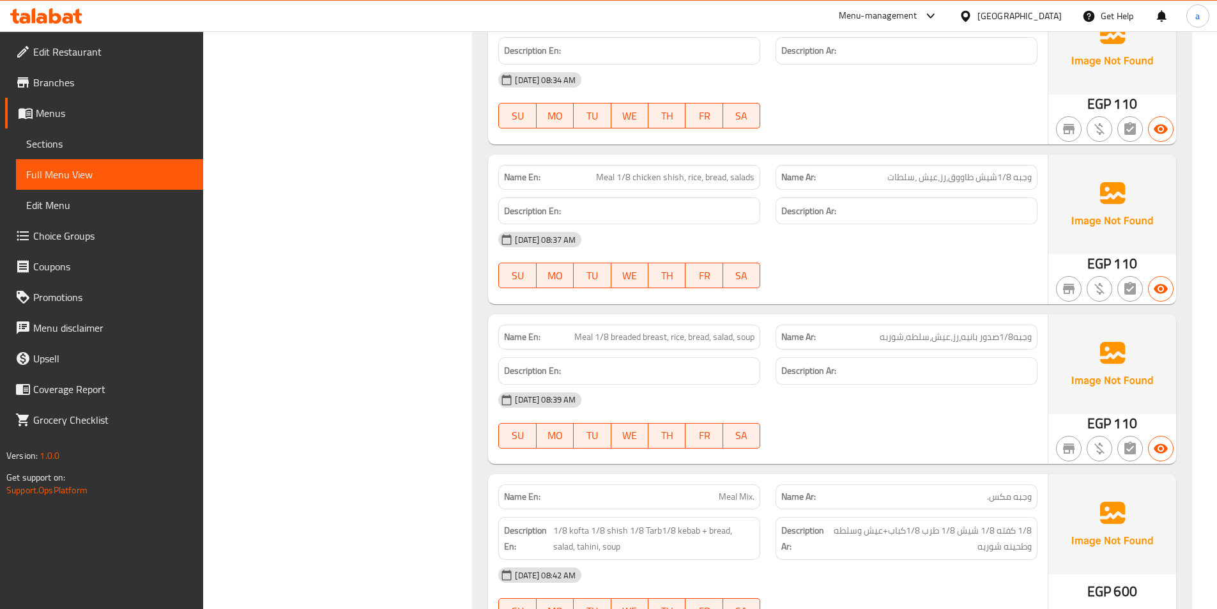
click at [74, 130] on link "Sections" at bounding box center [109, 143] width 187 height 31
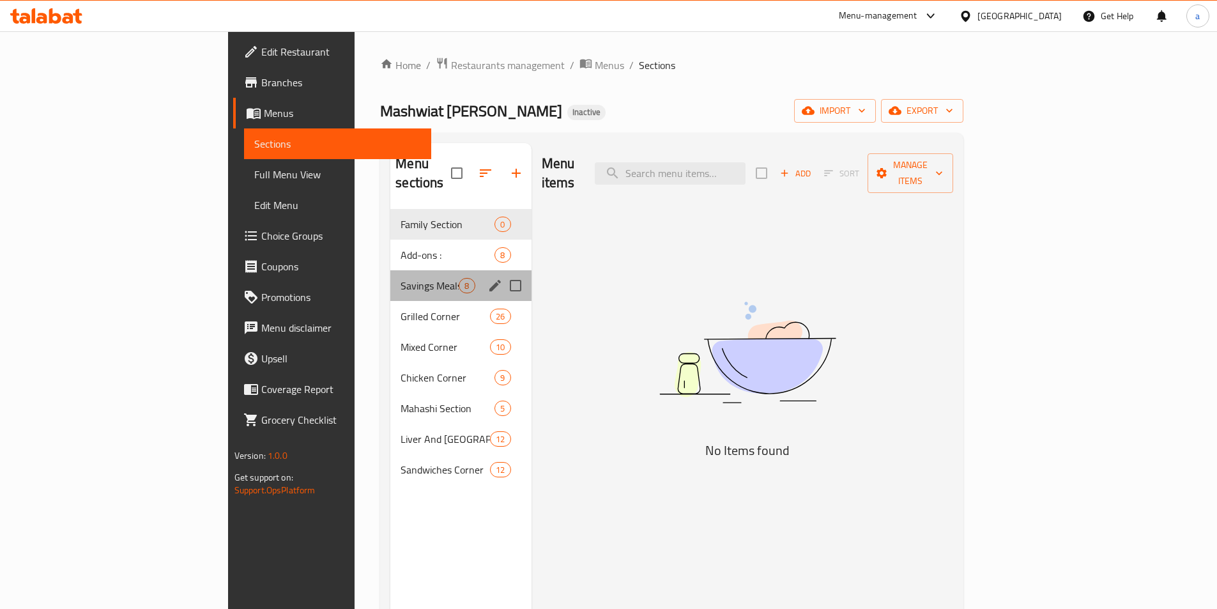
click at [390, 274] on div "Savings Meals Corner 8" at bounding box center [460, 285] width 141 height 31
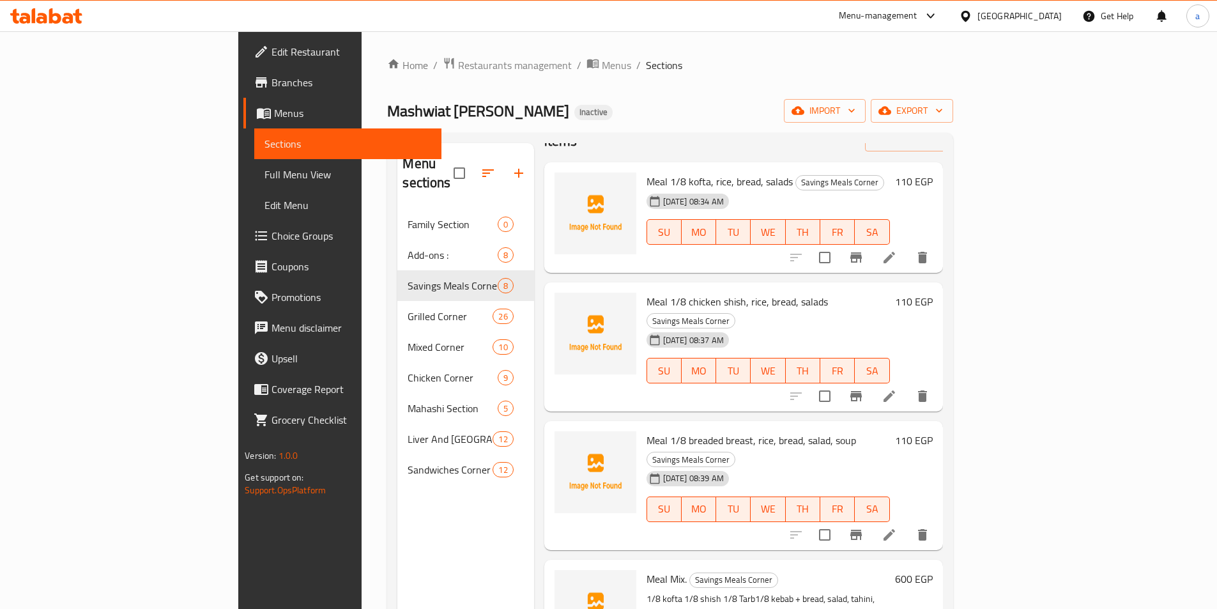
scroll to position [64, 0]
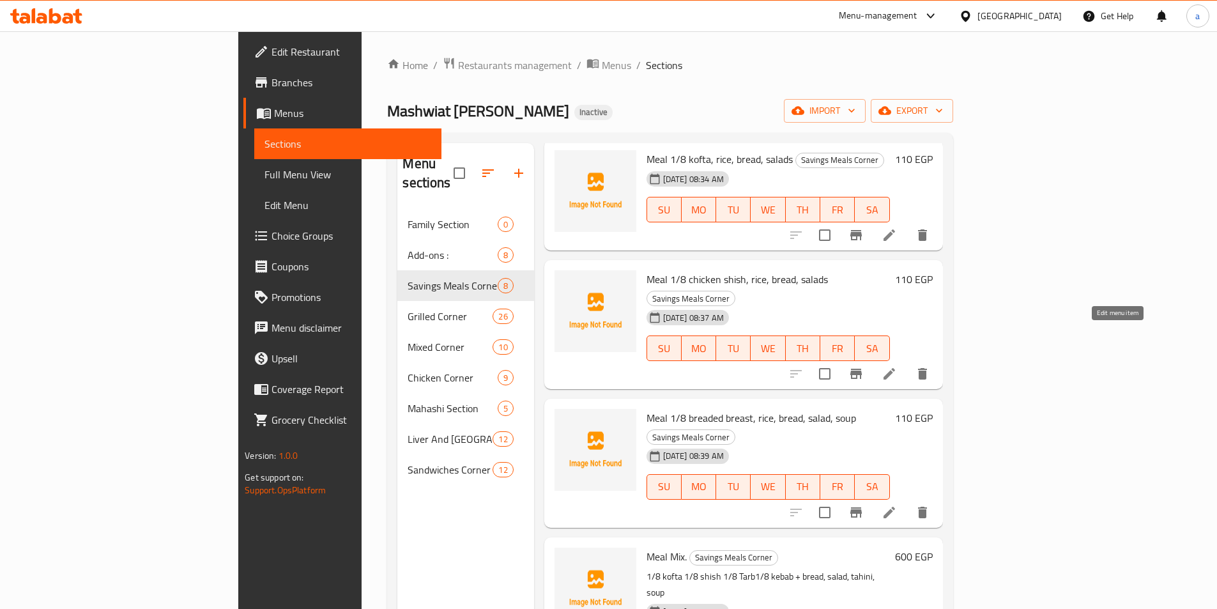
click at [897, 366] on icon at bounding box center [889, 373] width 15 height 15
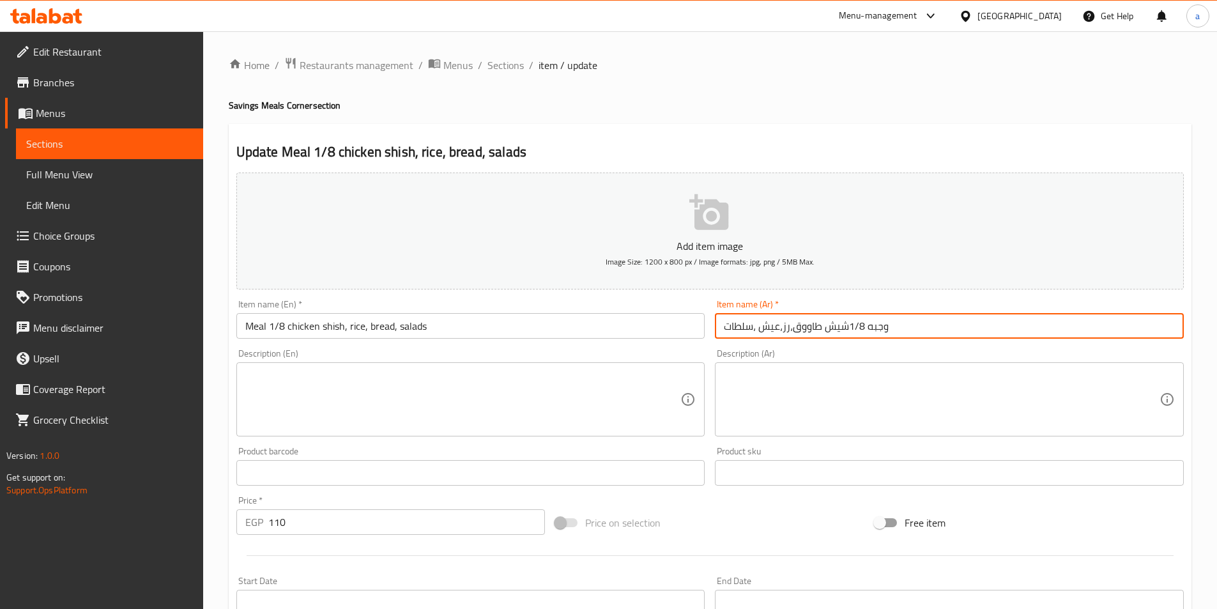
drag, startPoint x: 795, startPoint y: 327, endPoint x: 833, endPoint y: 328, distance: 38.4
click at [833, 328] on input "وجبه 1/8شيش طاووق،رز،عيش ،سلطات" at bounding box center [949, 326] width 469 height 26
click at [849, 328] on input "وجبه 1/8شيش طاووق،رز،عيش ،سلطات" at bounding box center [949, 326] width 469 height 26
drag, startPoint x: 849, startPoint y: 328, endPoint x: 820, endPoint y: 330, distance: 28.9
click at [820, 330] on input "وجبه 1/8شيش طاووق،رز،عيش ،سلطات" at bounding box center [949, 326] width 469 height 26
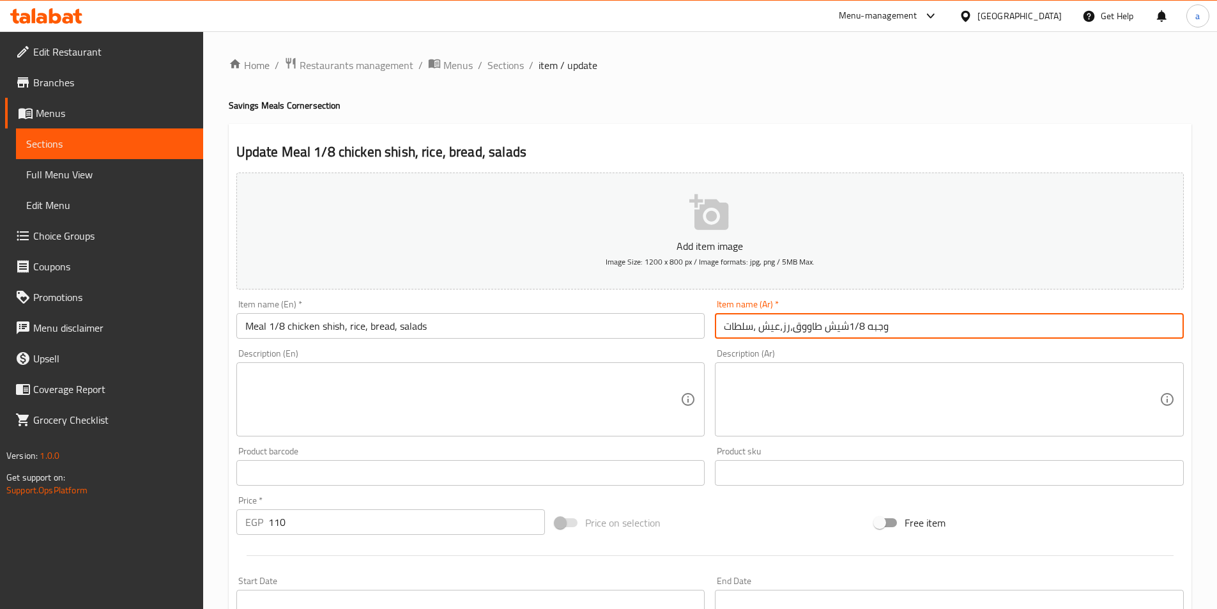
click at [828, 333] on input "وجبه 1/8شيش طاووق،رز،عيش ،سلطات" at bounding box center [949, 326] width 469 height 26
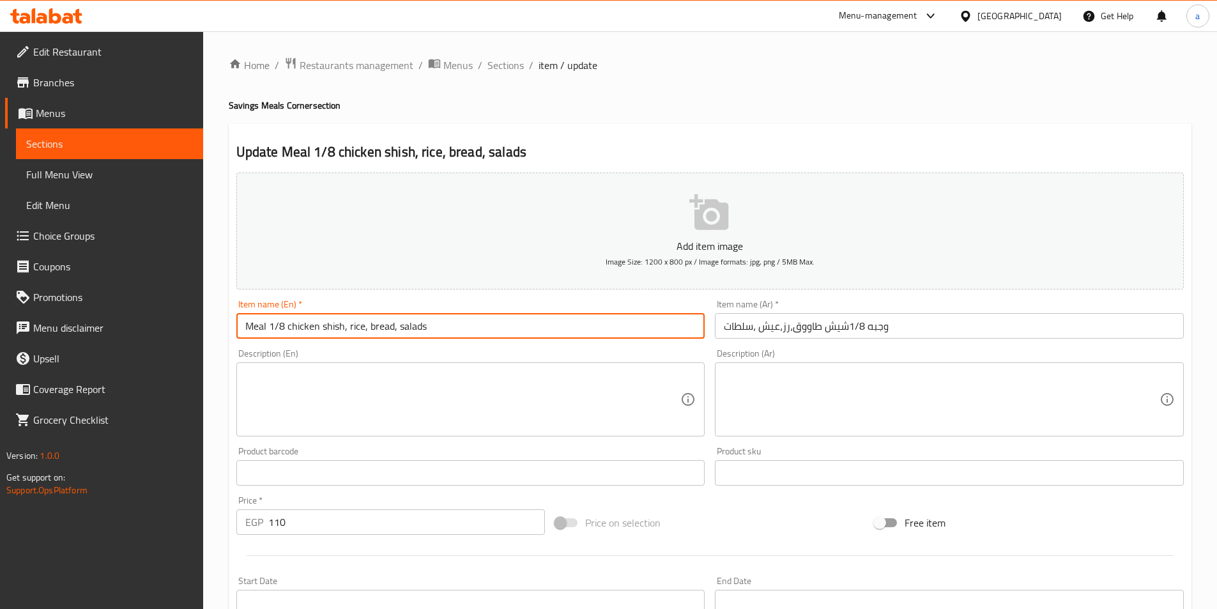
drag, startPoint x: 287, startPoint y: 326, endPoint x: 343, endPoint y: 336, distance: 56.4
click at [343, 336] on input "Meal 1/8 chicken shish, rice, bread, salads" at bounding box center [470, 326] width 469 height 26
paste input "Shish Tawook"
type input "Meal 1/8 Shish Tawook, rice, bread, salads"
click at [428, 348] on div "Description (En) Description (En)" at bounding box center [470, 393] width 479 height 98
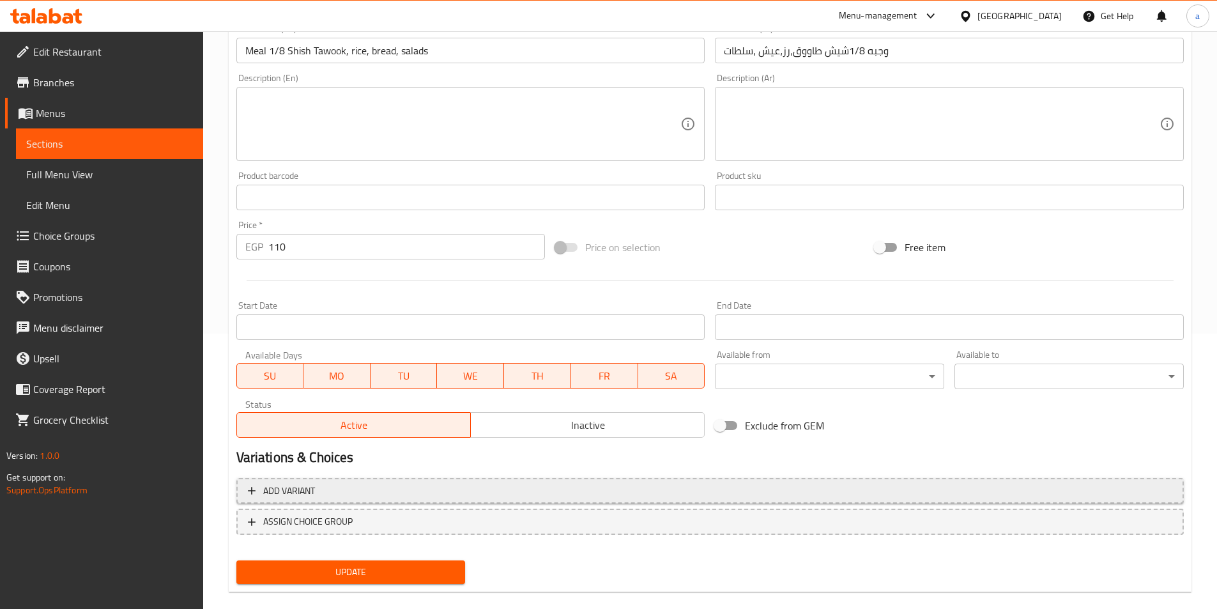
scroll to position [294, 0]
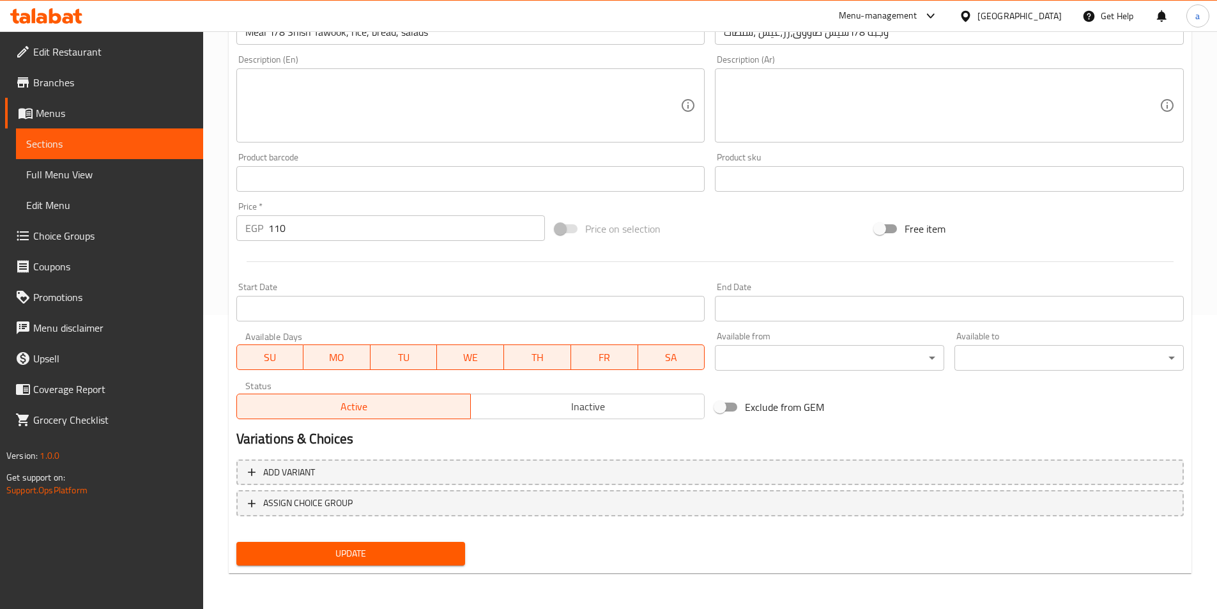
click at [346, 544] on button "Update" at bounding box center [350, 554] width 229 height 24
click at [114, 151] on link "Sections" at bounding box center [109, 143] width 187 height 31
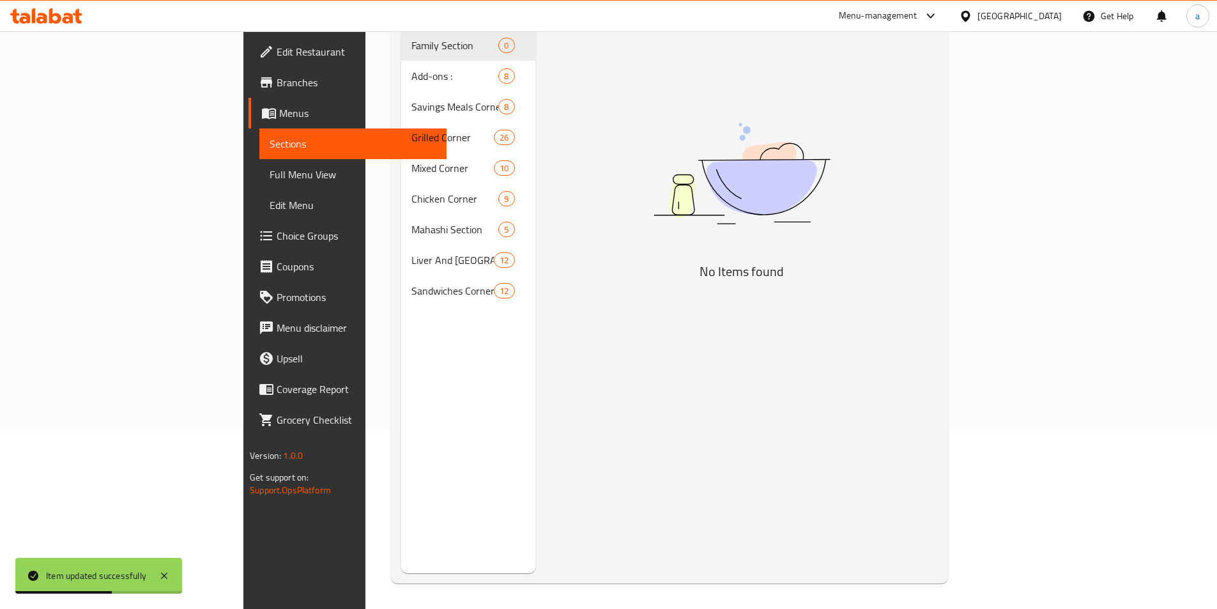
scroll to position [179, 0]
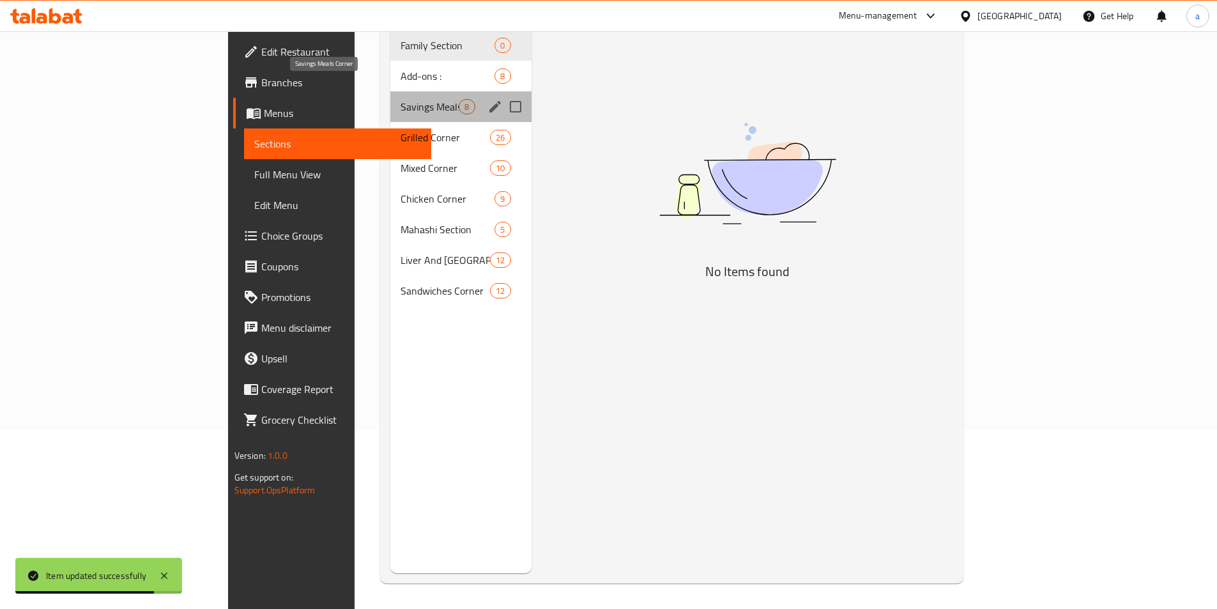
click at [401, 99] on span "Savings Meals Corner" at bounding box center [430, 106] width 58 height 15
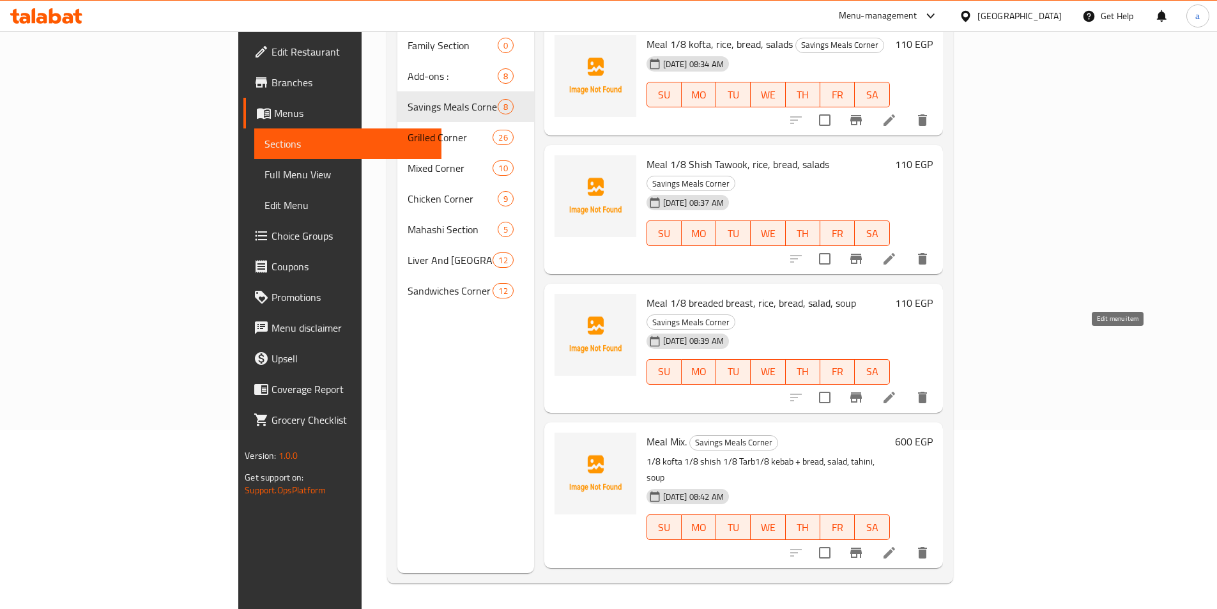
click at [897, 390] on icon at bounding box center [889, 397] width 15 height 15
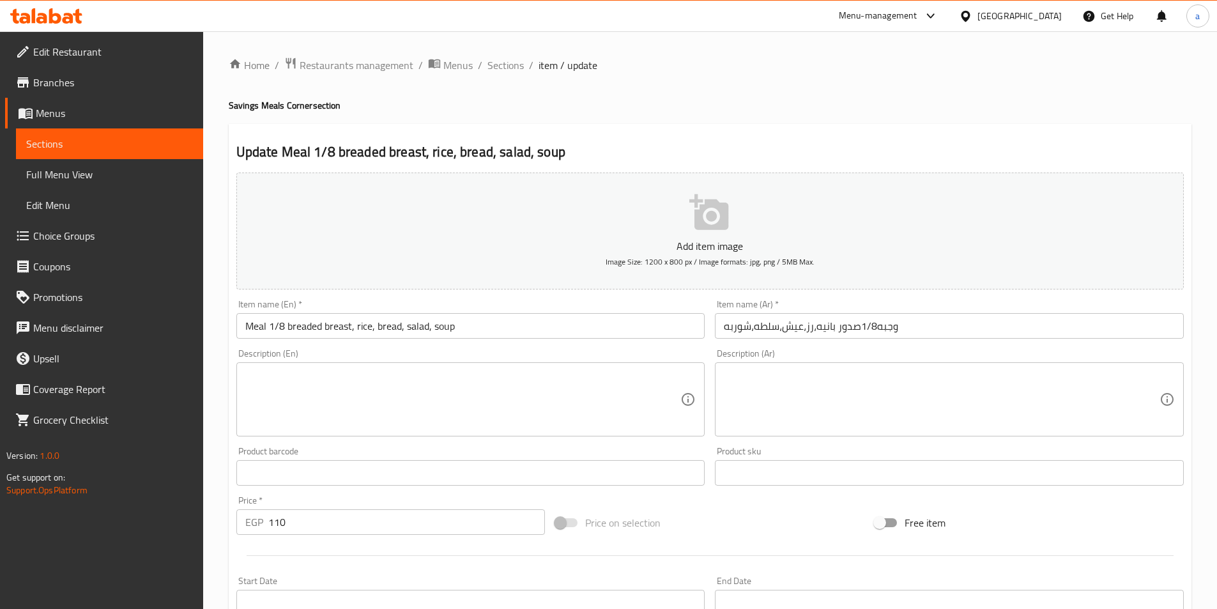
click at [301, 327] on input "Meal 1/8 breaded breast, rice, bread, salad, soup" at bounding box center [470, 326] width 469 height 26
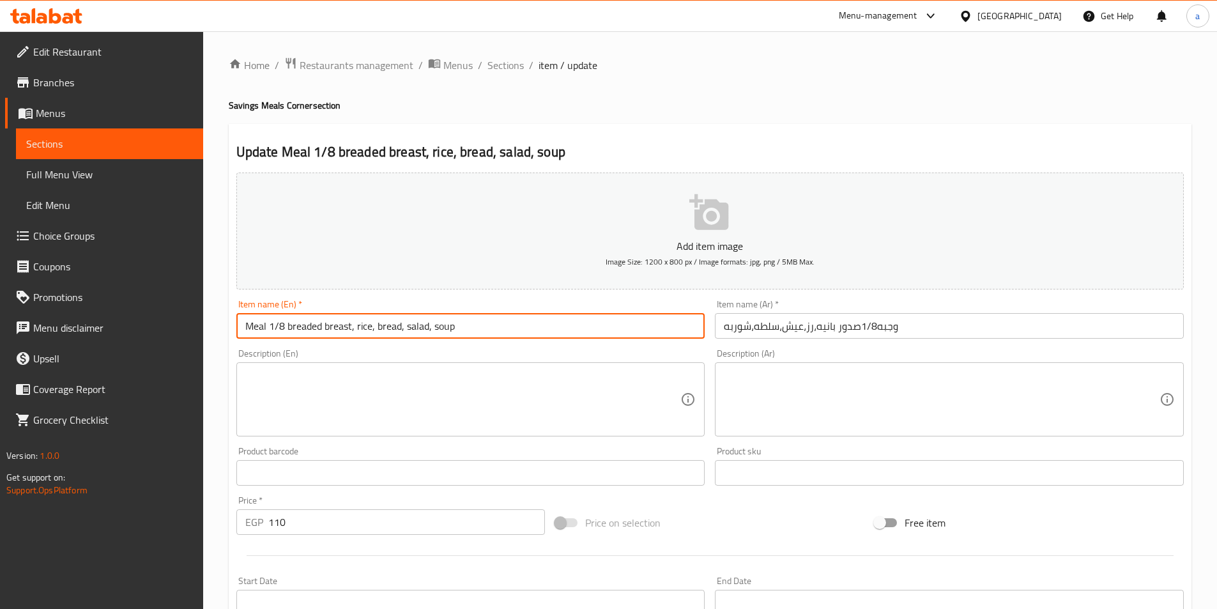
drag, startPoint x: 301, startPoint y: 327, endPoint x: 484, endPoint y: 343, distance: 183.5
click at [300, 327] on input "Meal 1/8 breaded breast, rice, bread, salad, soup" at bounding box center [470, 326] width 469 height 26
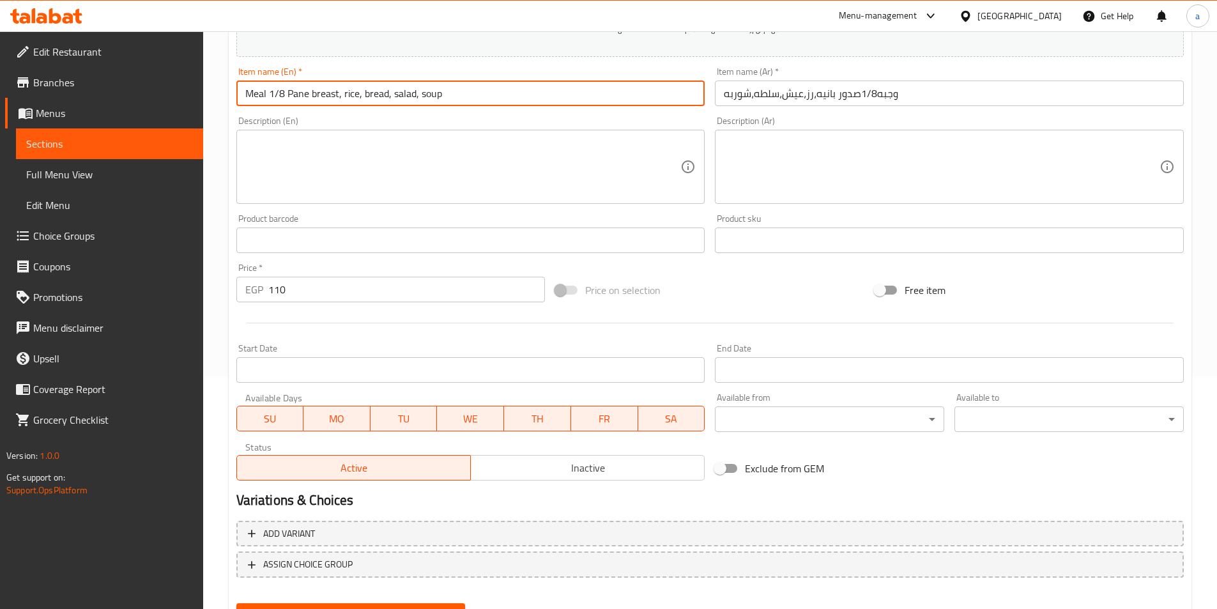
scroll to position [256, 0]
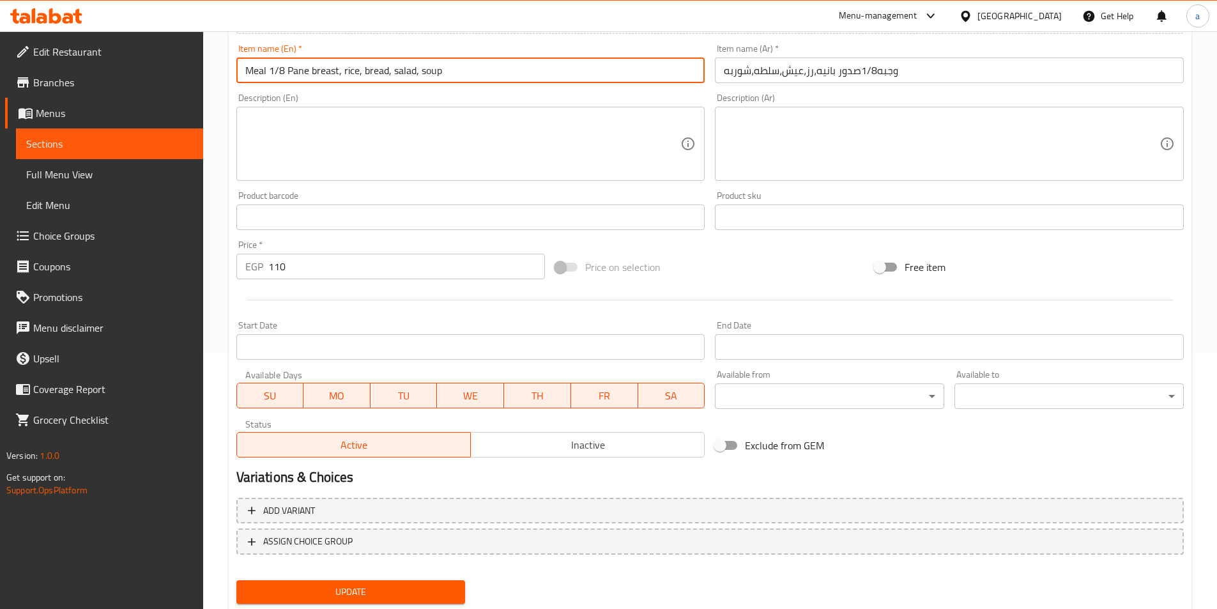
type input "Meal 1/8 Pane breast, rice, bread, salad, soup"
click at [308, 589] on span "Update" at bounding box center [351, 592] width 209 height 16
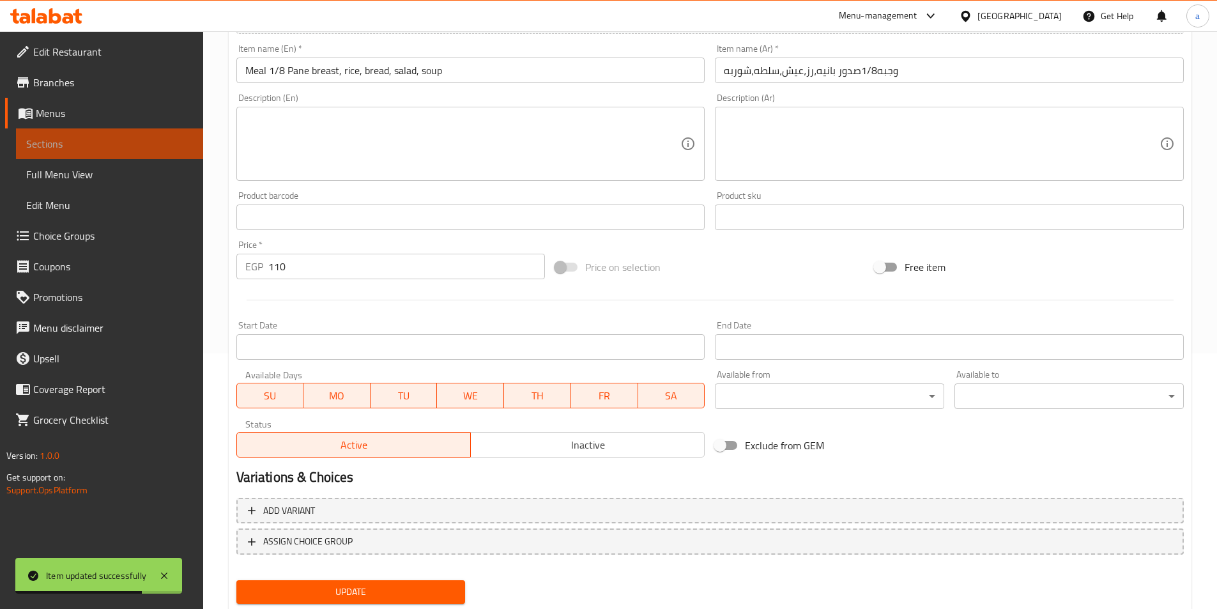
click at [147, 137] on span "Sections" at bounding box center [109, 143] width 167 height 15
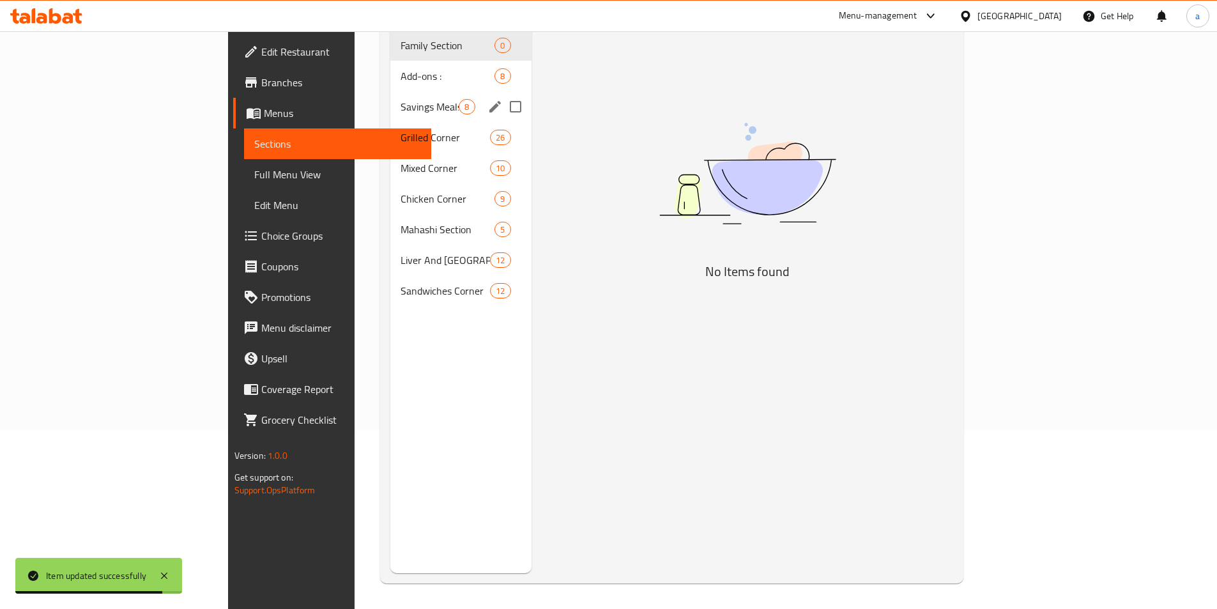
click at [401, 99] on span "Savings Meals Corner" at bounding box center [430, 106] width 58 height 15
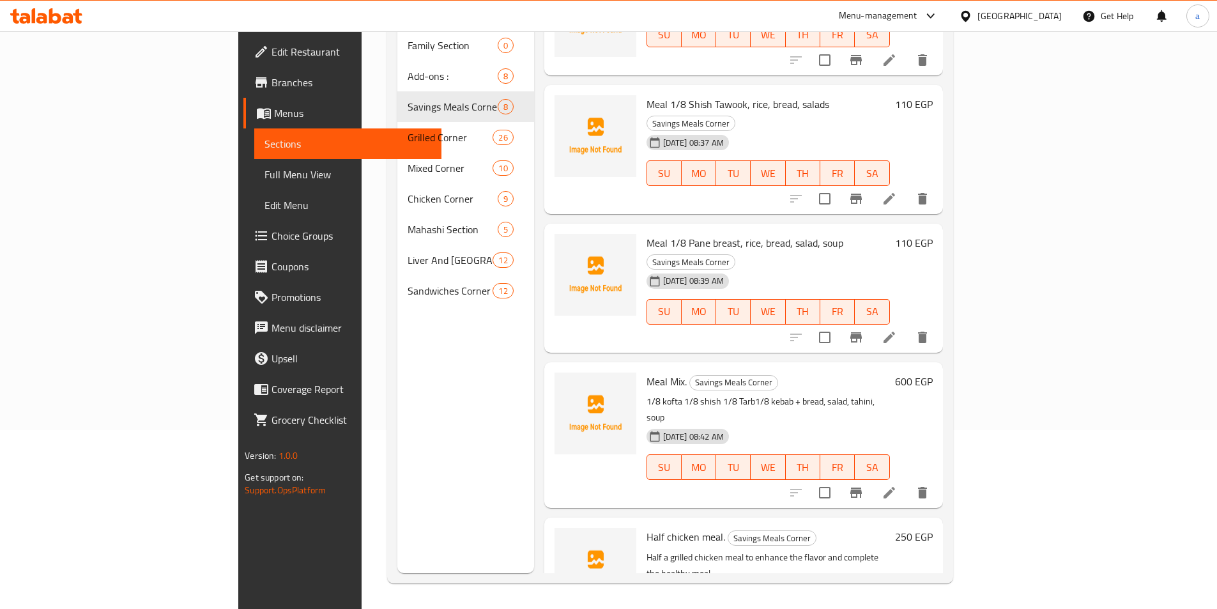
scroll to position [128, 0]
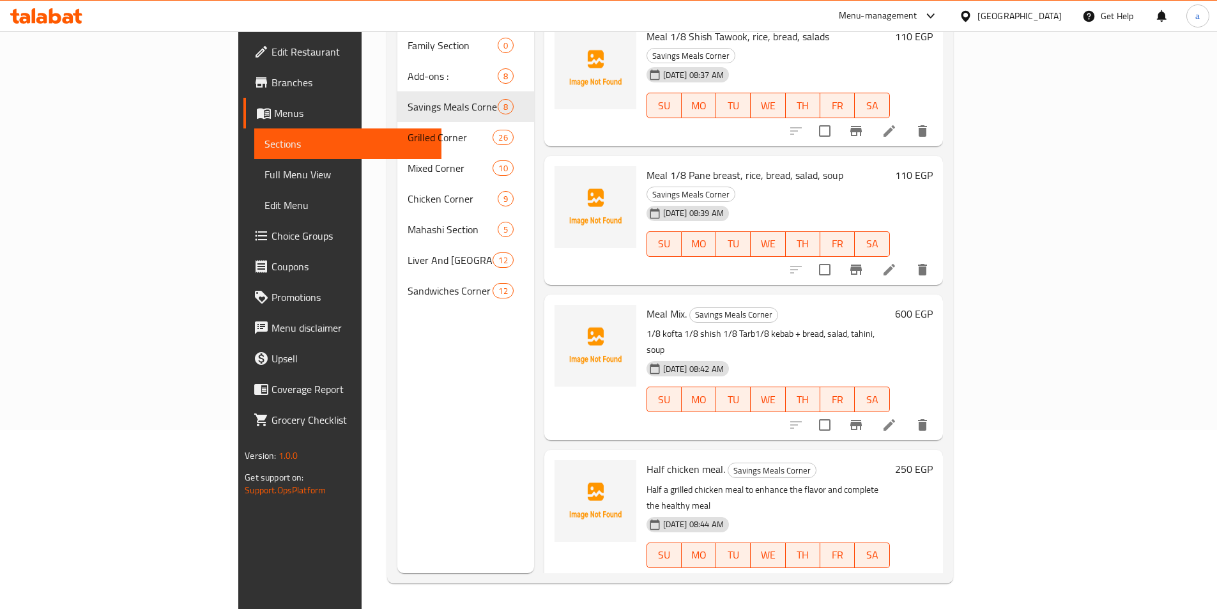
click at [897, 573] on icon at bounding box center [889, 580] width 15 height 15
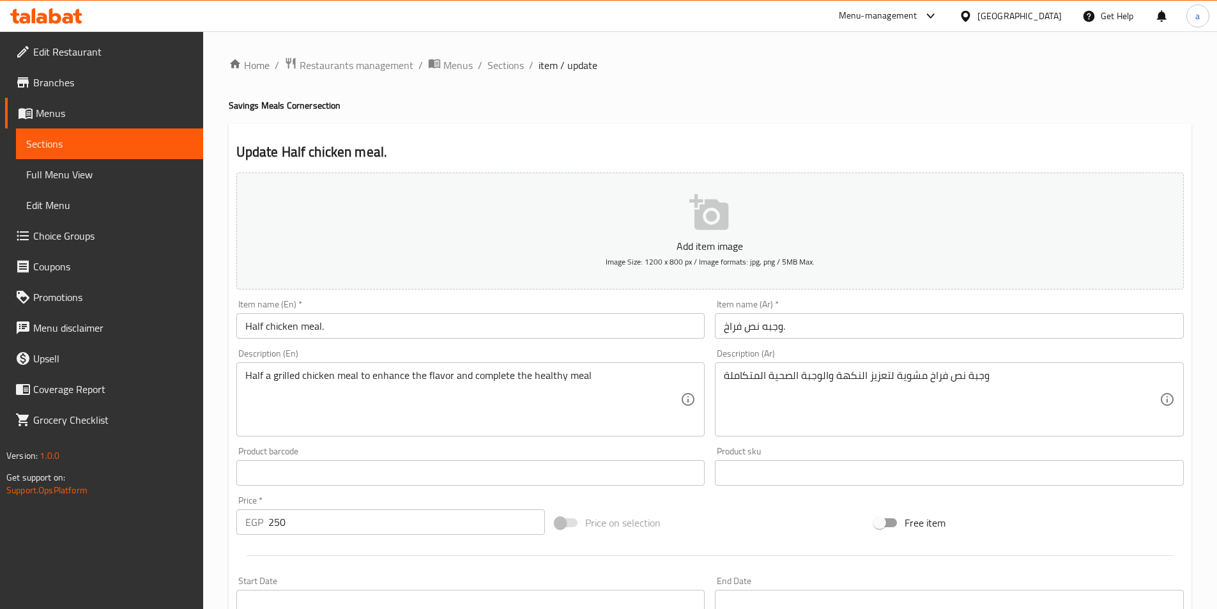
click at [722, 334] on input "وجبه نص فراخ." at bounding box center [949, 326] width 469 height 26
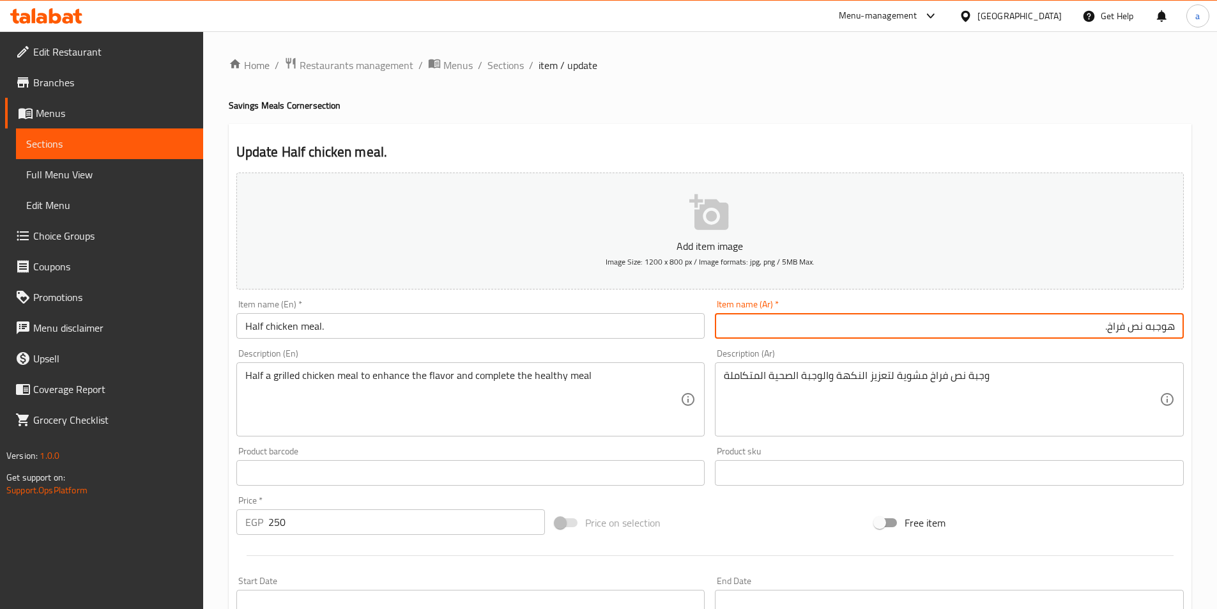
click at [994, 328] on input "هوجبه نص فراخ." at bounding box center [949, 326] width 469 height 26
click at [1168, 330] on input "هوجبه نص فراخ." at bounding box center [949, 326] width 469 height 26
click at [1117, 332] on input "وجبه نص فراخ." at bounding box center [949, 326] width 469 height 26
type input "وجبه نص فراخه."
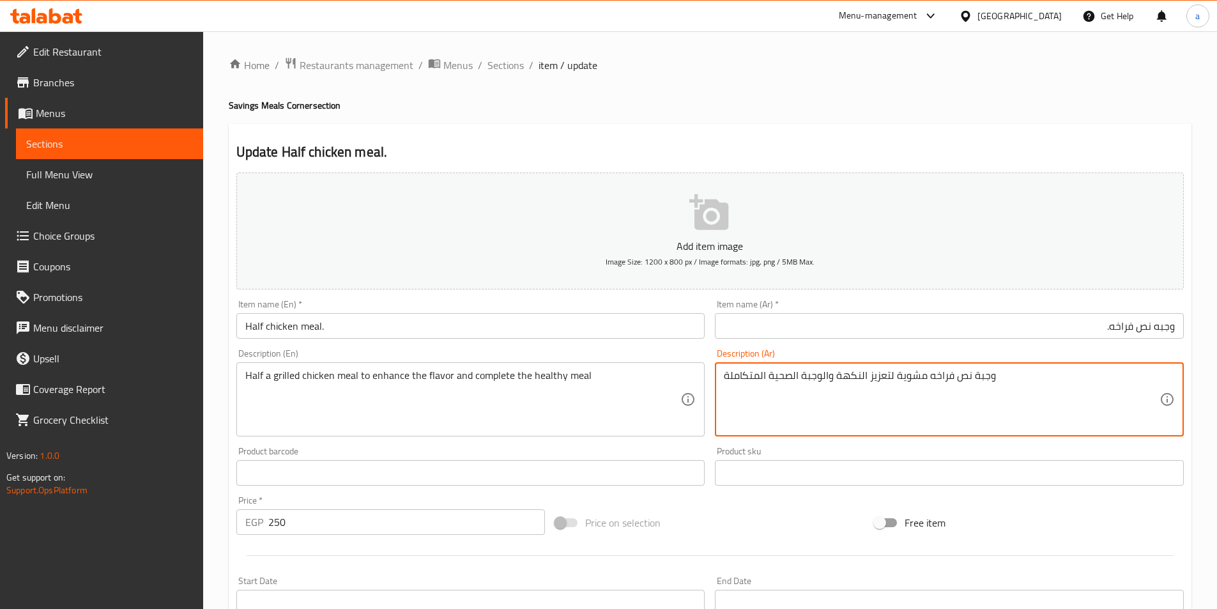
type textarea "وجبة نص فراخه مشوية لتعزيز النكهة والوجبة الصحية المتكاملة"
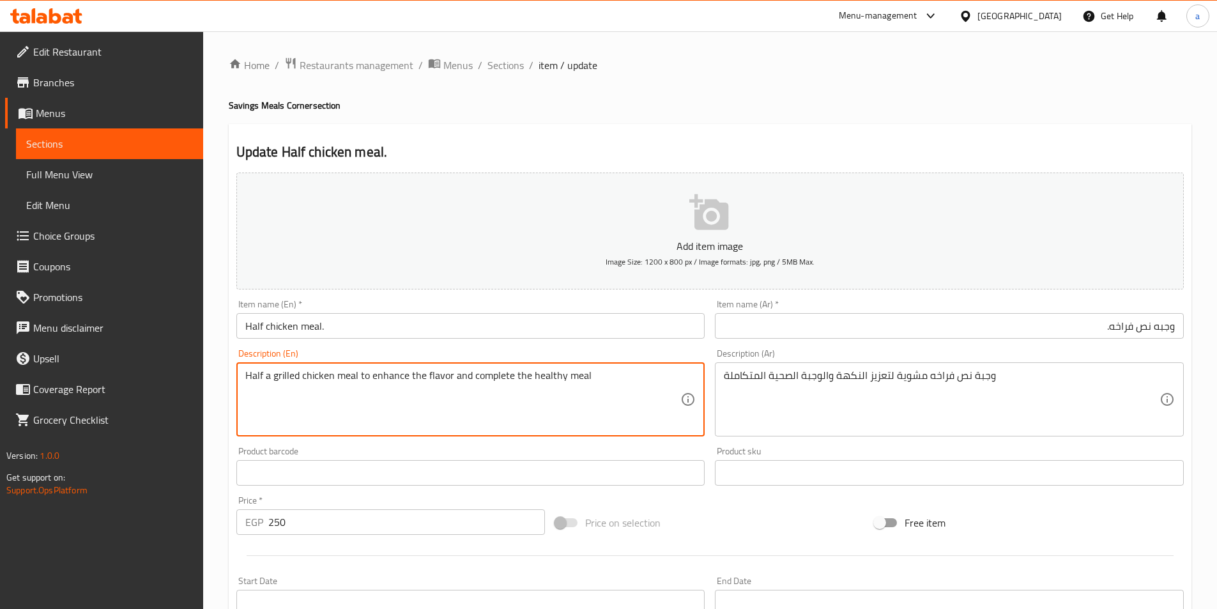
drag, startPoint x: 425, startPoint y: 380, endPoint x: 598, endPoint y: 378, distance: 173.2
click at [615, 378] on textarea "Half a grilled chicken meal to enhance the flavor and complete the healthy meal" at bounding box center [463, 399] width 436 height 61
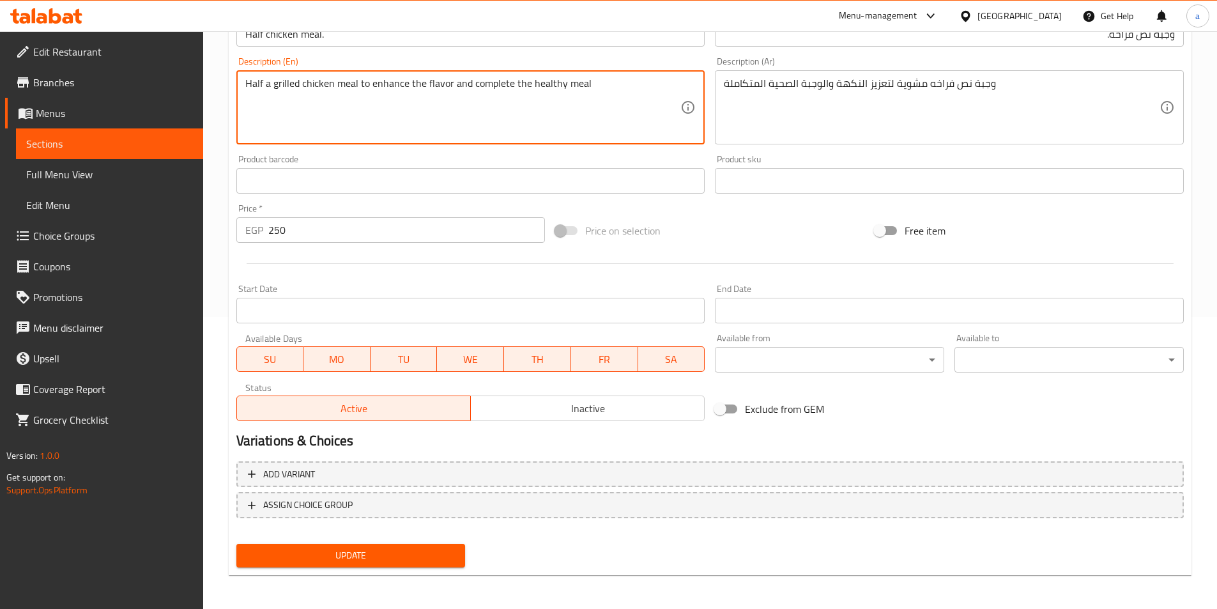
scroll to position [294, 0]
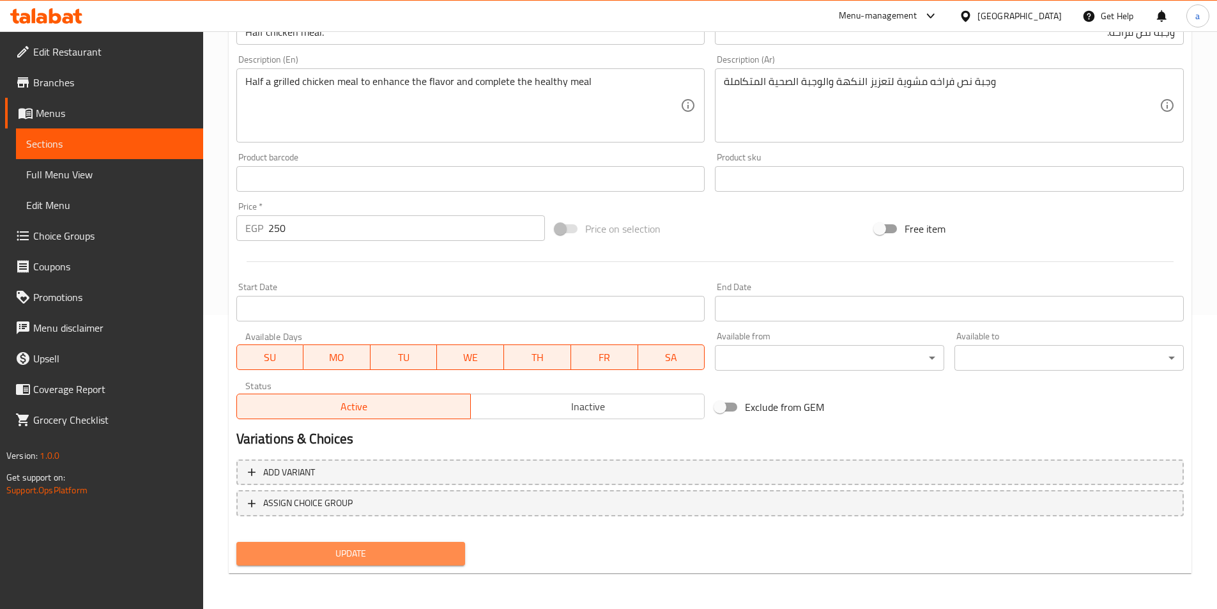
click at [405, 562] on button "Update" at bounding box center [350, 554] width 229 height 24
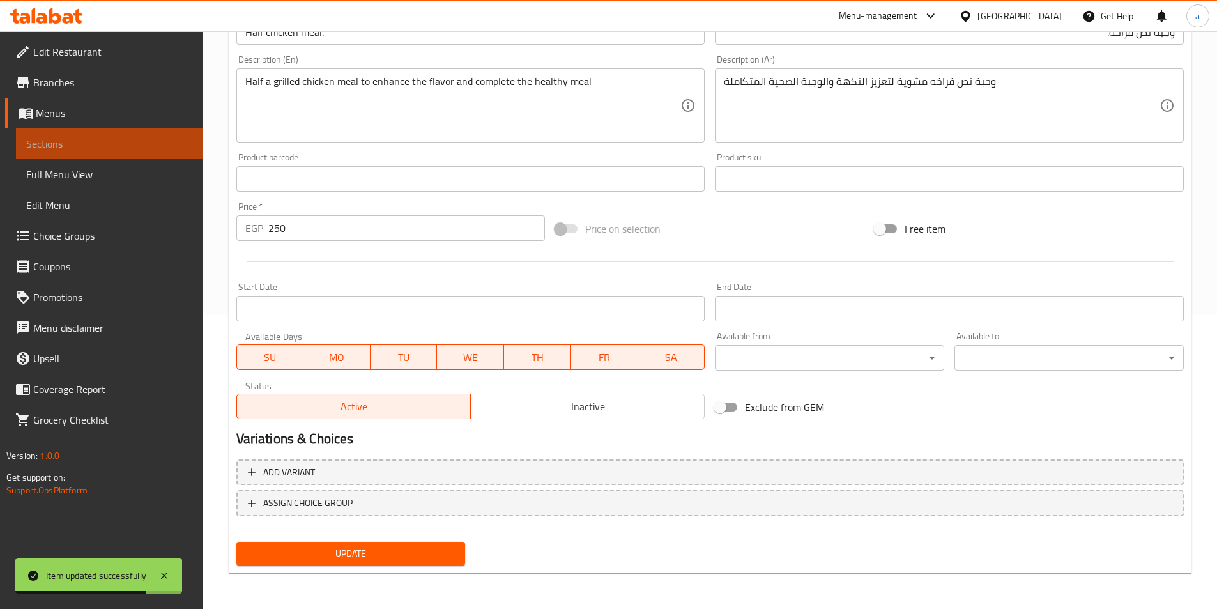
click at [148, 139] on span "Sections" at bounding box center [109, 143] width 167 height 15
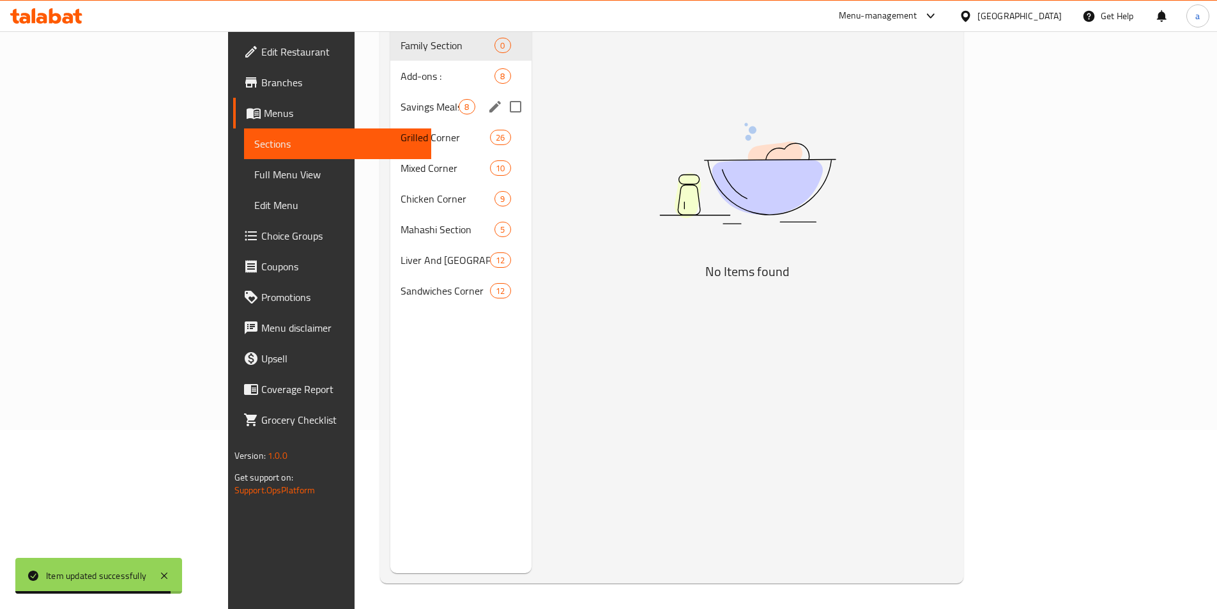
click at [401, 99] on span "Savings Meals Corner" at bounding box center [430, 106] width 58 height 15
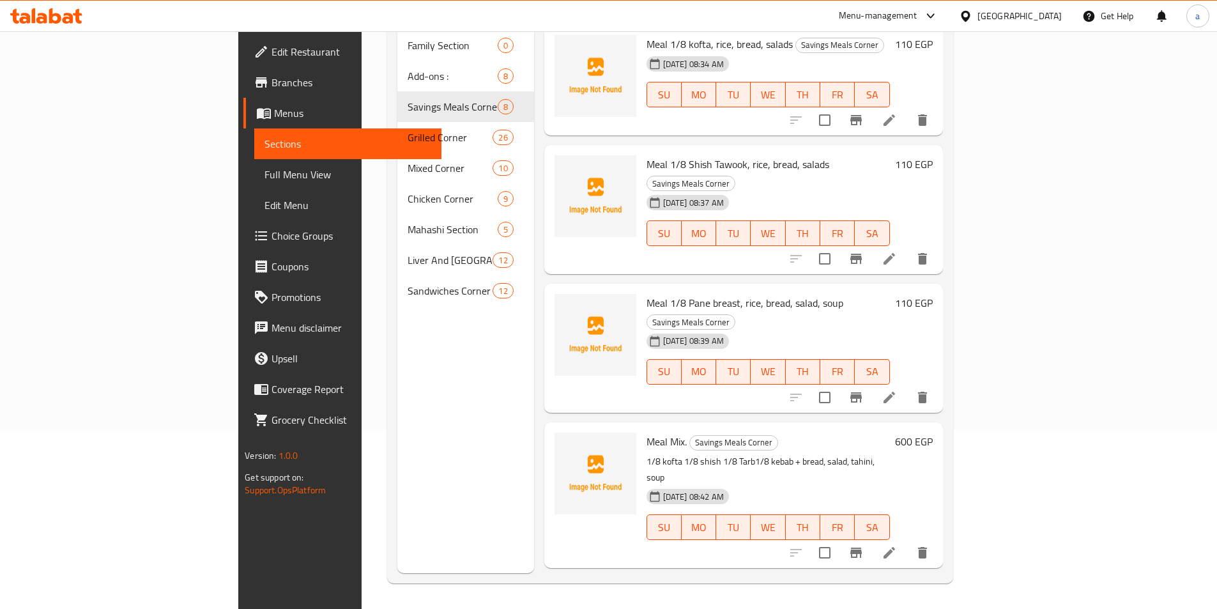
scroll to position [397, 0]
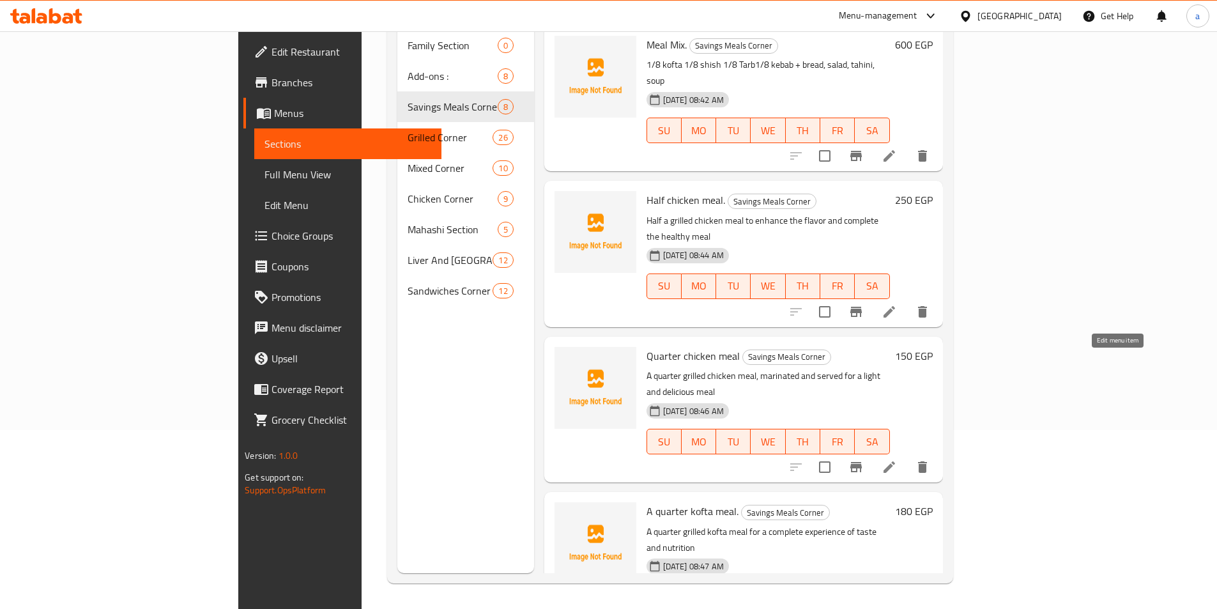
click at [897, 459] on icon at bounding box center [889, 466] width 15 height 15
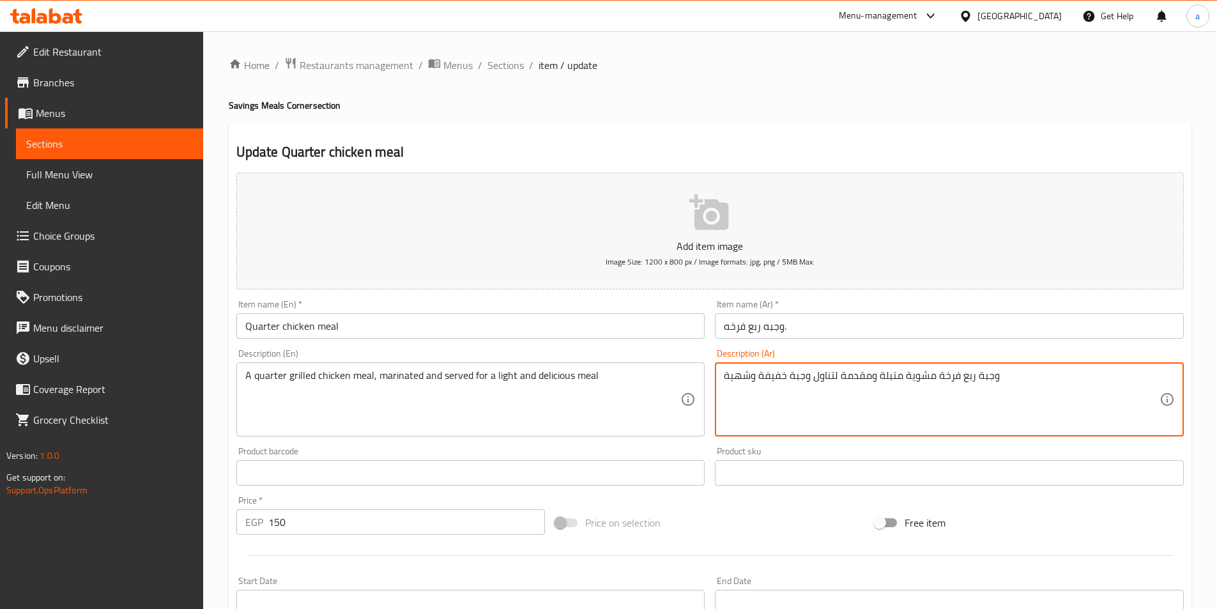
click at [823, 376] on textarea "وجبة ربع فرخة مشوية متبلة ومقدمة لتناول وجبة خفيفة وشهية" at bounding box center [942, 399] width 436 height 61
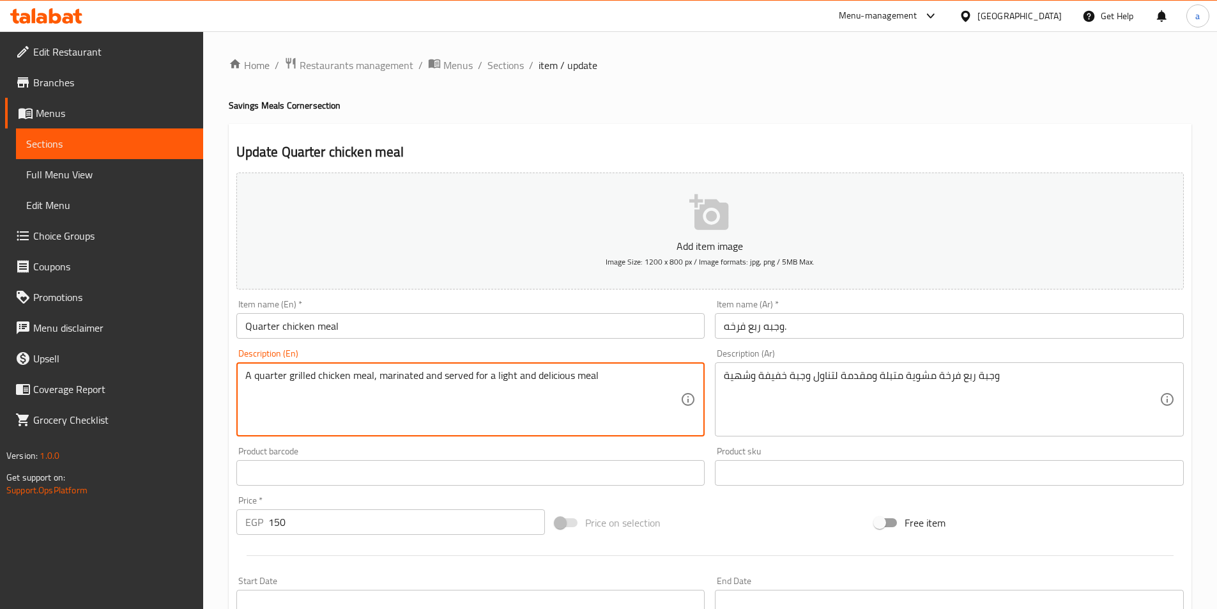
drag, startPoint x: 473, startPoint y: 374, endPoint x: 490, endPoint y: 383, distance: 19.2
paste textarea "to eat"
click at [511, 371] on textarea "A quarter grilled chicken meal, marinated and served to eat light and delicious…" at bounding box center [463, 399] width 436 height 61
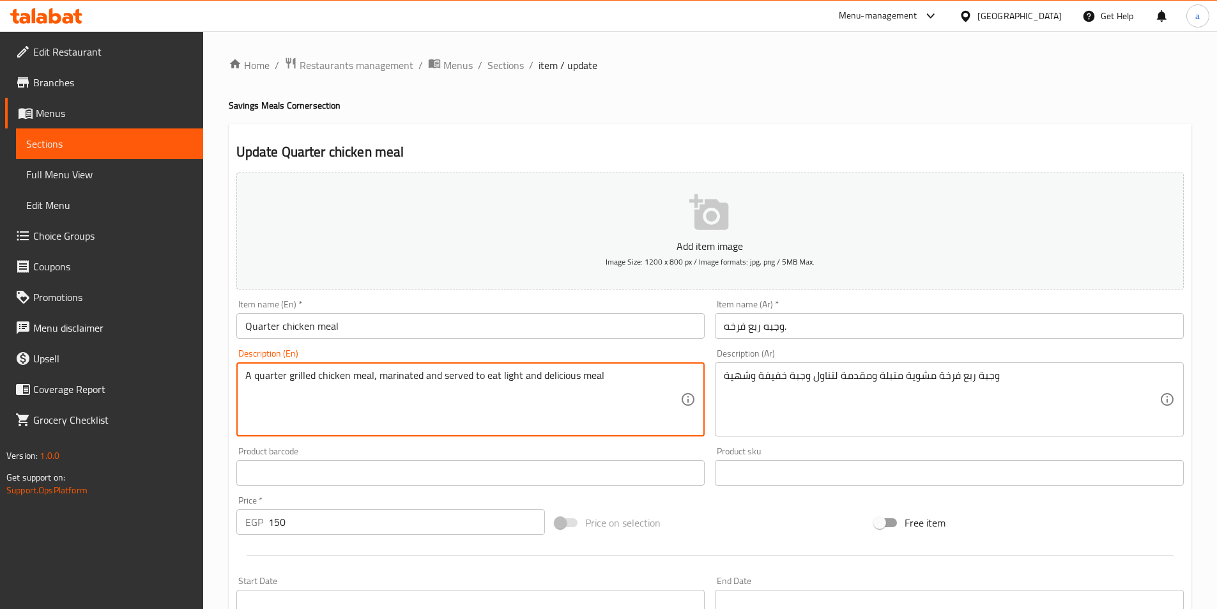
type textarea "A quarter grilled chicken meal, marinated and served to eat light and delicious…"
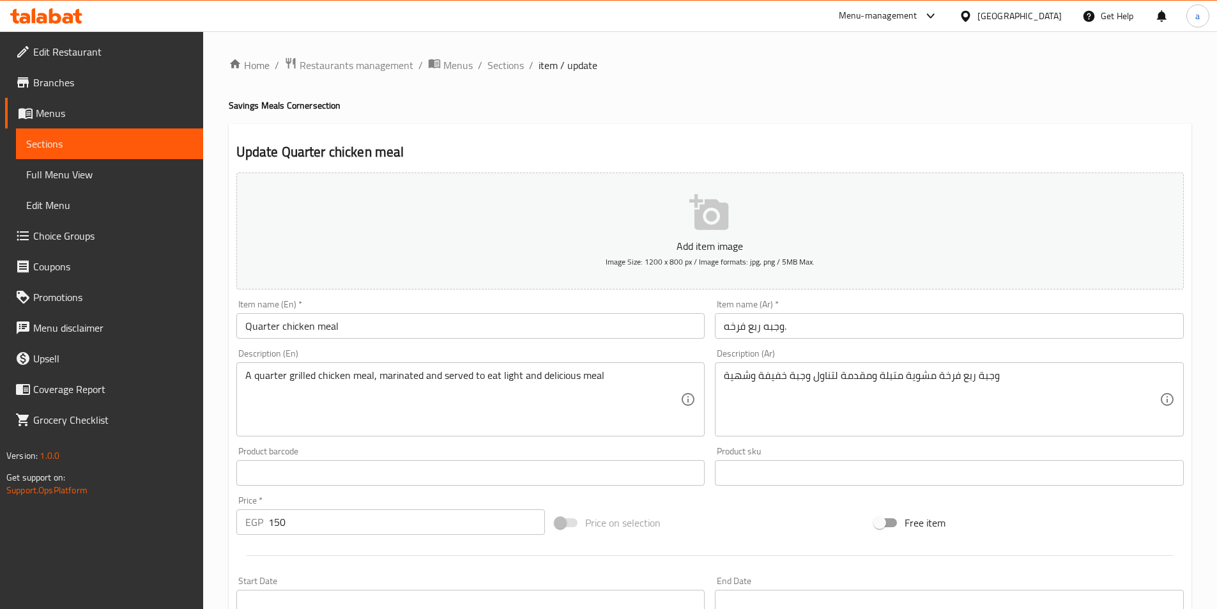
click at [536, 410] on textarea "A quarter grilled chicken meal, marinated and served to eat light and delicious…" at bounding box center [463, 399] width 436 height 61
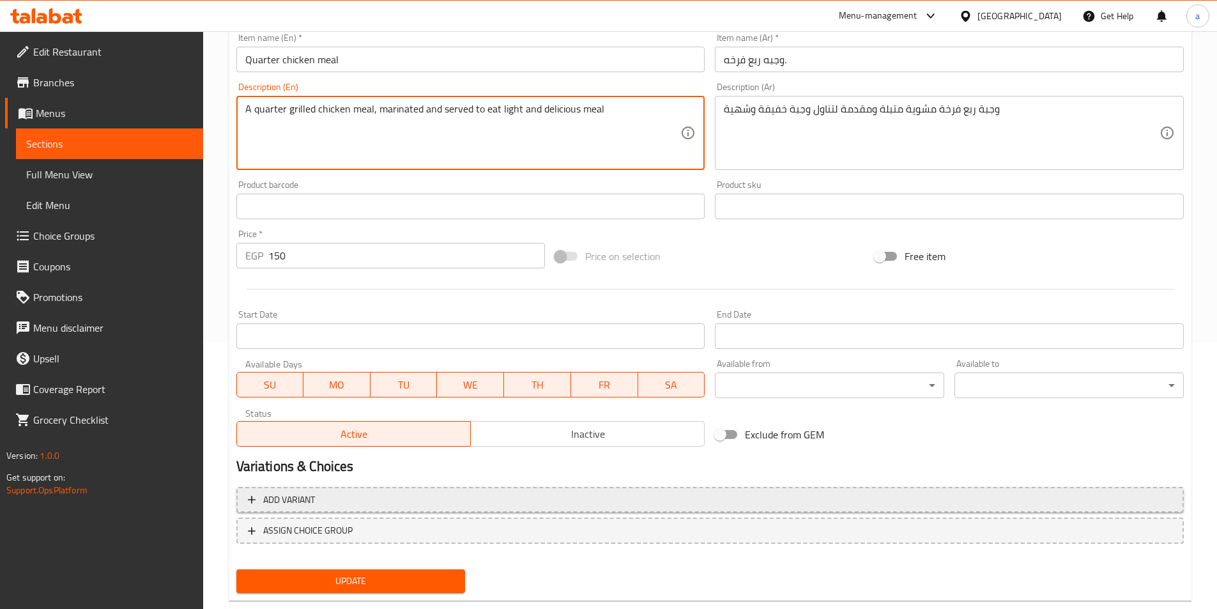
scroll to position [294, 0]
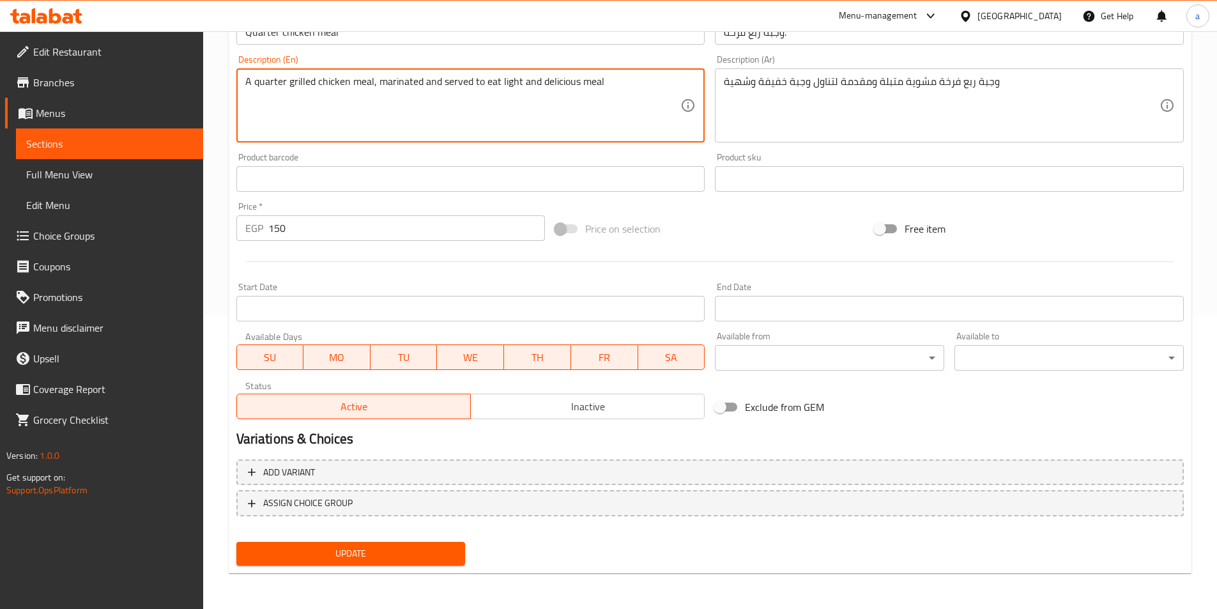
click at [399, 559] on span "Update" at bounding box center [351, 554] width 209 height 16
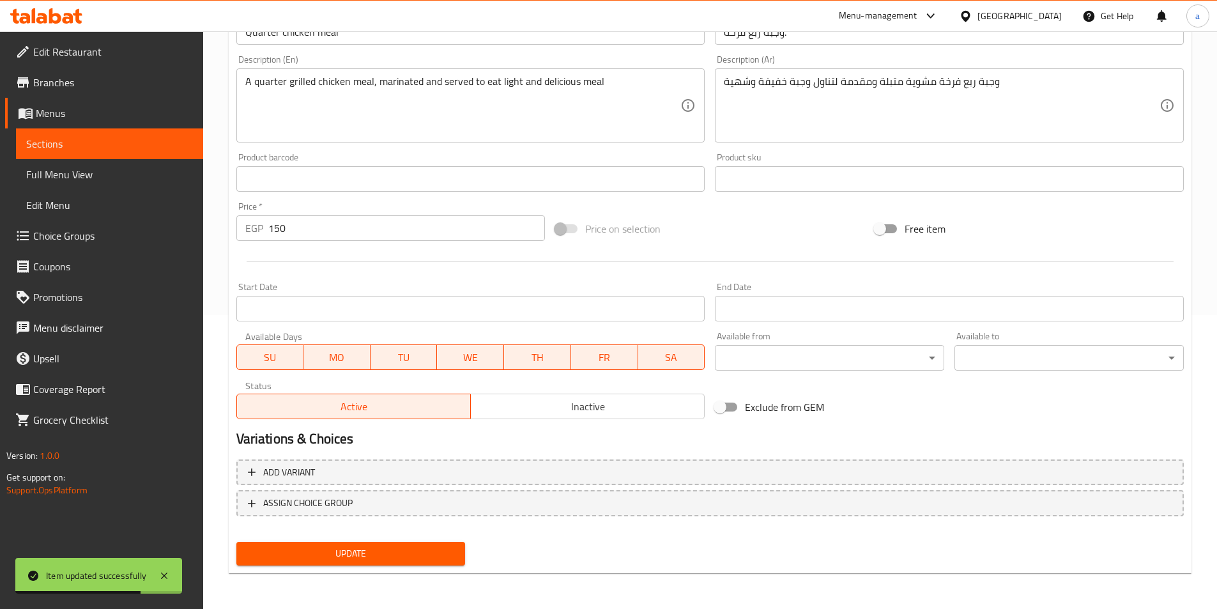
click at [136, 130] on link "Sections" at bounding box center [109, 143] width 187 height 31
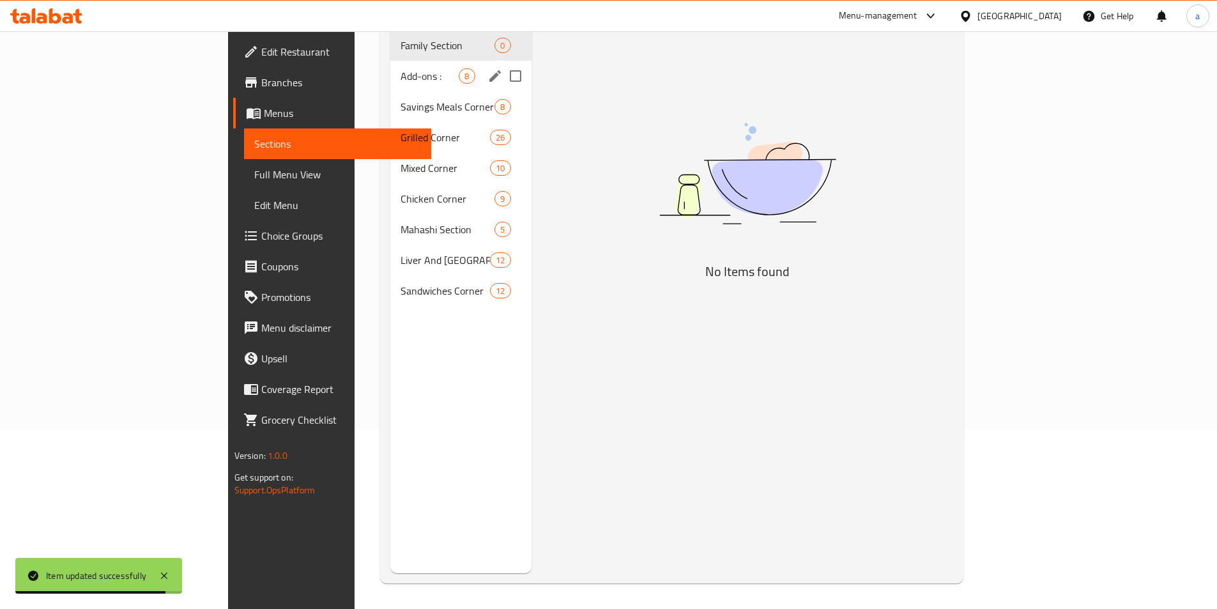
click at [390, 69] on div "Add-ons : 8" at bounding box center [460, 76] width 141 height 31
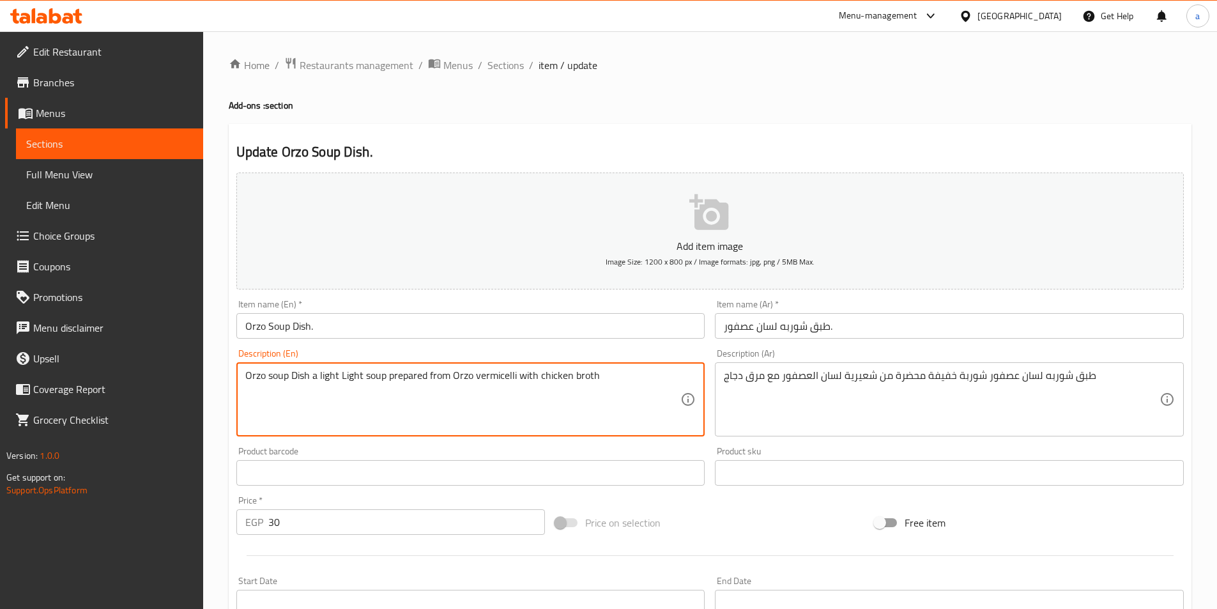
click at [350, 372] on textarea "Orzo soup Dish a light Light soup prepared from Orzo vermicelli with chicken br…" at bounding box center [463, 399] width 436 height 61
drag, startPoint x: 516, startPoint y: 374, endPoint x: 571, endPoint y: 373, distance: 55.6
click at [571, 373] on textarea "Orzo soup Dish a light soup prepared from Orzo vermicelli with chicken broth" at bounding box center [463, 399] width 436 height 61
type textarea "Orzo soup Dish a light soup prepared from Orzo vermicelli with chicken broth"
click at [608, 419] on textarea "Orzo soup Dish a light soup prepared from Orzo vermicelli with chicken broth" at bounding box center [463, 399] width 436 height 61
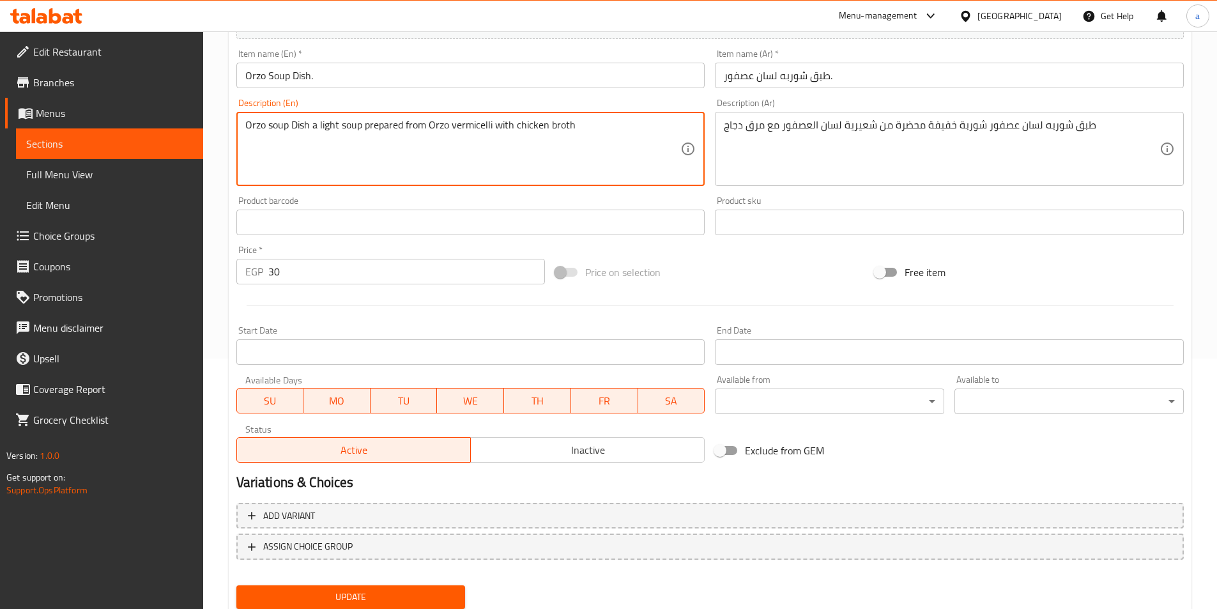
scroll to position [294, 0]
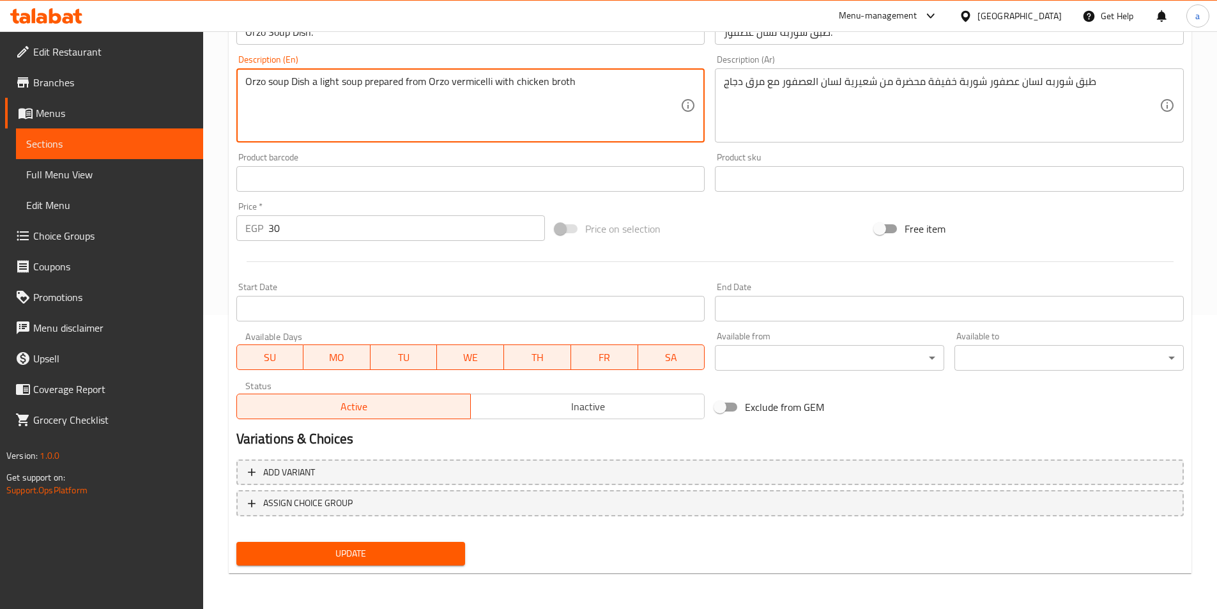
click at [386, 556] on span "Update" at bounding box center [351, 554] width 209 height 16
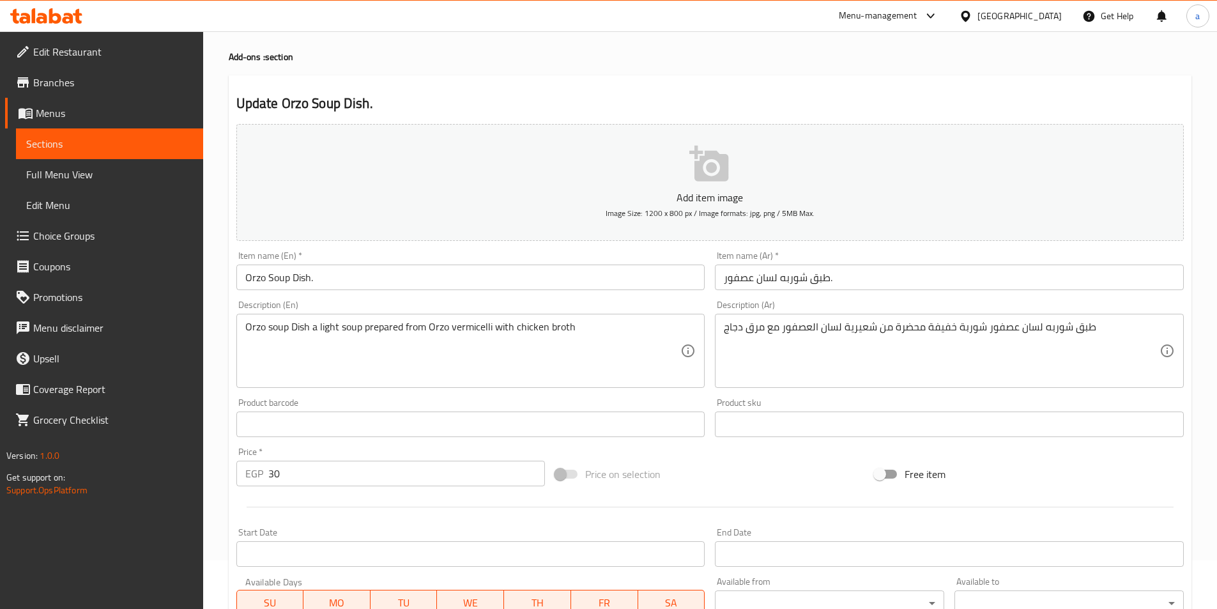
scroll to position [38, 0]
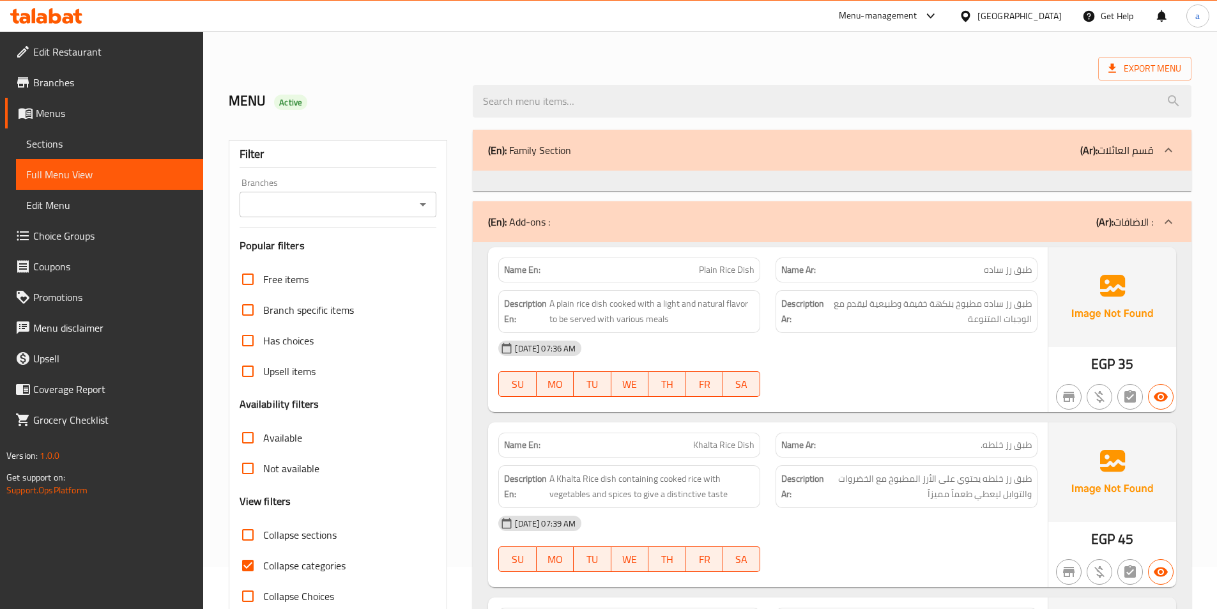
scroll to position [128, 0]
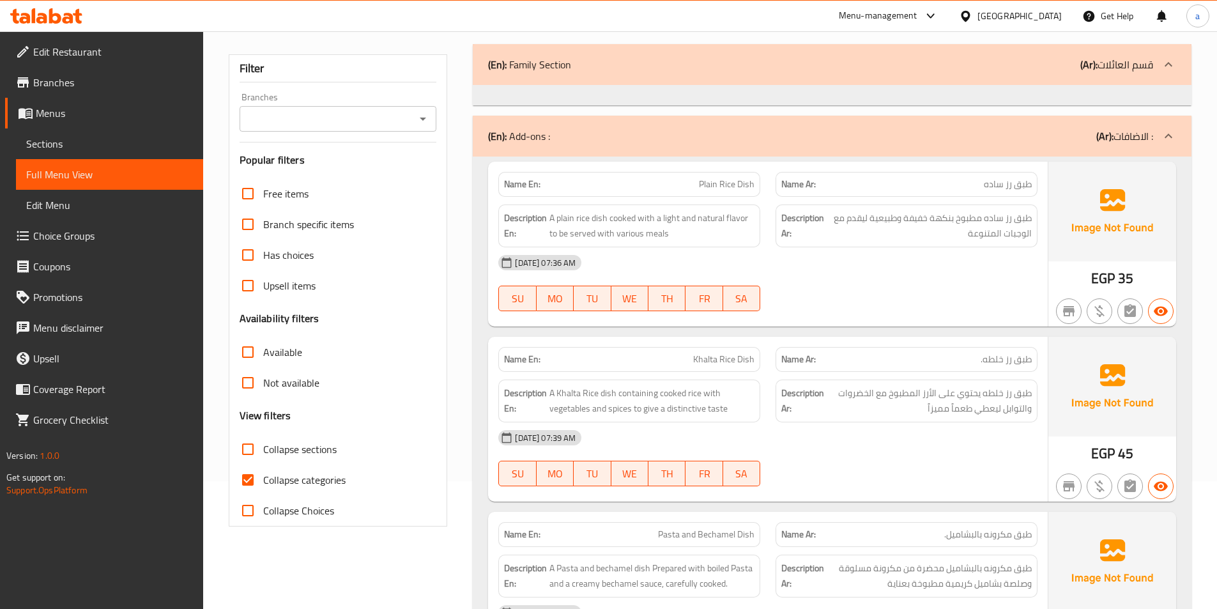
click at [251, 444] on input "Collapse sections" at bounding box center [248, 449] width 31 height 31
checkbox input "true"
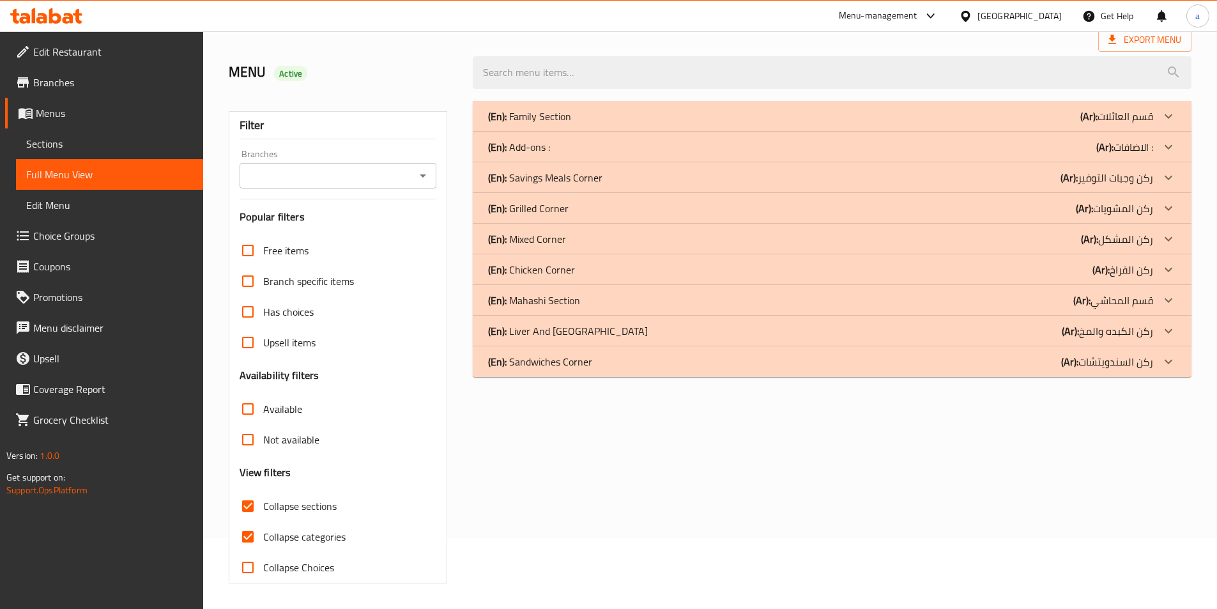
scroll to position [71, 0]
click at [1118, 124] on p "(Ar): ركن وجبات التوفير" at bounding box center [1117, 116] width 73 height 15
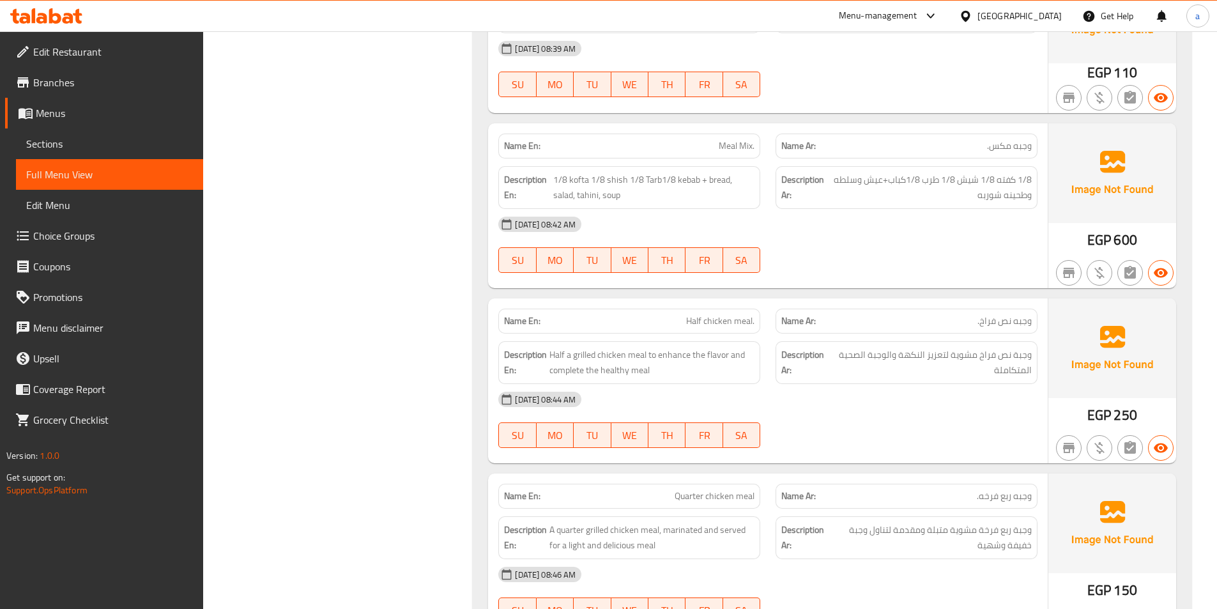
scroll to position [710, 0]
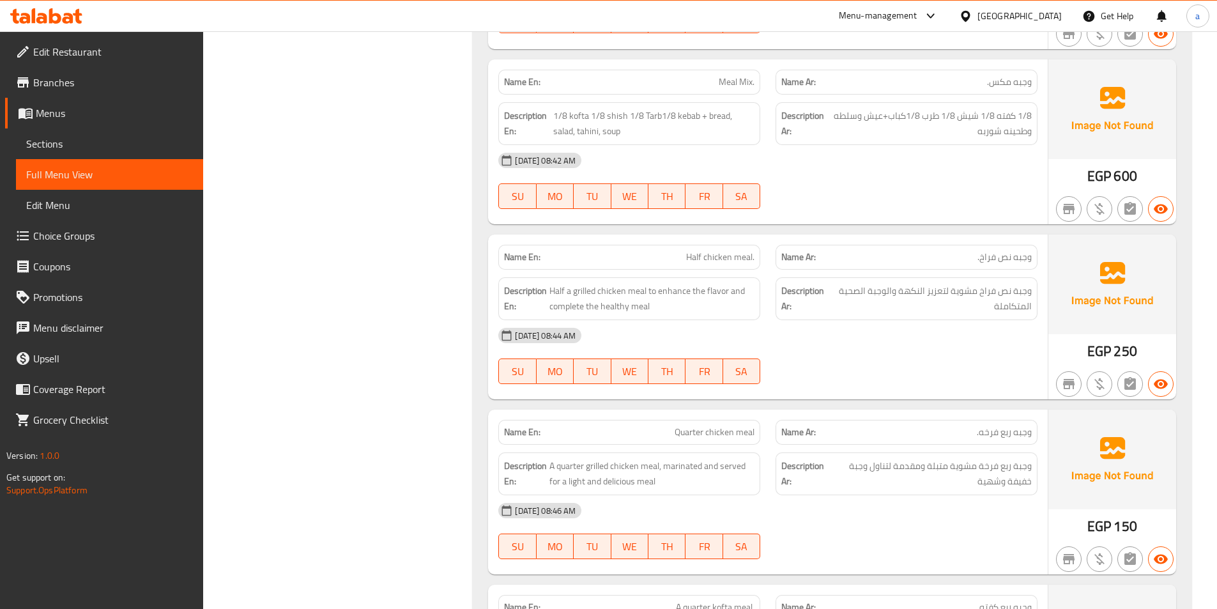
click at [833, 220] on div "Name En: Meal Mix. Name Ar: وجبه مكس. Description En: 1/8 kofta 1/8 shish 1/8 T…" at bounding box center [768, 141] width 560 height 165
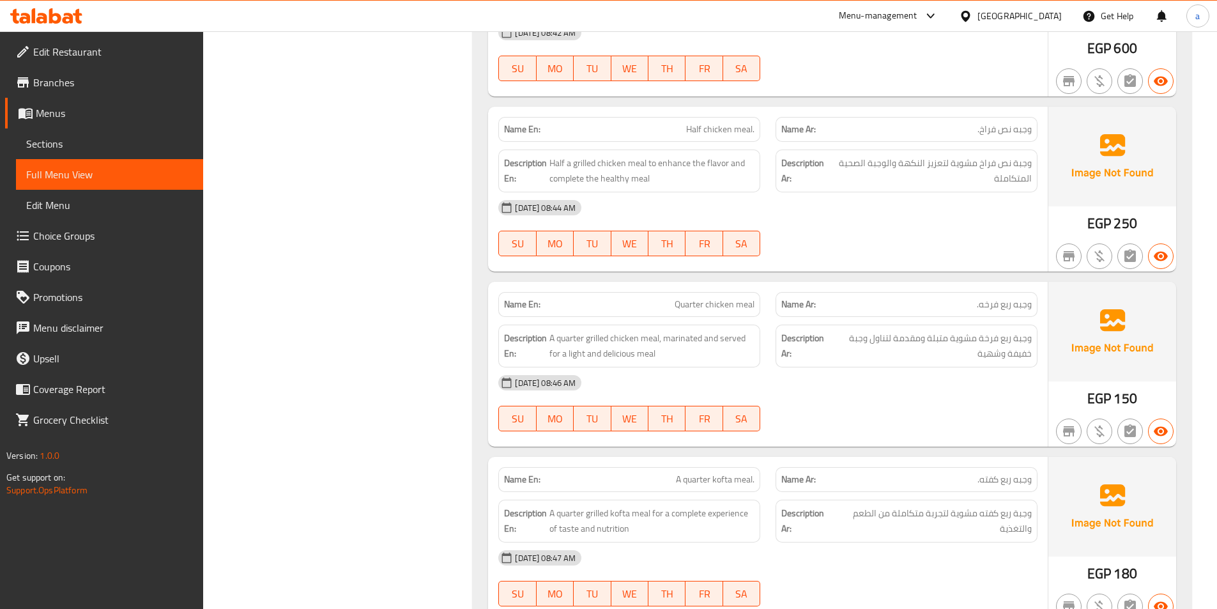
click at [722, 130] on span "Half chicken meal." at bounding box center [720, 129] width 68 height 13
copy span "Half chicken meal."
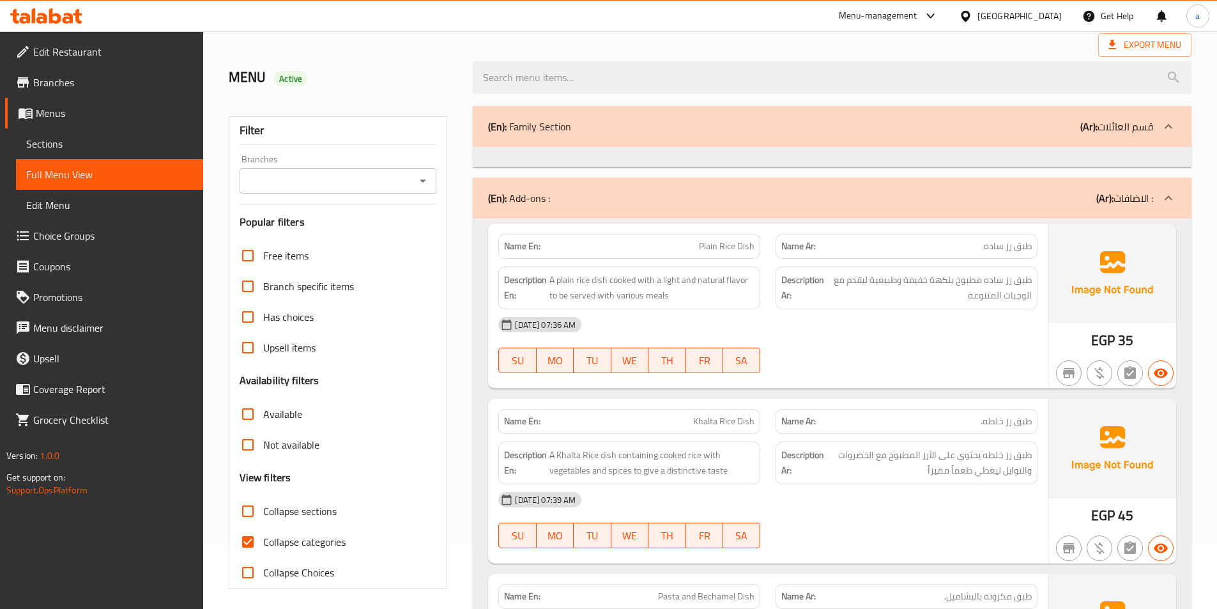
scroll to position [192, 0]
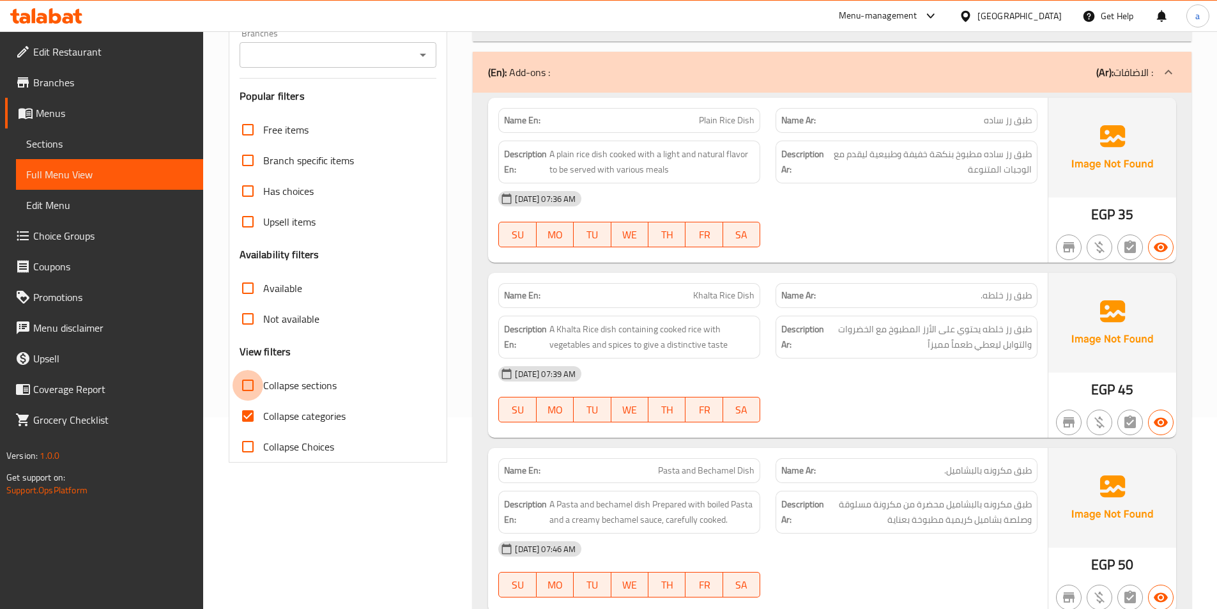
click at [255, 389] on input "Collapse sections" at bounding box center [248, 385] width 31 height 31
checkbox input "true"
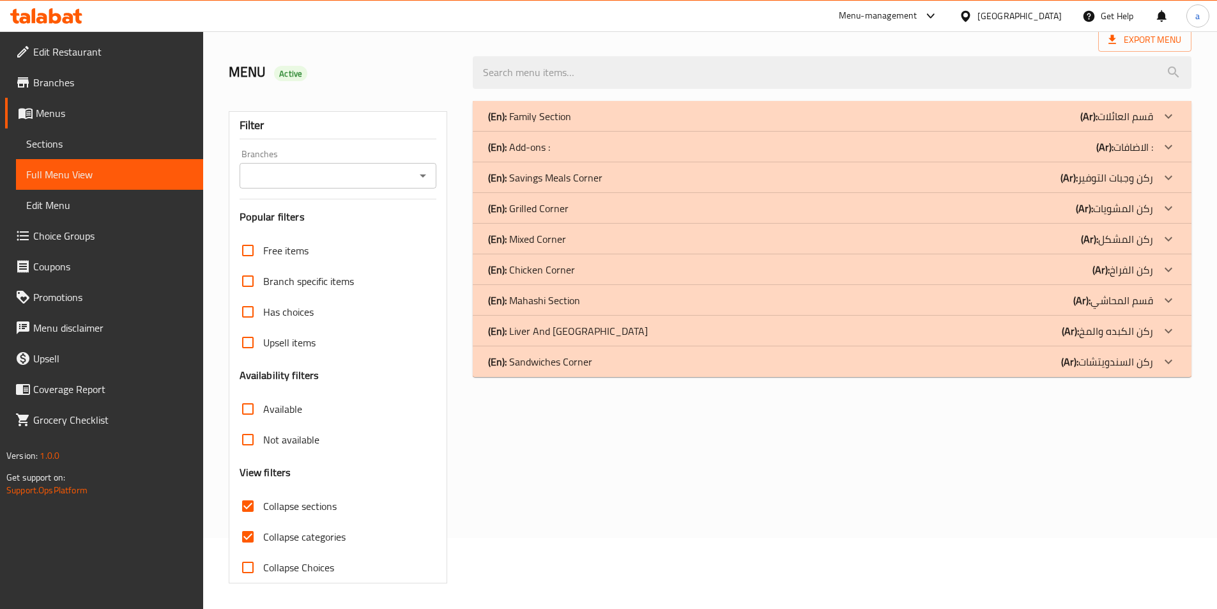
scroll to position [71, 0]
click at [1131, 124] on p "(Ar): ركن وجبات التوفير" at bounding box center [1117, 116] width 73 height 15
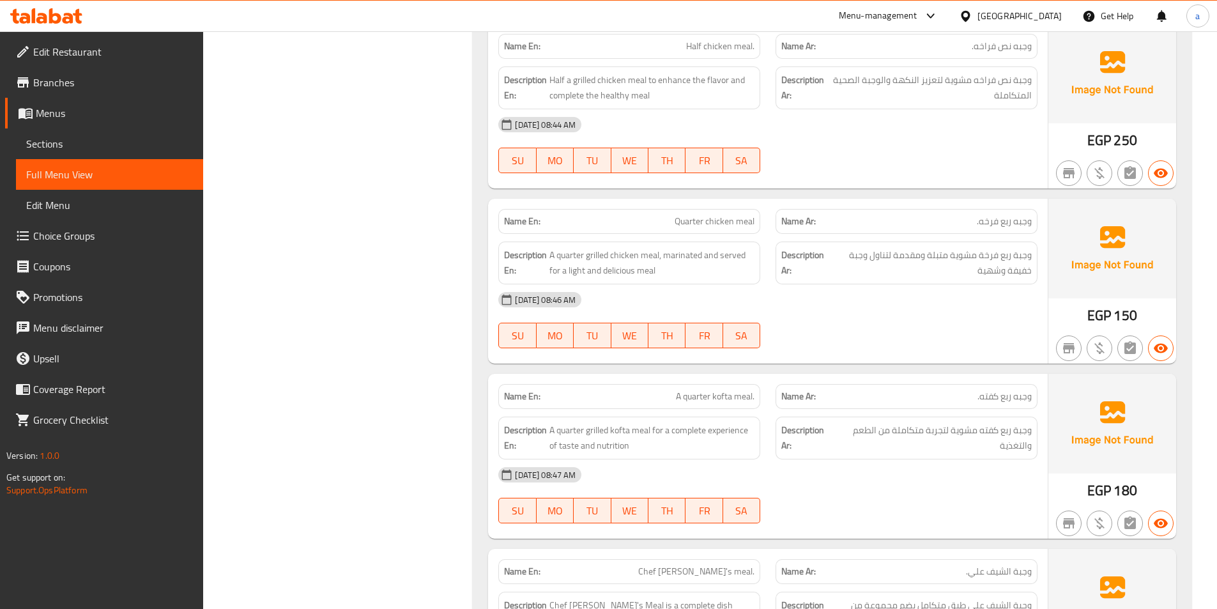
scroll to position [966, 0]
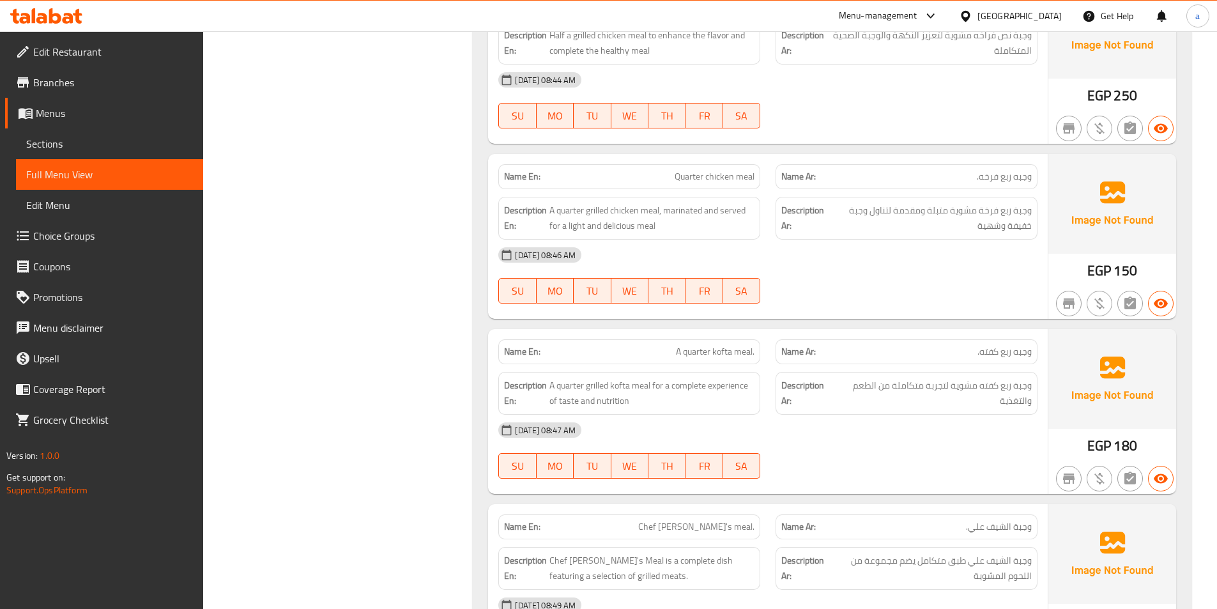
click at [704, 175] on span "Quarter chicken meal" at bounding box center [715, 176] width 80 height 13
copy span "Quarter chicken meal"
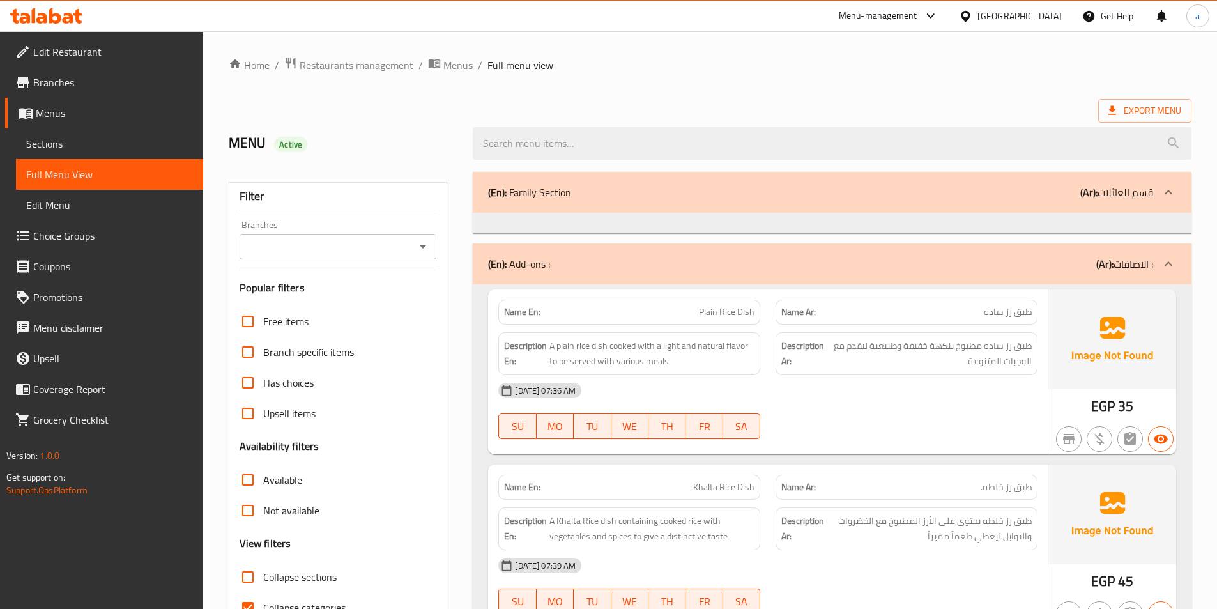
click at [245, 576] on input "Collapse sections" at bounding box center [248, 577] width 31 height 31
checkbox input "true"
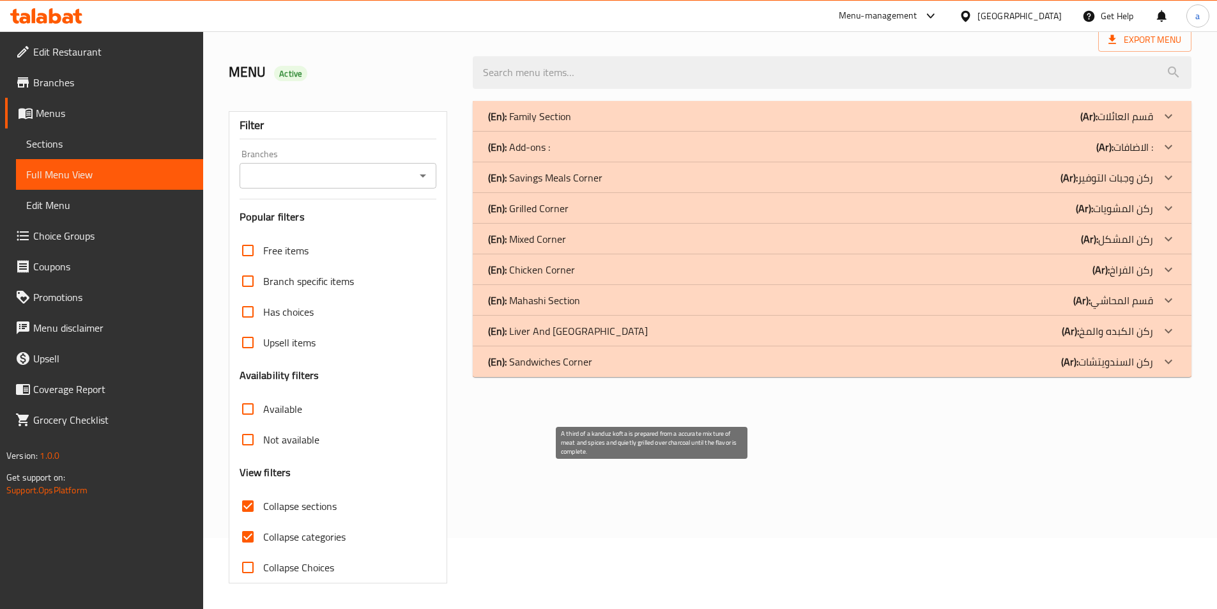
scroll to position [71, 0]
click at [610, 124] on div "(En): Savings Meals Corner (Ar): ركن وجبات التوفير" at bounding box center [820, 116] width 665 height 15
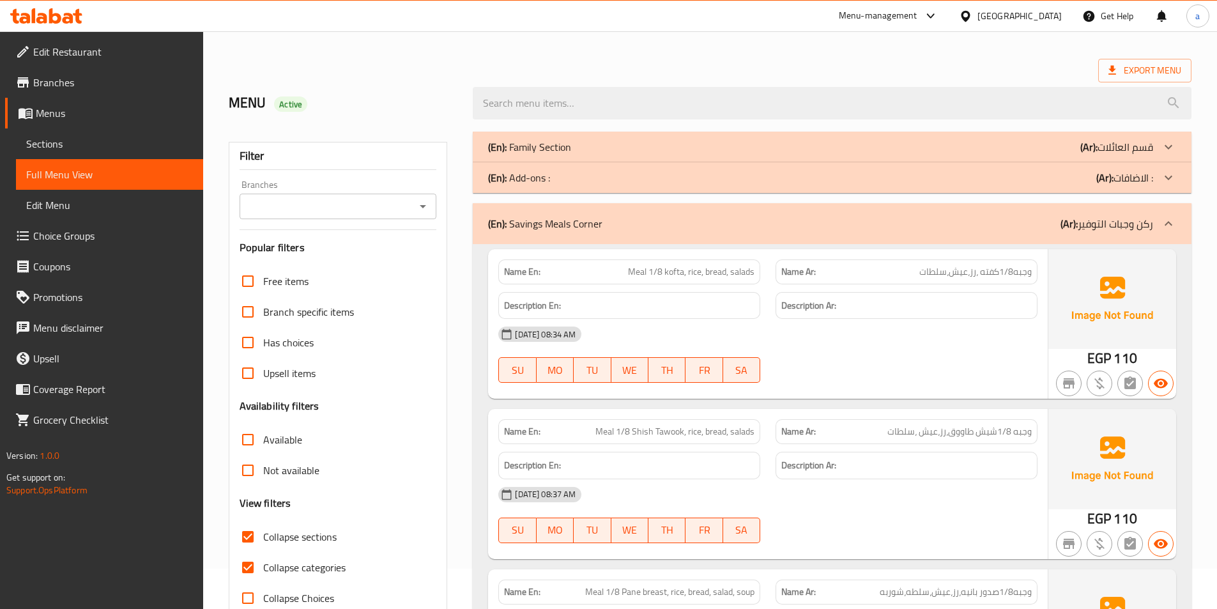
scroll to position [64, 0]
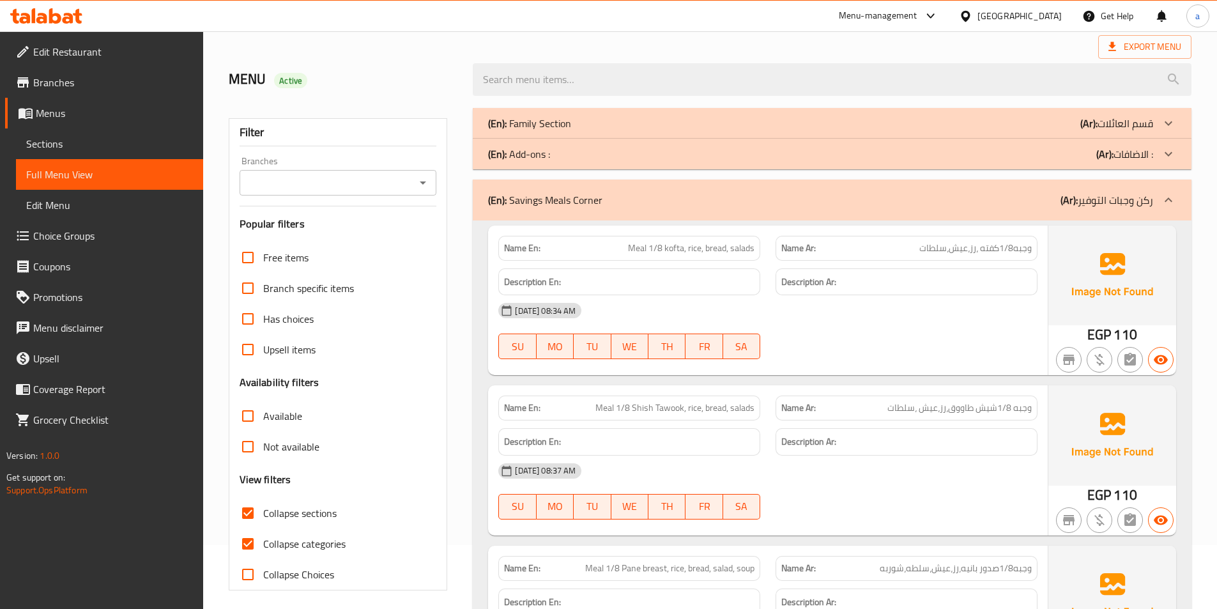
click at [236, 542] on input "Collapse categories" at bounding box center [248, 544] width 31 height 31
checkbox input "false"
click at [824, 131] on div "(En): Add-ons : (Ar): الاضافات :" at bounding box center [820, 123] width 665 height 15
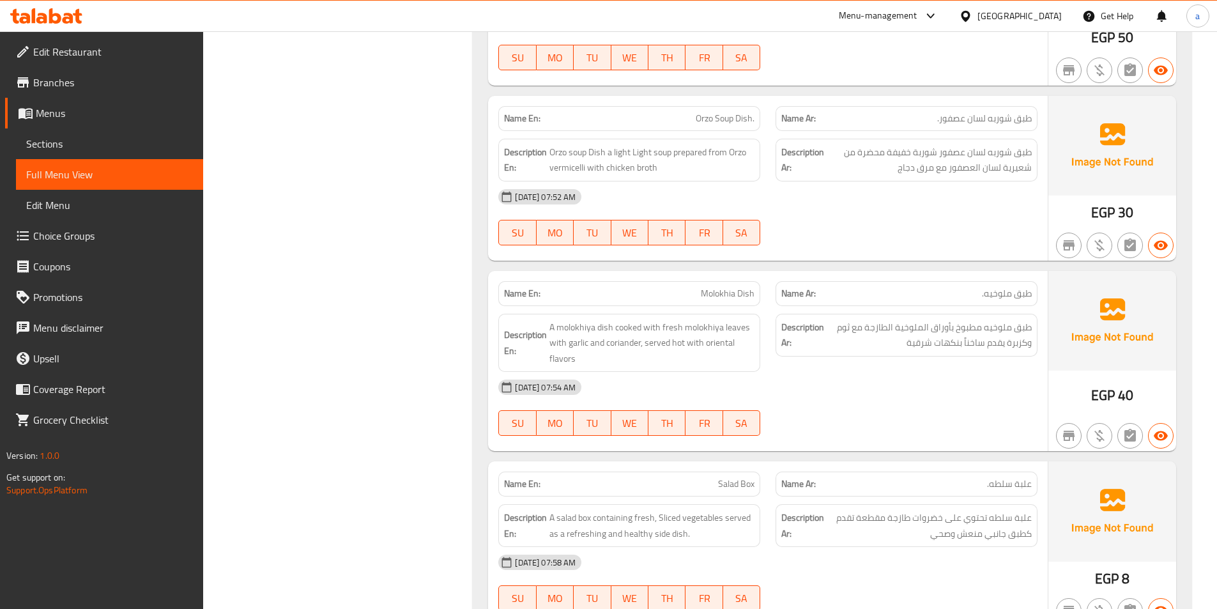
scroll to position [703, 0]
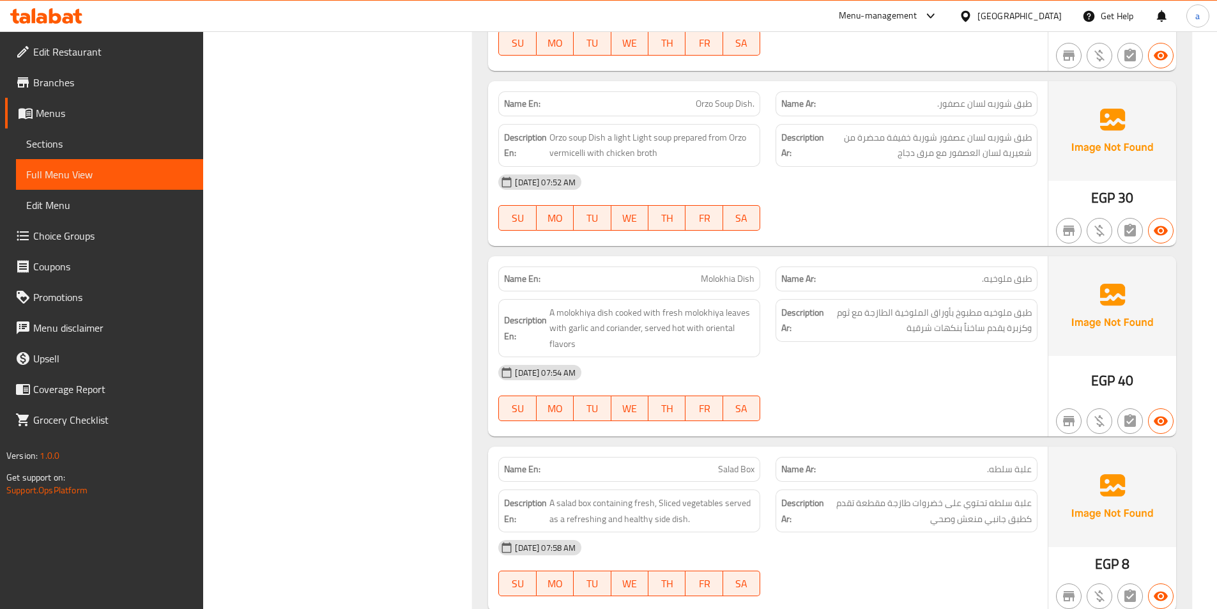
click at [713, 104] on span "Orzo Soup Dish." at bounding box center [725, 103] width 59 height 13
copy span "Orzo Soup Dish."
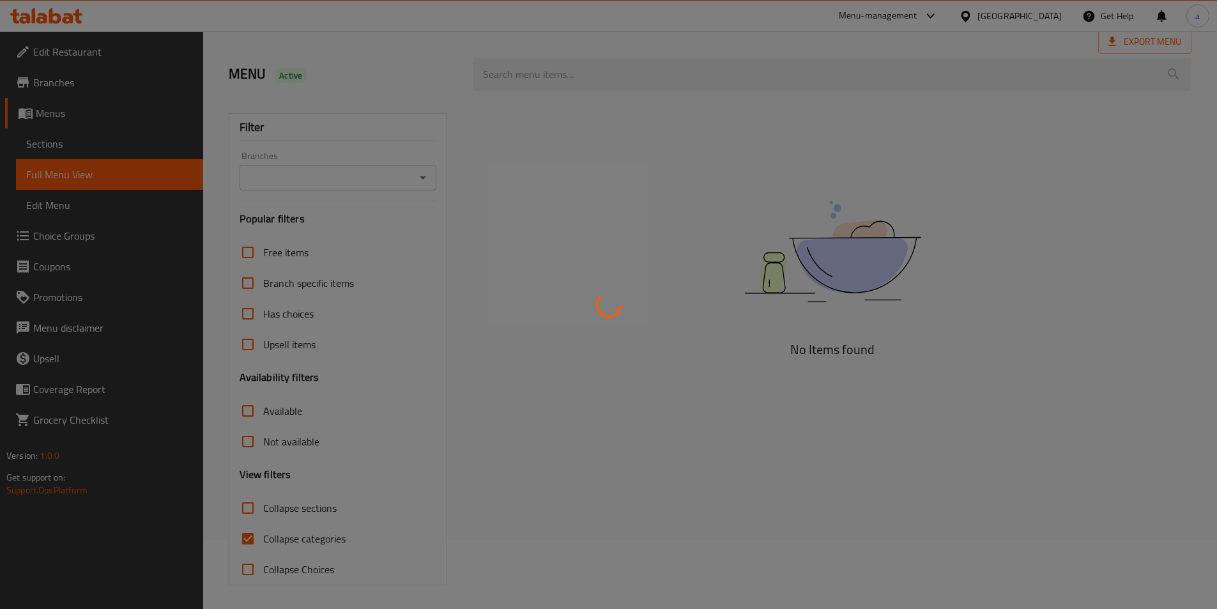
scroll to position [71, 0]
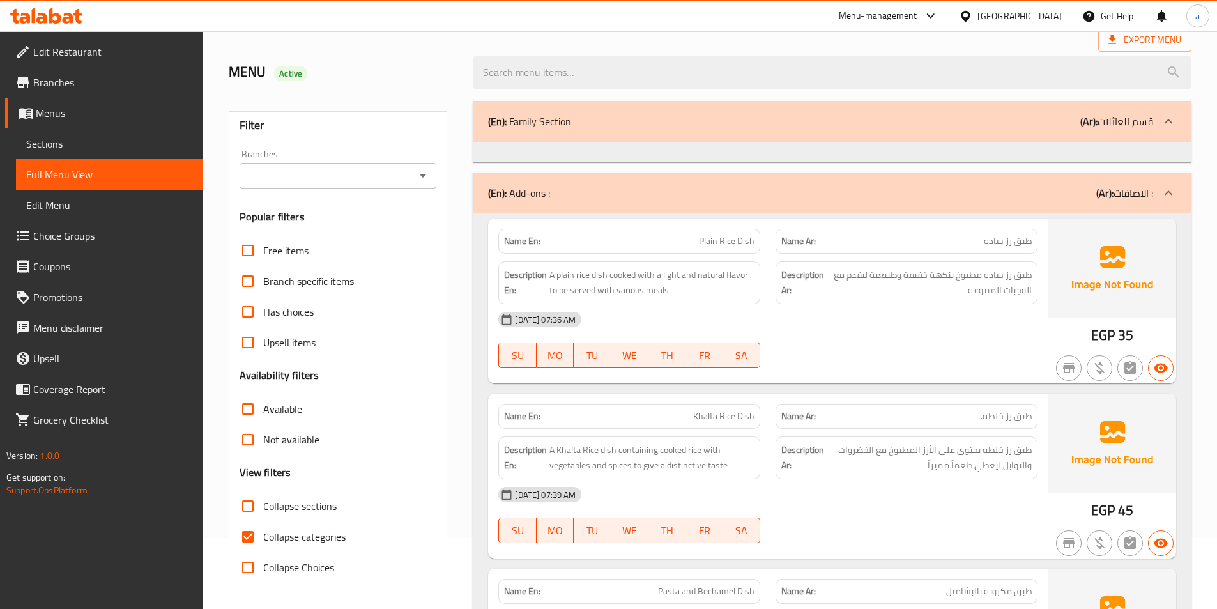
click at [255, 511] on input "Collapse sections" at bounding box center [248, 506] width 31 height 31
checkbox input "true"
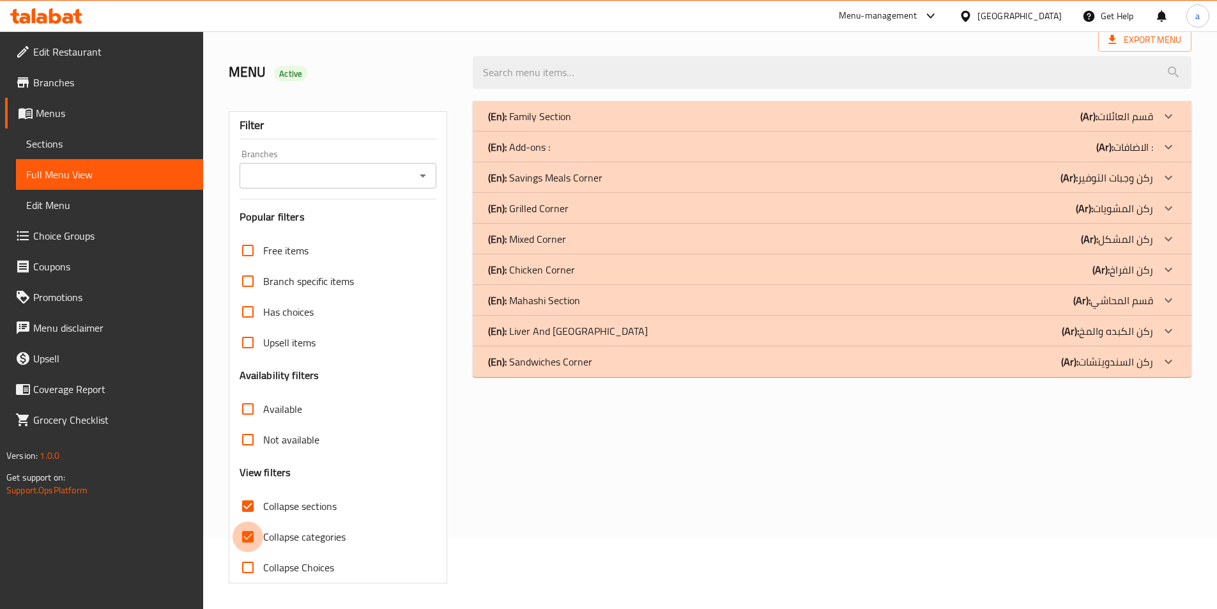
click at [253, 536] on input "Collapse categories" at bounding box center [248, 536] width 31 height 31
checkbox input "false"
click at [571, 124] on p "(En): Savings Meals Corner" at bounding box center [529, 116] width 83 height 15
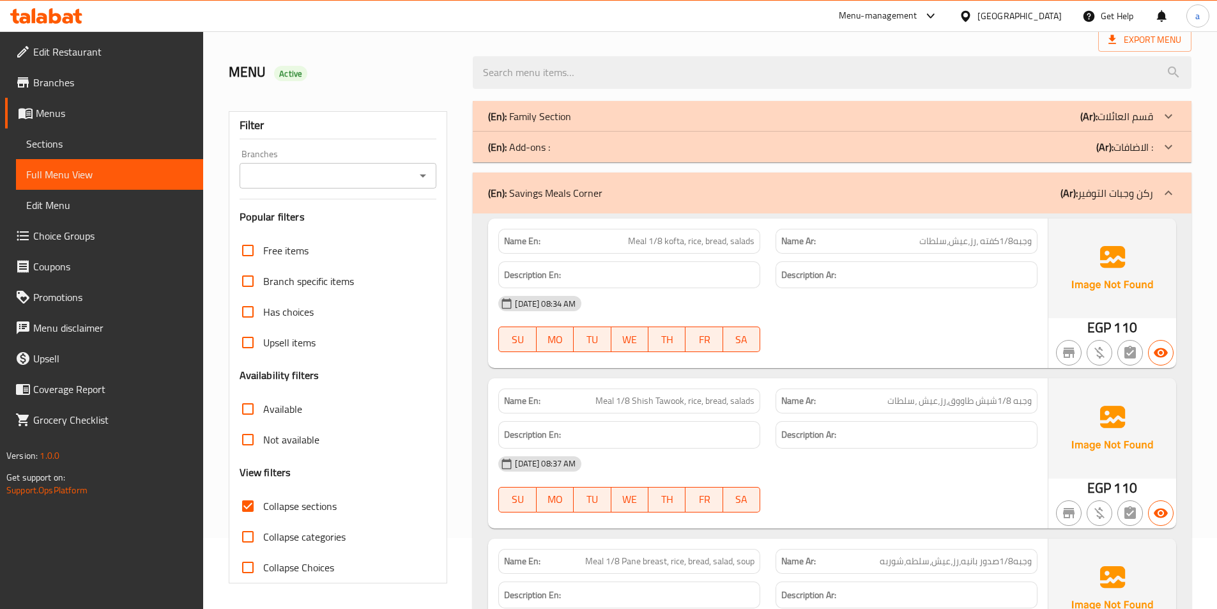
click at [622, 132] on div "(En): Add-ons : (Ar): الاضافات :" at bounding box center [832, 116] width 719 height 31
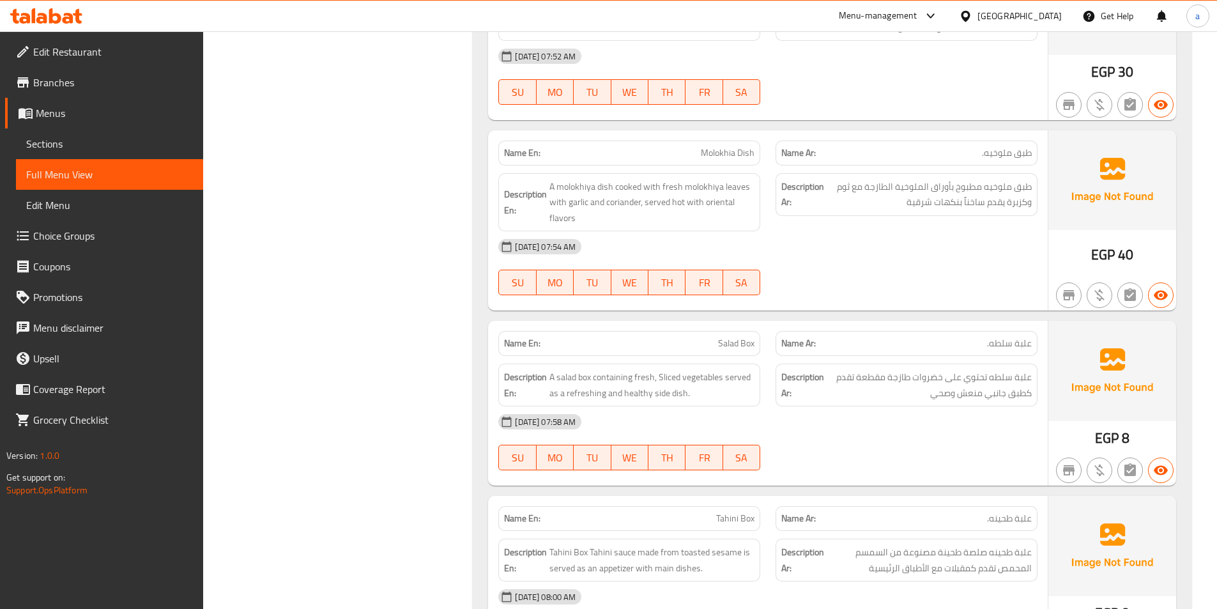
scroll to position [838, 0]
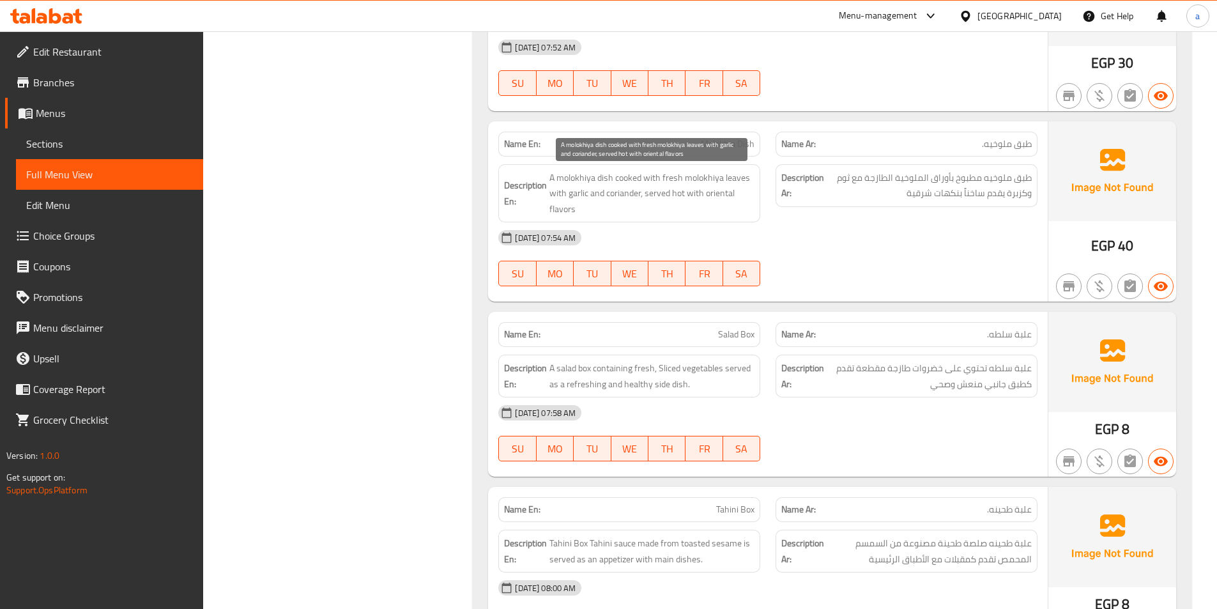
click at [625, 192] on span "A molokhiya dish cooked with fresh molokhiya leaves with garlic and coriander, …" at bounding box center [652, 193] width 205 height 47
click at [677, 230] on div "[DATE] 07:54 AM" at bounding box center [768, 237] width 555 height 31
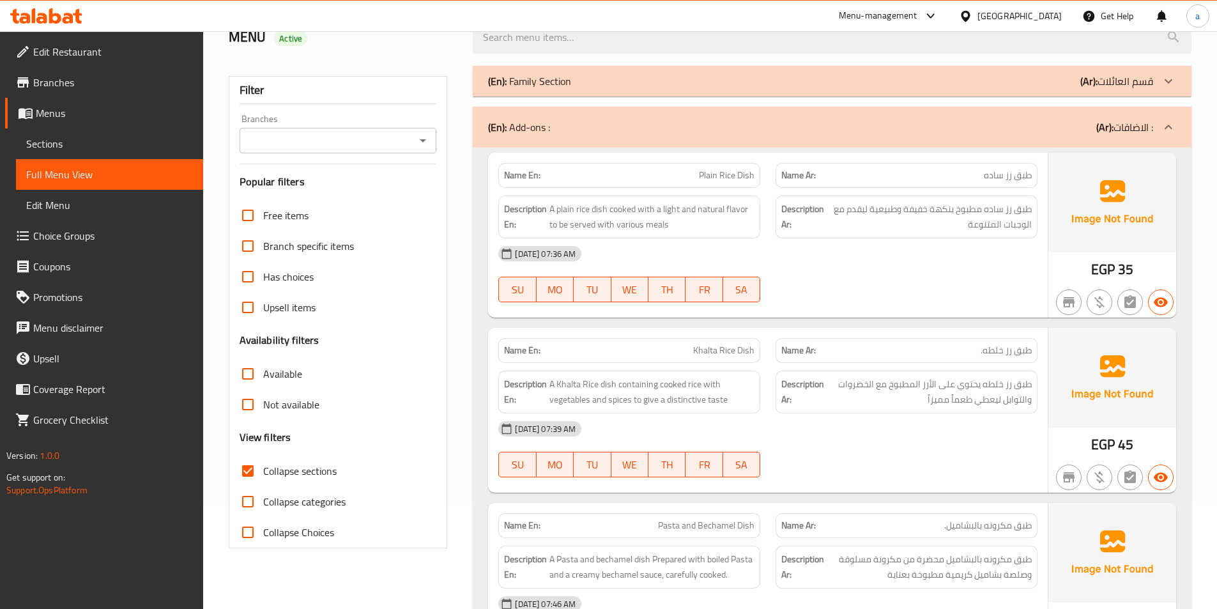
scroll to position [0, 0]
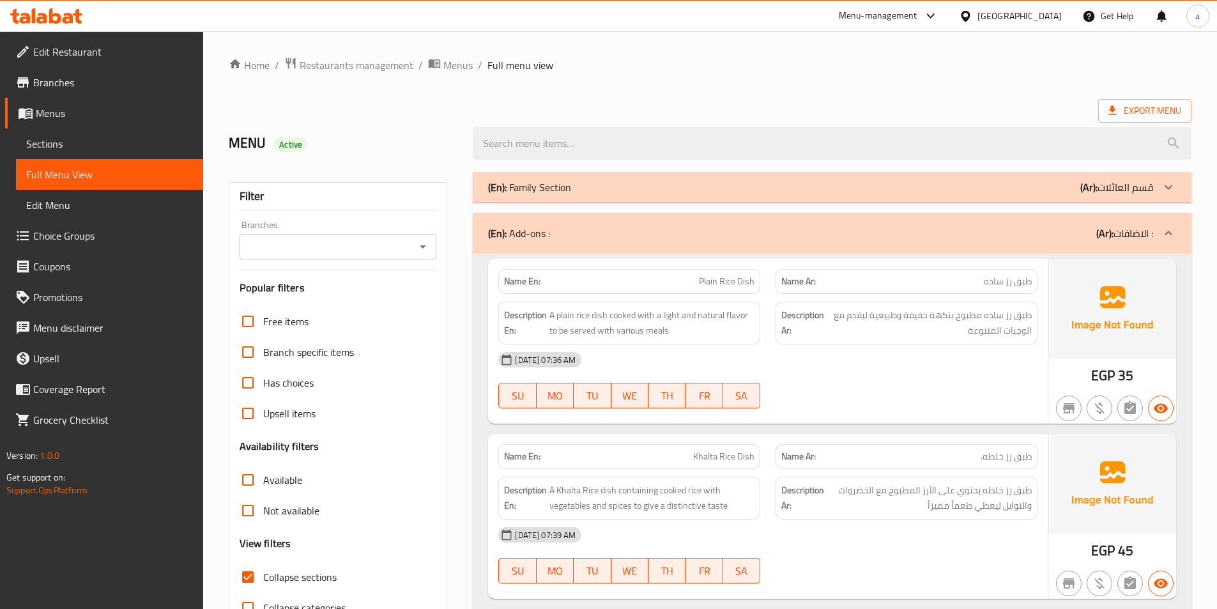
click at [701, 197] on div "(En): Family Section (Ar): قسم العائلات" at bounding box center [832, 187] width 719 height 31
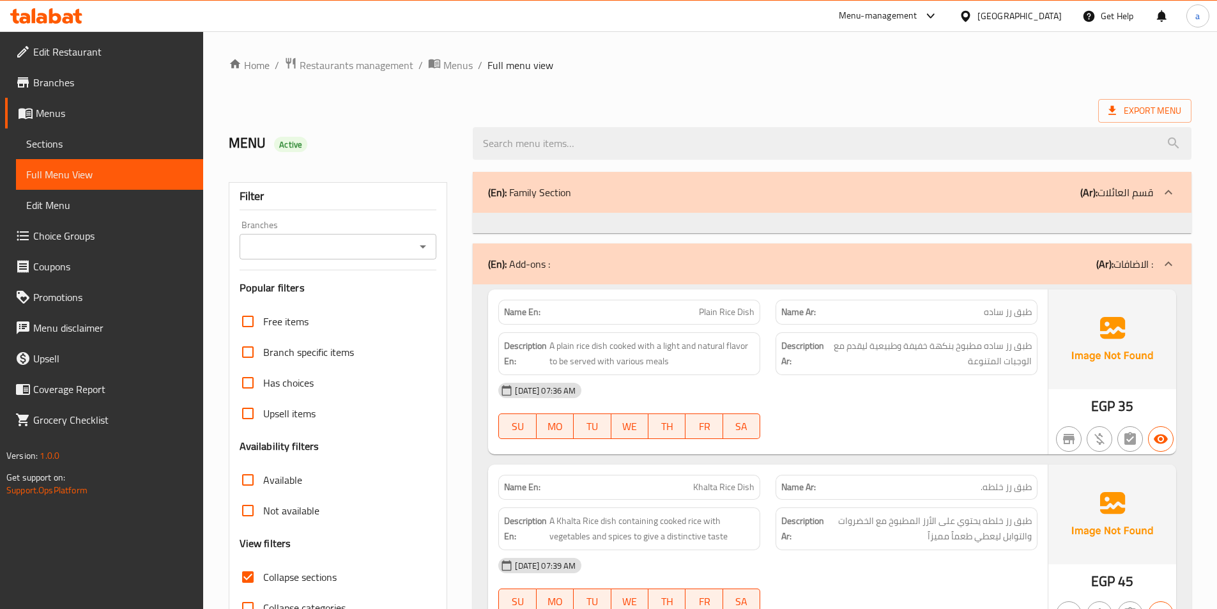
click at [701, 197] on div "(En): Family Section (Ar): قسم العائلات" at bounding box center [820, 192] width 665 height 15
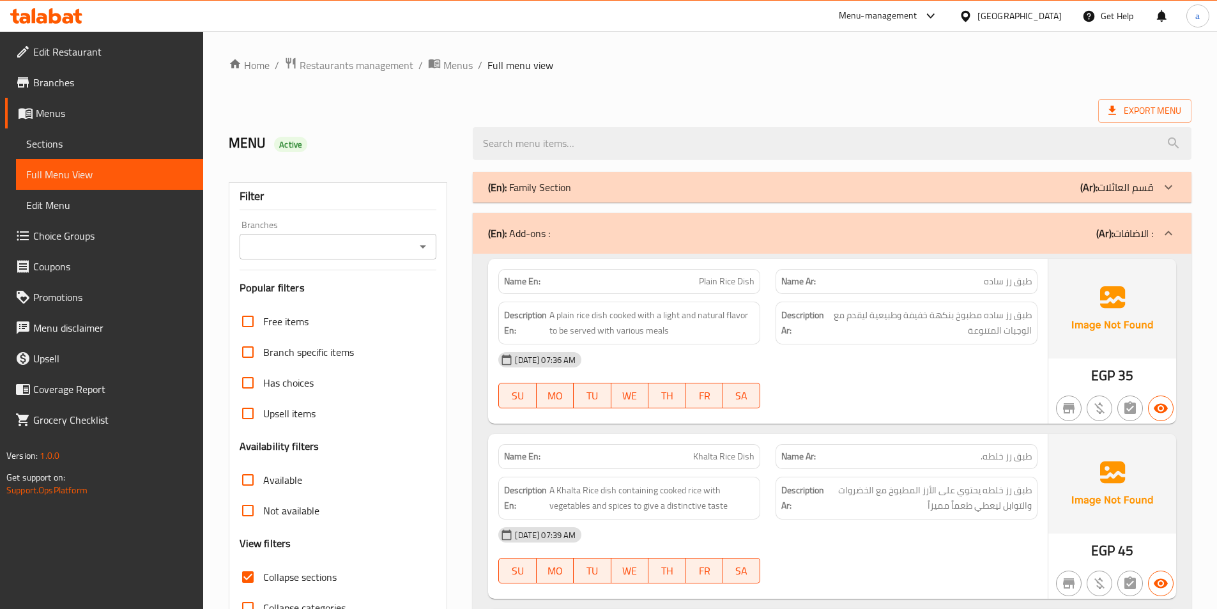
click at [104, 144] on span "Sections" at bounding box center [109, 143] width 167 height 15
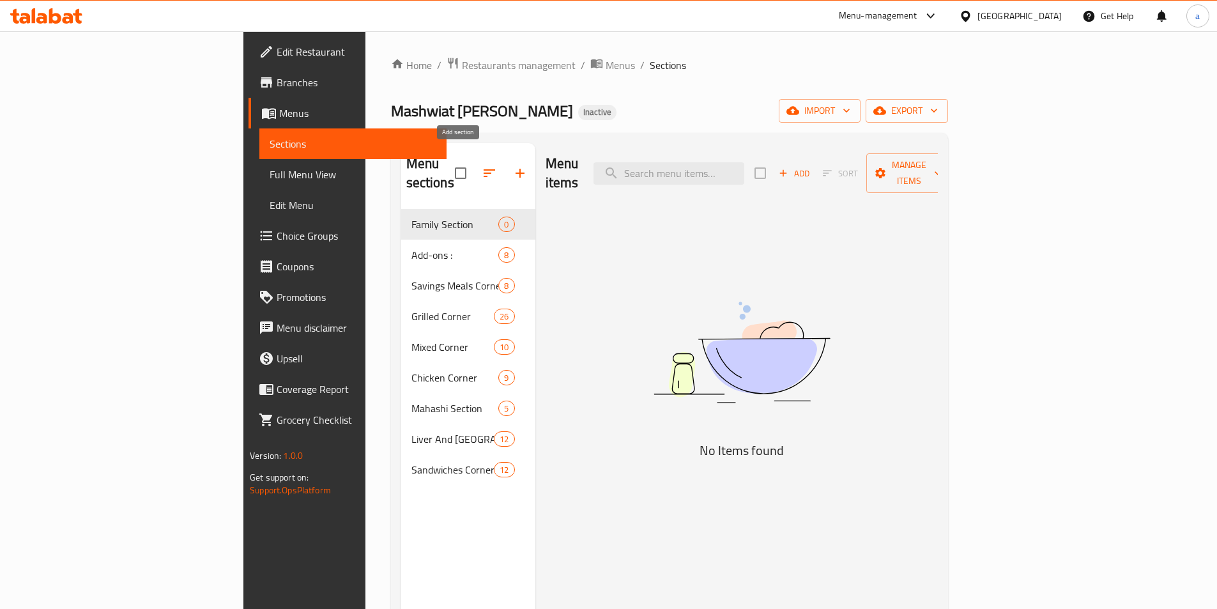
click at [513, 169] on icon "button" at bounding box center [520, 173] width 15 height 15
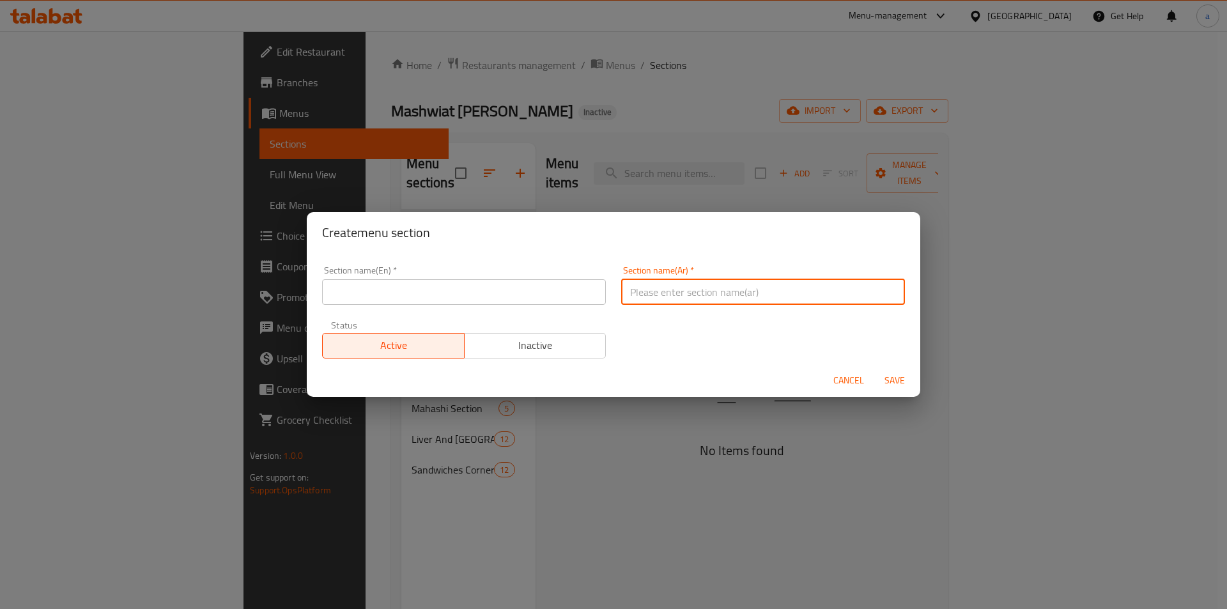
click at [674, 295] on input "text" at bounding box center [763, 292] width 284 height 26
paste input "عرض الكومبو العائلي"
type input "عرض الكومبو العائلي"
click at [861, 380] on span "Cancel" at bounding box center [848, 381] width 31 height 16
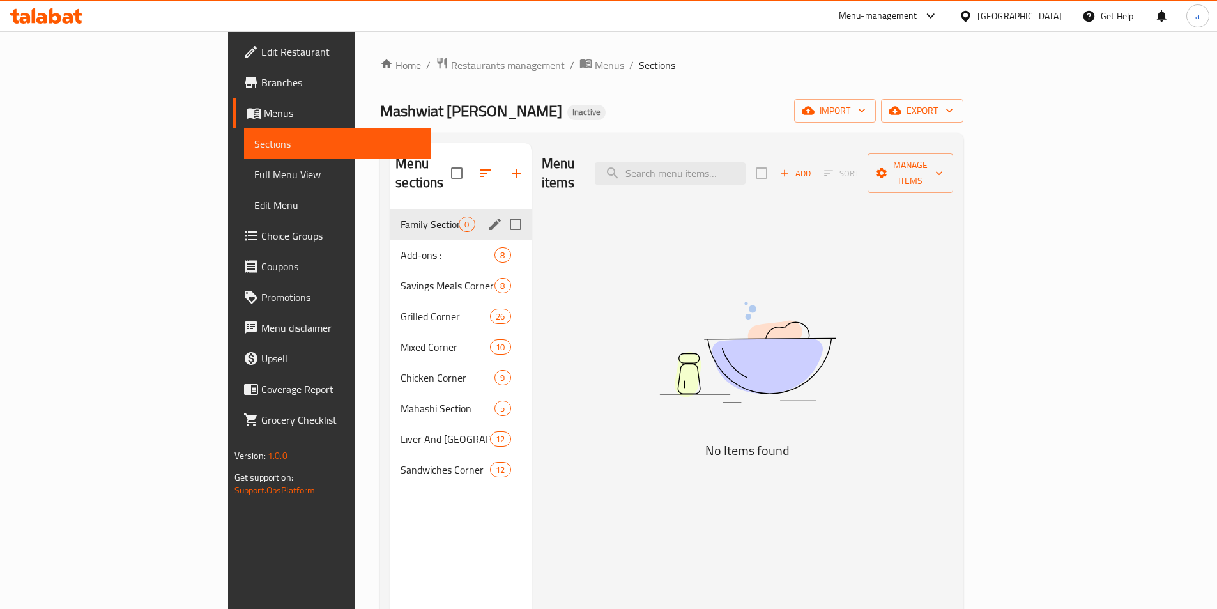
click at [390, 215] on div "Family Section 0" at bounding box center [460, 224] width 141 height 31
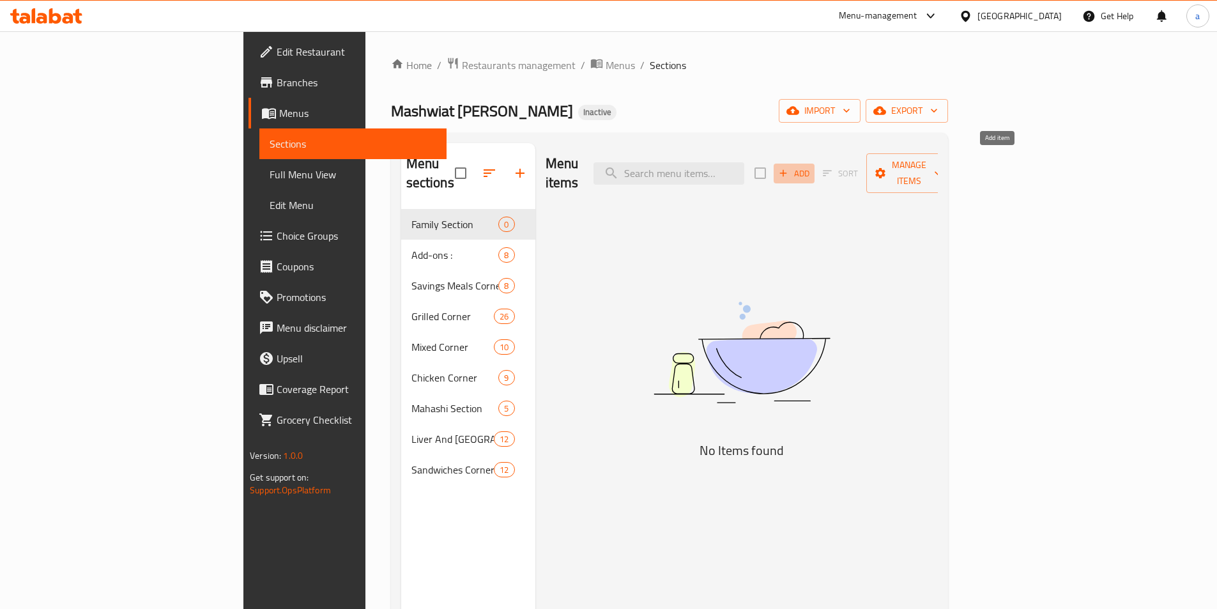
click at [812, 166] on span "Add" at bounding box center [794, 173] width 35 height 15
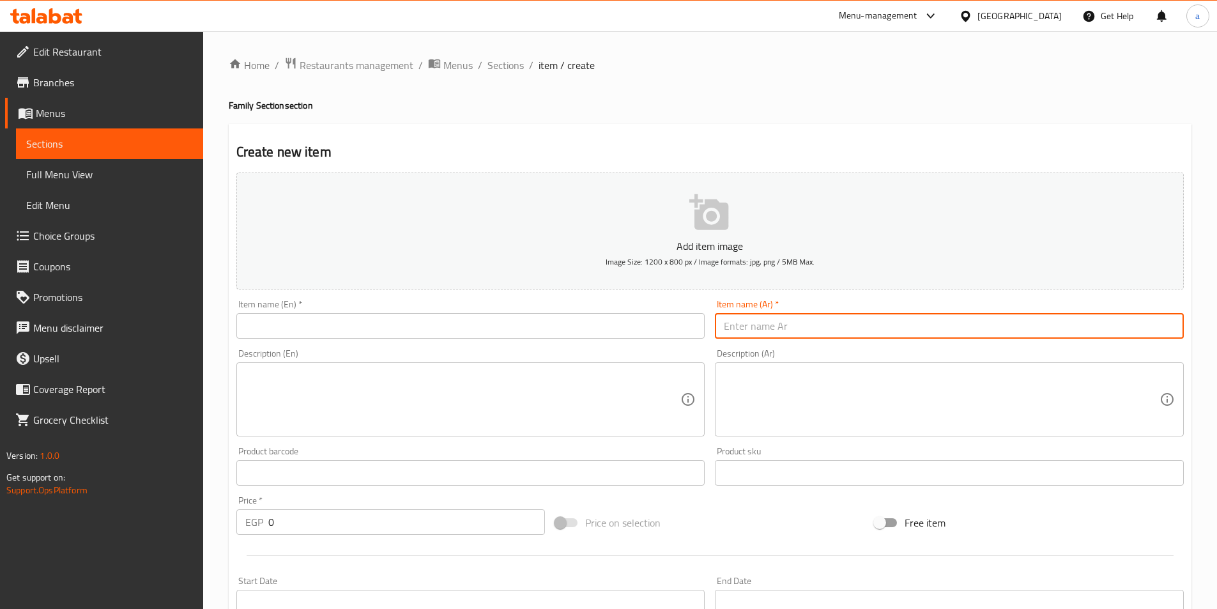
click at [763, 319] on input "text" at bounding box center [949, 326] width 469 height 26
paste input "فرخه +نص كفته+نص شيش +عيش وسلطه+طحينه ومخلل وشوربة لسان عصفور وملوخيه"
type input "فرخه +نص كفته+نص شيش +عيش وسلطه+طحينه ومخلل وشوربة لسان عصفور وملوخيه"
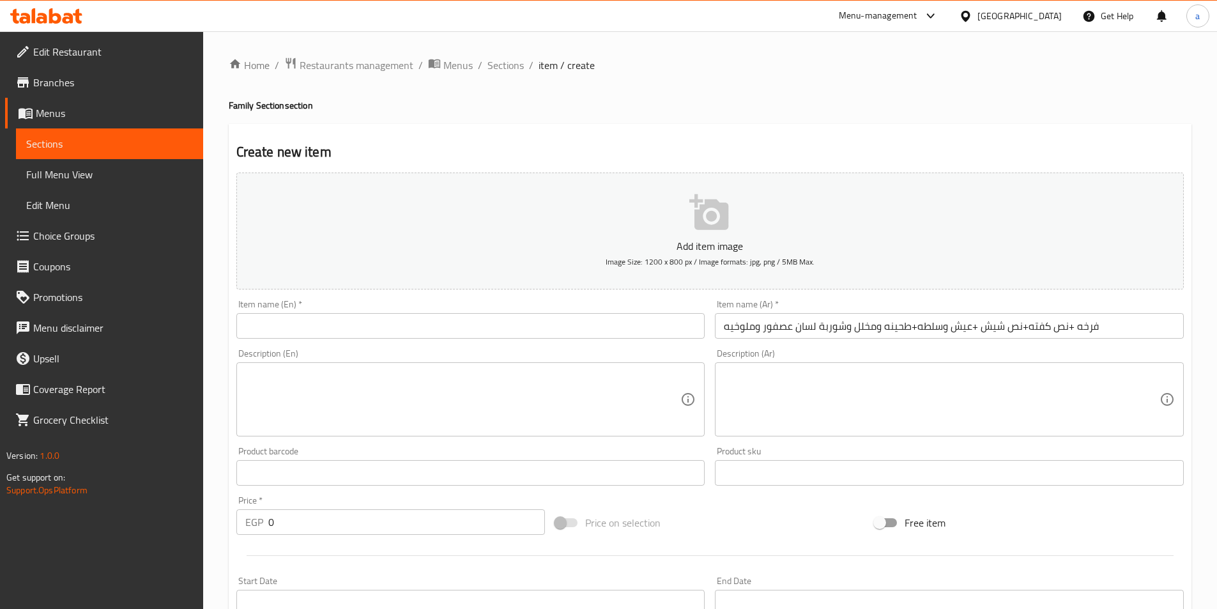
click at [355, 336] on input "text" at bounding box center [470, 326] width 469 height 26
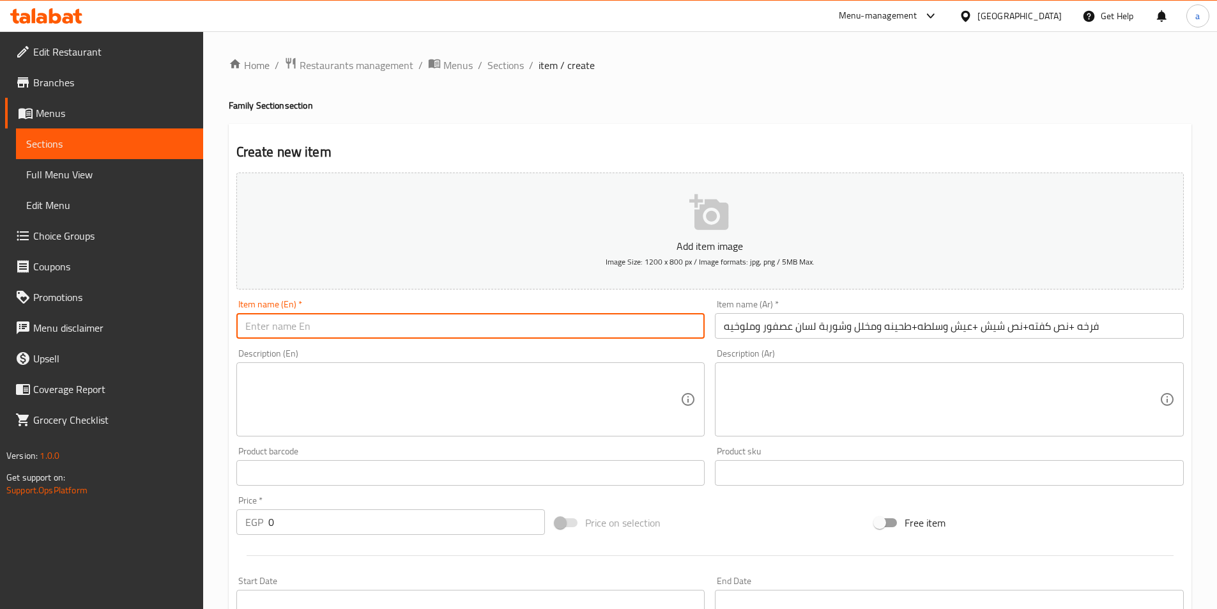
paste input "Chicken + half kofta + half shish + bread and salad + tahini, pickles, sparrow …"
drag, startPoint x: 534, startPoint y: 328, endPoint x: 599, endPoint y: 342, distance: 66.6
click at [599, 342] on div "Item name (En)   * Chicken + half kofta + half shish + bread and salad + tahini…" at bounding box center [470, 319] width 479 height 49
paste input "Orzo"
click at [660, 327] on input "Chicken + half kofta + half shish + bread and salad + tahini, pickles, Orzo sou…" at bounding box center [470, 326] width 469 height 26
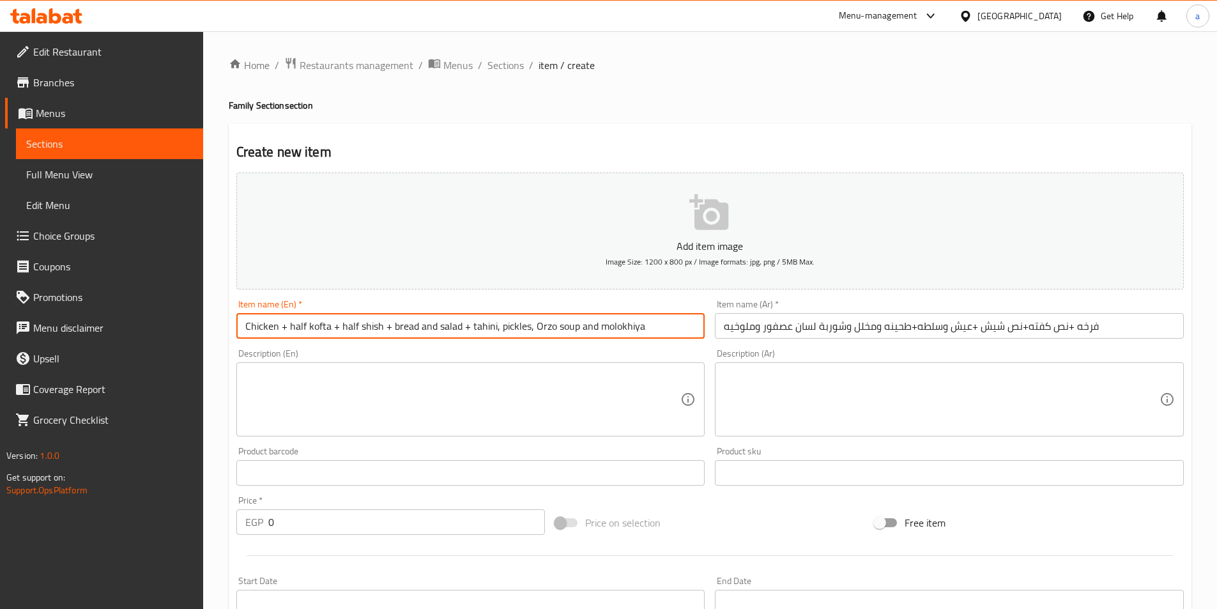
type input "Chicken + half kofta + half shish + bread and salad + tahini, pickles, Orzo sou…"
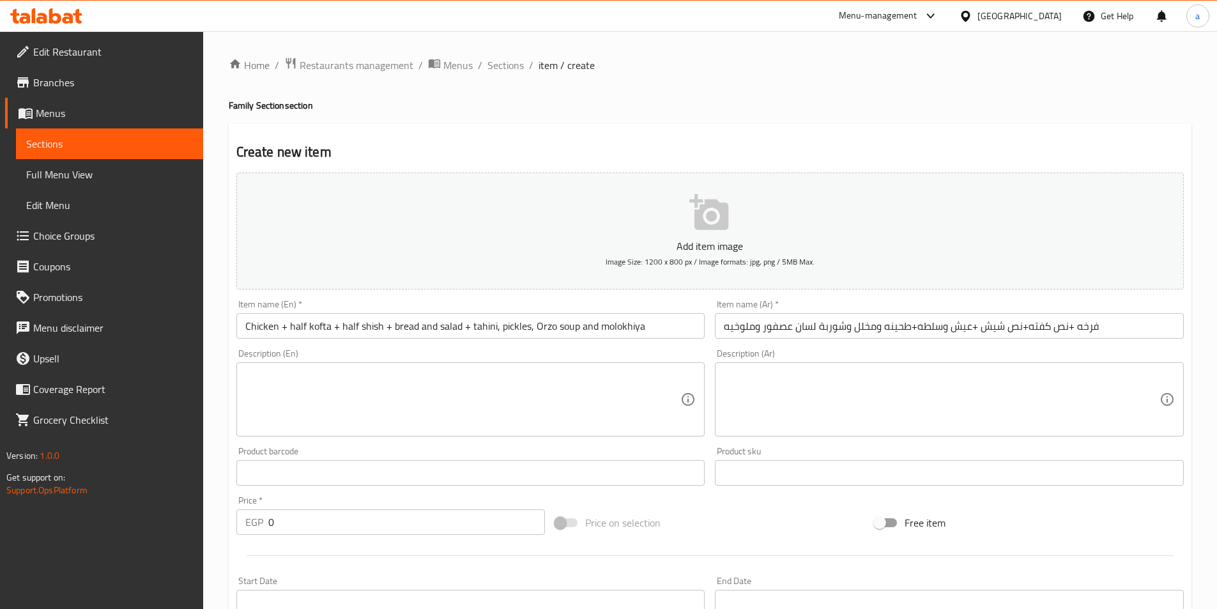
click at [303, 518] on input "0" at bounding box center [406, 522] width 277 height 26
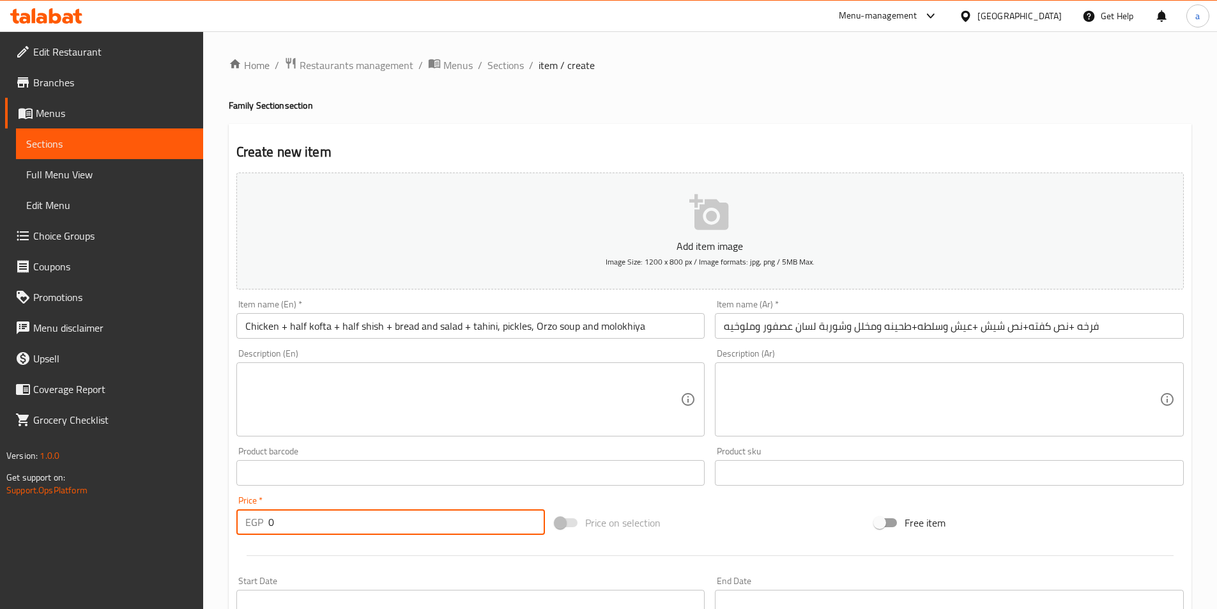
click at [303, 518] on input "0" at bounding box center [406, 522] width 277 height 26
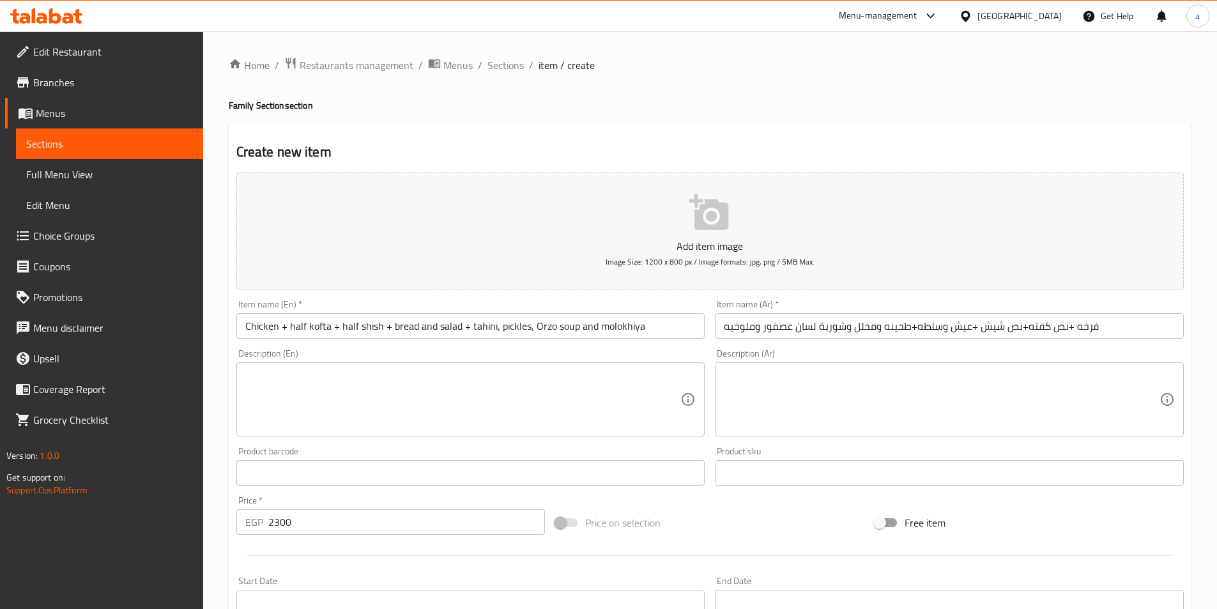
click at [301, 530] on input "2300" at bounding box center [406, 522] width 277 height 26
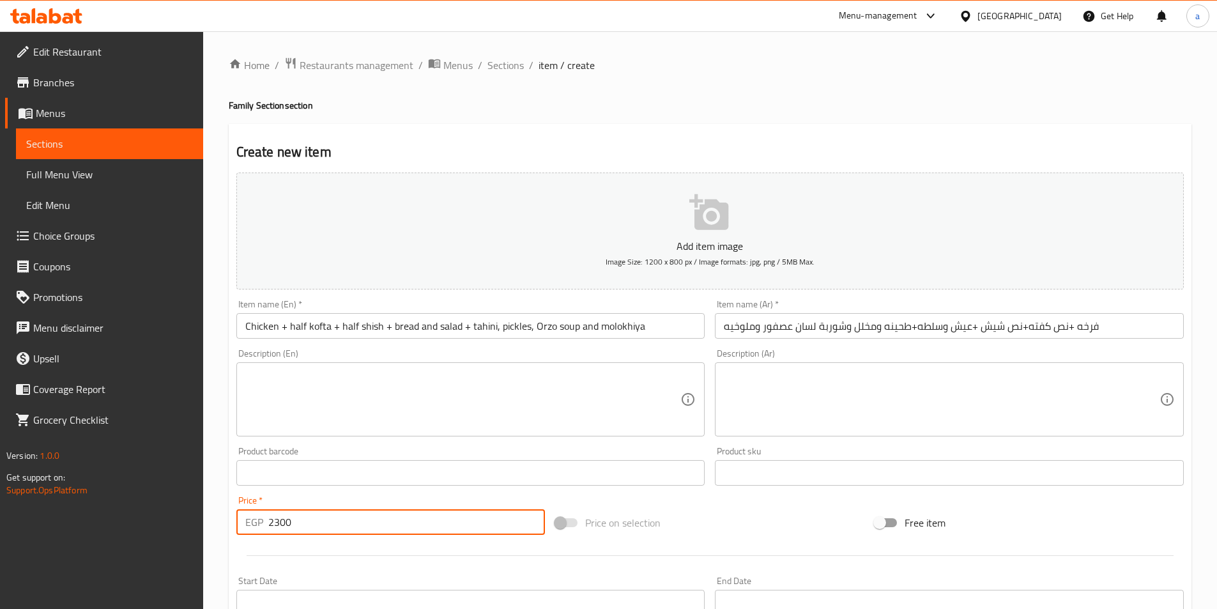
click at [301, 530] on input "2300" at bounding box center [406, 522] width 277 height 26
type input "1000"
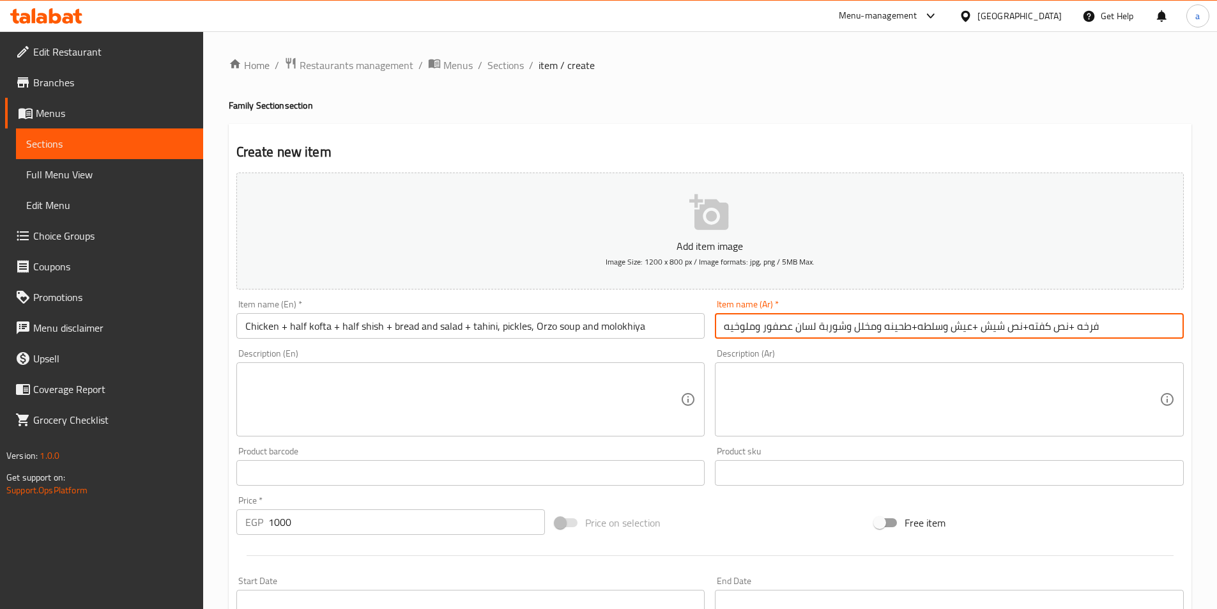
drag, startPoint x: 916, startPoint y: 323, endPoint x: 968, endPoint y: 334, distance: 52.9
click at [968, 334] on input "فرخه +نص كفته+نص شيش +عيش وسلطه+طحينه ومخلل وشوربة لسان عصفور وملوخيه" at bounding box center [949, 326] width 469 height 26
paste input "مععيش وسلطات"
click at [980, 325] on input "فرخه +نص كفته+نص شيش +مععيش وسلطات+طحينه ومخلل وشوربة لسان عصفور وملوخيه" at bounding box center [949, 326] width 469 height 26
click at [974, 328] on input "فرخه +نص كفته+نص شيش +مععيش وسلطات+طحينه ومخلل وشوربة لسان عصفور وملوخيه" at bounding box center [949, 326] width 469 height 26
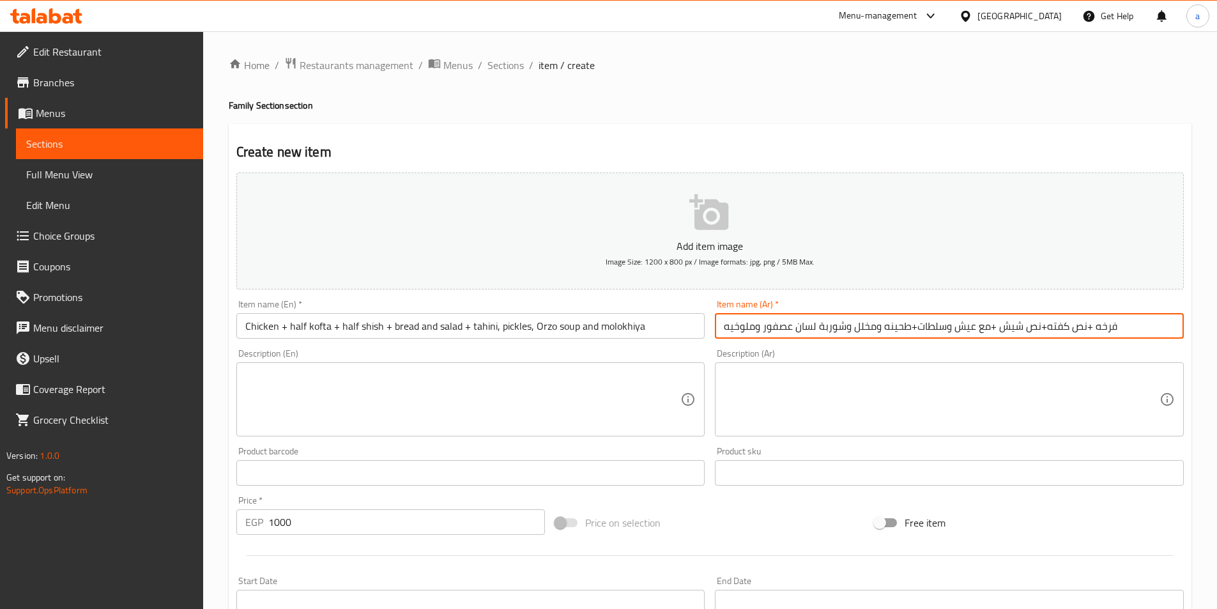
type input "فرخه +نص كفته+نص شيش +مع عيش وسلطات+طحينه ومخلل وشوربة لسان عصفور وملوخيه"
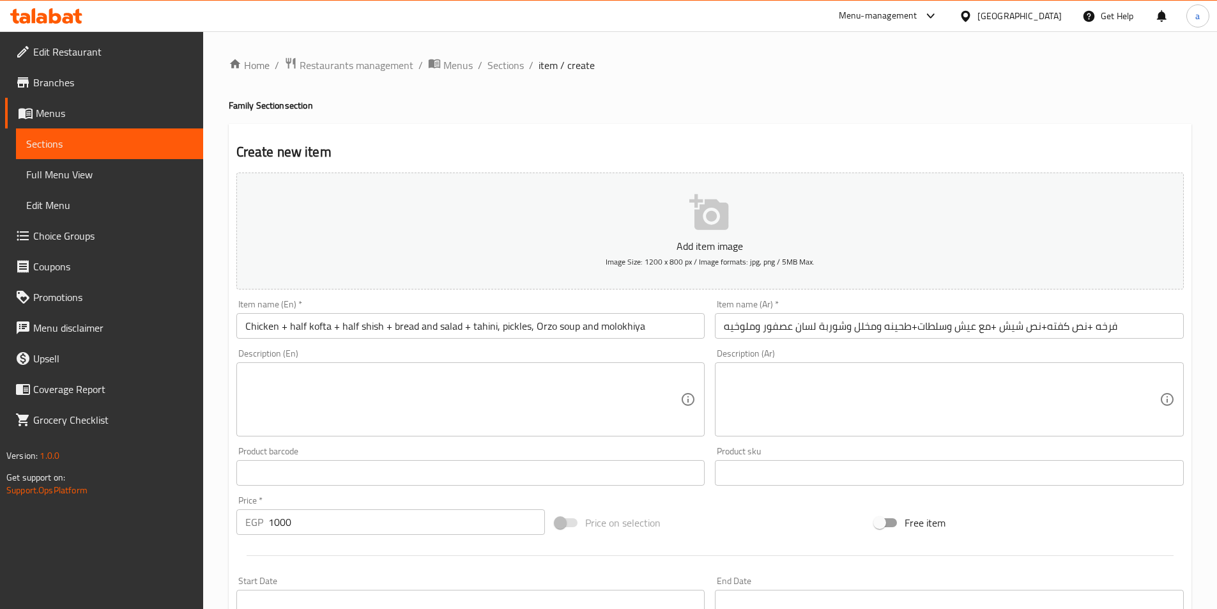
click at [794, 324] on input "فرخه +نص كفته+نص شيش +مع عيش وسلطات+طحينه ومخلل وشوربة لسان عصفور وملوخيه" at bounding box center [949, 326] width 469 height 26
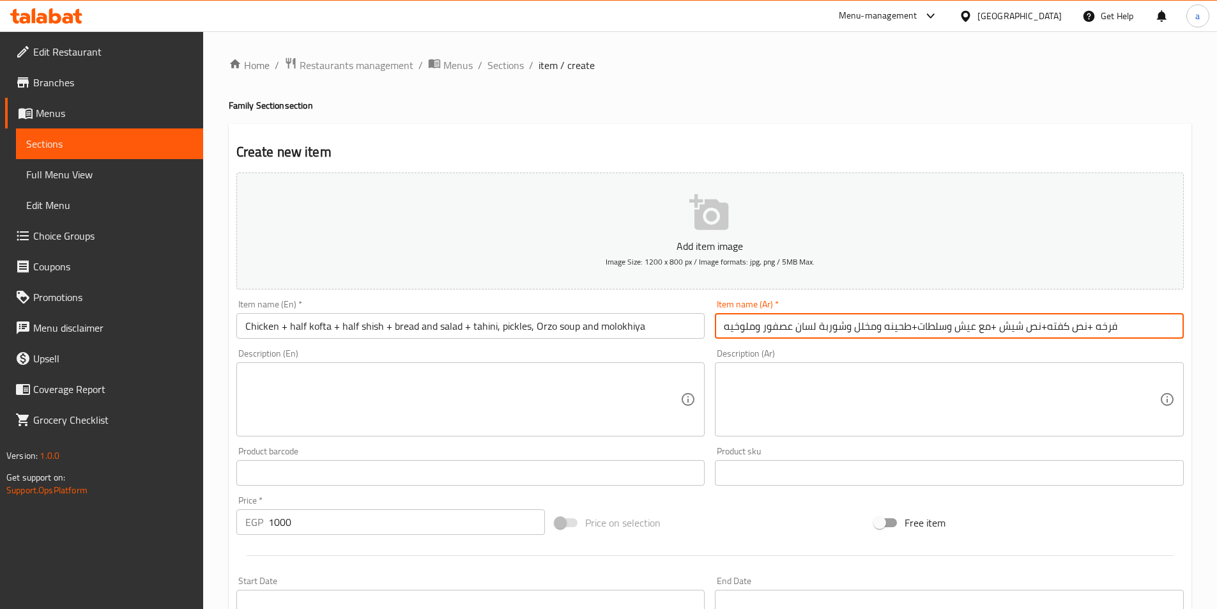
click at [794, 325] on input "فرخه +نص كفته+نص شيش +مع عيش وسلطات+طحينه ومخلل وشوربة لسان عصفور وملوخيه" at bounding box center [949, 326] width 469 height 26
click at [797, 324] on input "فرخه +نص كفته+نص شيش +مع عيش وسلطات+طحينه ومخلل وشوربة لسان عصفور وملوخيه" at bounding box center [949, 326] width 469 height 26
paste input "text"
click at [760, 331] on input "text" at bounding box center [949, 326] width 469 height 26
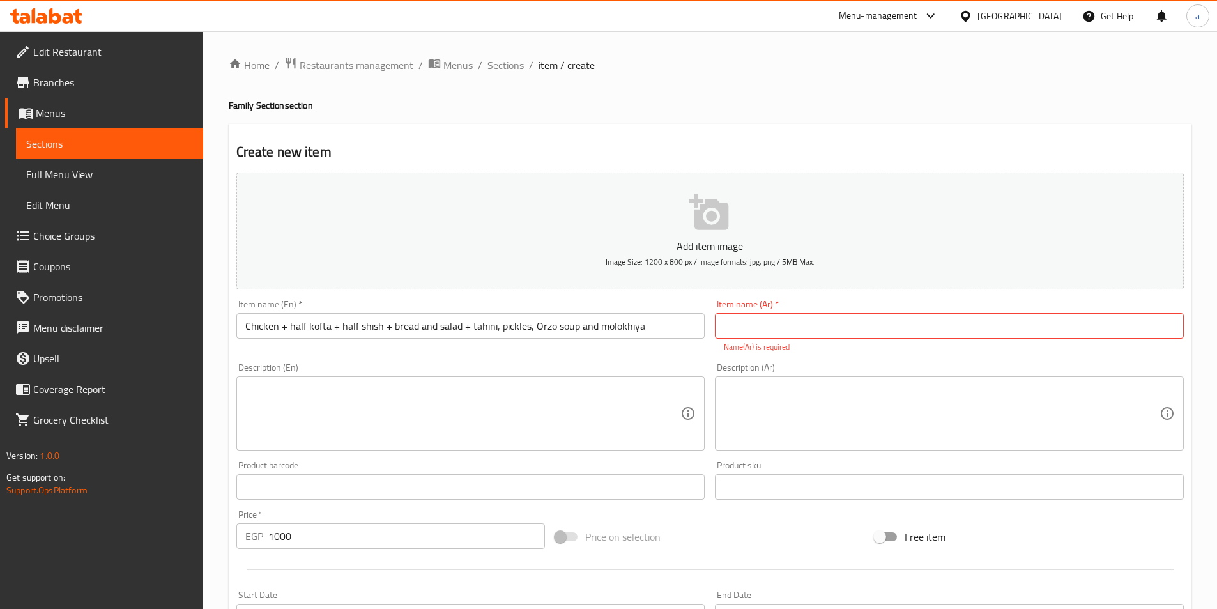
click at [770, 331] on input "text" at bounding box center [949, 326] width 469 height 26
paste input "فرخه +نص كفته+نص شيش +عيش وسلطه+طحينه ومخلل وشوربة لسان عصفور وملوخيه"
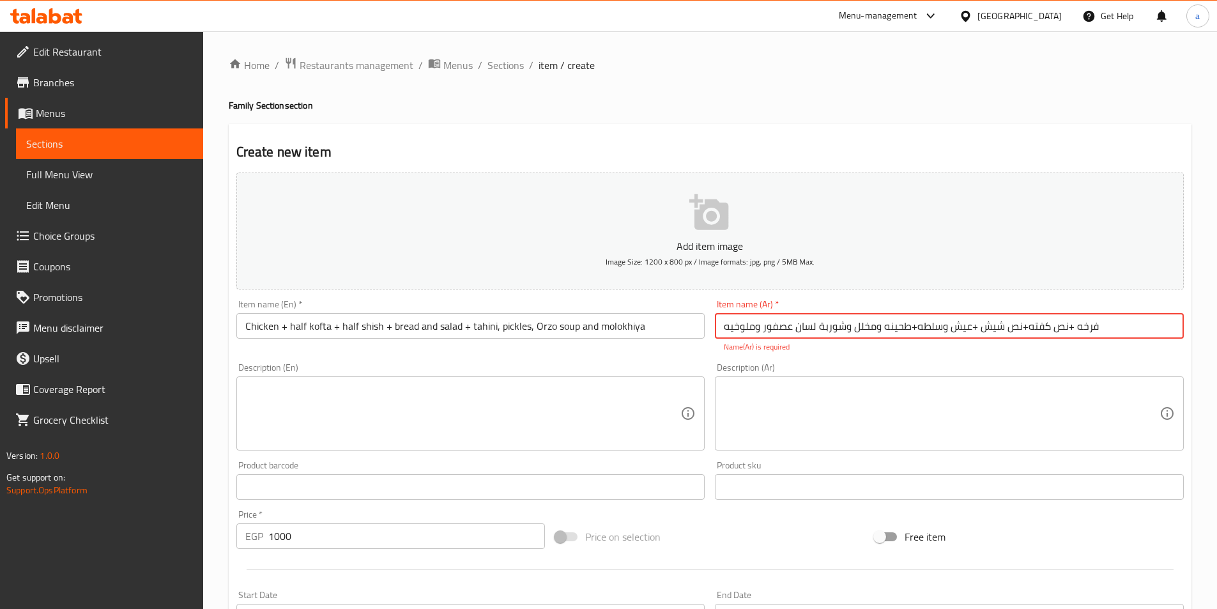
type input "فرخه +نص كفته+نص شيش +عيش وسلطه+طحينه ومخلل وشوربة لسان عصفور وملوخيه"
click at [900, 357] on div "Add item image Image Size: 1200 x 800 px / Image formats: jpg, png / 5MB Max. I…" at bounding box center [710, 449] width 958 height 565
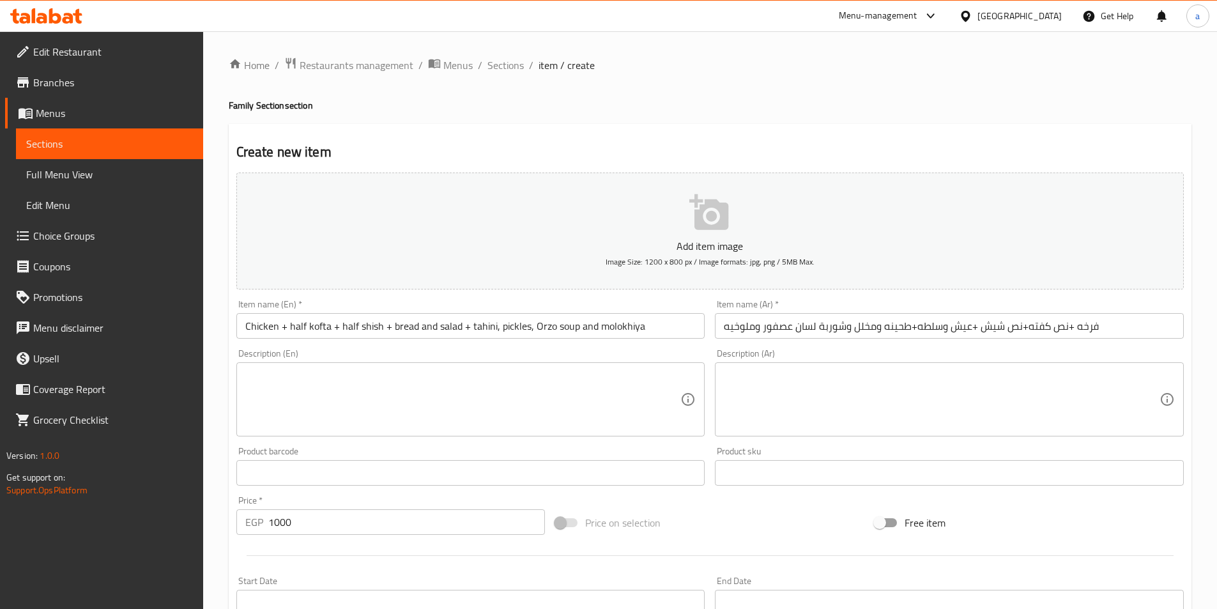
click at [800, 354] on div "Description (Ar) Description (Ar)" at bounding box center [949, 393] width 469 height 88
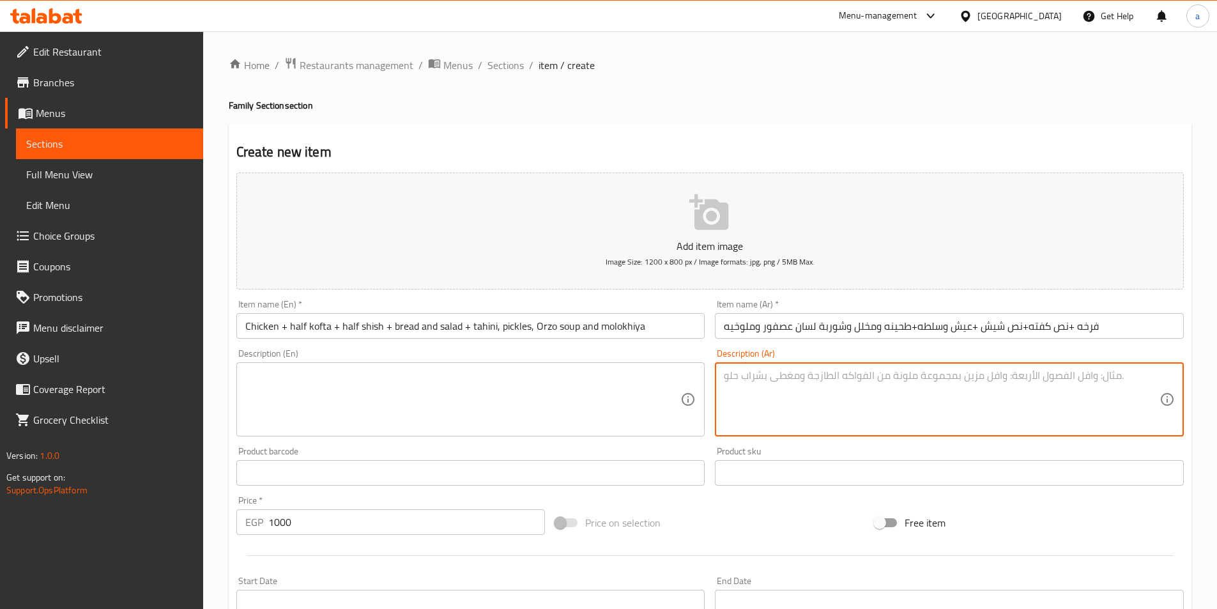
click at [798, 380] on textarea at bounding box center [942, 399] width 436 height 61
paste textarea "فرخة مع نص كفته ونص شيش مععيش وسلطات وشوربة تقدم كوجبة متكاملة شهية"
type textarea "فرخة مع نص كفته ونص شيش مععيش وسلطات وشوربة تقدم كوجبة متكاملة شهية"
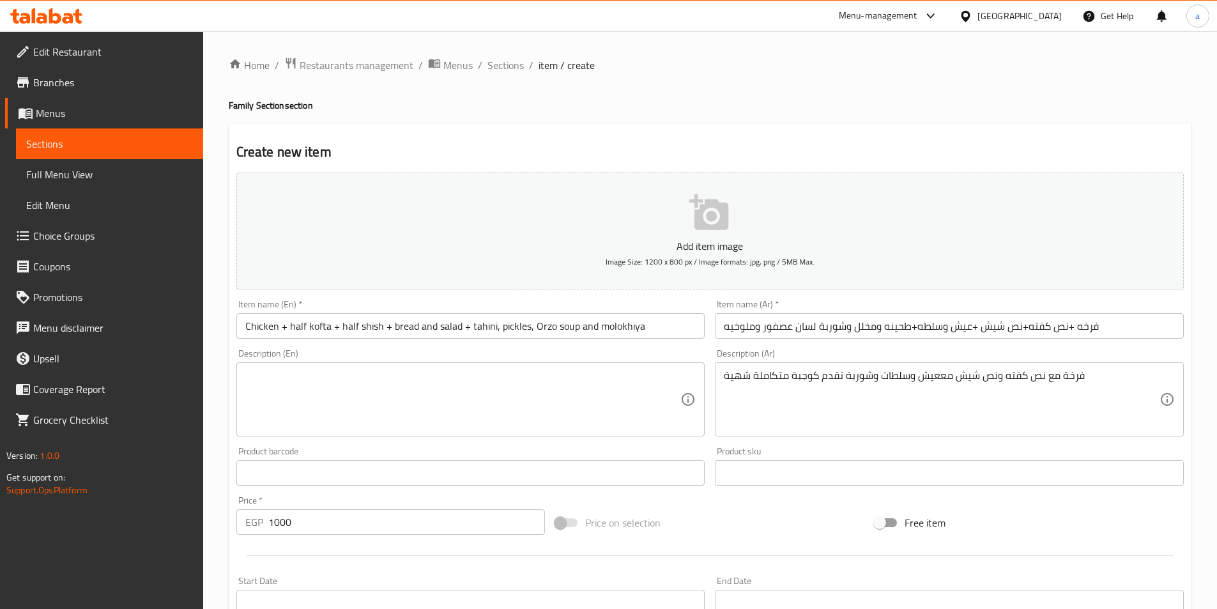
click at [367, 396] on textarea at bounding box center [463, 399] width 436 height 61
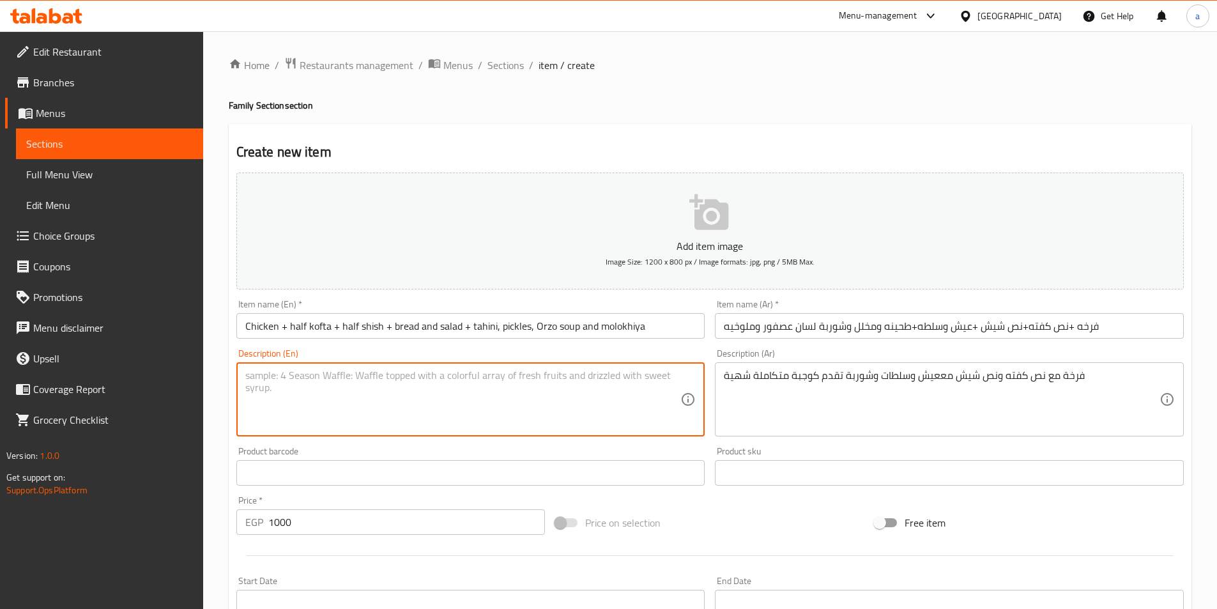
paste textarea "Chicken with half kofta, half shish ma'ish, salads and soup served as a delicio…"
drag, startPoint x: 392, startPoint y: 376, endPoint x: 419, endPoint y: 385, distance: 28.3
click at [419, 385] on textarea "Chicken with half kofta, half shish ma'ish, salads and soup served as a delicio…" at bounding box center [463, 399] width 436 height 61
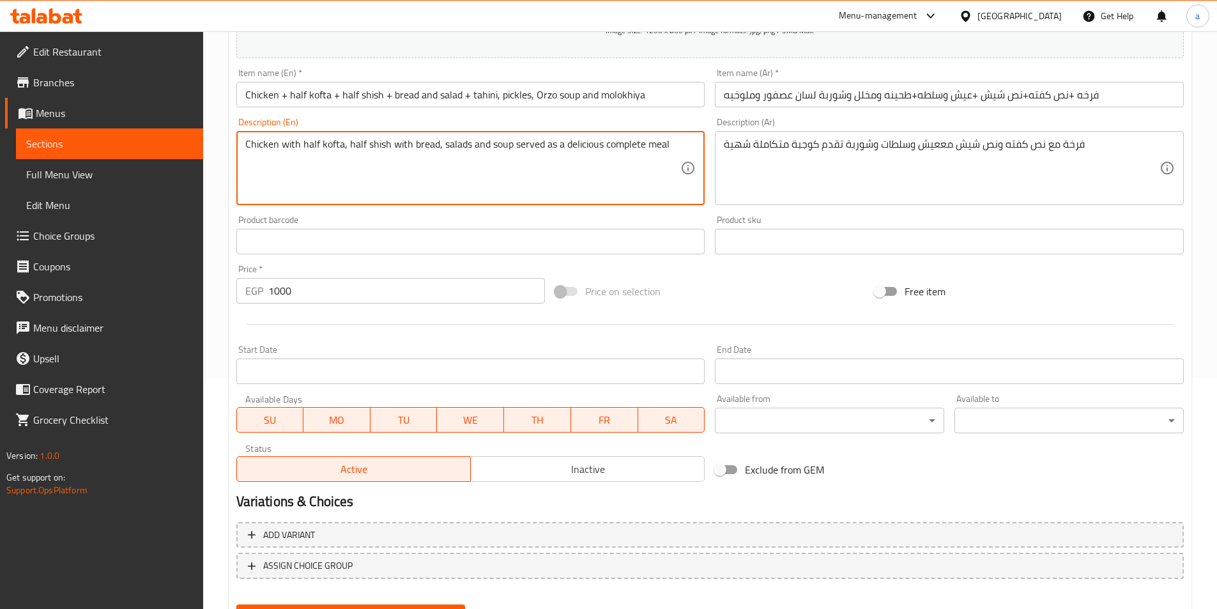
scroll to position [294, 0]
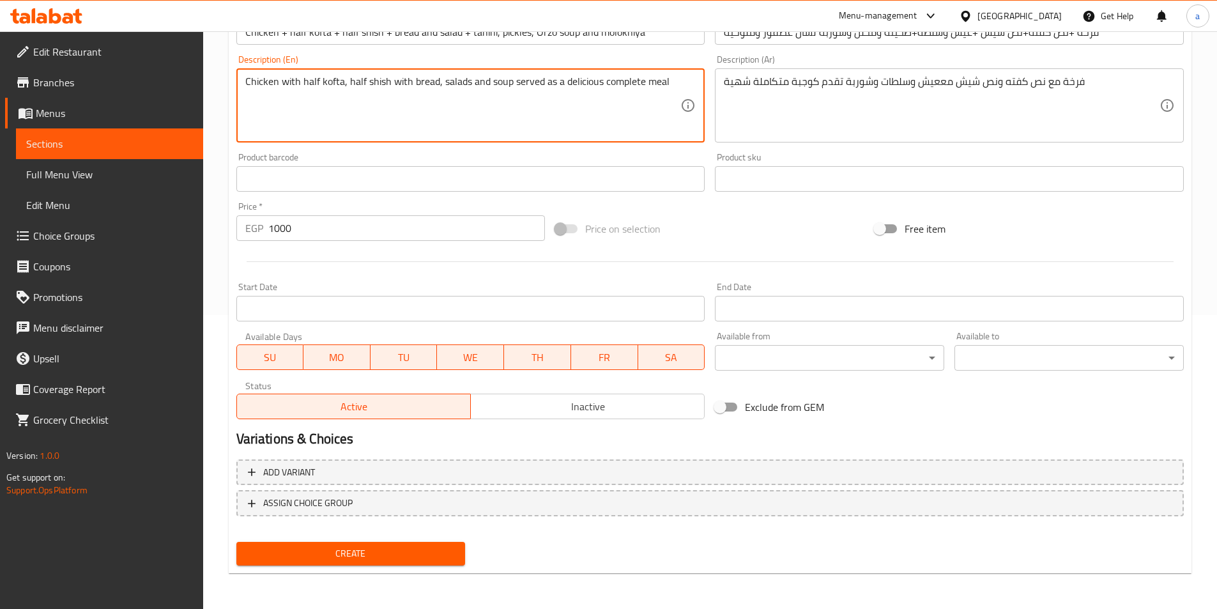
type textarea "Chicken with half kofta, half shish with bread, salads and soup served as a del…"
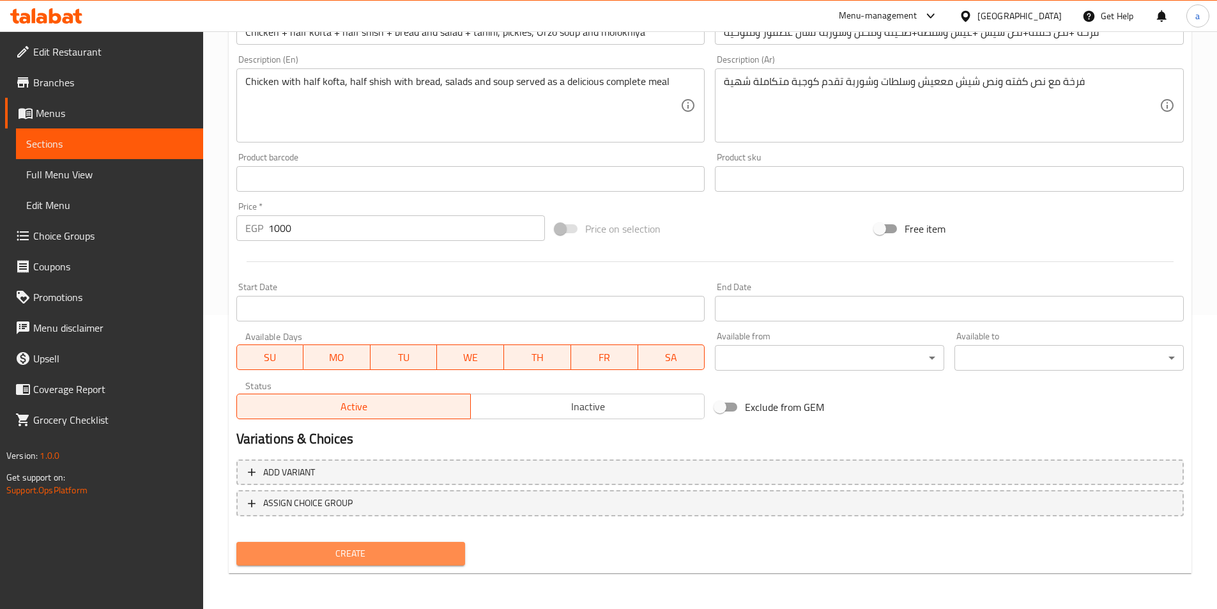
click at [440, 556] on span "Create" at bounding box center [351, 554] width 209 height 16
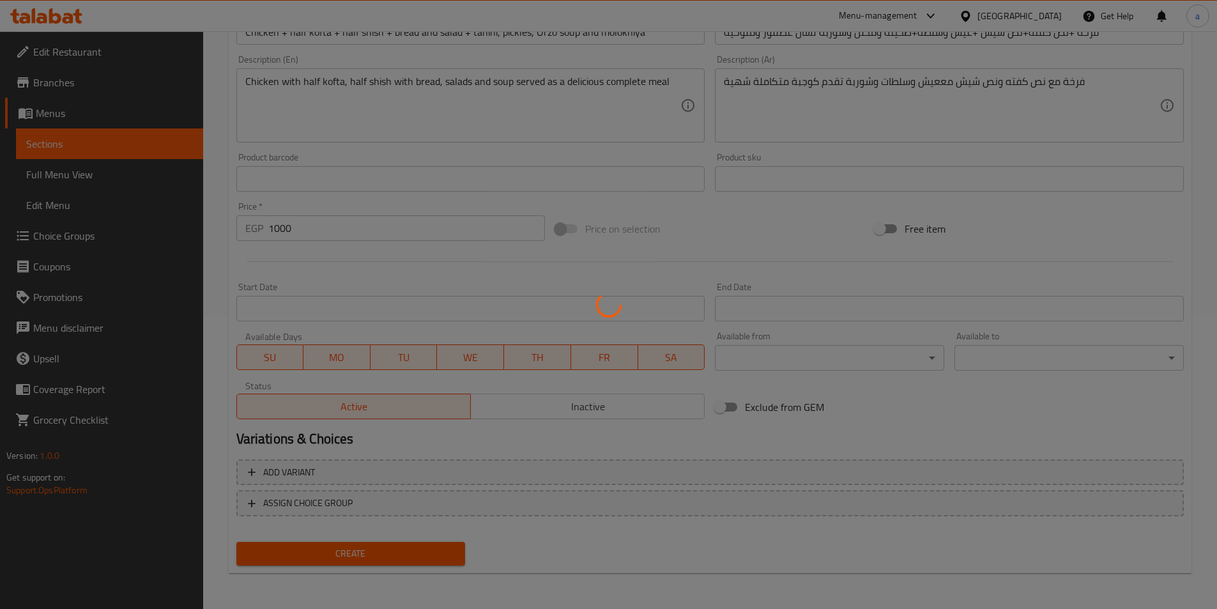
type input "0"
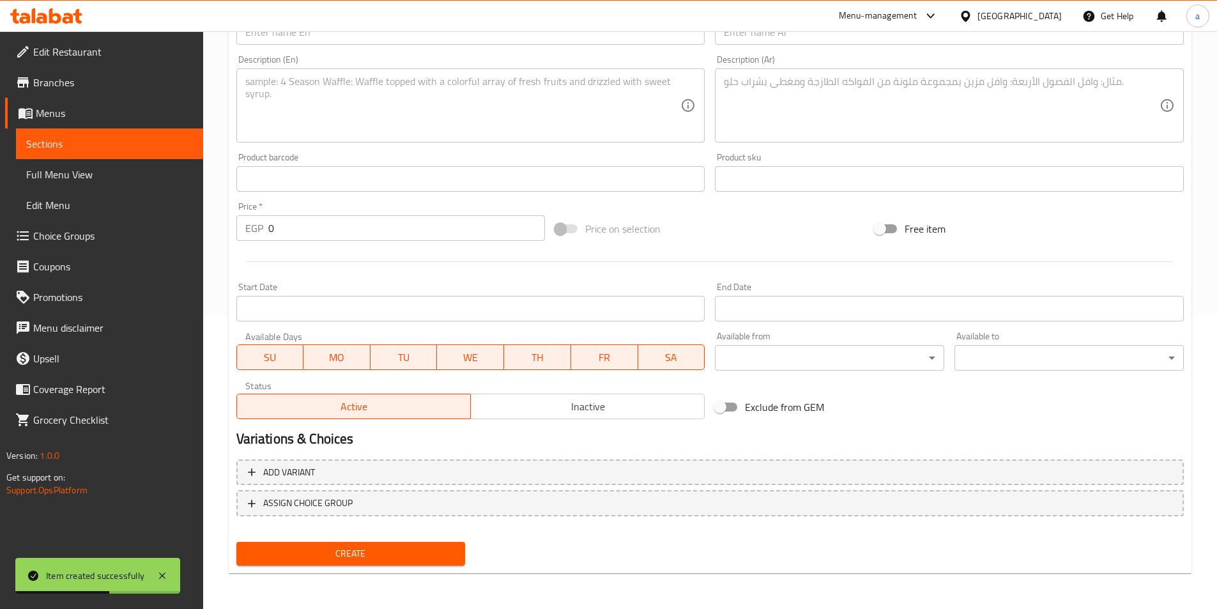
click at [52, 172] on span "Full Menu View" at bounding box center [109, 174] width 167 height 15
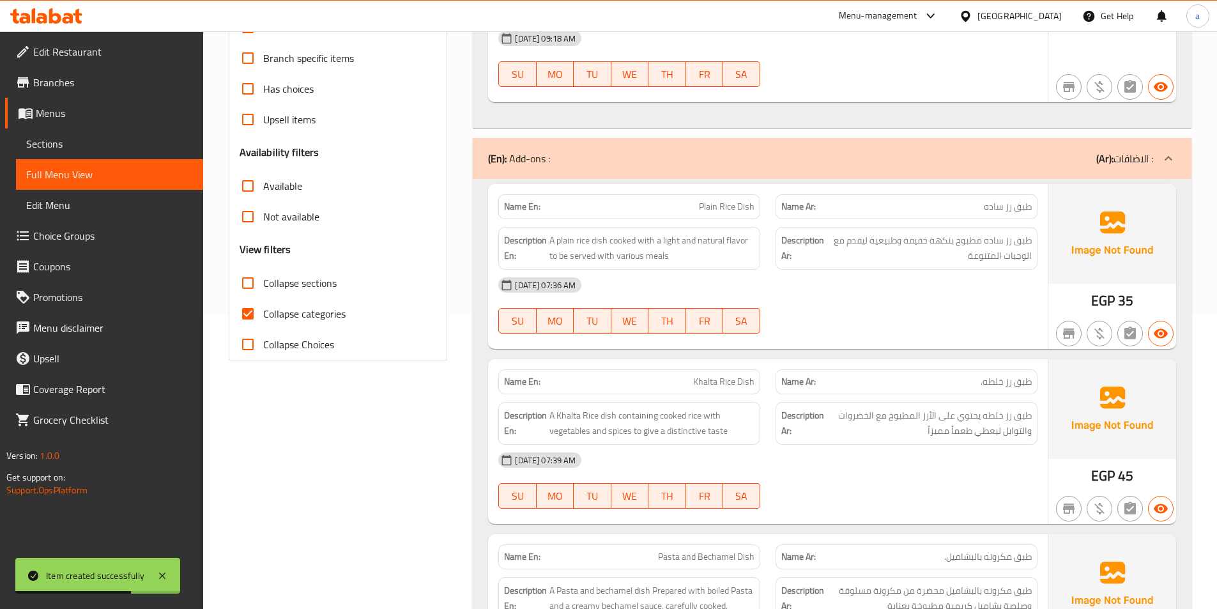
click at [254, 282] on input "Collapse sections" at bounding box center [248, 283] width 31 height 31
checkbox input "true"
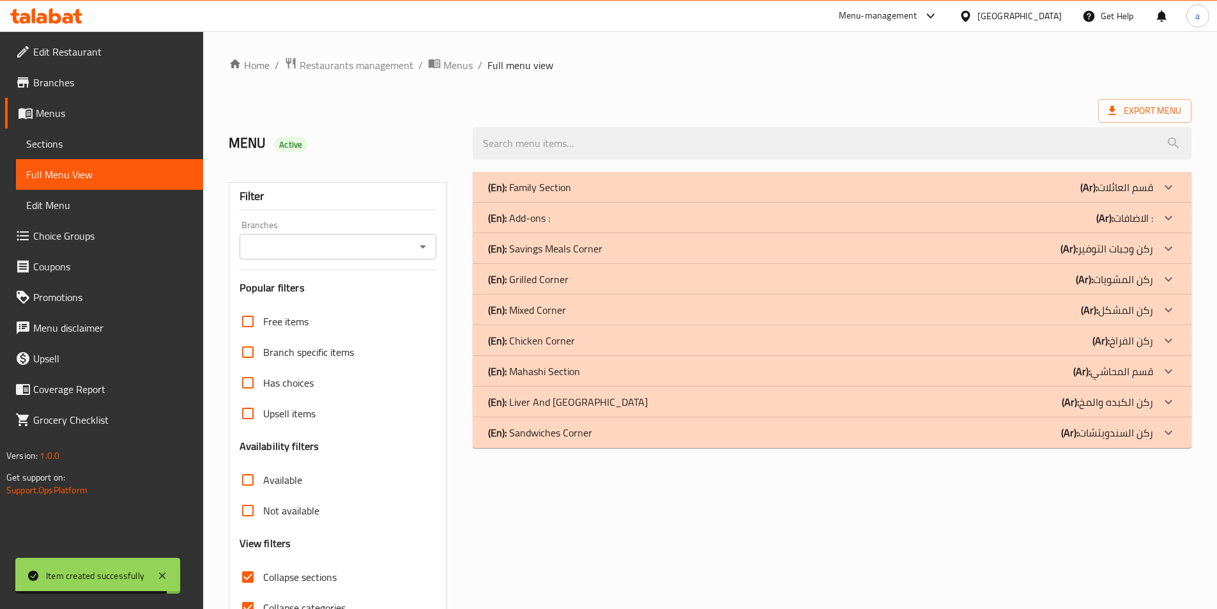
click at [1067, 190] on div "(En): Family Section (Ar): قسم العائلات" at bounding box center [820, 187] width 665 height 15
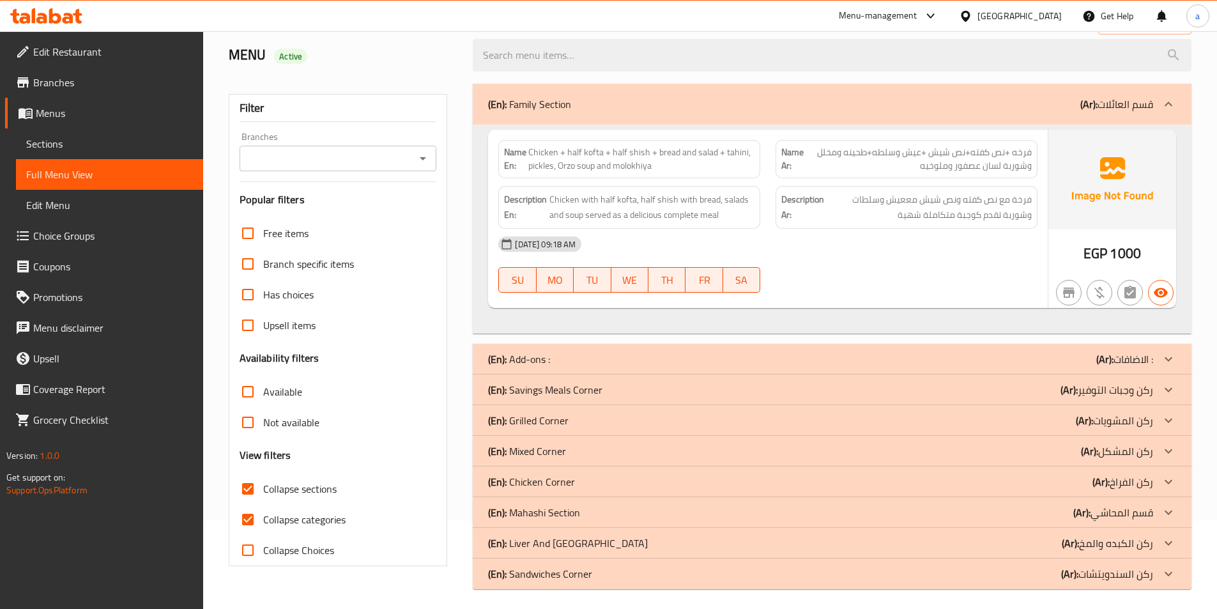
scroll to position [94, 0]
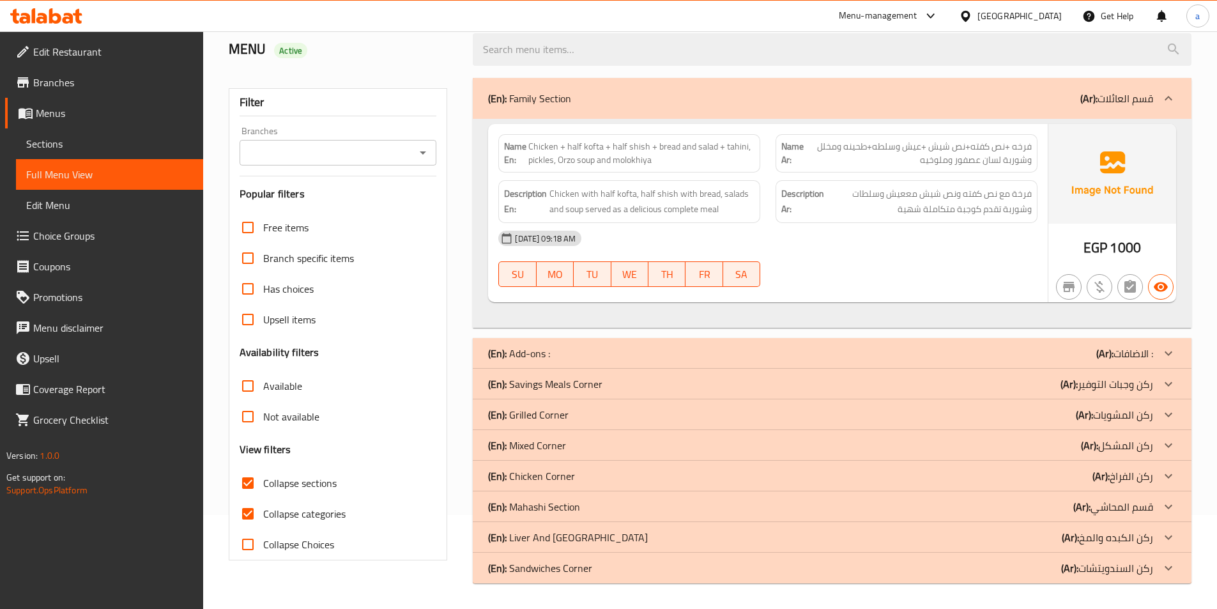
click at [992, 106] on div "(En): Add-ons : (Ar): الاضافات :" at bounding box center [820, 98] width 665 height 15
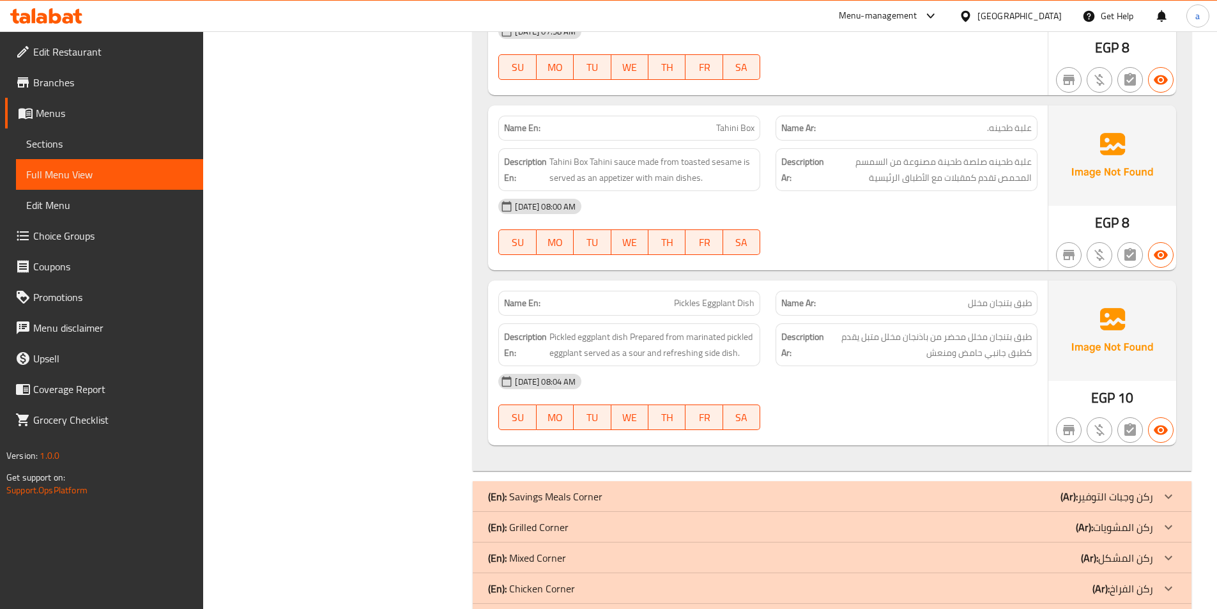
scroll to position [1551, 0]
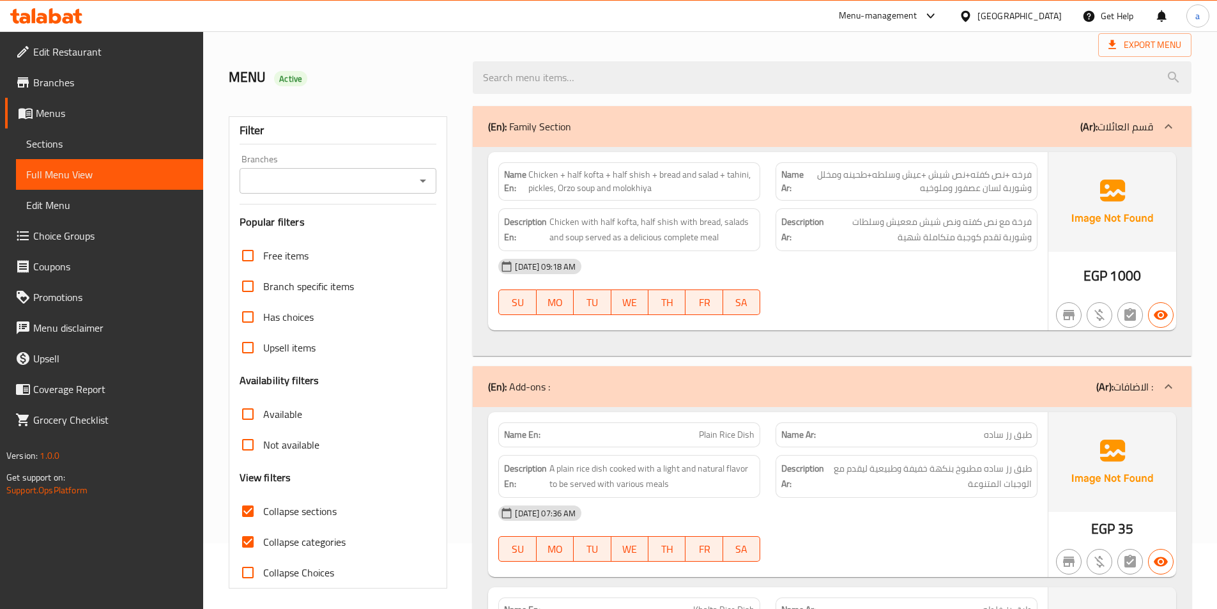
scroll to position [128, 0]
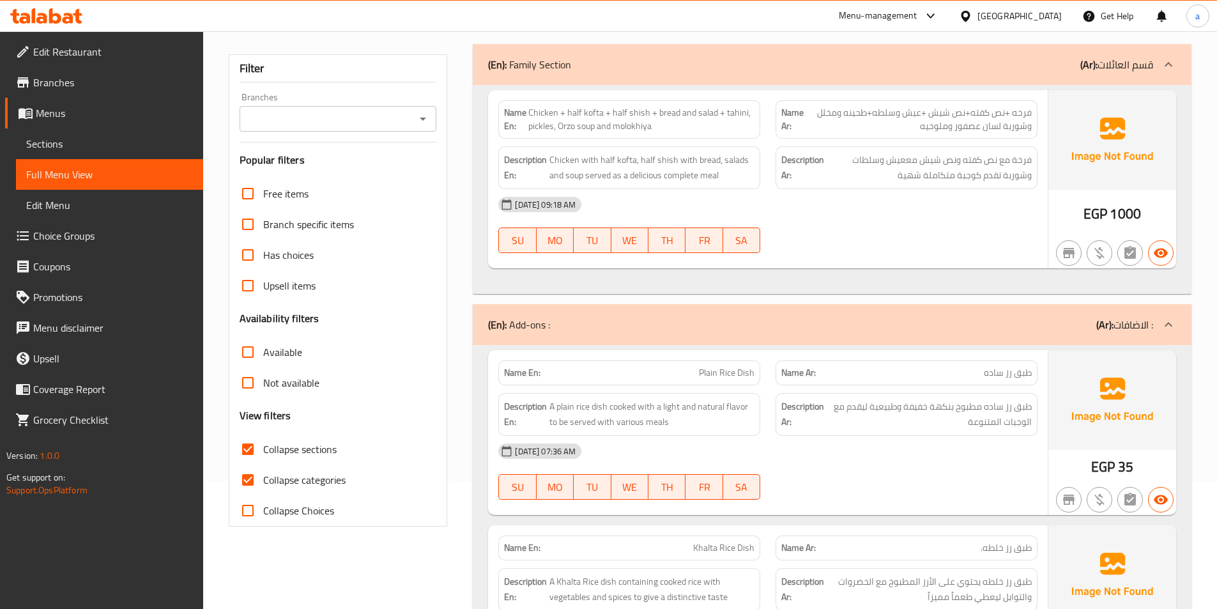
click at [247, 485] on input "Collapse categories" at bounding box center [248, 480] width 31 height 31
checkbox input "false"
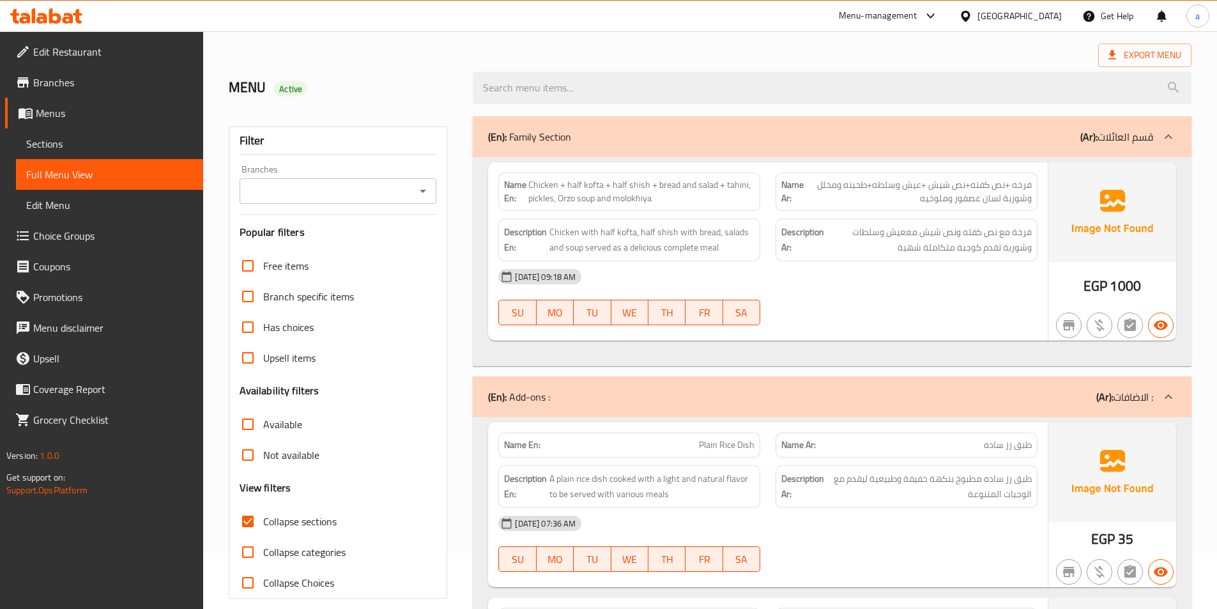
scroll to position [0, 0]
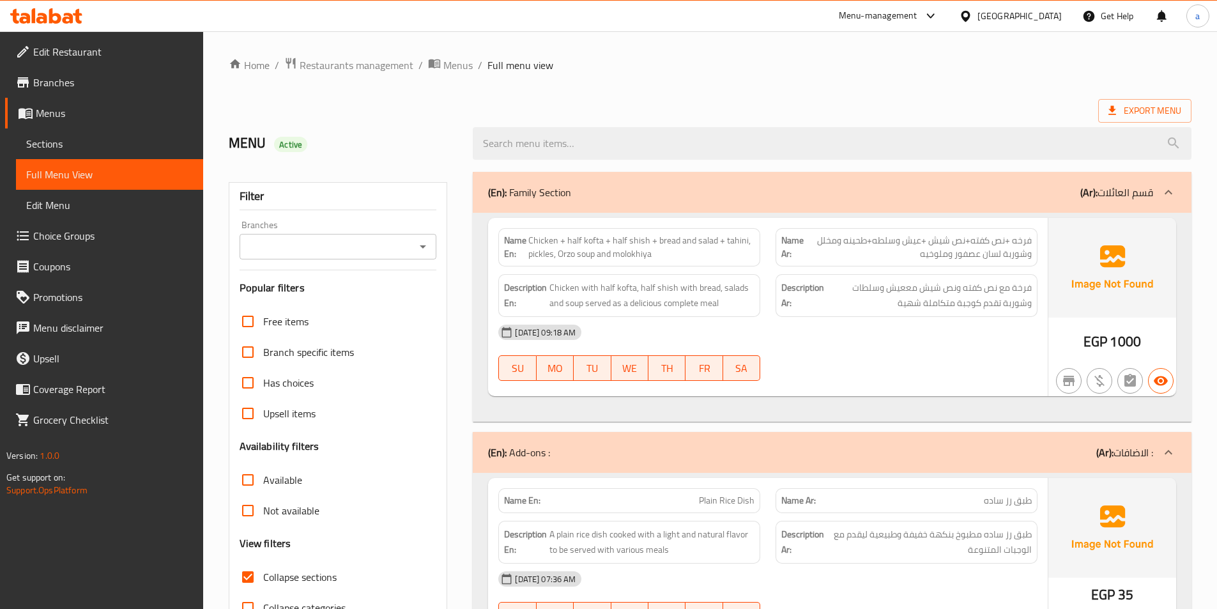
click at [87, 132] on link "Sections" at bounding box center [109, 143] width 187 height 31
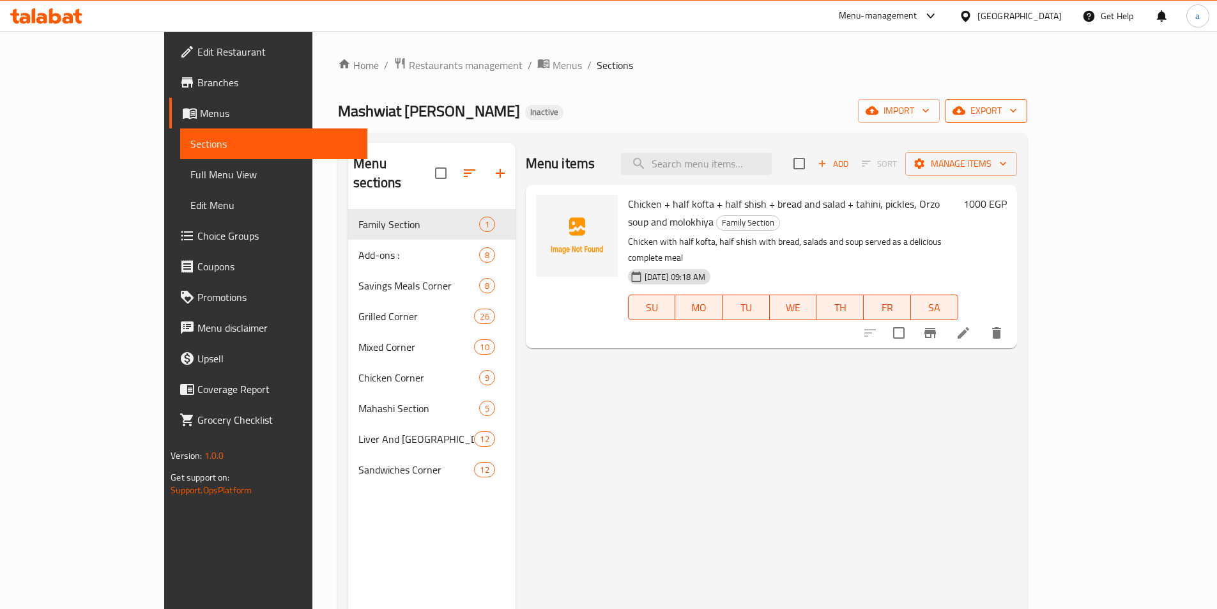
click at [1020, 111] on icon "button" at bounding box center [1013, 110] width 13 height 13
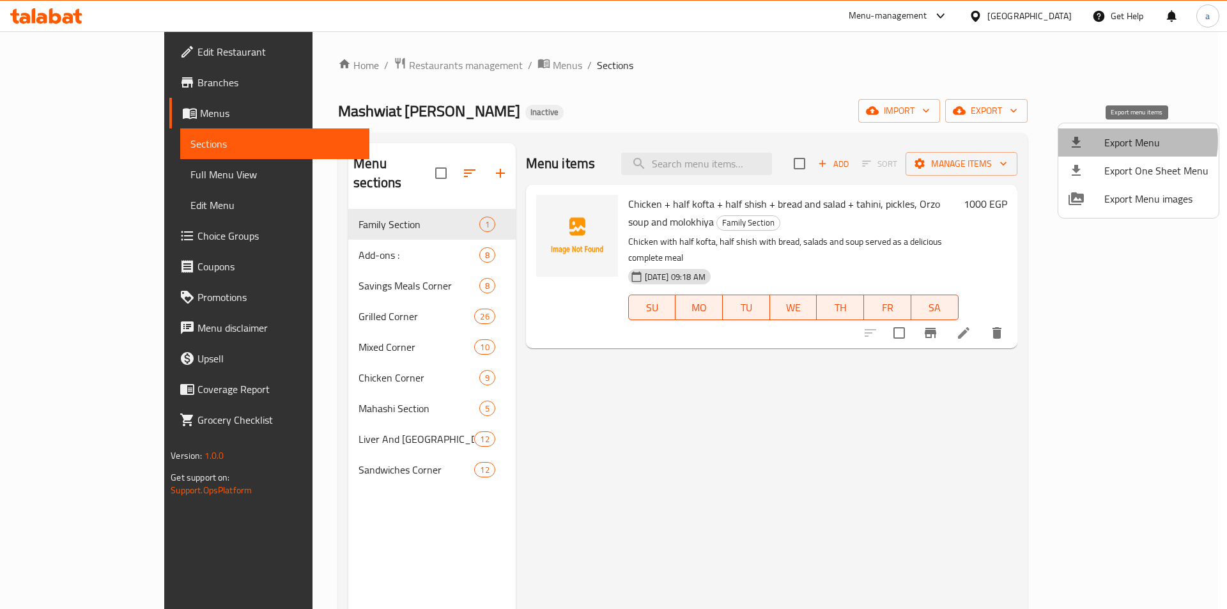
click at [1129, 141] on span "Export Menu" at bounding box center [1156, 142] width 104 height 15
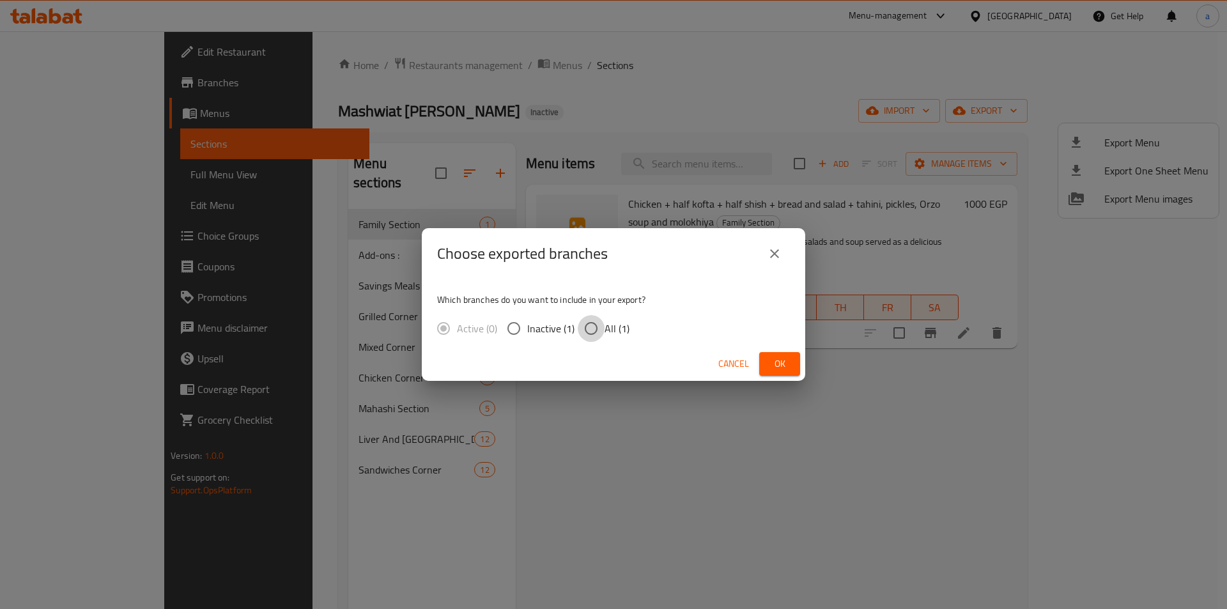
click at [597, 330] on input "All (1)" at bounding box center [591, 328] width 27 height 27
radio input "true"
click at [784, 368] on span "Ok" at bounding box center [779, 364] width 20 height 16
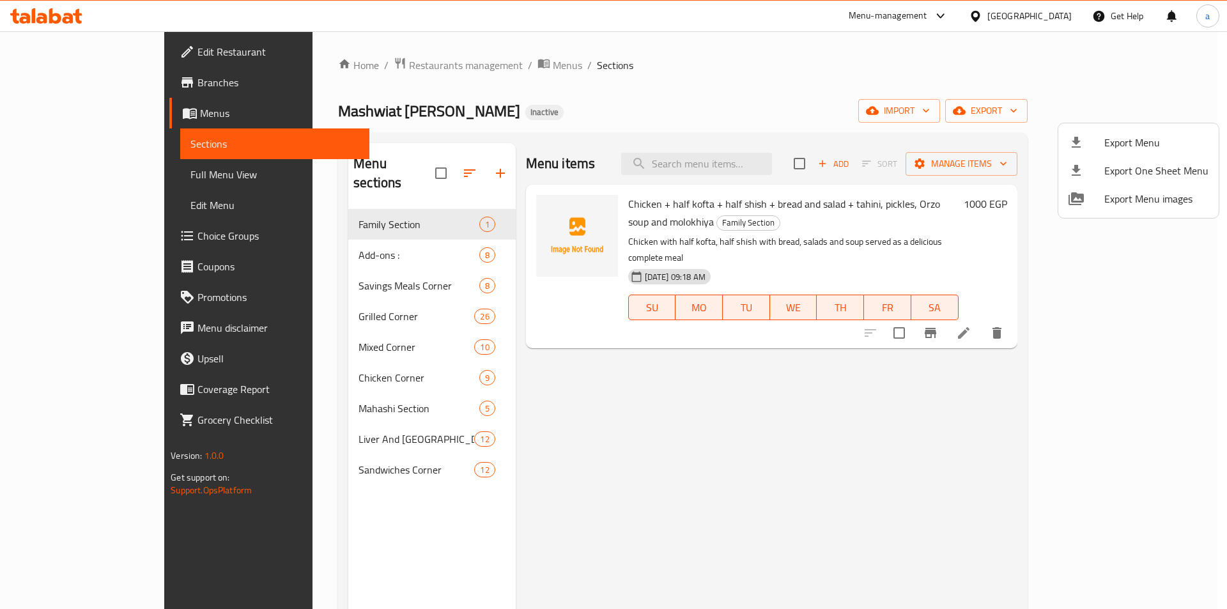
click at [732, 411] on div at bounding box center [613, 304] width 1227 height 609
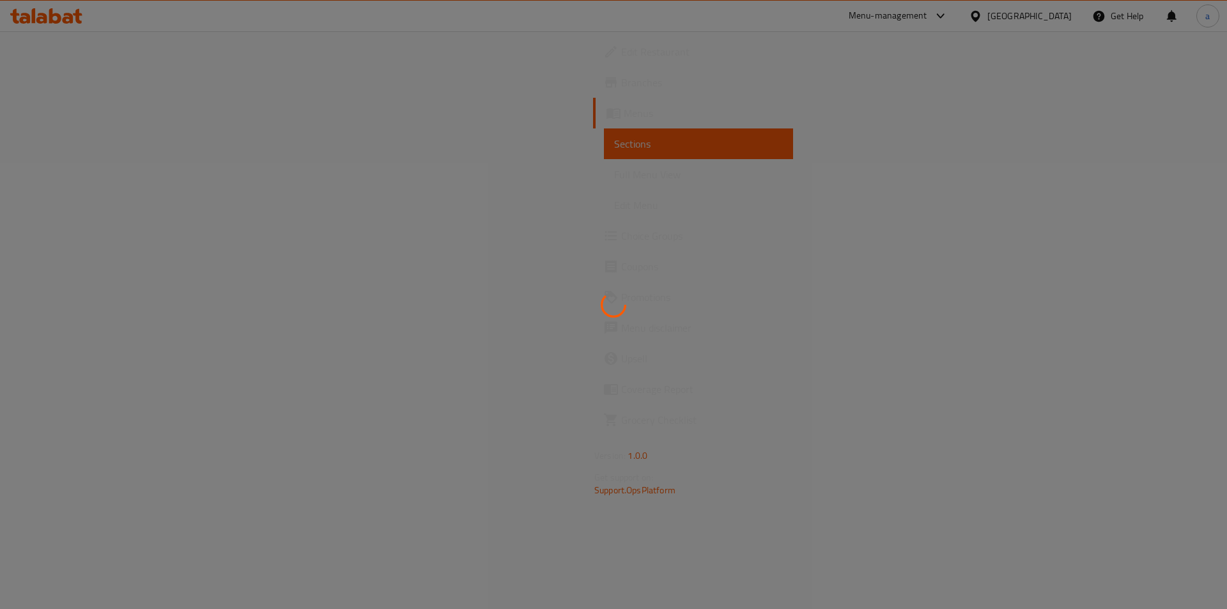
click at [73, 183] on div at bounding box center [613, 304] width 1227 height 609
click at [103, 174] on div at bounding box center [613, 304] width 1227 height 609
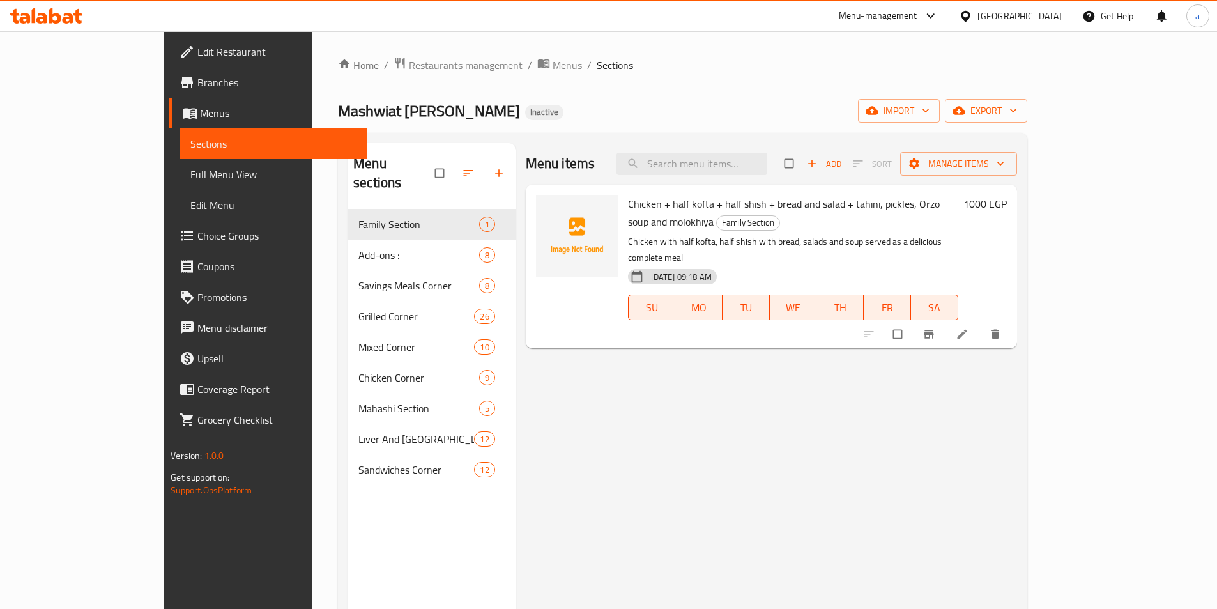
drag, startPoint x: 142, startPoint y: 170, endPoint x: 1023, endPoint y: 0, distance: 896.9
click at [190, 170] on span "Full Menu View" at bounding box center [273, 174] width 167 height 15
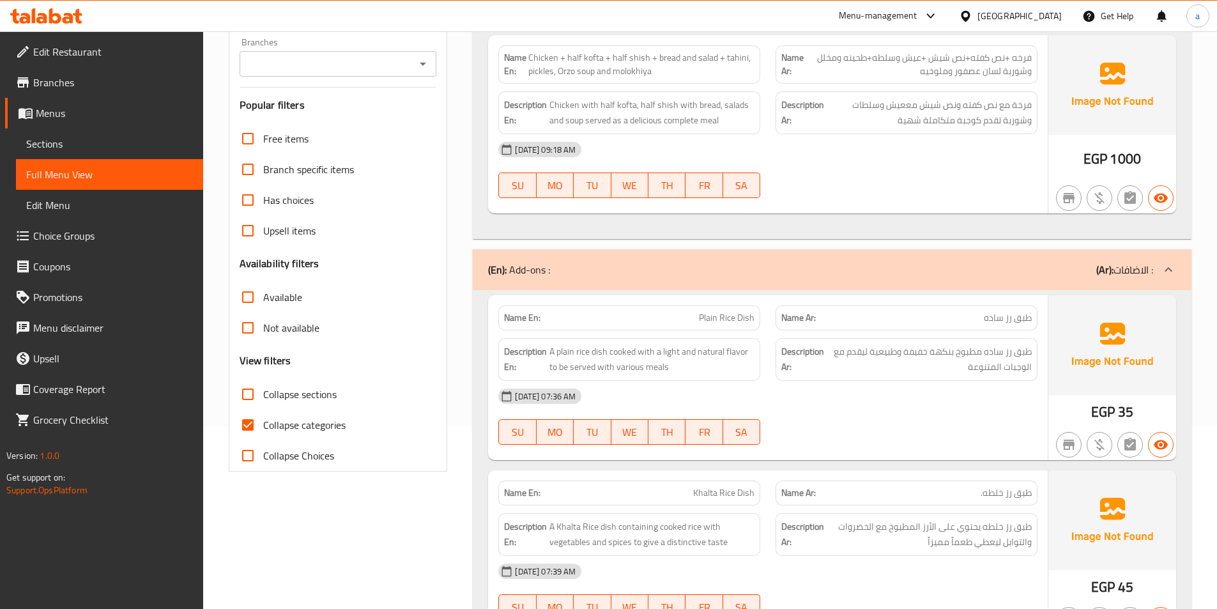
scroll to position [320, 0]
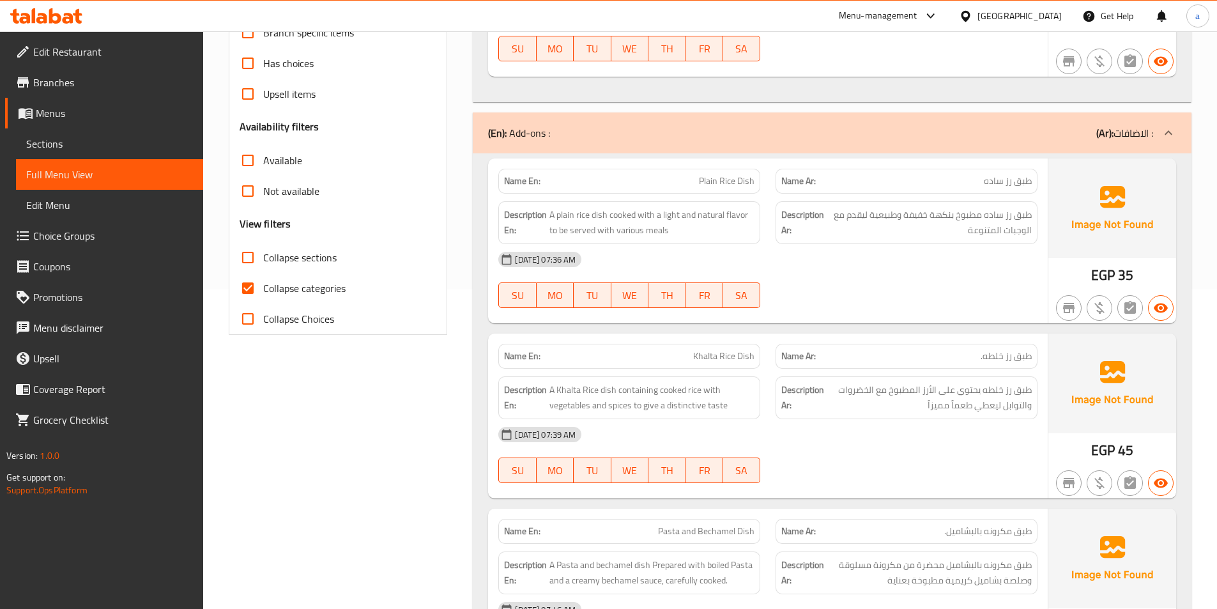
drag, startPoint x: 268, startPoint y: 300, endPoint x: 268, endPoint y: 322, distance: 22.4
click at [268, 300] on label "Collapse categories" at bounding box center [289, 288] width 113 height 31
click at [263, 300] on input "Collapse categories" at bounding box center [248, 288] width 31 height 31
checkbox input "false"
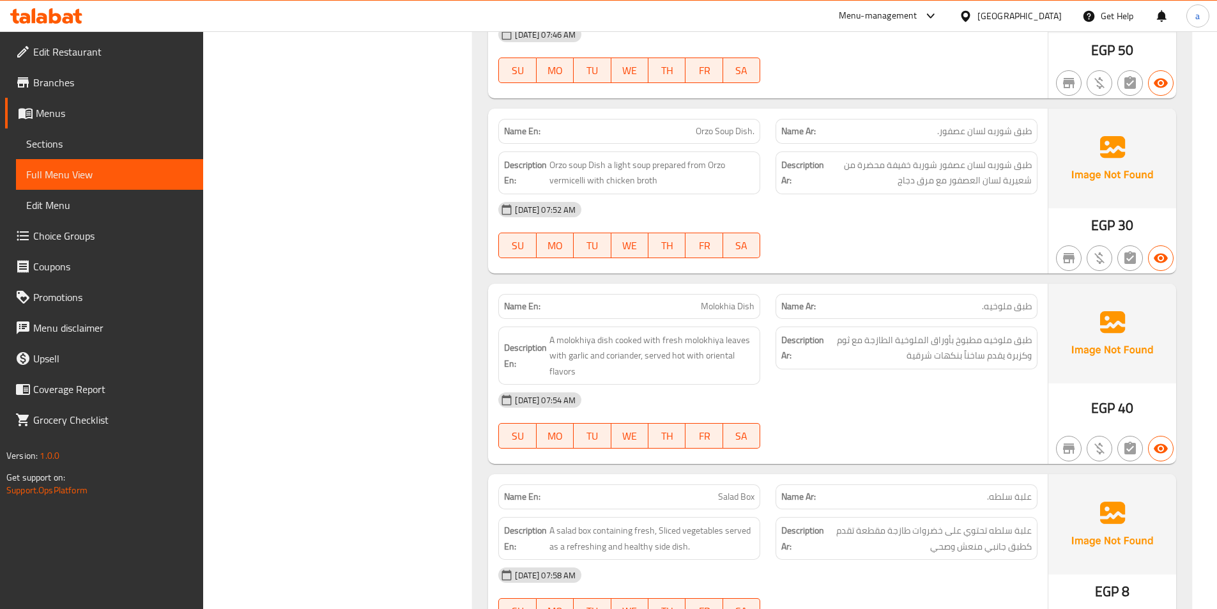
scroll to position [1214, 0]
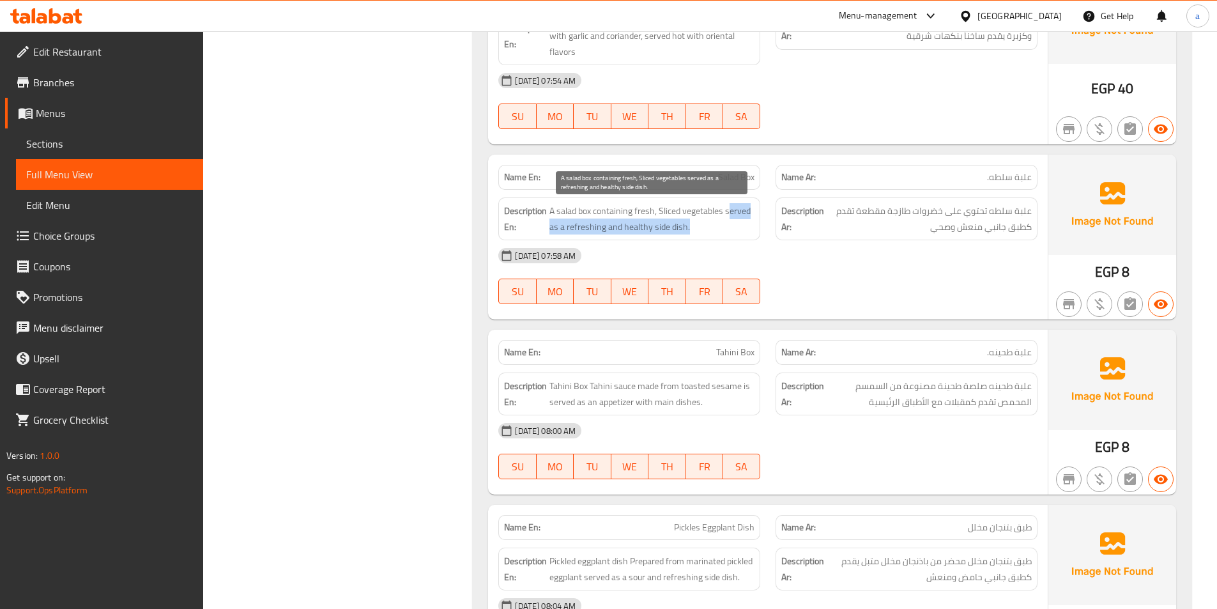
drag, startPoint x: 730, startPoint y: 212, endPoint x: 763, endPoint y: 222, distance: 34.2
click at [763, 222] on div "Description En: A salad box containing fresh, Sliced vegetables served as a ref…" at bounding box center [629, 219] width 277 height 58
click at [745, 226] on span "A salad box containing fresh, Sliced vegetables served as a refreshing and heal…" at bounding box center [652, 218] width 205 height 31
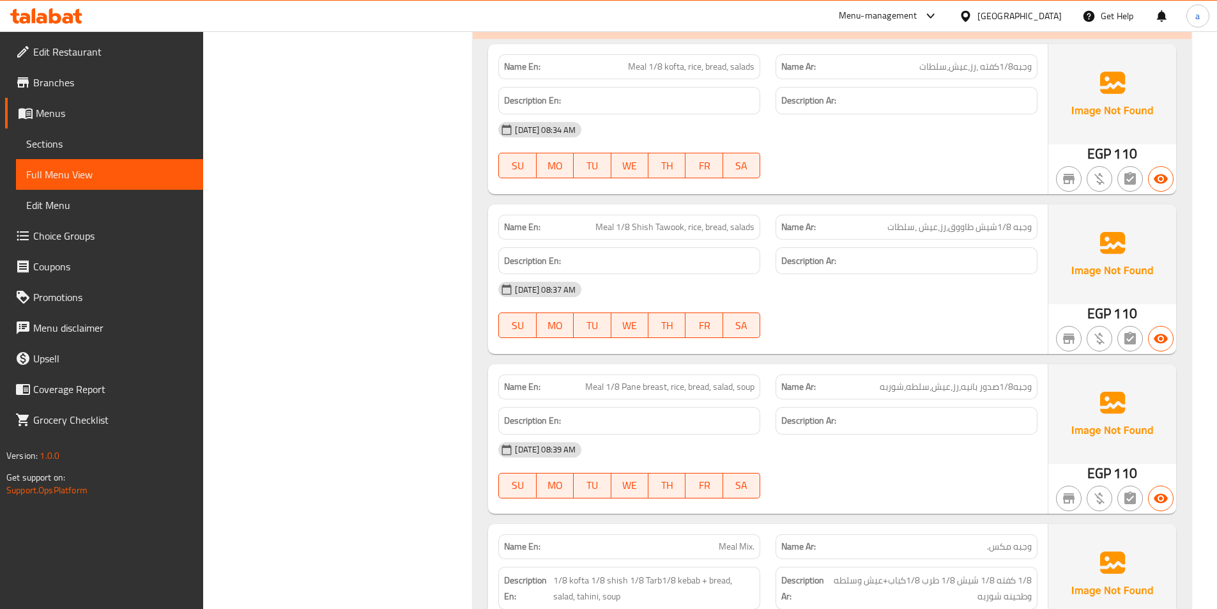
scroll to position [1789, 0]
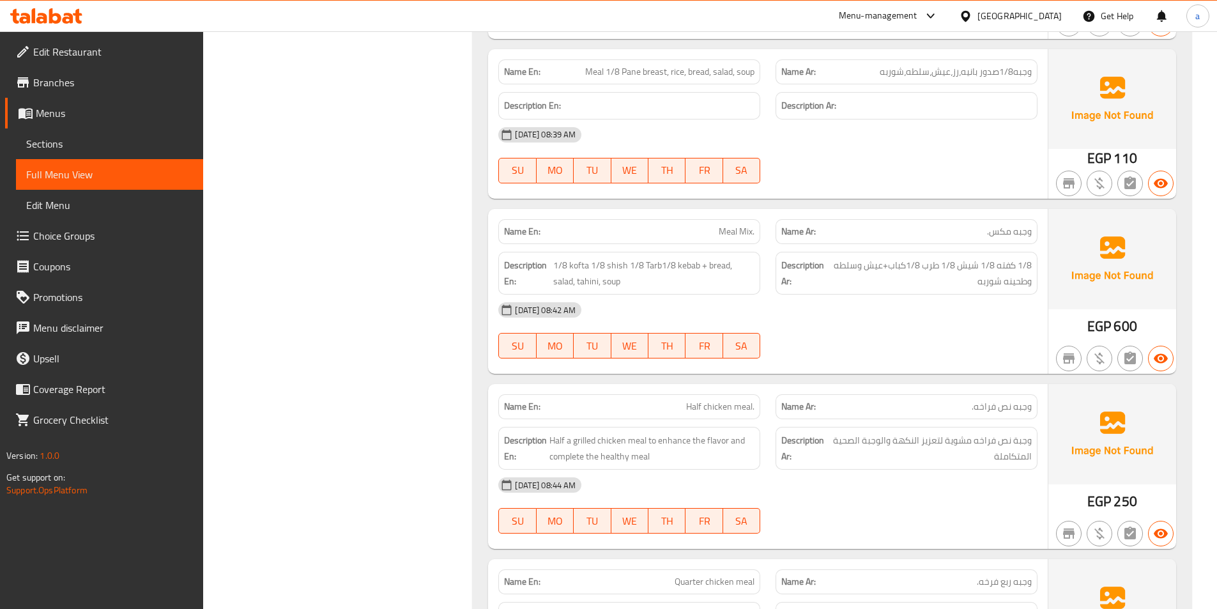
scroll to position [2301, 0]
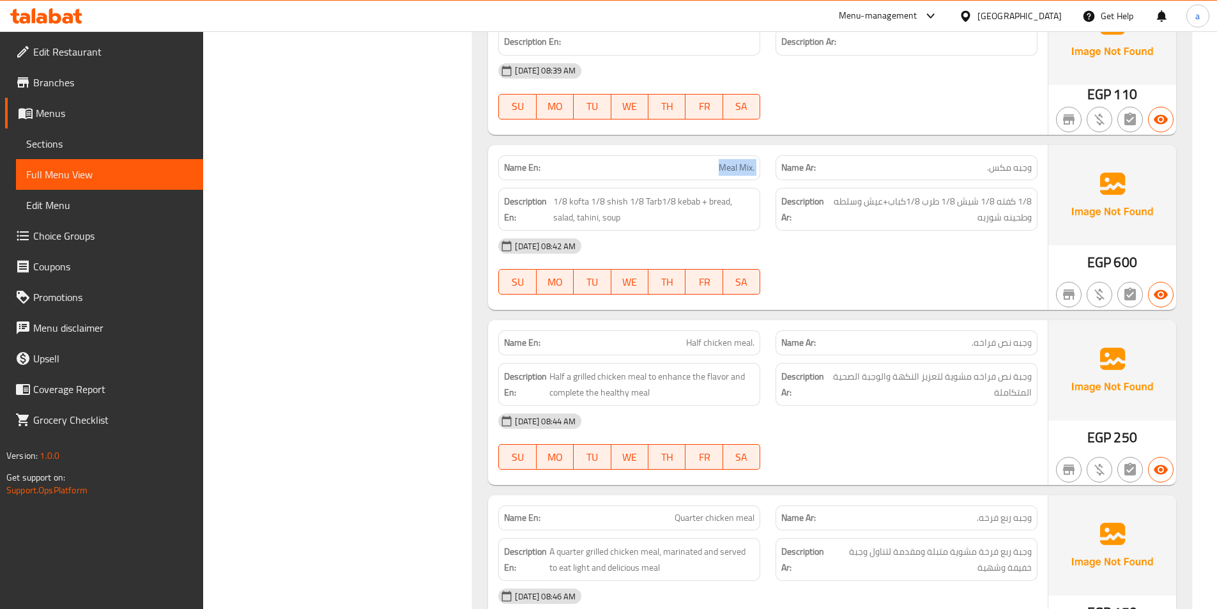
drag, startPoint x: 689, startPoint y: 160, endPoint x: 778, endPoint y: 169, distance: 89.9
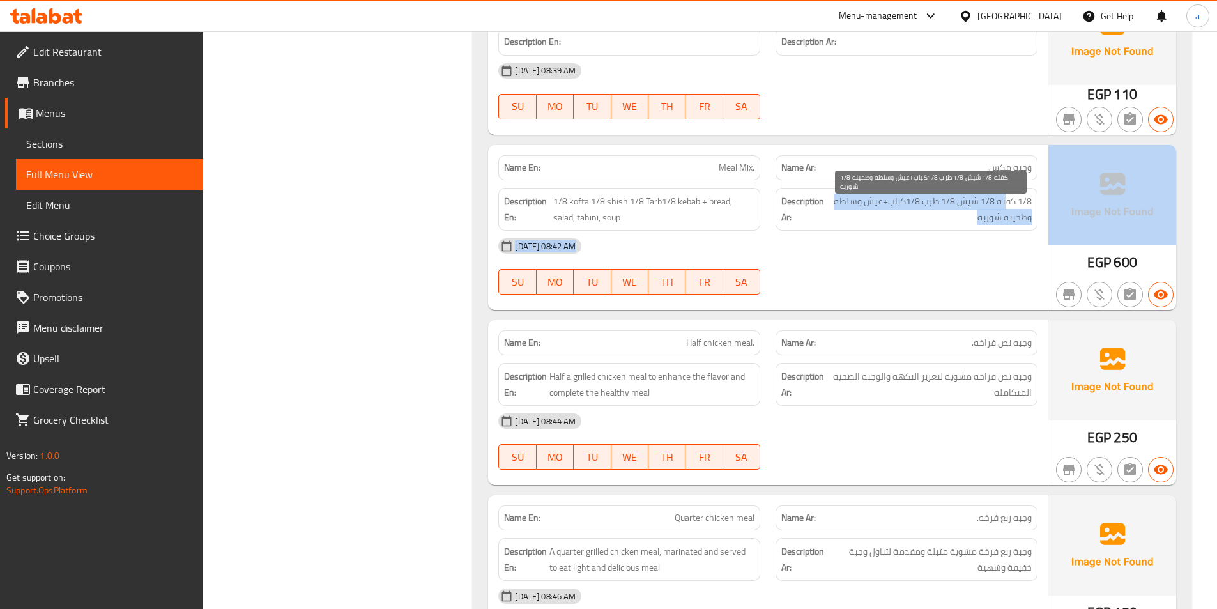
drag, startPoint x: 1007, startPoint y: 199, endPoint x: 1051, endPoint y: 199, distance: 44.7
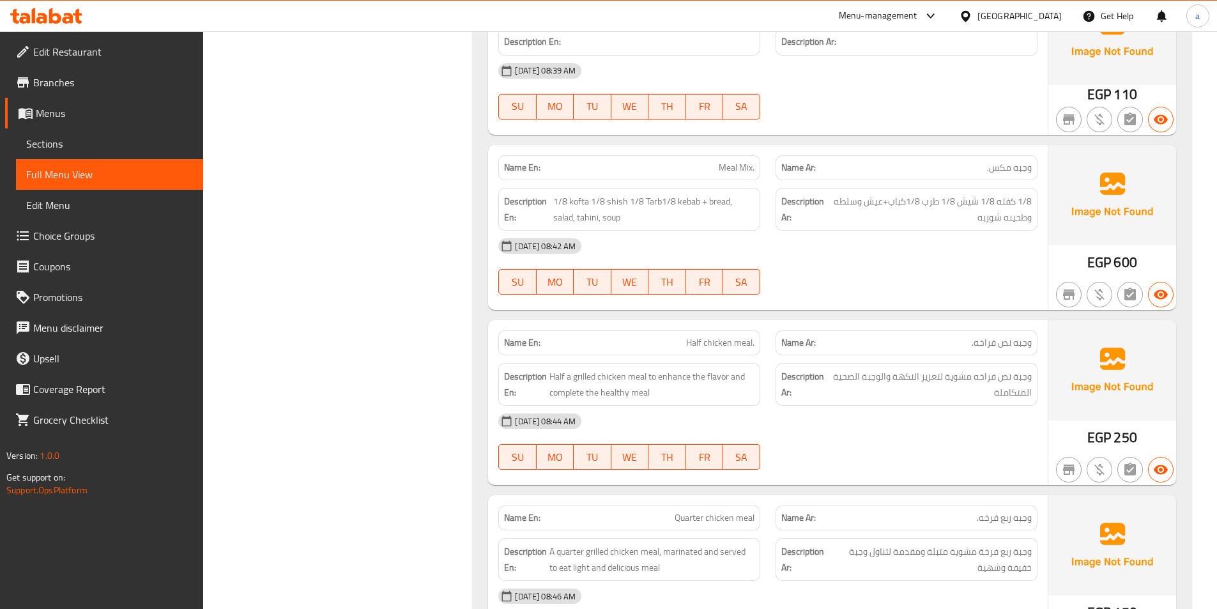
drag, startPoint x: 1035, startPoint y: 220, endPoint x: 977, endPoint y: 221, distance: 57.5
click at [977, 221] on span "1/8 كفته 1/8 شيش 1/8 طرب 1/8كباب+عيش وسلطه وطحينه شوربه" at bounding box center [930, 209] width 204 height 31
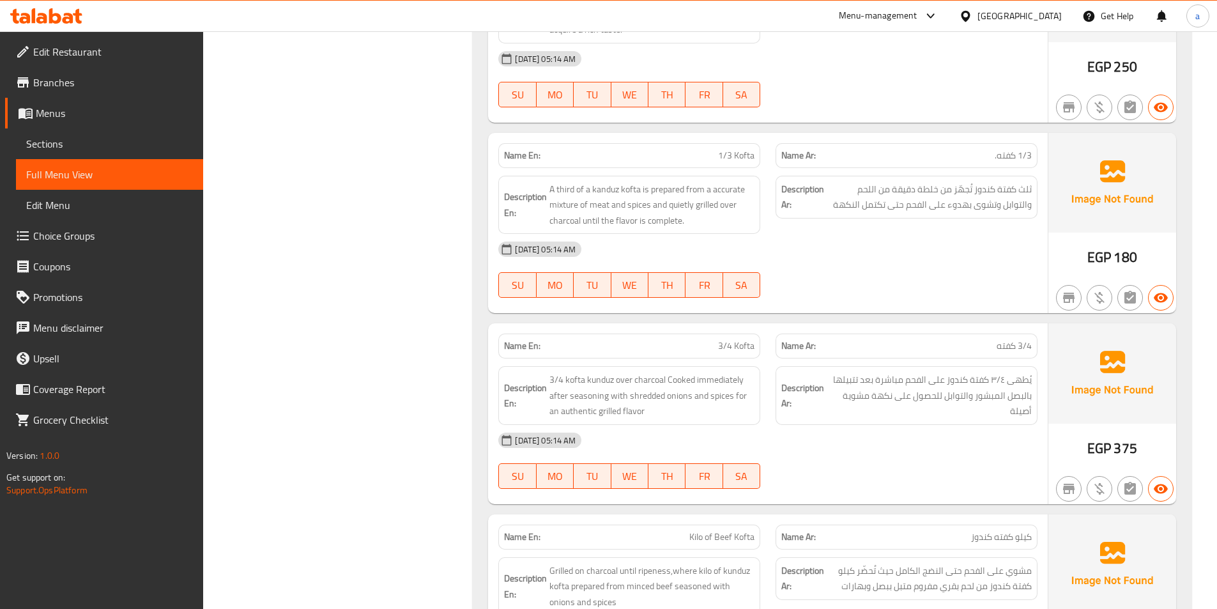
scroll to position [3898, 0]
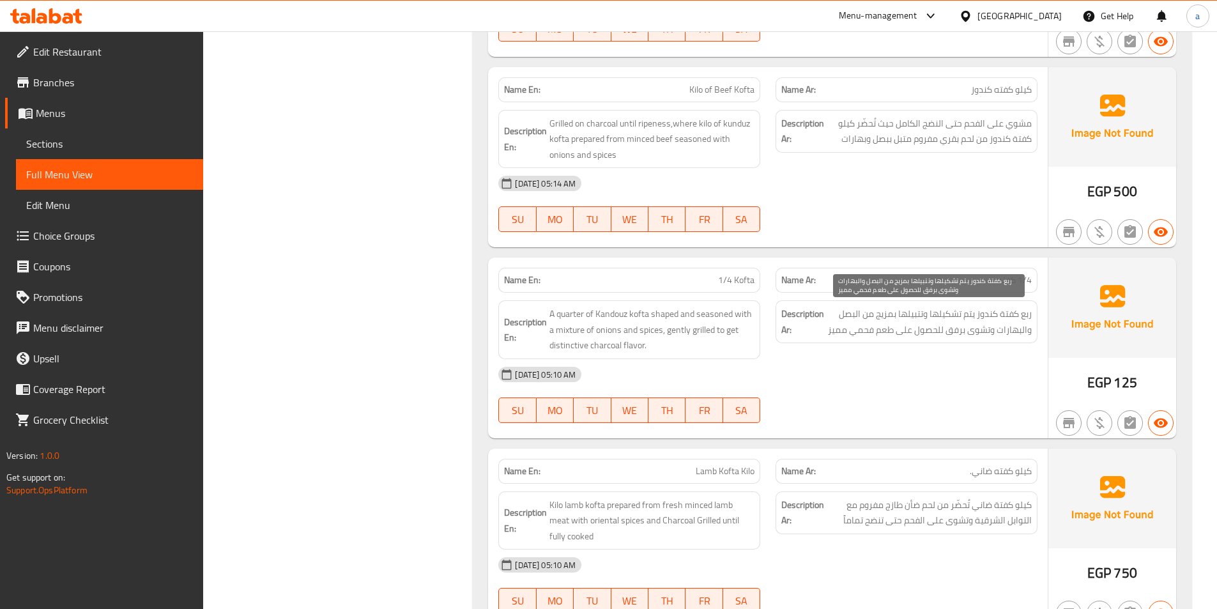
click at [902, 321] on span "ربع كفتة كندوز يتم تشكيلها وتتبيلها بمزيج من البصل والبهارات وتشوى برفق للحصول …" at bounding box center [929, 321] width 205 height 31
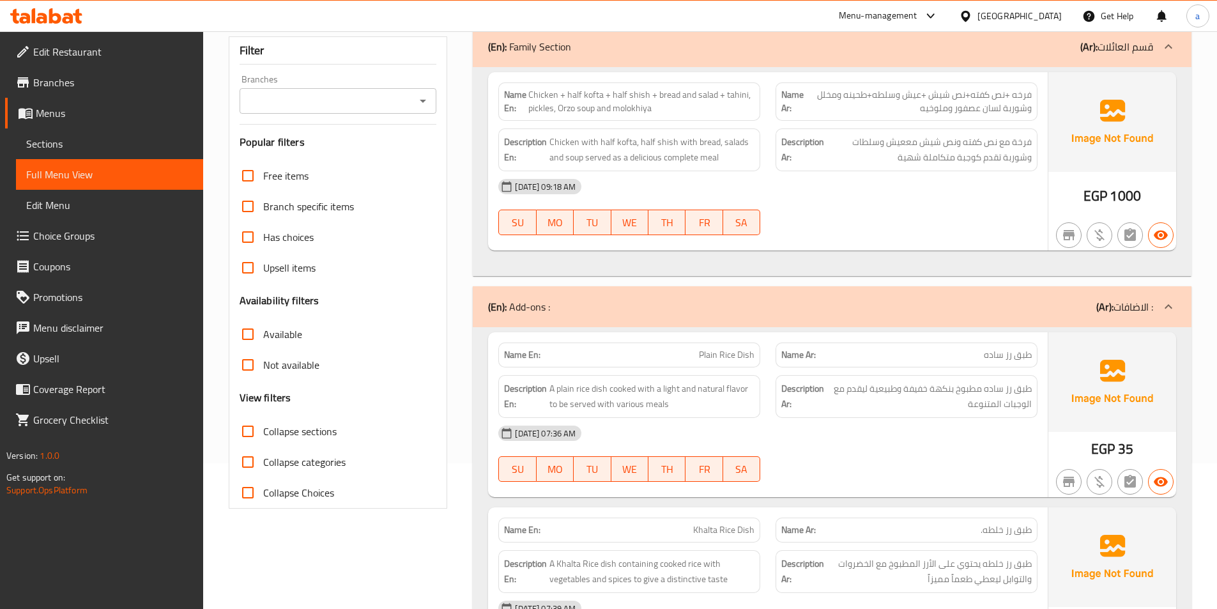
scroll to position [383, 0]
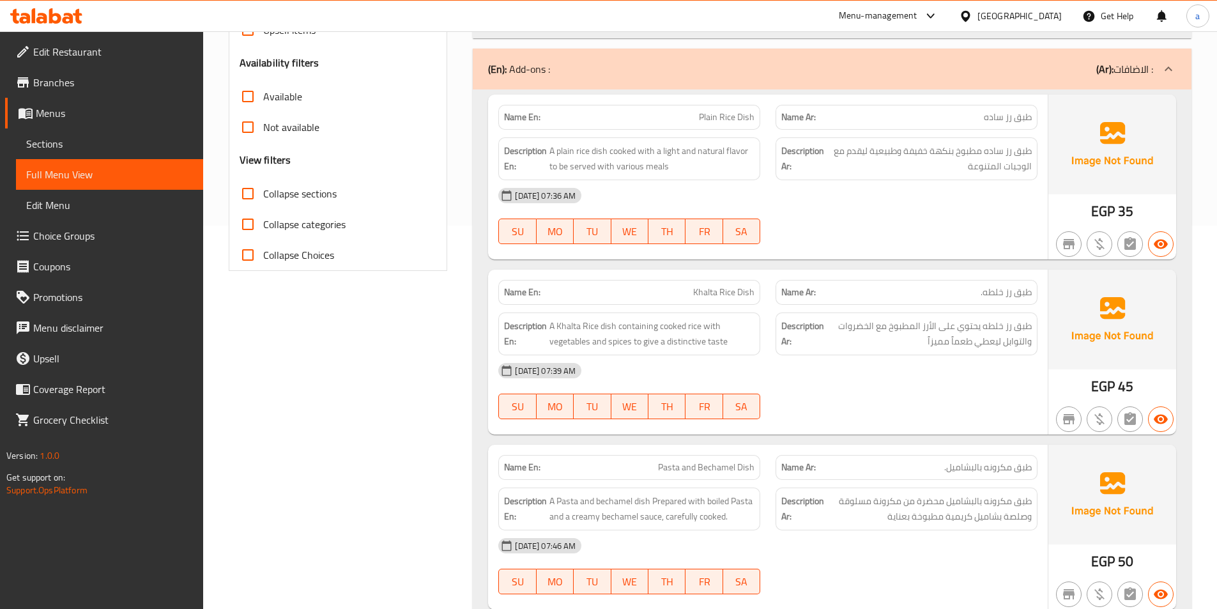
click at [300, 198] on span "Collapse sections" at bounding box center [299, 193] width 73 height 15
click at [263, 198] on input "Collapse sections" at bounding box center [248, 193] width 31 height 31
checkbox input "true"
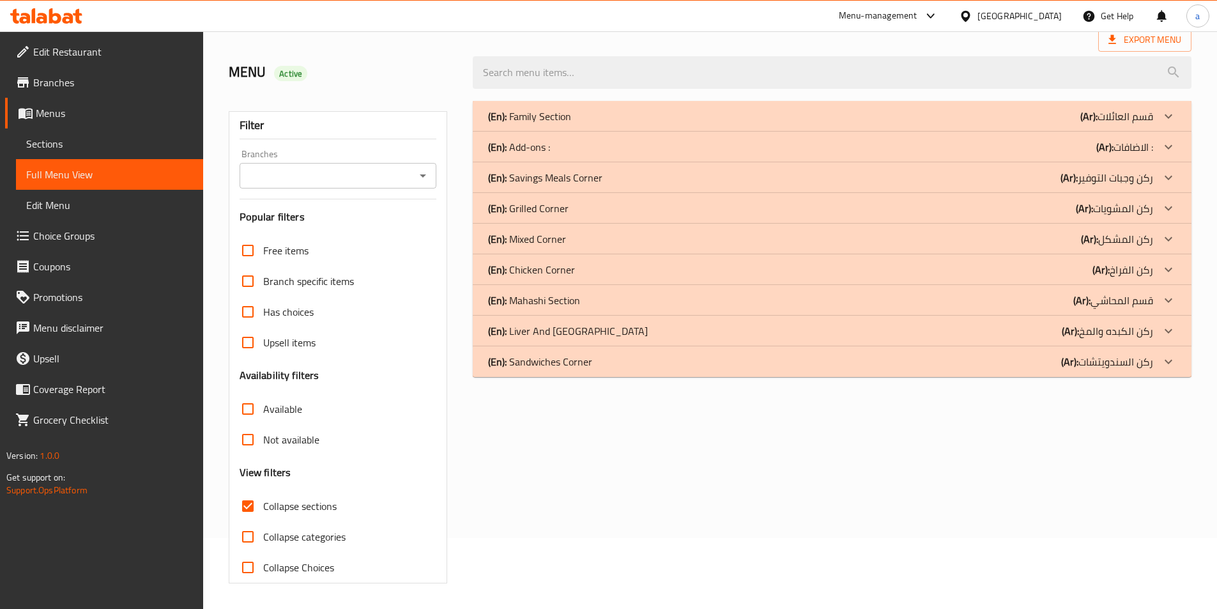
scroll to position [71, 0]
click at [1169, 117] on icon at bounding box center [1168, 116] width 15 height 15
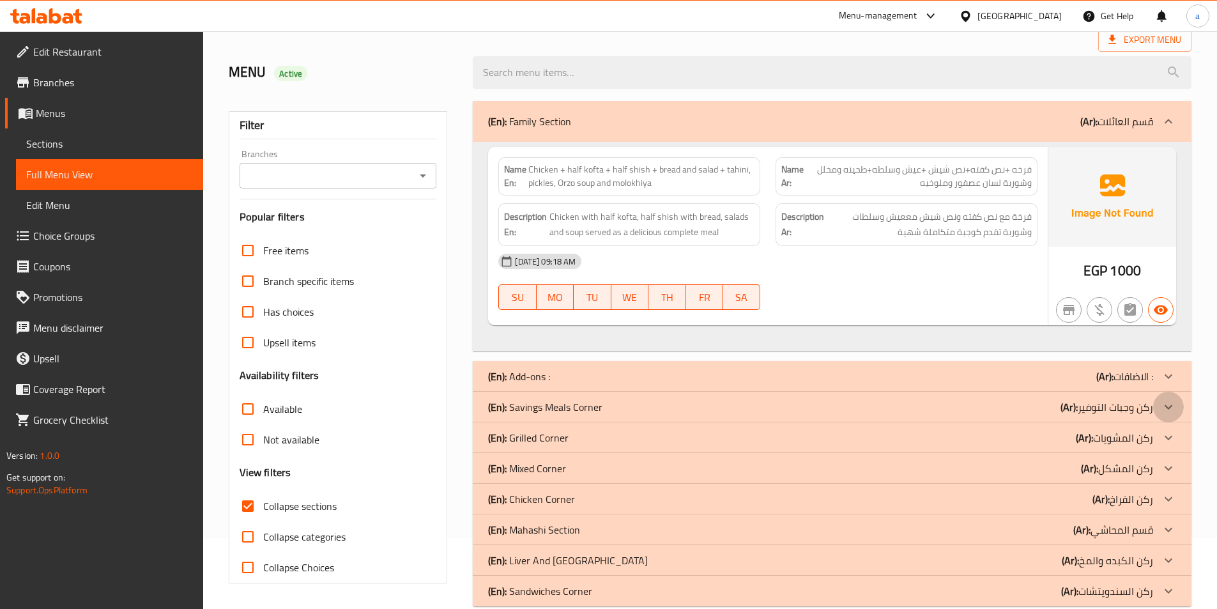
click at [1168, 123] on icon at bounding box center [1169, 121] width 8 height 4
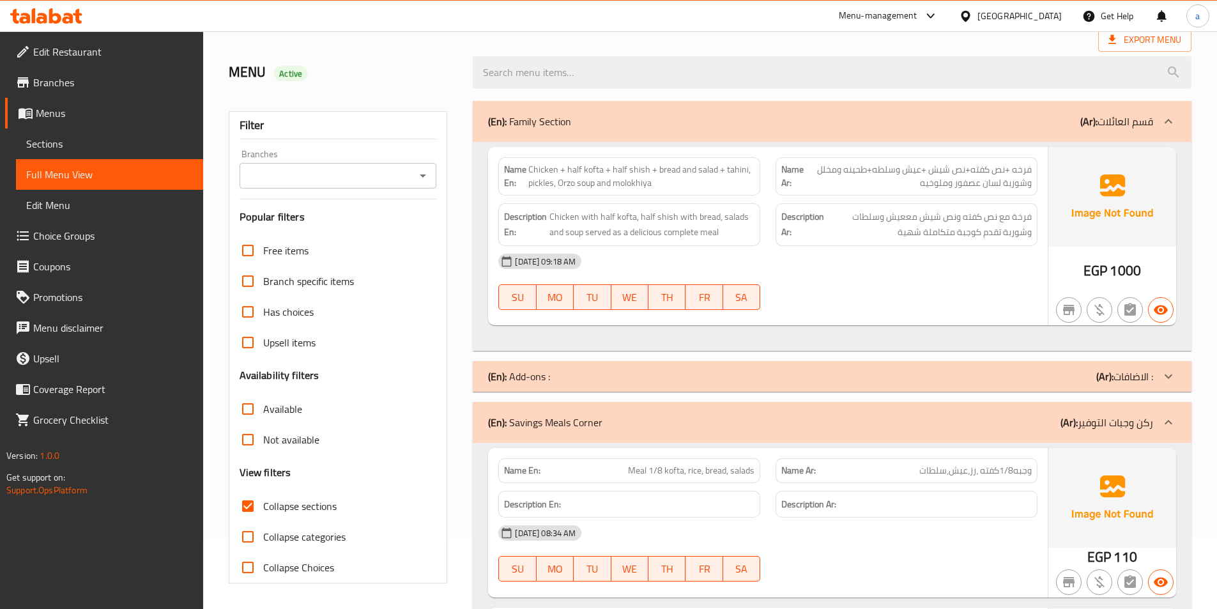
click at [1169, 129] on icon at bounding box center [1168, 121] width 15 height 15
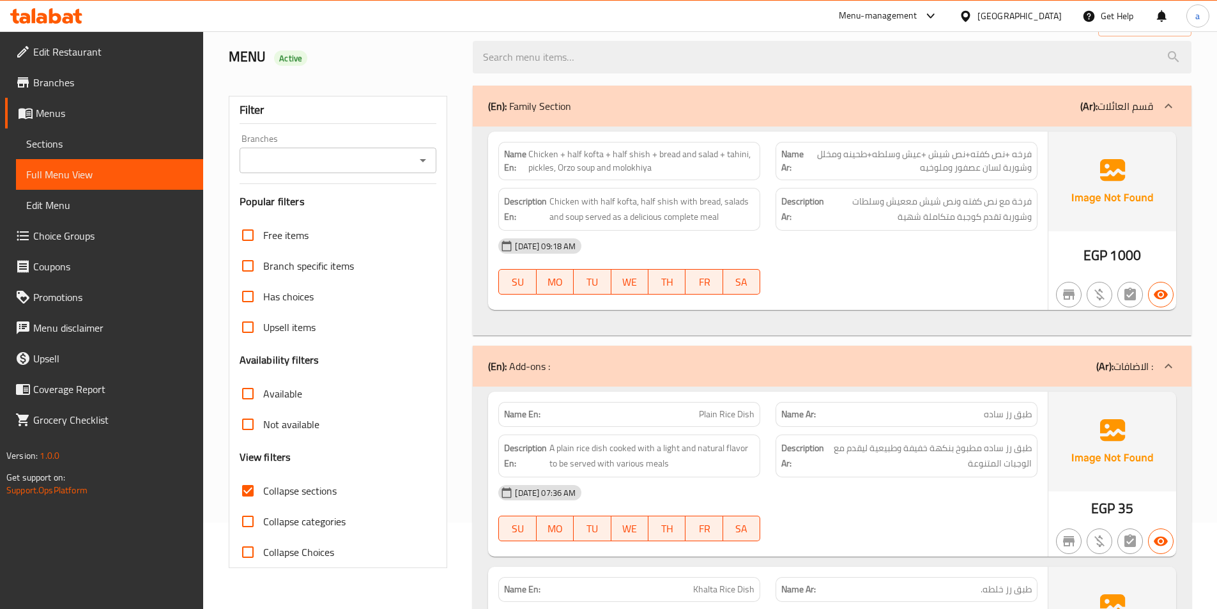
scroll to position [0, 0]
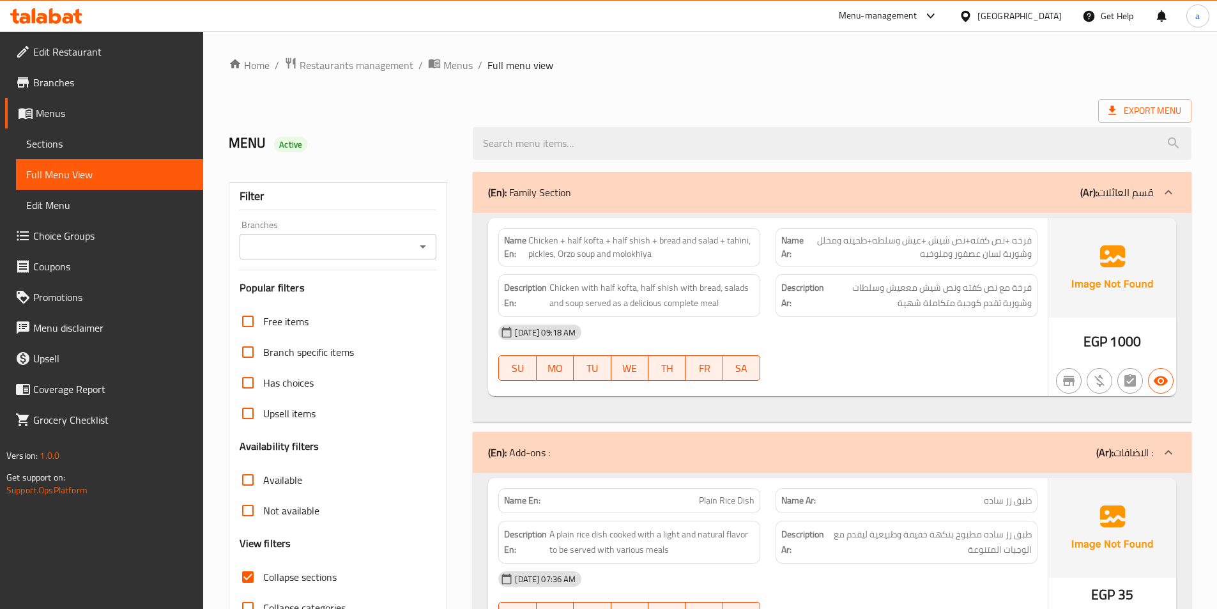
click at [68, 143] on span "Sections" at bounding box center [109, 143] width 167 height 15
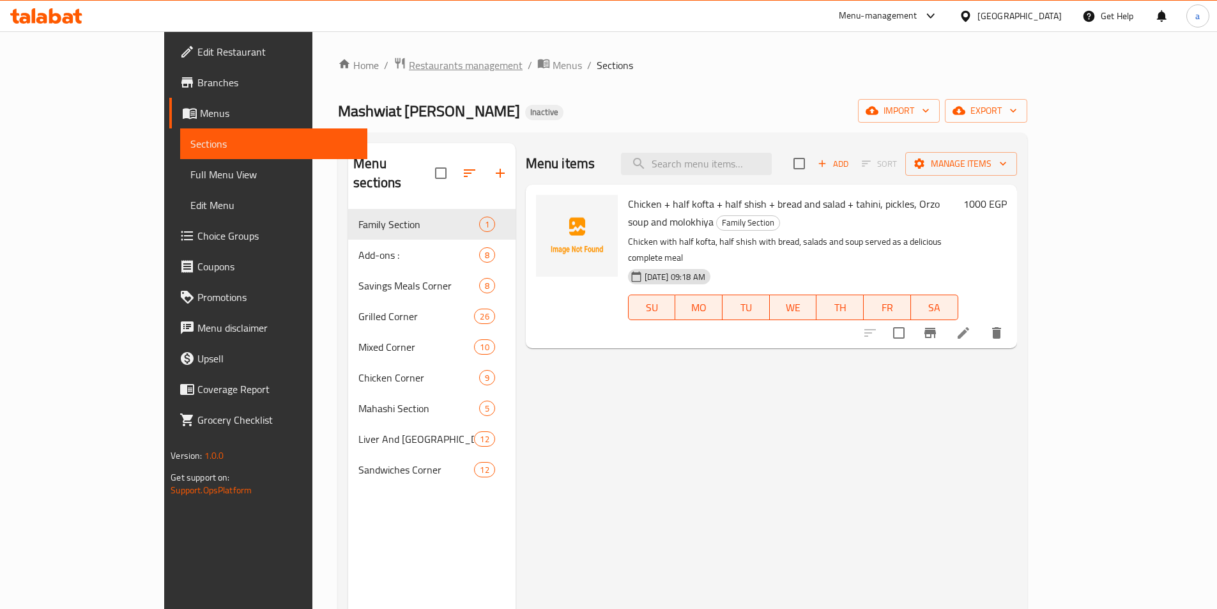
click at [409, 65] on span "Restaurants management" at bounding box center [466, 65] width 114 height 15
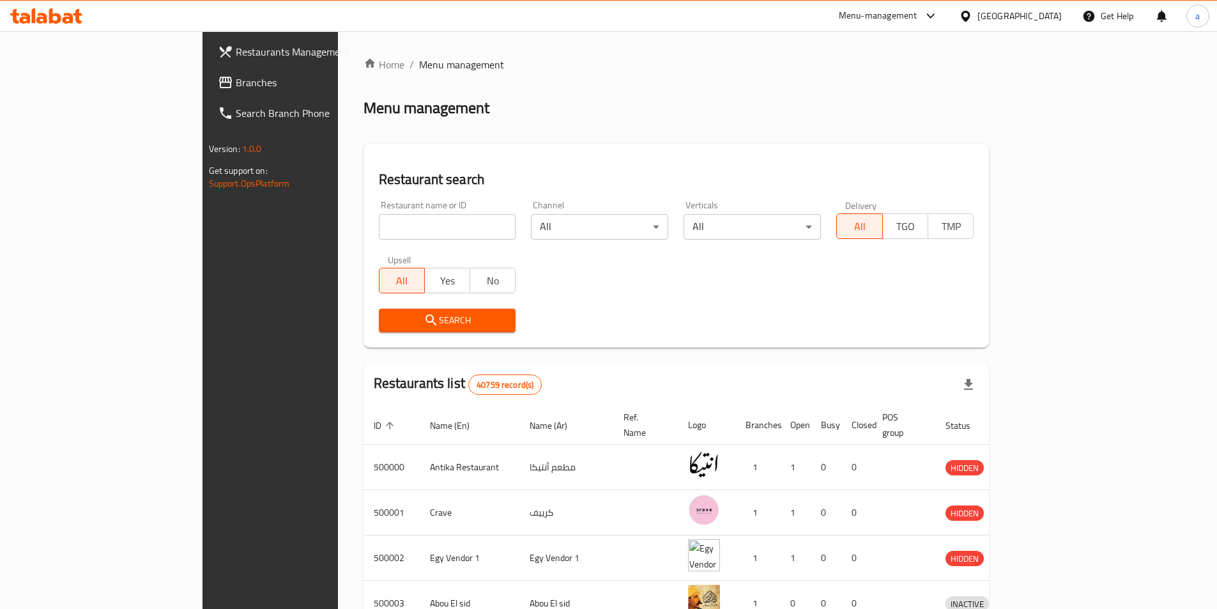
click at [978, 22] on div at bounding box center [968, 16] width 19 height 14
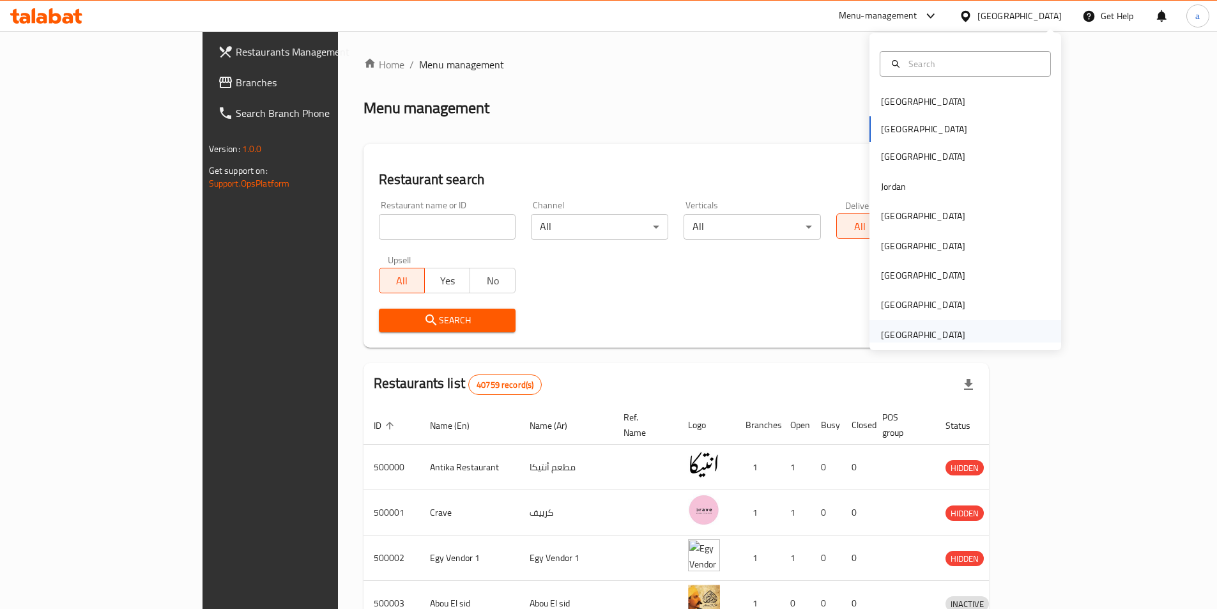
click at [900, 330] on div "[GEOGRAPHIC_DATA]" at bounding box center [923, 335] width 84 height 14
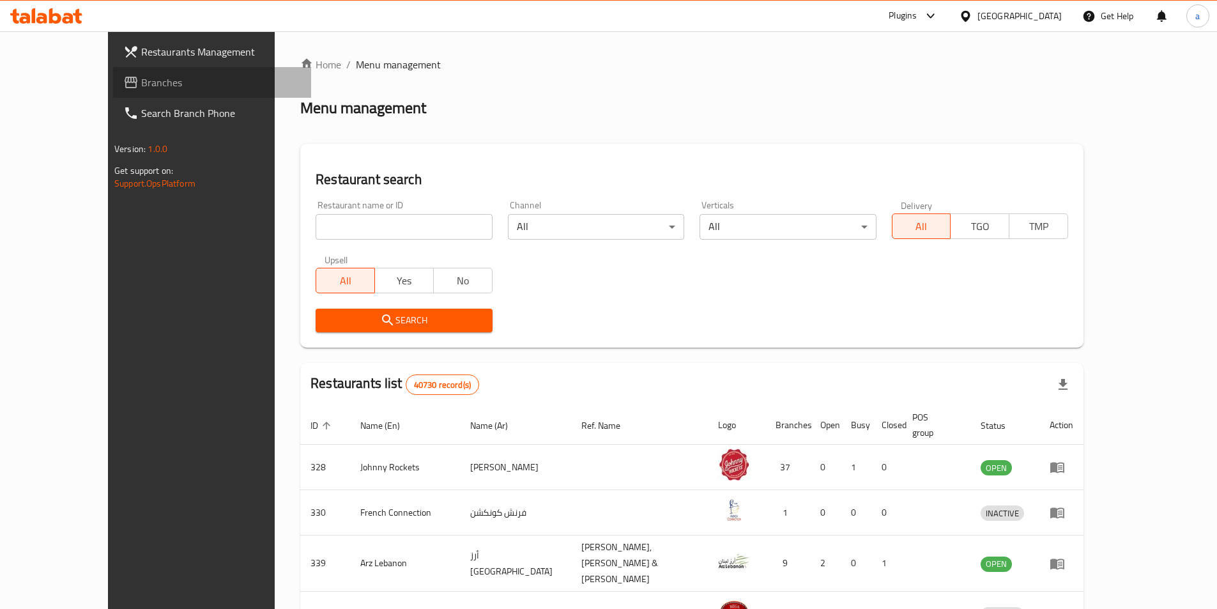
click at [141, 86] on span "Branches" at bounding box center [221, 82] width 160 height 15
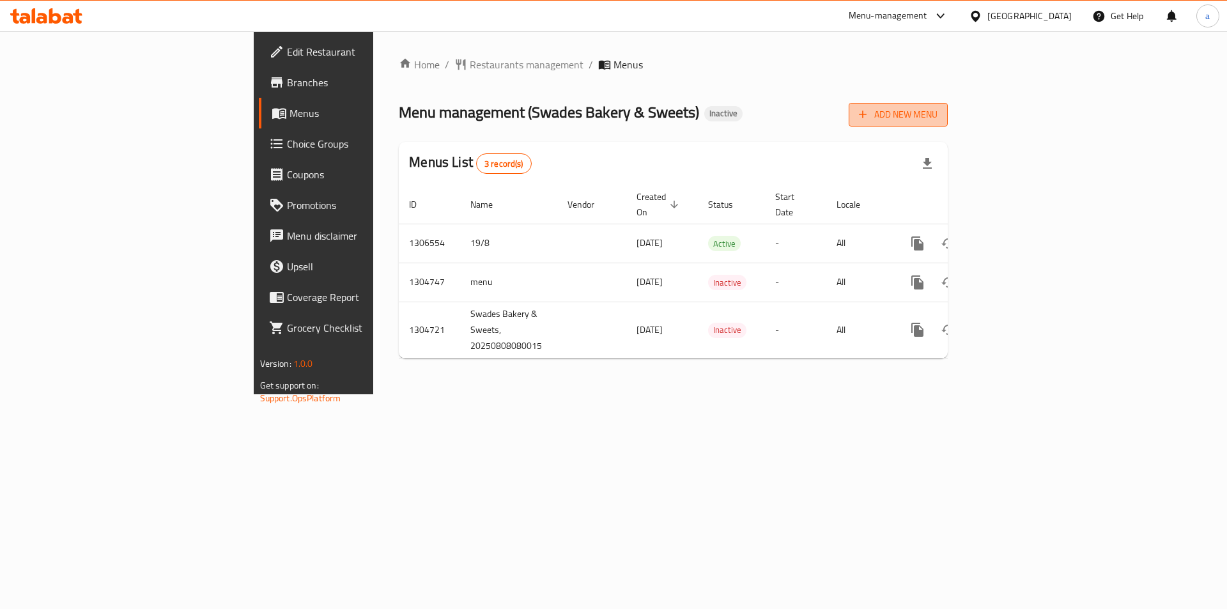
click at [938, 112] on span "Add New Menu" at bounding box center [898, 115] width 79 height 16
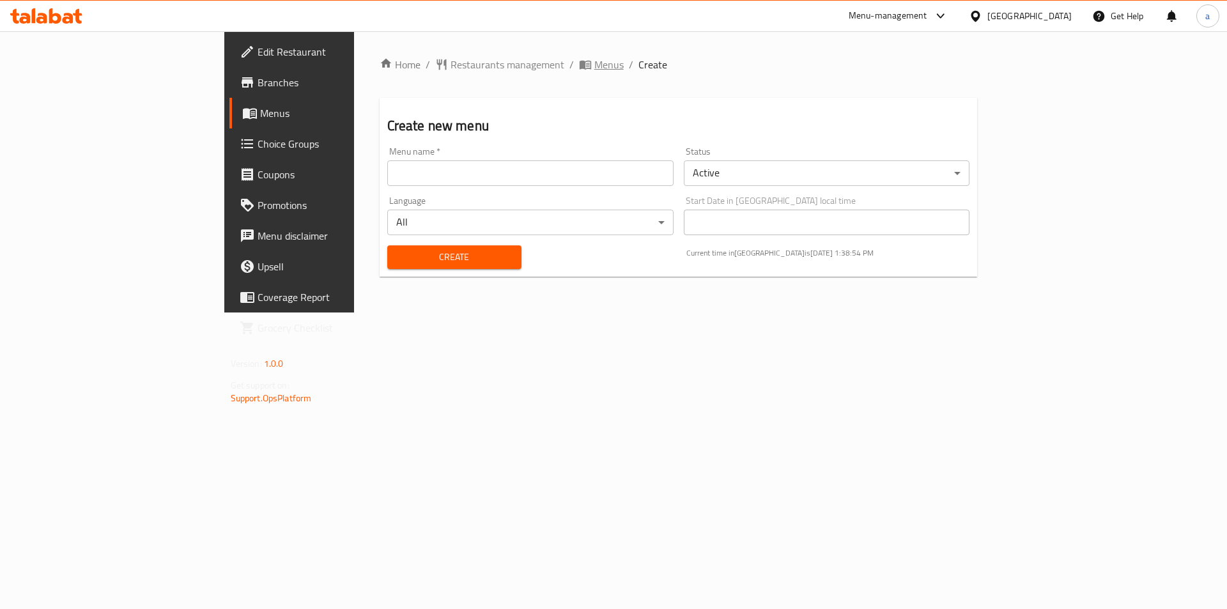
click at [594, 65] on span "Menus" at bounding box center [608, 64] width 29 height 15
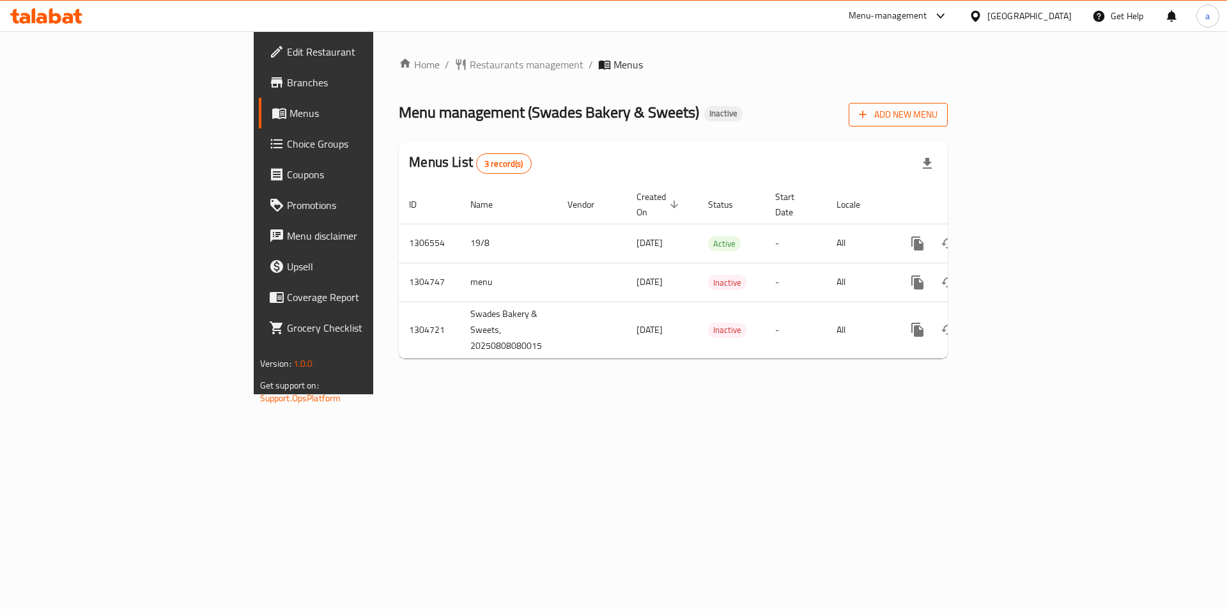
click at [938, 118] on span "Add New Menu" at bounding box center [898, 115] width 79 height 16
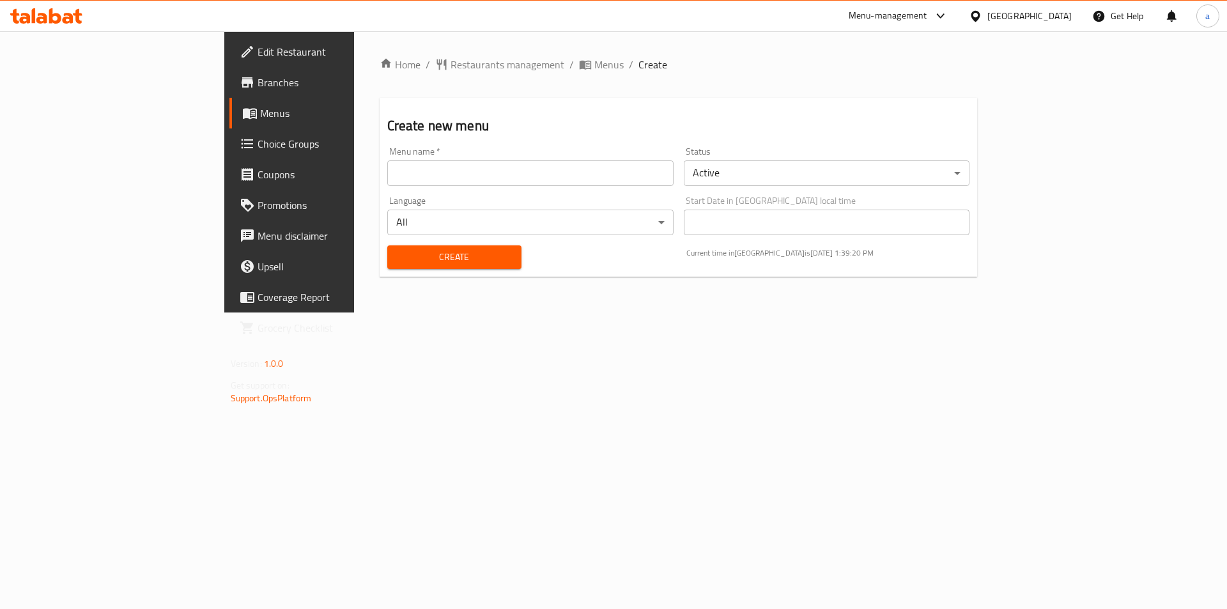
click at [471, 184] on input "text" at bounding box center [530, 173] width 286 height 26
type input "222"
click at [444, 247] on button "Create" at bounding box center [454, 257] width 134 height 24
click at [594, 70] on span "Menus" at bounding box center [608, 64] width 29 height 15
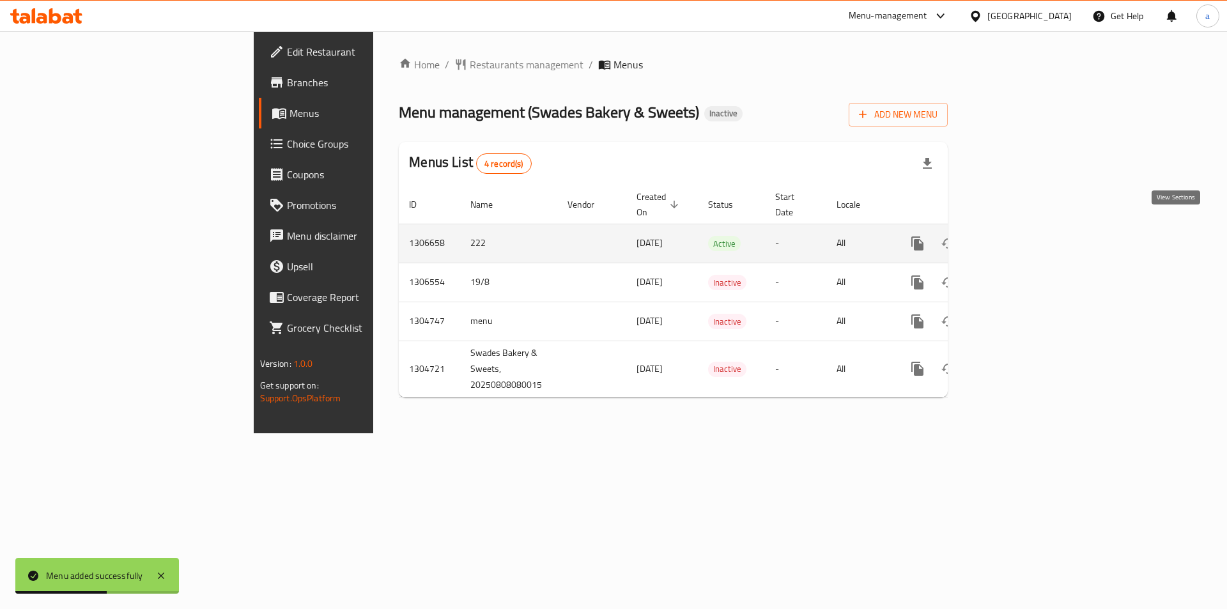
click at [1017, 236] on icon "enhanced table" at bounding box center [1009, 243] width 15 height 15
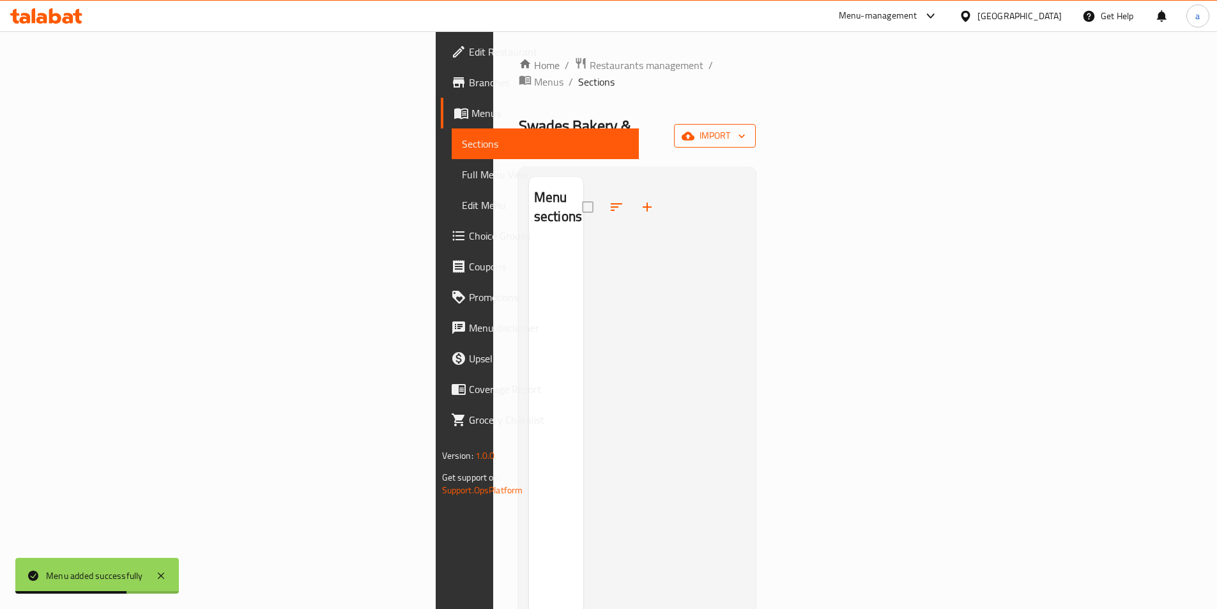
click at [746, 128] on span "import" at bounding box center [714, 136] width 61 height 16
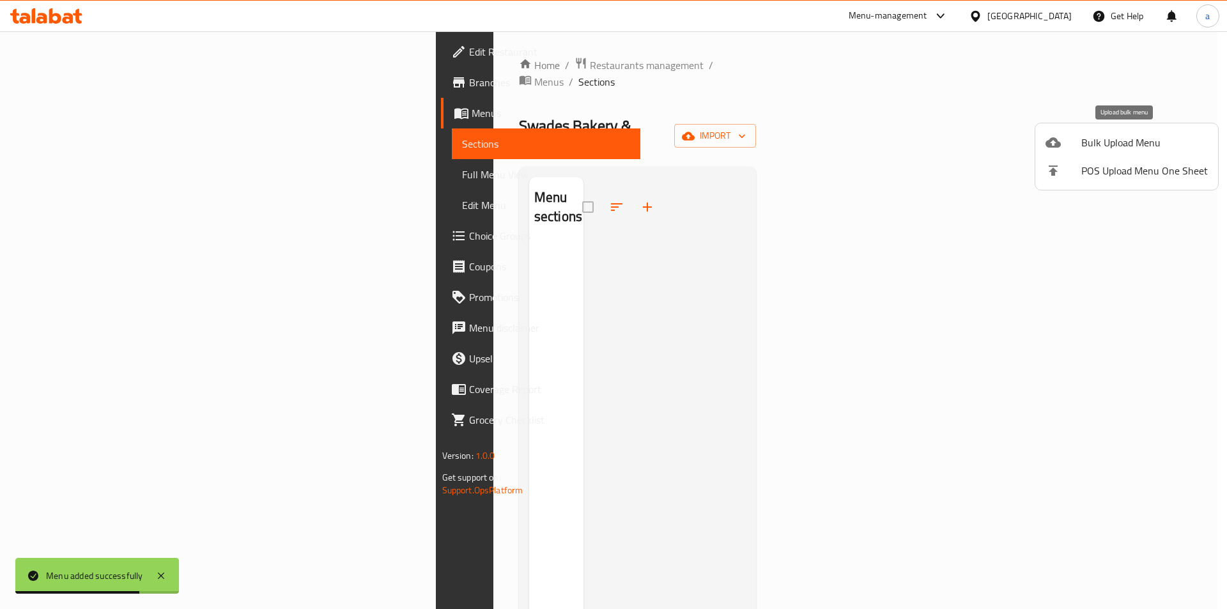
click at [1129, 148] on span "Bulk Upload Menu" at bounding box center [1144, 142] width 127 height 15
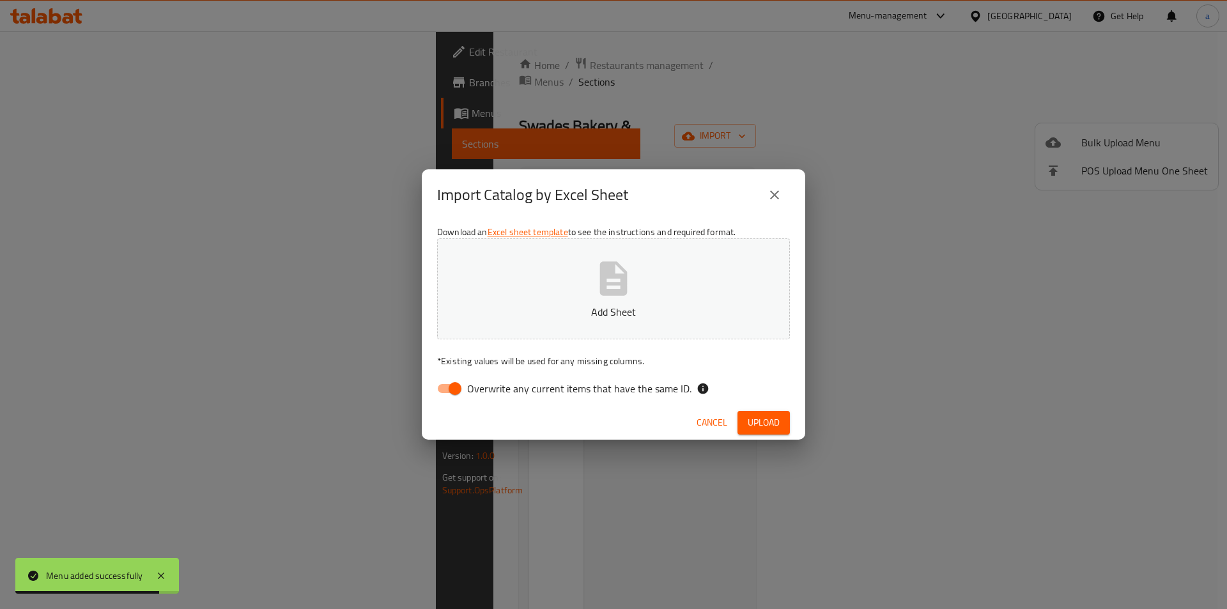
click at [599, 319] on p "Add Sheet" at bounding box center [613, 311] width 313 height 15
click at [714, 426] on span "Cancel" at bounding box center [712, 423] width 31 height 16
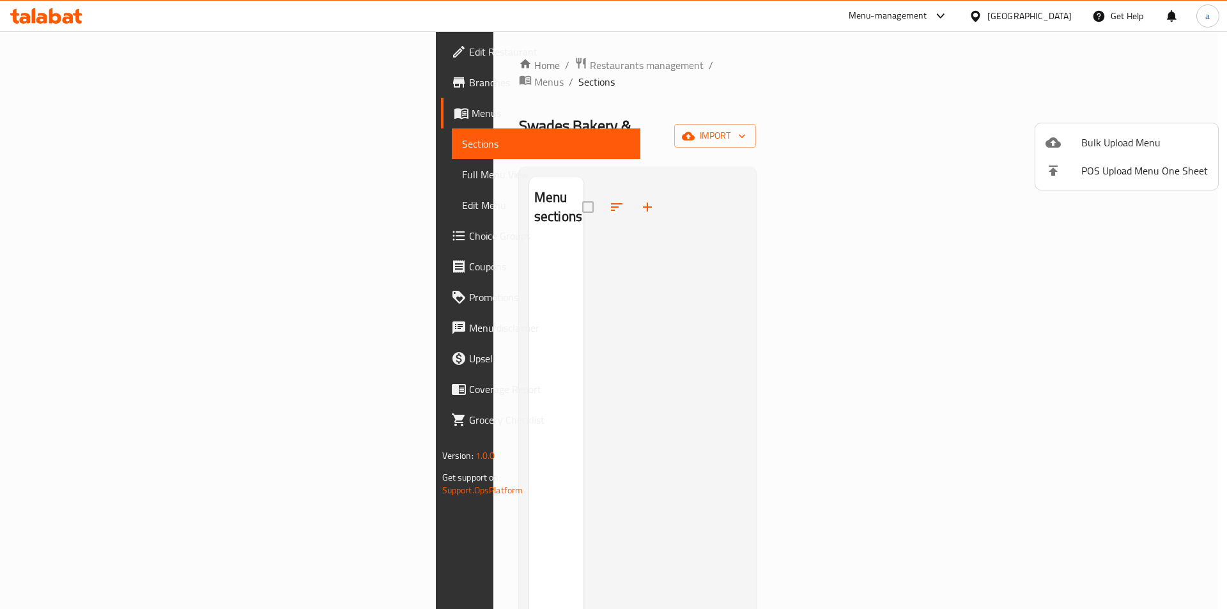
click at [458, 68] on div at bounding box center [613, 304] width 1227 height 609
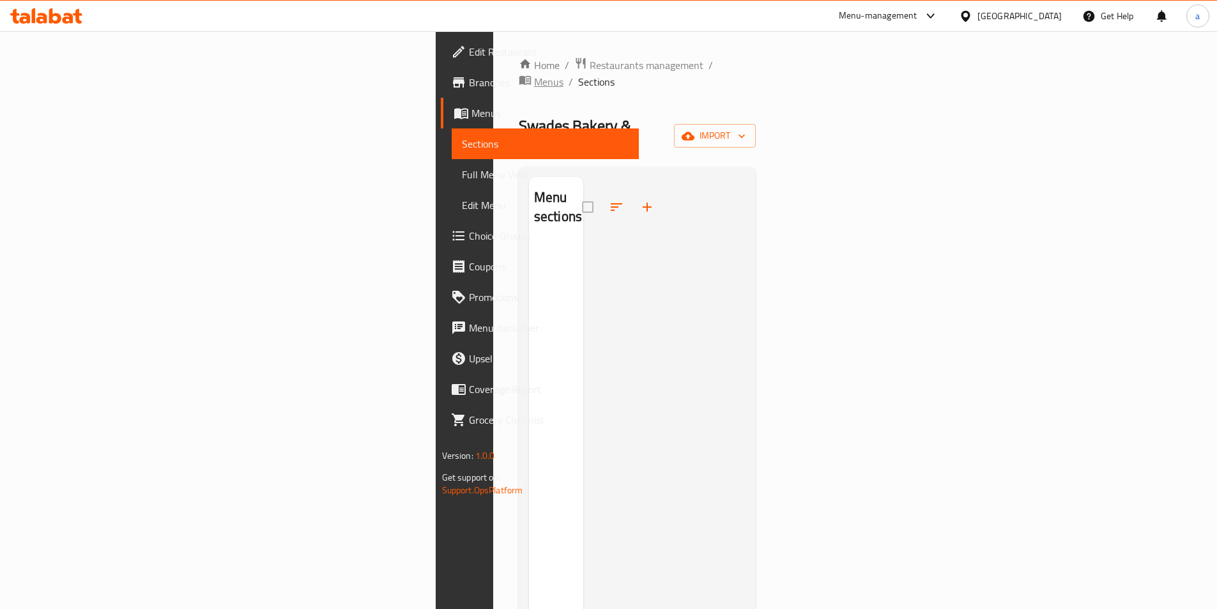
click at [534, 74] on span "Menus" at bounding box center [548, 81] width 29 height 15
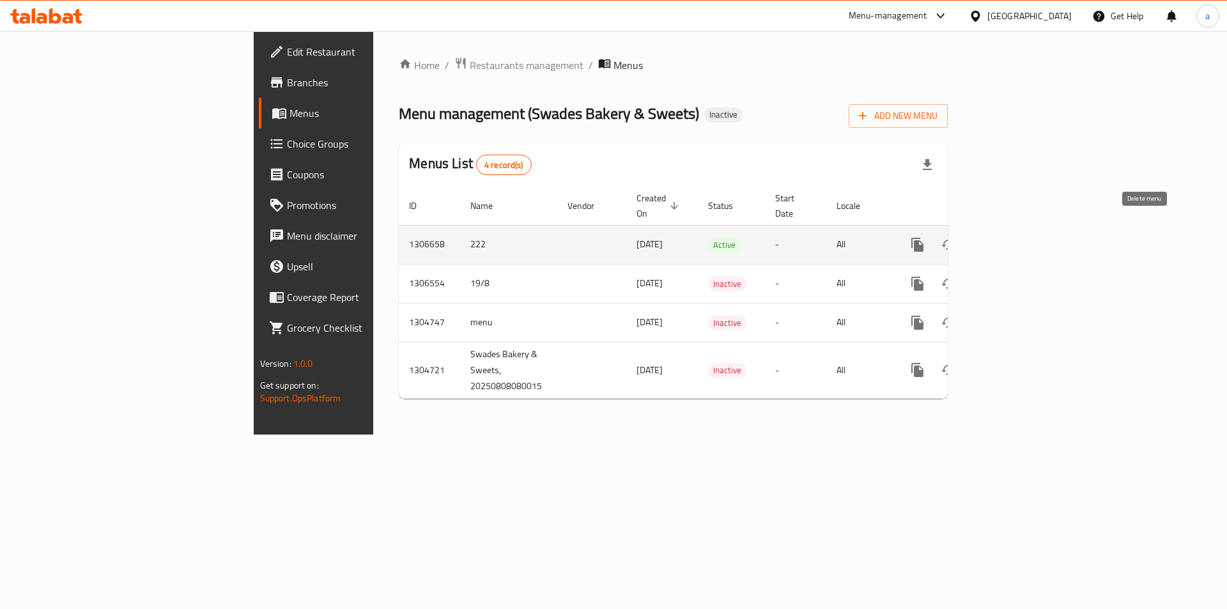
click at [984, 239] on icon "enhanced table" at bounding box center [979, 245] width 9 height 12
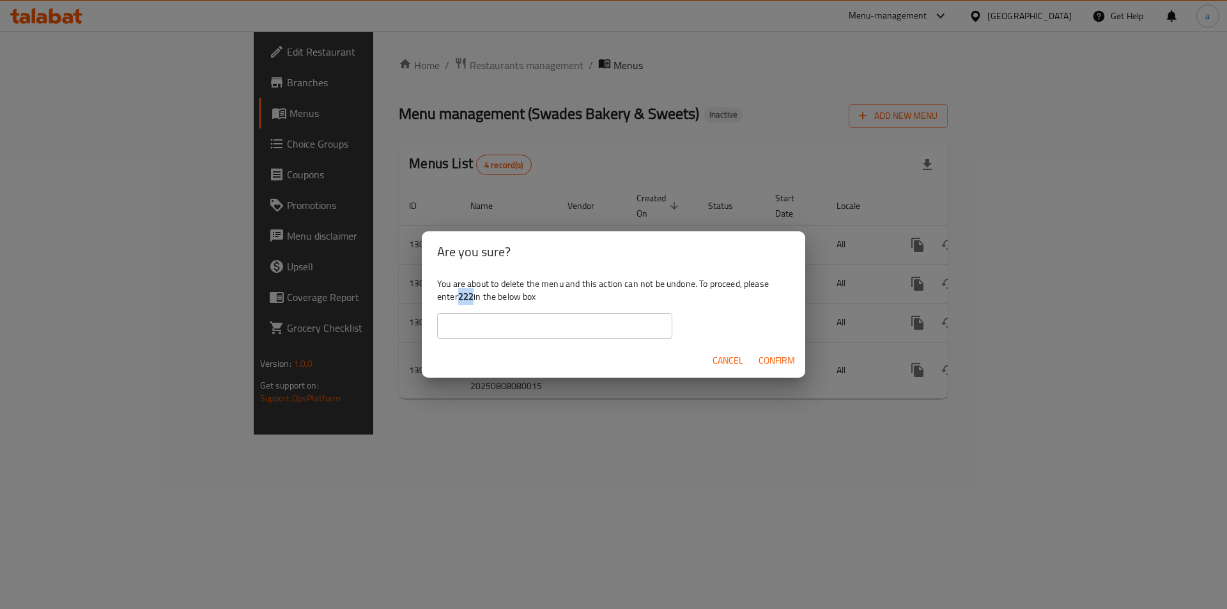
drag, startPoint x: 461, startPoint y: 296, endPoint x: 473, endPoint y: 303, distance: 13.5
click at [473, 303] on b "222" at bounding box center [465, 296] width 15 height 17
copy b "222"
click at [506, 314] on input "text" at bounding box center [554, 326] width 235 height 26
paste input "222"
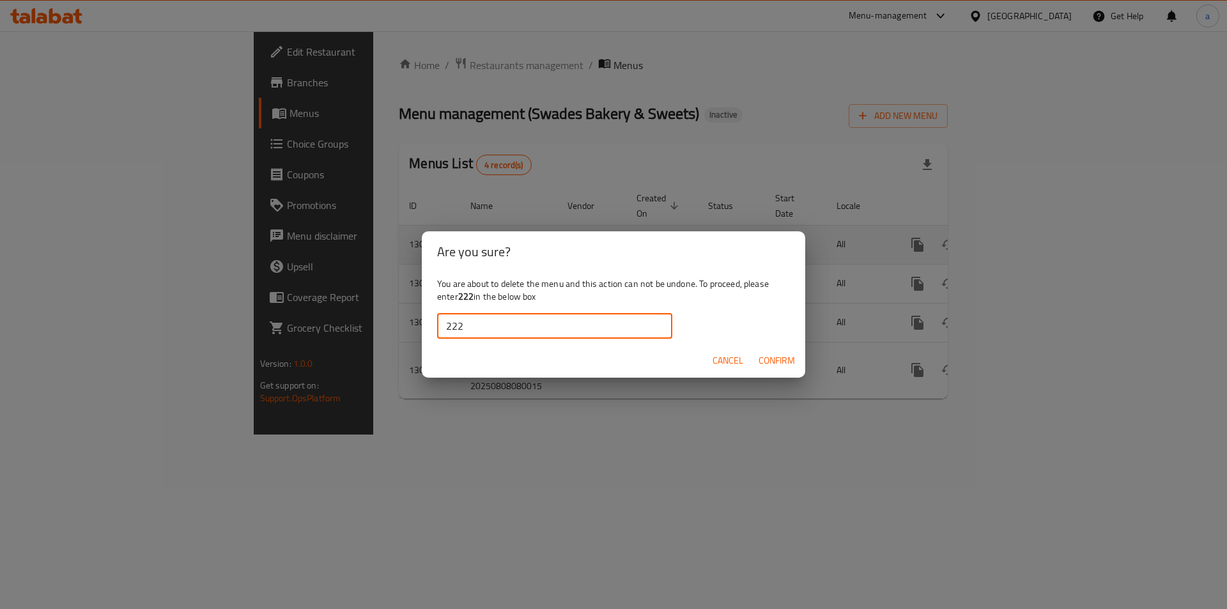
type input "222"
click at [789, 350] on button "Confirm" at bounding box center [776, 361] width 47 height 24
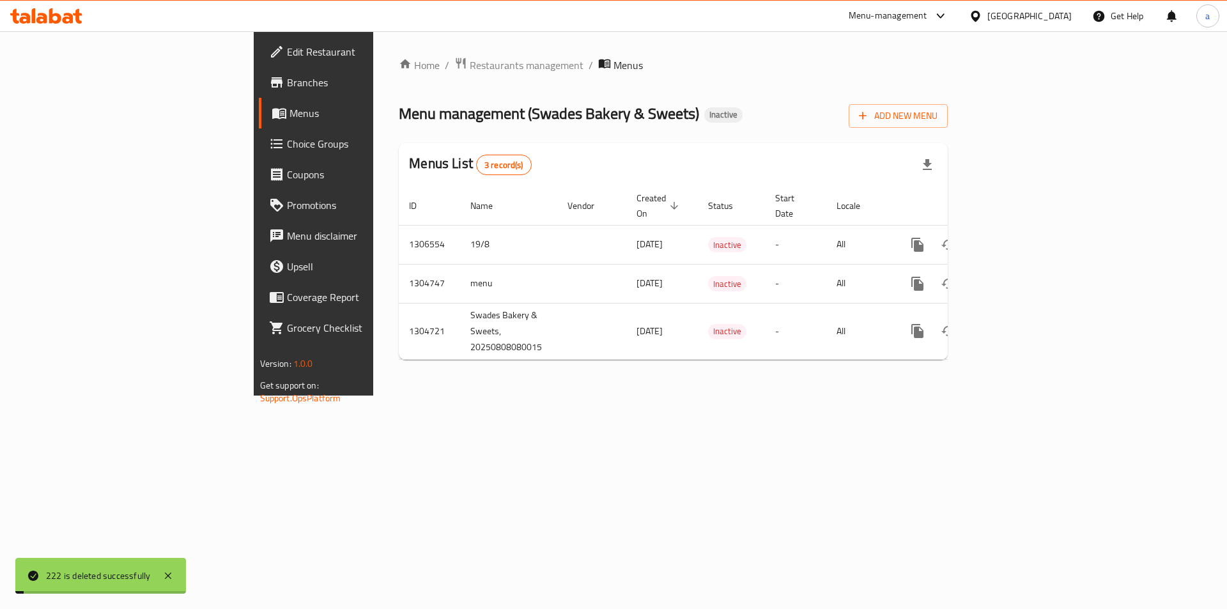
click at [593, 396] on div "Home / Restaurants management / Menus Menu management ( Swades Bakery & Sweets …" at bounding box center [673, 213] width 600 height 364
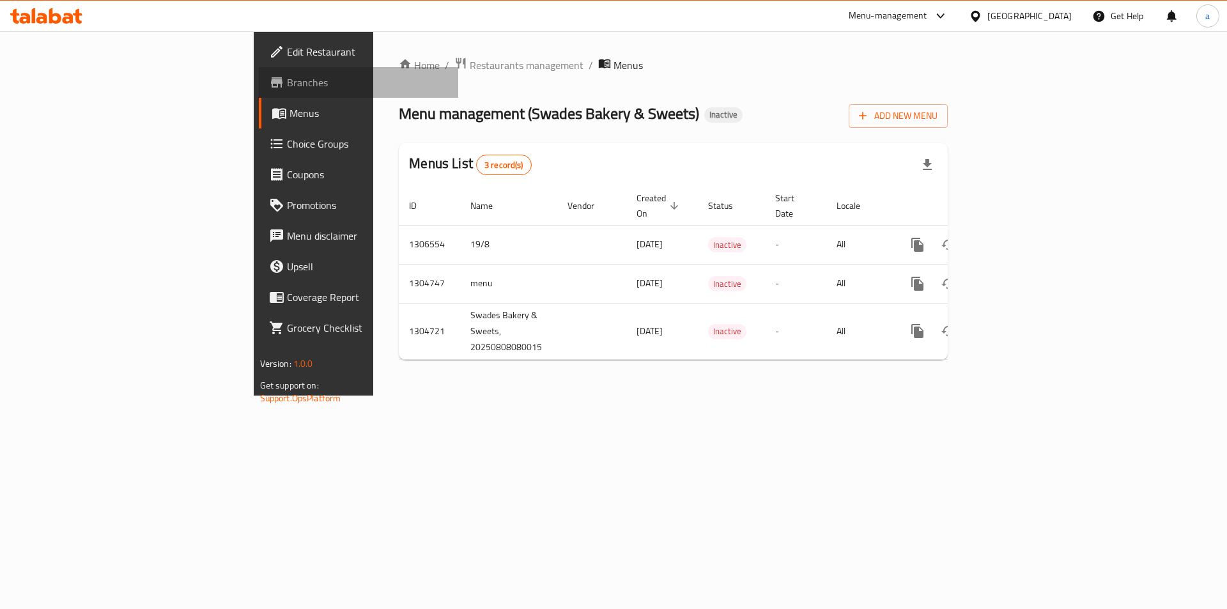
click at [287, 89] on span "Branches" at bounding box center [368, 82] width 162 height 15
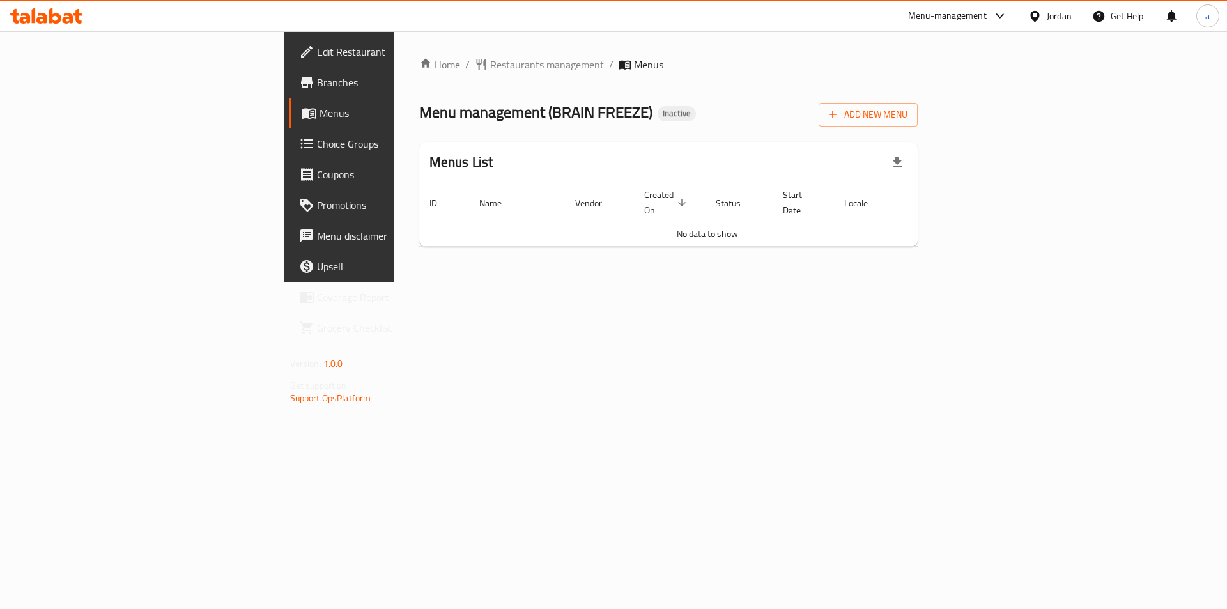
click at [317, 59] on span "Edit Restaurant" at bounding box center [398, 51] width 162 height 15
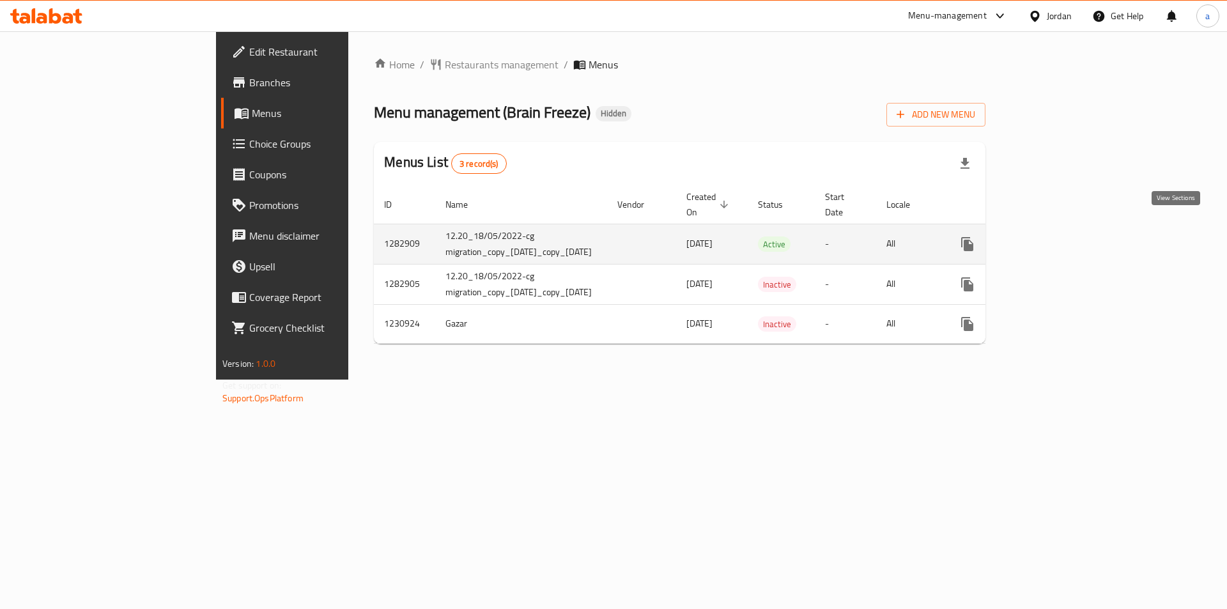
click at [1067, 236] on icon "enhanced table" at bounding box center [1059, 243] width 15 height 15
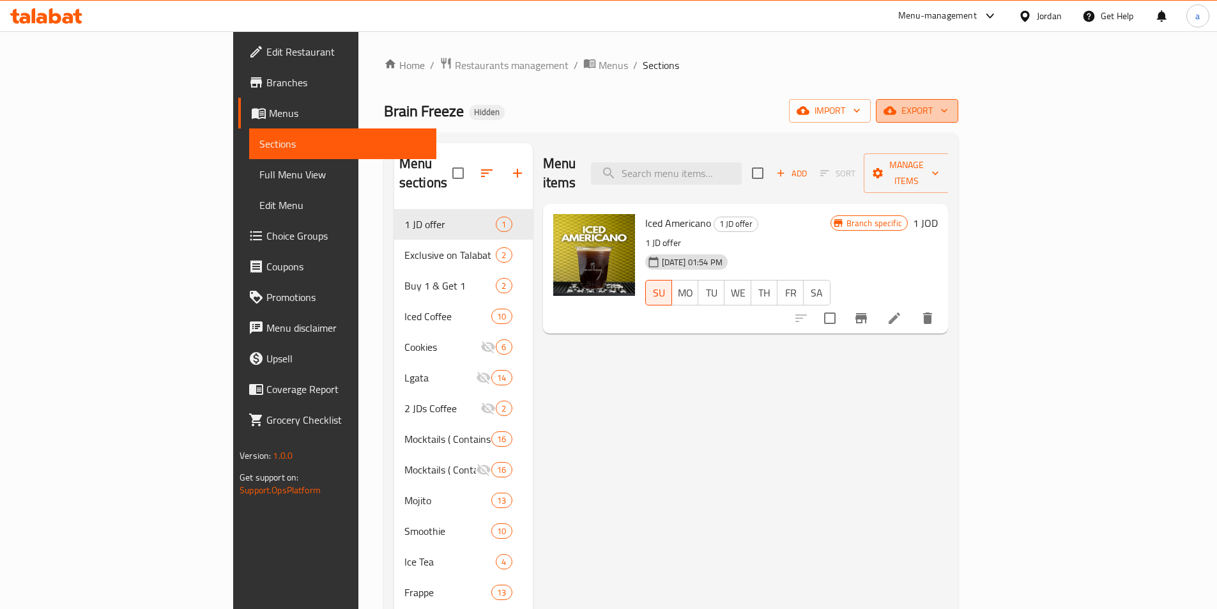
click at [959, 102] on button "export" at bounding box center [917, 111] width 82 height 24
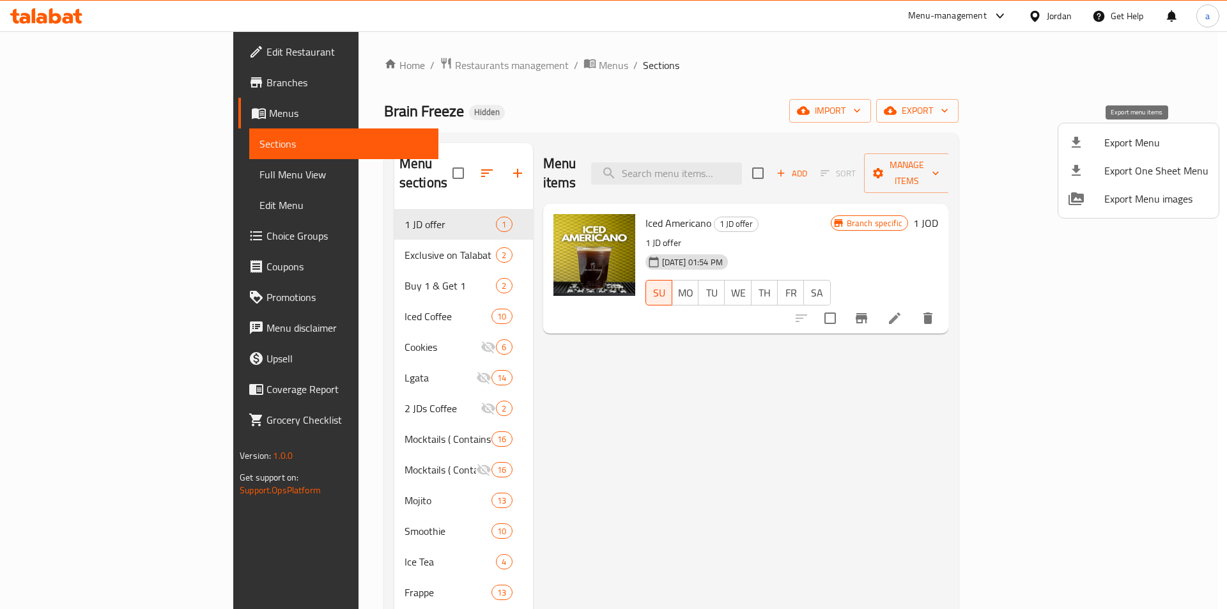
click at [1131, 145] on span "Export Menu" at bounding box center [1156, 142] width 104 height 15
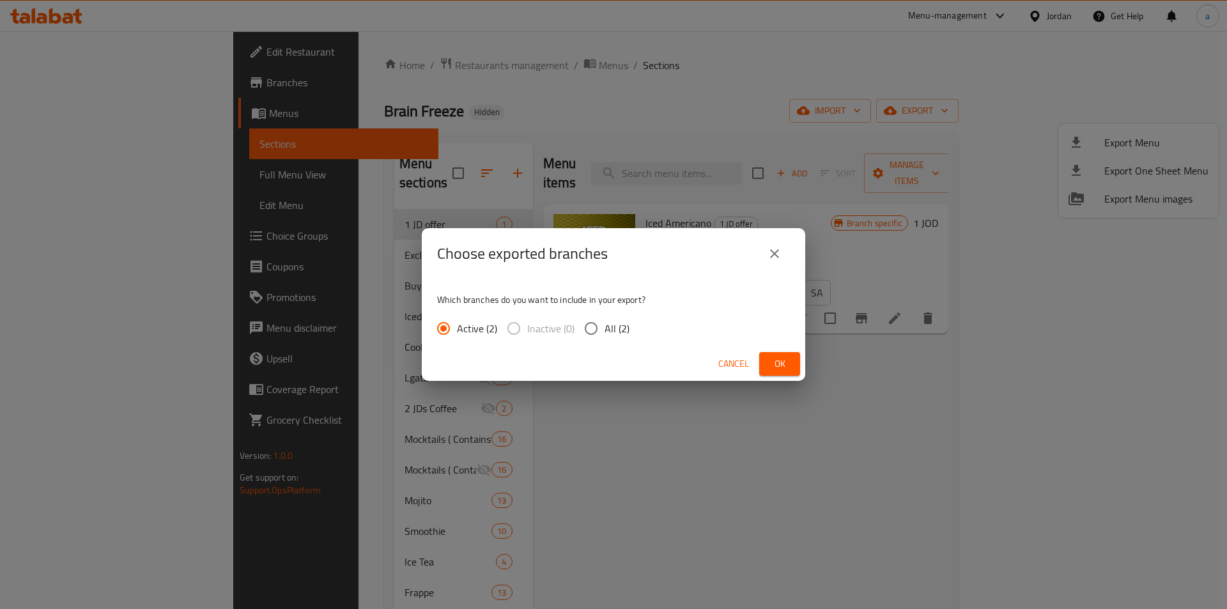
click at [621, 333] on span "All (2)" at bounding box center [617, 328] width 25 height 15
click at [605, 333] on input "All (2)" at bounding box center [591, 328] width 27 height 27
radio input "true"
click at [780, 370] on span "Ok" at bounding box center [779, 364] width 20 height 16
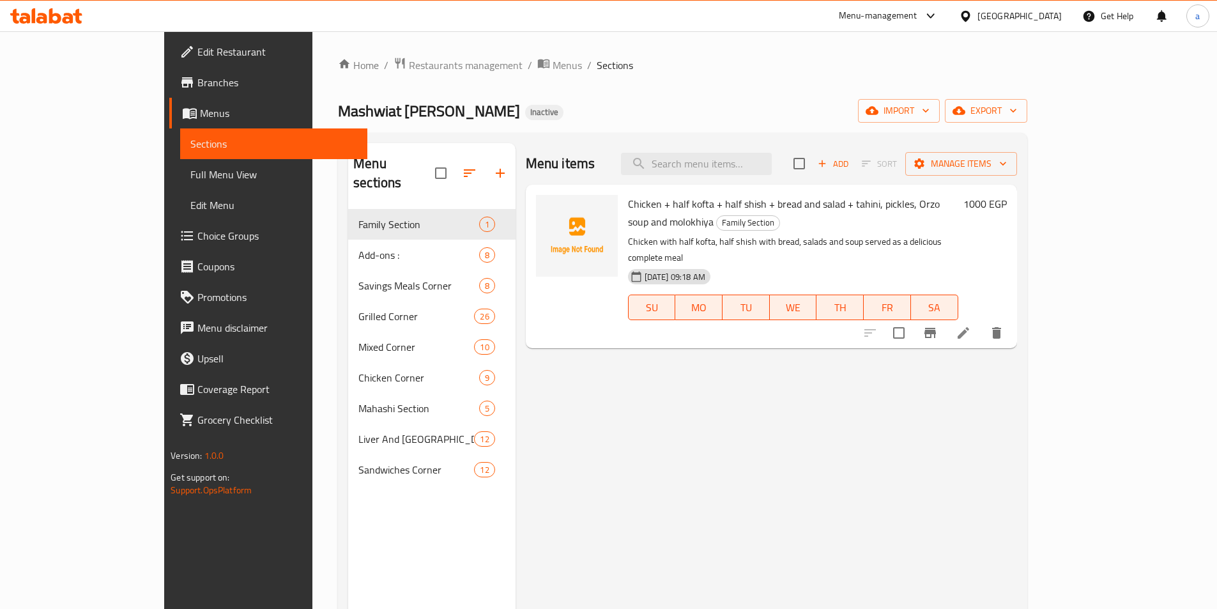
click at [197, 49] on span "Edit Restaurant" at bounding box center [277, 51] width 160 height 15
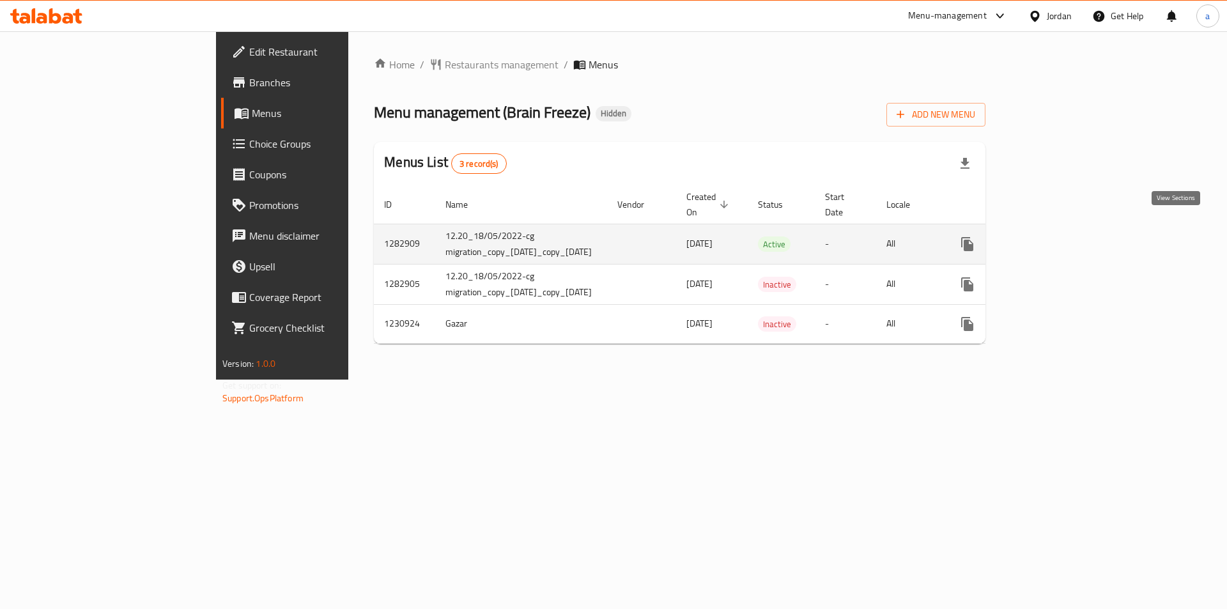
click at [1067, 236] on icon "enhanced table" at bounding box center [1059, 243] width 15 height 15
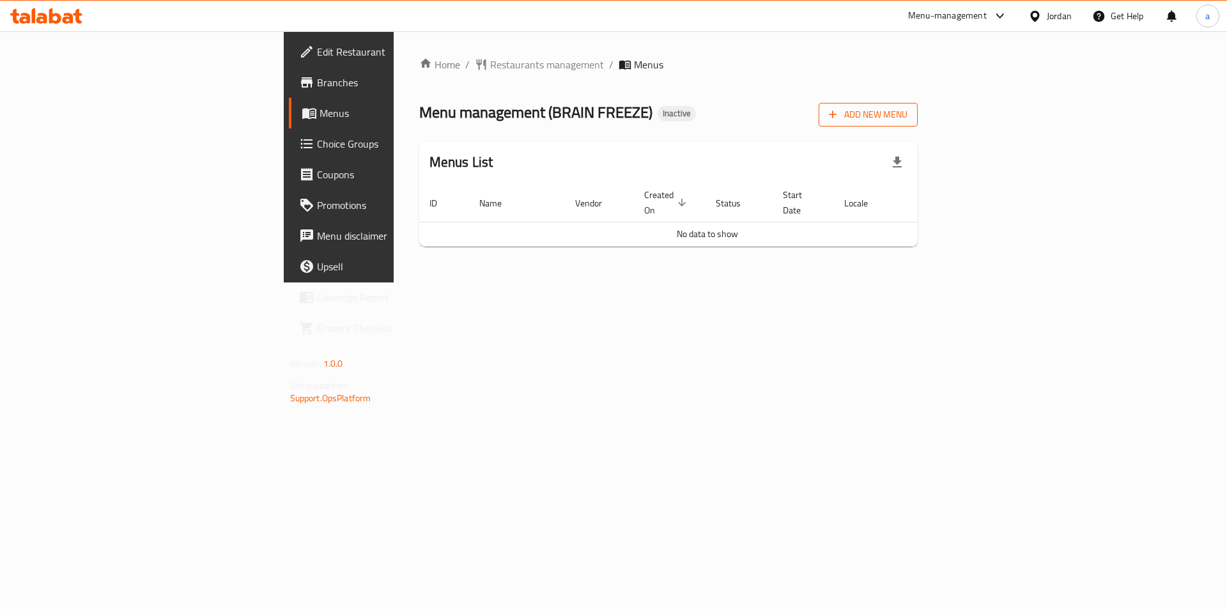
click at [918, 105] on button "Add New Menu" at bounding box center [868, 115] width 99 height 24
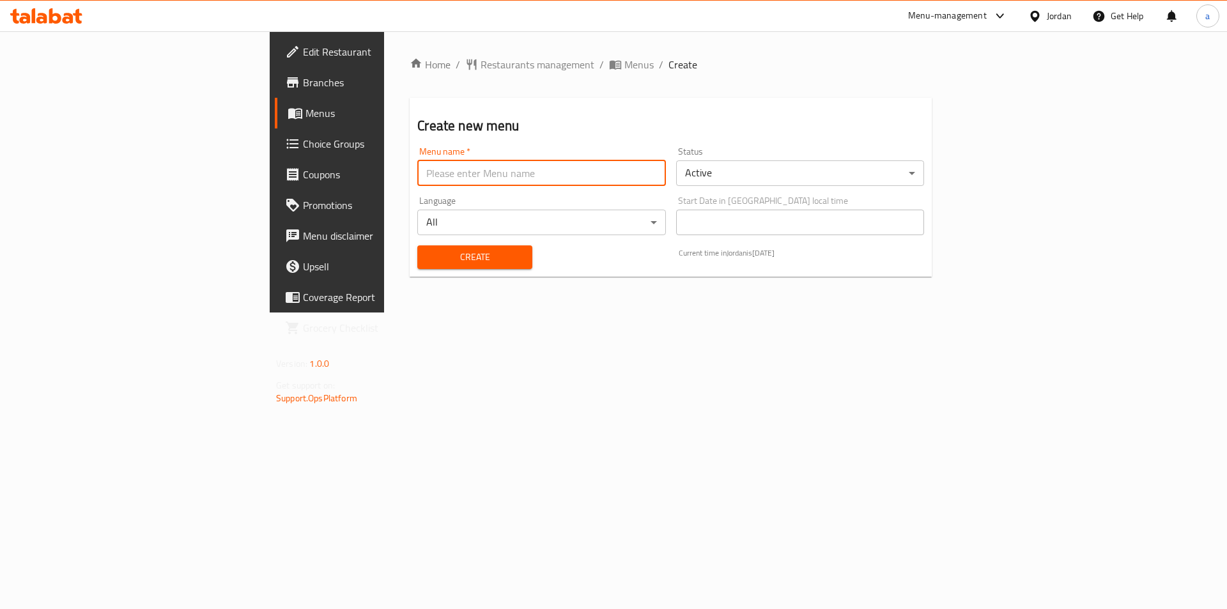
click at [486, 181] on input "text" at bounding box center [541, 173] width 248 height 26
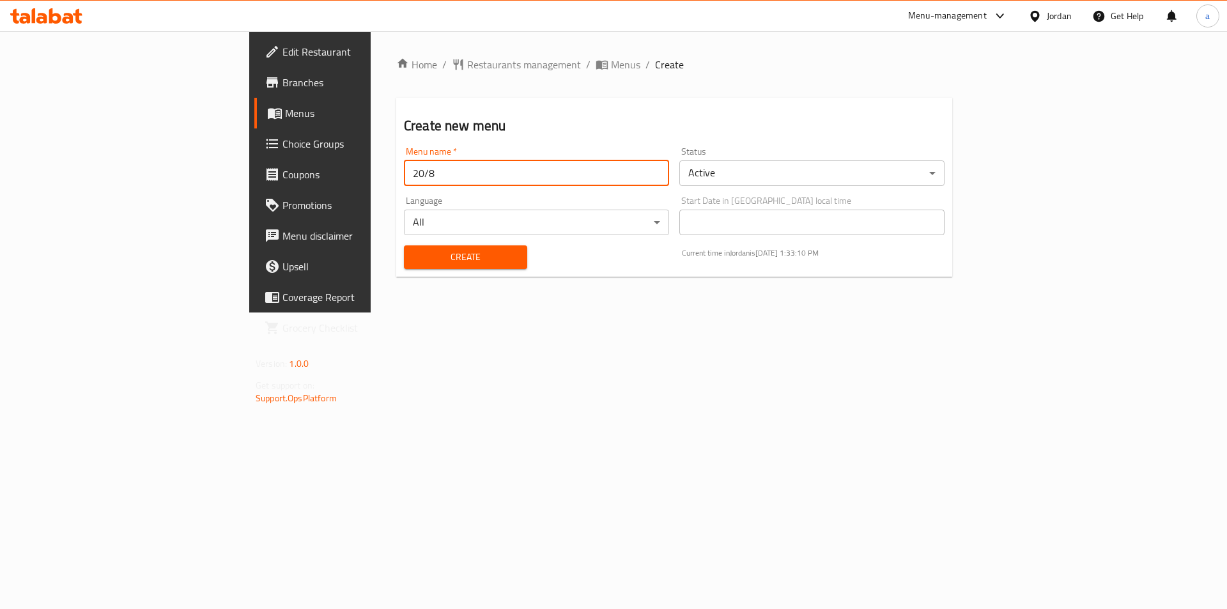
type input "20/8"
click at [441, 243] on div "Create" at bounding box center [465, 257] width 139 height 39
click at [441, 255] on span "Create" at bounding box center [465, 257] width 103 height 16
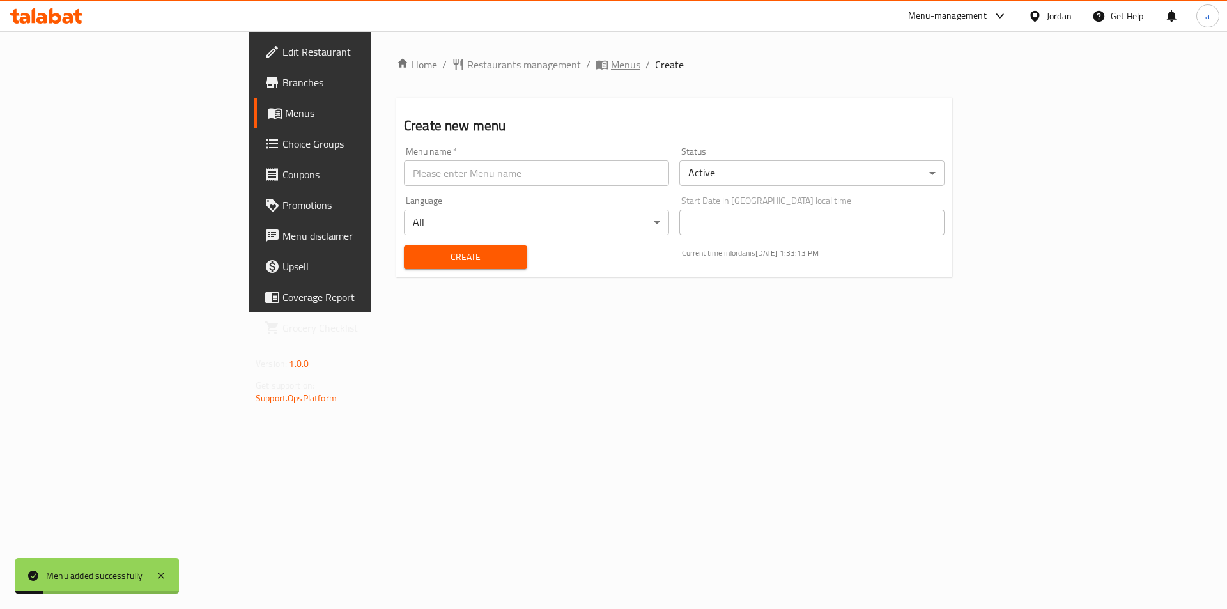
click at [611, 63] on span "Menus" at bounding box center [625, 64] width 29 height 15
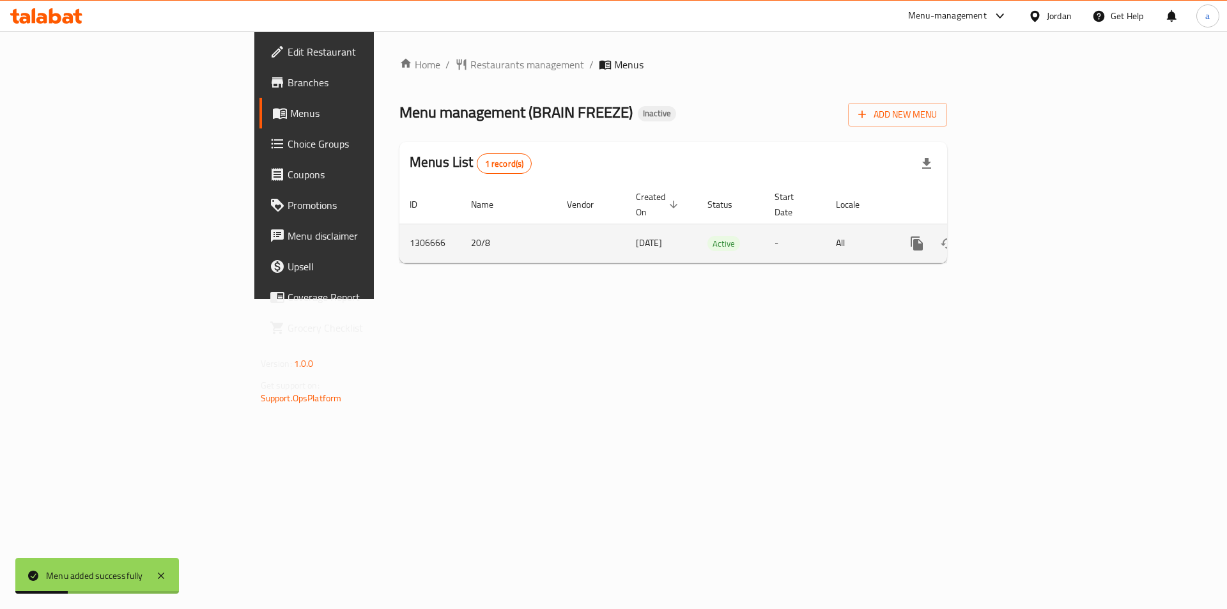
click at [1017, 236] on icon "enhanced table" at bounding box center [1008, 243] width 15 height 15
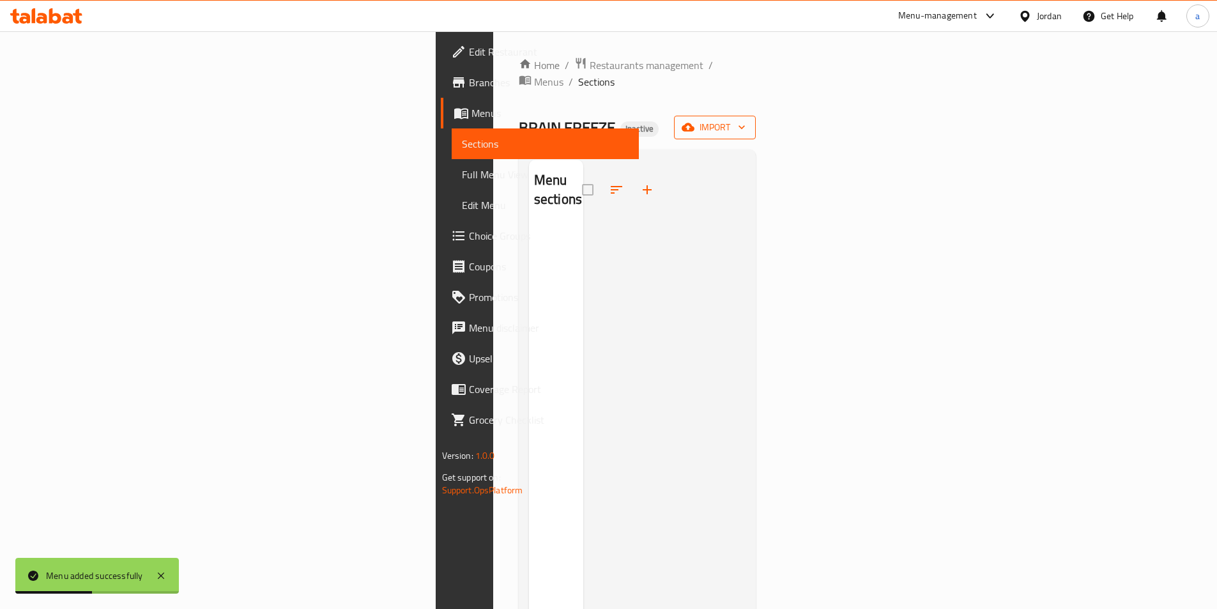
click at [746, 120] on span "import" at bounding box center [714, 128] width 61 height 16
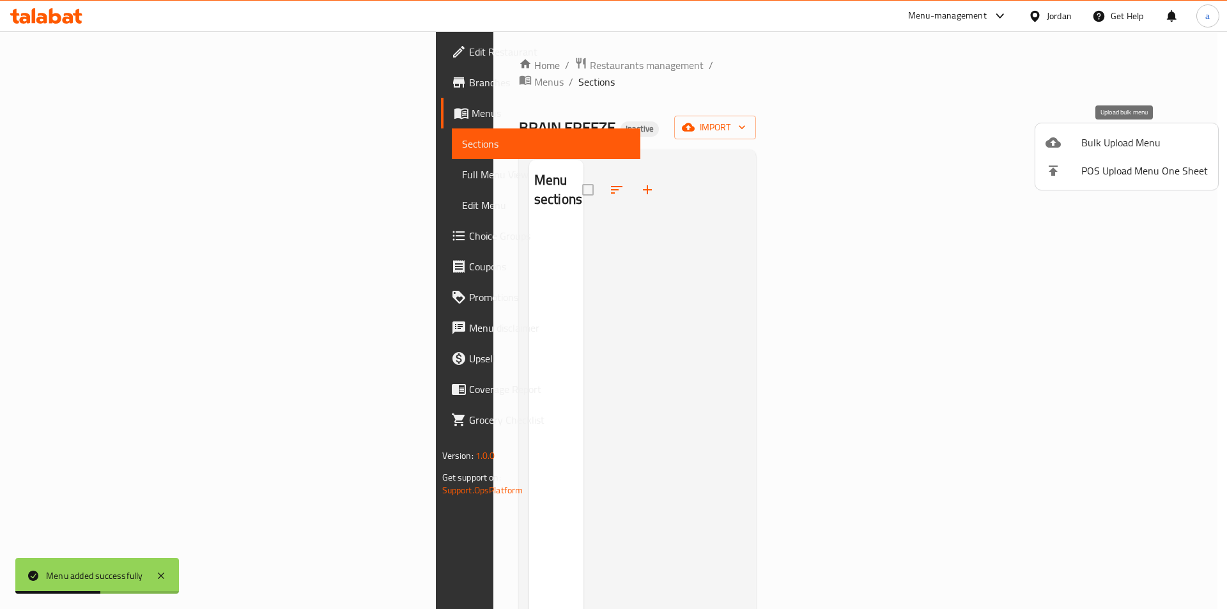
click at [1115, 140] on span "Bulk Upload Menu" at bounding box center [1144, 142] width 127 height 15
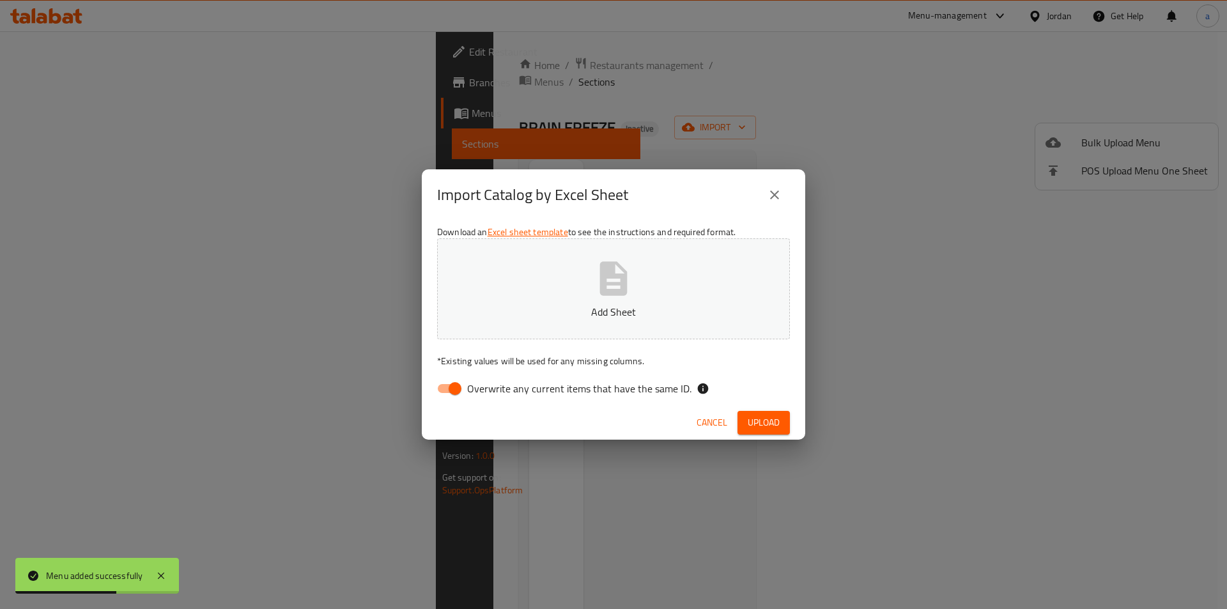
click at [464, 378] on input "Overwrite any current items that have the same ID." at bounding box center [455, 388] width 73 height 24
checkbox input "false"
click at [502, 343] on div "Download an Excel sheet template to see the instructions and required format. A…" at bounding box center [613, 312] width 383 height 185
click at [519, 242] on button "Add Sheet" at bounding box center [613, 288] width 353 height 101
click at [757, 426] on span "Upload" at bounding box center [764, 423] width 32 height 16
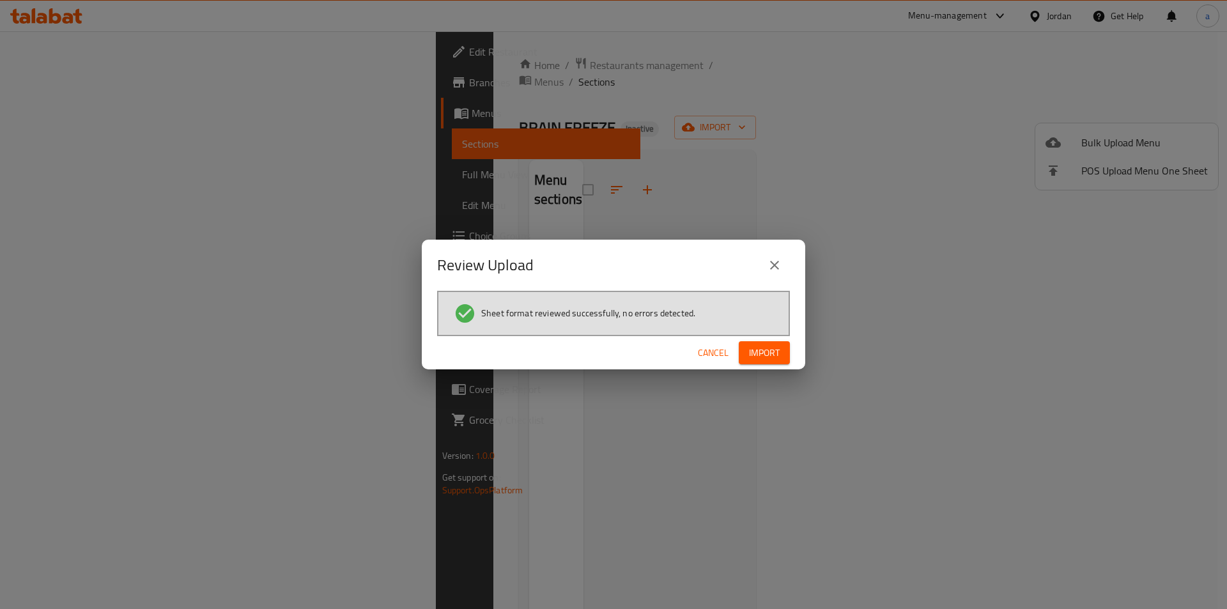
click at [772, 336] on div "Cancel Import" at bounding box center [613, 353] width 383 height 34
click at [777, 353] on span "Import" at bounding box center [764, 353] width 31 height 16
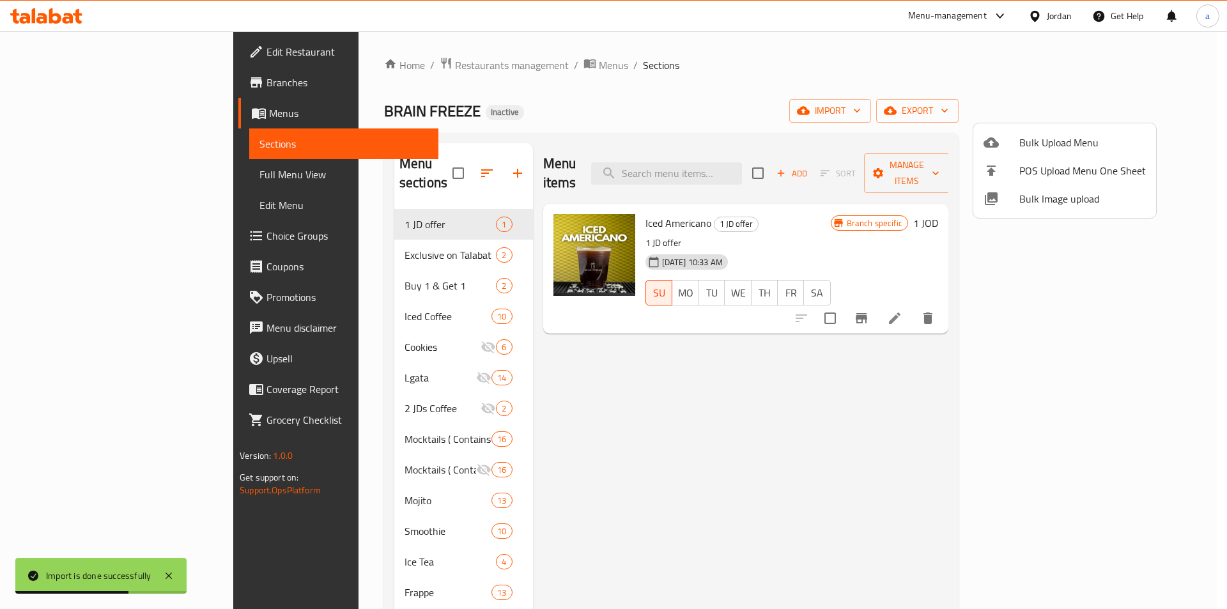
click at [1154, 83] on div at bounding box center [613, 304] width 1227 height 609
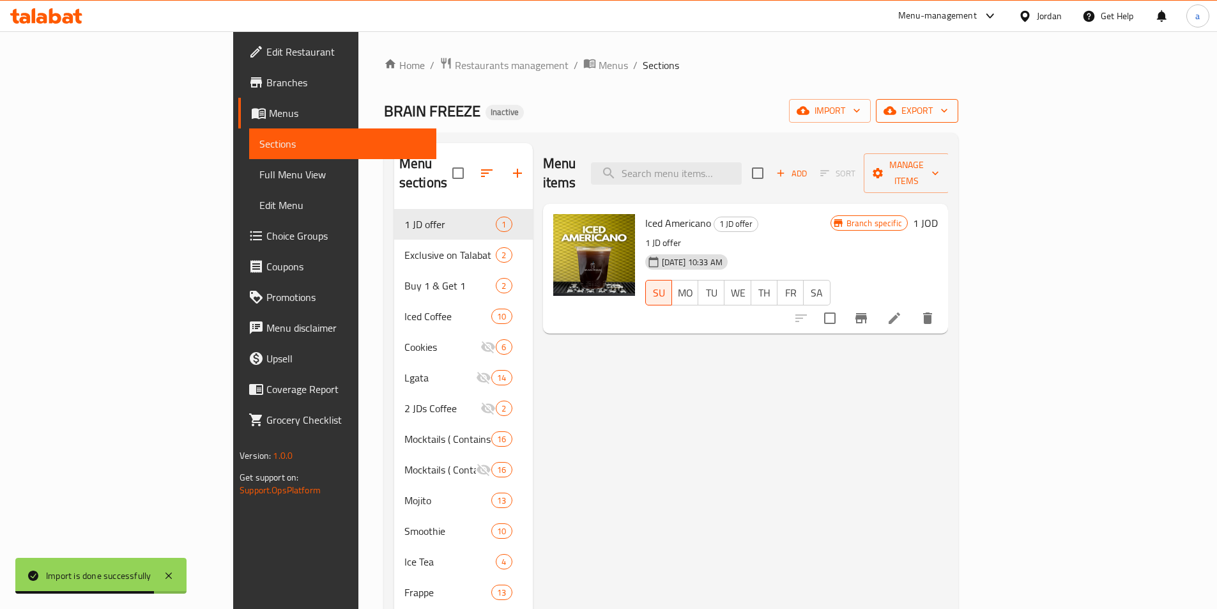
click at [948, 111] on span "export" at bounding box center [917, 111] width 62 height 16
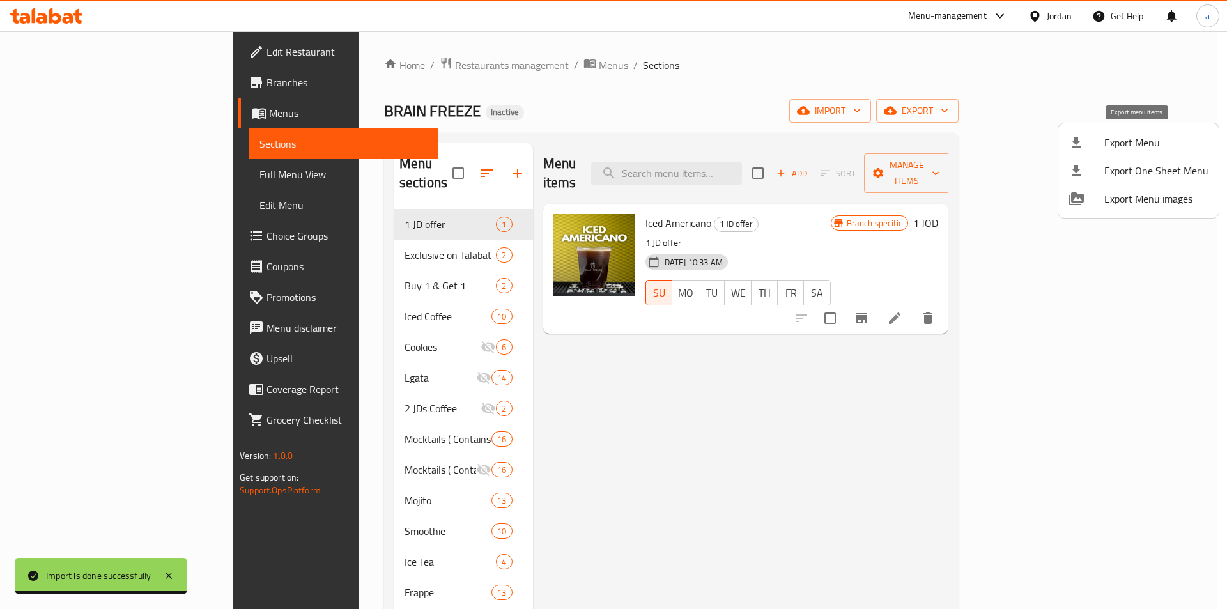
click at [1127, 148] on span "Export Menu" at bounding box center [1156, 142] width 104 height 15
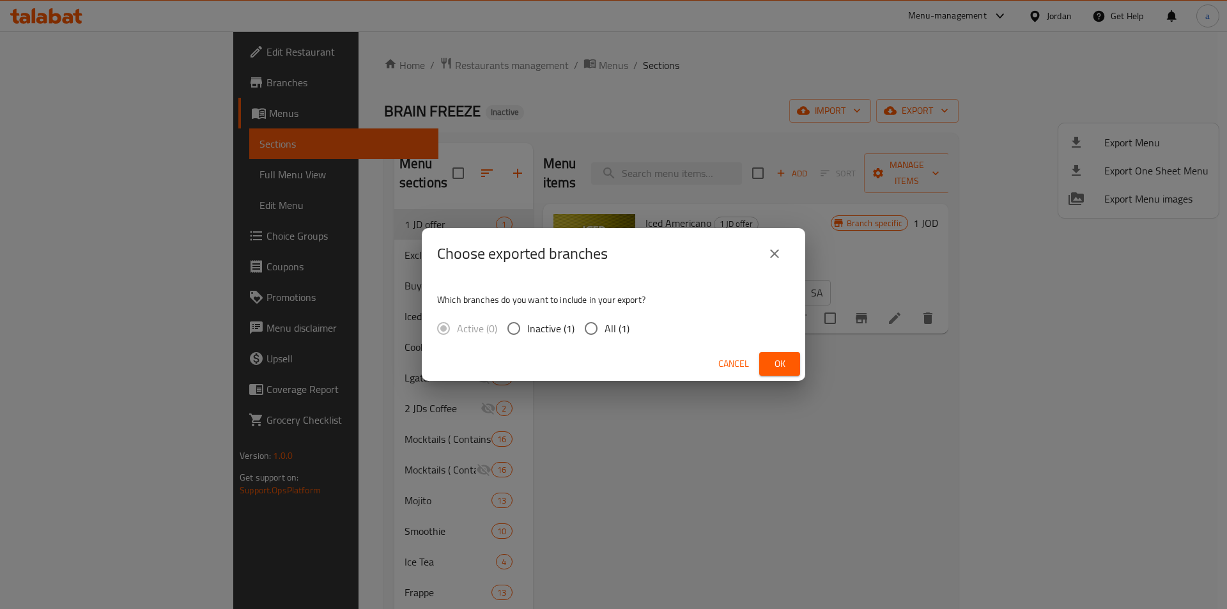
click at [616, 329] on span "All (1)" at bounding box center [617, 328] width 25 height 15
click at [605, 329] on input "All (1)" at bounding box center [591, 328] width 27 height 27
radio input "true"
click at [789, 366] on span "Ok" at bounding box center [779, 364] width 20 height 16
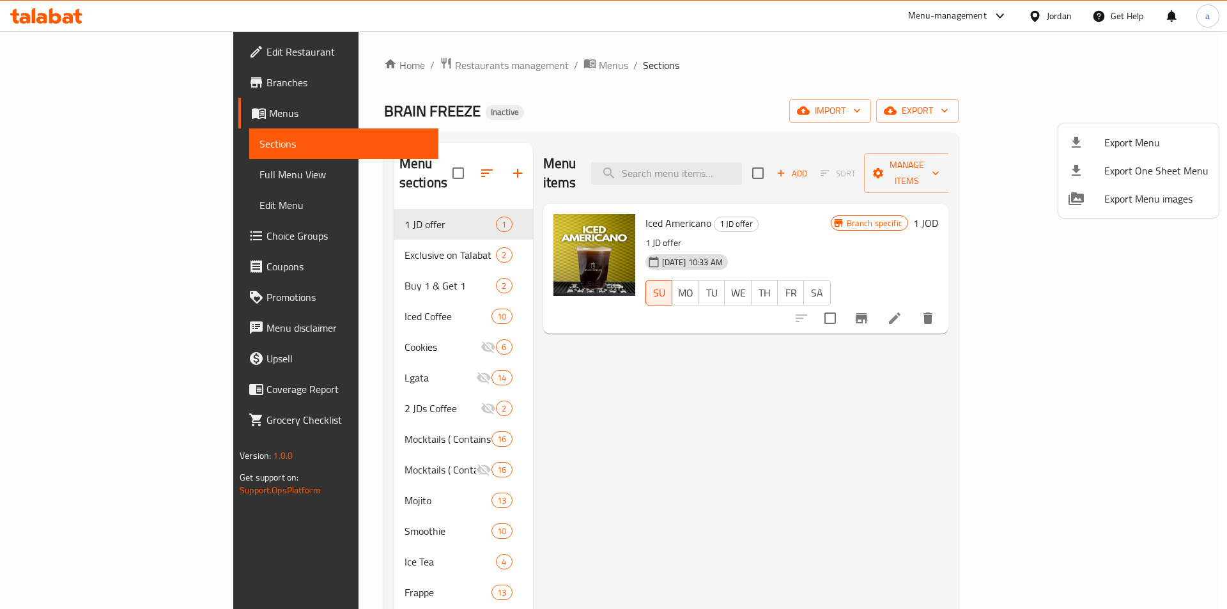
click at [84, 175] on div at bounding box center [613, 304] width 1227 height 609
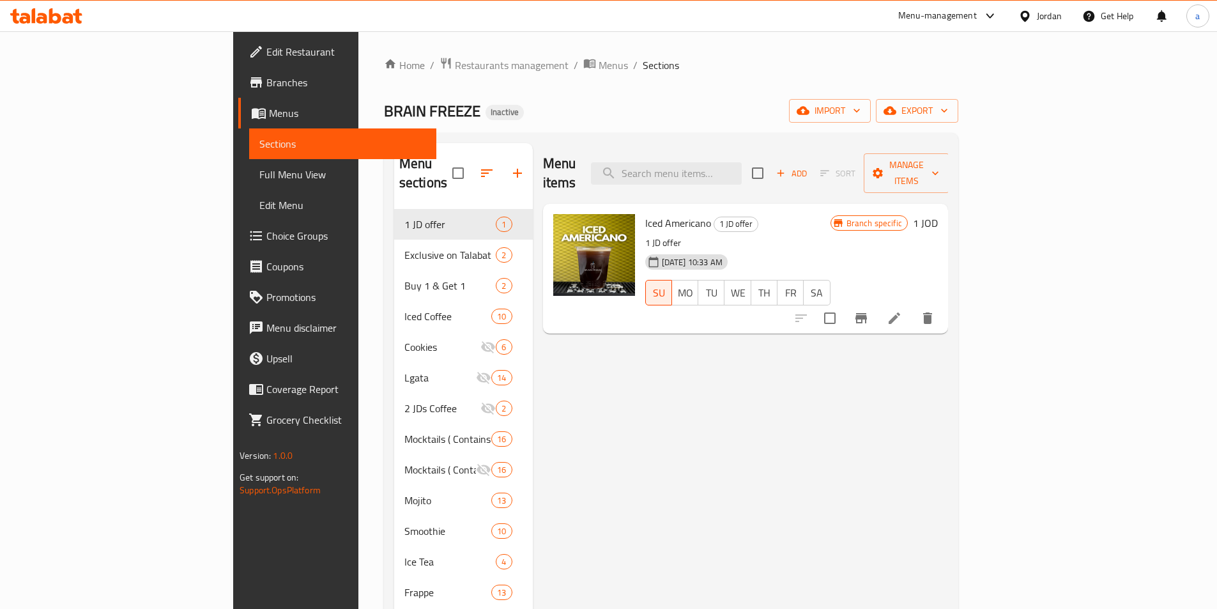
click at [259, 175] on span "Full Menu View" at bounding box center [342, 174] width 167 height 15
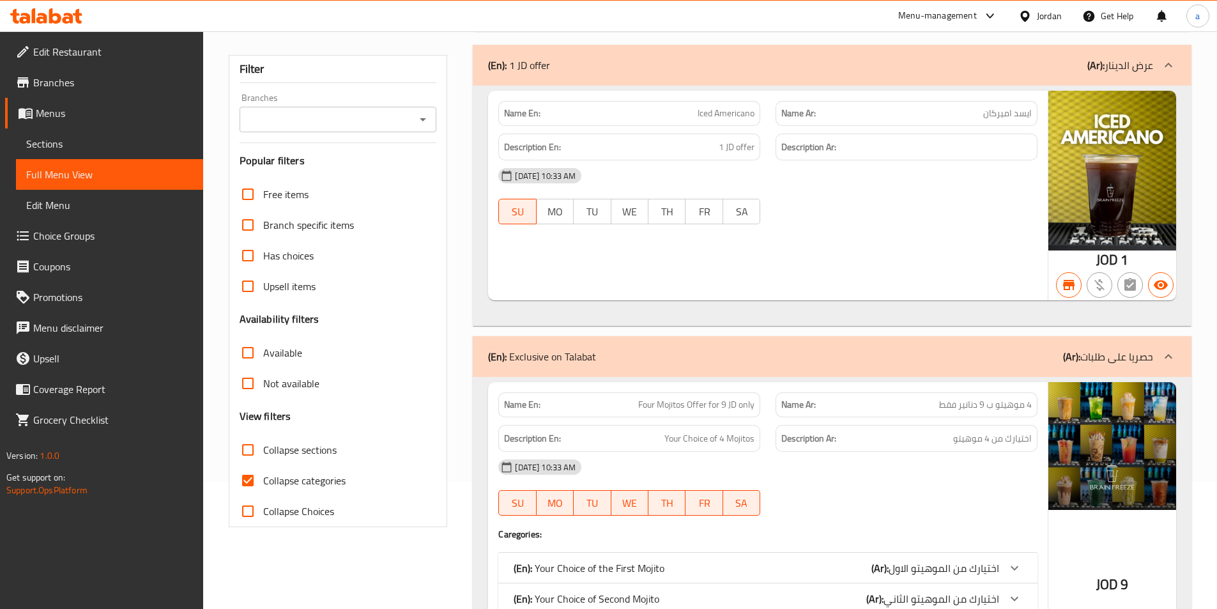
scroll to position [128, 0]
click at [251, 484] on input "Collapse categories" at bounding box center [248, 480] width 31 height 31
checkbox input "false"
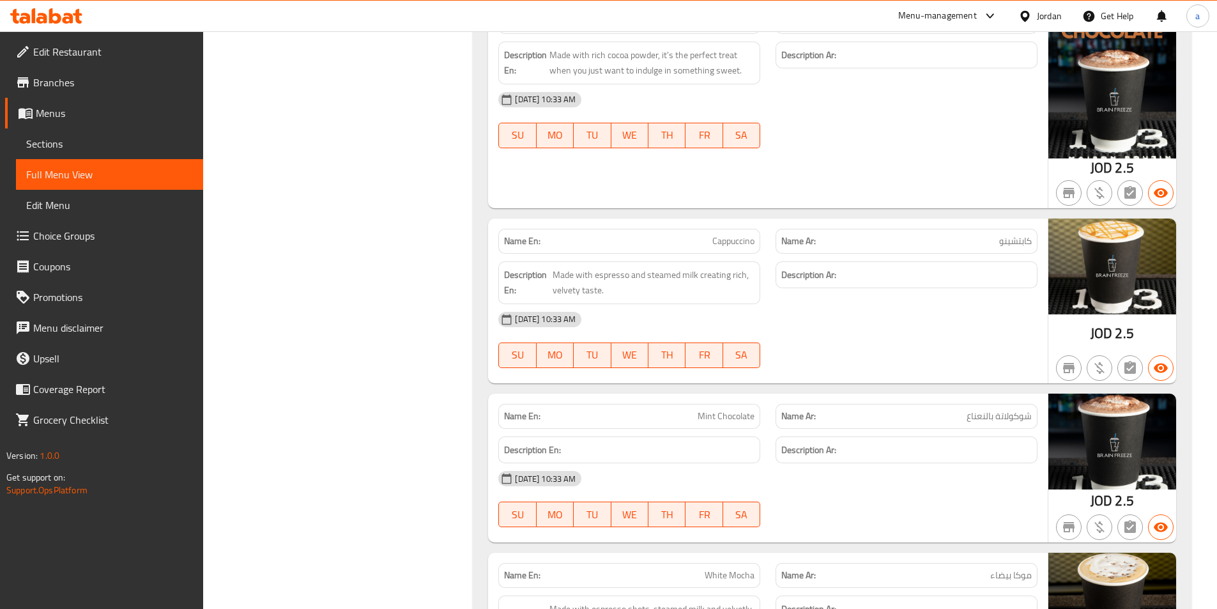
scroll to position [44071, 0]
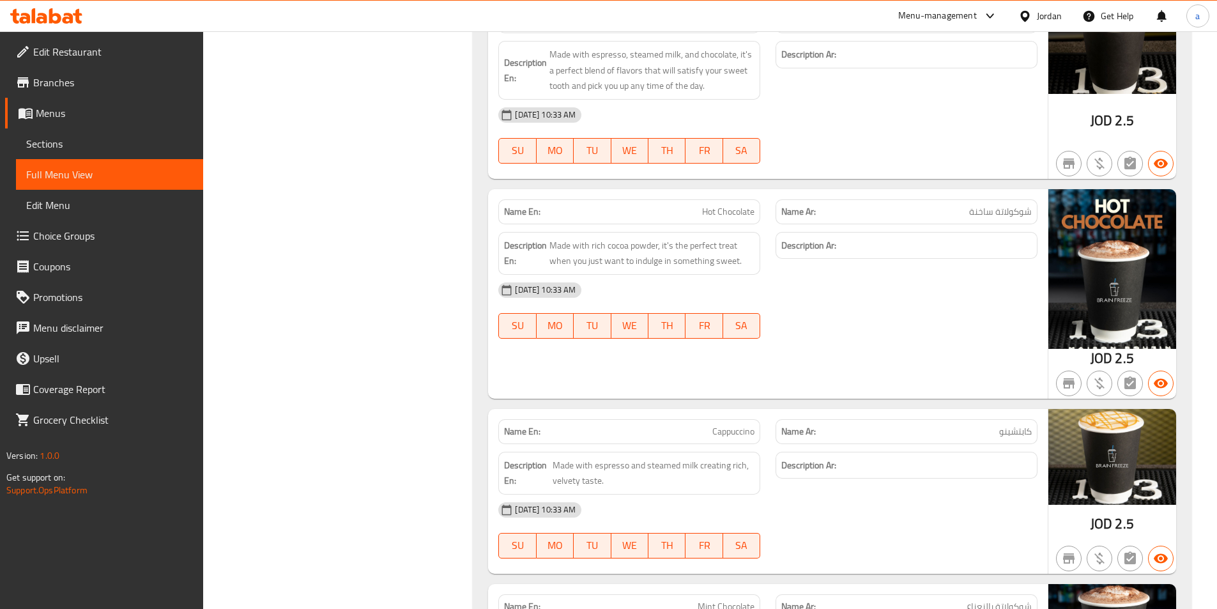
click at [81, 79] on span "Branches" at bounding box center [113, 82] width 160 height 15
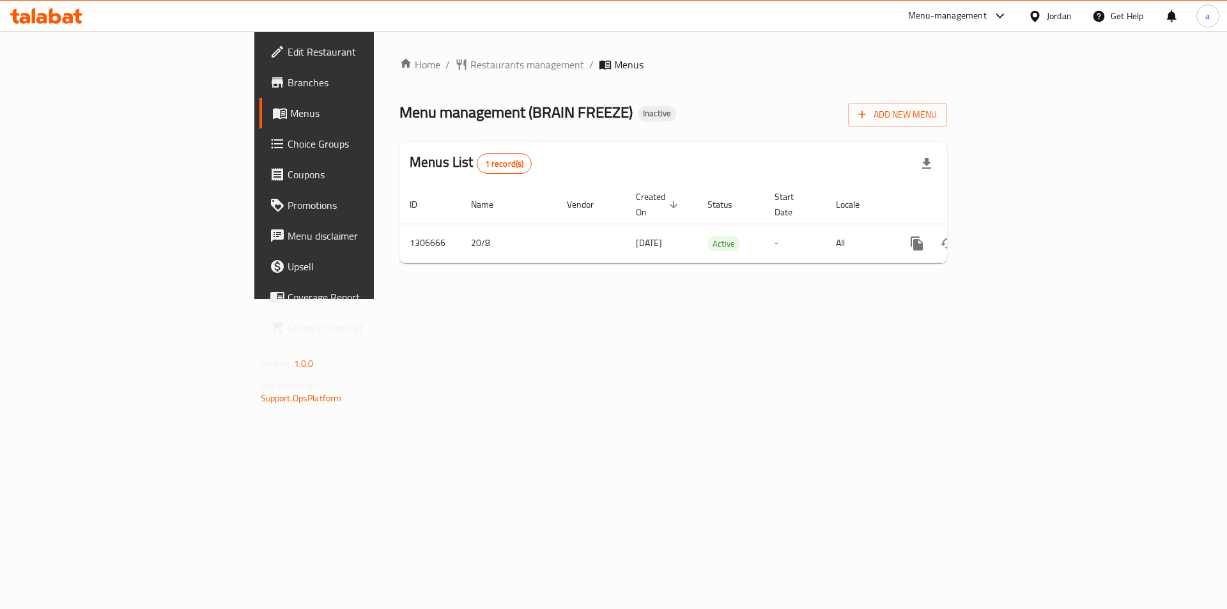
click at [658, 299] on div "Home / Restaurants management / Menus Menu management ( BRAIN FREEZE ) Inactive…" at bounding box center [673, 165] width 599 height 268
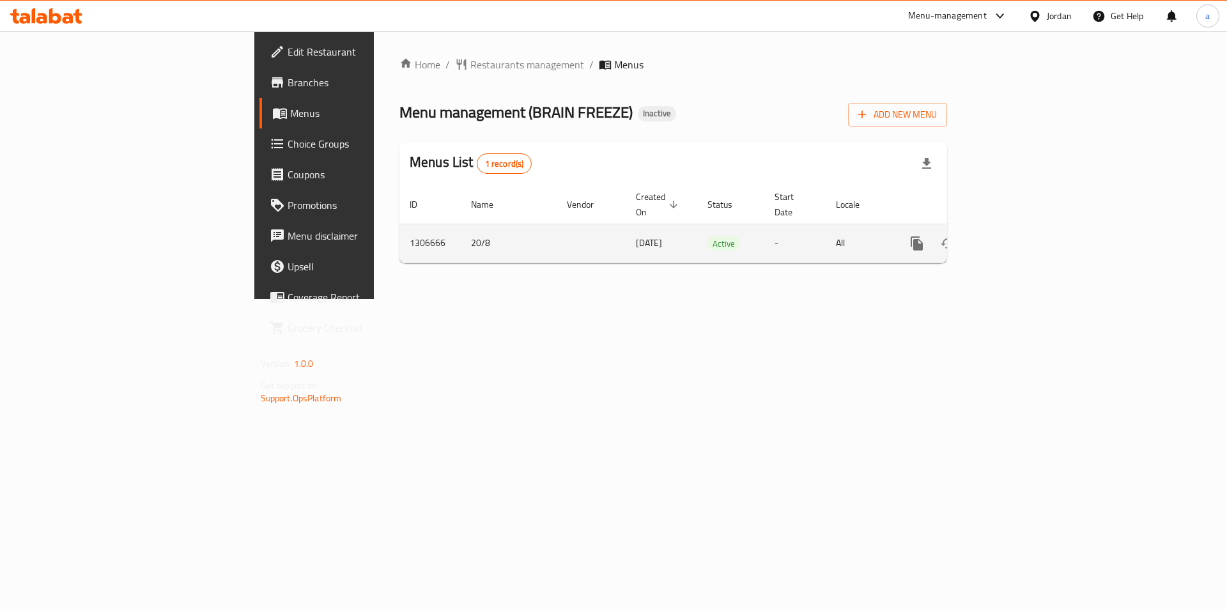
click at [1015, 238] on icon "enhanced table" at bounding box center [1009, 244] width 12 height 12
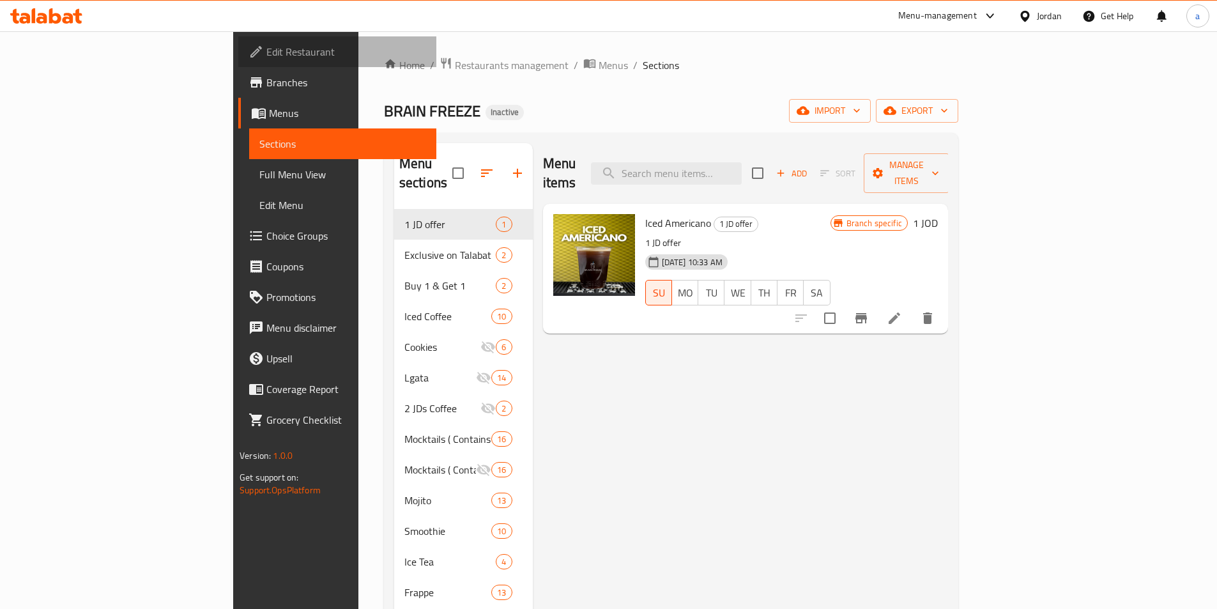
click at [266, 59] on span "Edit Restaurant" at bounding box center [346, 51] width 160 height 15
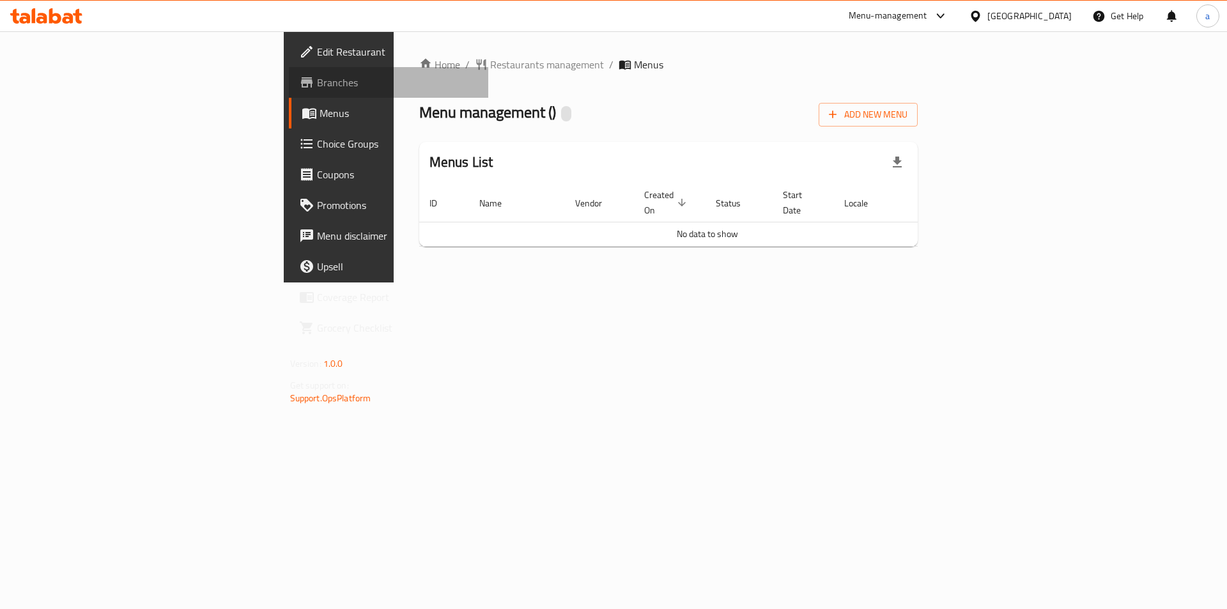
click at [289, 91] on link "Branches" at bounding box center [389, 82] width 200 height 31
